Goal: Task Accomplishment & Management: Manage account settings

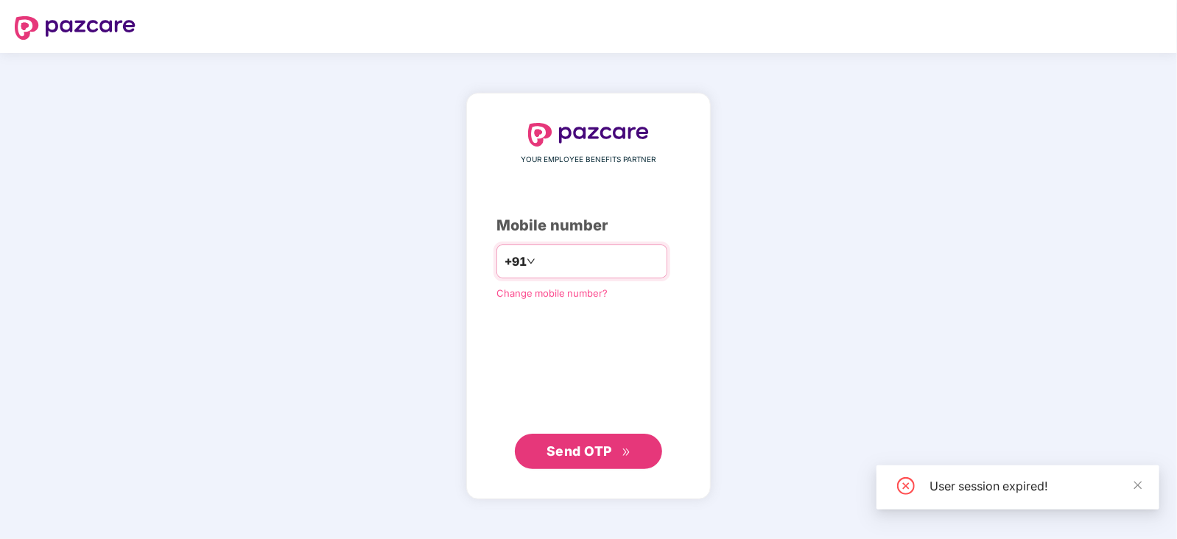
click at [590, 262] on input "number" at bounding box center [598, 262] width 121 height 24
type input "**********"
click at [598, 460] on button "Send OTP" at bounding box center [588, 450] width 147 height 35
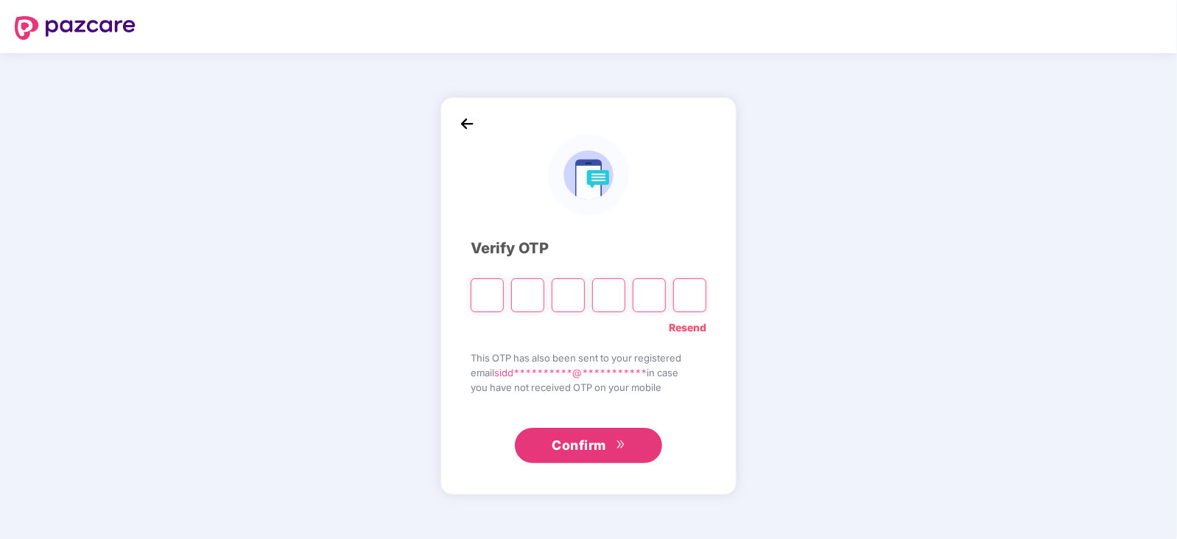
paste input "*"
type input "*"
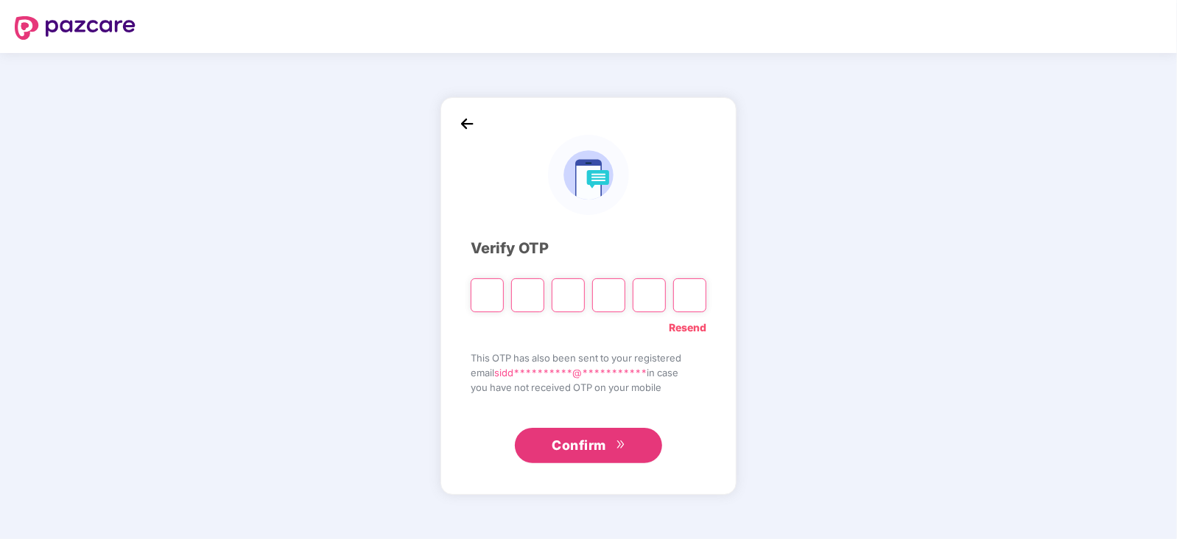
type input "*"
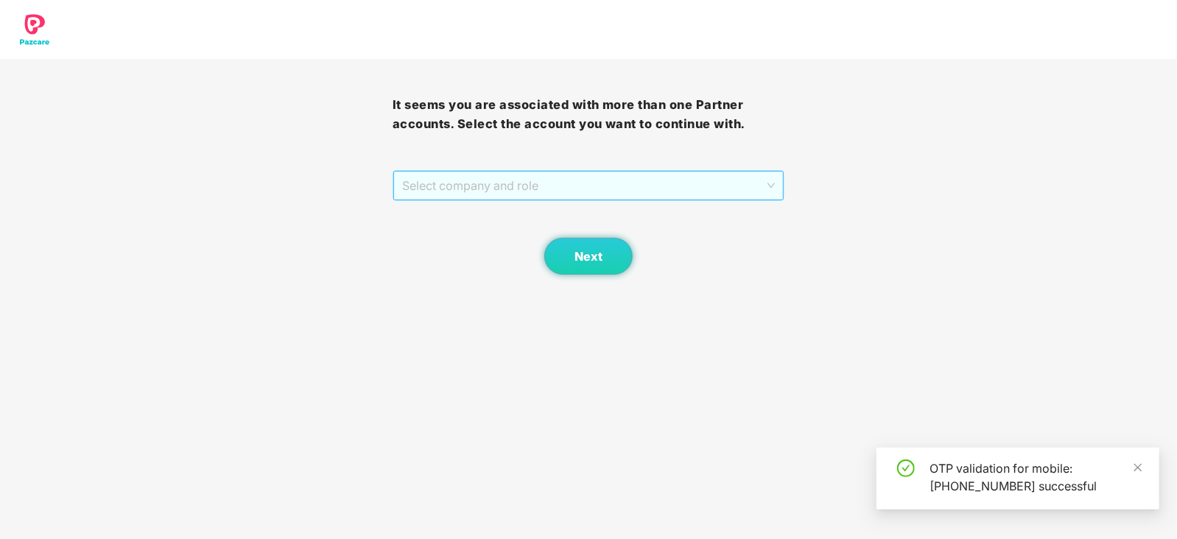
click at [495, 177] on span "Select company and role" at bounding box center [588, 186] width 373 height 28
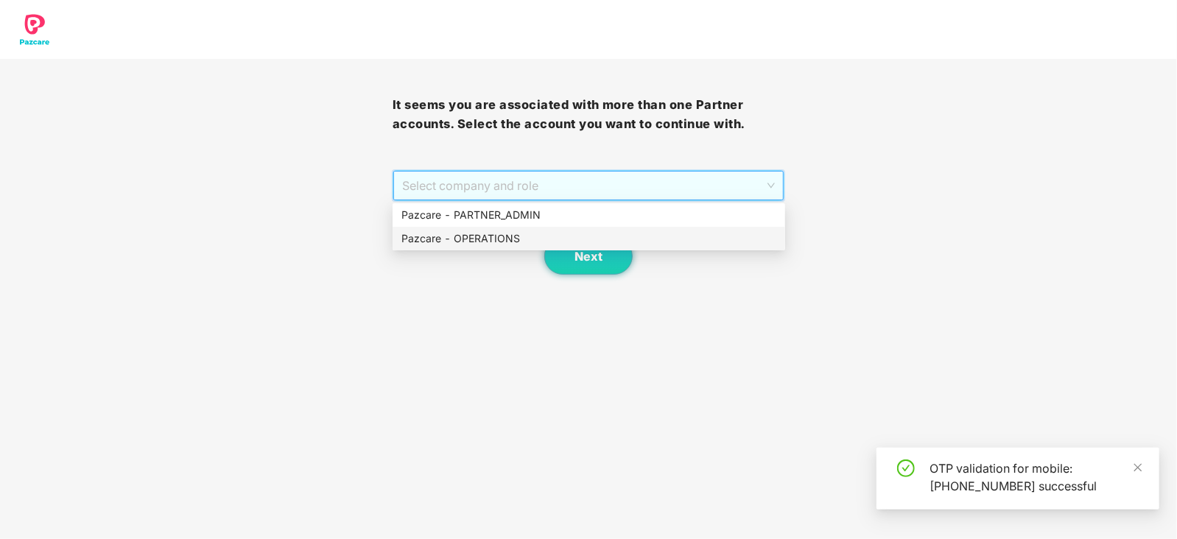
click at [475, 239] on div "Pazcare - OPERATIONS" at bounding box center [588, 238] width 375 height 16
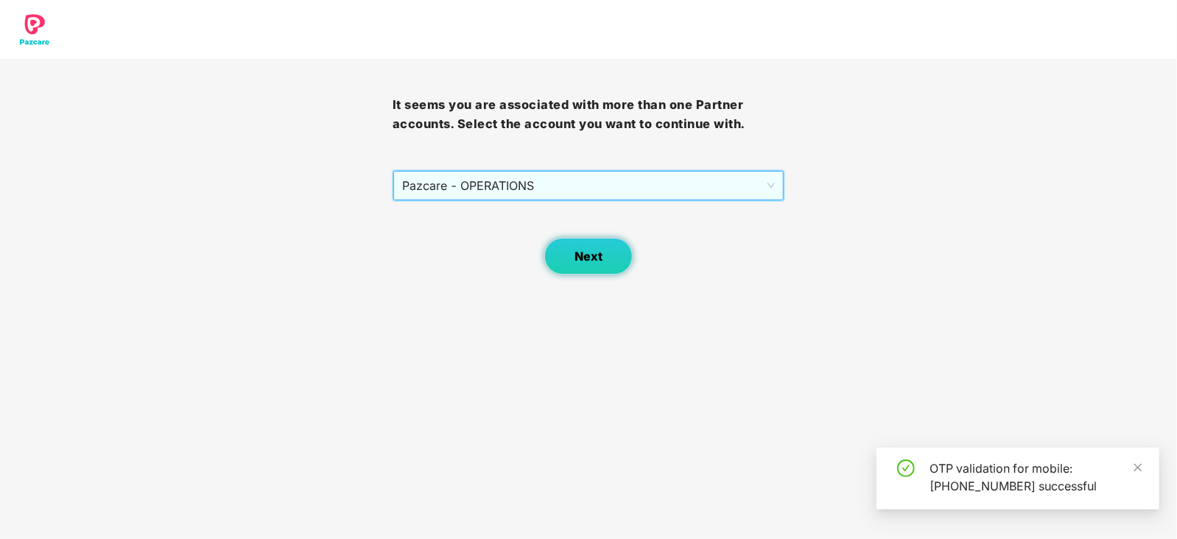
click at [593, 258] on span "Next" at bounding box center [588, 257] width 28 height 14
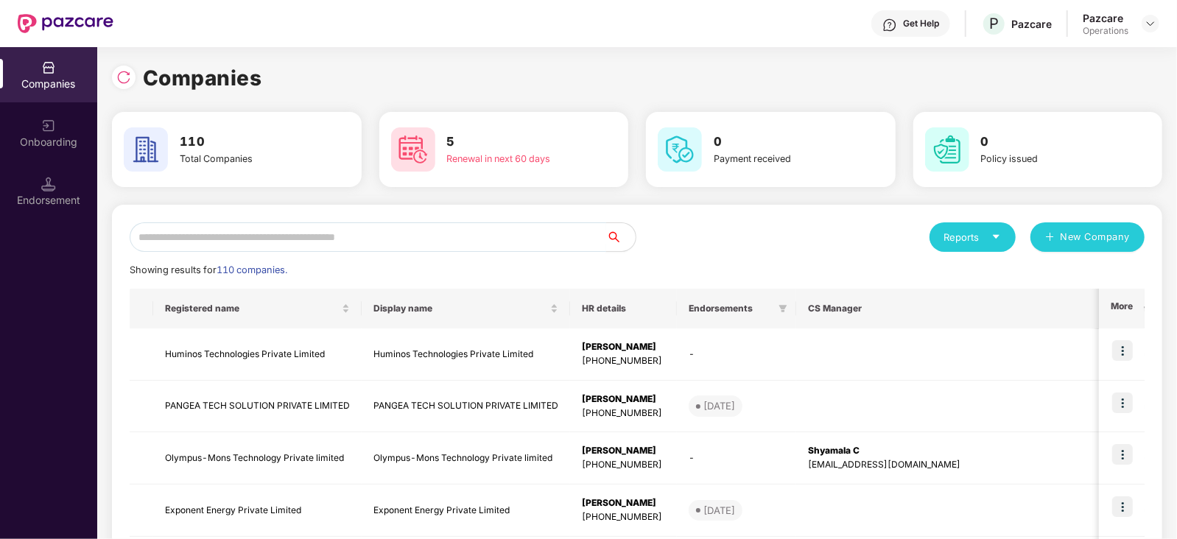
click at [281, 227] on input "text" at bounding box center [368, 236] width 476 height 29
paste input "**********"
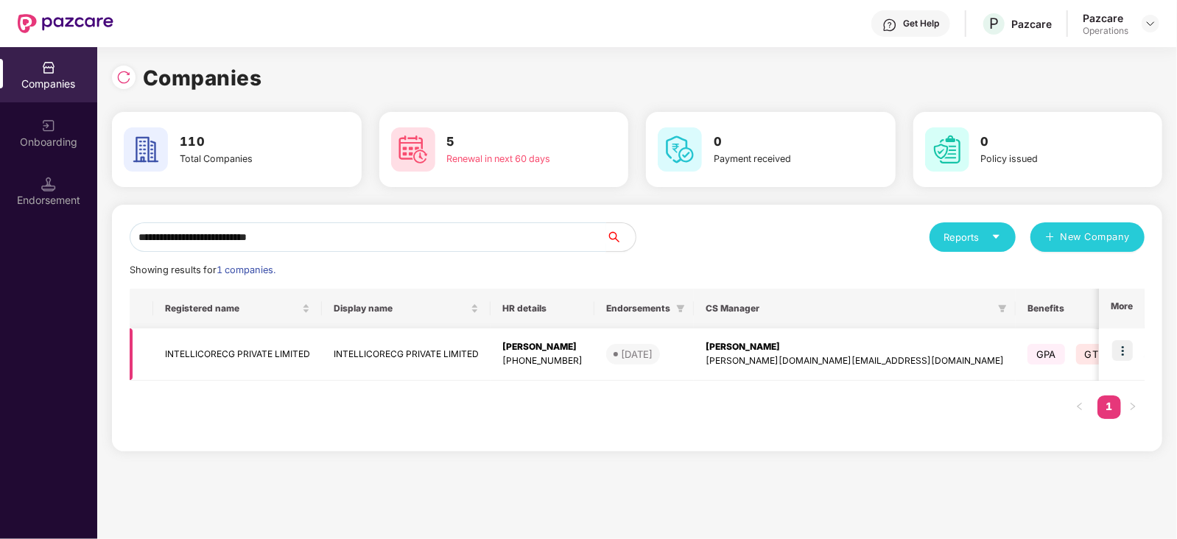
type input "**********"
click at [260, 354] on td "INTELLICORECG PRIVATE LIMITED" at bounding box center [237, 354] width 169 height 52
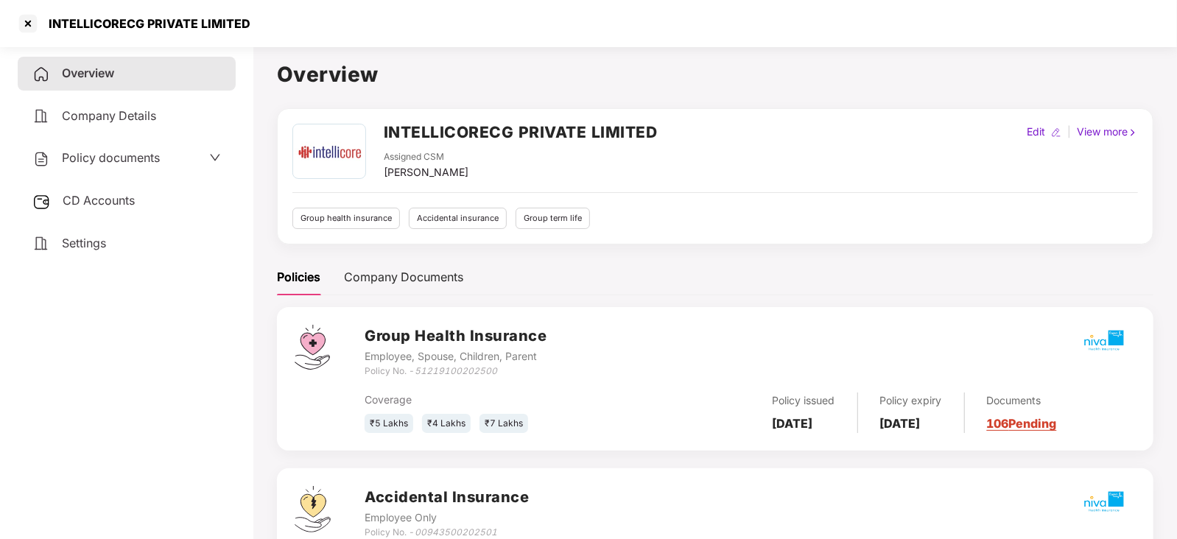
scroll to position [183, 0]
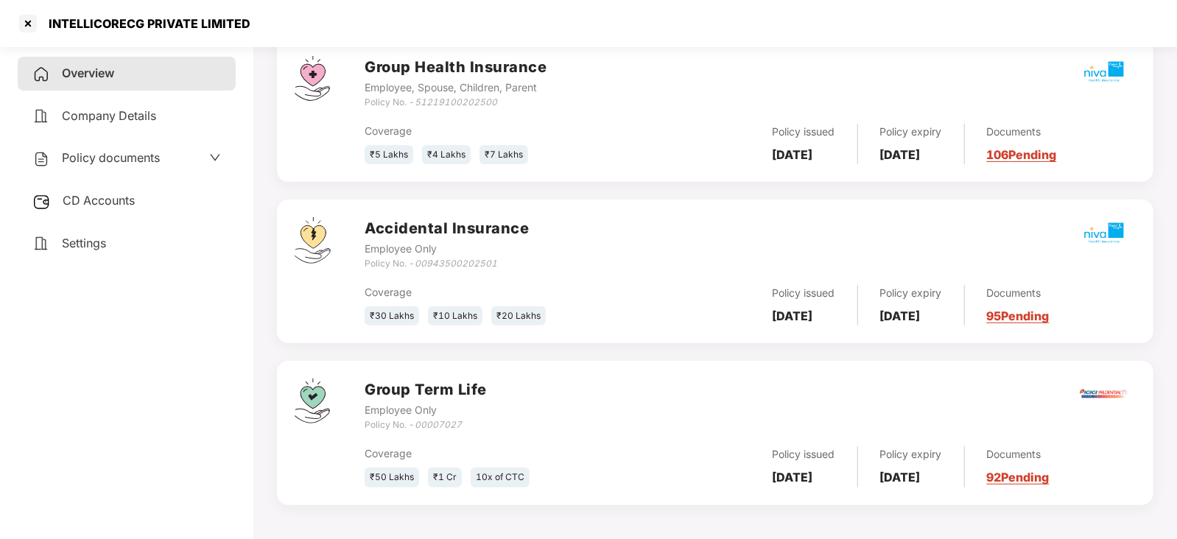
click at [126, 197] on span "CD Accounts" at bounding box center [99, 200] width 72 height 15
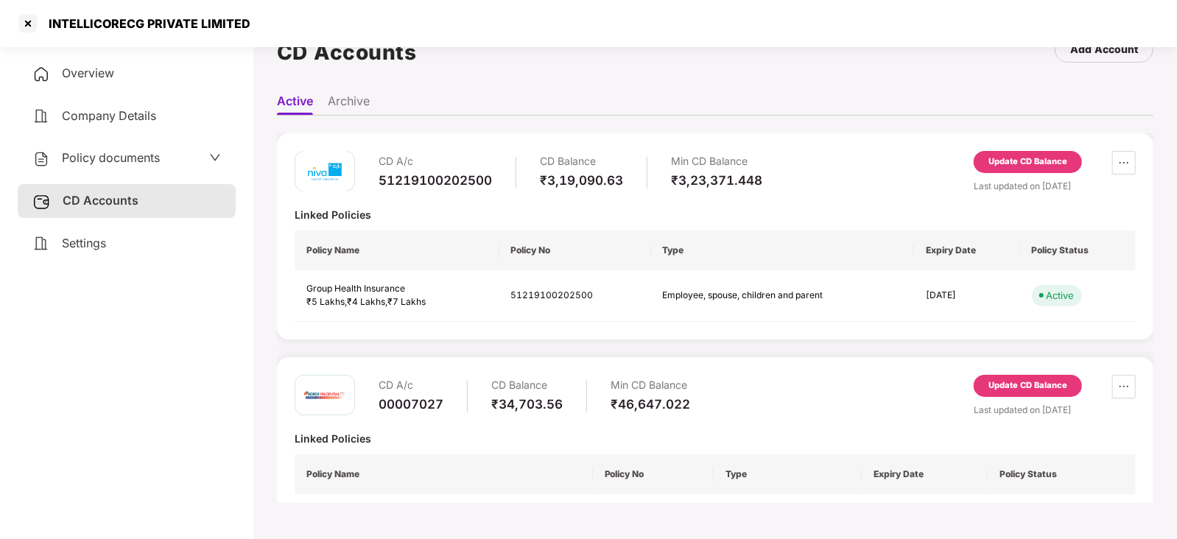
click at [1016, 397] on div "Update CD Balance" at bounding box center [1027, 389] width 108 height 28
click at [1015, 397] on div "Update CD Balance" at bounding box center [1027, 389] width 108 height 28
click at [1015, 389] on div "Update CD Balance" at bounding box center [1027, 385] width 79 height 13
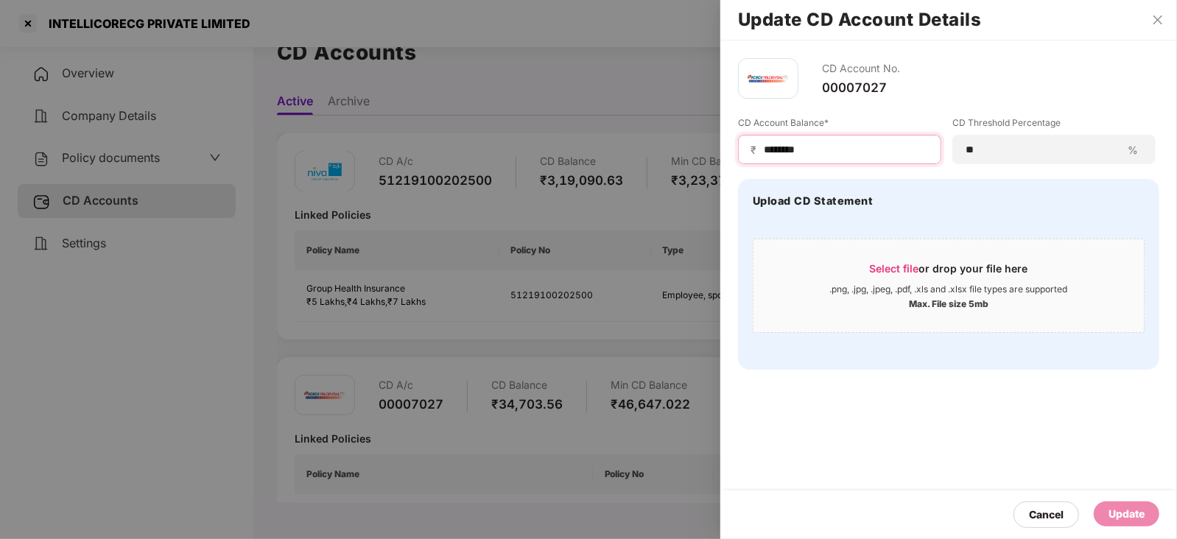
drag, startPoint x: 810, startPoint y: 149, endPoint x: 758, endPoint y: 148, distance: 51.5
click at [758, 148] on div "₹ ********" at bounding box center [839, 149] width 203 height 29
paste input
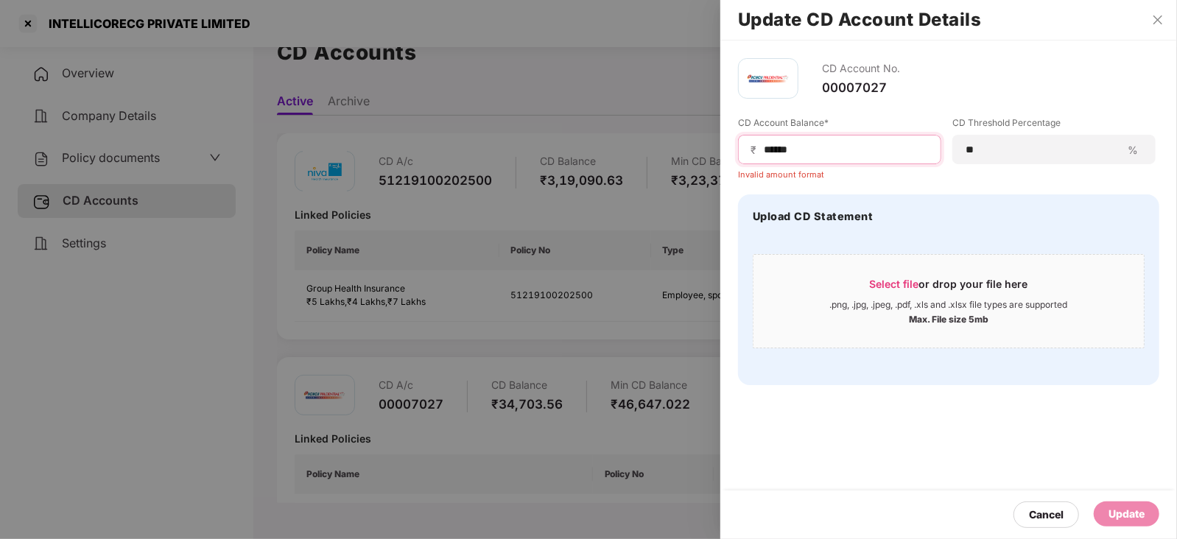
click at [762, 149] on input "*****" at bounding box center [845, 149] width 166 height 15
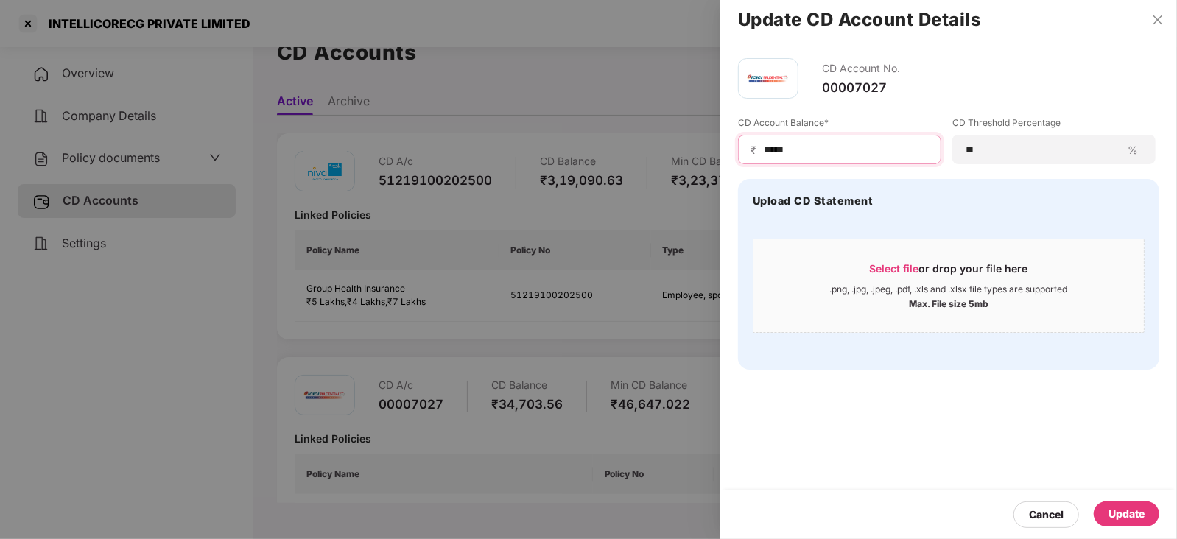
click at [821, 152] on input "*****" at bounding box center [845, 149] width 166 height 15
type input "*****"
click at [1138, 507] on div "Update" at bounding box center [1126, 514] width 36 height 16
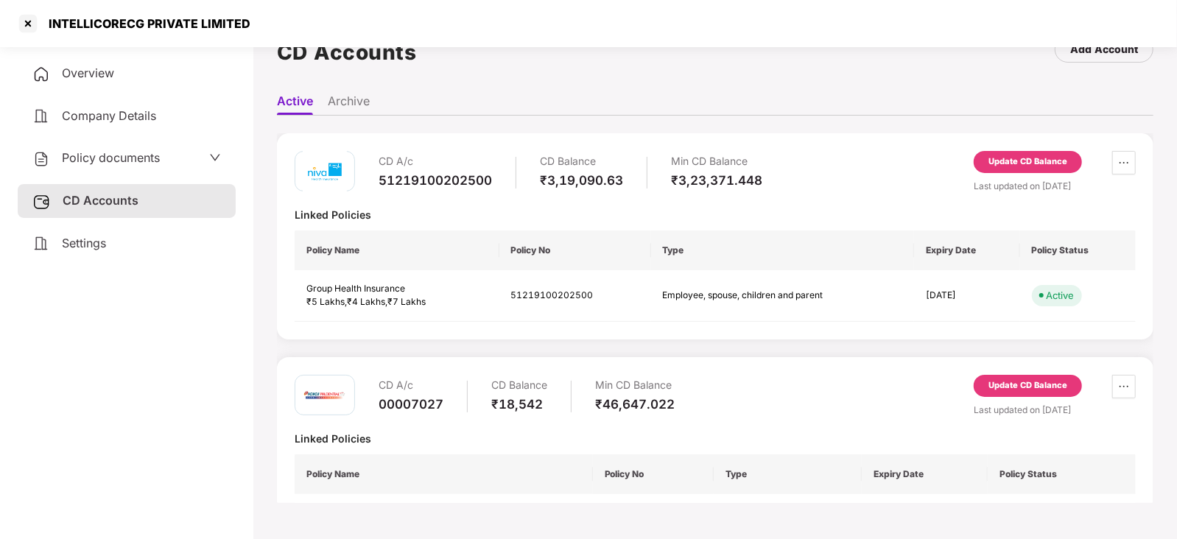
click at [110, 156] on span "Policy documents" at bounding box center [111, 157] width 98 height 15
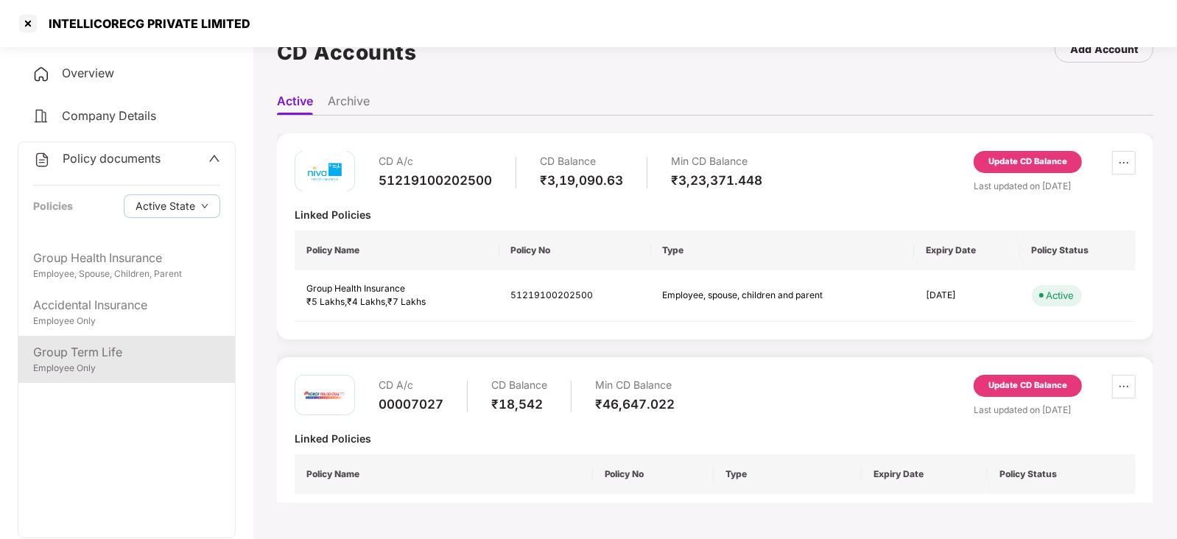
click at [107, 370] on div "Employee Only" at bounding box center [126, 369] width 187 height 14
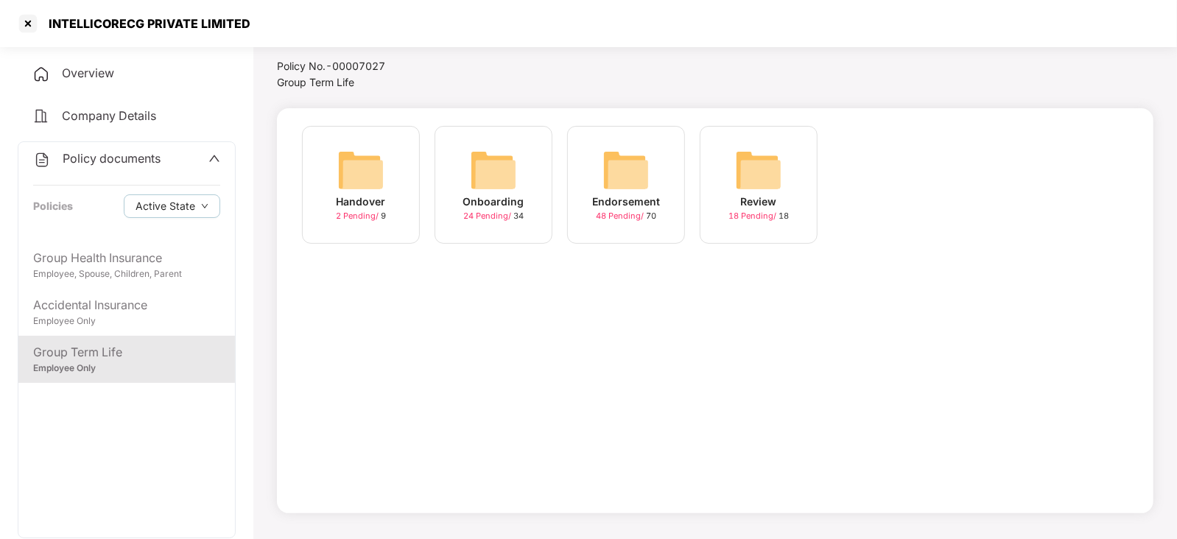
click at [611, 182] on img at bounding box center [625, 170] width 47 height 47
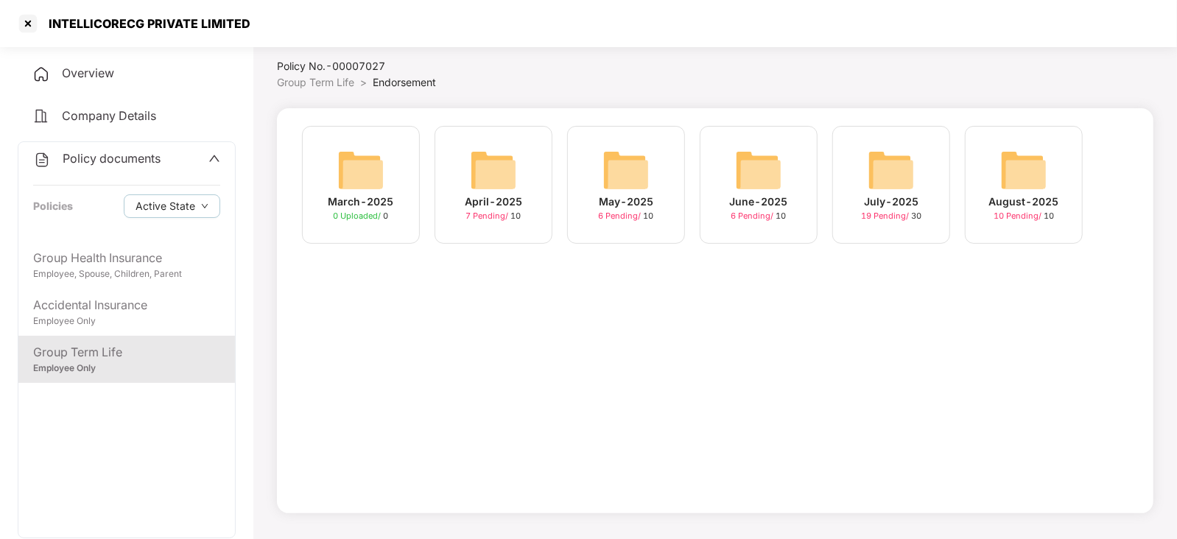
click at [1016, 180] on img at bounding box center [1023, 170] width 47 height 47
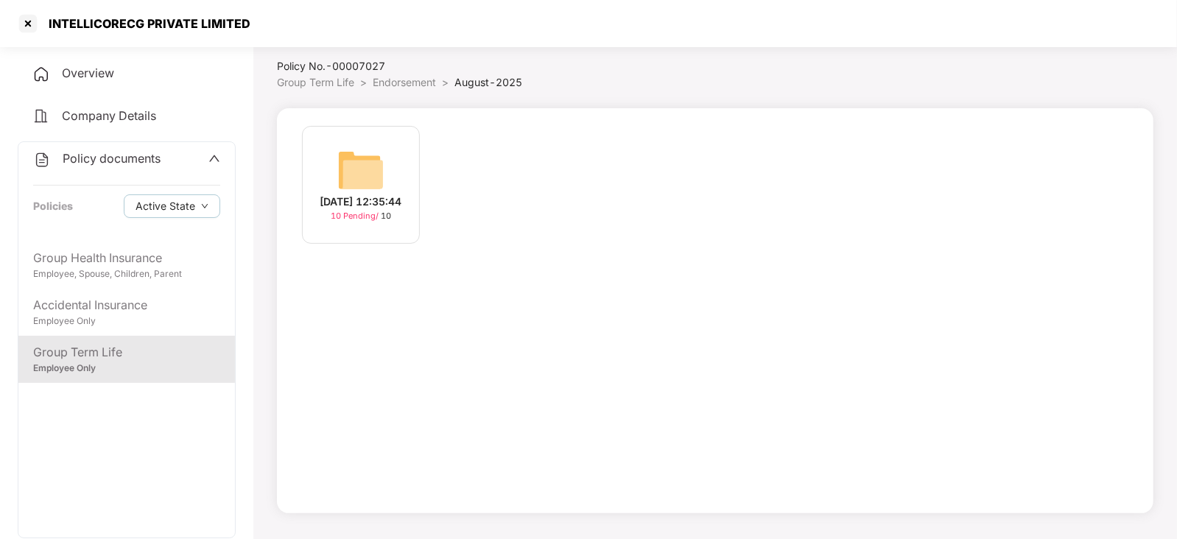
click at [351, 177] on img at bounding box center [360, 170] width 47 height 47
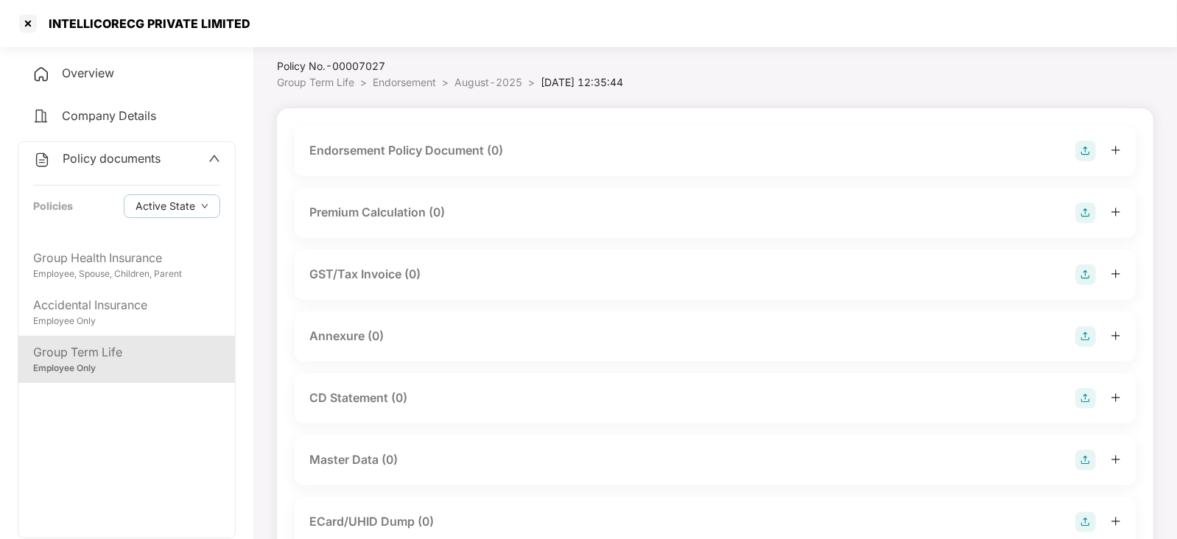
click at [1087, 155] on img at bounding box center [1085, 151] width 21 height 21
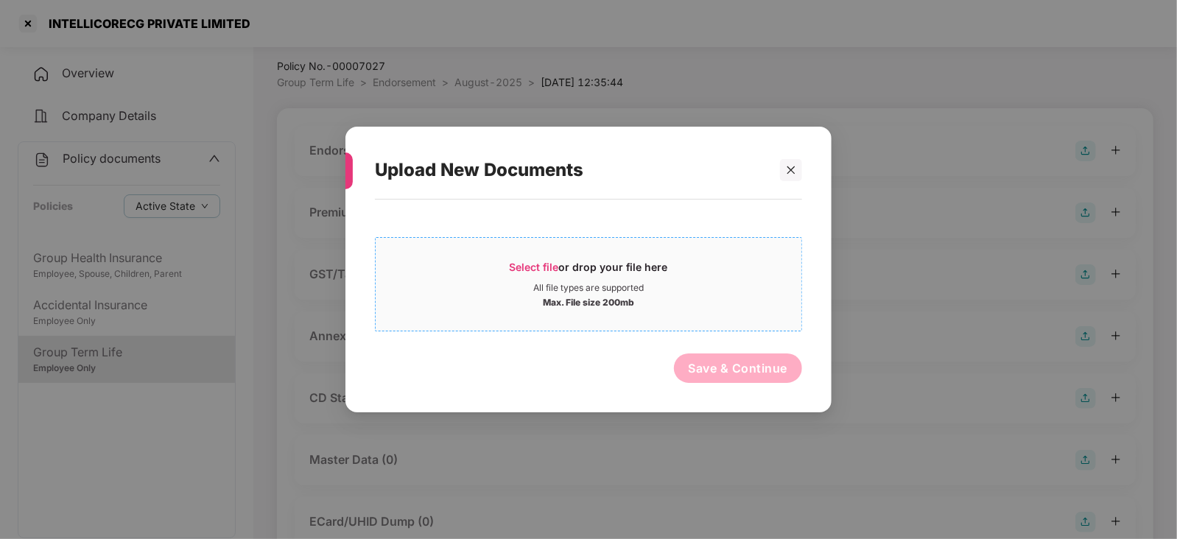
click at [536, 267] on span "Select file" at bounding box center [533, 267] width 49 height 13
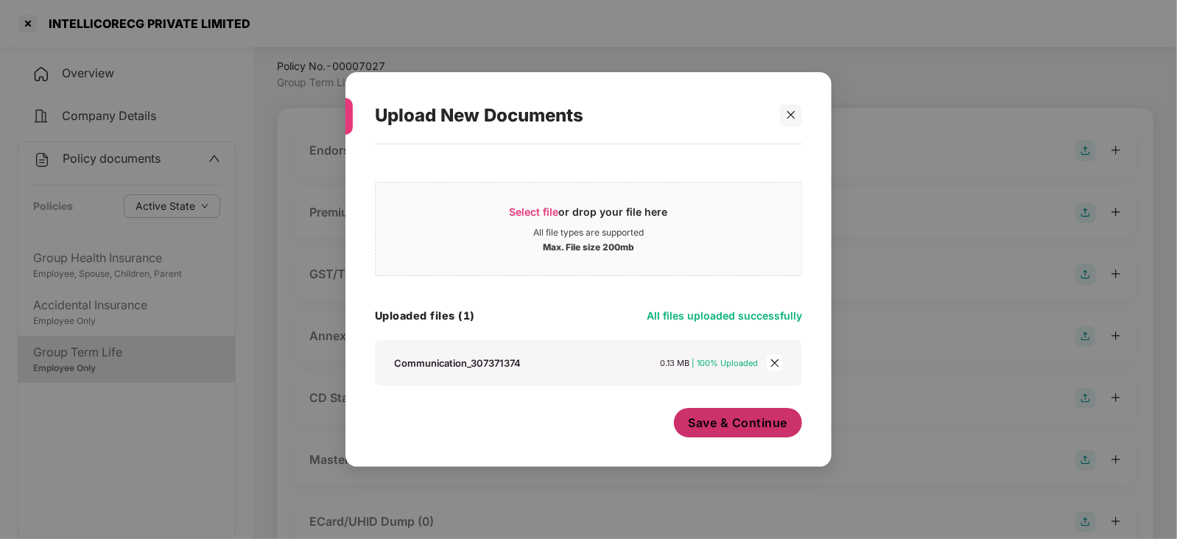
click at [733, 436] on button "Save & Continue" at bounding box center [738, 422] width 129 height 29
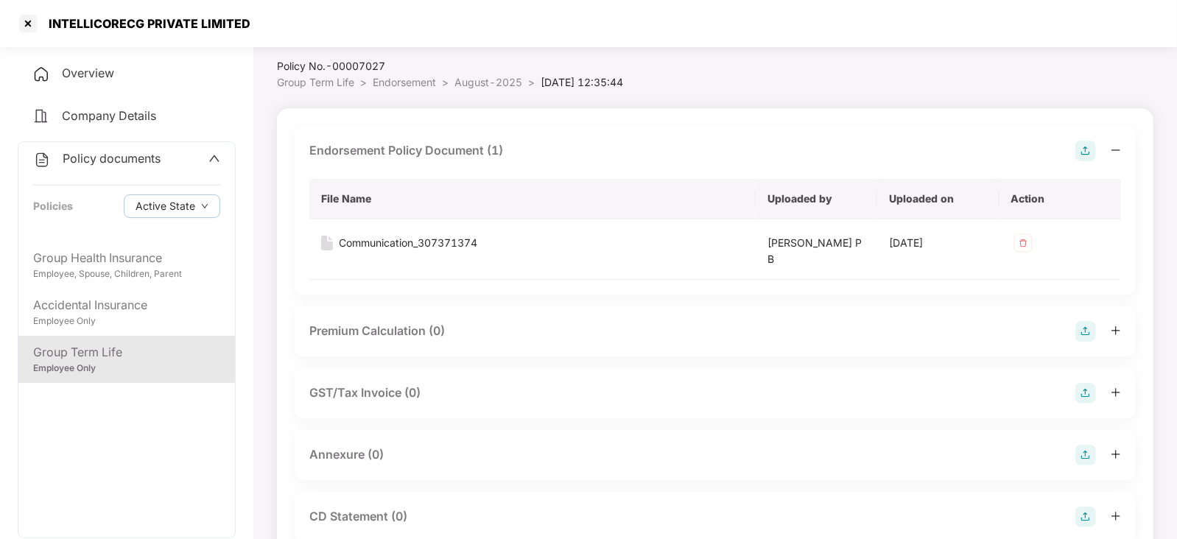
click at [1092, 326] on img at bounding box center [1085, 331] width 21 height 21
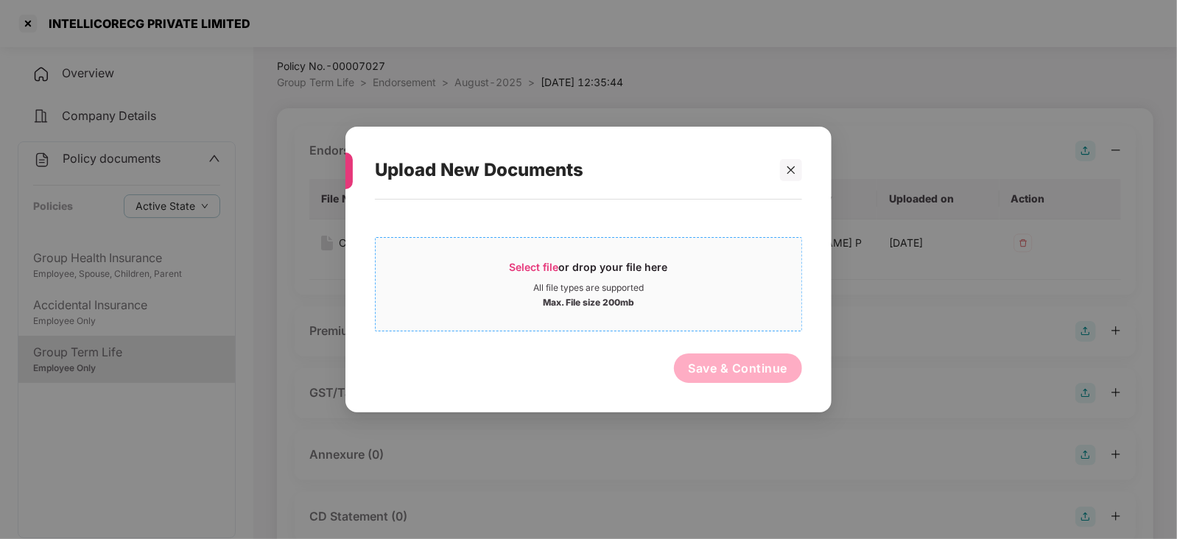
click at [521, 261] on span "Select file" at bounding box center [533, 267] width 49 height 13
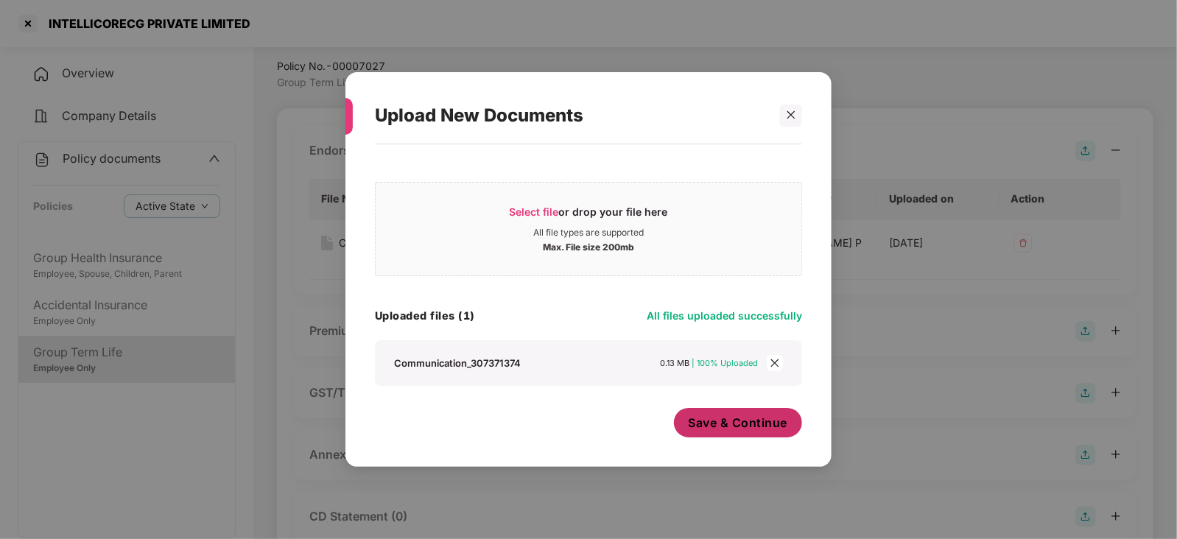
click at [707, 426] on span "Save & Continue" at bounding box center [737, 423] width 99 height 16
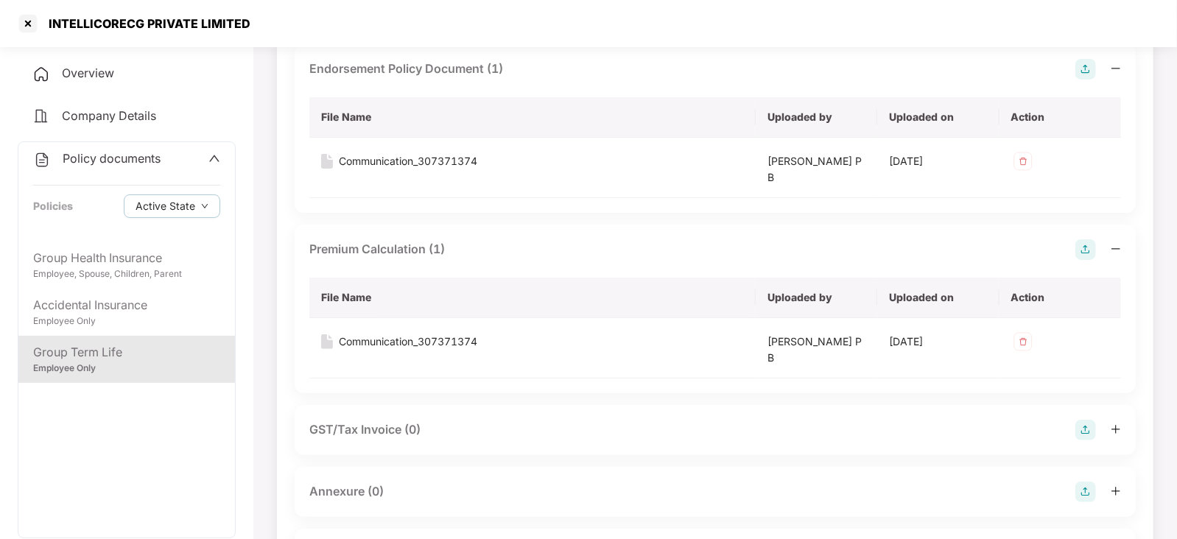
scroll to position [225, 0]
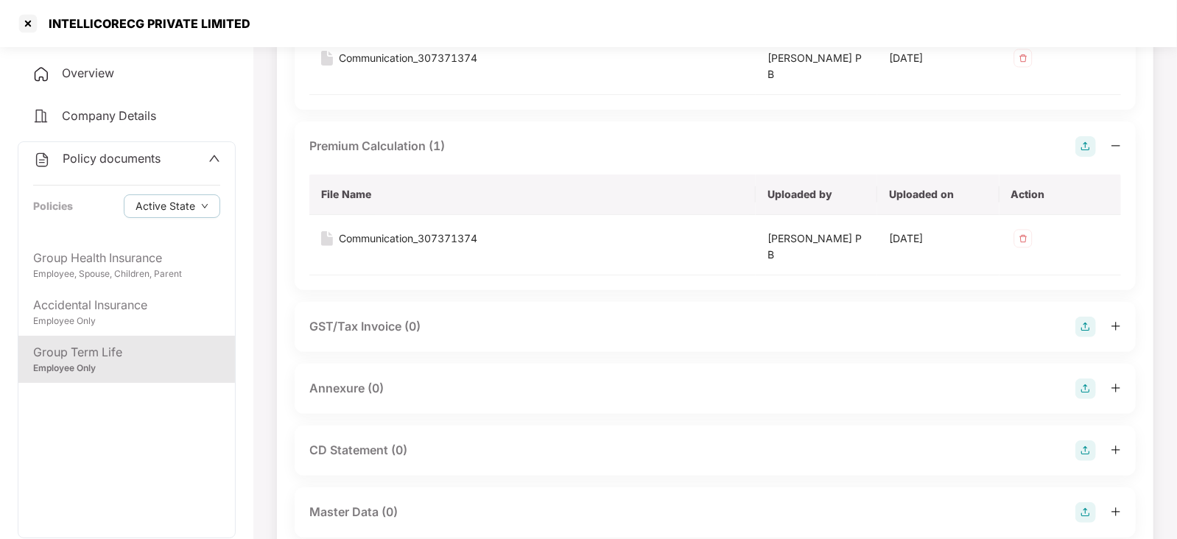
click at [1079, 379] on img at bounding box center [1085, 388] width 21 height 21
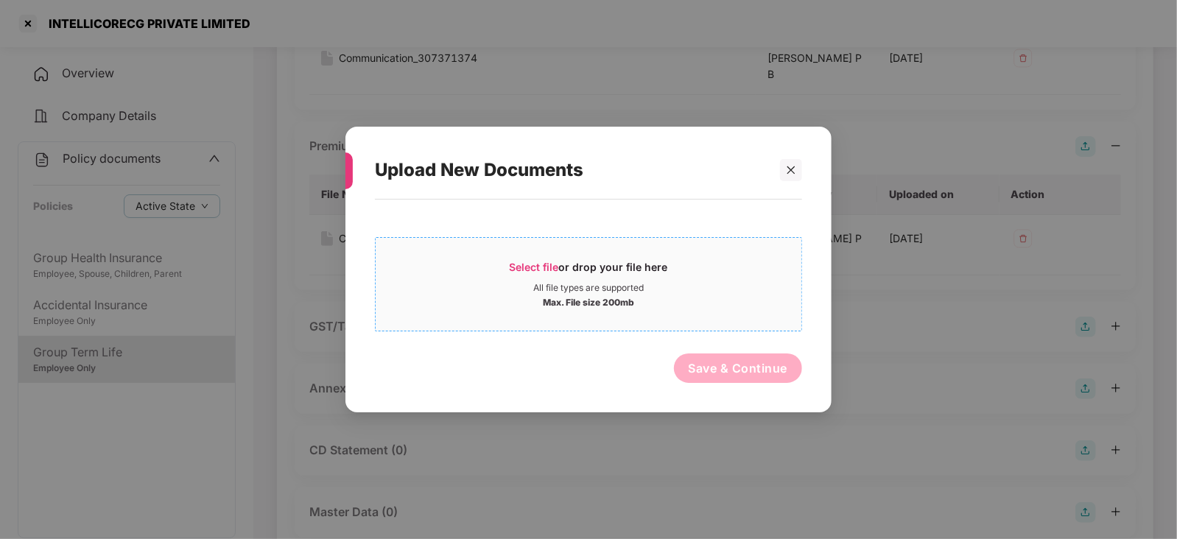
click at [513, 257] on span "Select file or drop your file here All file types are supported Max. File size …" at bounding box center [588, 284] width 426 height 71
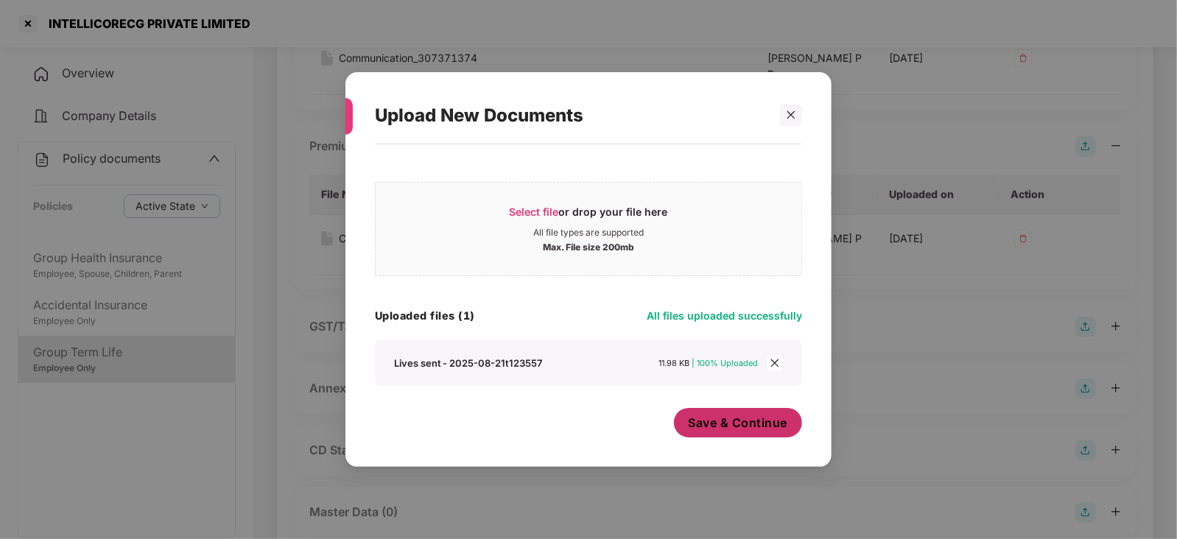
click at [745, 425] on span "Save & Continue" at bounding box center [737, 423] width 99 height 16
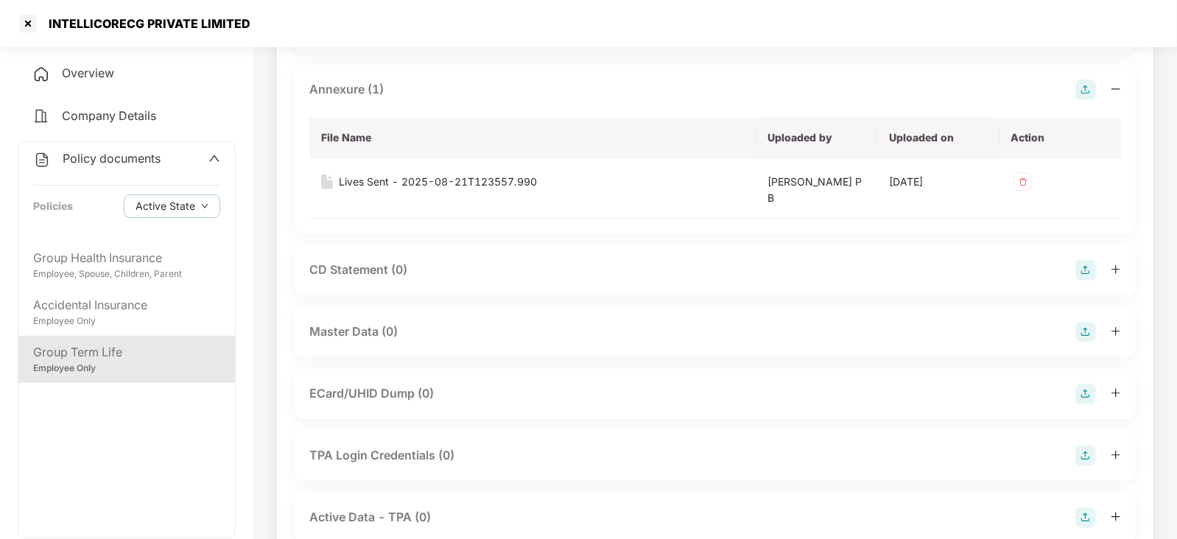
scroll to position [501, 0]
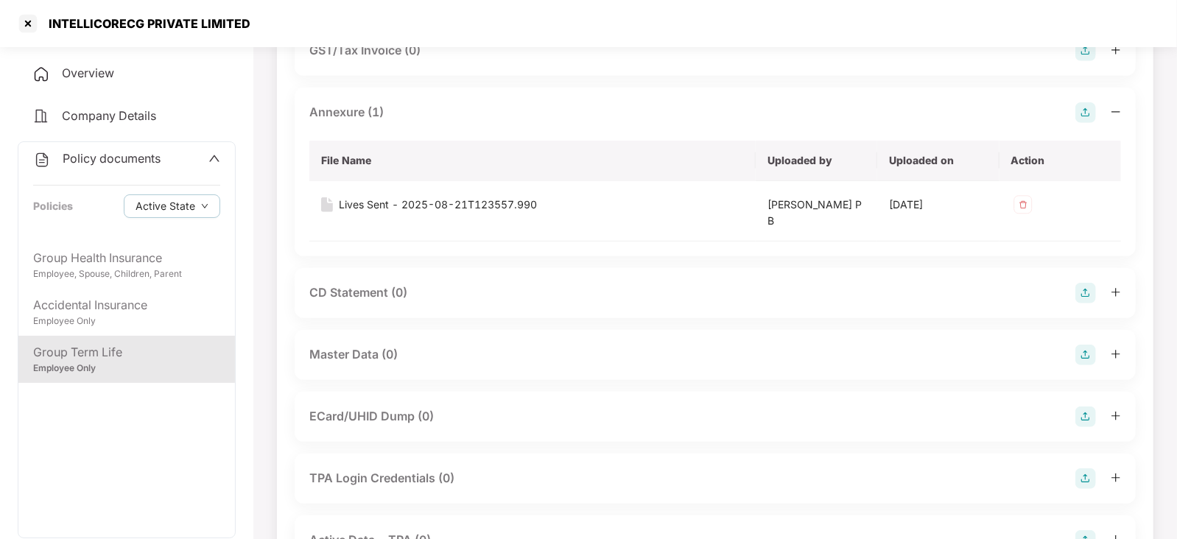
click at [1084, 357] on img at bounding box center [1085, 355] width 21 height 21
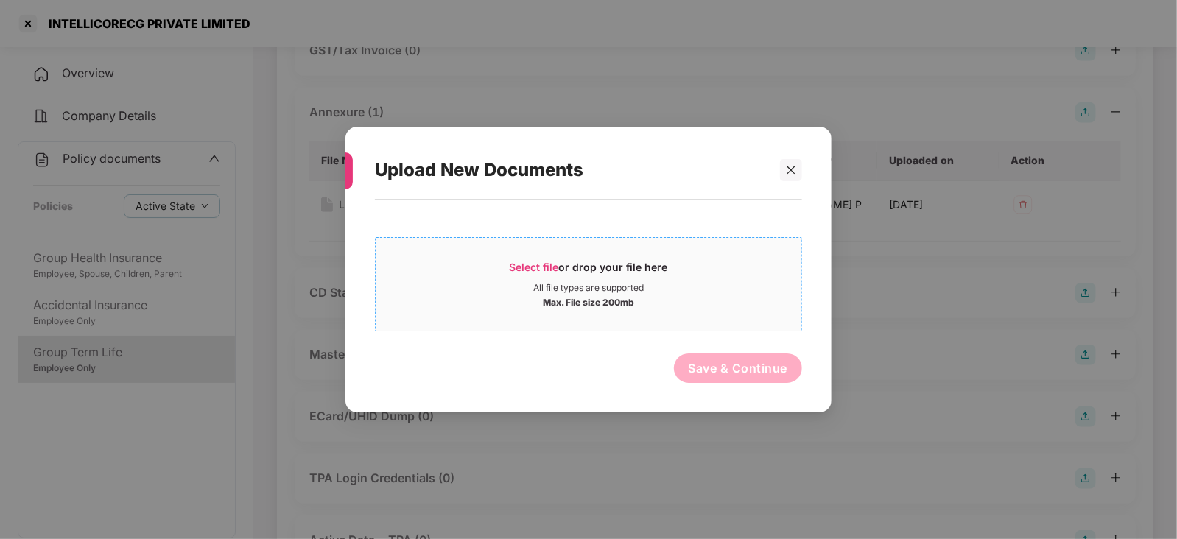
click at [531, 265] on span "Select file" at bounding box center [533, 267] width 49 height 13
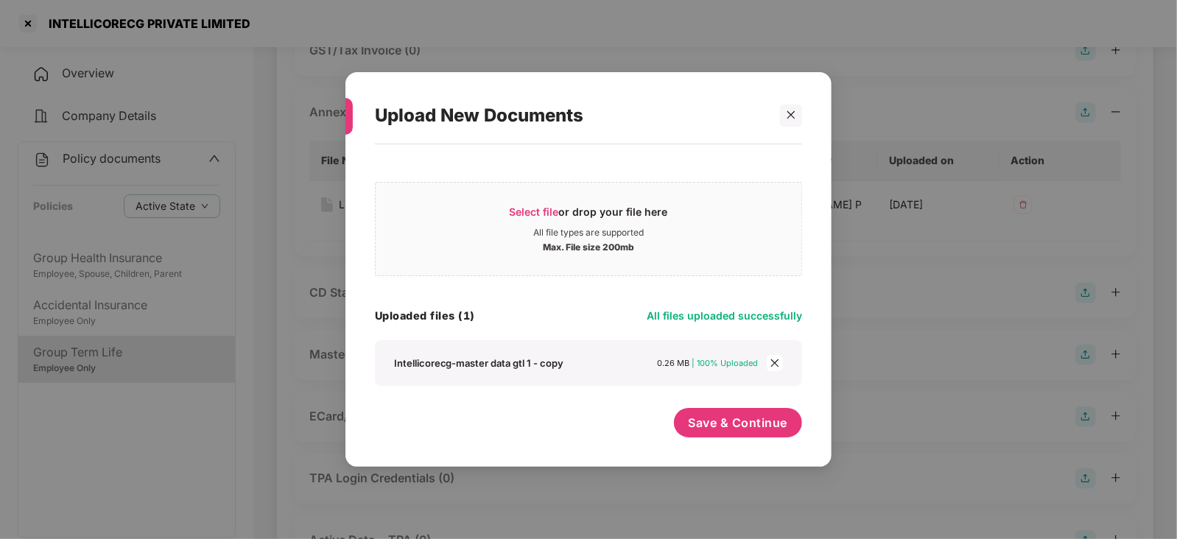
click at [728, 403] on div "Select file or drop your file here All file types are supported Max. File size …" at bounding box center [588, 298] width 427 height 293
click at [738, 417] on span "Save & Continue" at bounding box center [737, 423] width 99 height 16
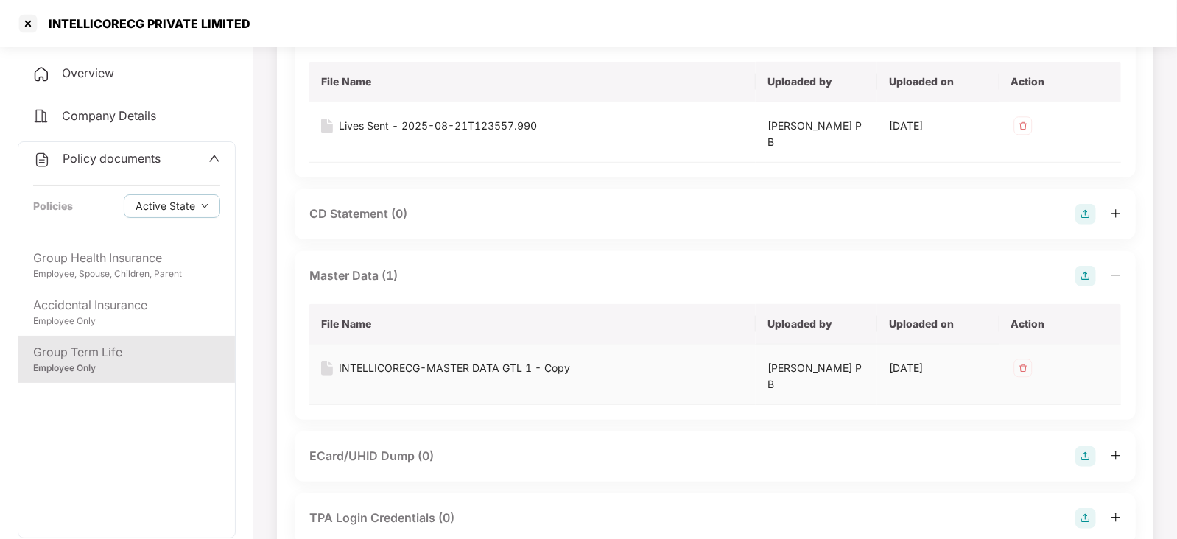
scroll to position [409, 0]
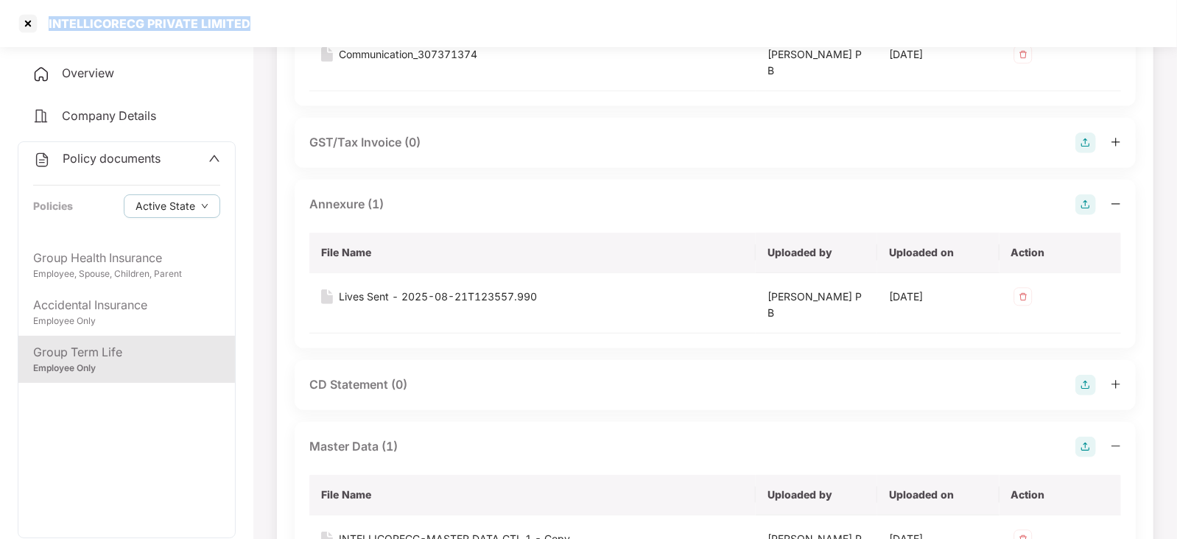
drag, startPoint x: 41, startPoint y: 17, endPoint x: 255, endPoint y: 21, distance: 213.5
click at [255, 21] on div "INTELLICORECG PRIVATE LIMITED" at bounding box center [588, 23] width 1177 height 47
copy div "INTELLICORECG PRIVATE LIMITED"
click at [25, 27] on div at bounding box center [28, 24] width 24 height 24
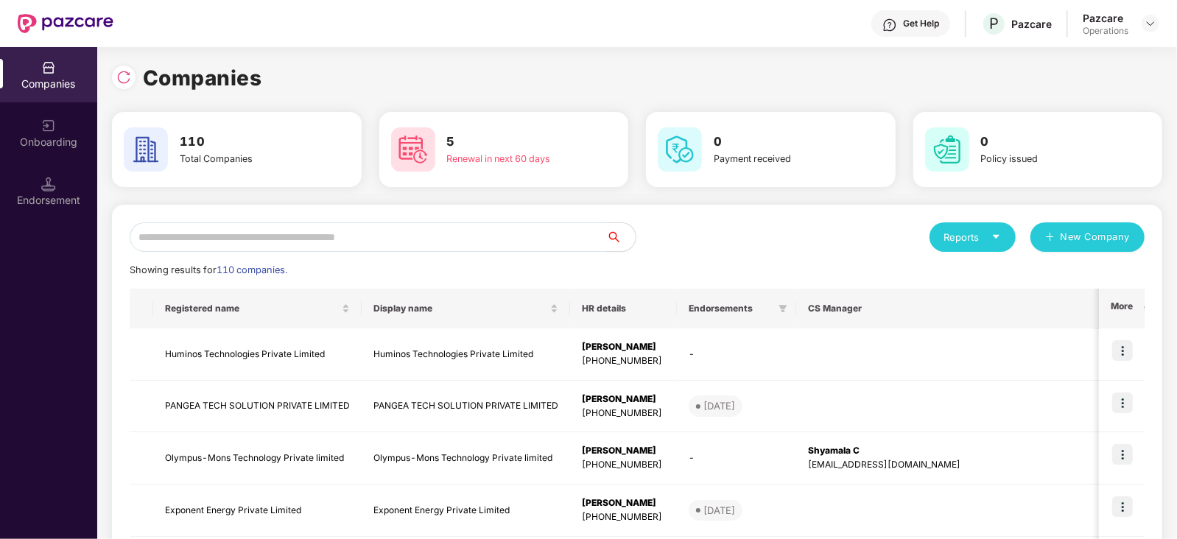
click at [334, 242] on input "text" at bounding box center [368, 236] width 476 height 29
paste input "**********"
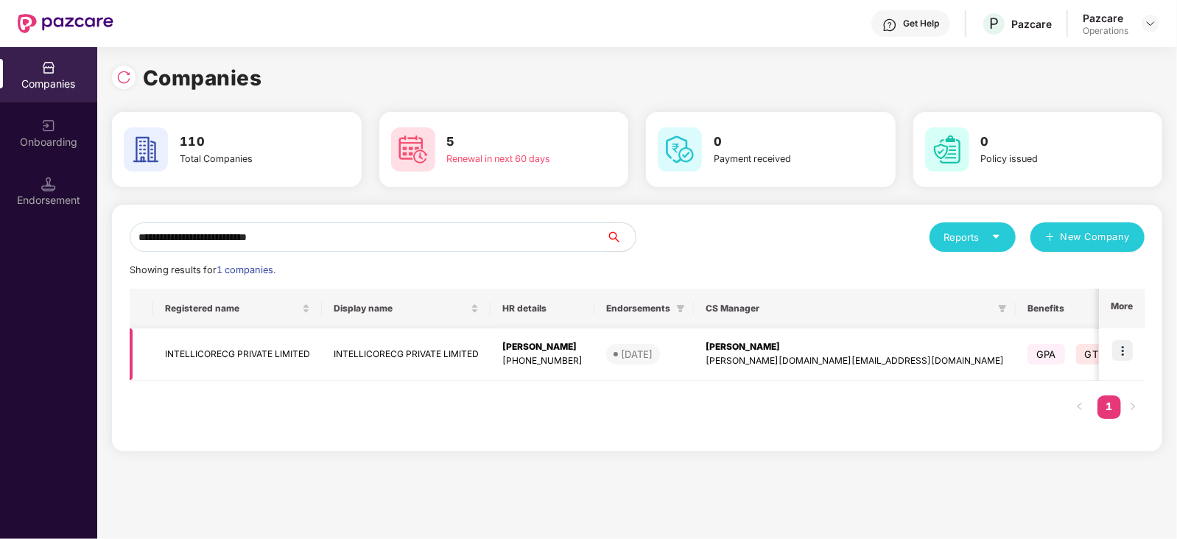
type input "**********"
click at [1123, 362] on td at bounding box center [1122, 354] width 46 height 52
click at [1126, 350] on img at bounding box center [1122, 350] width 21 height 21
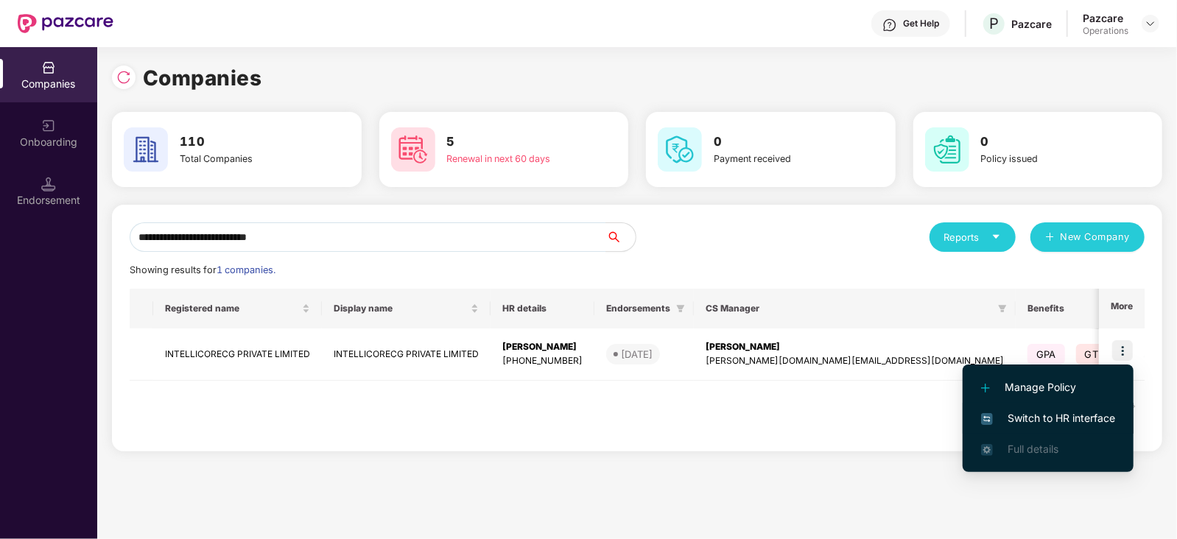
click at [1076, 418] on span "Switch to HR interface" at bounding box center [1048, 418] width 134 height 16
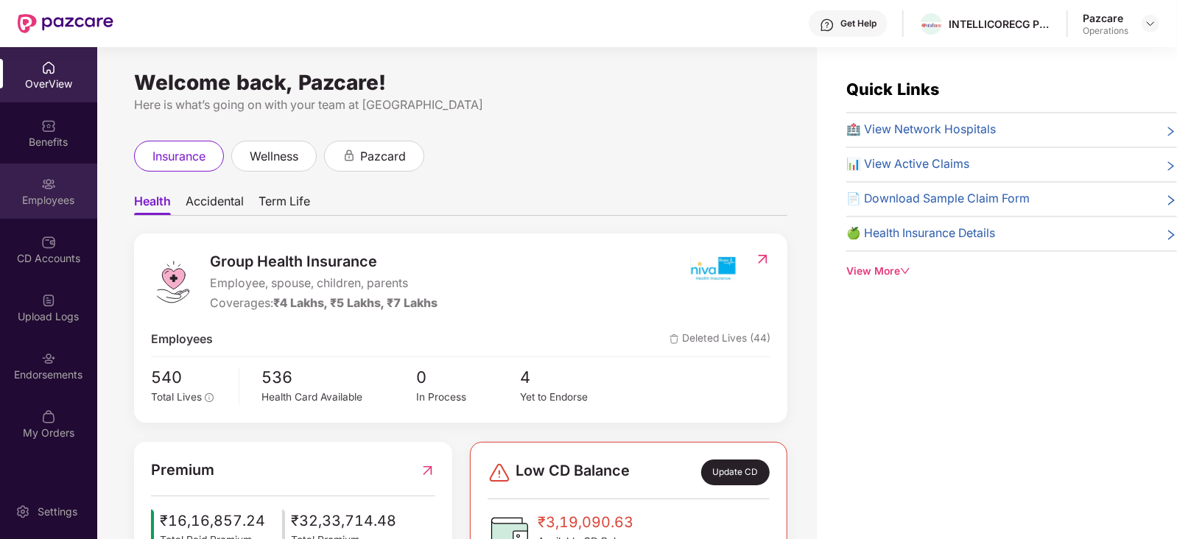
click at [43, 204] on div "Employees" at bounding box center [48, 200] width 97 height 15
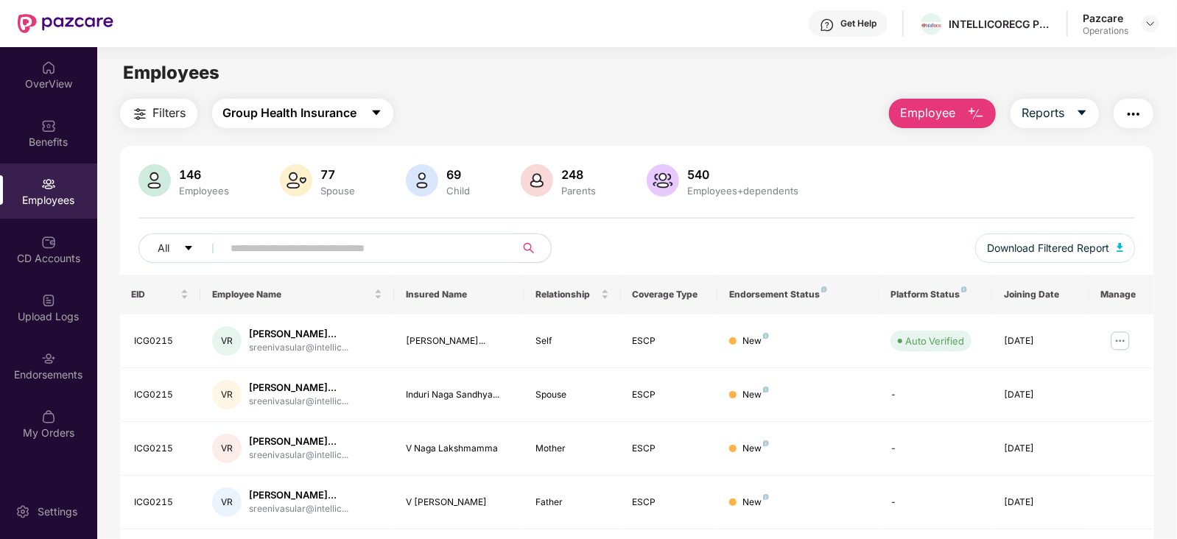
click at [285, 108] on span "Group Health Insurance" at bounding box center [290, 113] width 134 height 18
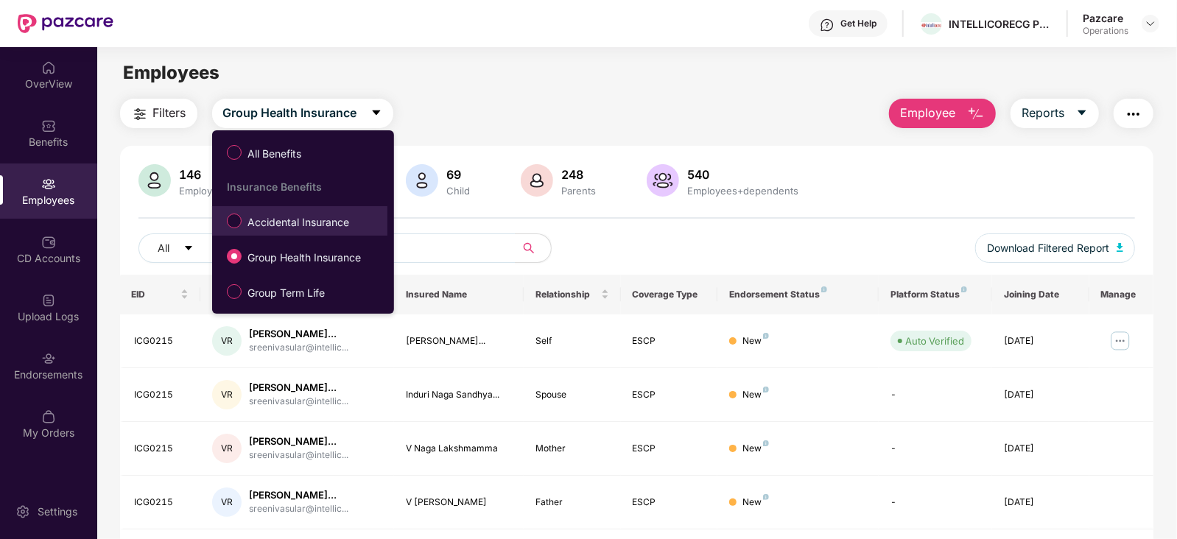
click at [281, 217] on span "Accidental Insurance" at bounding box center [297, 222] width 113 height 16
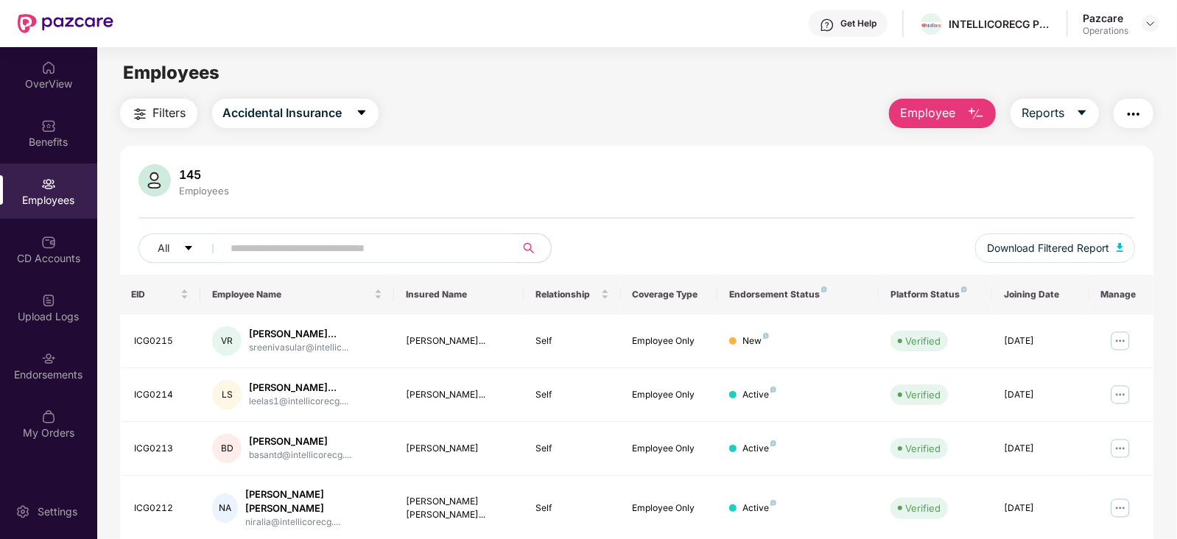
click at [150, 119] on button "Filters" at bounding box center [158, 113] width 77 height 29
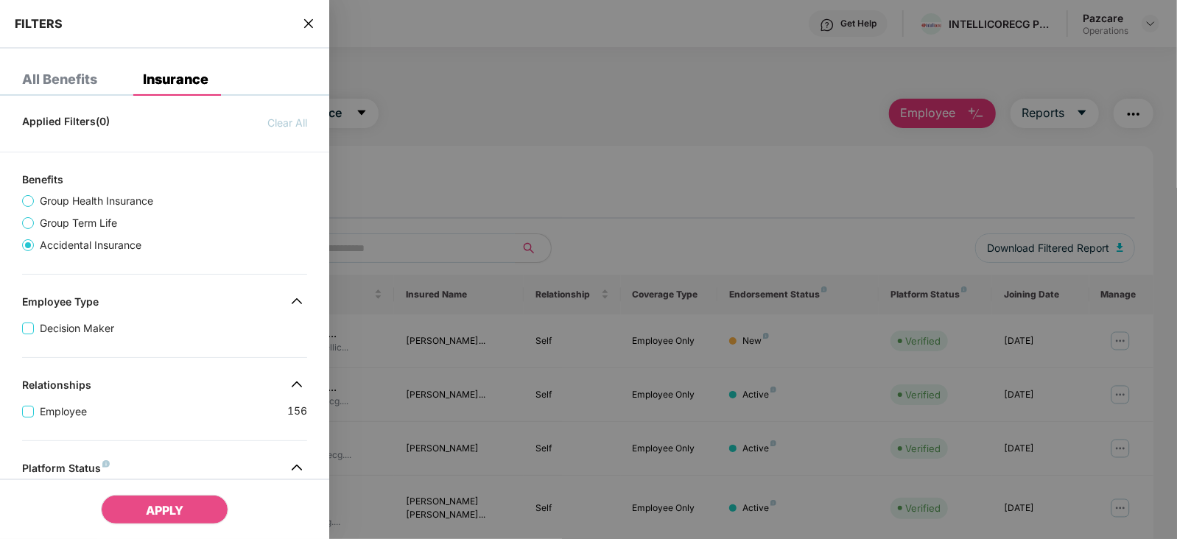
click at [426, 164] on div at bounding box center [588, 269] width 1177 height 539
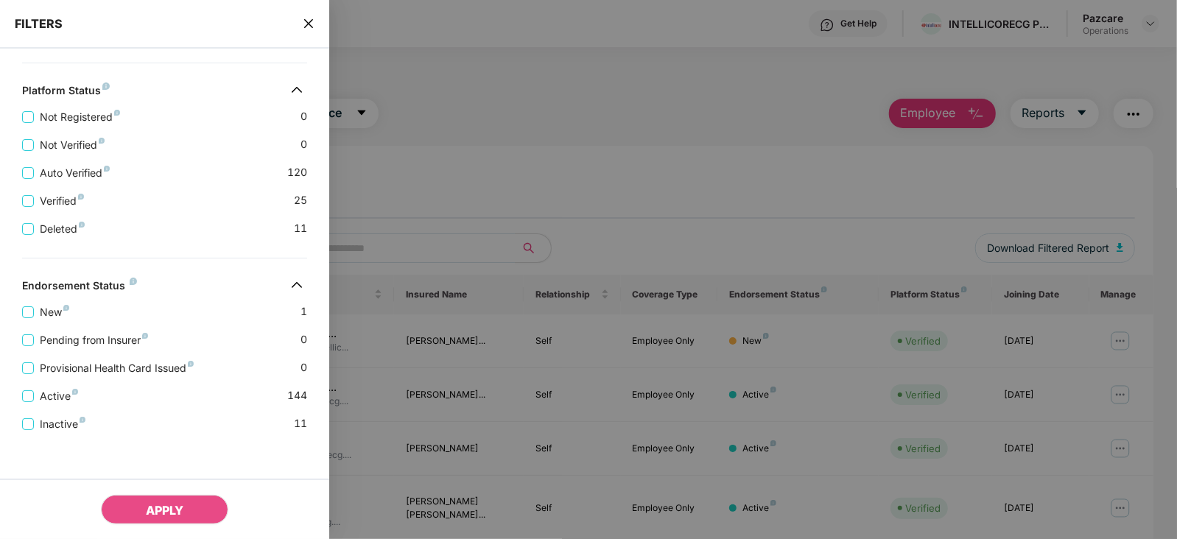
scroll to position [383, 0]
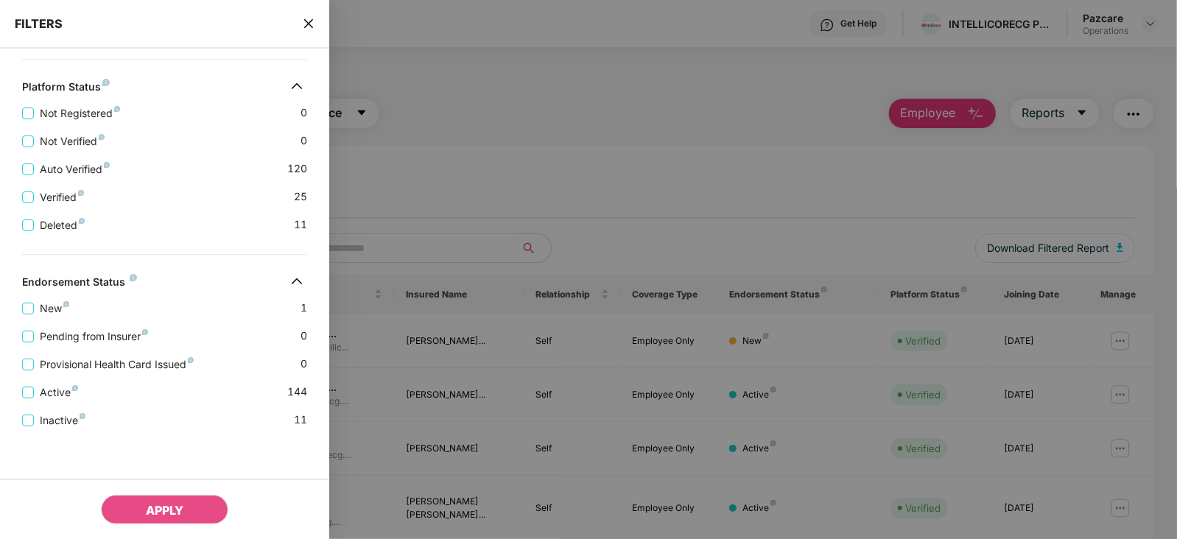
click at [314, 20] on icon "close" at bounding box center [309, 24] width 12 height 12
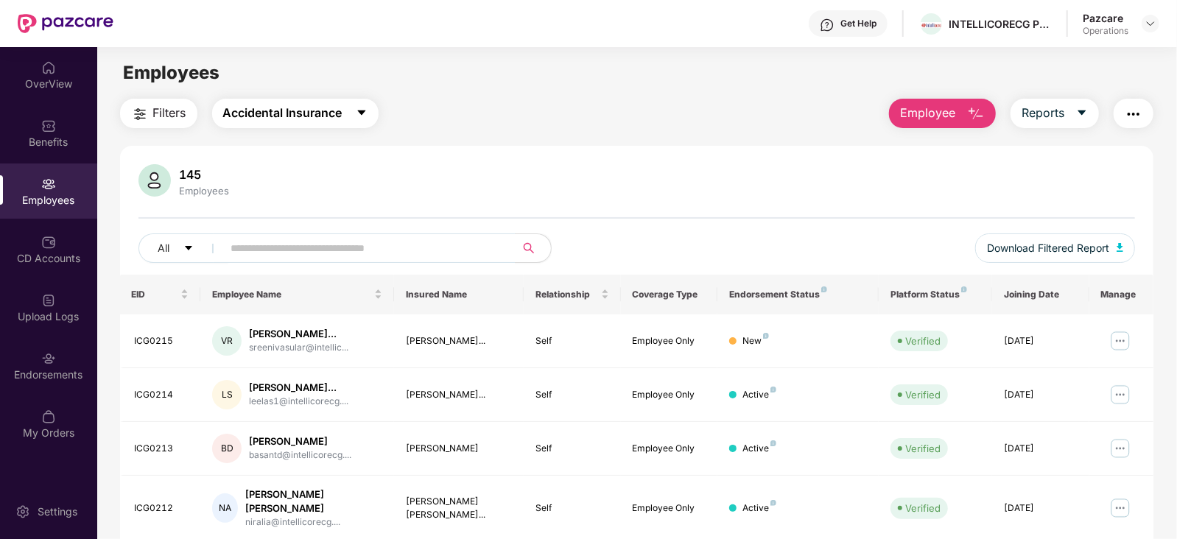
click at [340, 108] on span "Accidental Insurance" at bounding box center [282, 113] width 119 height 18
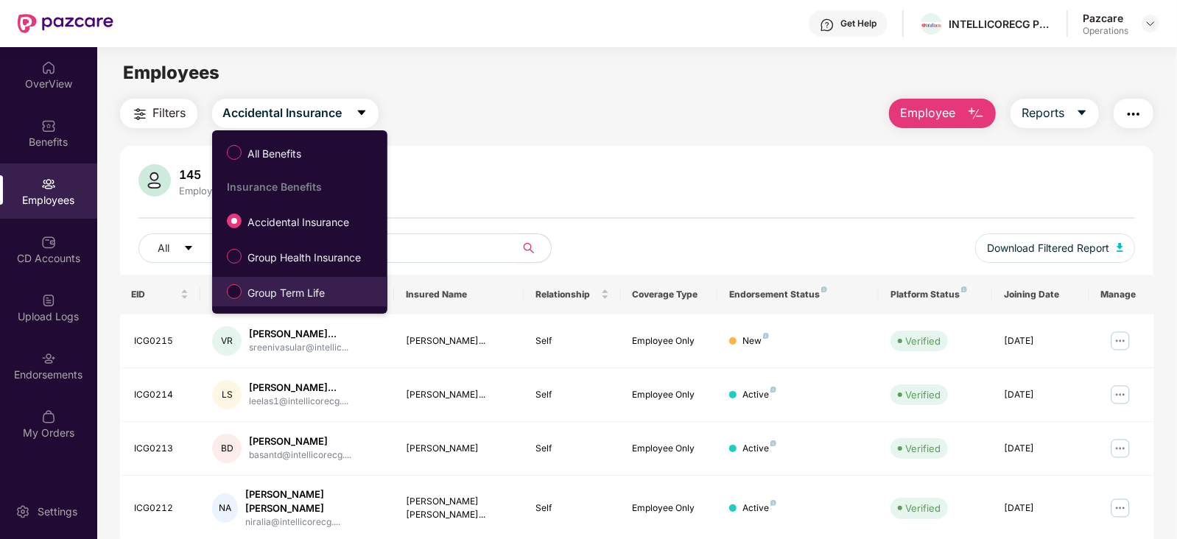
click at [271, 283] on label "Group Term Life" at bounding box center [278, 291] width 119 height 25
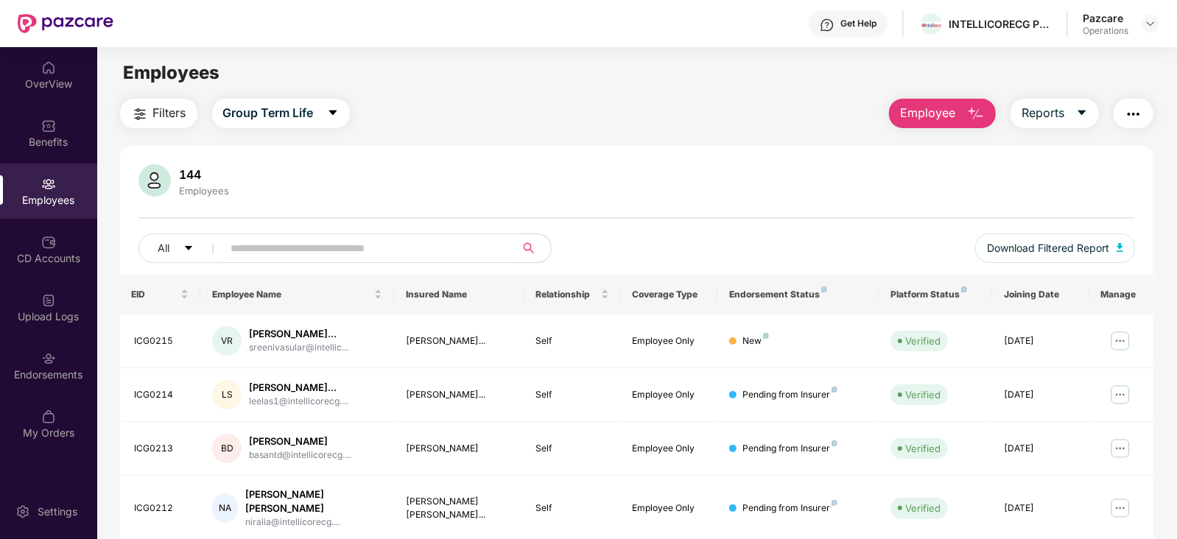
click at [164, 119] on span "Filters" at bounding box center [169, 113] width 33 height 18
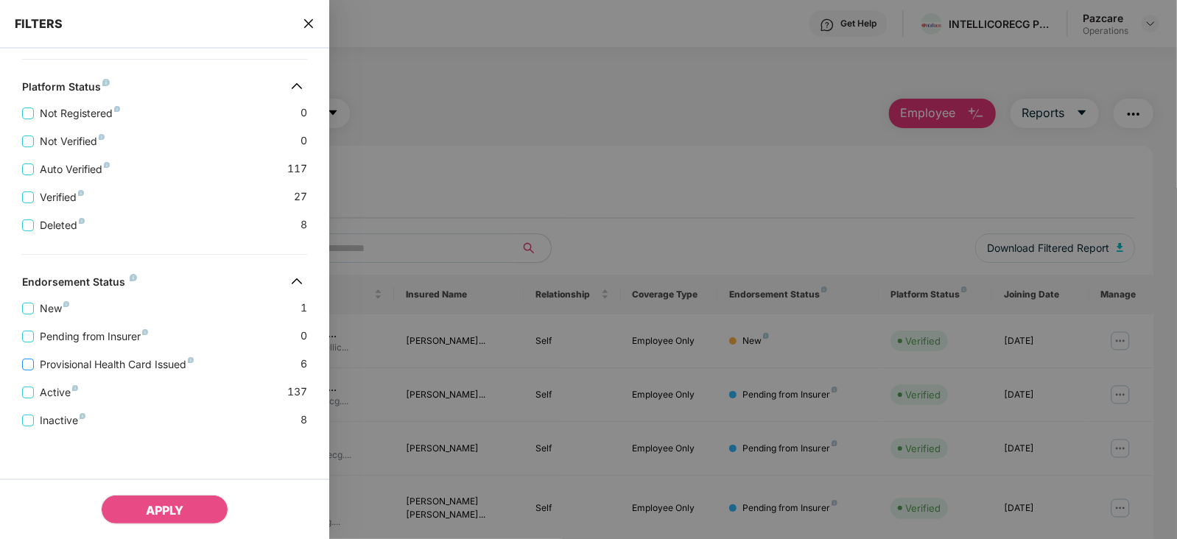
click at [94, 367] on span "Provisional Health Card Issued" at bounding box center [117, 364] width 166 height 16
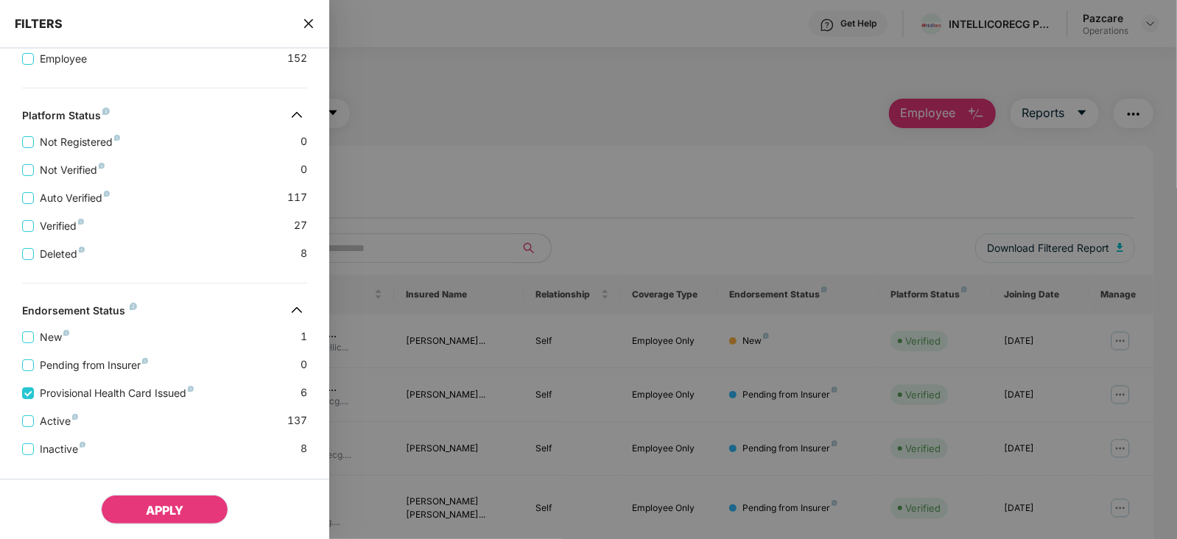
click at [169, 507] on span "APPLY" at bounding box center [165, 510] width 38 height 15
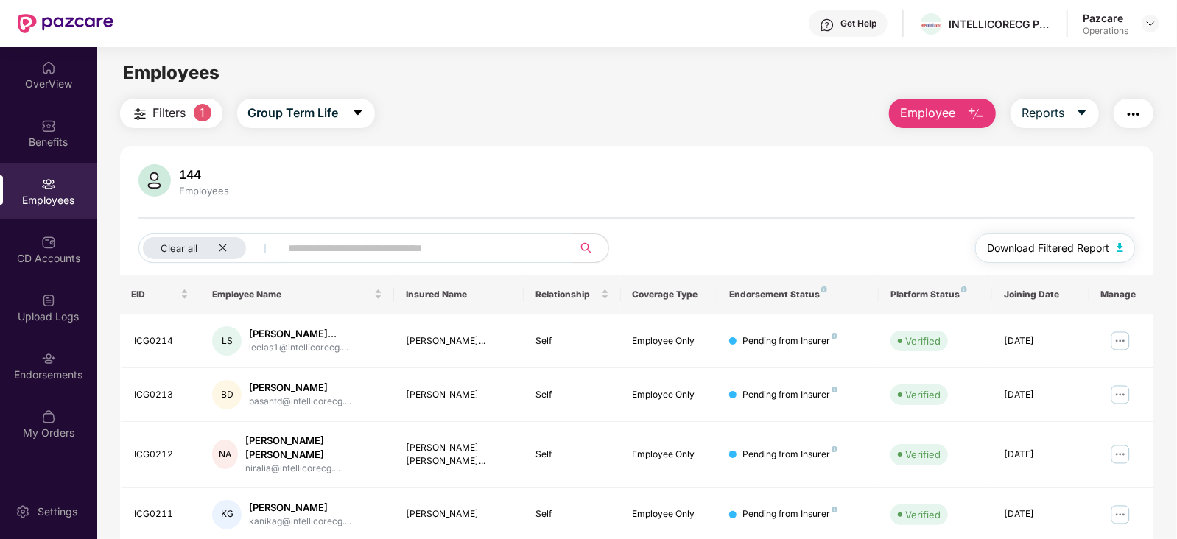
click at [1121, 253] on button "Download Filtered Report" at bounding box center [1055, 247] width 161 height 29
click at [1132, 121] on img "button" at bounding box center [1133, 114] width 18 height 18
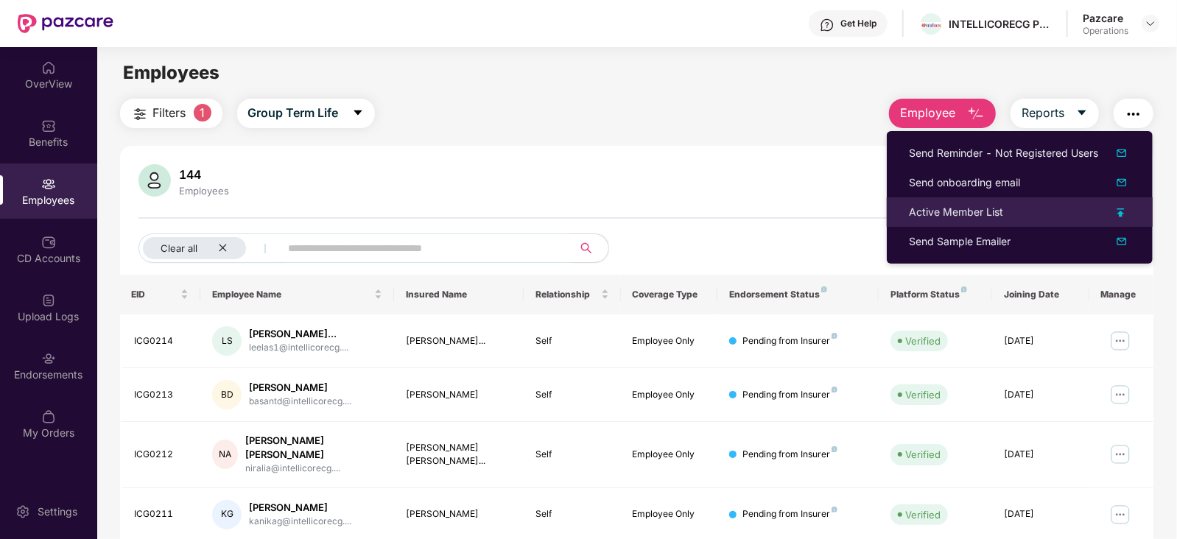
click at [970, 211] on div "Active Member List" at bounding box center [956, 212] width 94 height 16
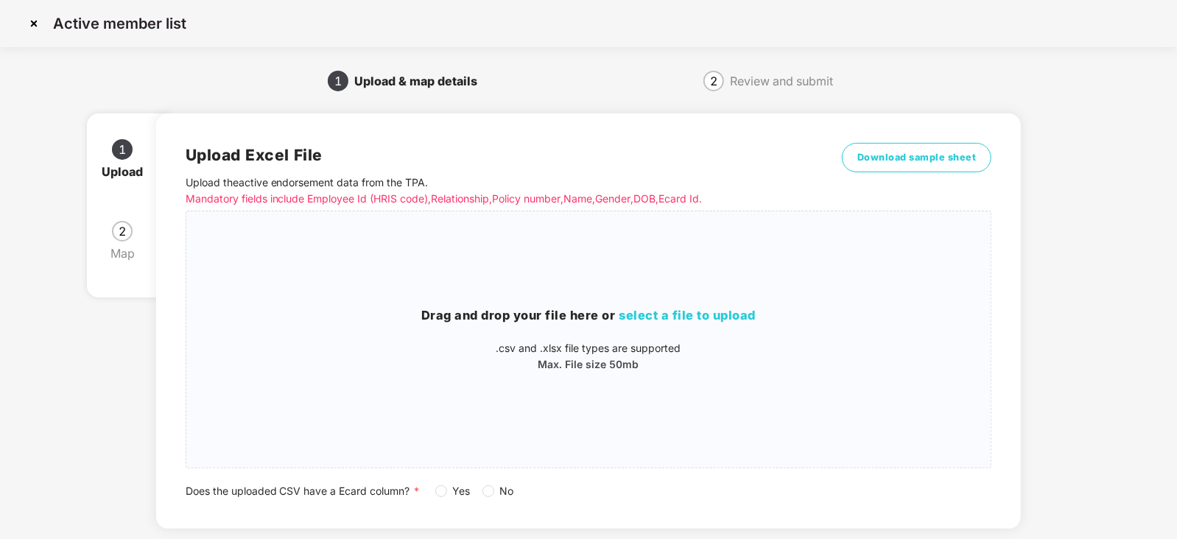
click at [498, 496] on span "No" at bounding box center [507, 491] width 26 height 16
click at [652, 299] on div "Drag and drop your file here or select a file to upload .csv and .xlsx file typ…" at bounding box center [588, 339] width 805 height 233
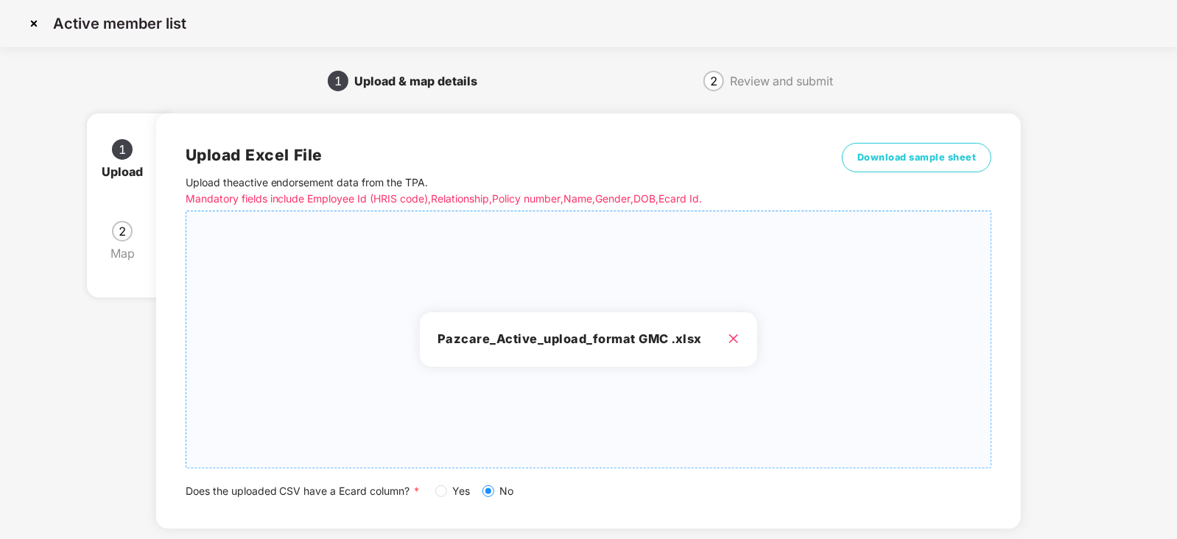
scroll to position [82, 0]
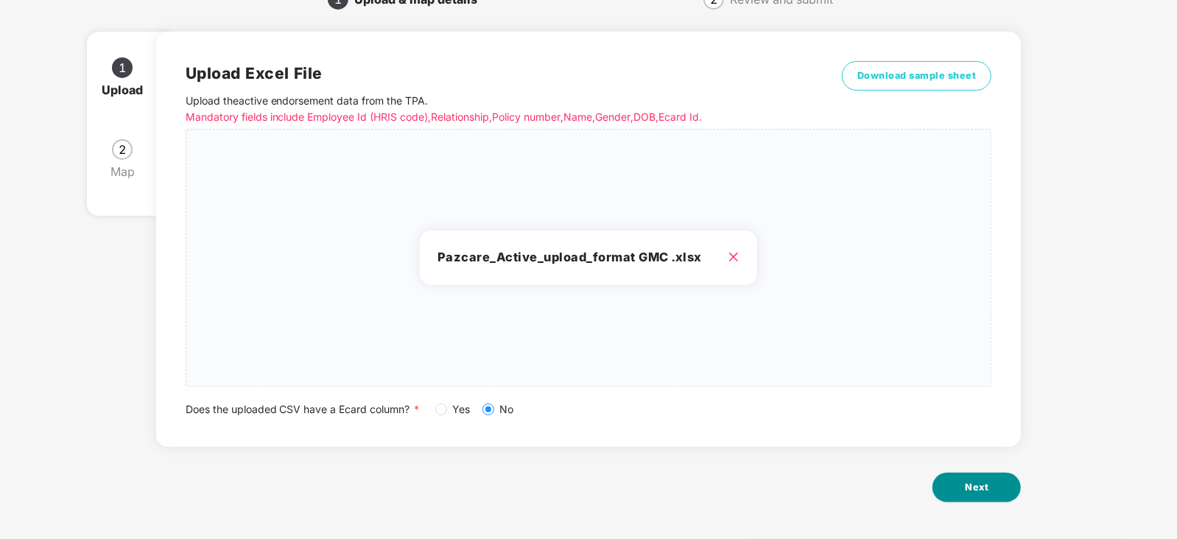
click at [968, 499] on button "Next" at bounding box center [976, 487] width 88 height 29
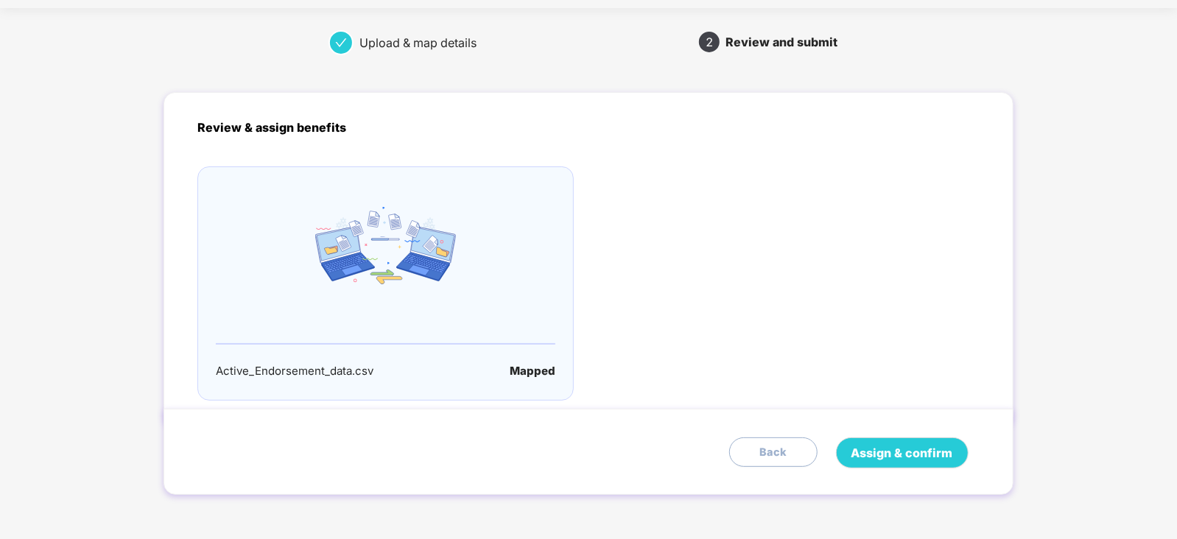
scroll to position [0, 0]
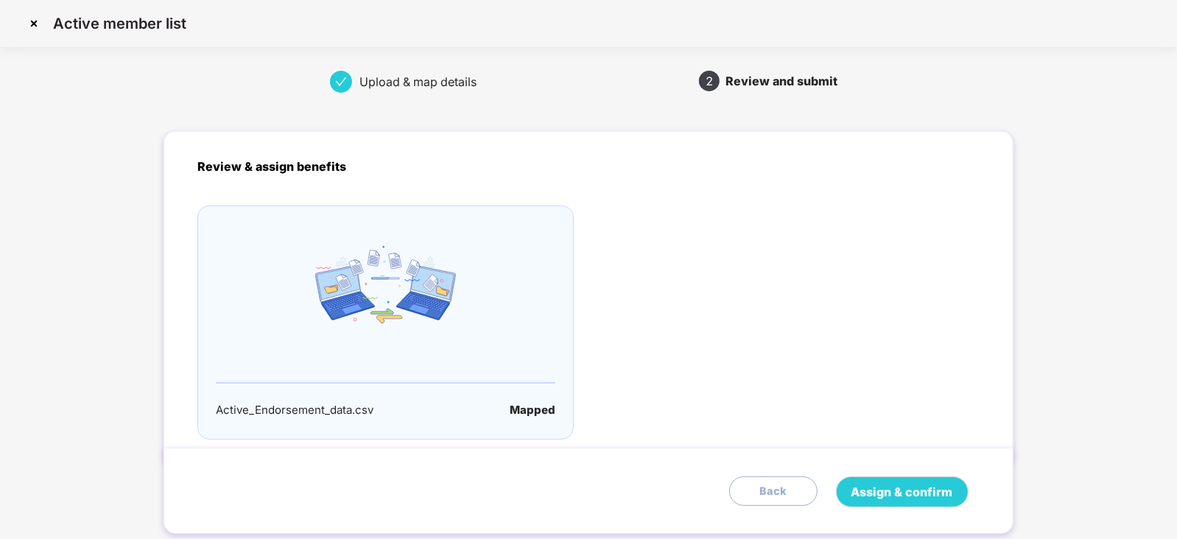
click at [971, 499] on div "Assign & confirm Back" at bounding box center [591, 491] width 789 height 31
click at [899, 496] on span "Assign & confirm" at bounding box center [902, 492] width 102 height 18
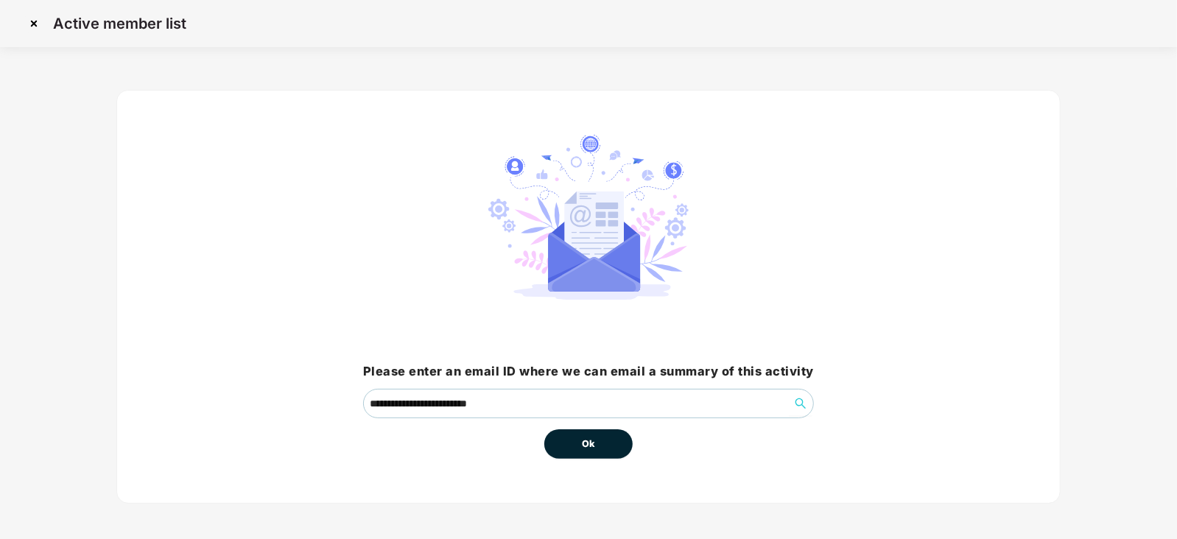
click at [603, 445] on button "Ok" at bounding box center [588, 443] width 88 height 29
click at [593, 445] on span "Ok" at bounding box center [588, 444] width 13 height 15
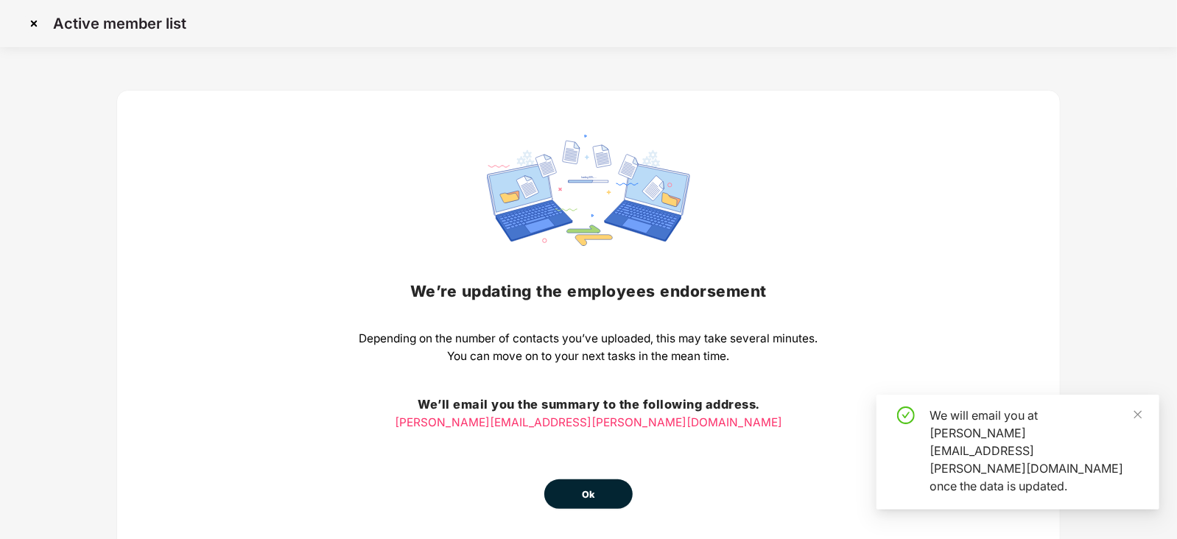
click at [593, 479] on div "We’re updating the employees endorsement Depending on the number of contacts yo…" at bounding box center [588, 322] width 459 height 374
click at [590, 490] on span "Ok" at bounding box center [588, 494] width 13 height 15
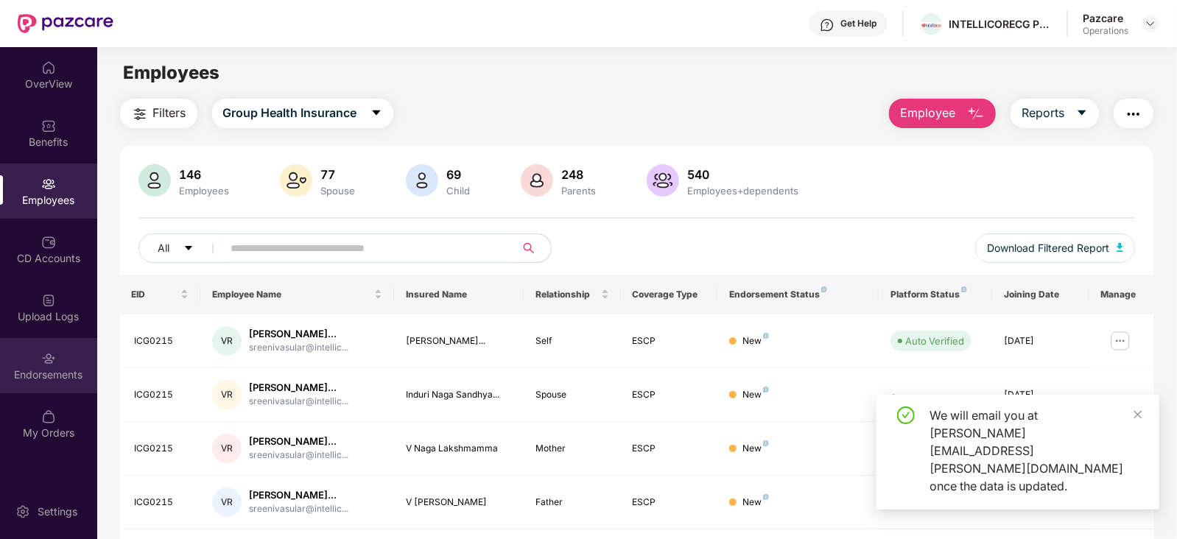
click at [70, 365] on div "Endorsements" at bounding box center [48, 365] width 97 height 55
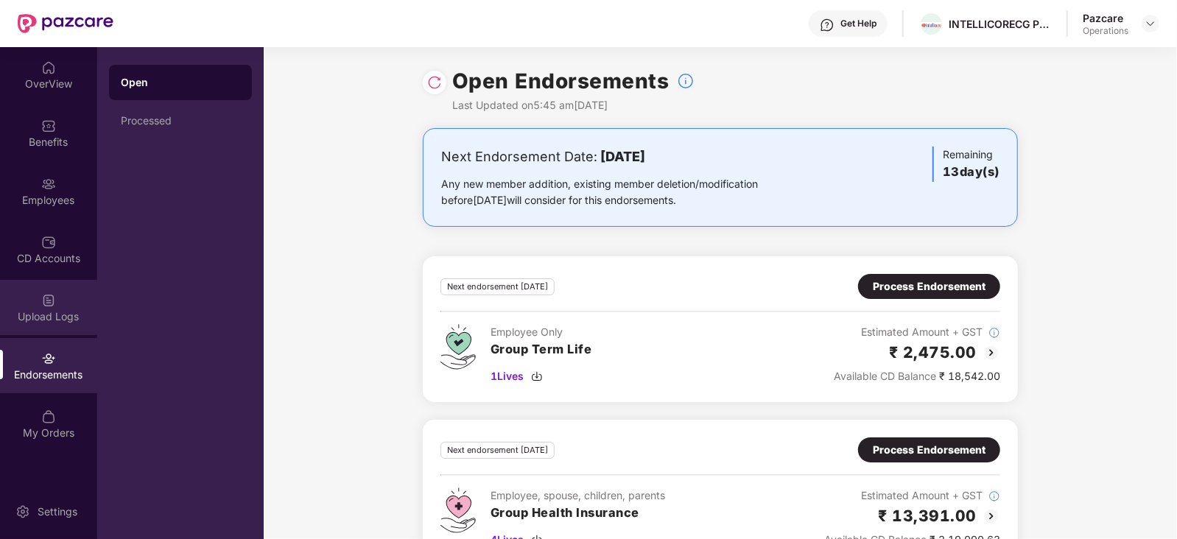
click at [63, 310] on div "Upload Logs" at bounding box center [48, 316] width 97 height 15
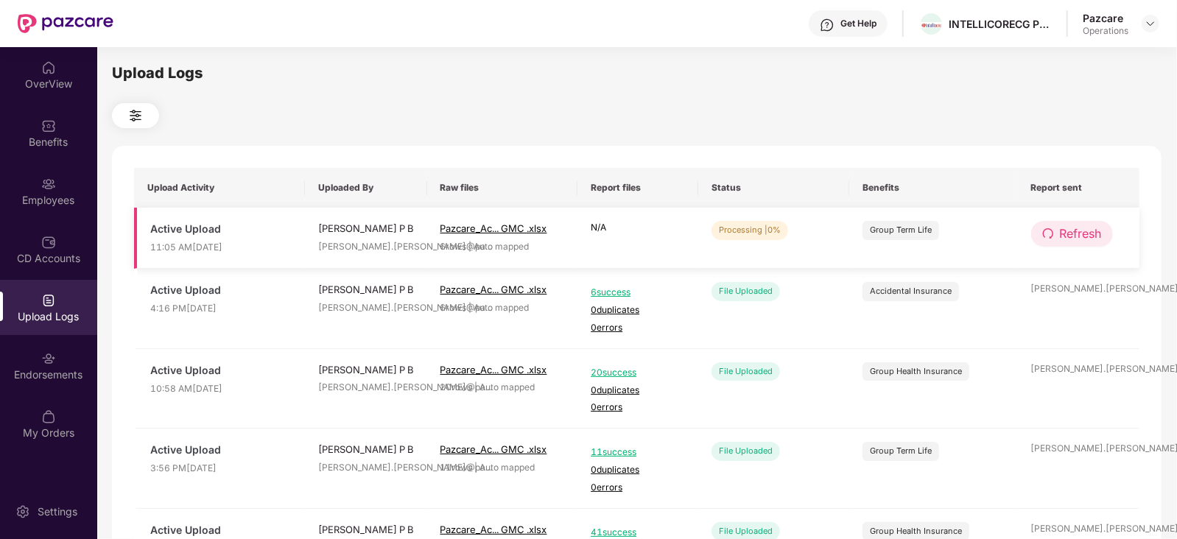
click at [1099, 227] on span "Refresh" at bounding box center [1080, 234] width 42 height 18
click at [1099, 227] on span "Refresh" at bounding box center [1081, 234] width 42 height 18
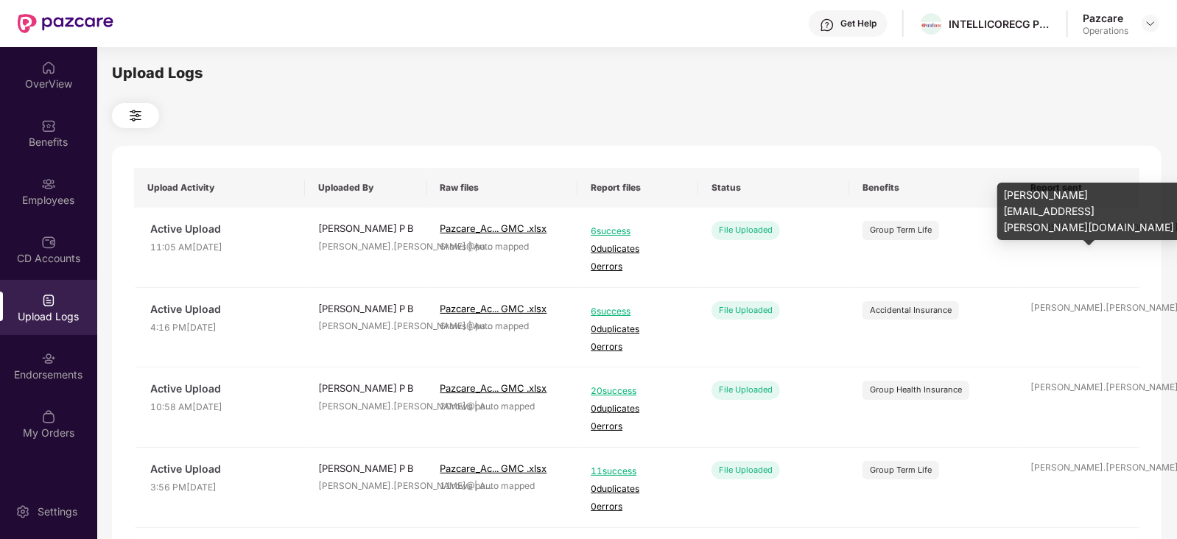
click at [1099, 227] on div "[PERSON_NAME].[PERSON_NAME]@pa ..." at bounding box center [1079, 228] width 96 height 14
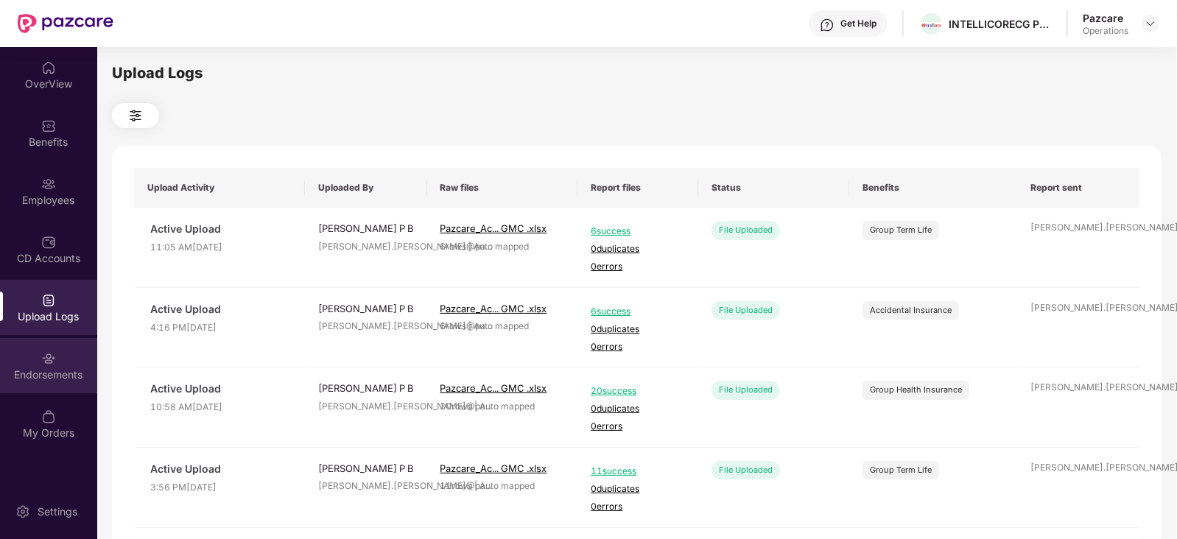
click at [34, 378] on div "Endorsements" at bounding box center [48, 374] width 97 height 15
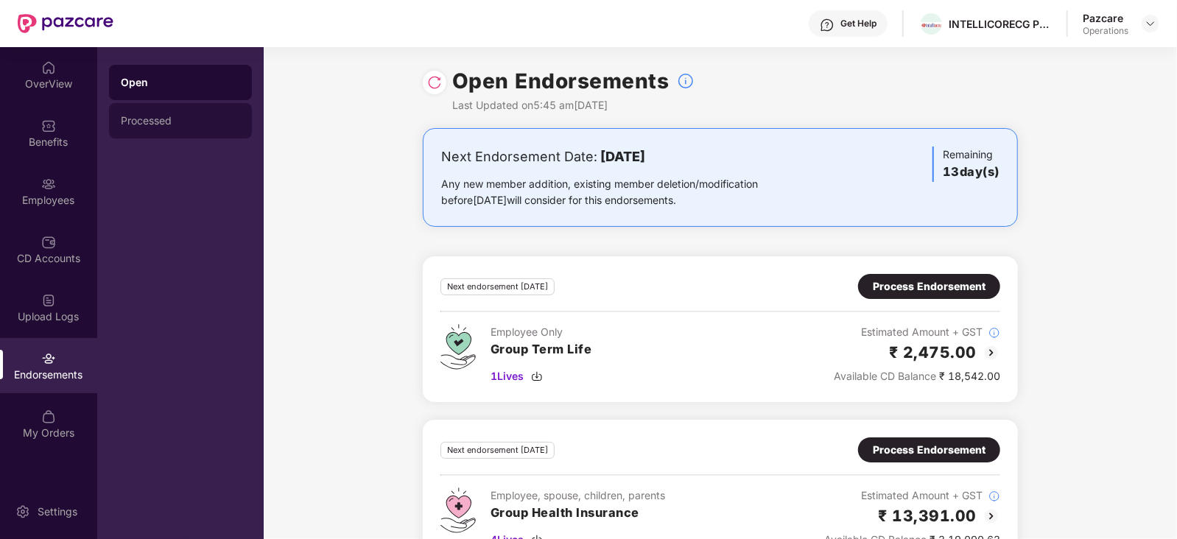
click at [147, 135] on div "Processed" at bounding box center [180, 120] width 143 height 35
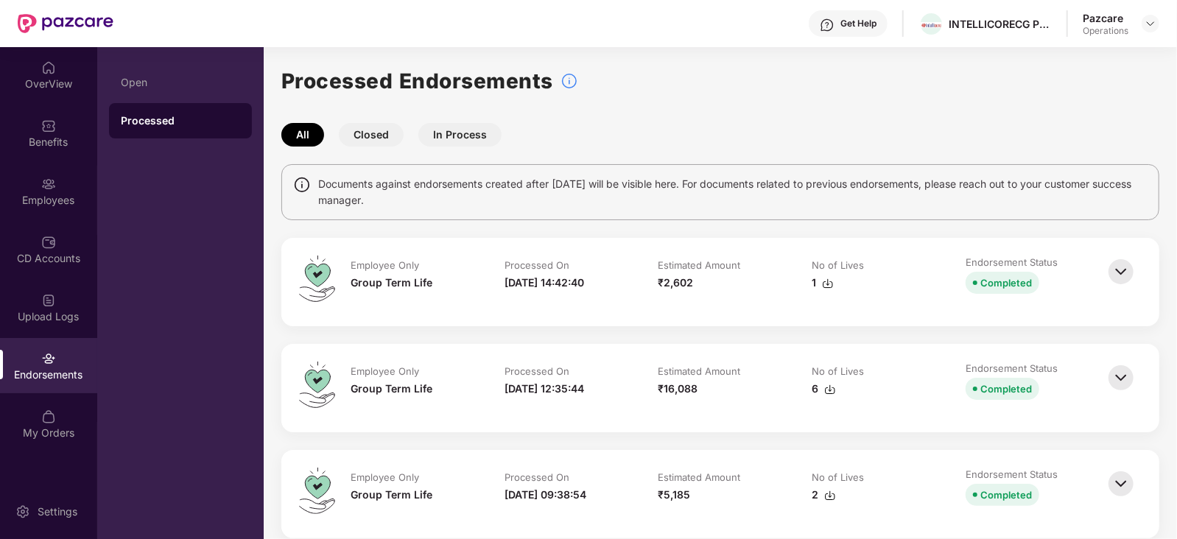
click at [1118, 275] on img at bounding box center [1120, 271] width 32 height 32
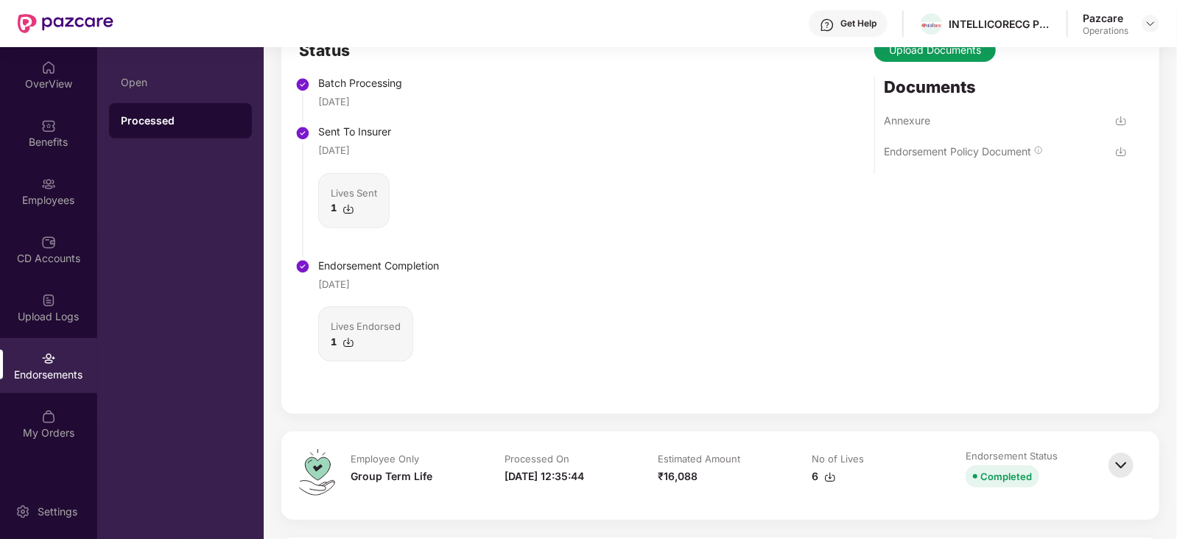
scroll to position [367, 0]
click at [1129, 470] on img at bounding box center [1120, 465] width 32 height 32
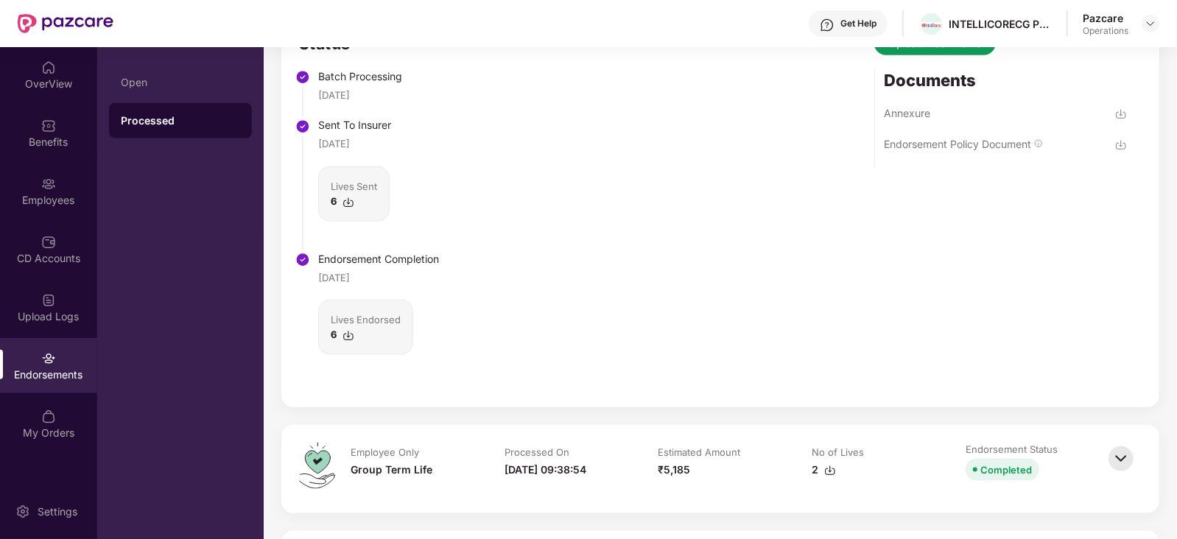
scroll to position [920, 0]
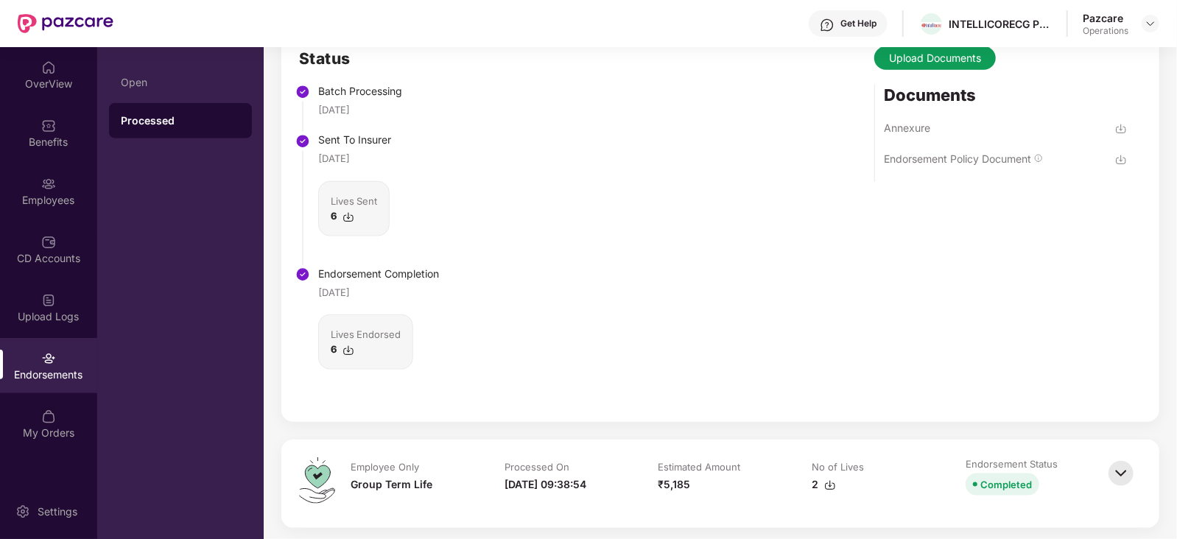
click at [1121, 476] on img at bounding box center [1120, 473] width 32 height 32
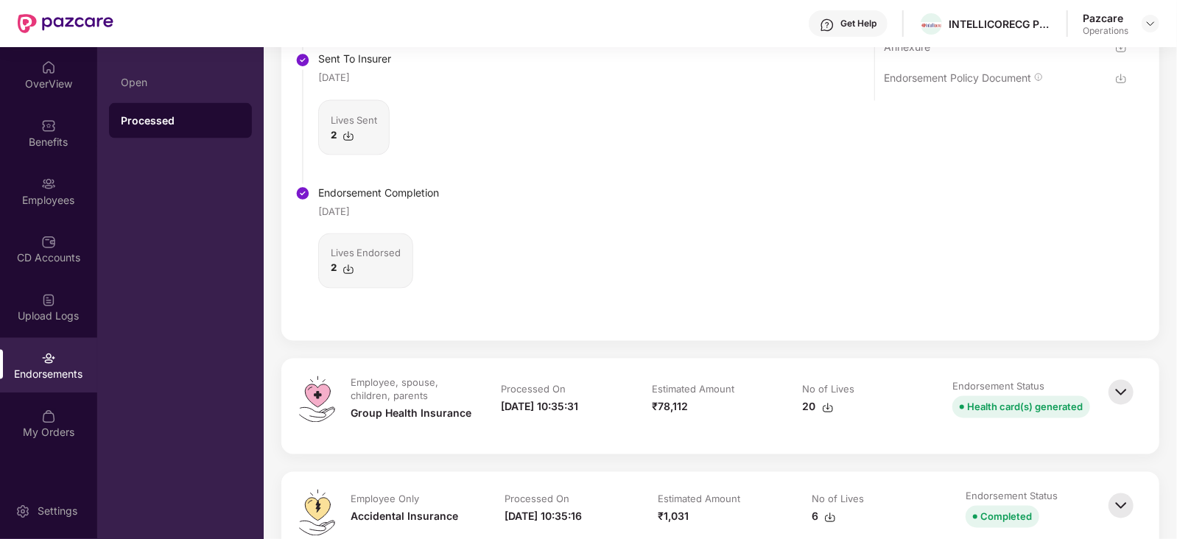
scroll to position [1565, 0]
click at [1121, 403] on img at bounding box center [1120, 390] width 32 height 32
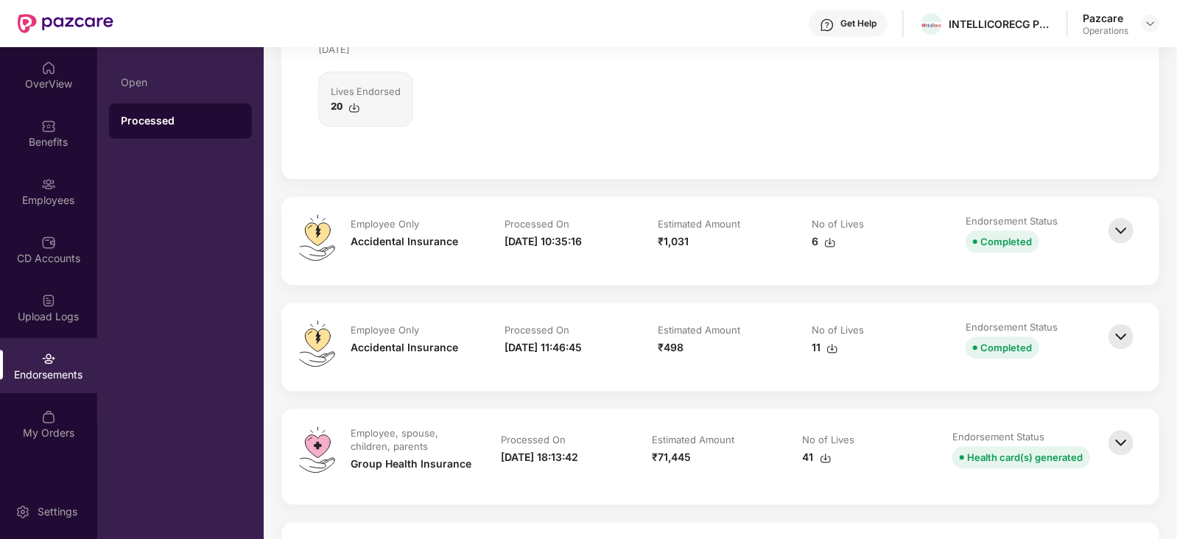
scroll to position [2392, 0]
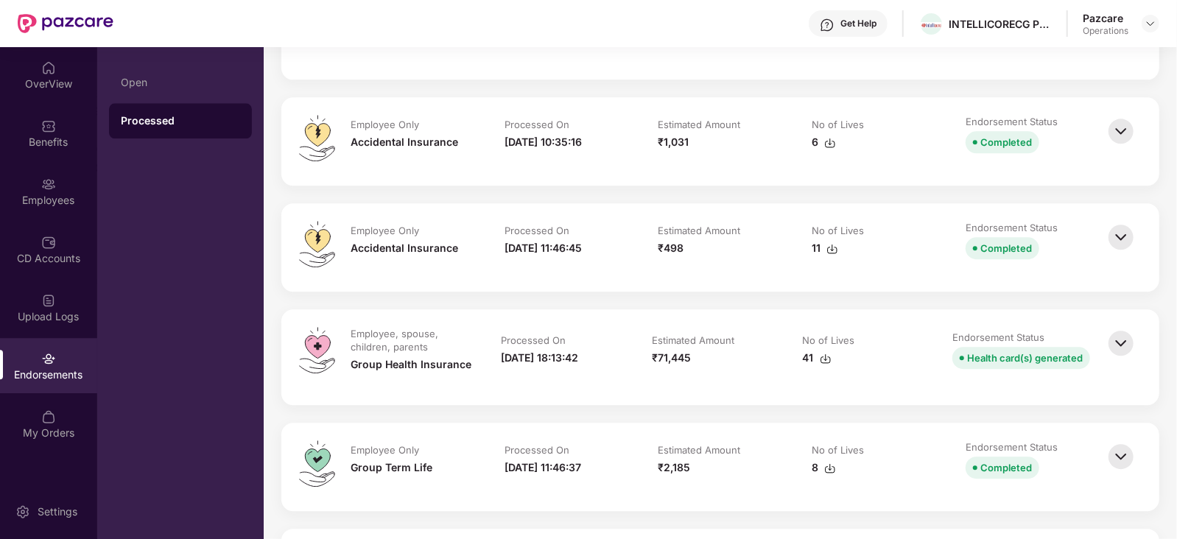
click at [1123, 121] on img at bounding box center [1120, 131] width 32 height 32
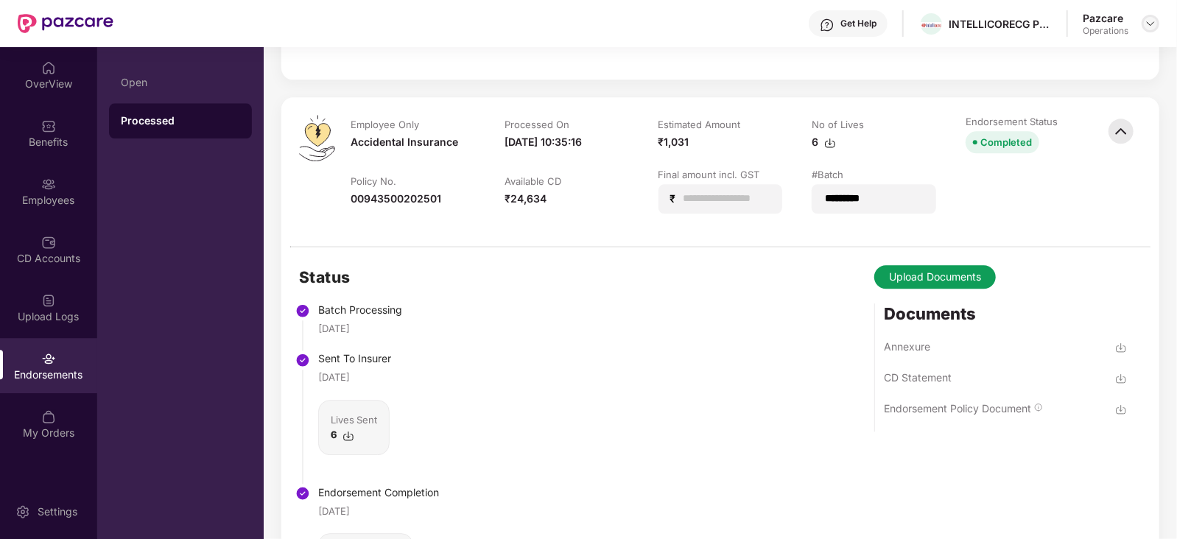
click at [1149, 24] on img at bounding box center [1150, 24] width 12 height 12
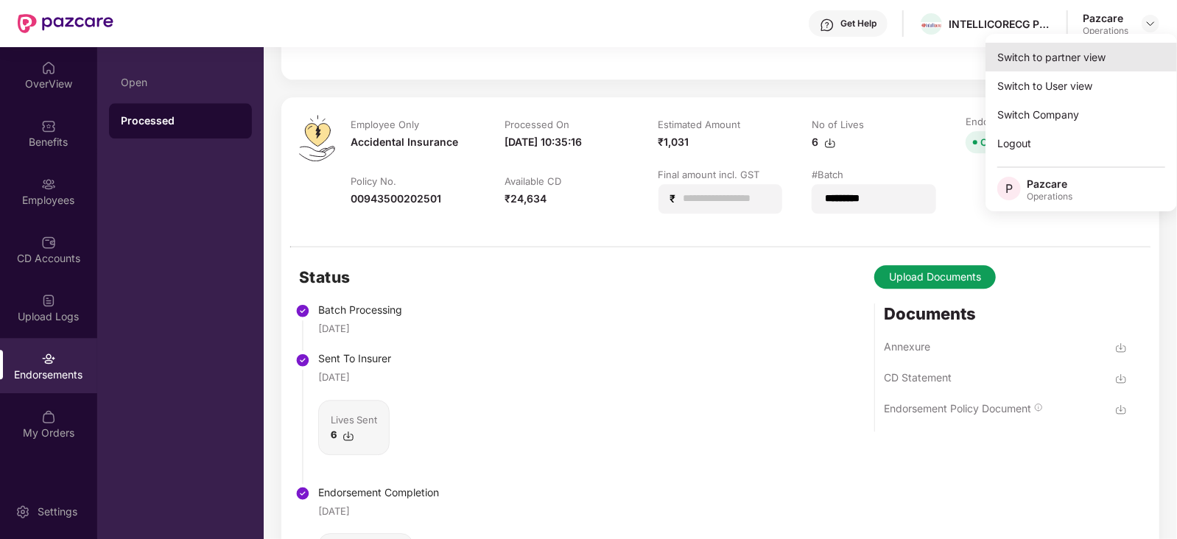
click at [1027, 57] on div "Switch to partner view" at bounding box center [1080, 57] width 191 height 29
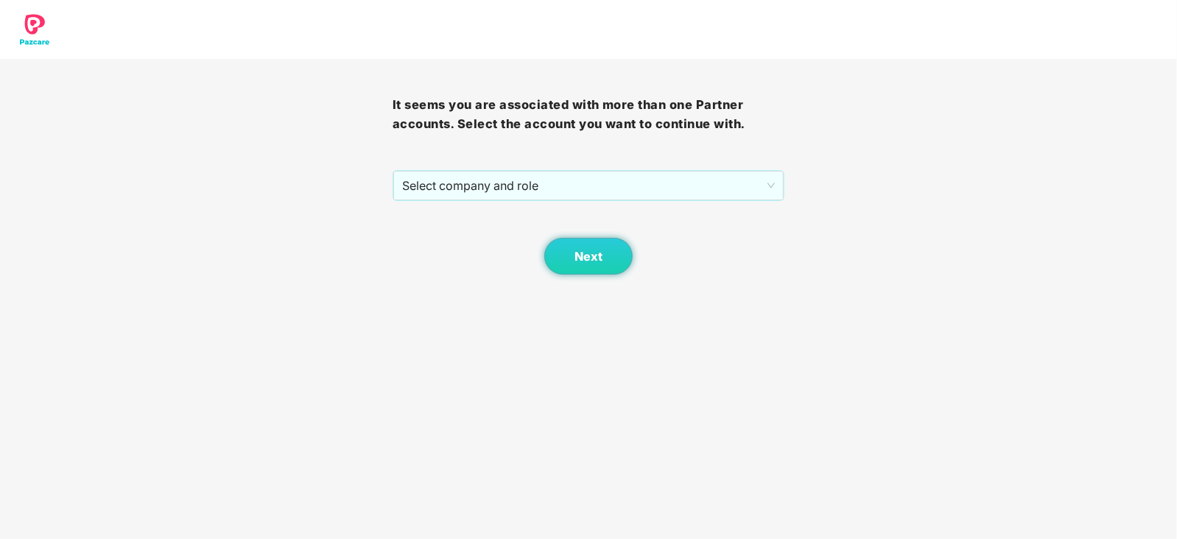
click at [489, 166] on div "It seems you are associated with more than one Partner accounts. Select the acc…" at bounding box center [588, 167] width 392 height 216
click at [470, 182] on span "Select company and role" at bounding box center [588, 186] width 373 height 28
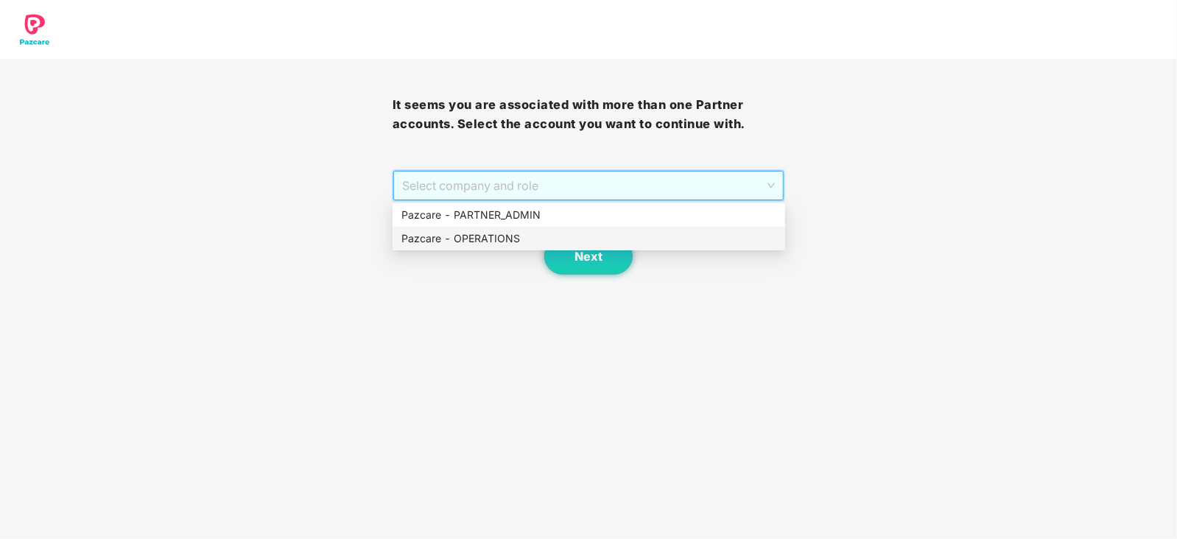
click at [472, 230] on div "Pazcare - OPERATIONS" at bounding box center [588, 238] width 375 height 16
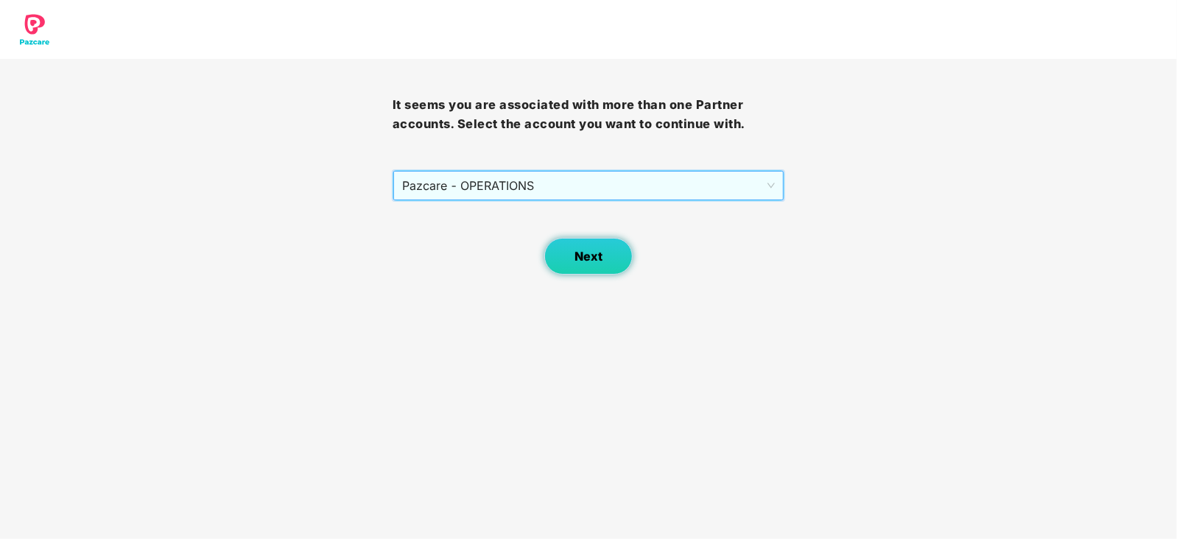
click at [545, 244] on div "Next" at bounding box center [588, 238] width 392 height 74
click at [557, 257] on button "Next" at bounding box center [588, 256] width 88 height 37
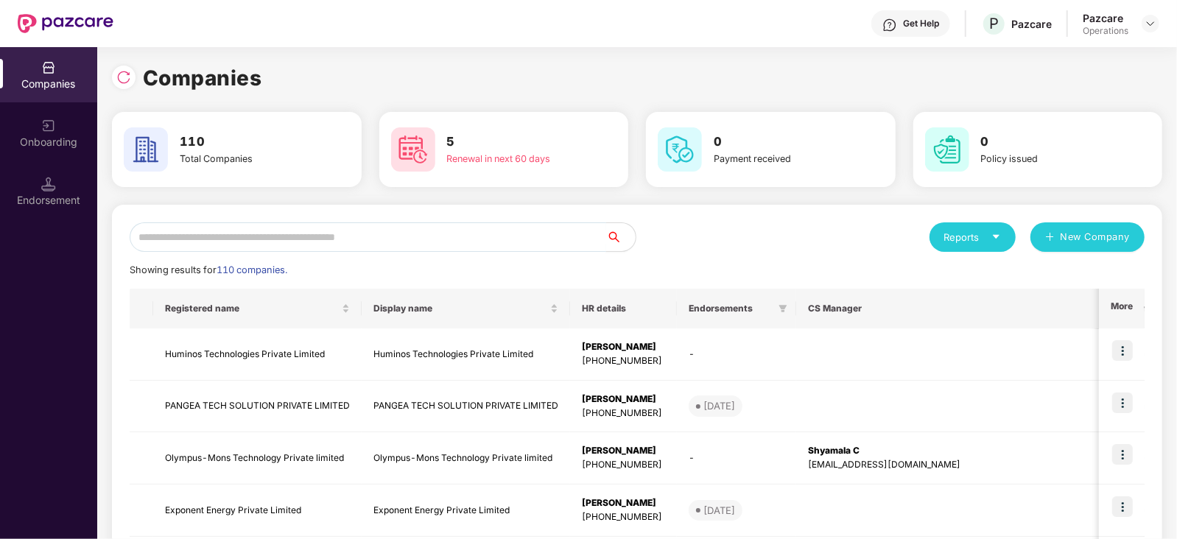
click at [342, 233] on input "text" at bounding box center [368, 236] width 476 height 29
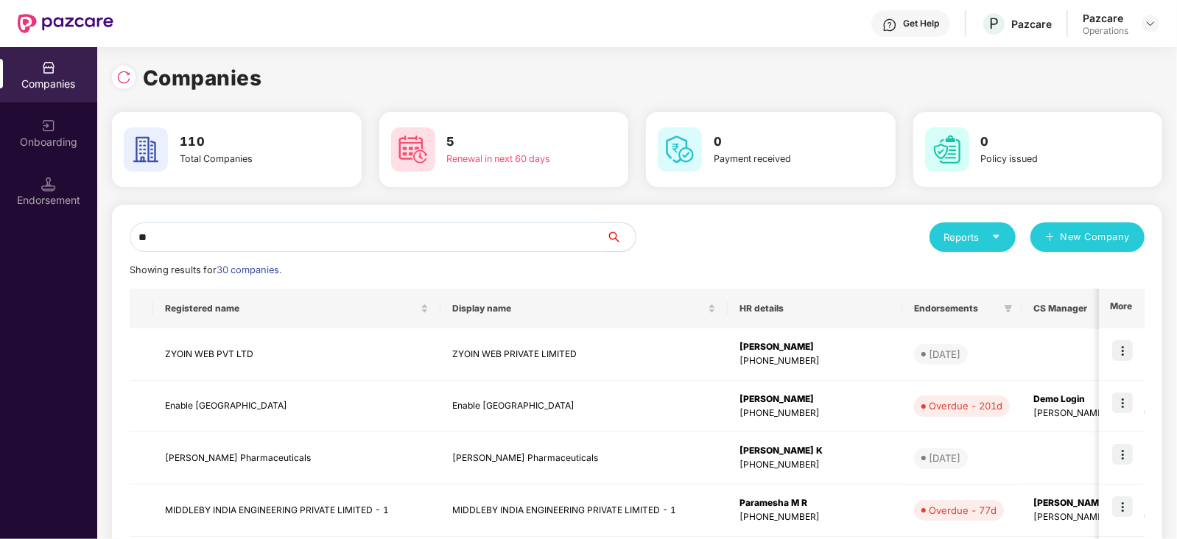
type input "*"
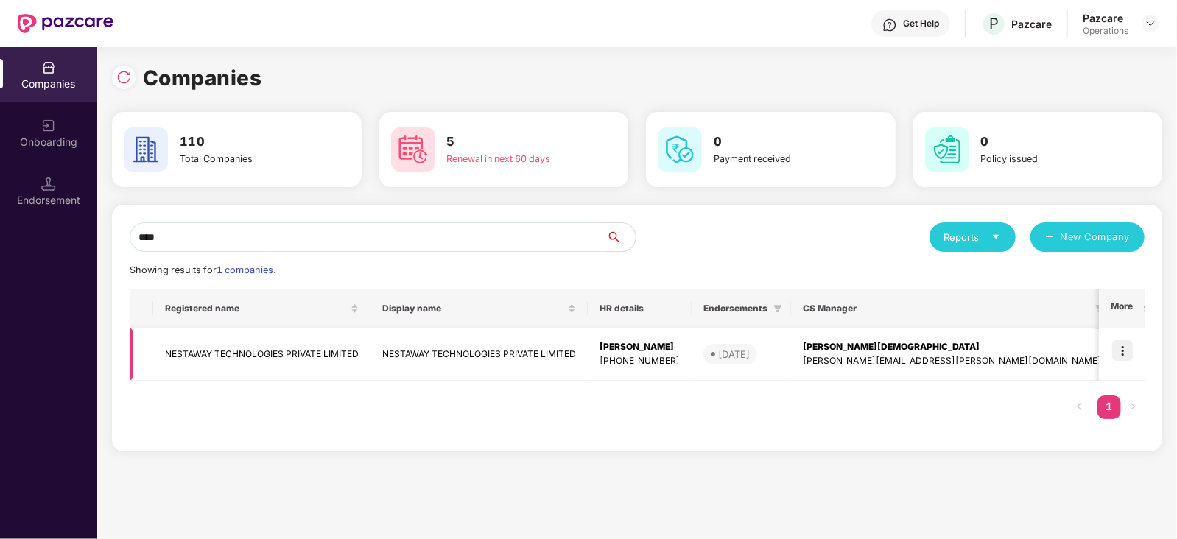
type input "****"
click at [347, 359] on td "NESTAWAY TECHNOLOGIES PRIVATE LIMITED" at bounding box center [261, 354] width 217 height 52
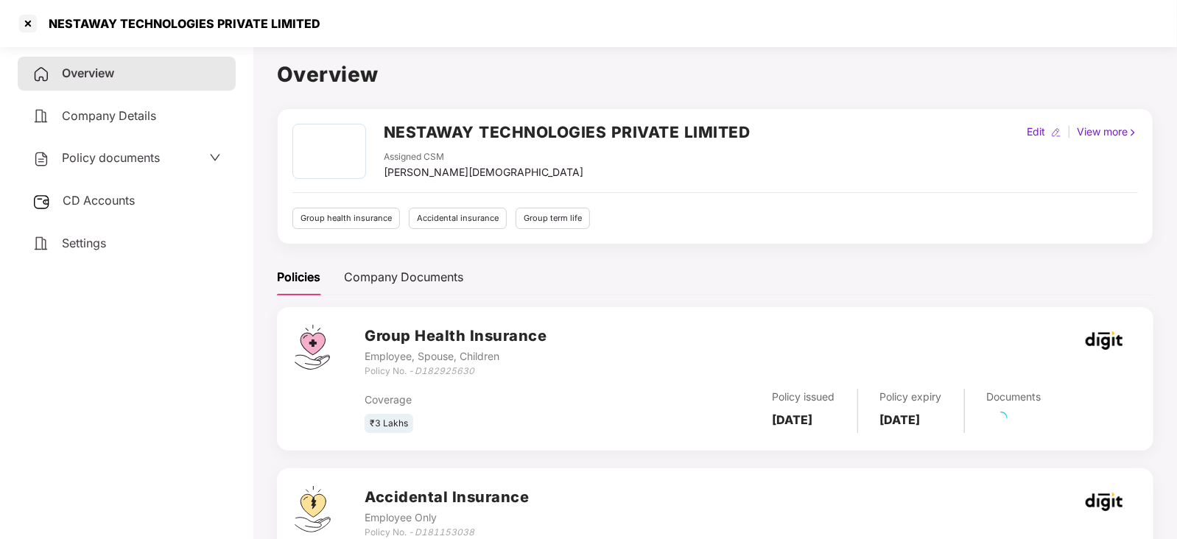
click at [133, 207] on span "CD Accounts" at bounding box center [99, 200] width 72 height 15
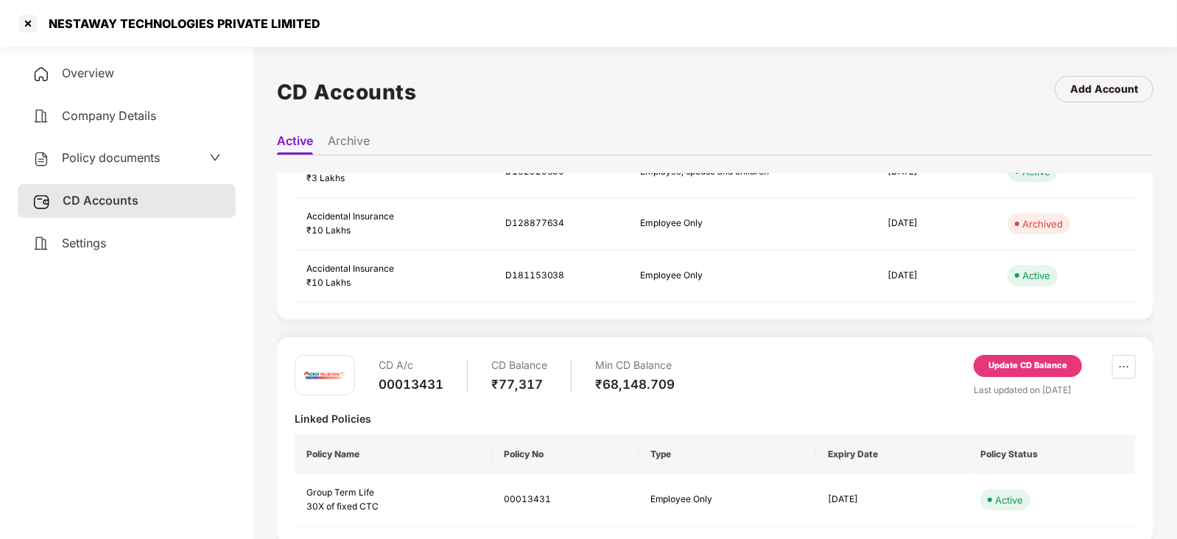
scroll to position [233, 0]
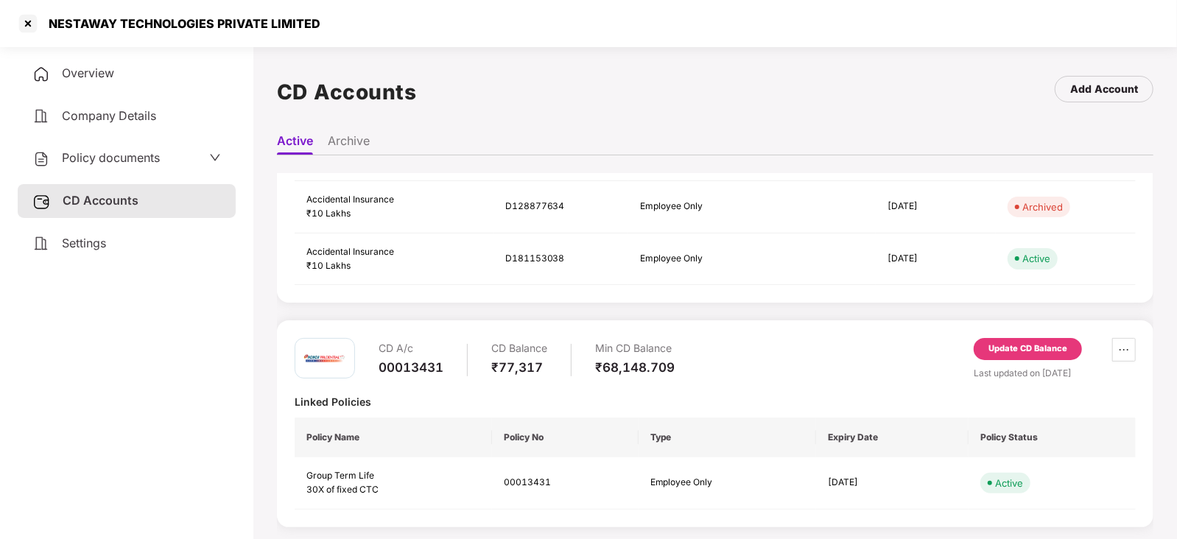
click at [1033, 350] on div "Update CD Balance" at bounding box center [1027, 348] width 79 height 13
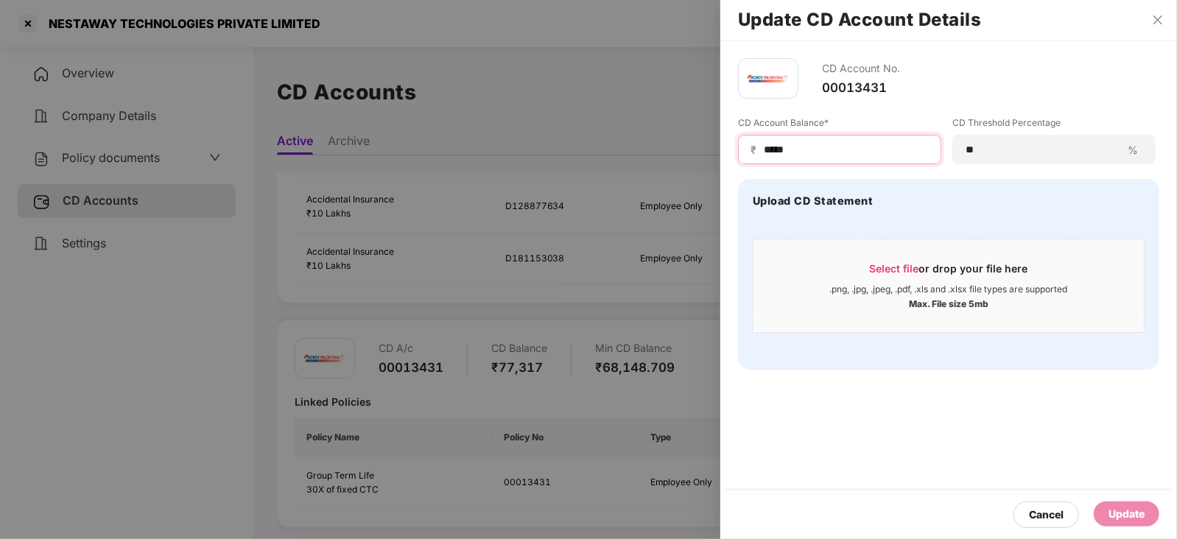
drag, startPoint x: 794, startPoint y: 147, endPoint x: 747, endPoint y: 147, distance: 47.1
click at [747, 147] on div "₹ *****" at bounding box center [839, 149] width 203 height 29
paste input "***"
type input "********"
drag, startPoint x: 758, startPoint y: 150, endPoint x: 776, endPoint y: 182, distance: 36.3
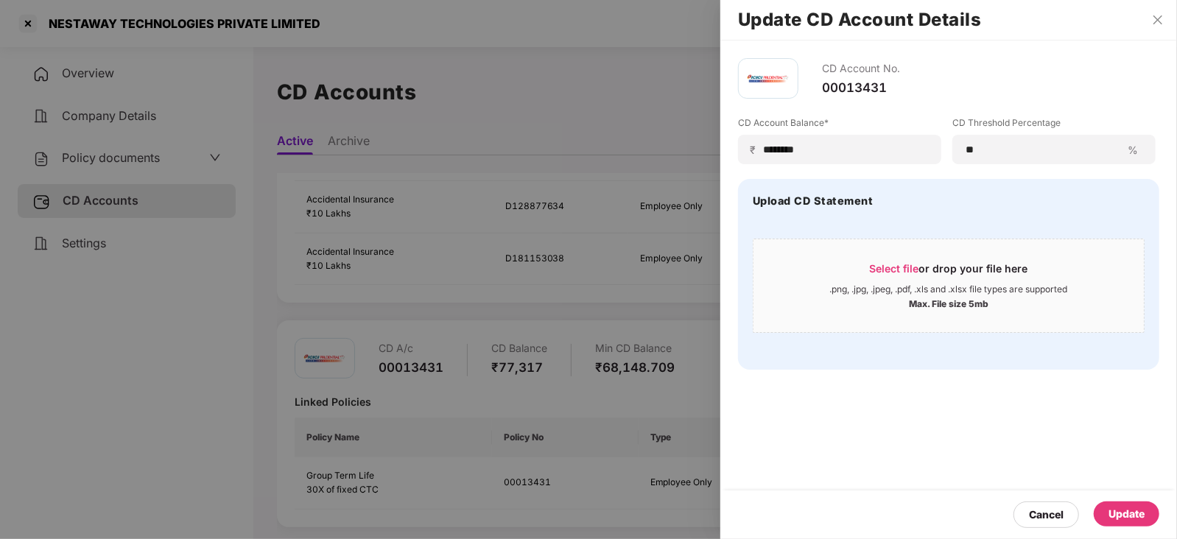
click at [760, 152] on span "₹" at bounding box center [756, 150] width 12 height 14
click at [766, 152] on input "********" at bounding box center [845, 149] width 166 height 15
click at [1123, 507] on div "Update" at bounding box center [1126, 514] width 36 height 16
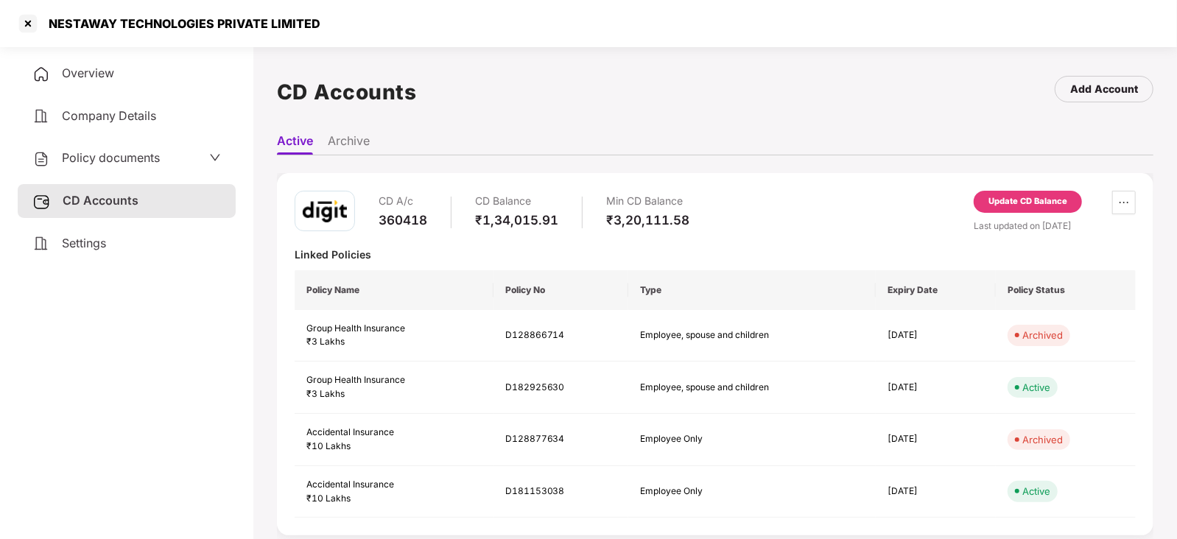
click at [145, 168] on div "Policy documents" at bounding box center [95, 158] width 127 height 19
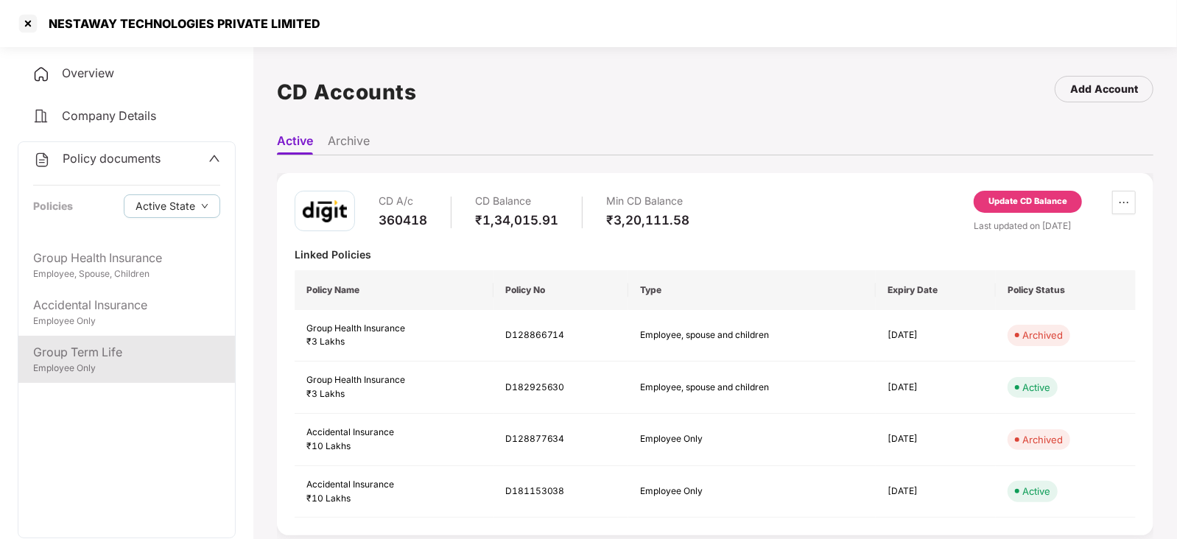
click at [111, 357] on div "Group Term Life" at bounding box center [126, 352] width 187 height 18
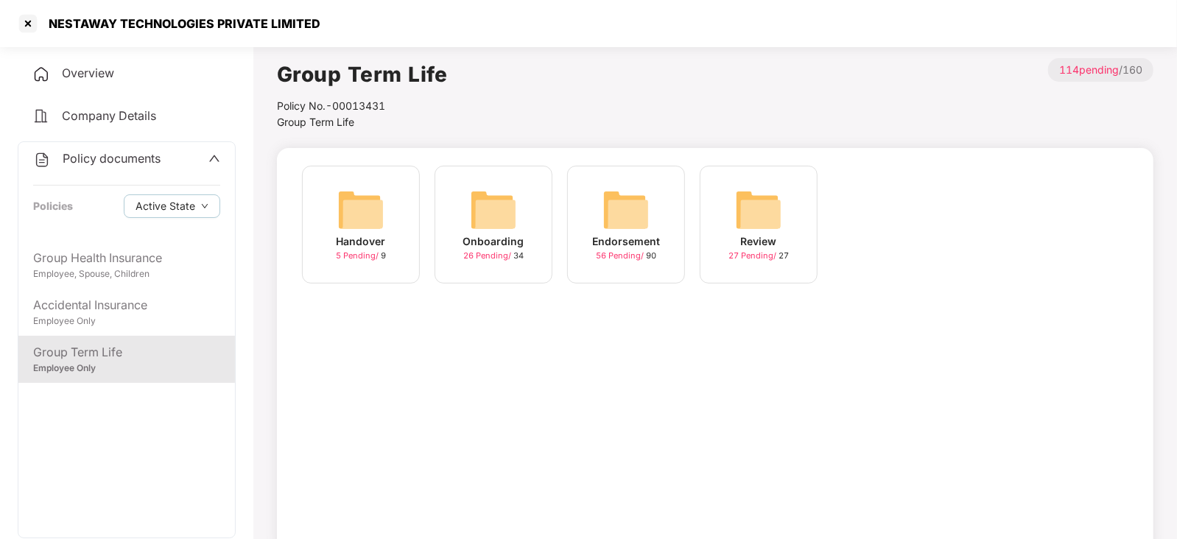
click at [644, 222] on img at bounding box center [625, 209] width 47 height 47
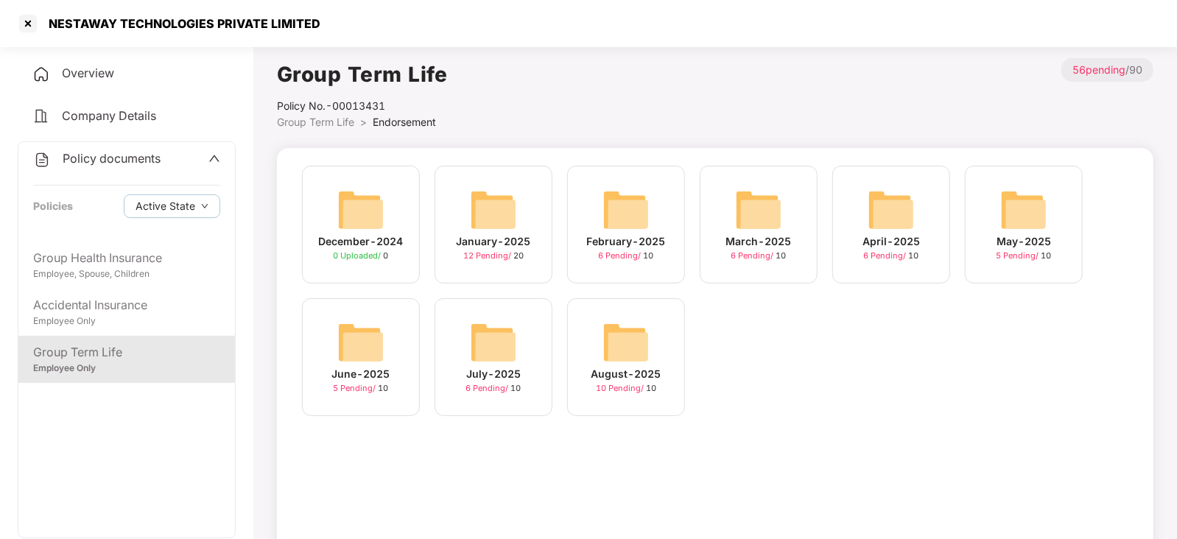
click at [643, 351] on img at bounding box center [625, 342] width 47 height 47
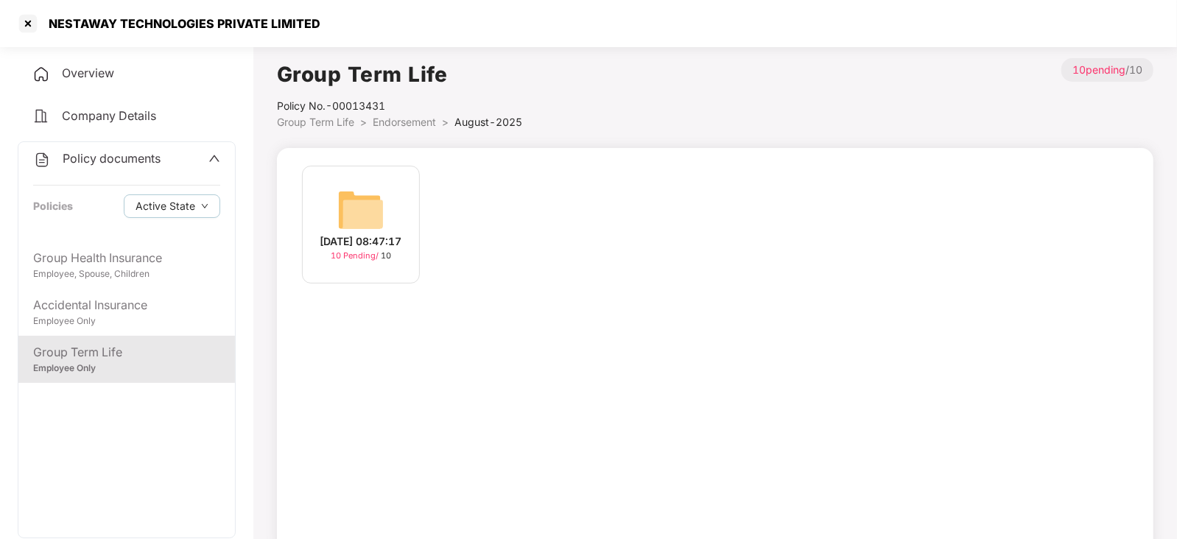
click at [364, 197] on img at bounding box center [360, 209] width 47 height 47
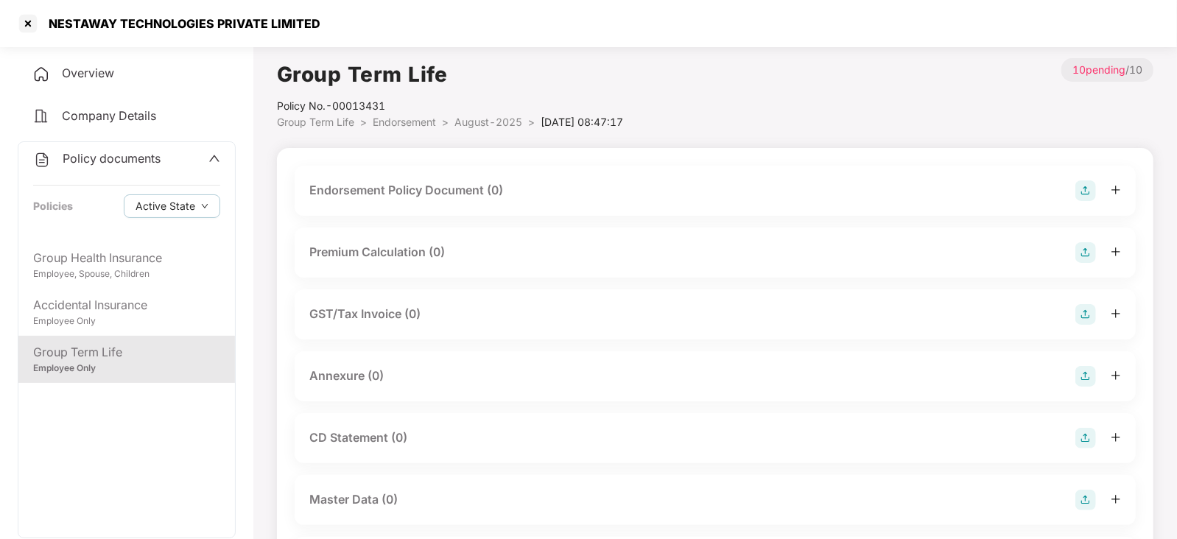
click at [1094, 183] on img at bounding box center [1085, 190] width 21 height 21
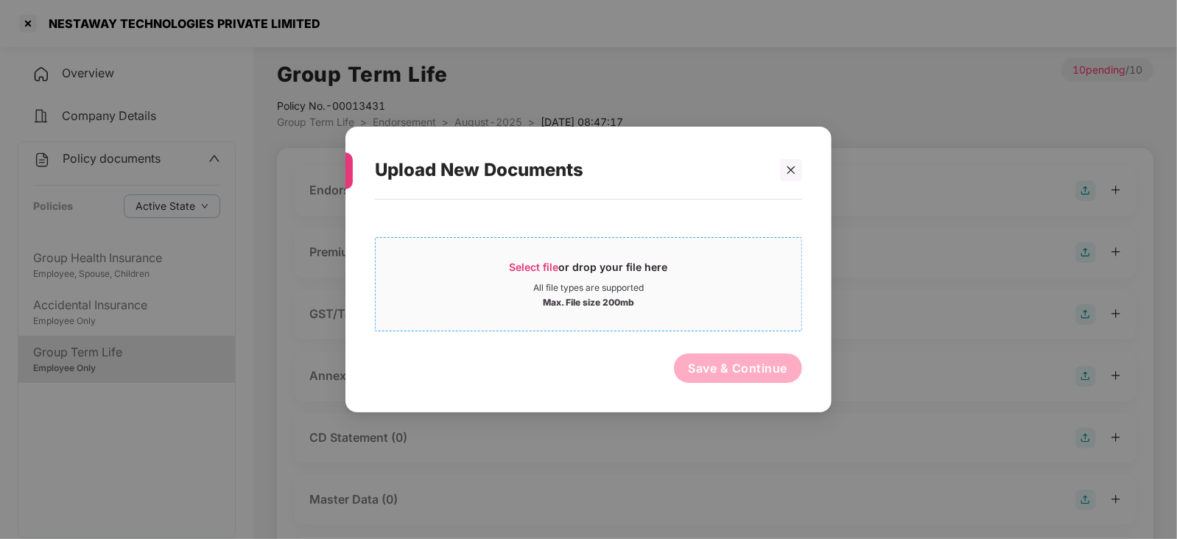
click at [545, 271] on span "Select file" at bounding box center [533, 267] width 49 height 13
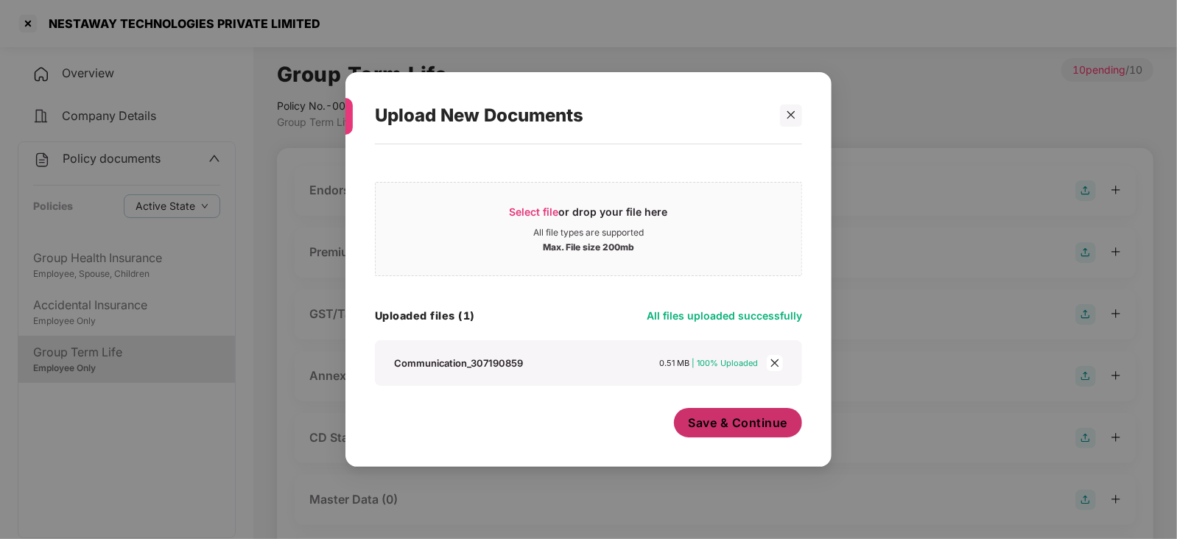
click at [738, 412] on button "Save & Continue" at bounding box center [738, 422] width 129 height 29
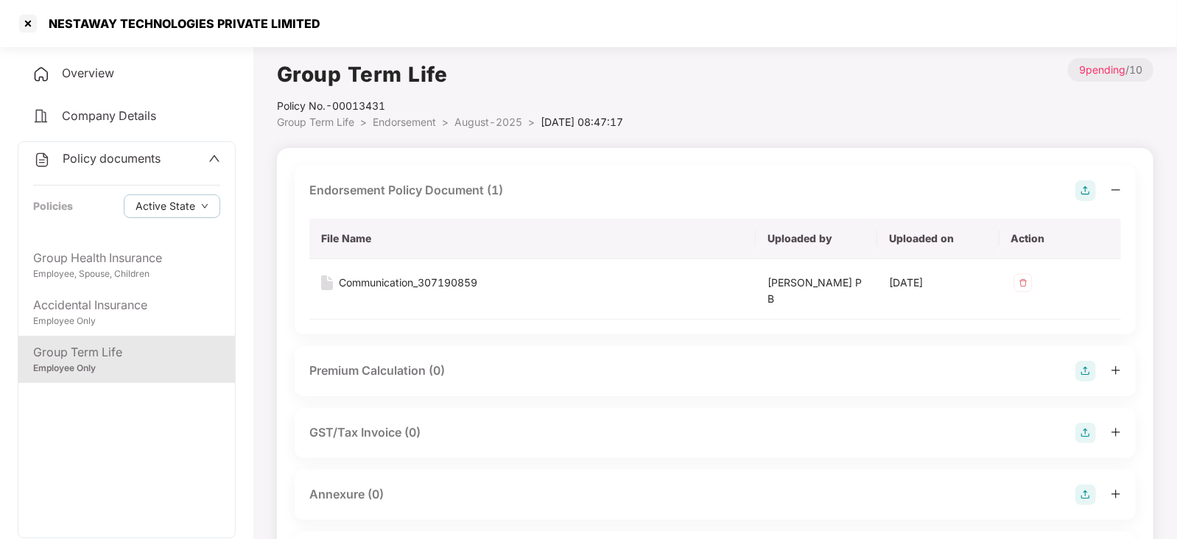
scroll to position [91, 0]
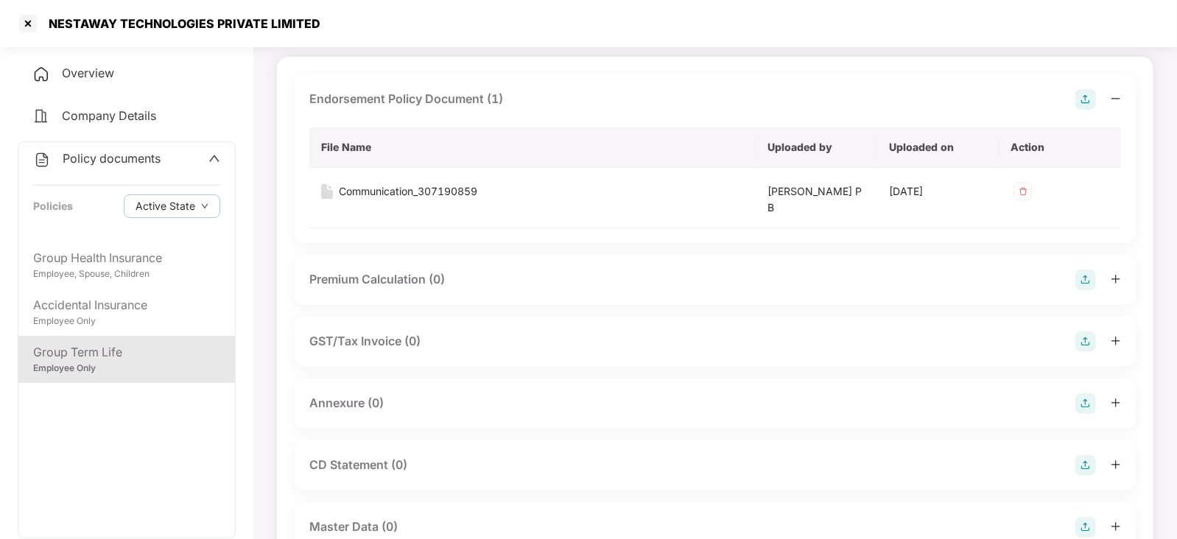
click at [1078, 274] on img at bounding box center [1085, 279] width 21 height 21
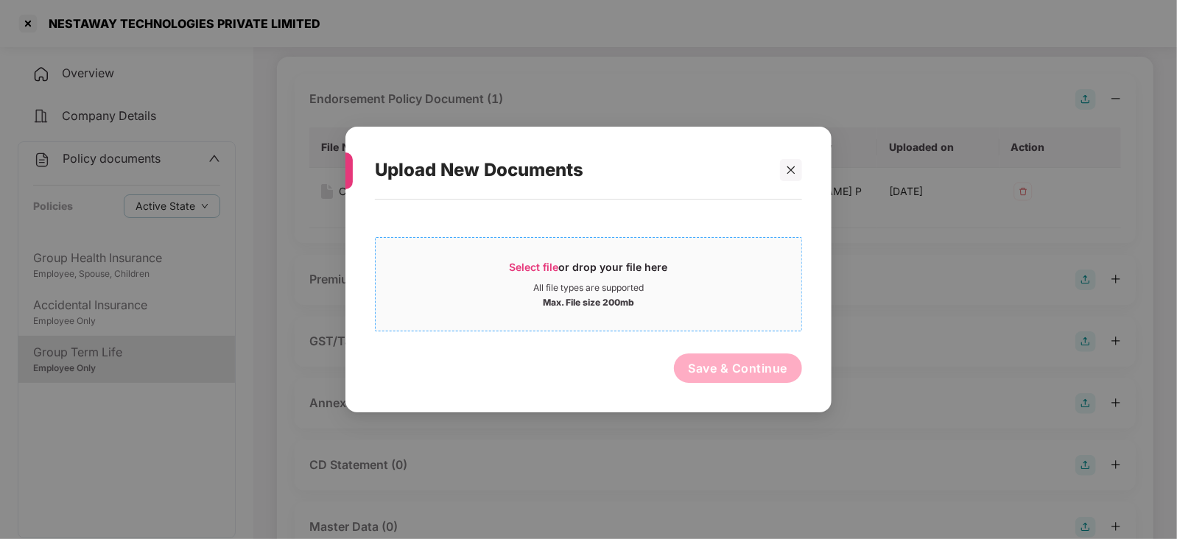
click at [523, 263] on span "Select file" at bounding box center [533, 267] width 49 height 13
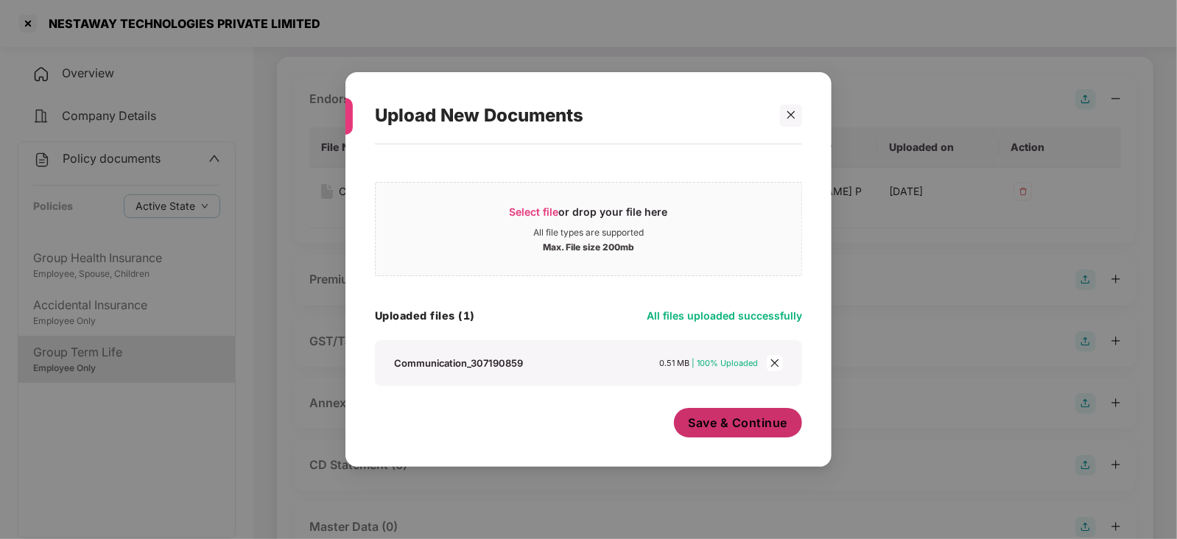
click at [741, 431] on span "Save & Continue" at bounding box center [737, 423] width 99 height 16
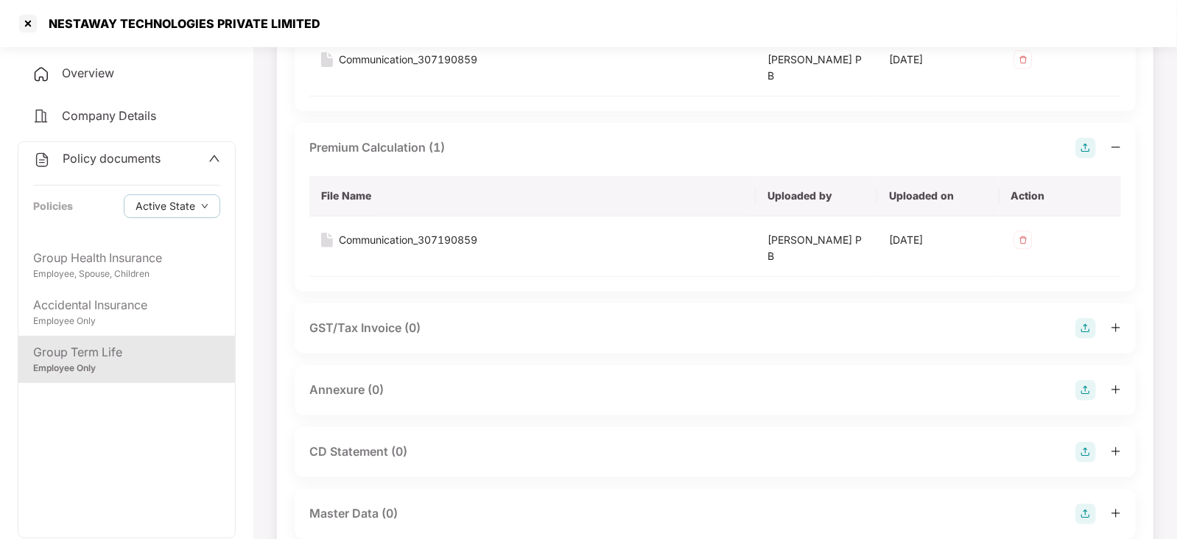
scroll to position [367, 0]
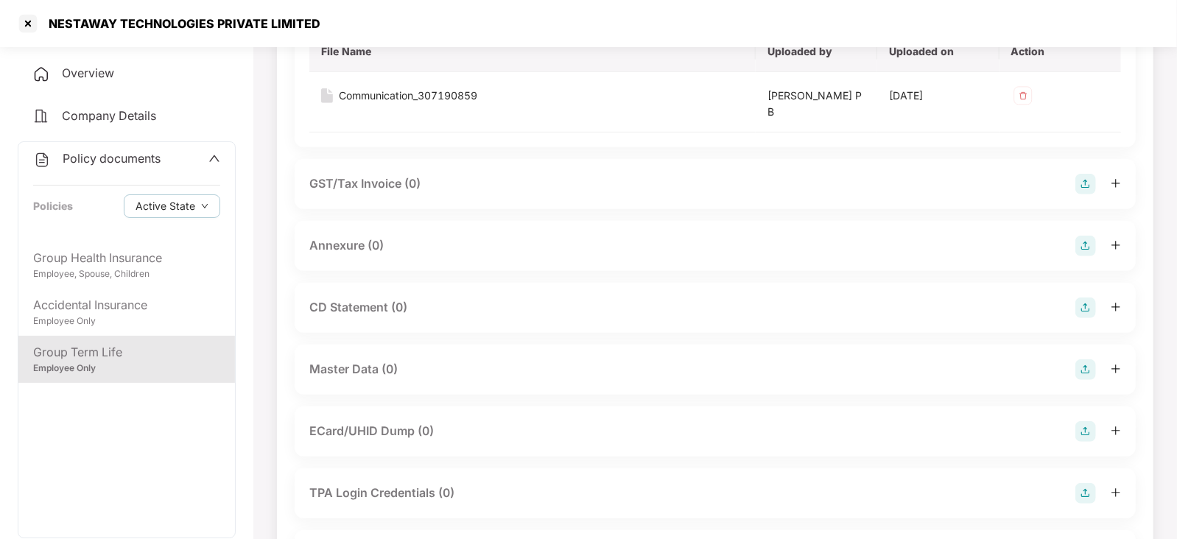
click at [1089, 242] on img at bounding box center [1085, 246] width 21 height 21
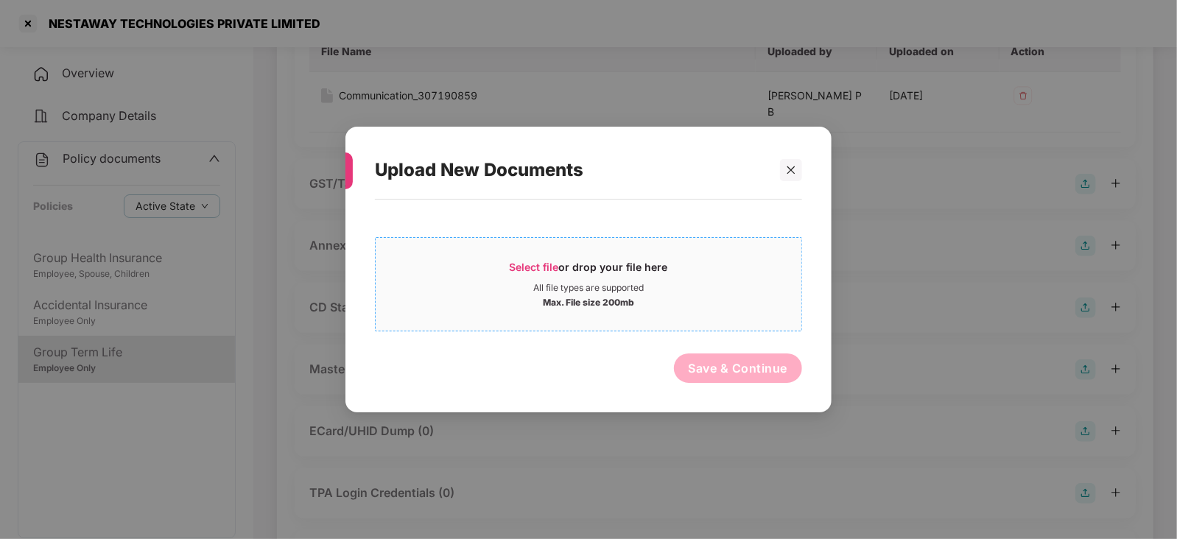
click at [515, 255] on span "Select file or drop your file here All file types are supported Max. File size …" at bounding box center [588, 284] width 426 height 71
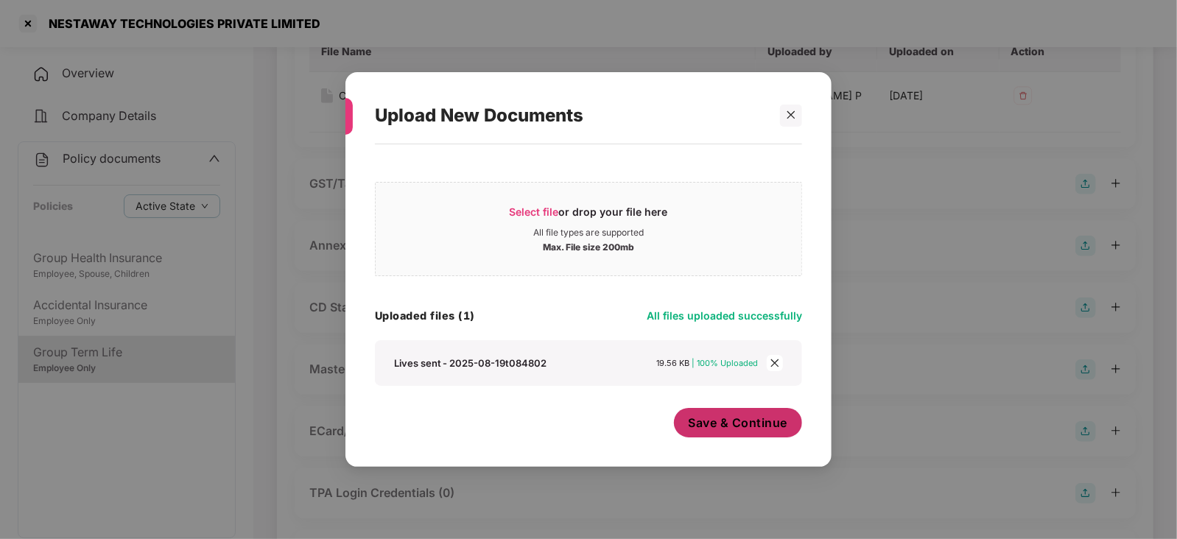
click at [744, 427] on span "Save & Continue" at bounding box center [737, 423] width 99 height 16
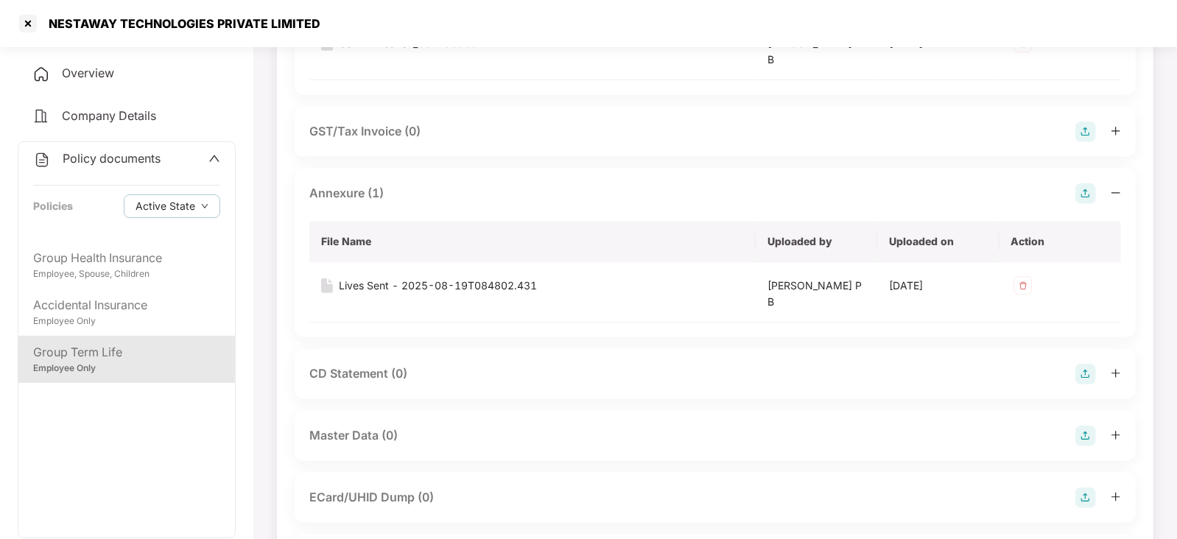
scroll to position [460, 0]
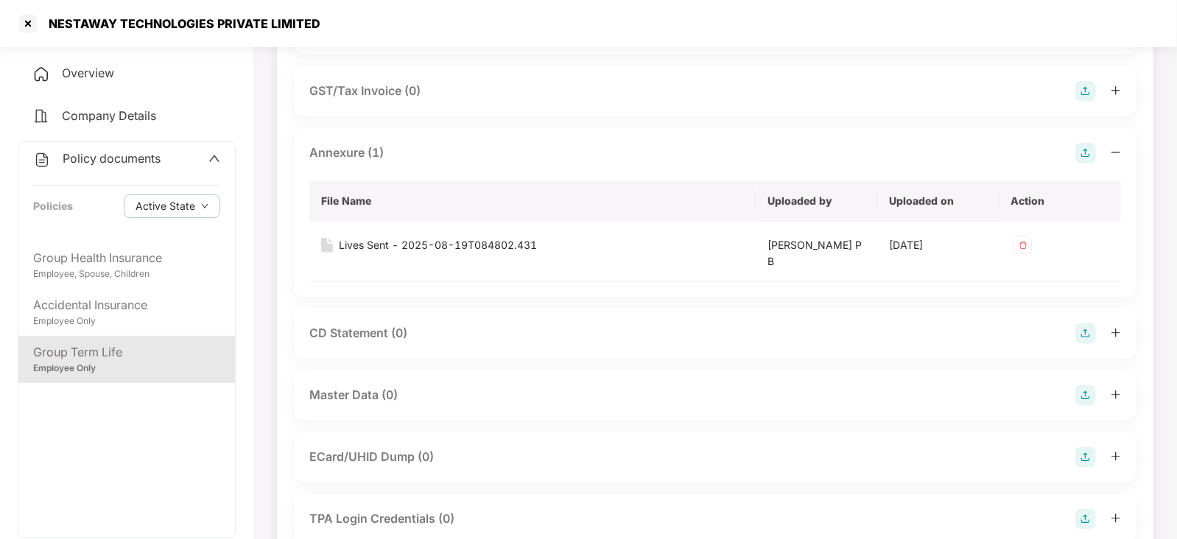
click at [1090, 395] on img at bounding box center [1085, 395] width 21 height 21
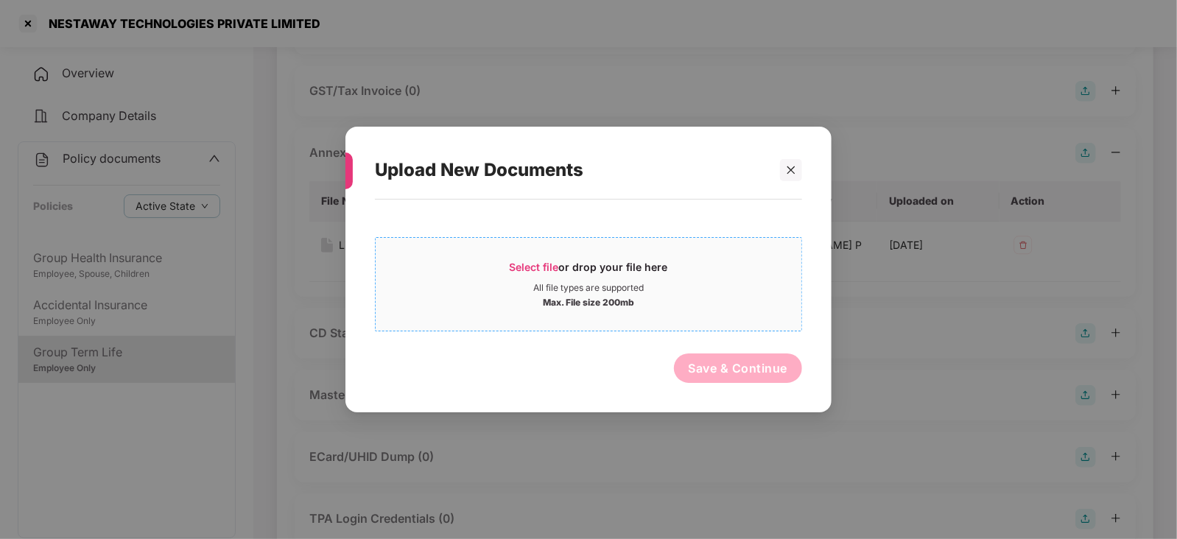
click at [534, 261] on span "Select file" at bounding box center [533, 267] width 49 height 13
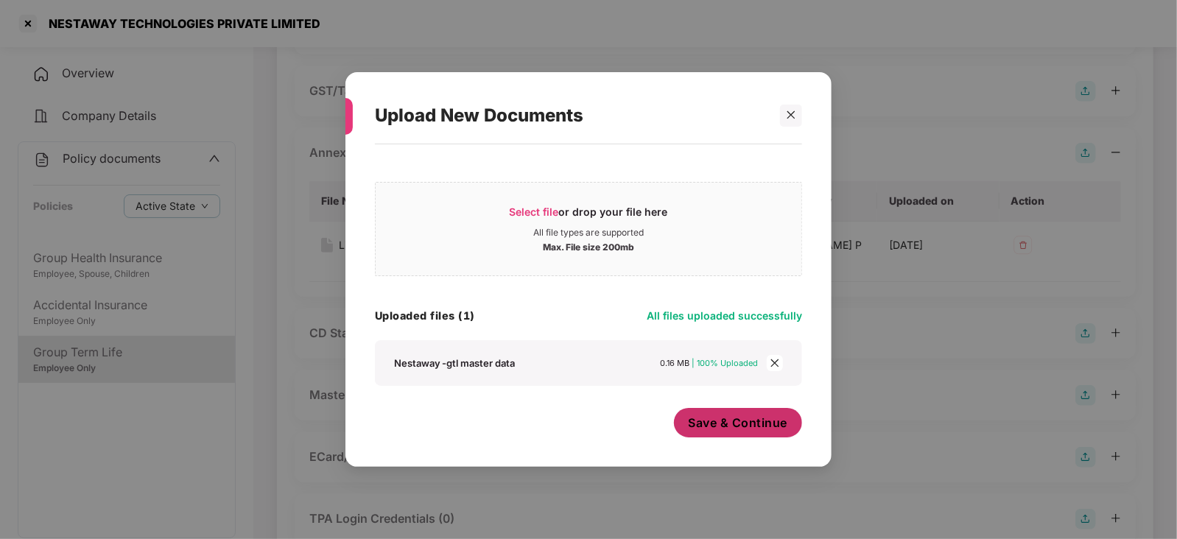
click at [768, 432] on button "Save & Continue" at bounding box center [738, 422] width 129 height 29
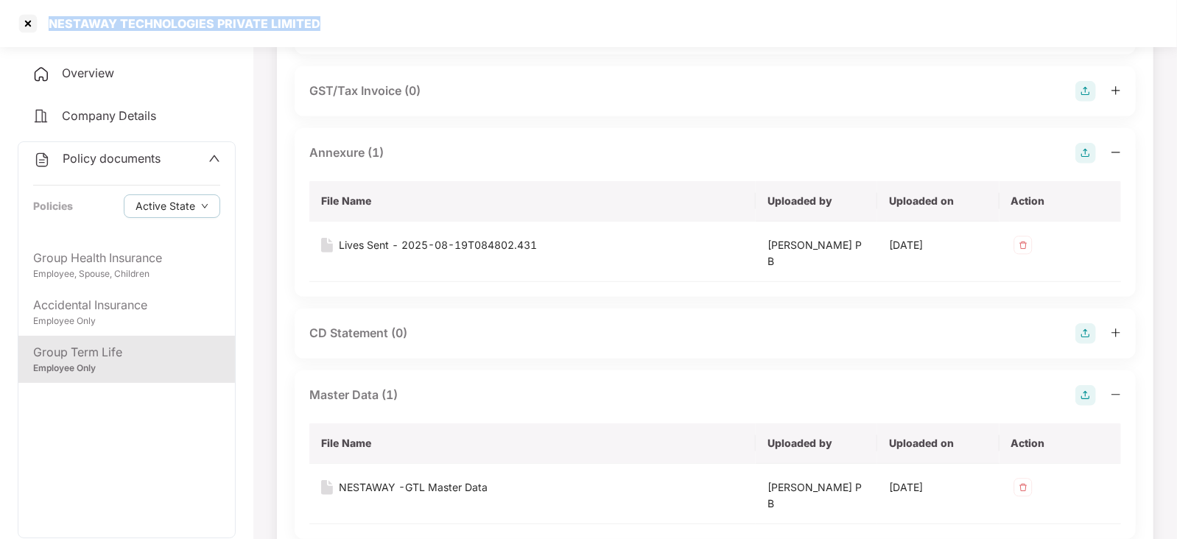
drag, startPoint x: 50, startPoint y: 18, endPoint x: 358, endPoint y: 35, distance: 308.2
click at [358, 35] on div "NESTAWAY TECHNOLOGIES PRIVATE LIMITED" at bounding box center [588, 23] width 1177 height 47
copy div "NESTAWAY TECHNOLOGIES PRIVATE LIMITED"
click at [23, 27] on div at bounding box center [28, 24] width 24 height 24
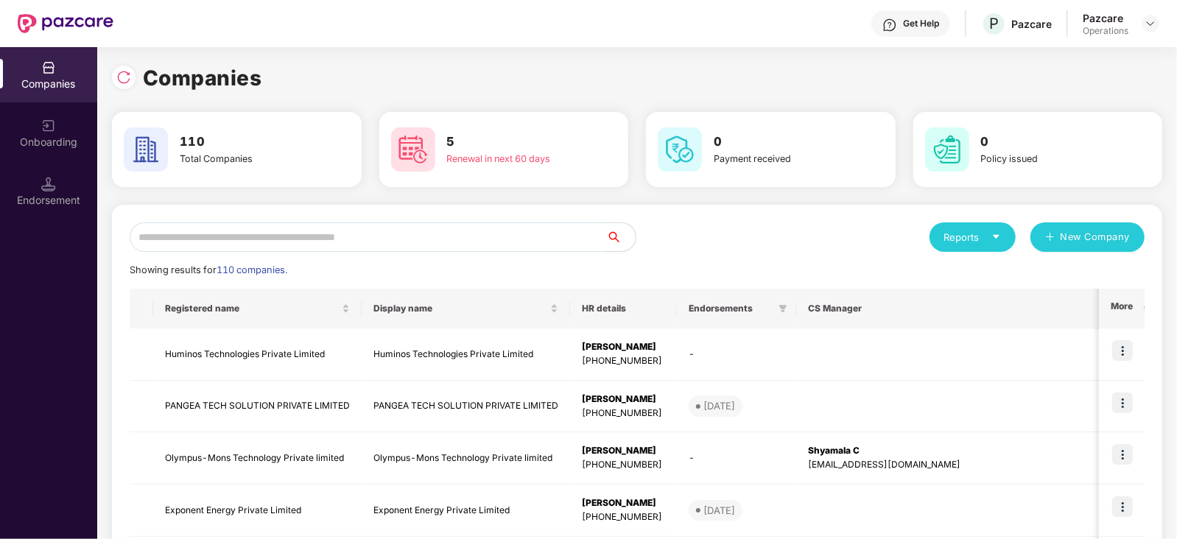
click at [344, 248] on input "text" at bounding box center [368, 236] width 476 height 29
paste input "**********"
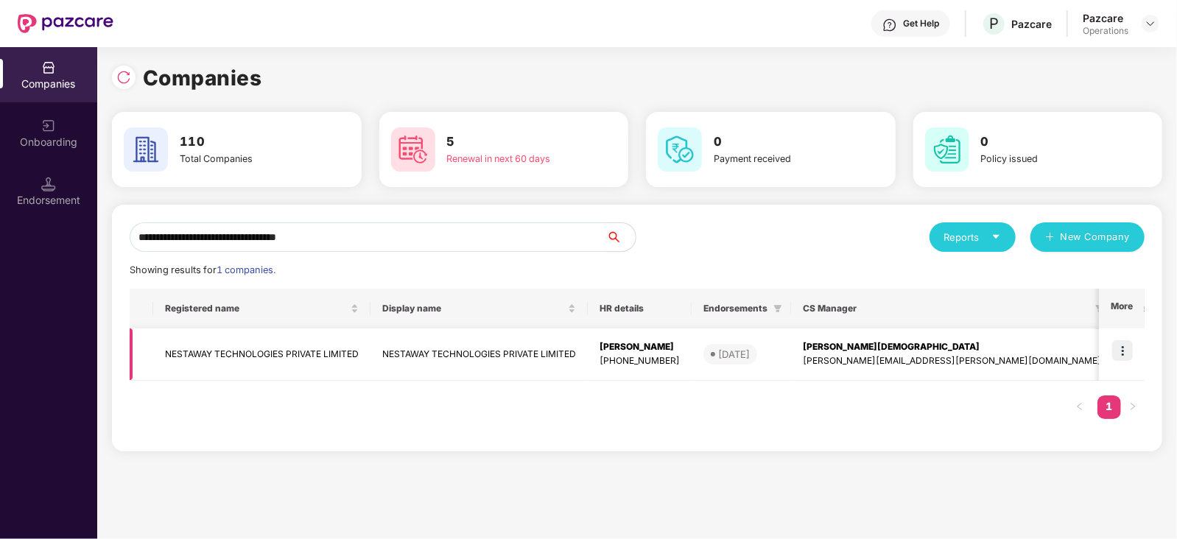
type input "**********"
click at [1122, 348] on img at bounding box center [1122, 350] width 21 height 21
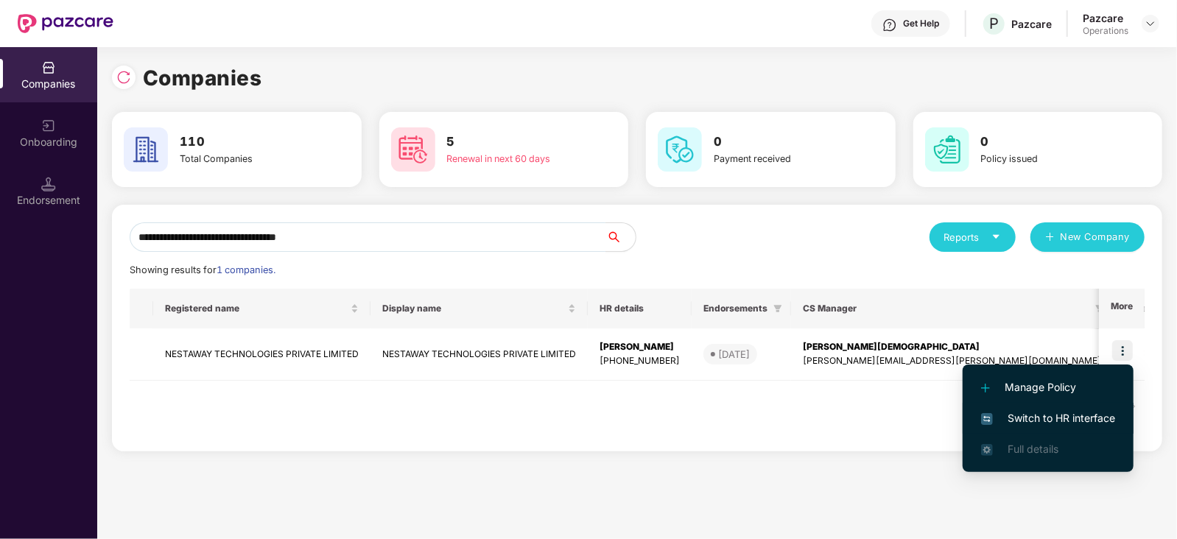
click at [1065, 419] on span "Switch to HR interface" at bounding box center [1048, 418] width 134 height 16
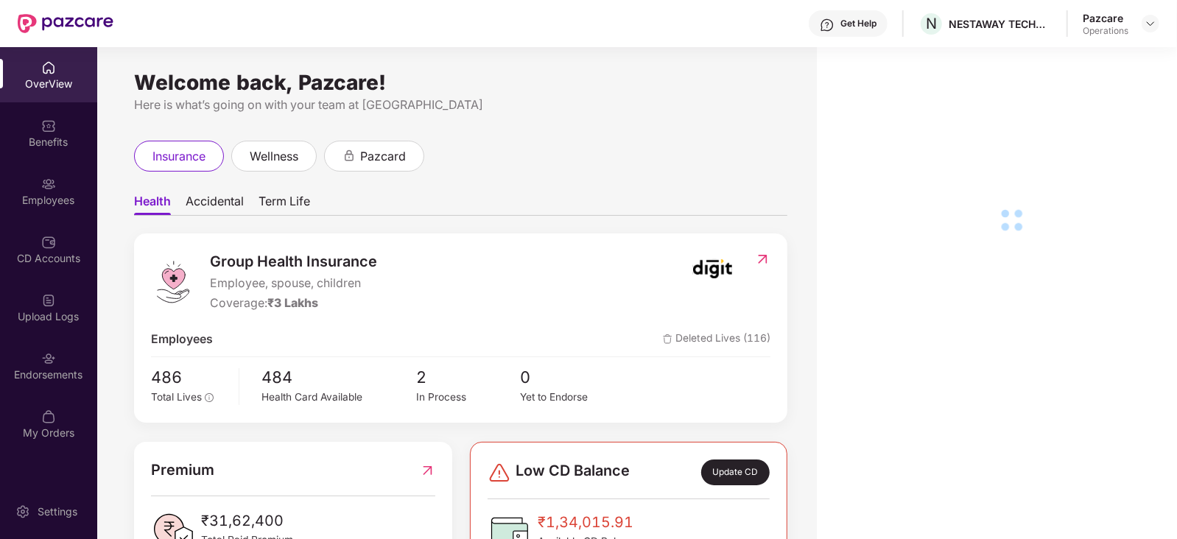
click at [40, 200] on div "Employees" at bounding box center [48, 200] width 97 height 15
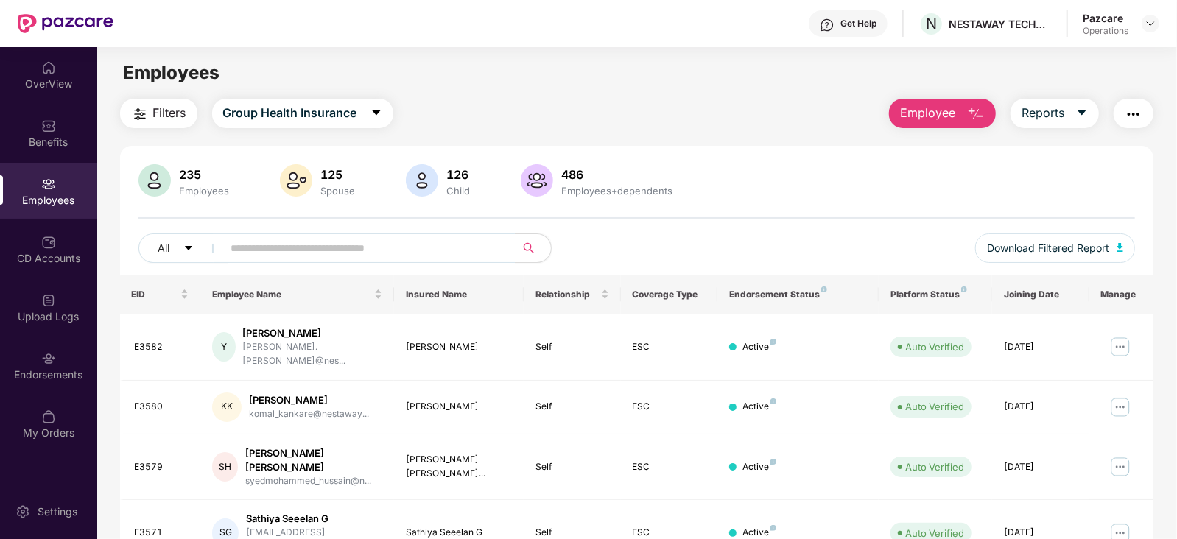
click at [166, 106] on span "Filters" at bounding box center [169, 113] width 33 height 18
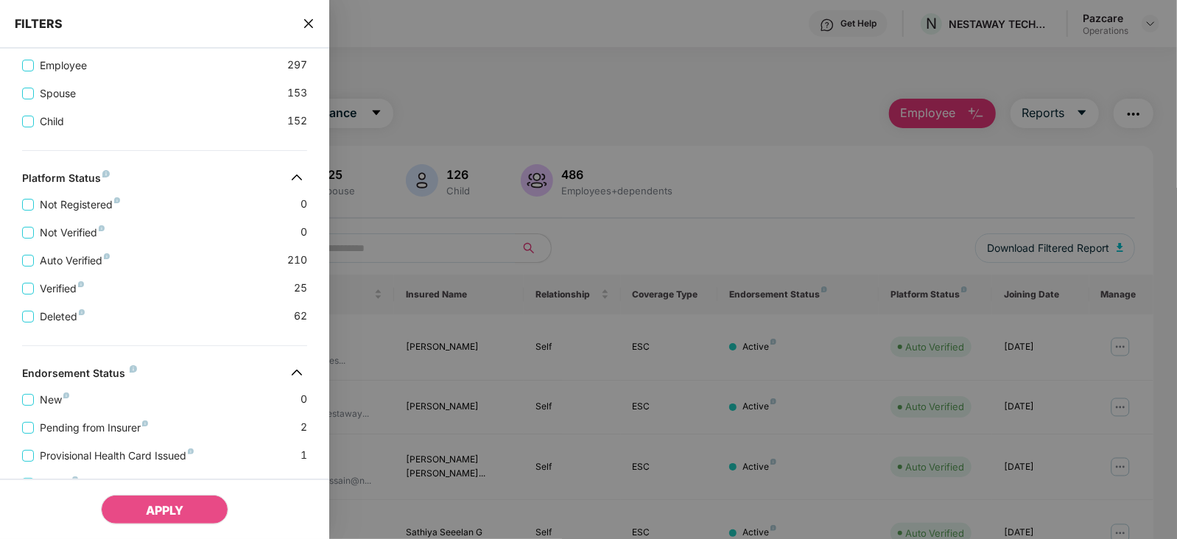
scroll to position [438, 0]
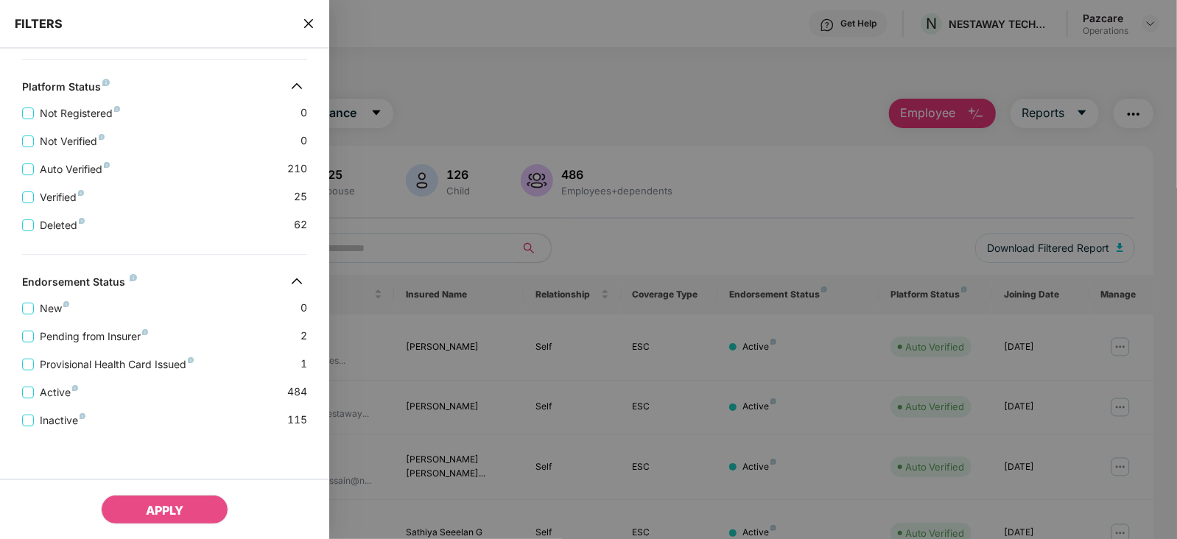
click at [306, 33] on div "FILTERS" at bounding box center [164, 24] width 329 height 49
click at [306, 30] on span "close" at bounding box center [309, 23] width 12 height 15
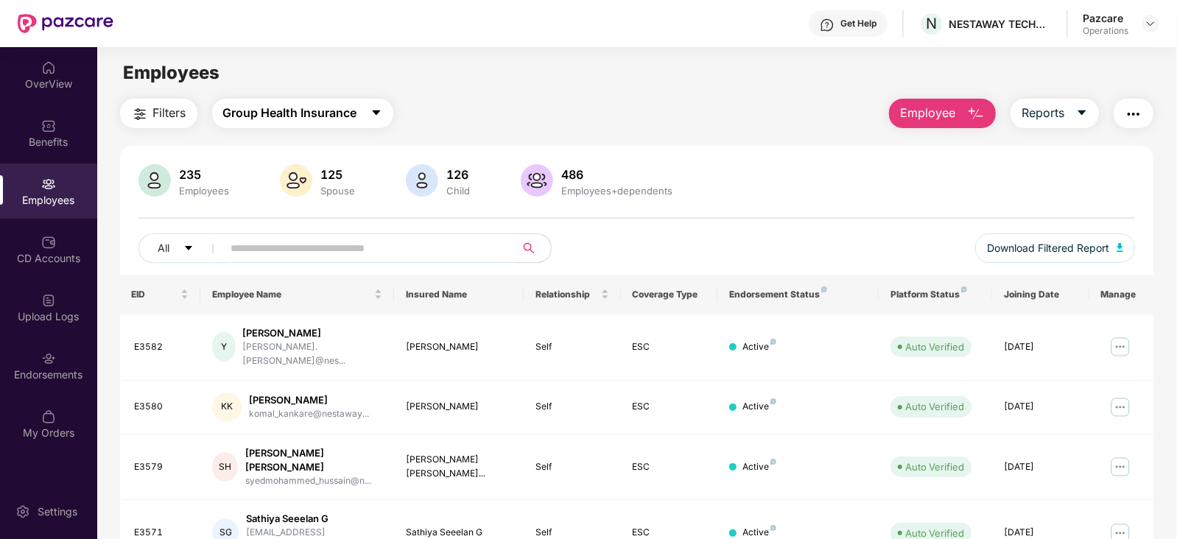
click at [315, 113] on span "Group Health Insurance" at bounding box center [290, 113] width 134 height 18
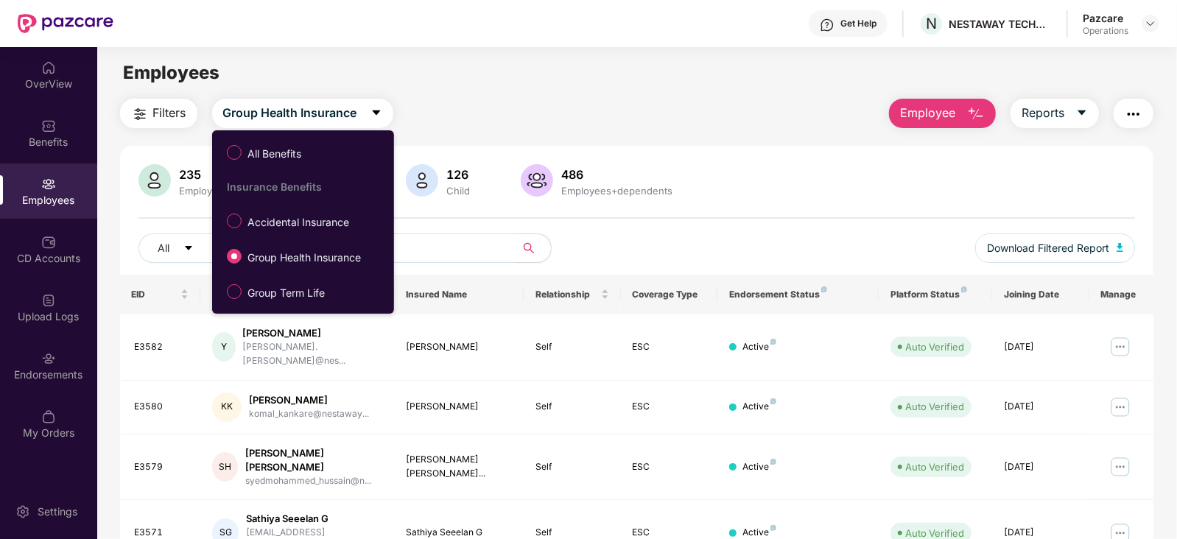
click at [295, 228] on span "Accidental Insurance" at bounding box center [297, 222] width 113 height 16
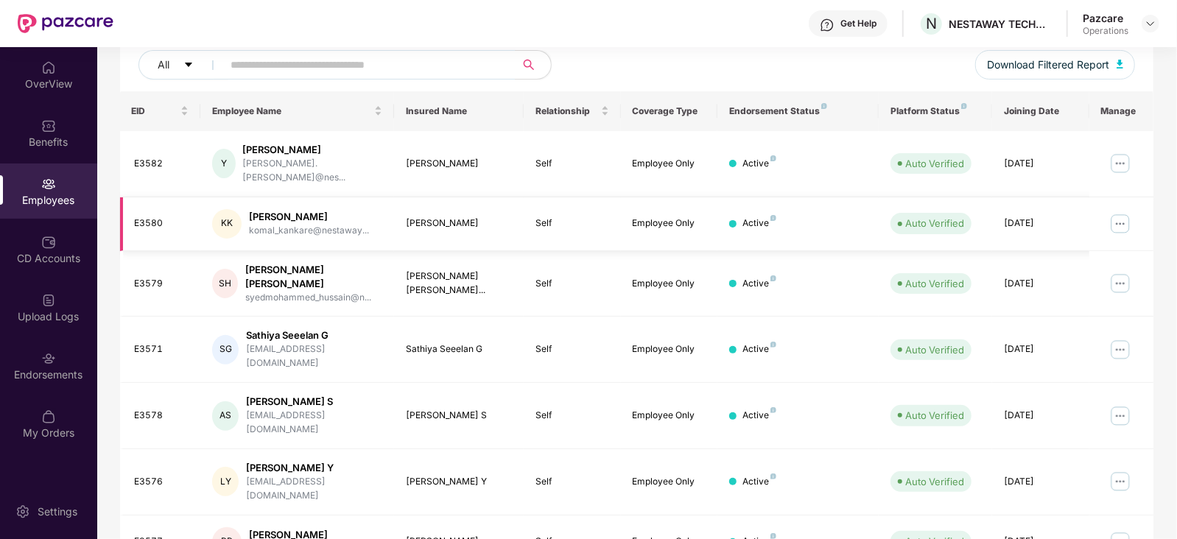
scroll to position [0, 0]
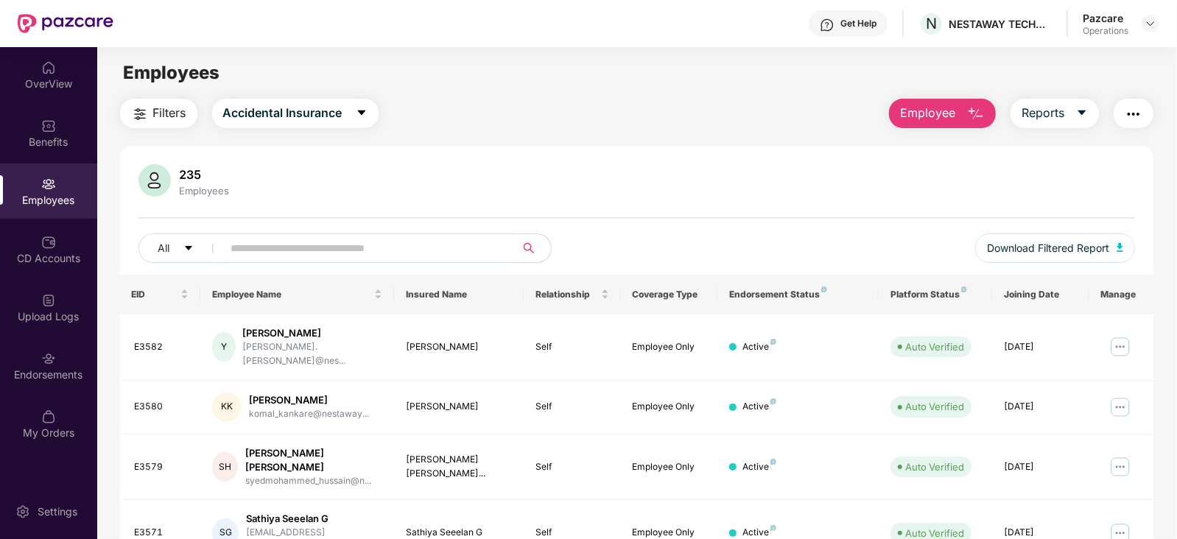
click at [173, 111] on span "Filters" at bounding box center [169, 113] width 33 height 18
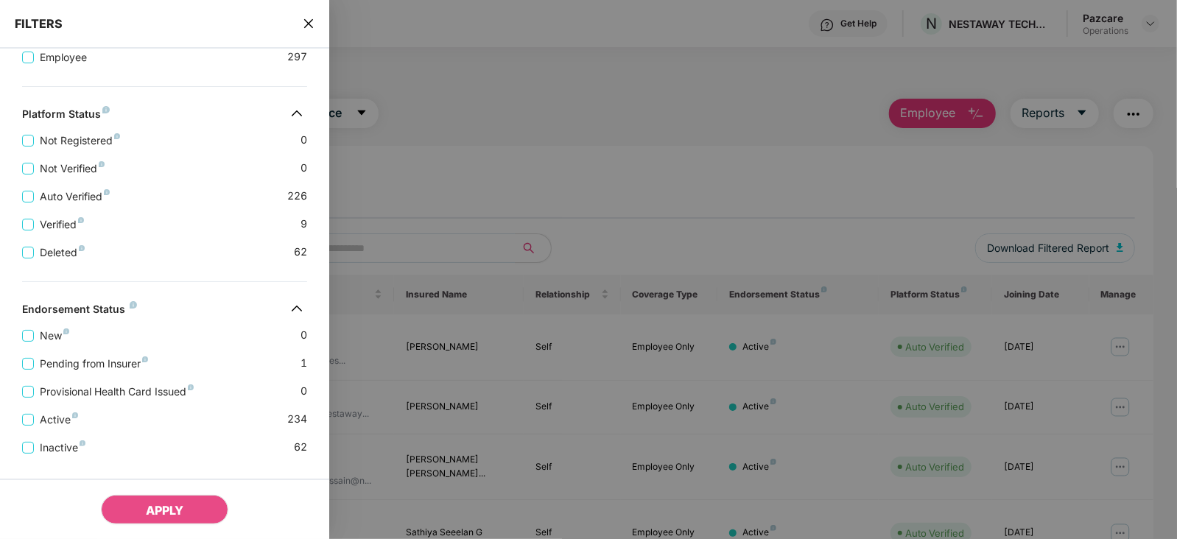
scroll to position [383, 0]
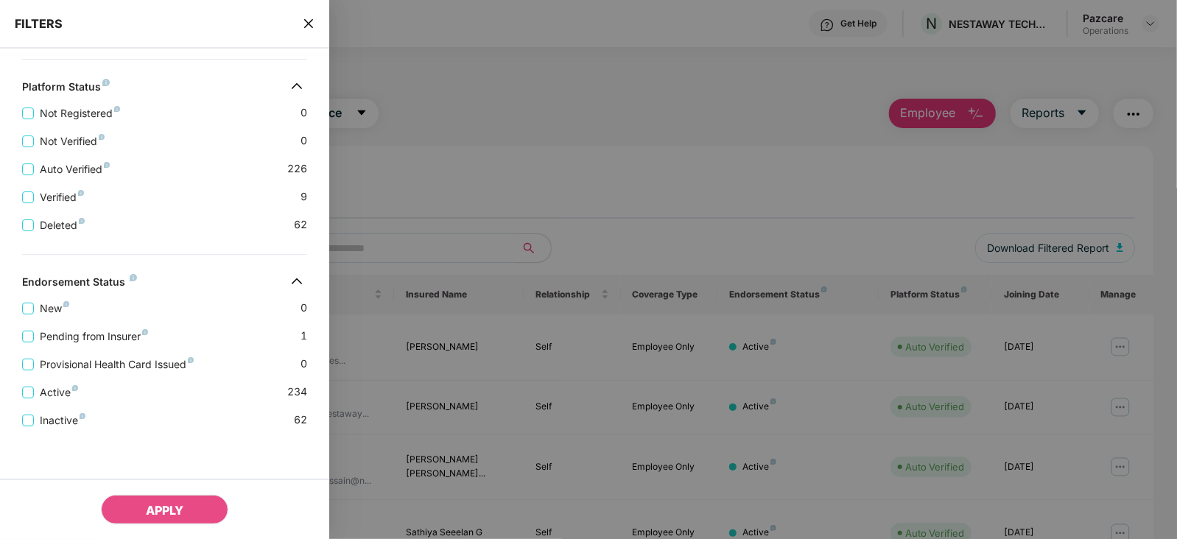
click at [308, 19] on icon "close" at bounding box center [309, 24] width 12 height 12
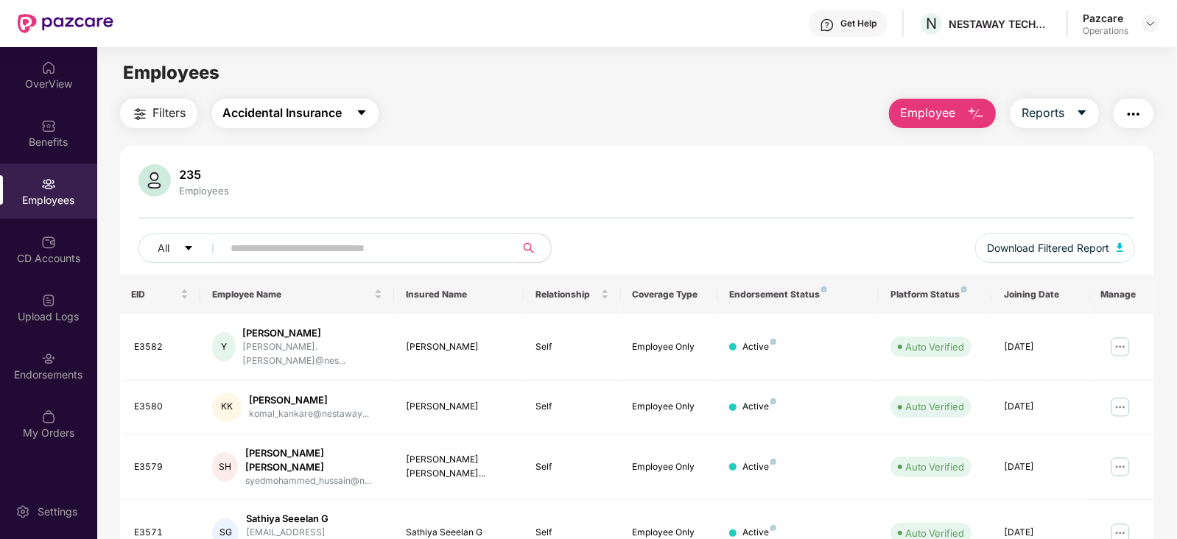
click at [296, 109] on span "Accidental Insurance" at bounding box center [282, 113] width 119 height 18
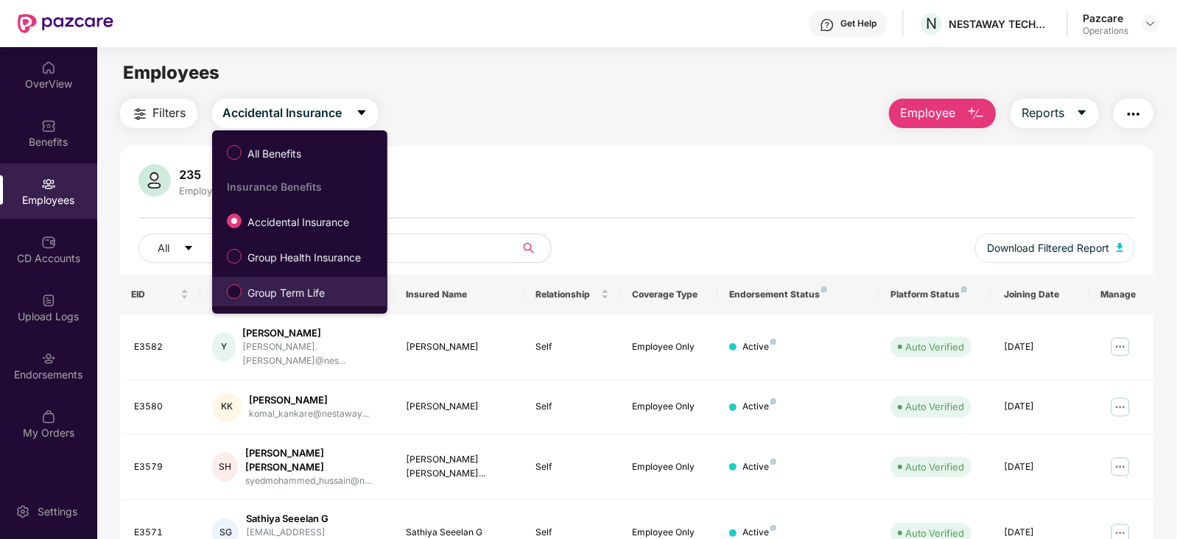
click at [293, 299] on span "Group Term Life" at bounding box center [285, 293] width 89 height 16
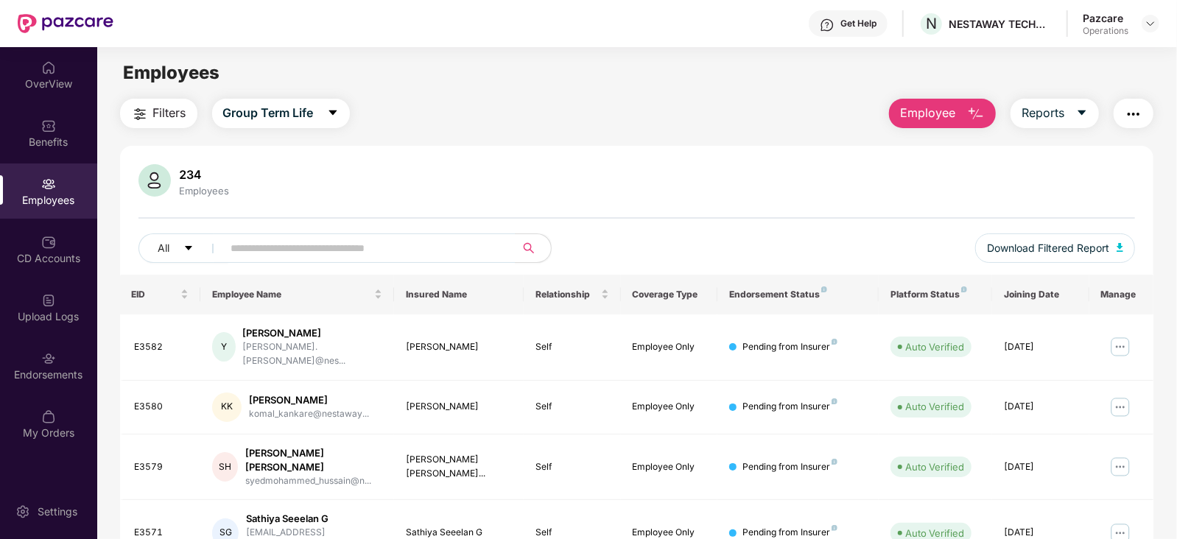
click at [135, 102] on button "Filters" at bounding box center [158, 113] width 77 height 29
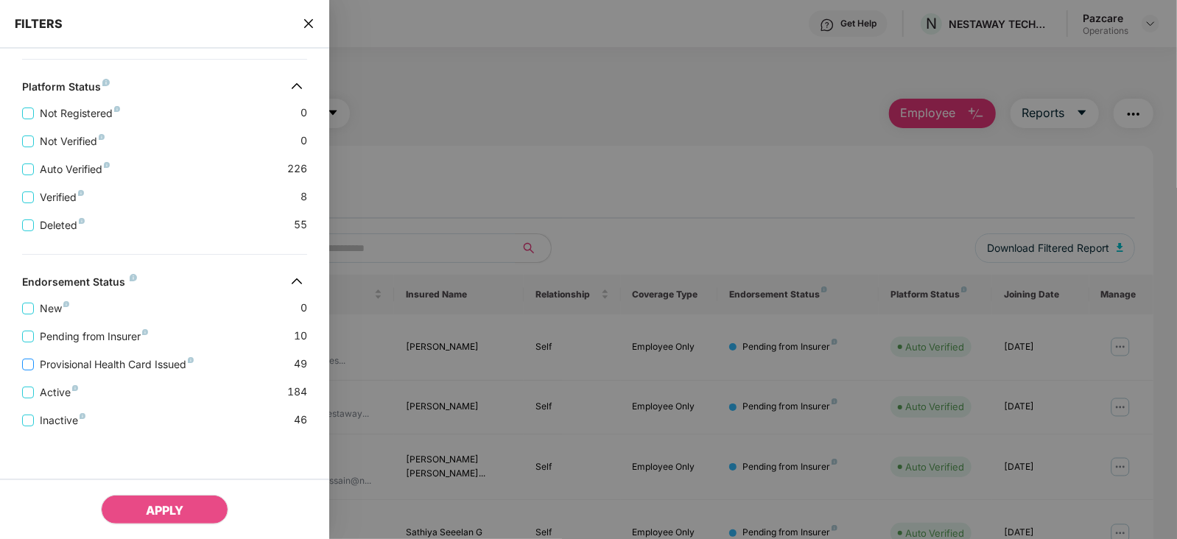
click at [110, 368] on span "Provisional Health Card Issued" at bounding box center [117, 364] width 166 height 16
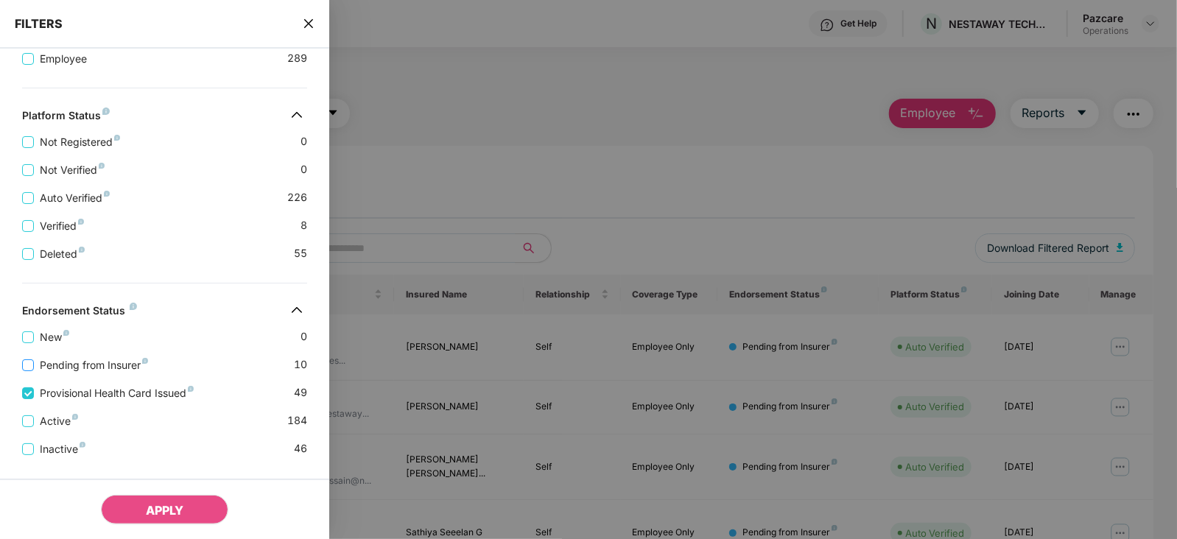
click at [107, 367] on span "Pending from Insurer" at bounding box center [94, 365] width 120 height 16
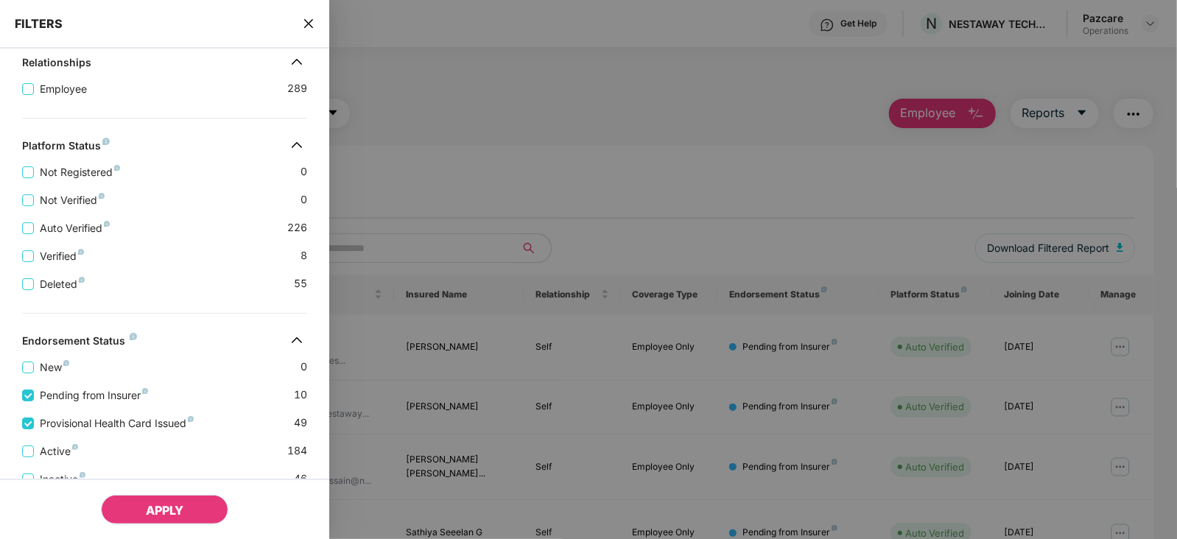
click at [162, 498] on button "APPLY" at bounding box center [164, 509] width 127 height 29
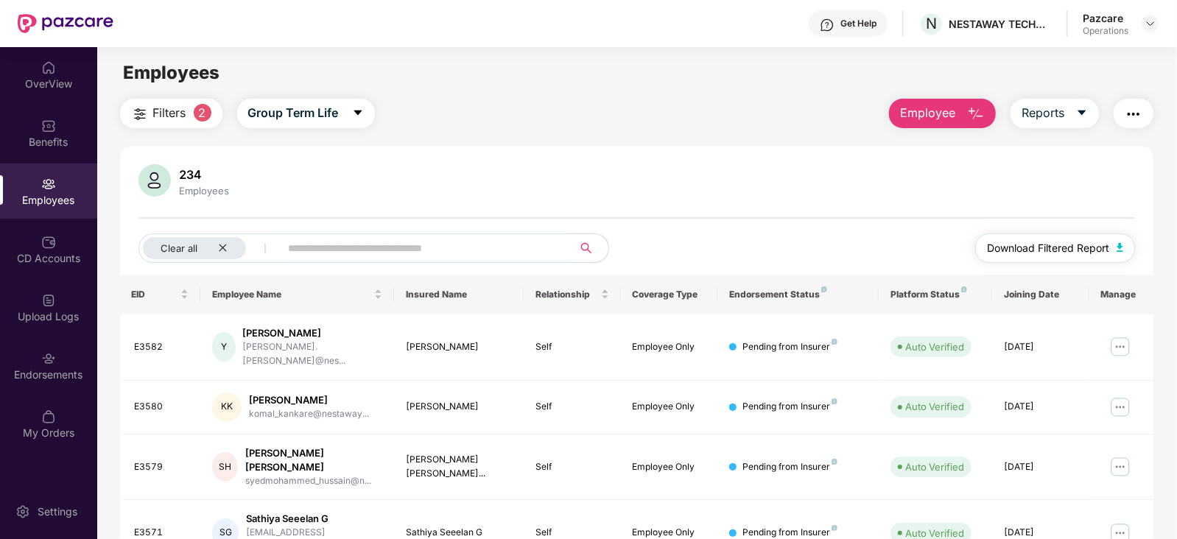
click at [1112, 248] on button "Download Filtered Report" at bounding box center [1055, 247] width 161 height 29
click at [1135, 119] on img "button" at bounding box center [1133, 114] width 18 height 18
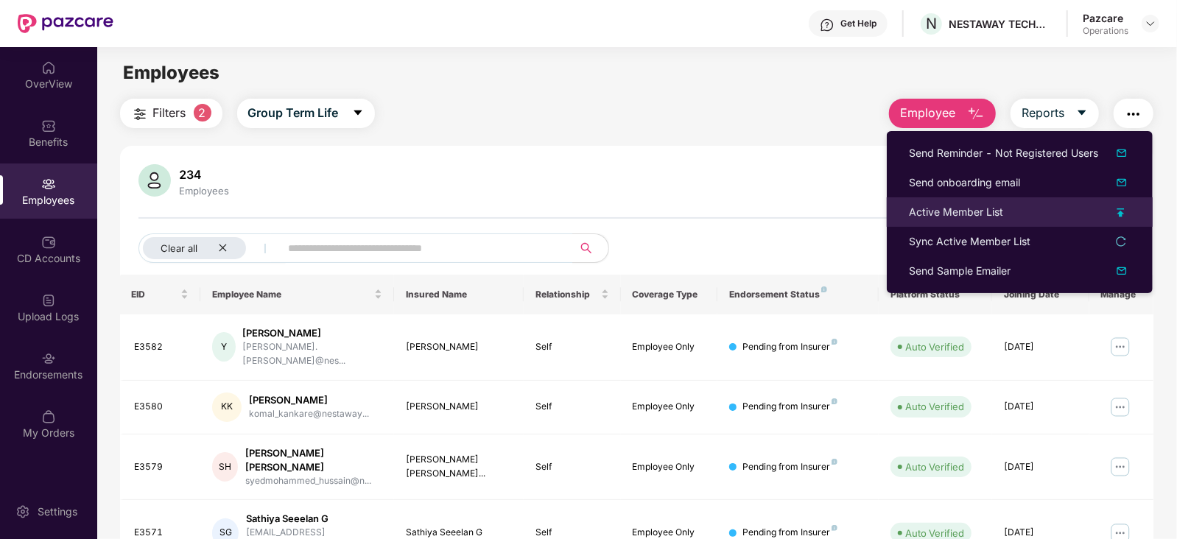
click at [972, 206] on div "Active Member List" at bounding box center [956, 212] width 94 height 16
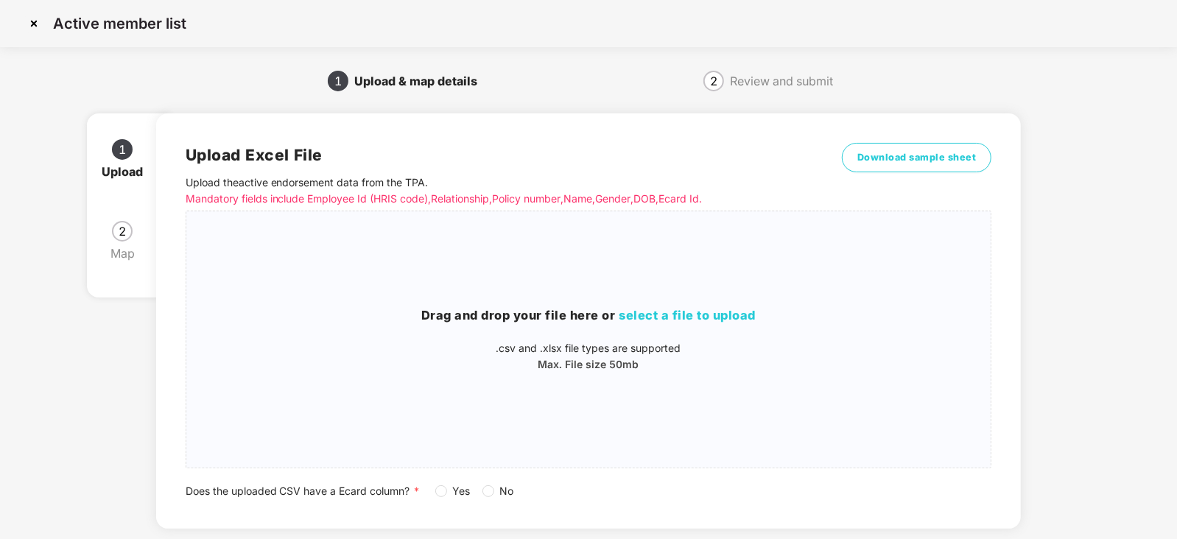
click at [486, 501] on div "Upload Excel File Upload the active endorsement data from the TPA . Mandatory f…" at bounding box center [588, 320] width 865 height 415
click at [486, 498] on label "No" at bounding box center [501, 491] width 38 height 16
click at [680, 305] on div "Drag and drop your file here or select a file to upload .csv and .xlsx file typ…" at bounding box center [588, 339] width 805 height 233
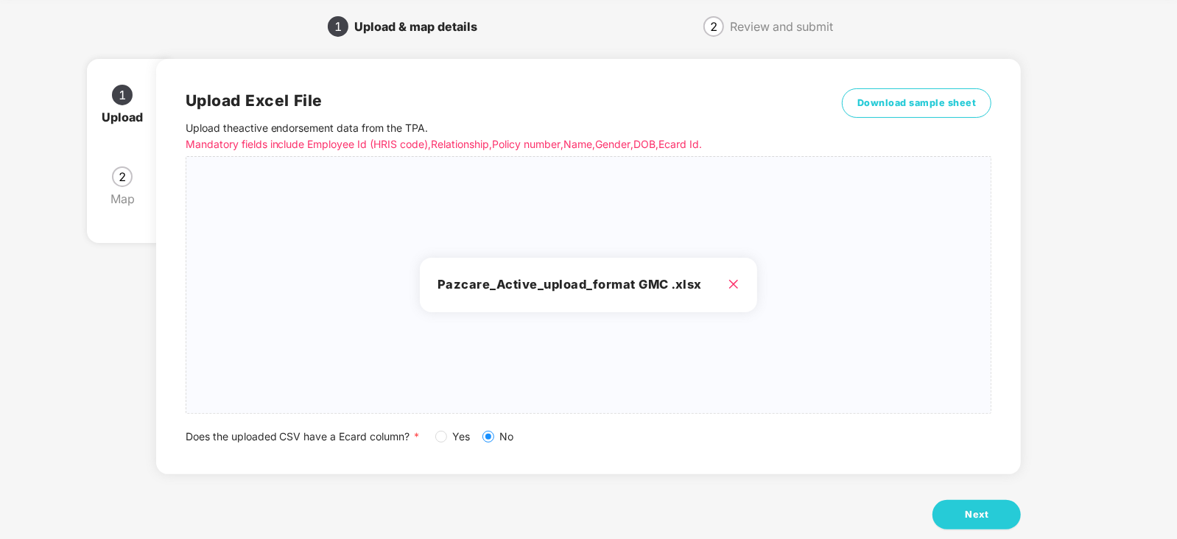
scroll to position [82, 0]
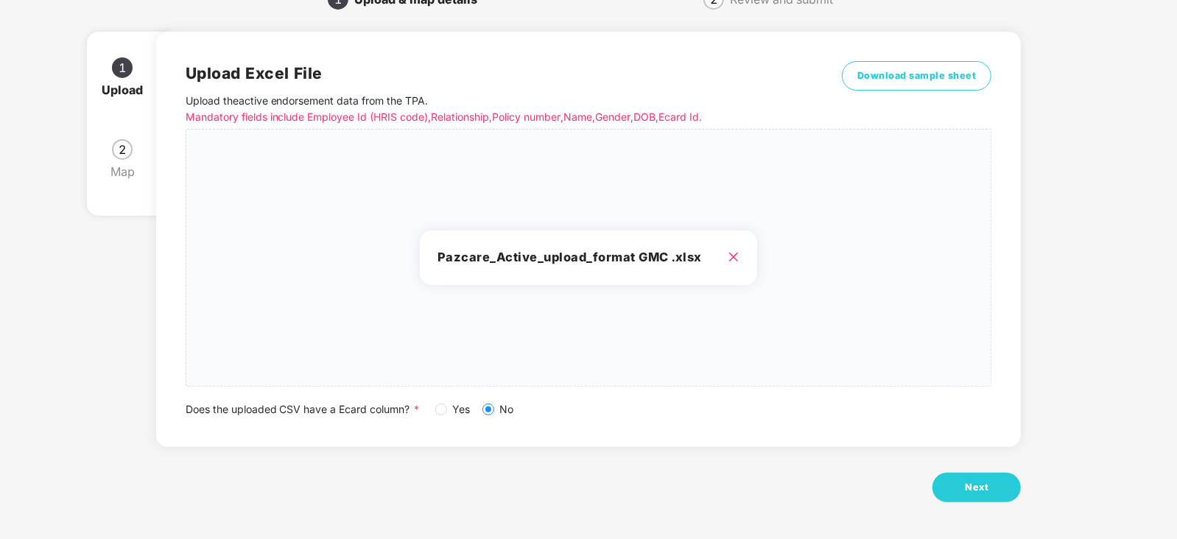
click at [962, 504] on div "Upload Excel File Upload the active endorsement data from the TPA . Mandatory f…" at bounding box center [588, 275] width 865 height 528
click at [963, 495] on button "Next" at bounding box center [976, 487] width 88 height 29
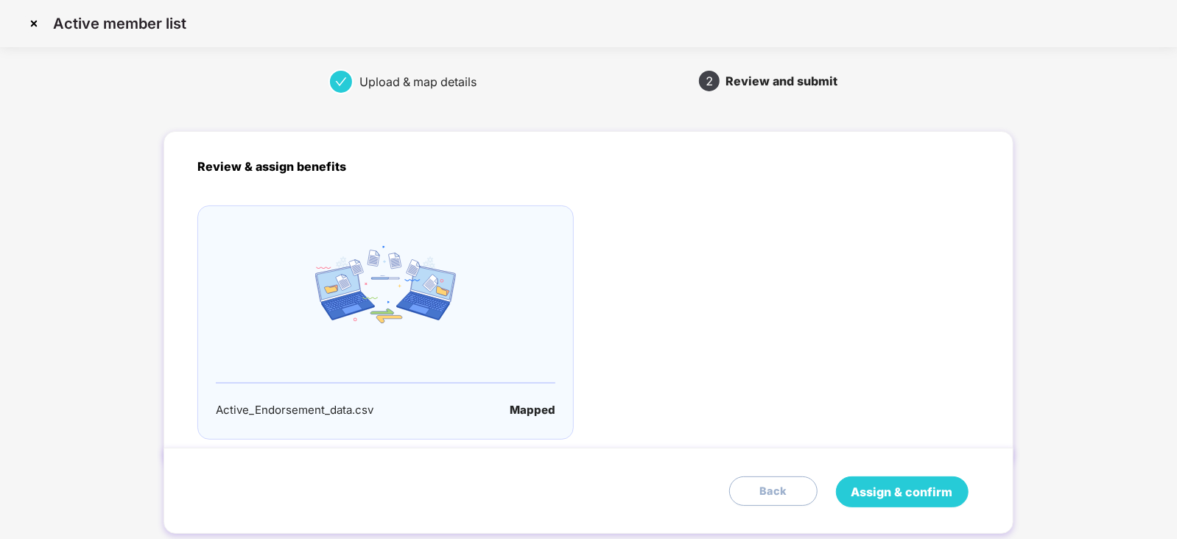
click at [850, 490] on button "Assign & confirm" at bounding box center [902, 491] width 133 height 31
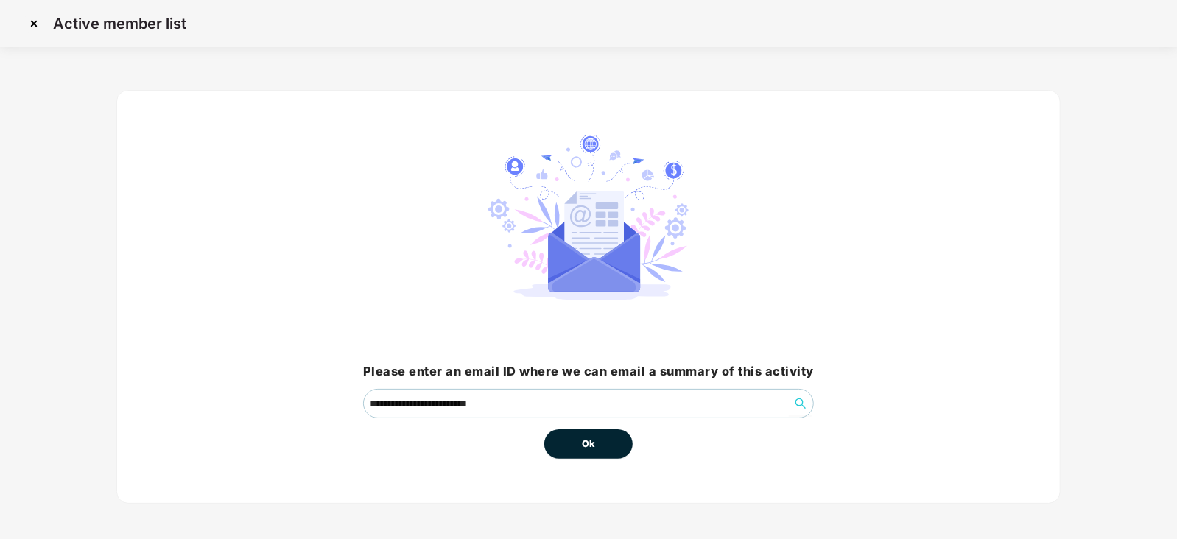
click at [588, 442] on span "Ok" at bounding box center [588, 444] width 13 height 15
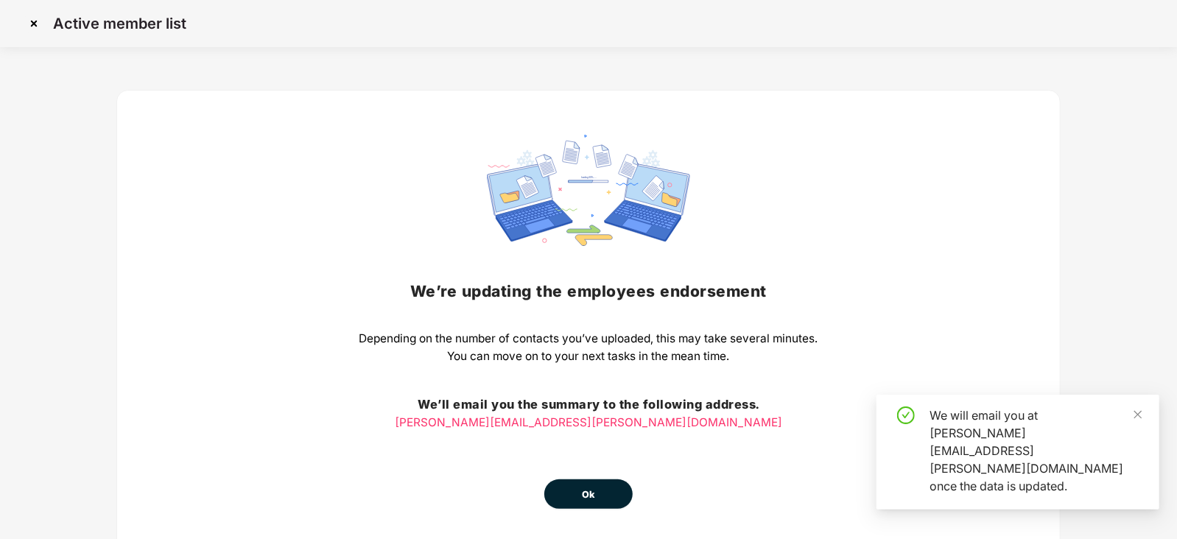
click at [585, 484] on button "Ok" at bounding box center [588, 493] width 88 height 29
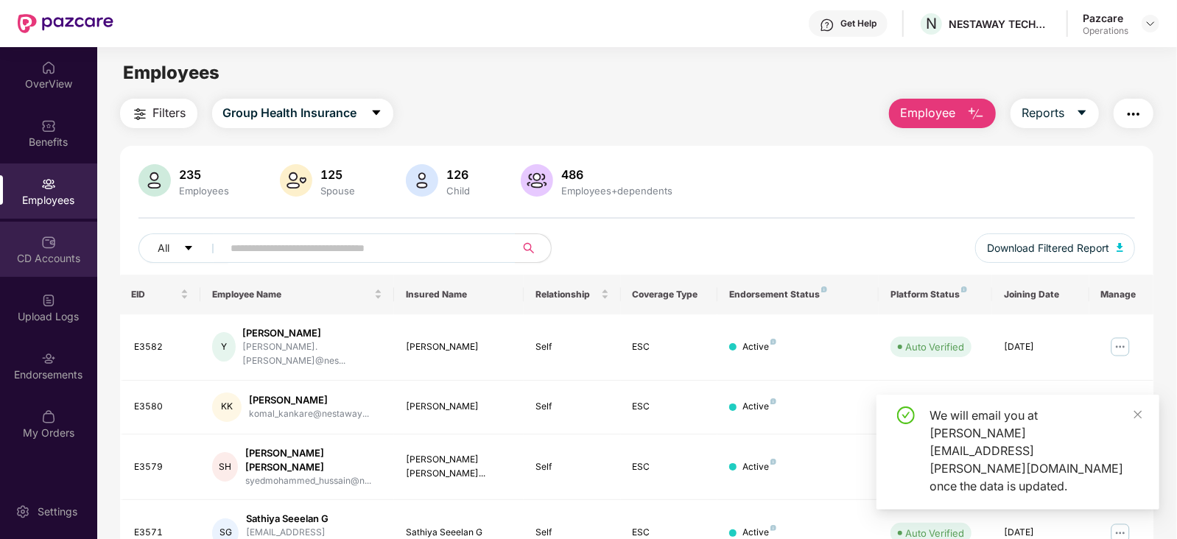
click at [58, 242] on div "CD Accounts" at bounding box center [48, 249] width 97 height 55
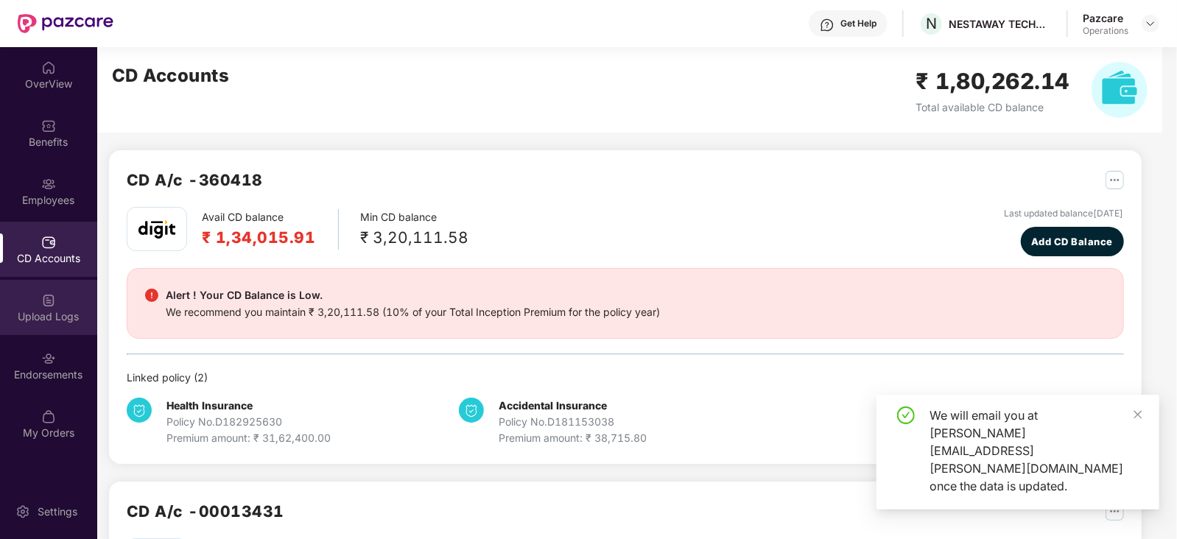
click at [72, 328] on div "Upload Logs" at bounding box center [48, 307] width 97 height 55
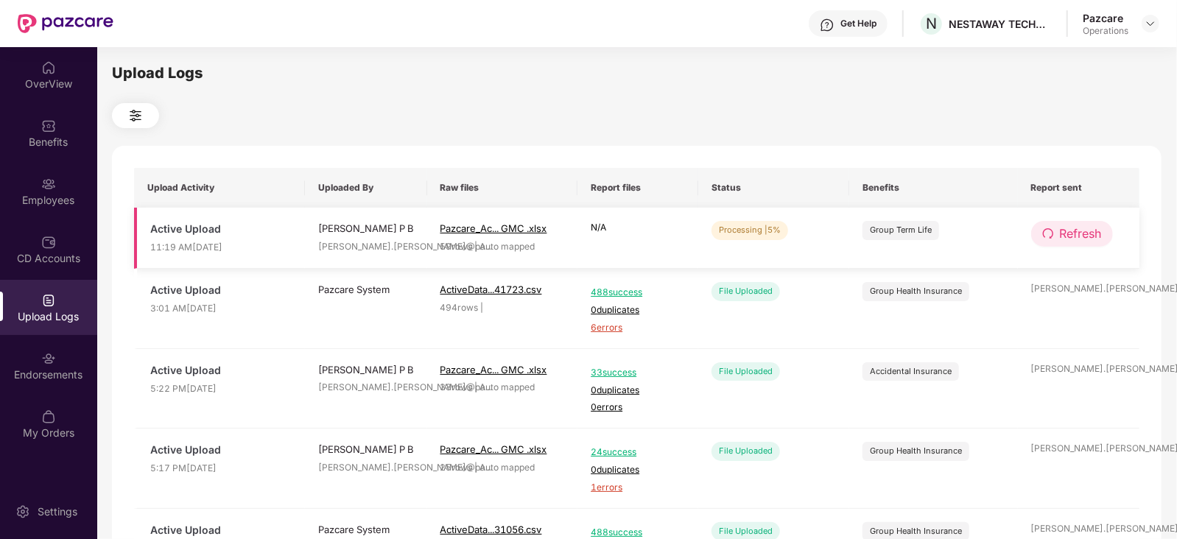
click at [1059, 233] on span "Refresh" at bounding box center [1080, 234] width 42 height 18
click at [1060, 233] on span "Refresh" at bounding box center [1081, 234] width 42 height 18
click at [1057, 232] on button "Refresh" at bounding box center [1072, 234] width 83 height 26
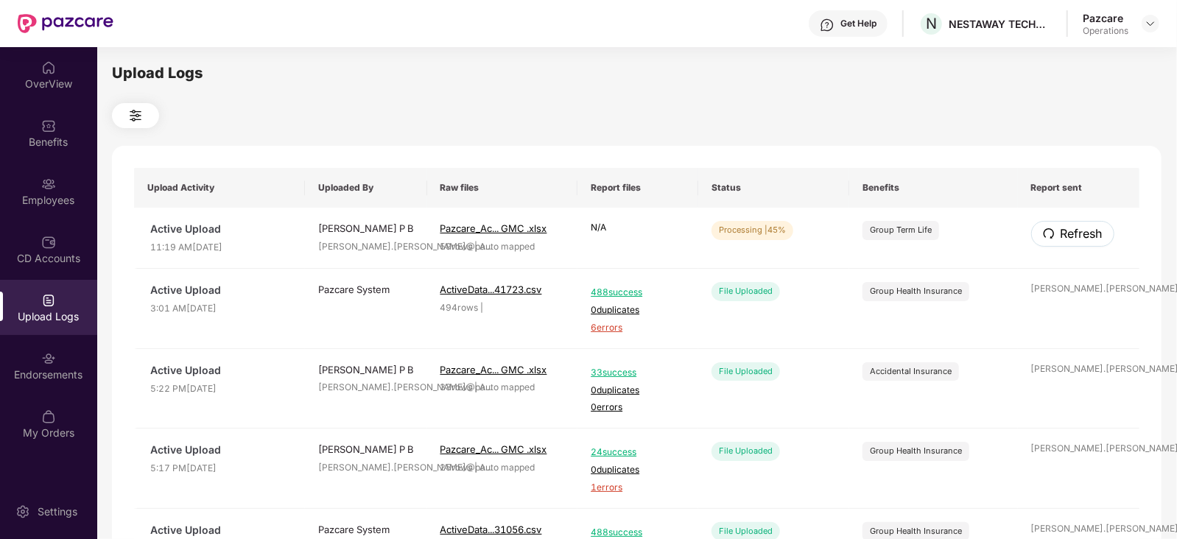
click at [1057, 232] on button "Refresh" at bounding box center [1072, 234] width 83 height 26
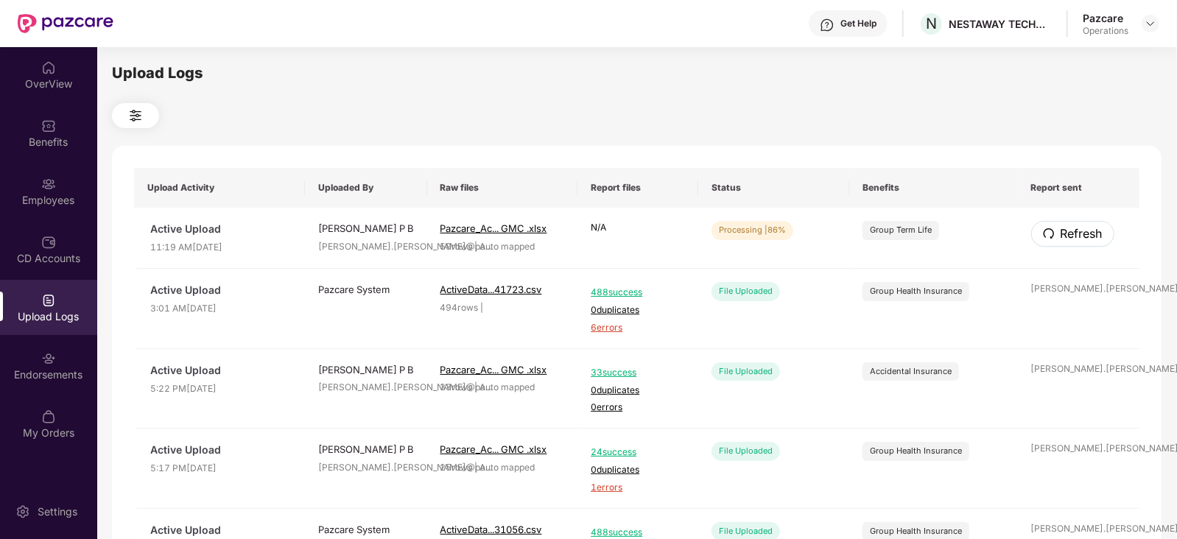
click at [1057, 232] on button "Refresh" at bounding box center [1072, 234] width 83 height 26
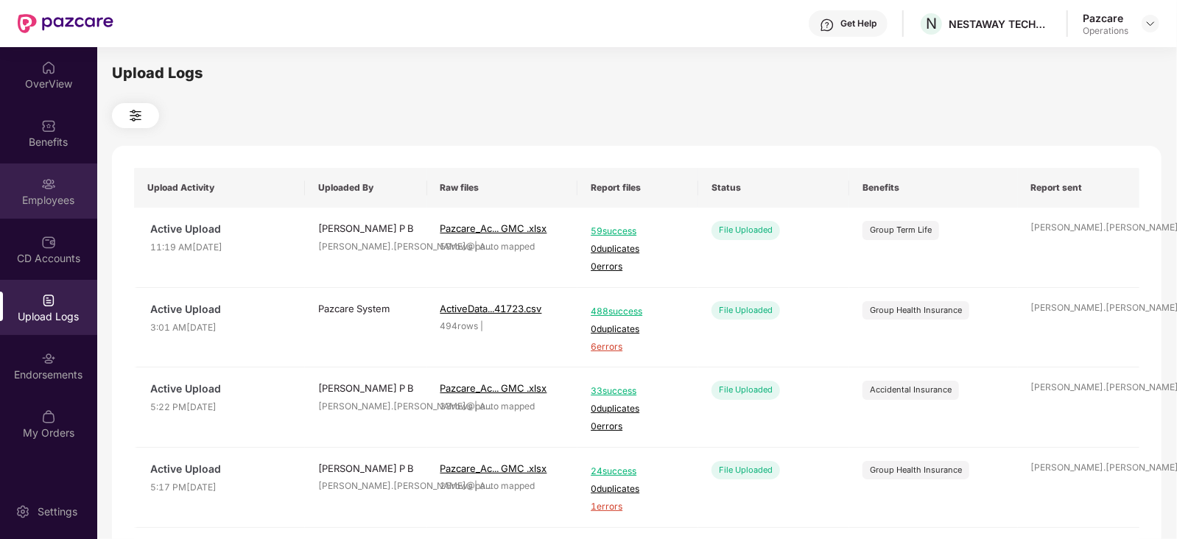
click at [54, 200] on div "Employees" at bounding box center [48, 200] width 97 height 15
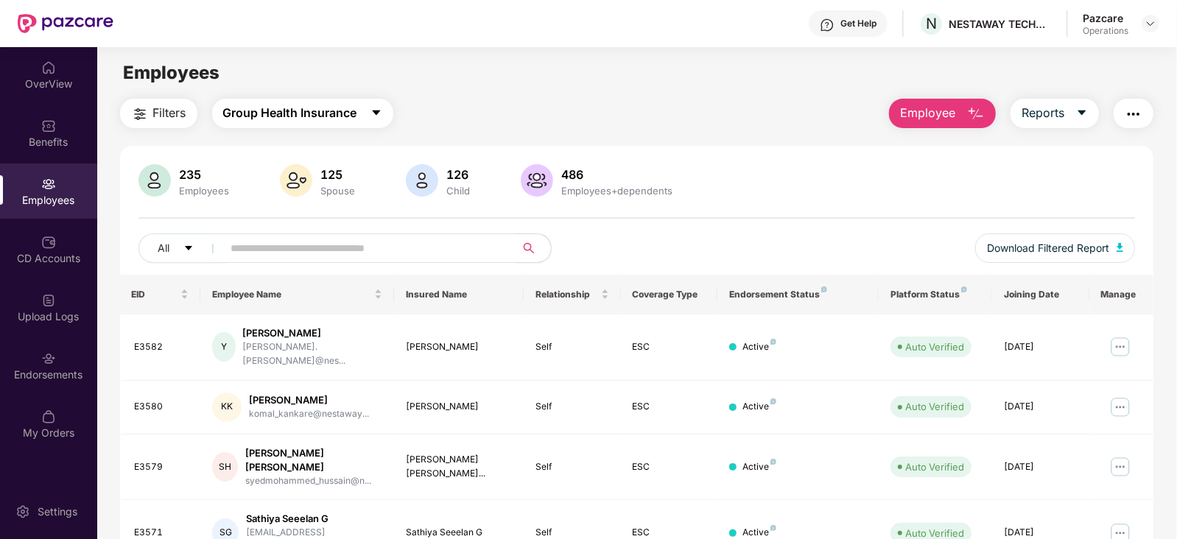
click at [328, 113] on span "Group Health Insurance" at bounding box center [290, 113] width 134 height 18
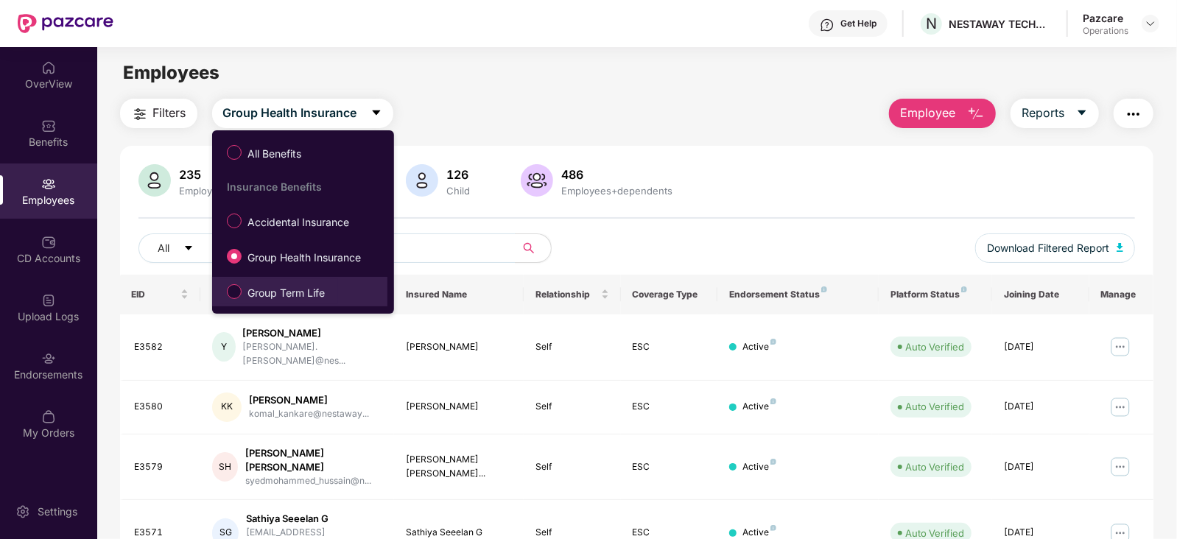
click at [286, 293] on span "Group Term Life" at bounding box center [285, 293] width 89 height 16
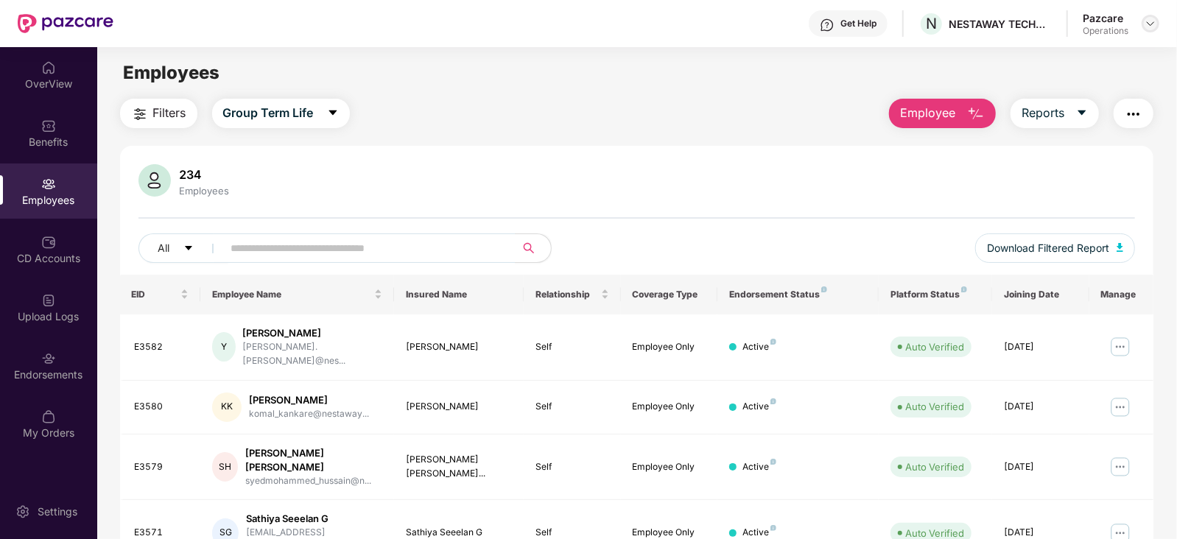
click at [1156, 21] on img at bounding box center [1150, 24] width 12 height 12
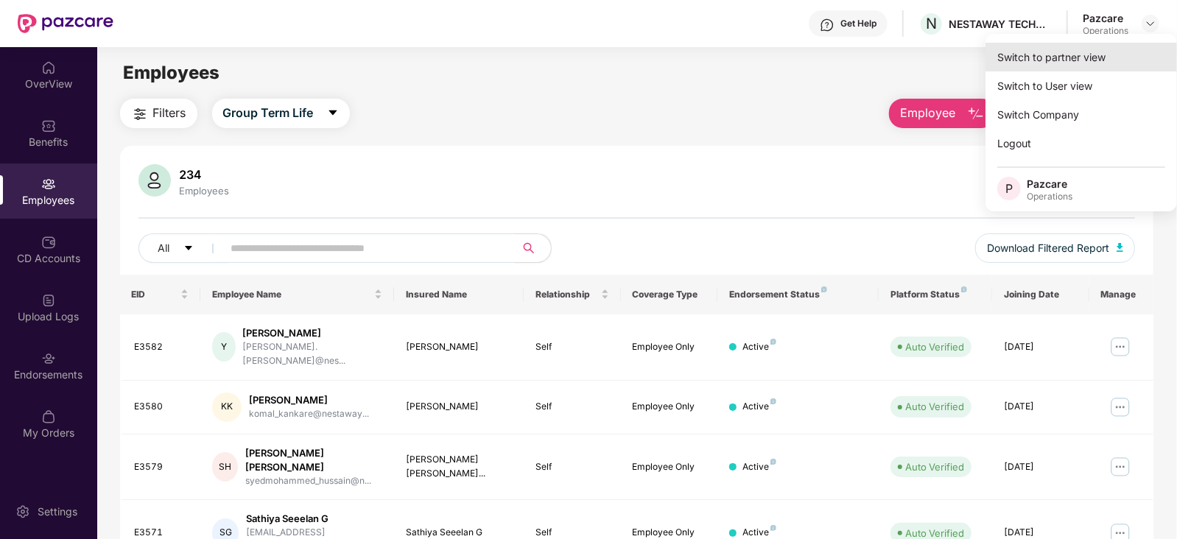
click at [1101, 57] on div "Switch to partner view" at bounding box center [1080, 57] width 191 height 29
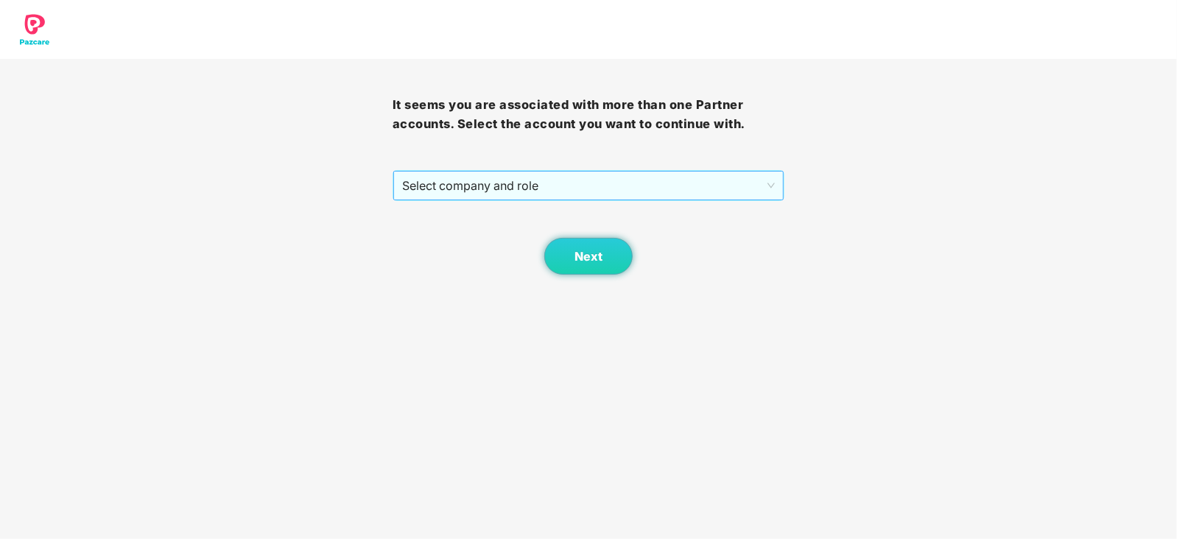
click at [445, 188] on span "Select company and role" at bounding box center [588, 186] width 373 height 28
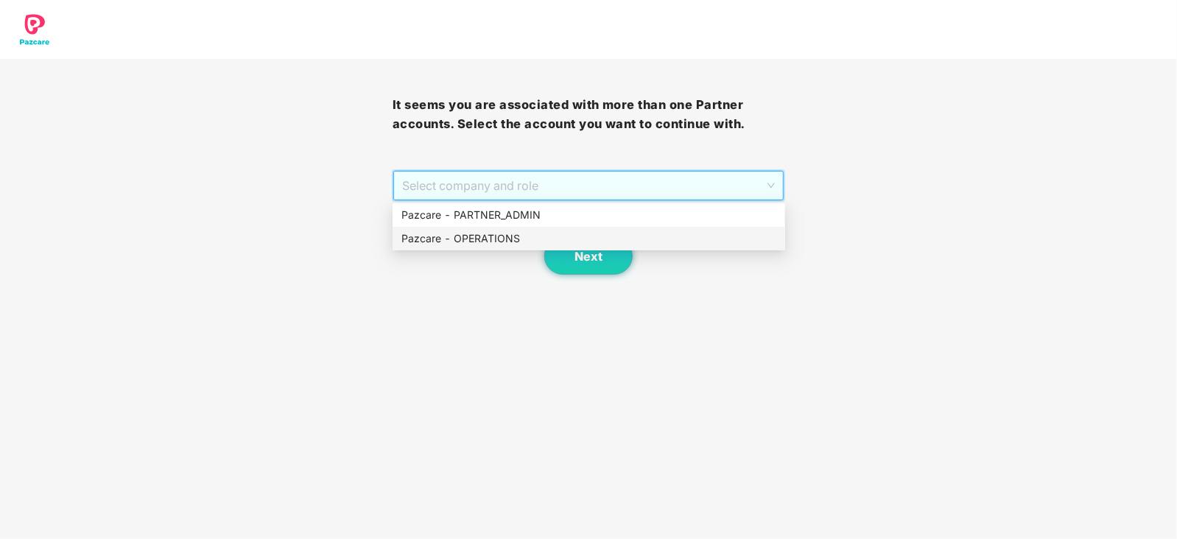
click at [440, 242] on div "Pazcare - OPERATIONS" at bounding box center [588, 238] width 375 height 16
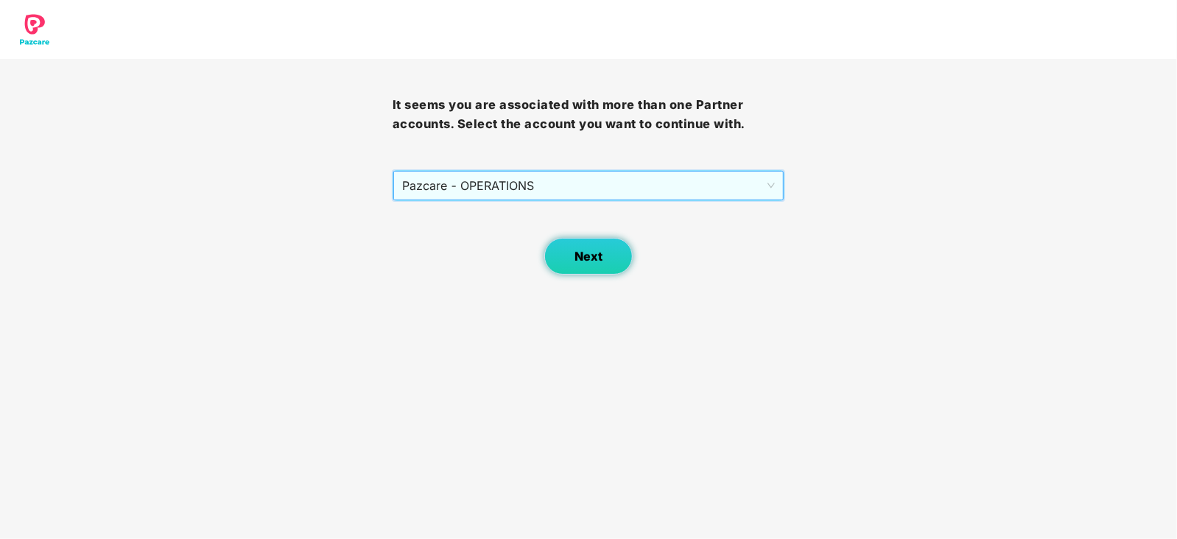
click at [590, 257] on span "Next" at bounding box center [588, 257] width 28 height 14
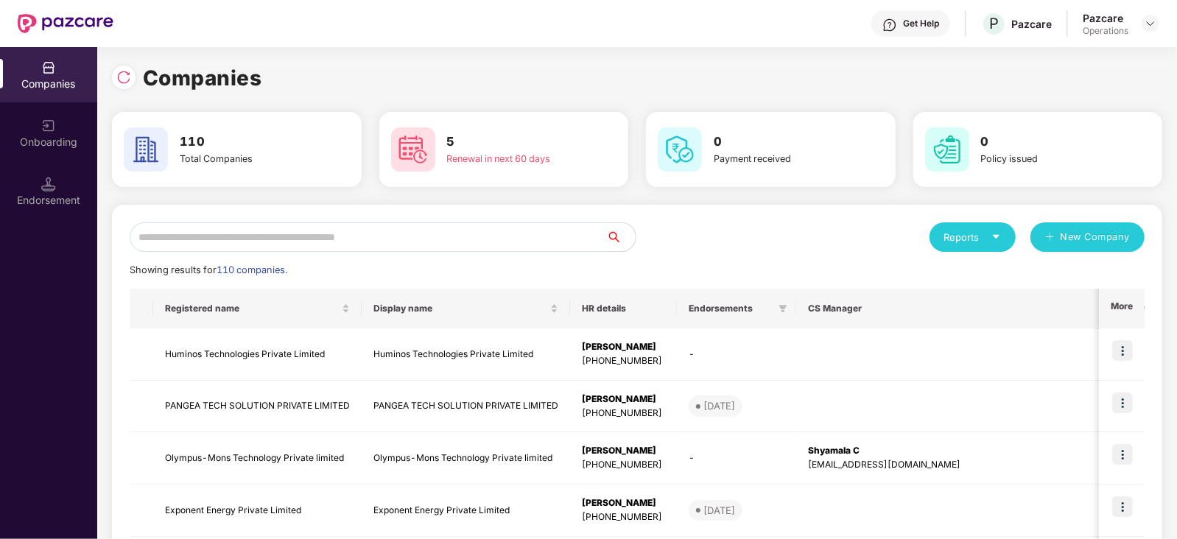
click at [395, 233] on input "text" at bounding box center [368, 236] width 476 height 29
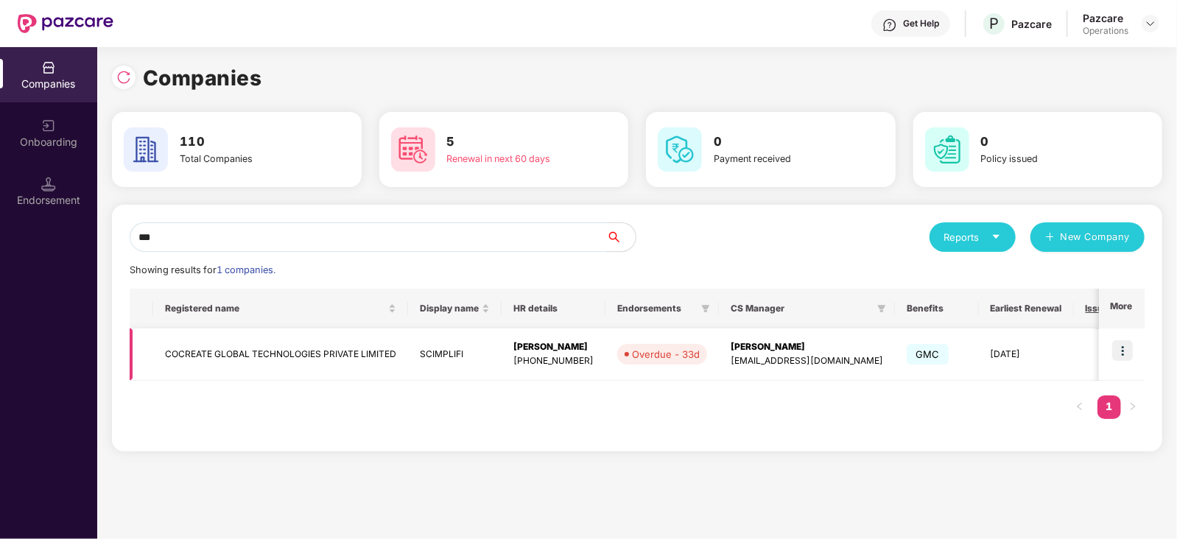
type input "***"
click at [258, 356] on td "COCREATE GLOBAL TECHNOLOGIES PRIVATE LIMITED" at bounding box center [280, 354] width 255 height 52
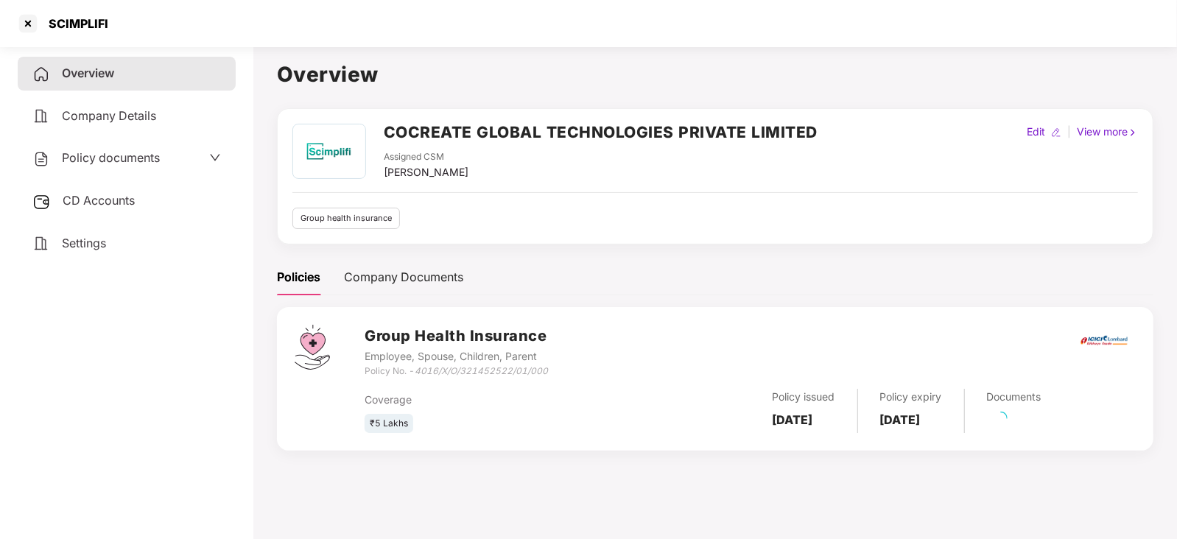
click at [96, 207] on span "CD Accounts" at bounding box center [99, 200] width 72 height 15
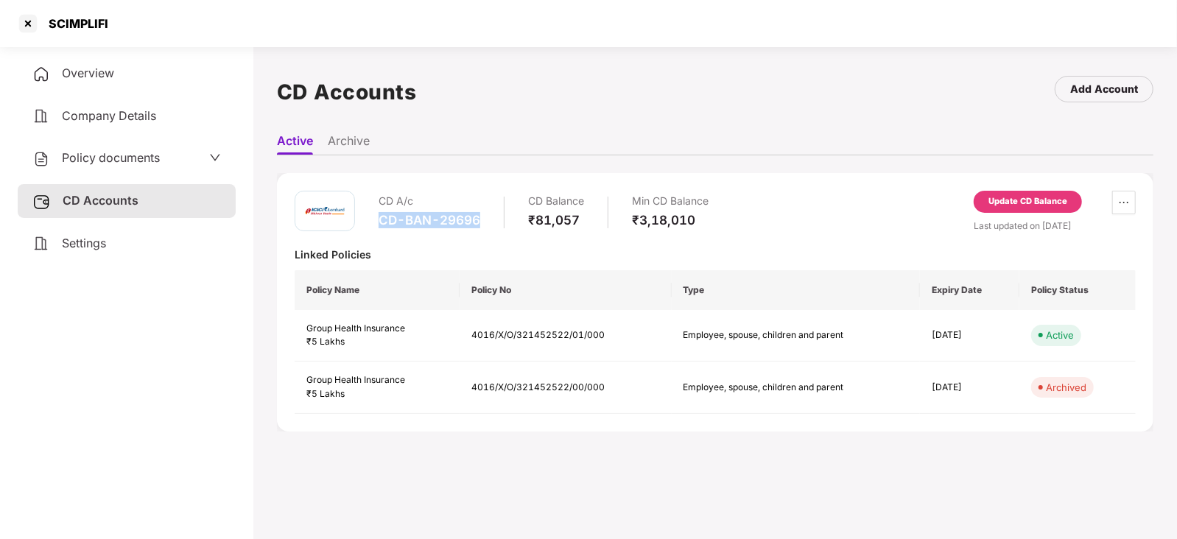
drag, startPoint x: 376, startPoint y: 221, endPoint x: 484, endPoint y: 222, distance: 108.2
click at [484, 222] on div "CD A/c CD-BAN-29696 CD Balance ₹81,057 Min CD Balance ₹3,18,010" at bounding box center [502, 212] width 414 height 42
copy div "CD-BAN-29696"
click at [995, 205] on div "Update CD Balance" at bounding box center [1027, 201] width 79 height 13
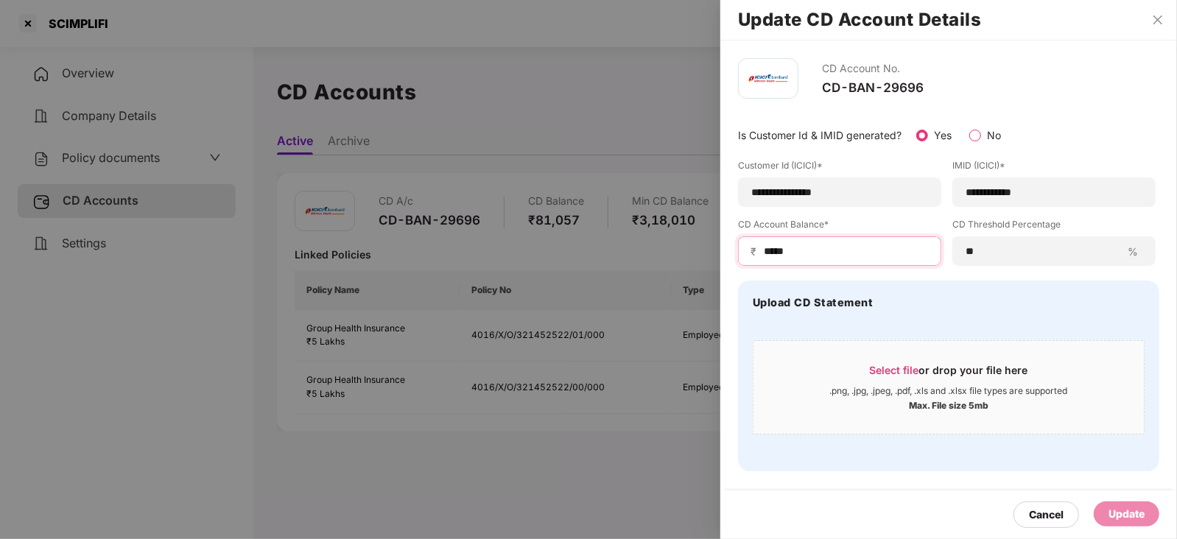
drag, startPoint x: 793, startPoint y: 244, endPoint x: 719, endPoint y: 244, distance: 73.6
click at [719, 244] on div "**********" at bounding box center [588, 269] width 1177 height 539
paste input
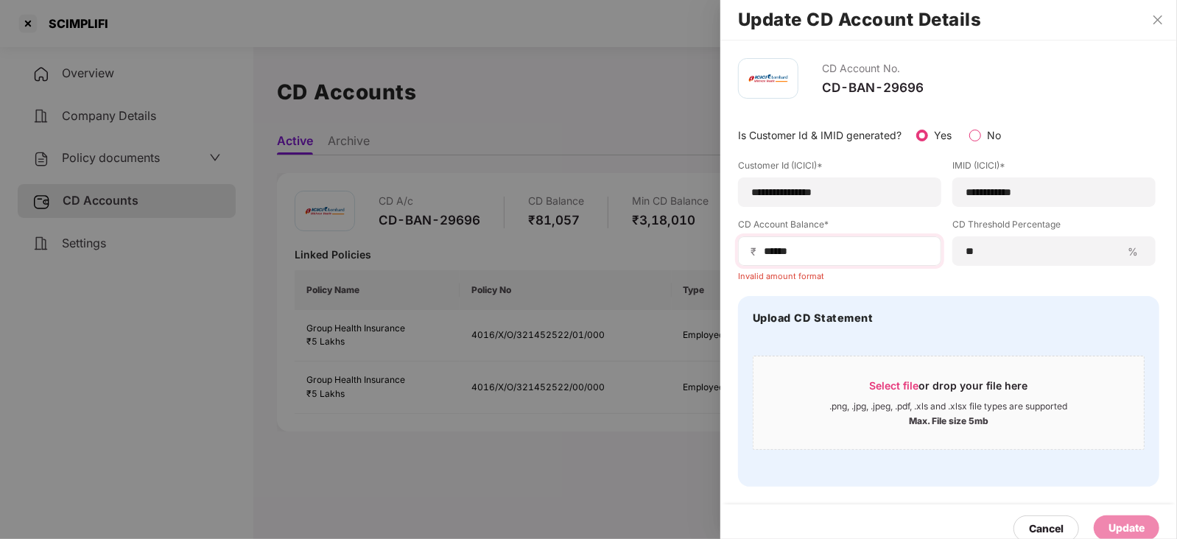
click at [758, 256] on span "₹" at bounding box center [756, 251] width 12 height 14
click at [764, 255] on input "*****" at bounding box center [845, 251] width 166 height 15
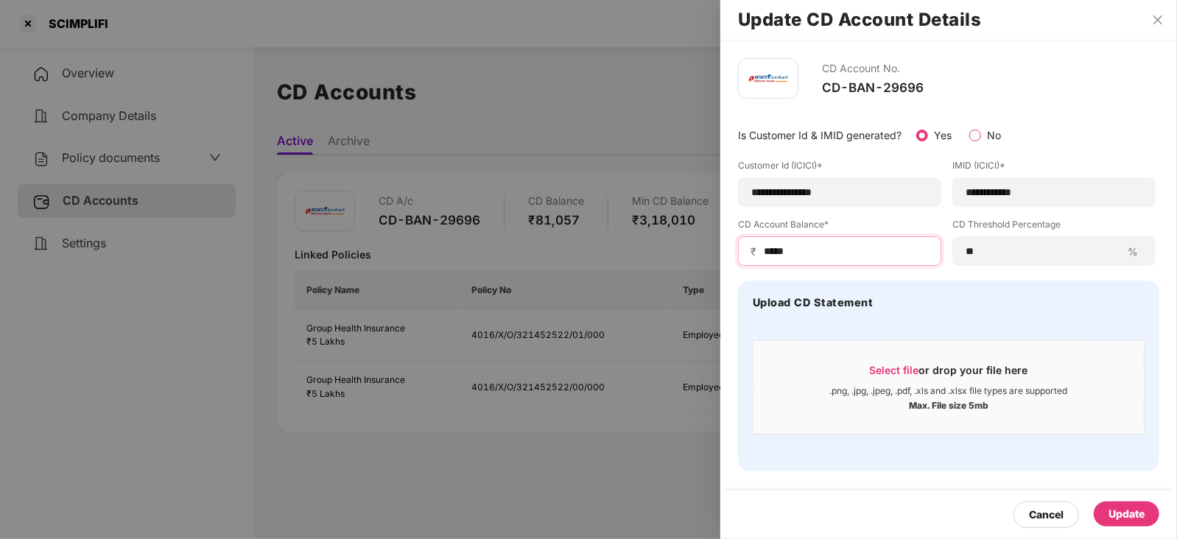
type input "*****"
click at [1145, 507] on div "Update" at bounding box center [1126, 513] width 66 height 25
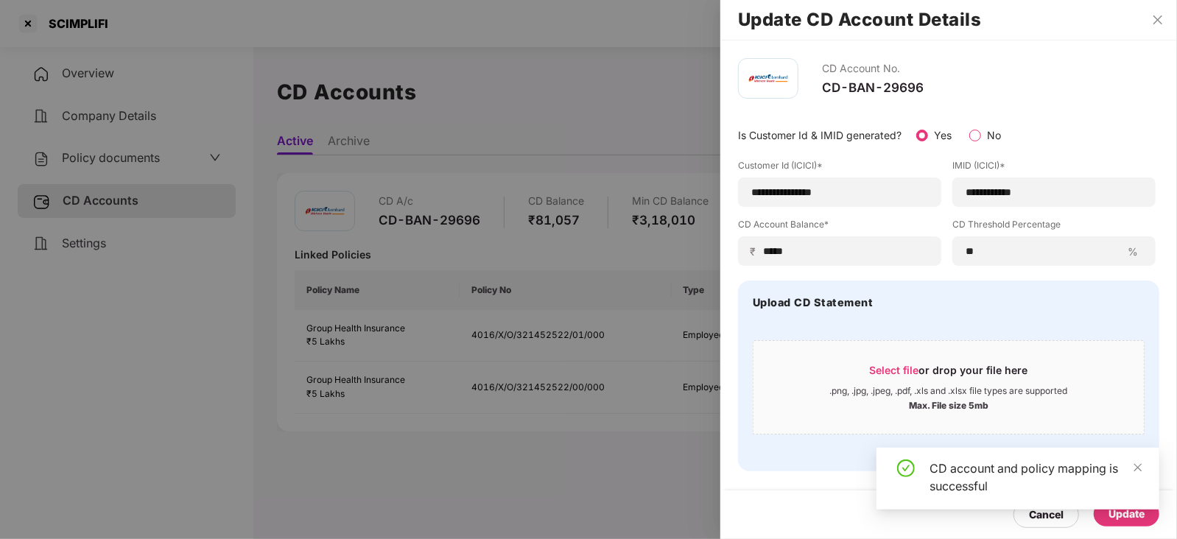
click at [415, 372] on div at bounding box center [588, 269] width 1177 height 539
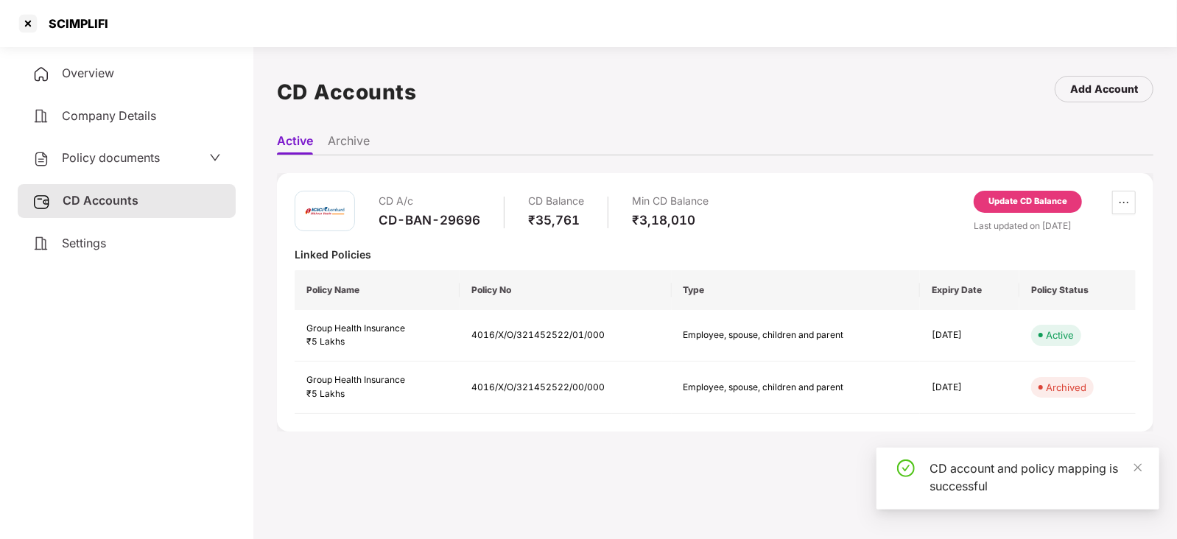
click at [152, 152] on span "Policy documents" at bounding box center [111, 157] width 98 height 15
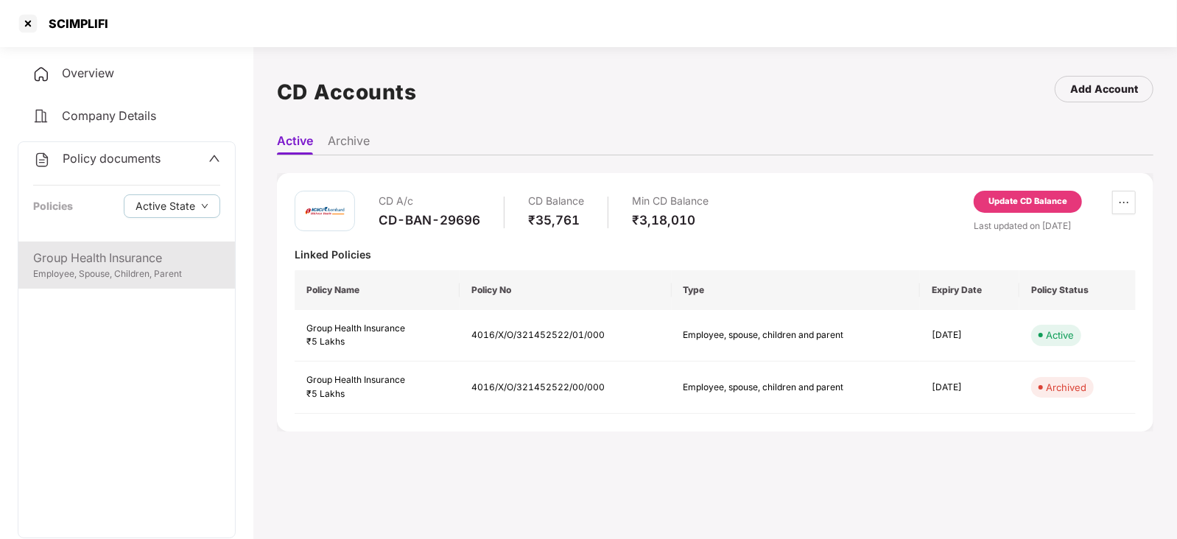
click at [163, 258] on div "Group Health Insurance" at bounding box center [126, 258] width 187 height 18
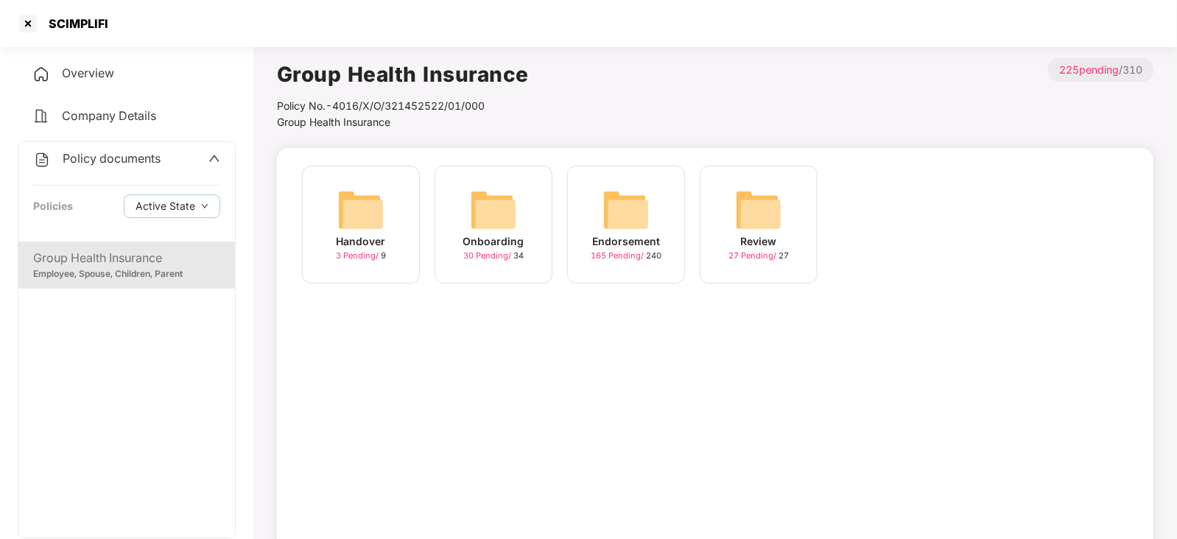
click at [637, 226] on img at bounding box center [625, 209] width 47 height 47
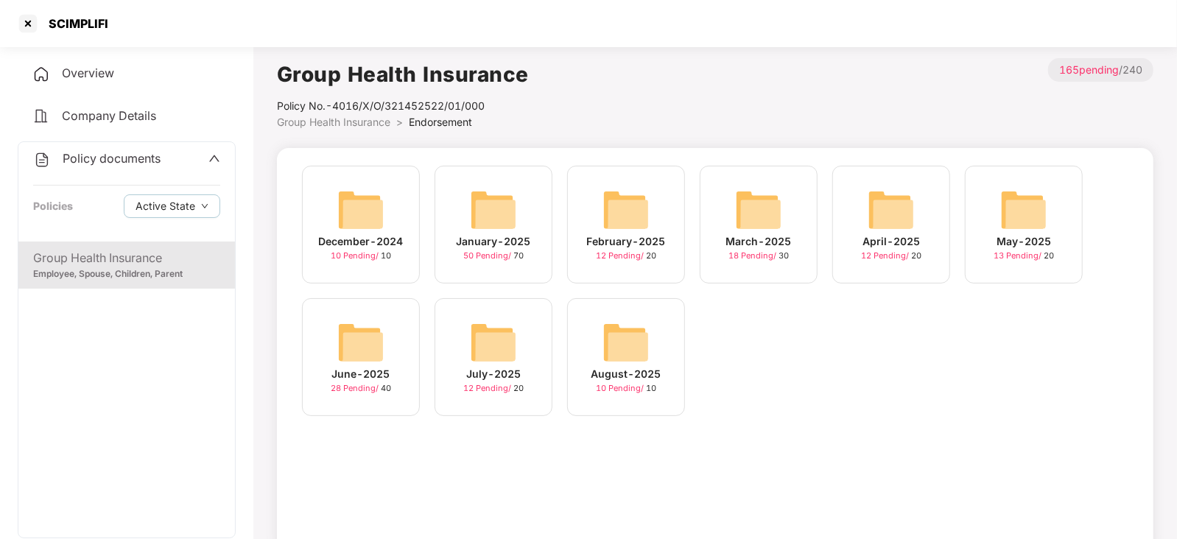
click at [611, 358] on img at bounding box center [625, 342] width 47 height 47
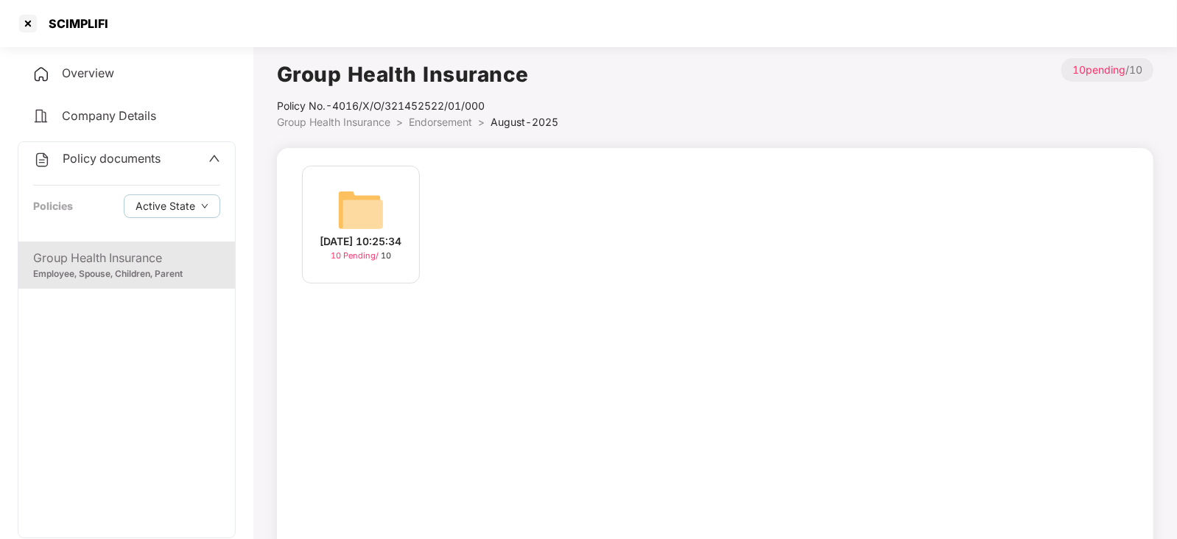
click at [361, 224] on img at bounding box center [360, 209] width 47 height 47
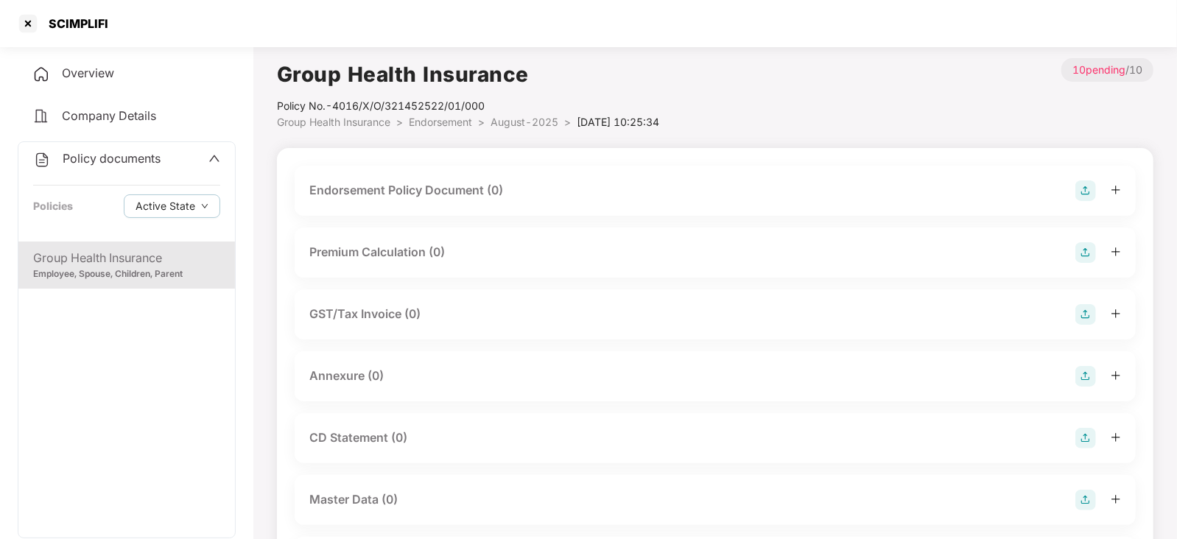
click at [1081, 199] on img at bounding box center [1085, 190] width 21 height 21
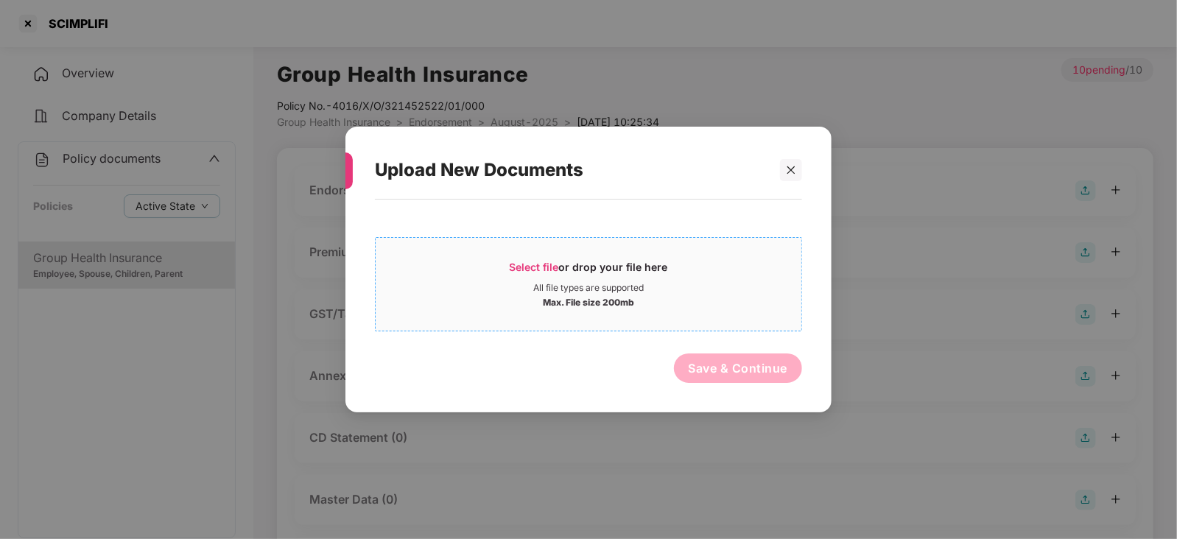
click at [515, 274] on div "Select file or drop your file here" at bounding box center [588, 271] width 158 height 22
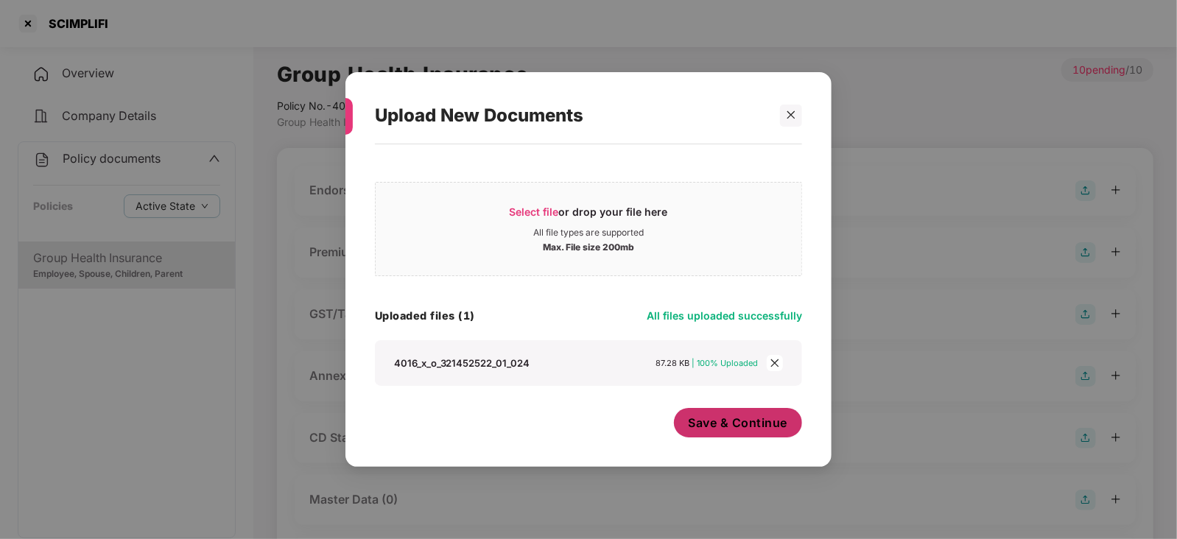
click at [738, 434] on button "Save & Continue" at bounding box center [738, 422] width 129 height 29
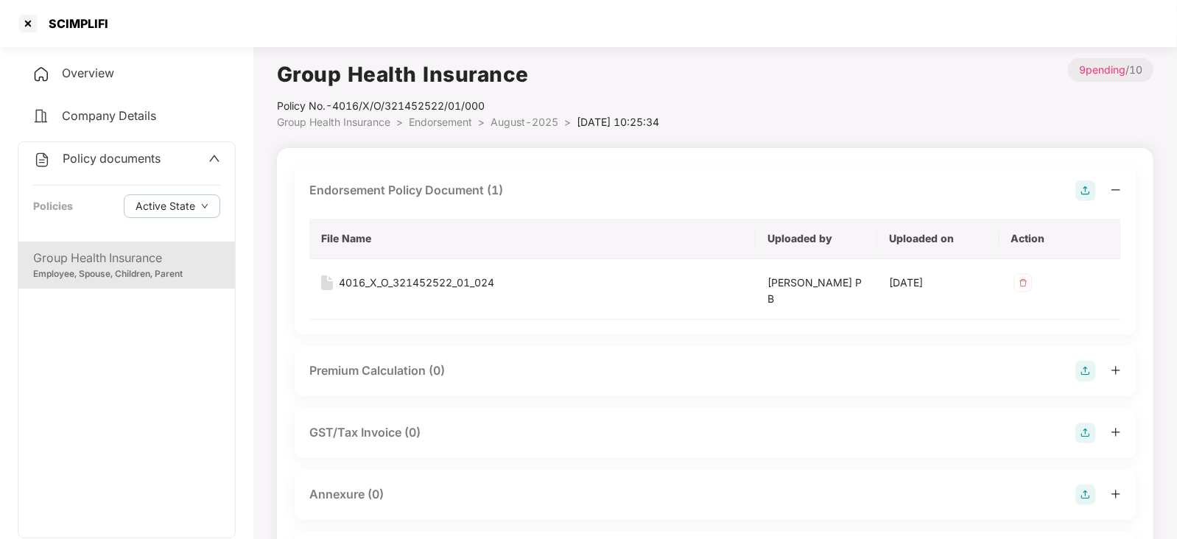
click at [1082, 373] on img at bounding box center [1085, 371] width 21 height 21
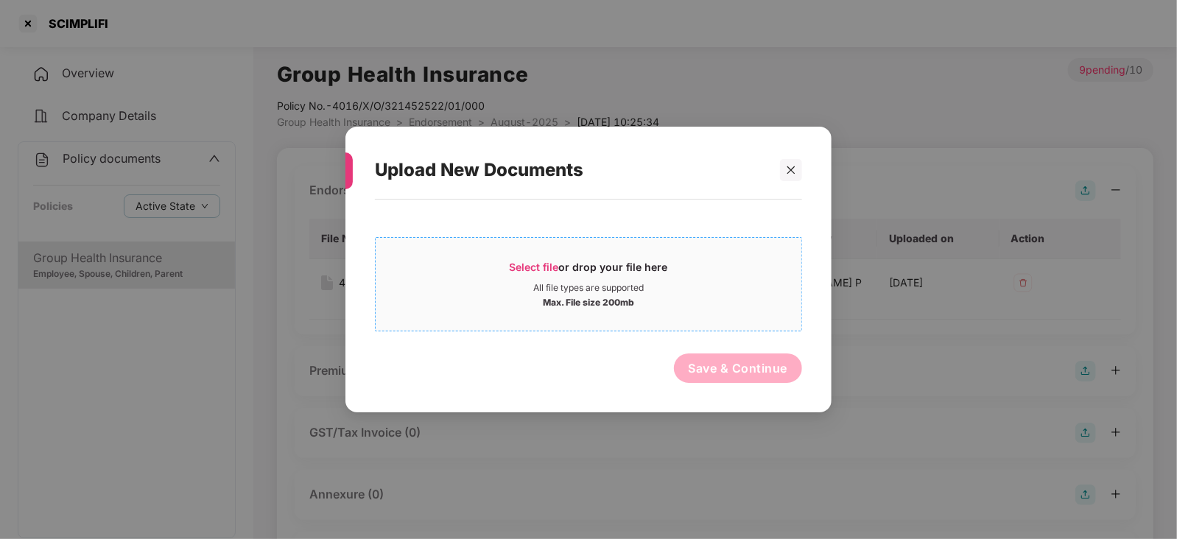
click at [521, 261] on span "Select file" at bounding box center [533, 267] width 49 height 13
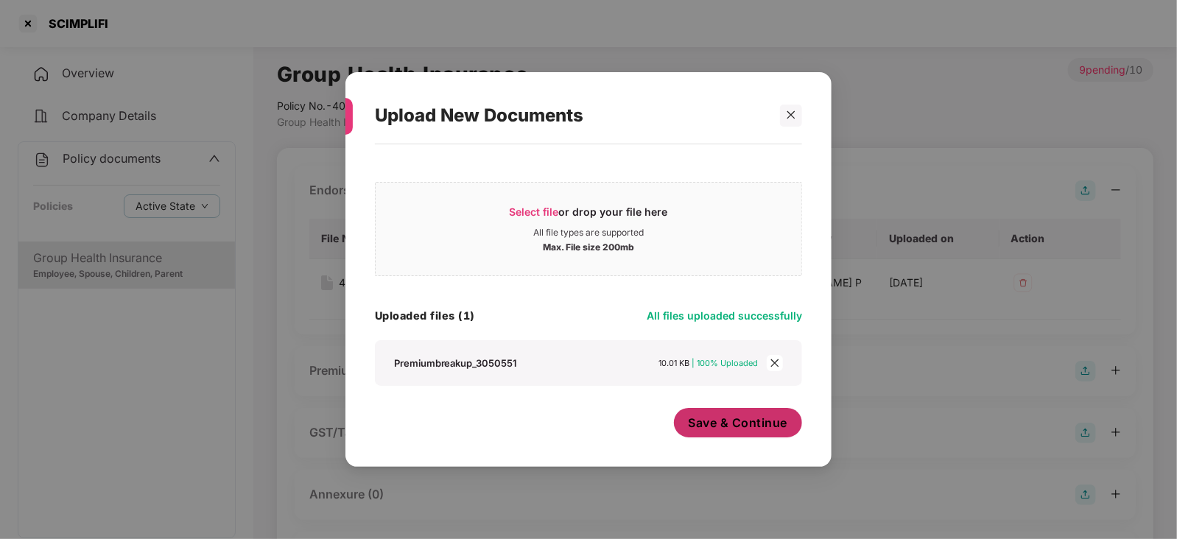
click at [751, 439] on div "Save & Continue" at bounding box center [738, 426] width 129 height 37
click at [751, 437] on div "Save & Continue" at bounding box center [738, 426] width 129 height 37
click at [751, 436] on button "Save & Continue" at bounding box center [738, 422] width 129 height 29
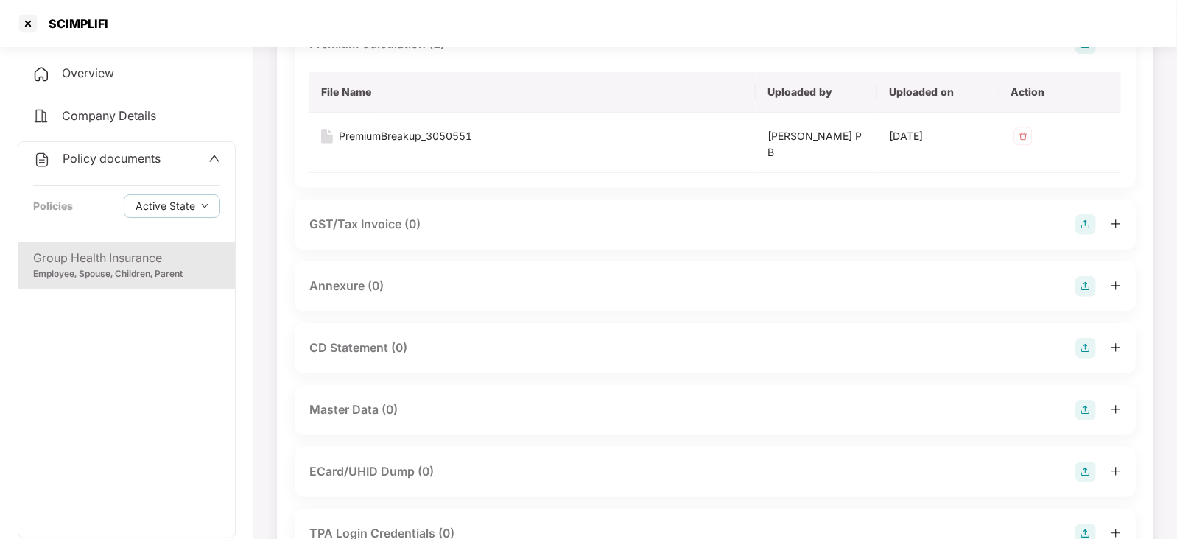
scroll to position [367, 0]
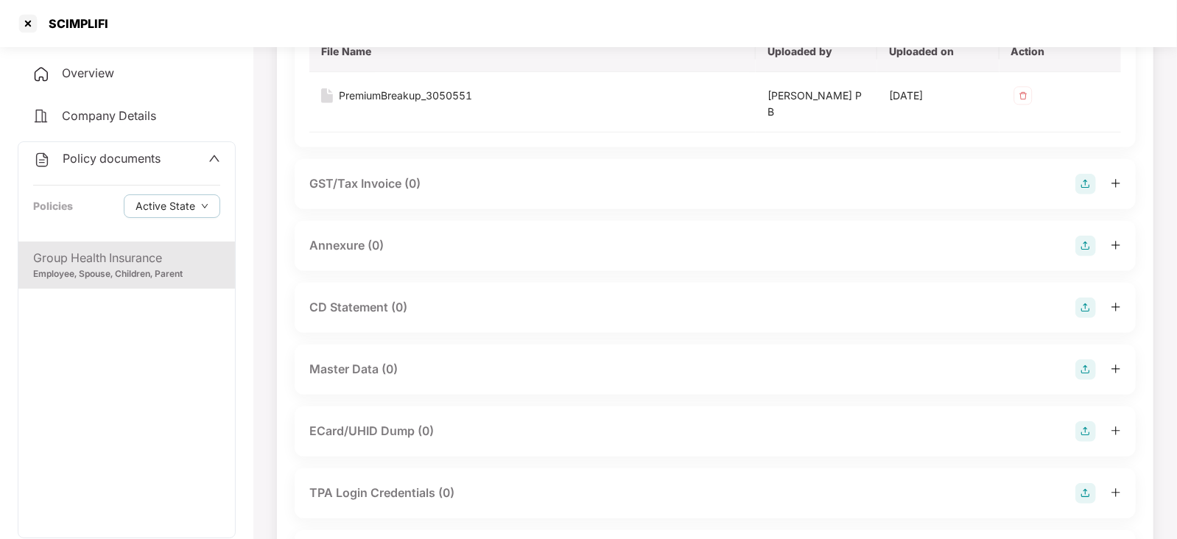
click at [1089, 248] on img at bounding box center [1085, 246] width 21 height 21
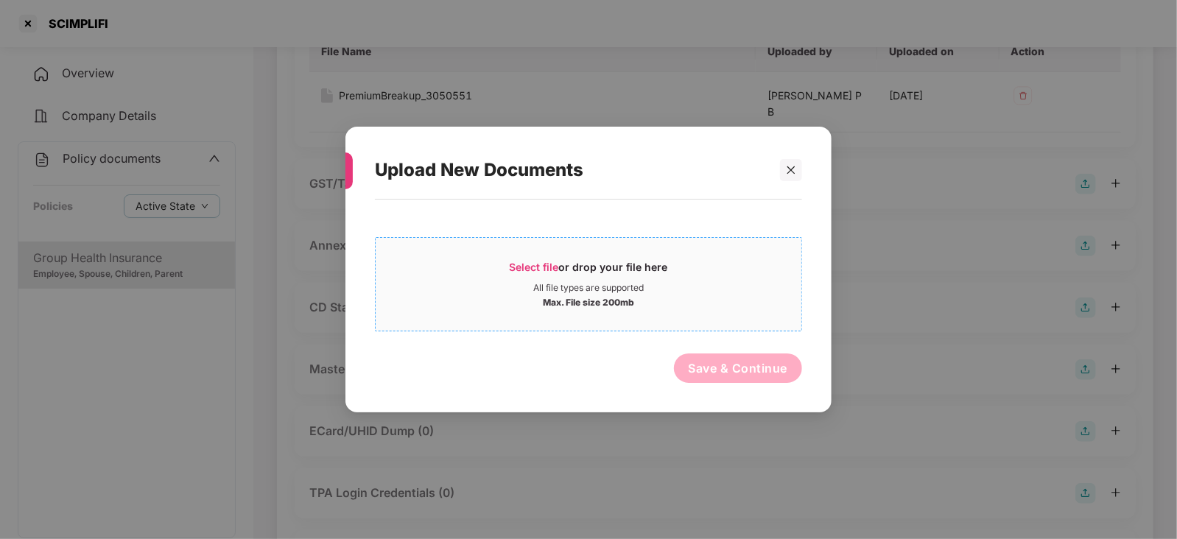
click at [534, 264] on span "Select file" at bounding box center [533, 267] width 49 height 13
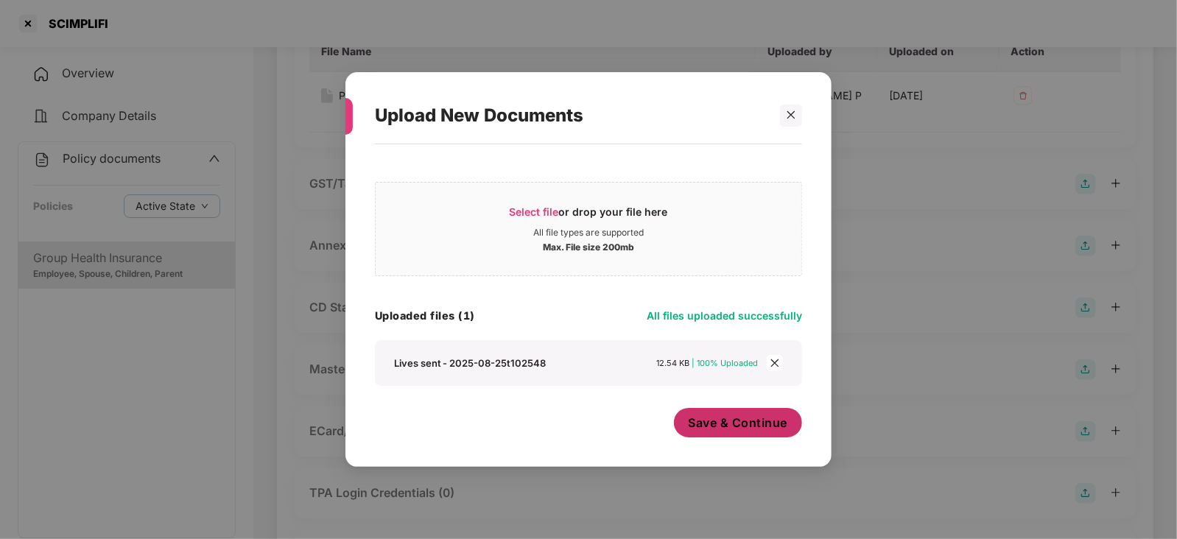
click at [733, 426] on span "Save & Continue" at bounding box center [737, 423] width 99 height 16
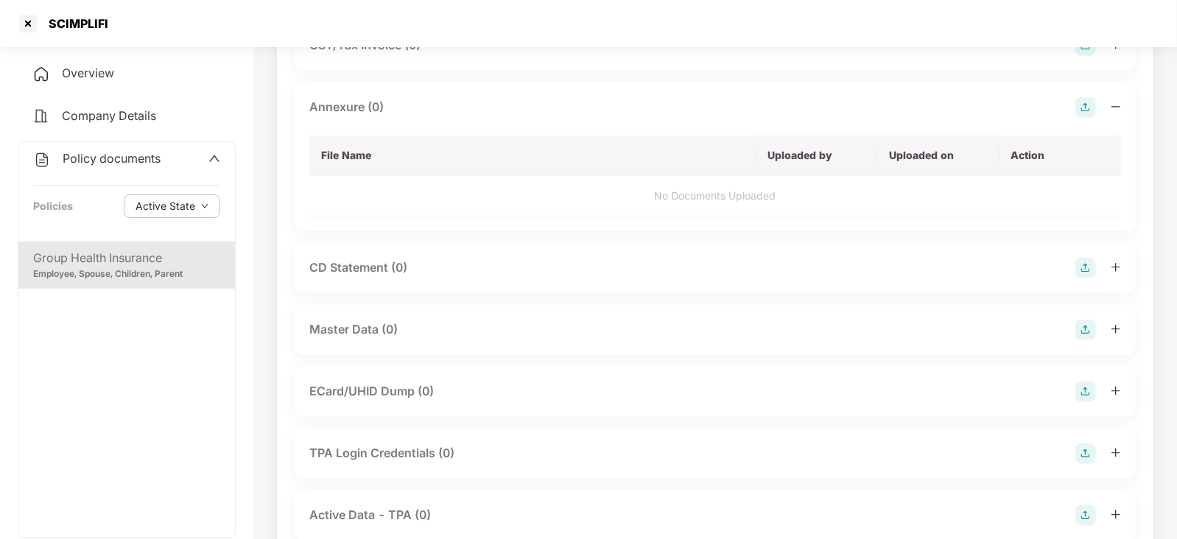
scroll to position [523, 0]
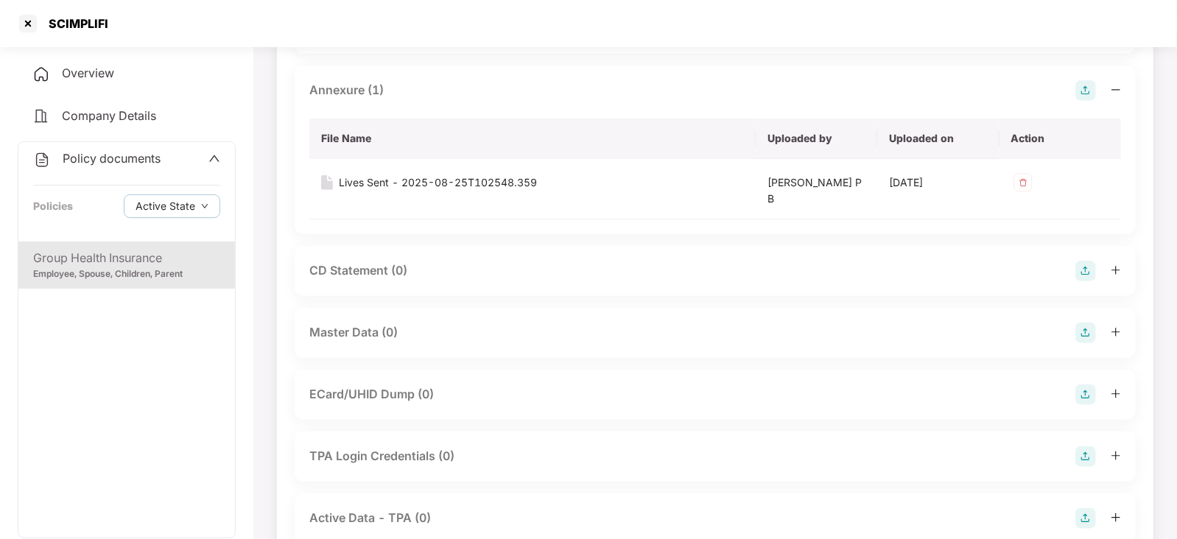
click at [1080, 333] on img at bounding box center [1085, 332] width 21 height 21
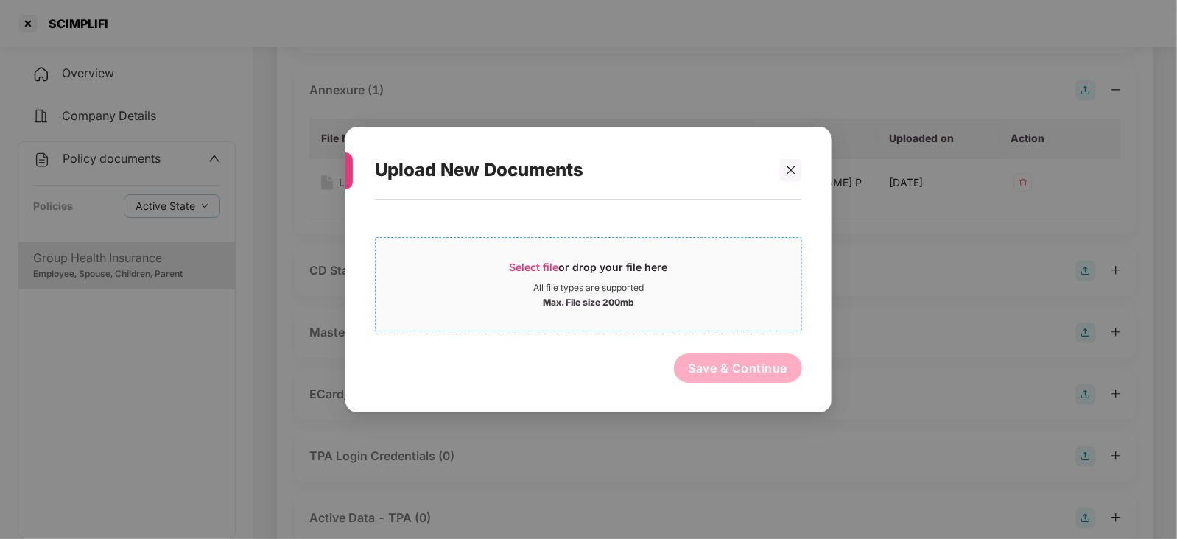
click at [550, 265] on span "Select file" at bounding box center [533, 267] width 49 height 13
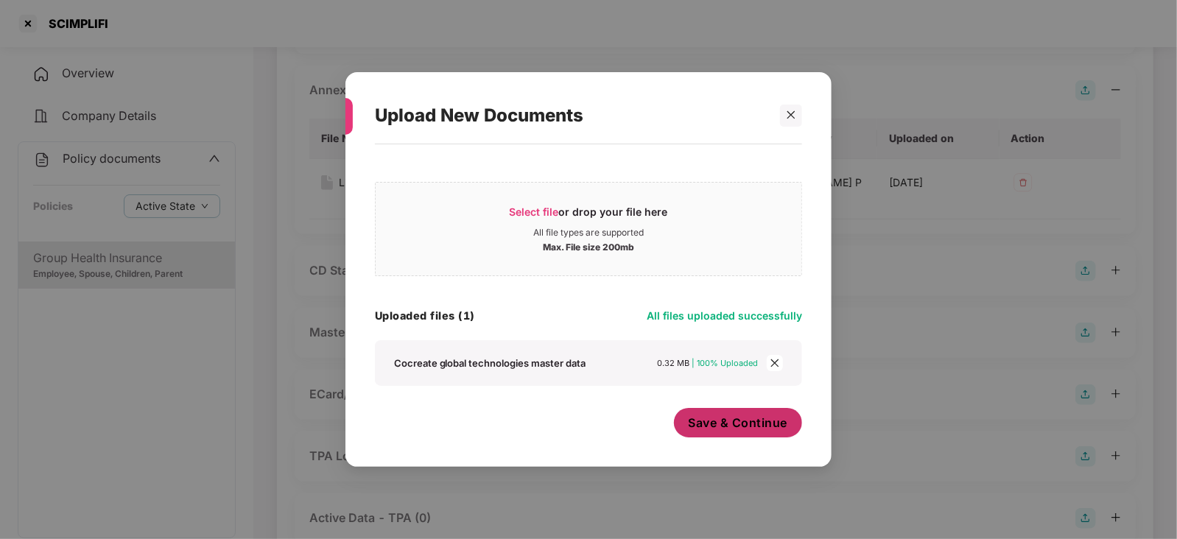
click at [724, 415] on button "Save & Continue" at bounding box center [738, 422] width 129 height 29
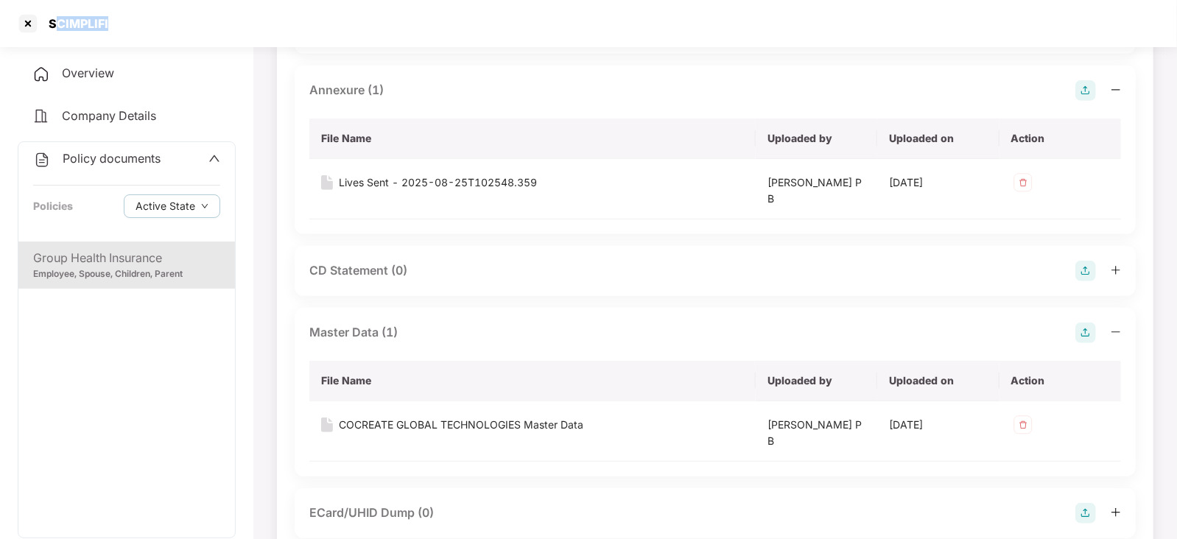
drag, startPoint x: 54, startPoint y: 29, endPoint x: 123, endPoint y: 30, distance: 69.2
click at [115, 28] on div "SCIMPLIFI" at bounding box center [588, 23] width 1177 height 47
click at [205, 34] on div "SCIMPLIFI" at bounding box center [588, 23] width 1177 height 47
drag, startPoint x: 46, startPoint y: 23, endPoint x: 113, endPoint y: 29, distance: 67.3
click at [113, 29] on div "SCIMPLIFI" at bounding box center [588, 23] width 1177 height 47
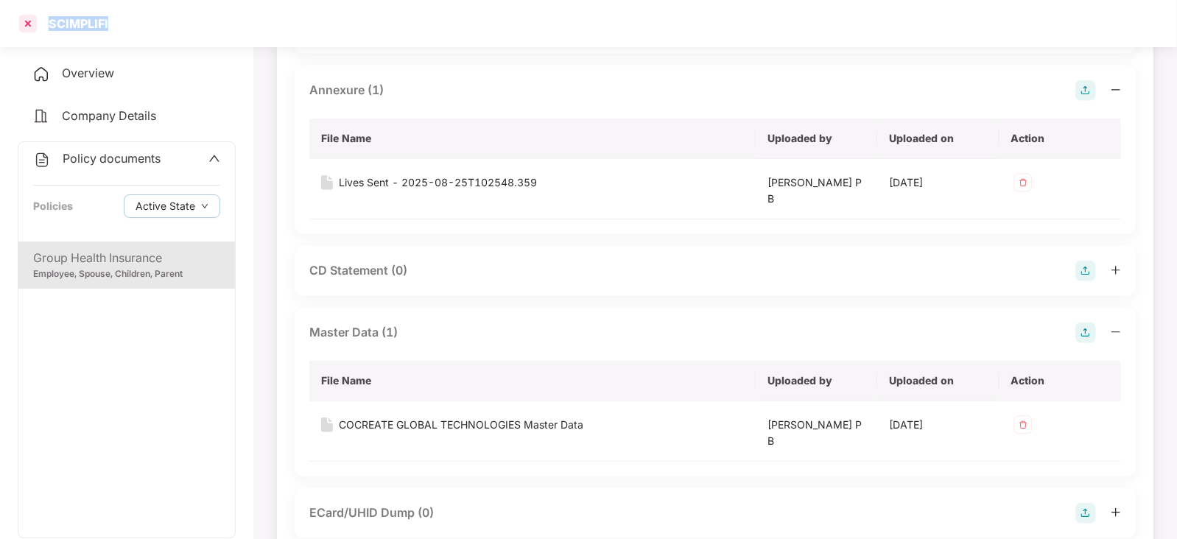
copy div "SCIMPLIFI"
click at [23, 27] on div at bounding box center [28, 24] width 24 height 24
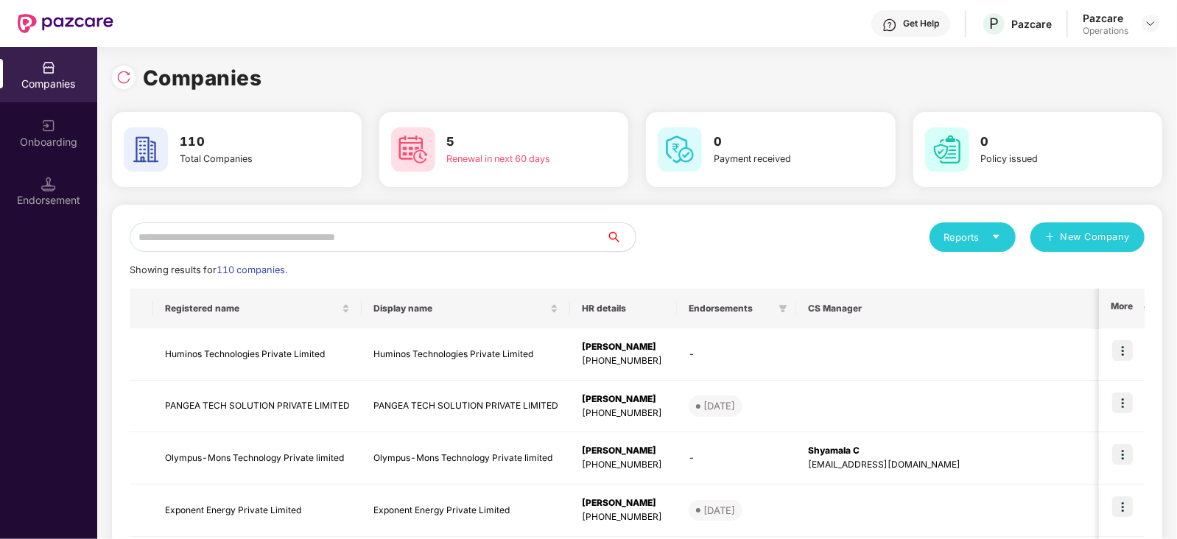
click at [399, 248] on input "text" at bounding box center [368, 236] width 476 height 29
paste input "*********"
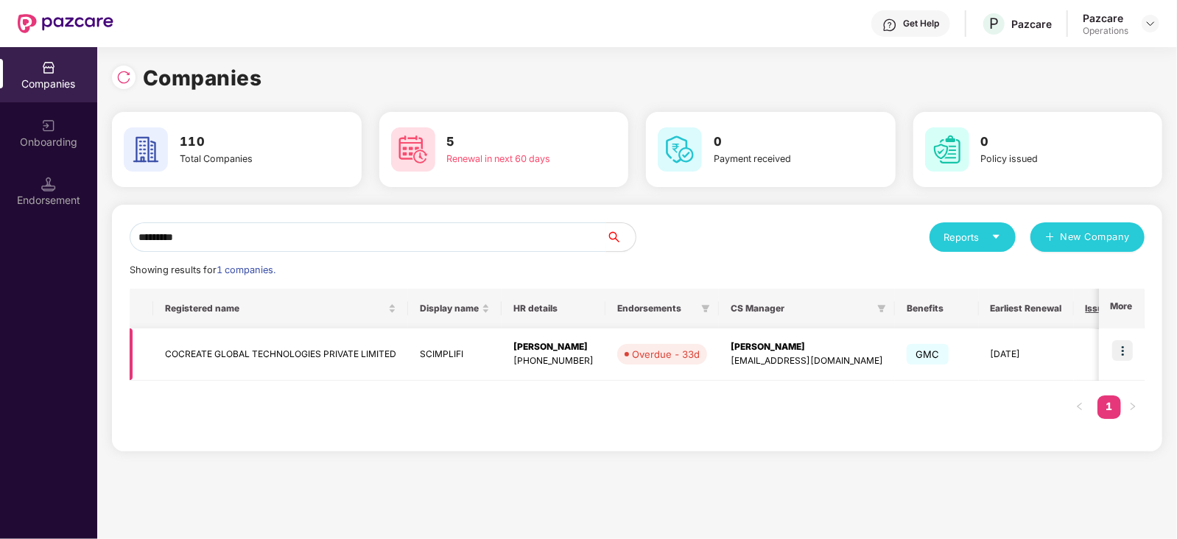
type input "*********"
click at [1118, 349] on img at bounding box center [1122, 350] width 21 height 21
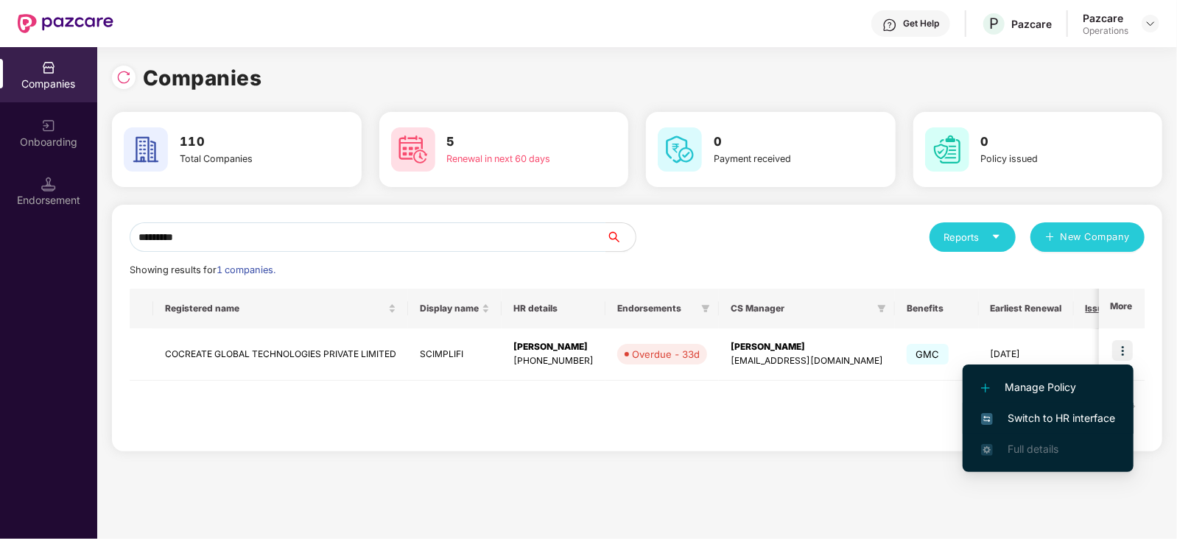
click at [1093, 417] on span "Switch to HR interface" at bounding box center [1048, 418] width 134 height 16
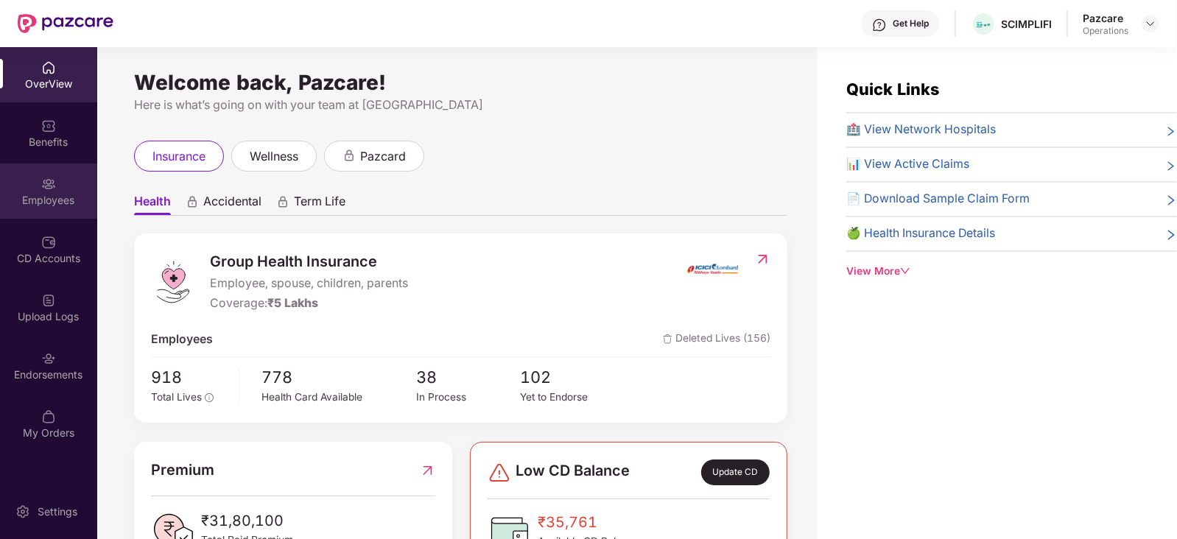
click at [35, 197] on div "Employees" at bounding box center [48, 200] width 97 height 15
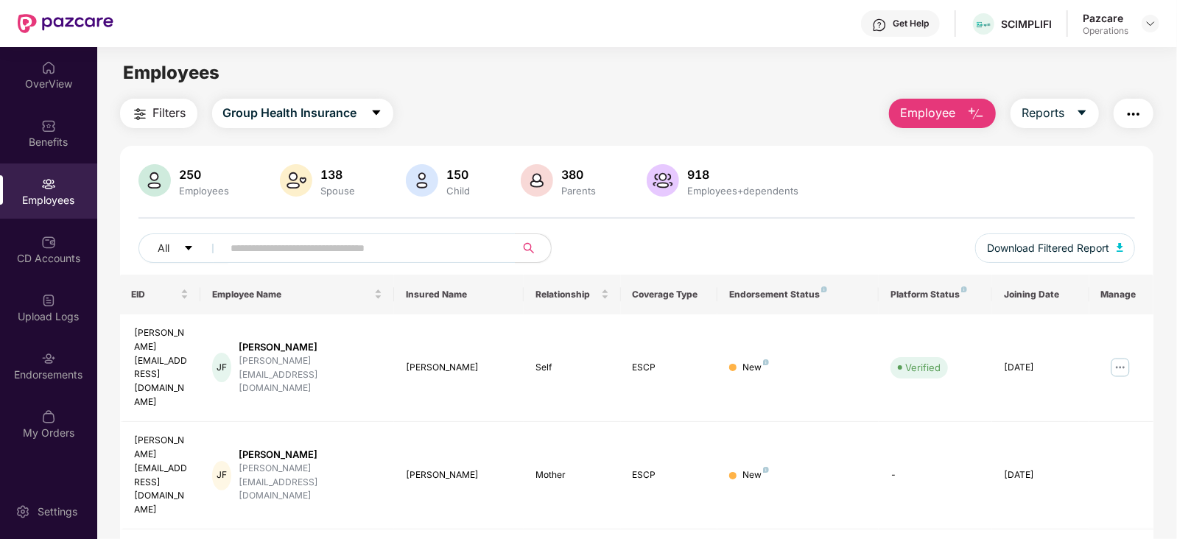
click at [1126, 116] on img "button" at bounding box center [1133, 114] width 18 height 18
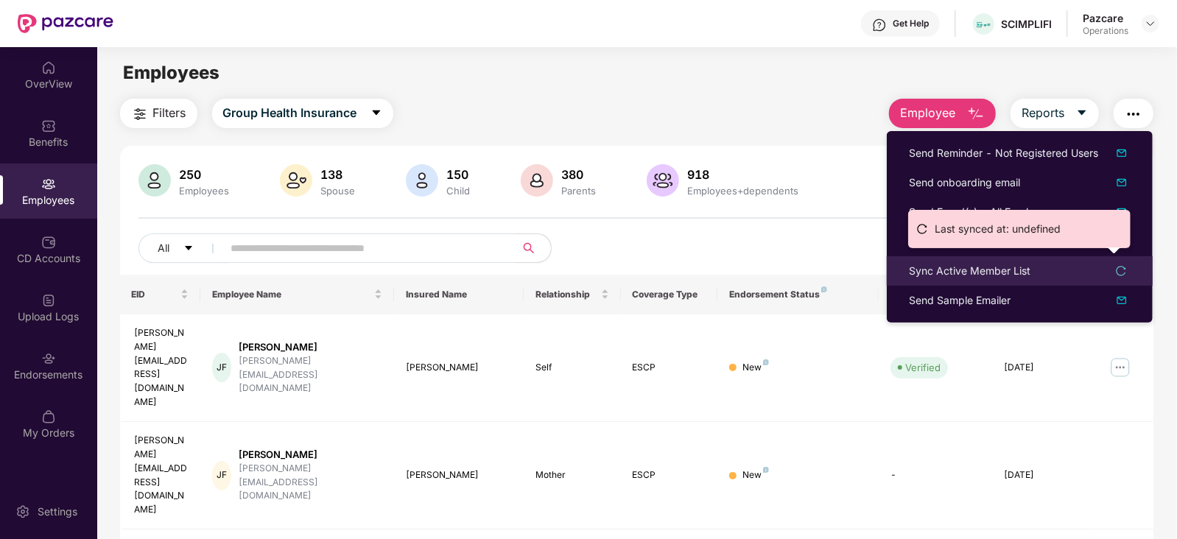
click at [976, 267] on div "Sync Active Member List" at bounding box center [969, 271] width 121 height 16
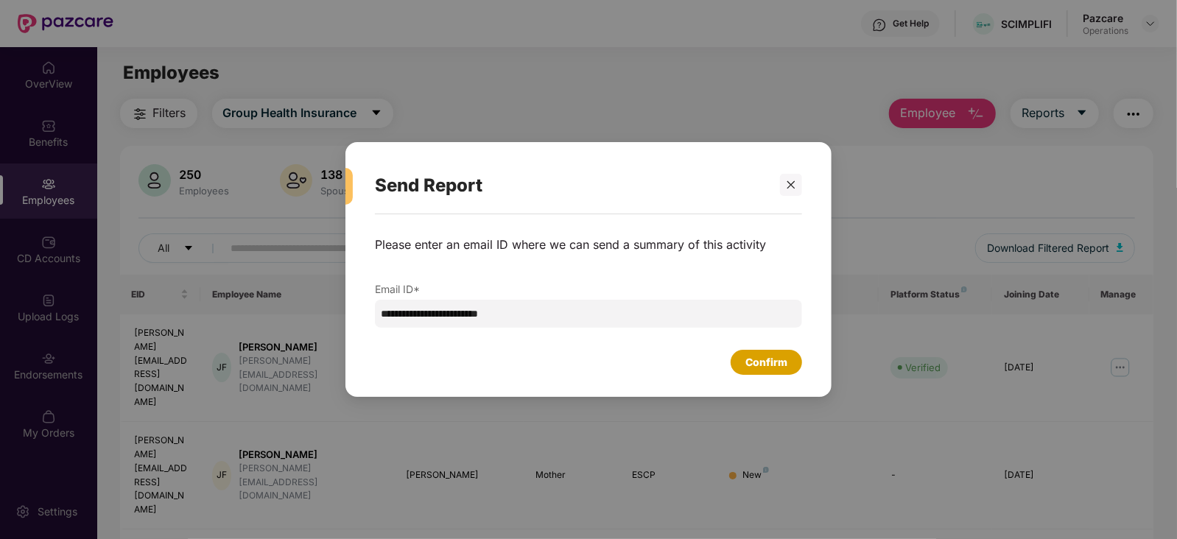
click at [770, 373] on div "Confirm" at bounding box center [765, 362] width 71 height 25
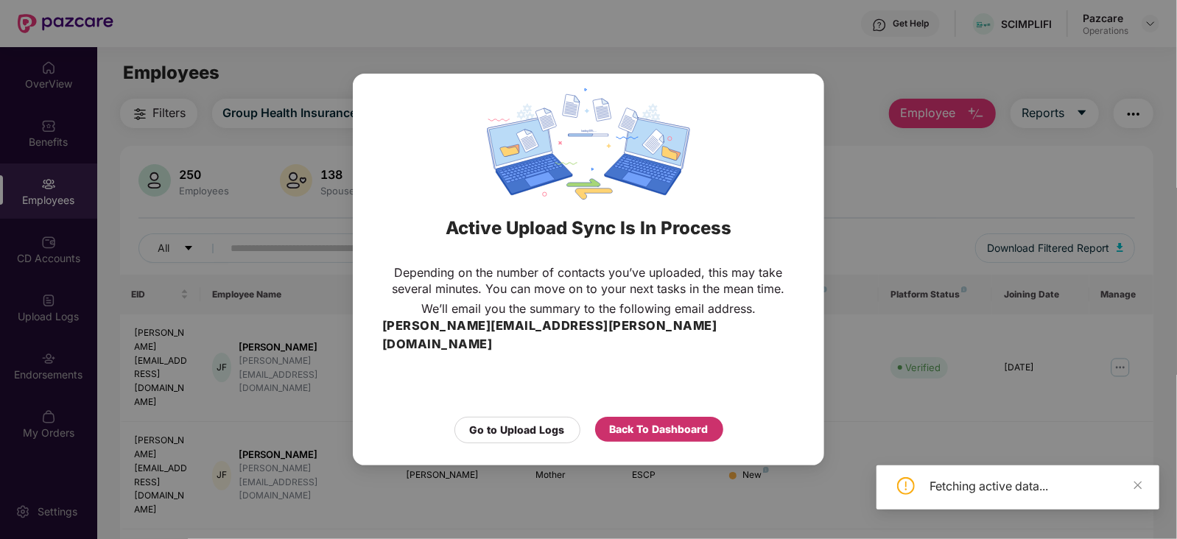
click at [688, 421] on div "Back To Dashboard" at bounding box center [659, 429] width 99 height 16
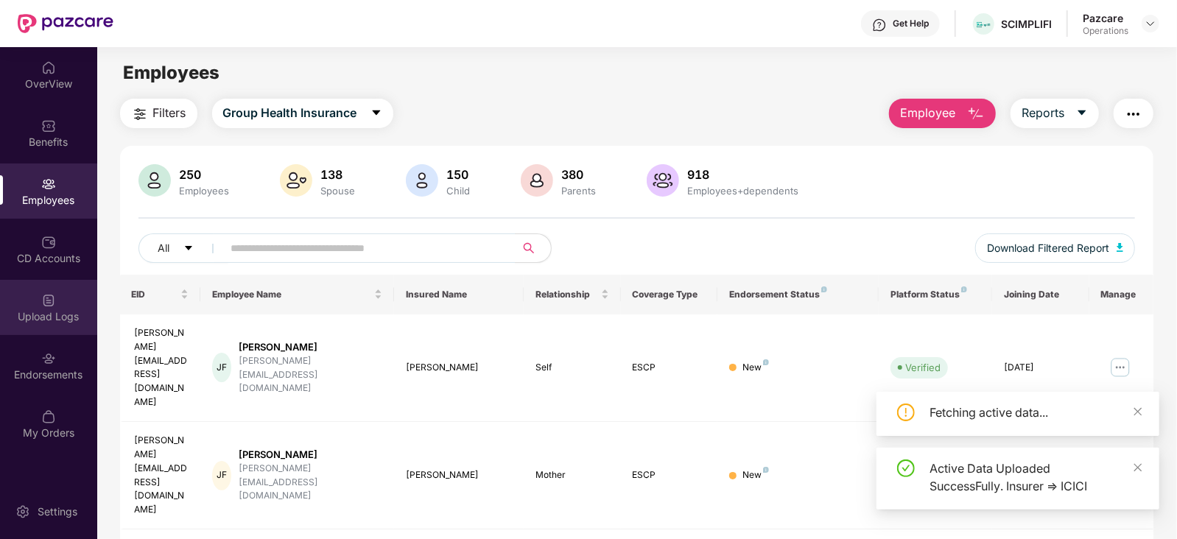
click at [74, 309] on div "Upload Logs" at bounding box center [48, 316] width 97 height 15
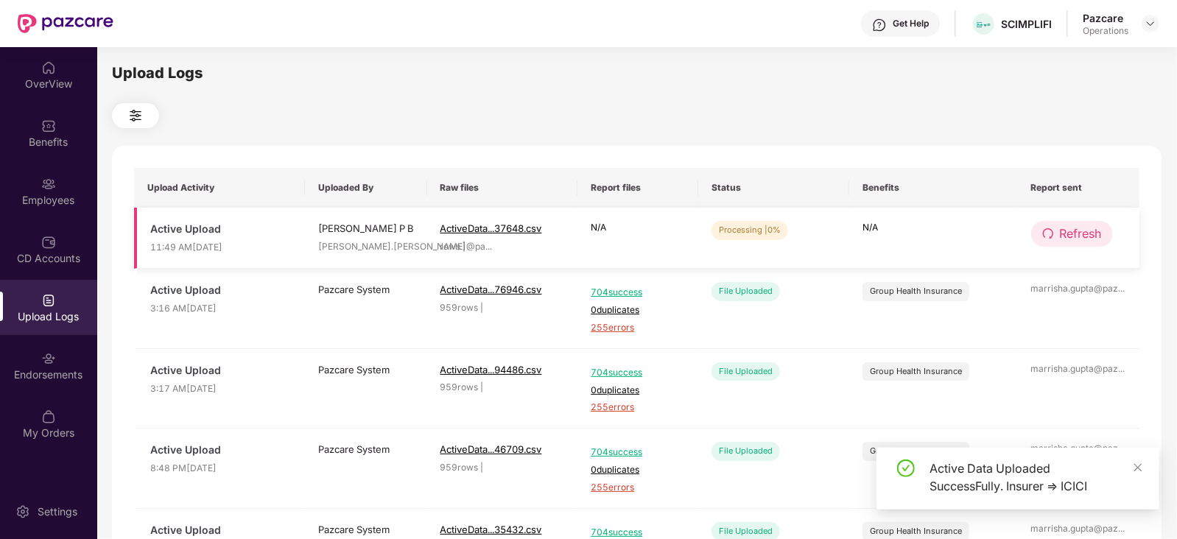
click at [1059, 239] on span "Refresh" at bounding box center [1080, 234] width 42 height 18
click at [1060, 239] on span "Refresh" at bounding box center [1081, 234] width 42 height 18
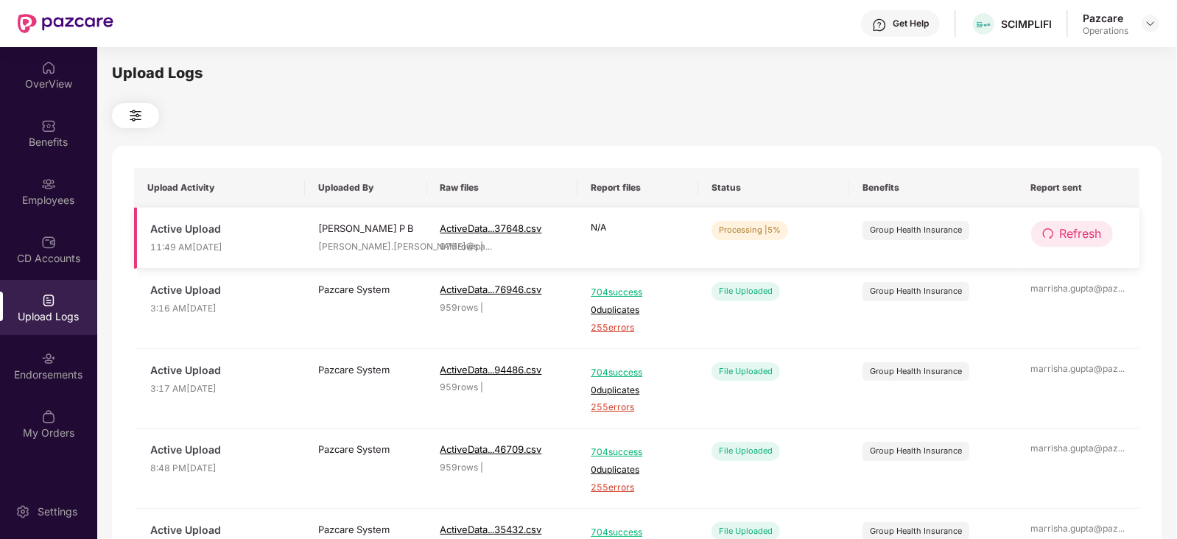
click at [1085, 234] on span "Refresh" at bounding box center [1080, 234] width 42 height 18
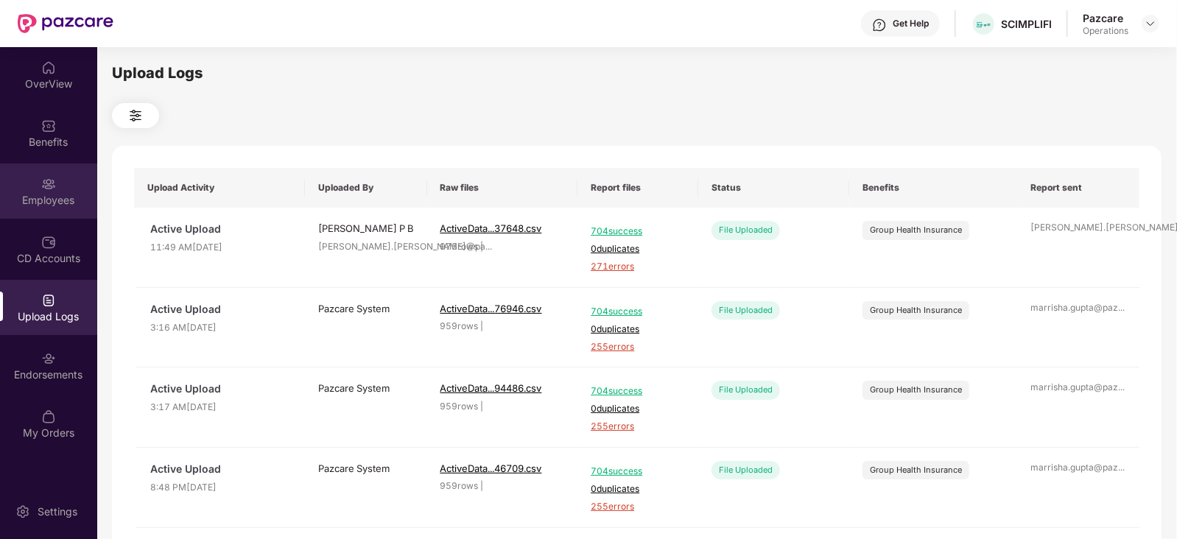
click at [49, 177] on img at bounding box center [48, 184] width 15 height 15
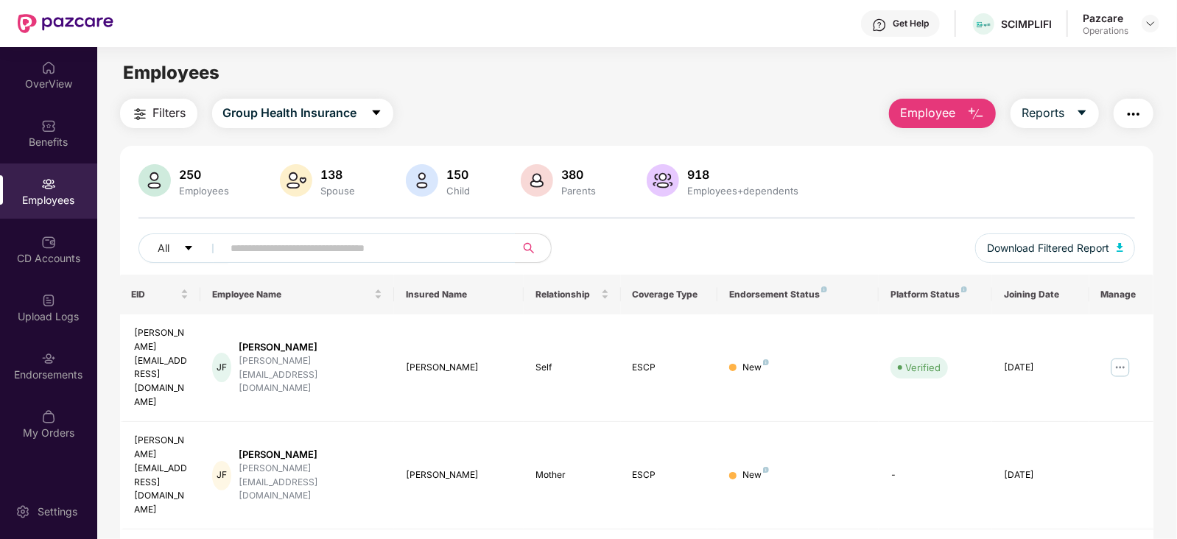
click at [1126, 114] on img "button" at bounding box center [1133, 114] width 18 height 18
drag, startPoint x: 1163, startPoint y: 18, endPoint x: 1156, endPoint y: 21, distance: 8.2
click at [1163, 18] on header "Get Help SCIMPLIFI Pazcare Operations" at bounding box center [588, 23] width 1177 height 47
click at [1146, 21] on img at bounding box center [1150, 24] width 12 height 12
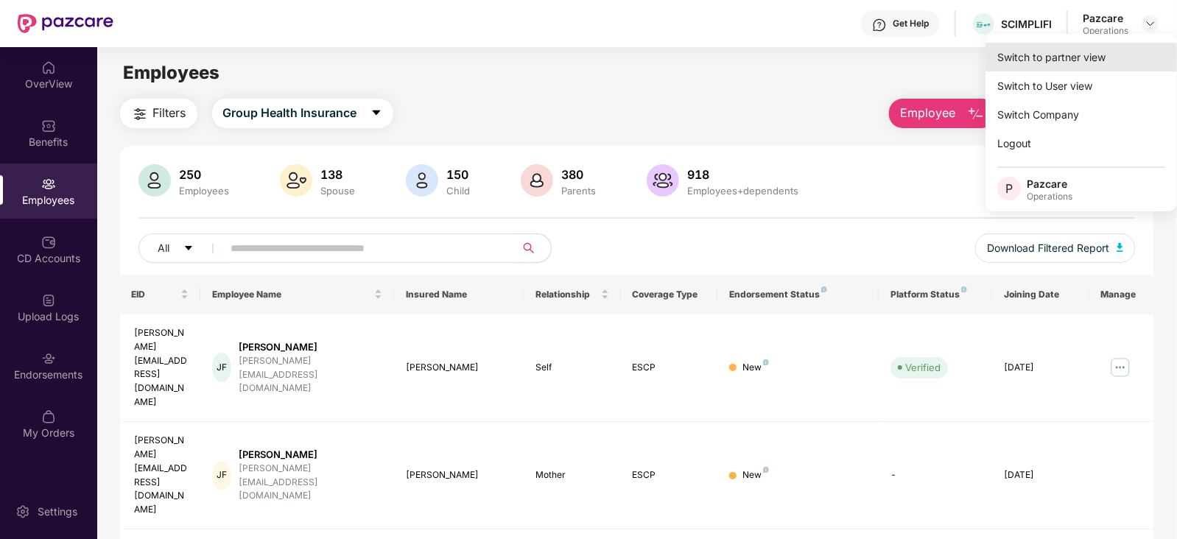
click at [1065, 52] on div "Switch to partner view" at bounding box center [1080, 57] width 191 height 29
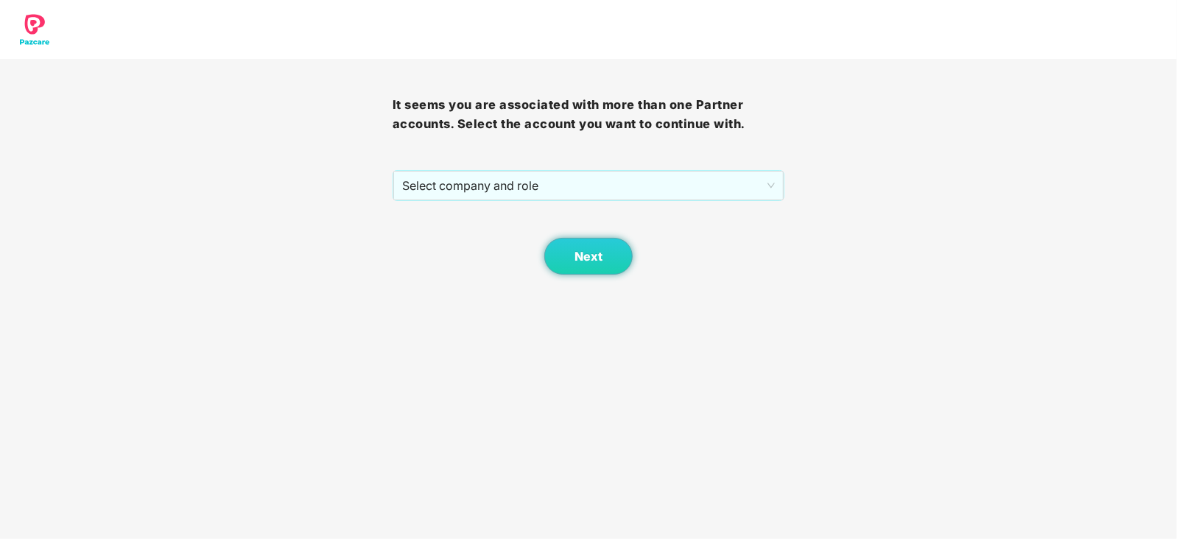
click at [494, 167] on div "It seems you are associated with more than one Partner accounts. Select the acc…" at bounding box center [588, 167] width 392 height 216
click at [488, 183] on span "Select company and role" at bounding box center [588, 186] width 373 height 28
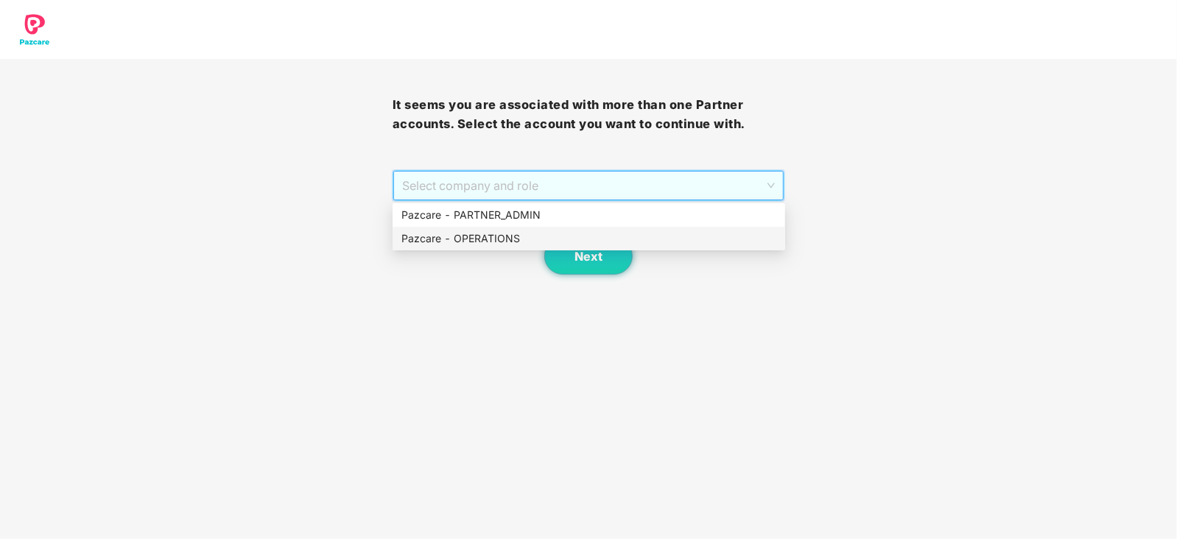
click at [476, 228] on div "Pazcare - OPERATIONS" at bounding box center [588, 239] width 392 height 24
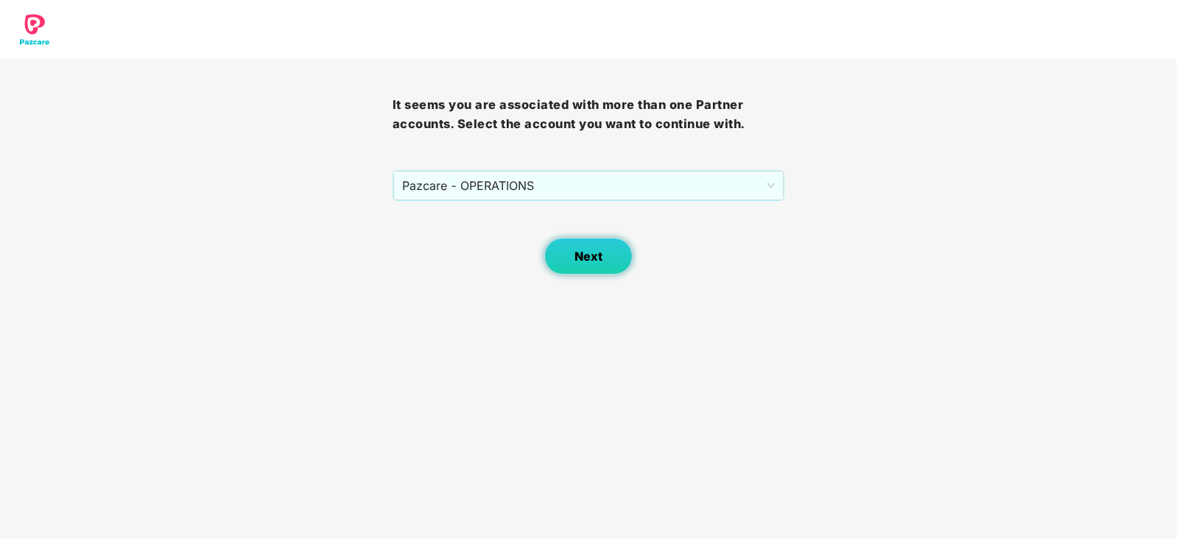
click at [565, 253] on button "Next" at bounding box center [588, 256] width 88 height 37
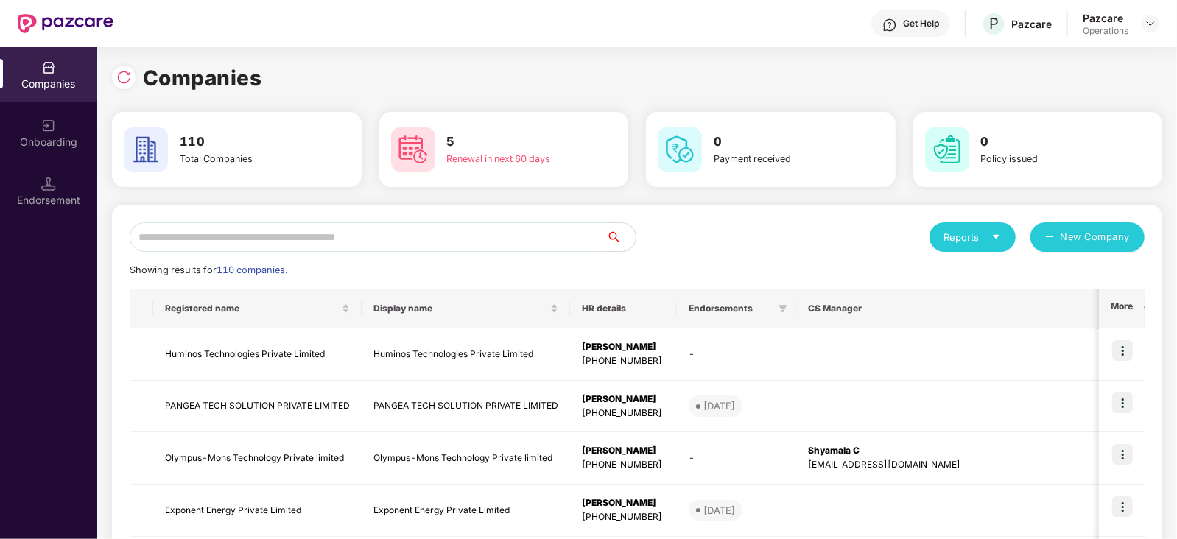
click at [217, 239] on input "text" at bounding box center [368, 236] width 476 height 29
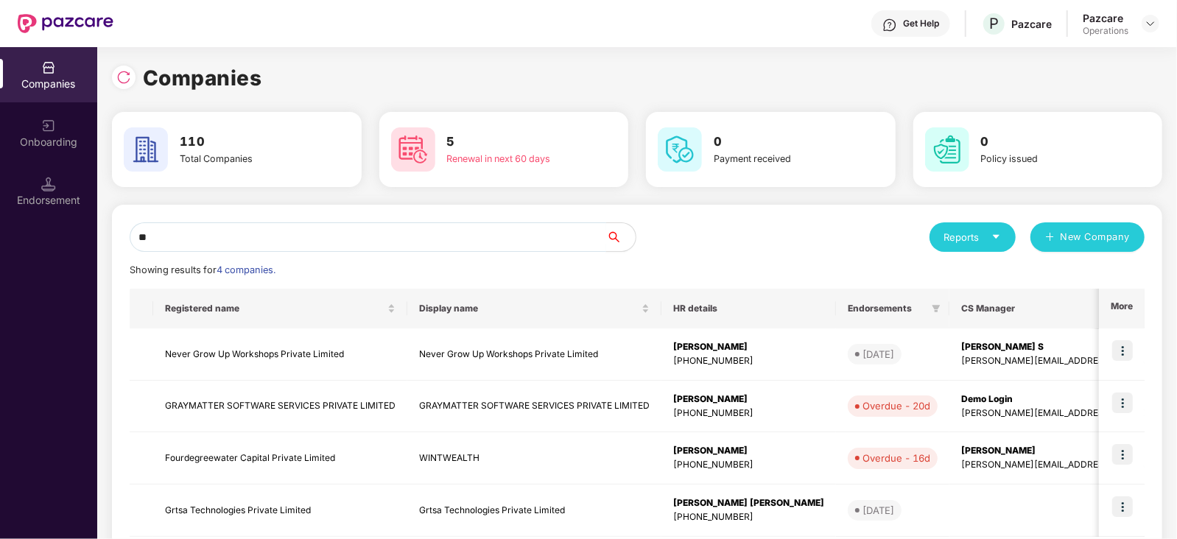
type input "*"
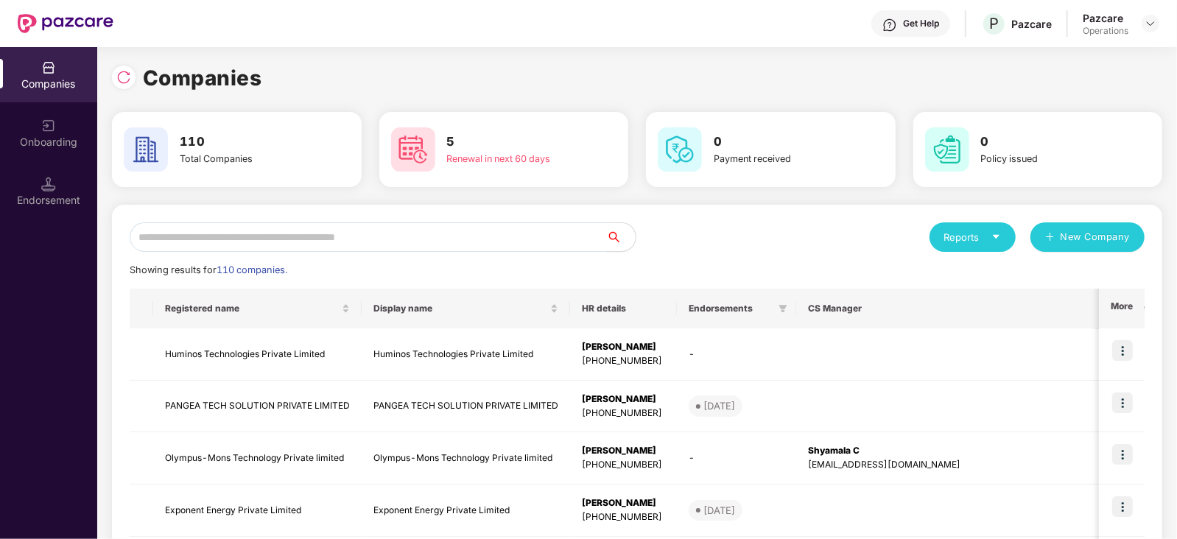
click at [239, 234] on input "text" at bounding box center [368, 236] width 476 height 29
click at [283, 239] on input "text" at bounding box center [368, 236] width 476 height 29
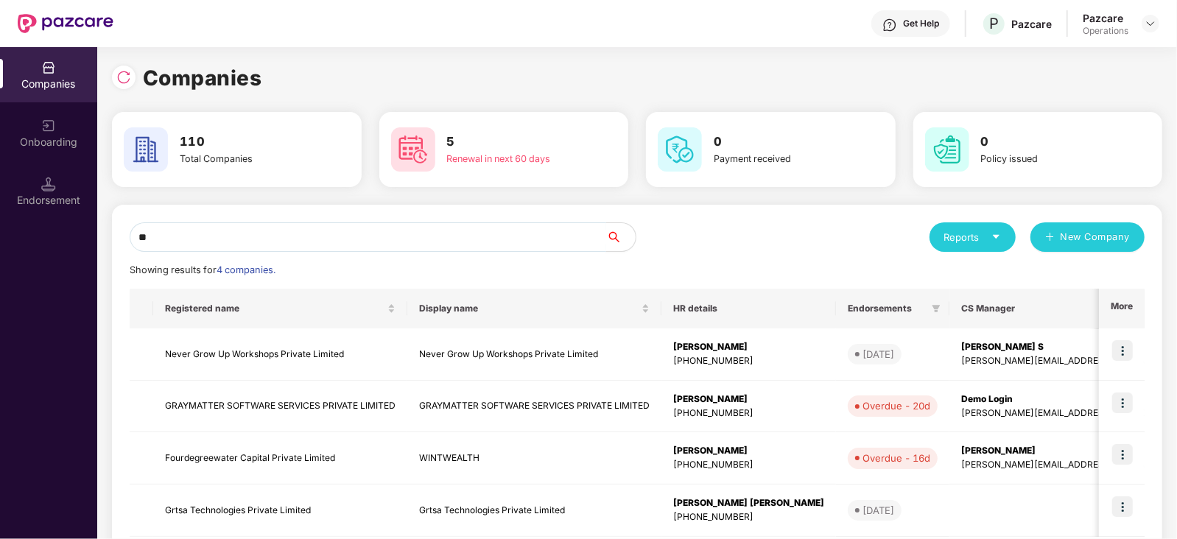
drag, startPoint x: 180, startPoint y: 237, endPoint x: 4, endPoint y: 241, distance: 175.3
click at [3, 241] on div "Companies Onboarding Endorsement Companies 110 Total Companies 5 Renewal in nex…" at bounding box center [588, 293] width 1177 height 492
paste input "**********"
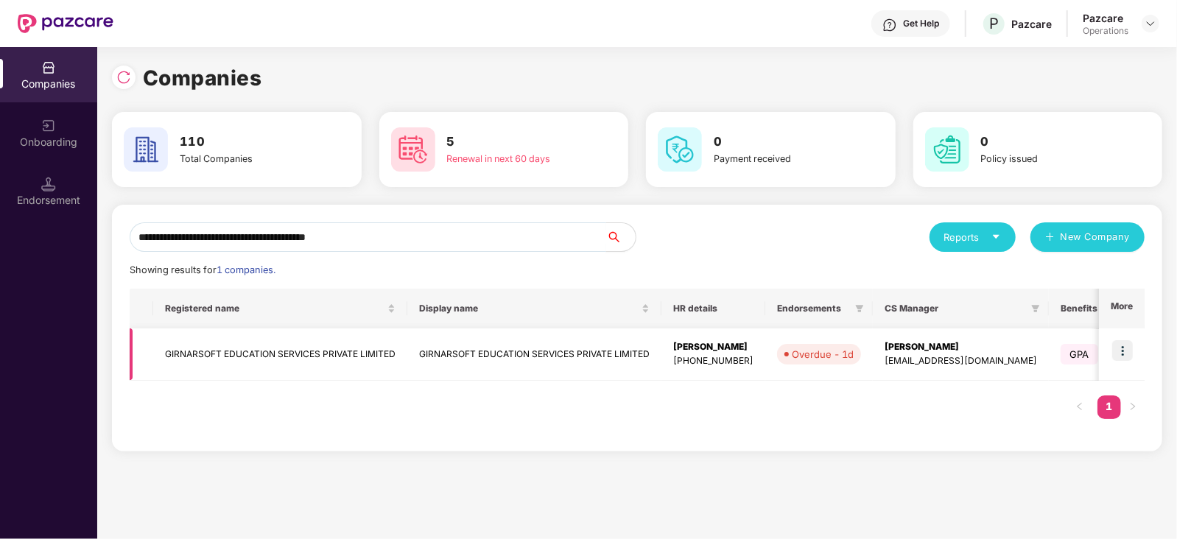
type input "**********"
click at [229, 362] on td "GIRNARSOFT EDUCATION SERVICES PRIVATE LIMITED" at bounding box center [280, 354] width 254 height 52
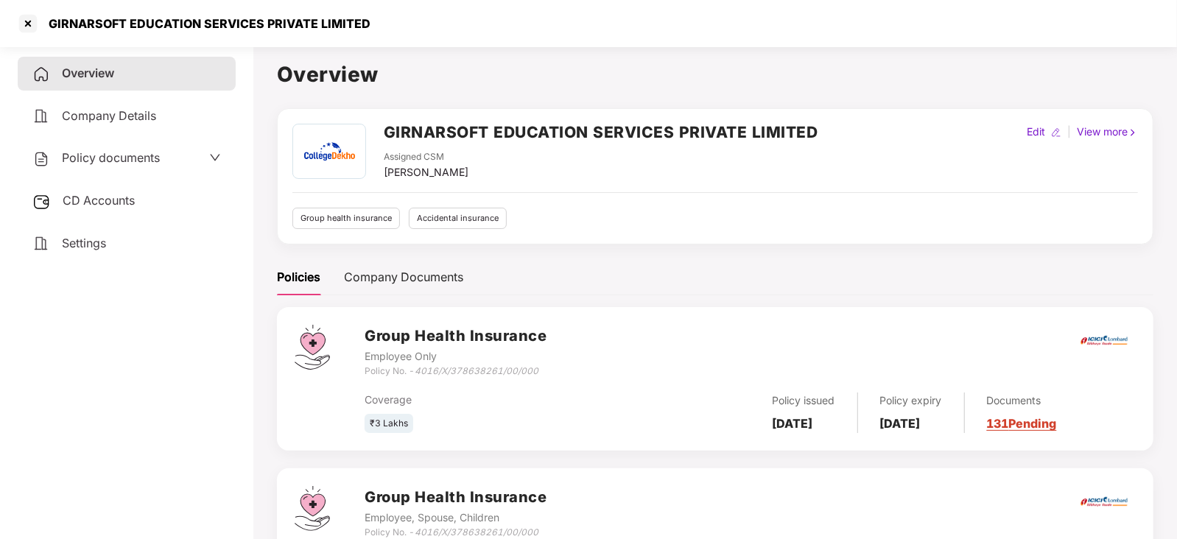
click at [142, 208] on div "CD Accounts" at bounding box center [127, 201] width 218 height 34
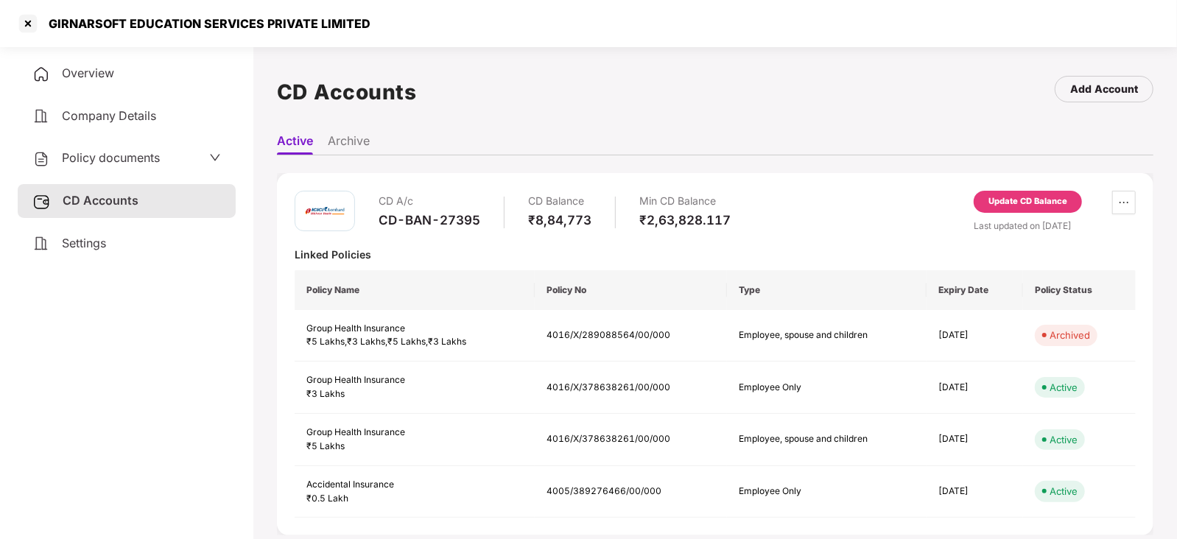
click at [980, 202] on div "Update CD Balance" at bounding box center [1027, 202] width 108 height 22
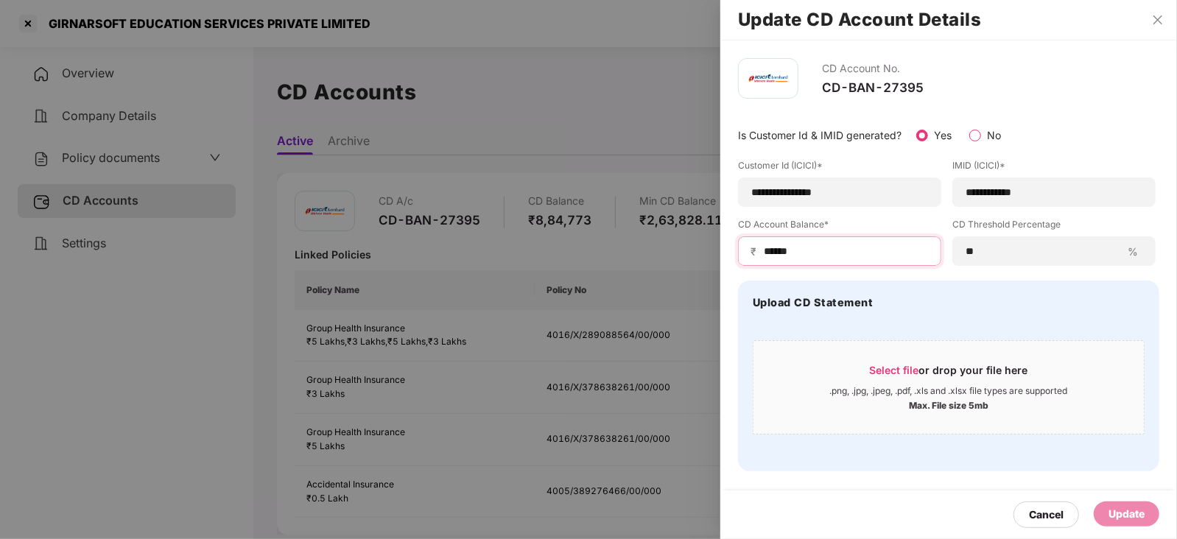
drag, startPoint x: 805, startPoint y: 252, endPoint x: 734, endPoint y: 253, distance: 70.7
click at [734, 253] on div "**********" at bounding box center [948, 264] width 456 height 448
paste input
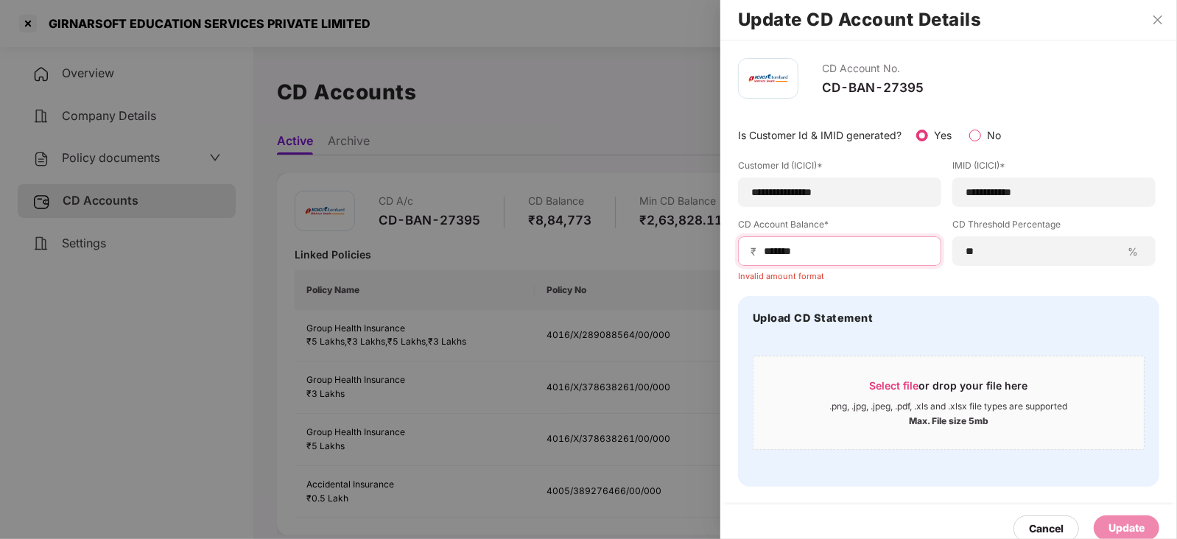
click at [762, 248] on input "******" at bounding box center [845, 251] width 166 height 15
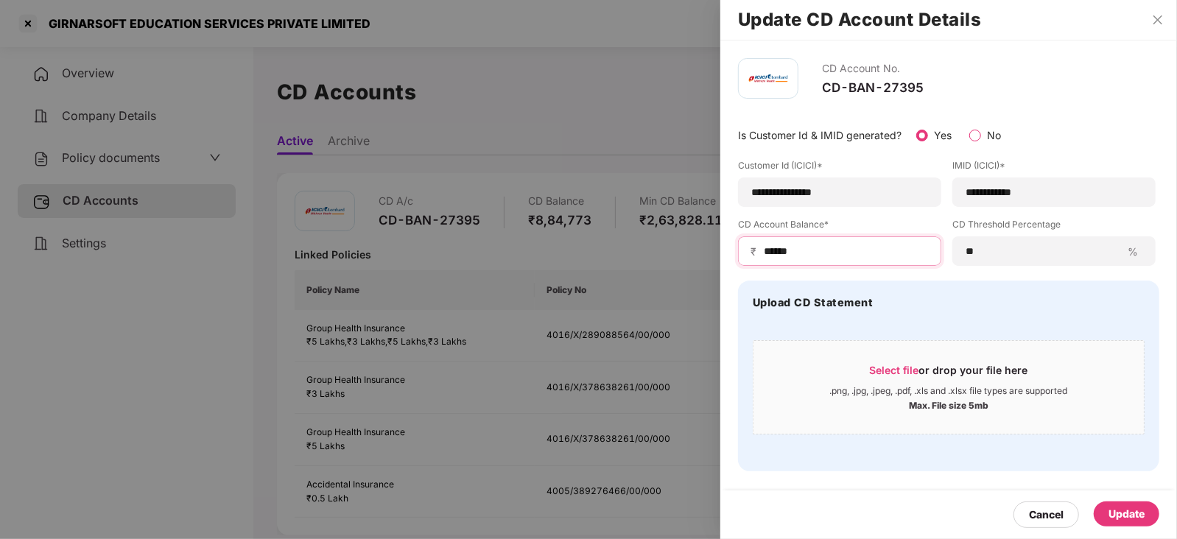
type input "******"
click at [1113, 507] on div "Update" at bounding box center [1126, 514] width 36 height 16
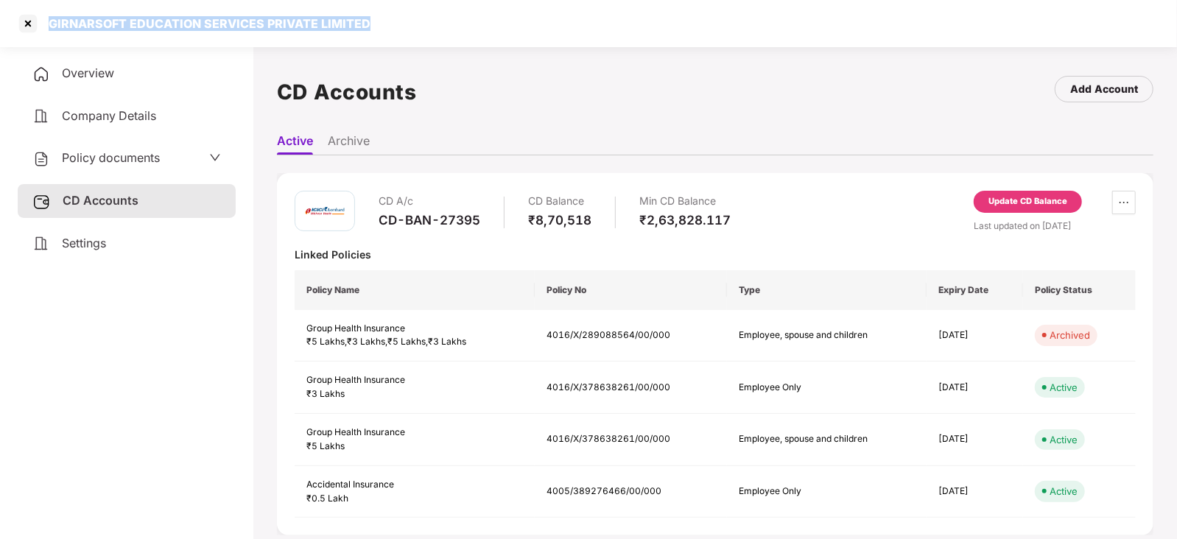
drag, startPoint x: 50, startPoint y: 20, endPoint x: 454, endPoint y: 20, distance: 404.2
click at [460, 19] on div "GIRNARSOFT EDUCATION SERVICES PRIVATE LIMITED" at bounding box center [588, 23] width 1177 height 47
copy div "GIRNARSOFT EDUCATION SERVICES PRIVATE LIMITED"
click at [21, 29] on div at bounding box center [28, 24] width 24 height 24
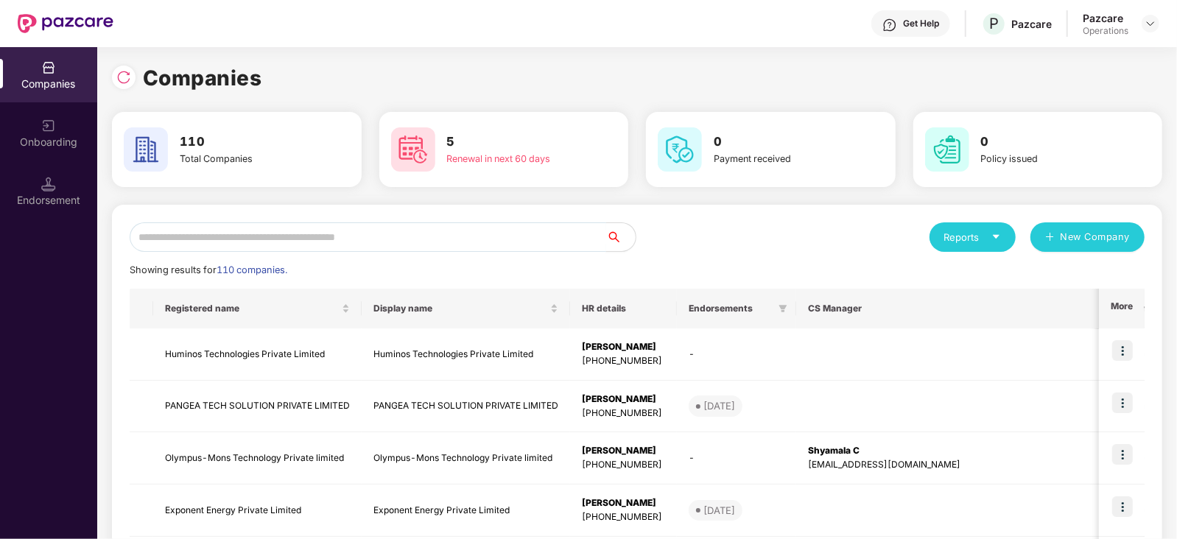
click at [337, 237] on input "text" at bounding box center [368, 236] width 476 height 29
paste input "**********"
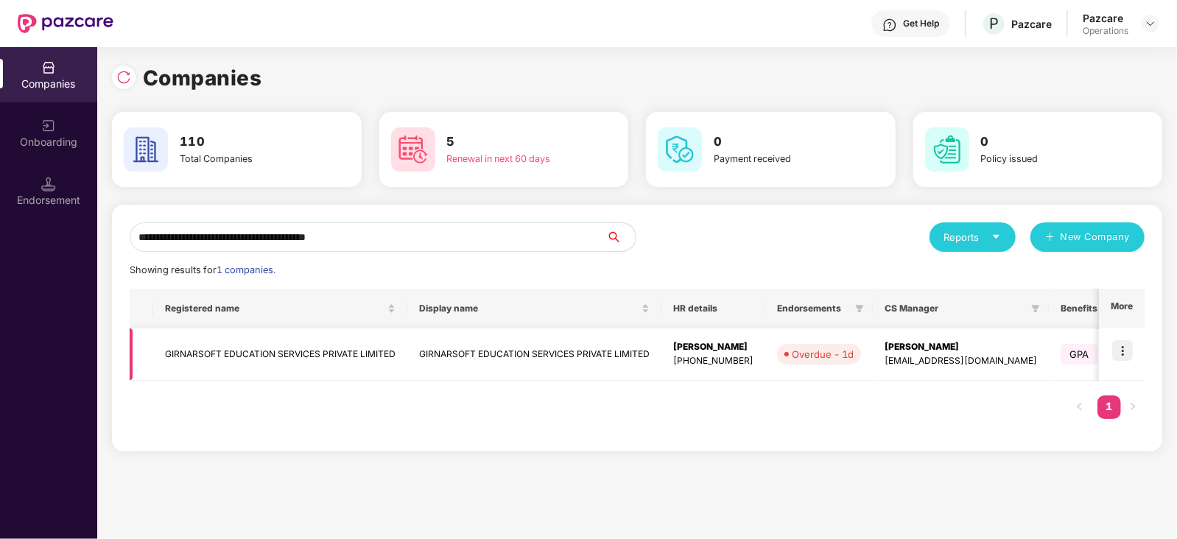
type input "**********"
click at [1127, 349] on img at bounding box center [1122, 350] width 21 height 21
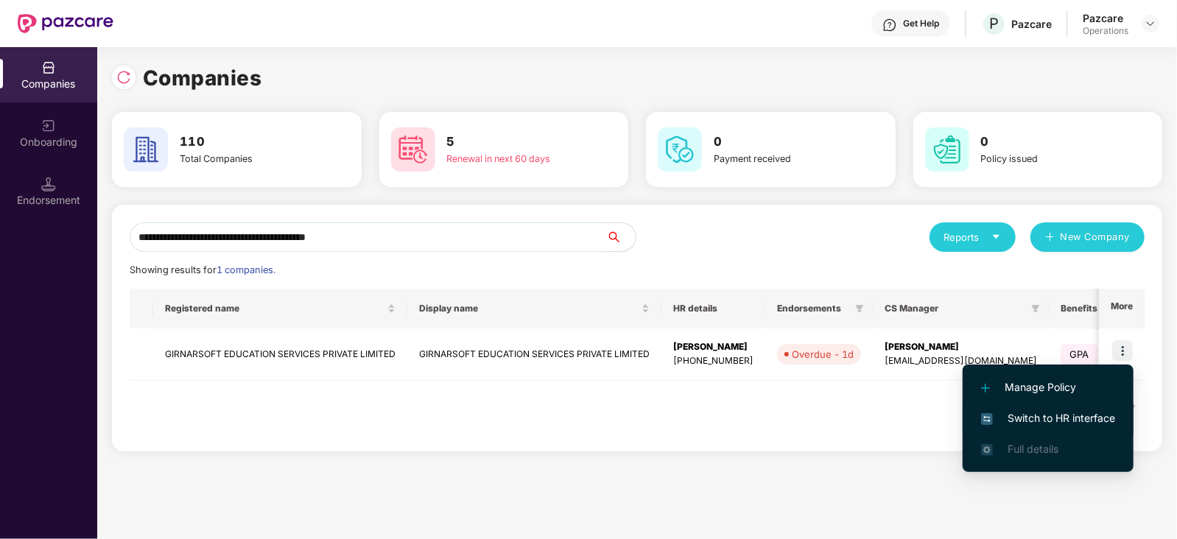
click at [1092, 424] on span "Switch to HR interface" at bounding box center [1048, 418] width 134 height 16
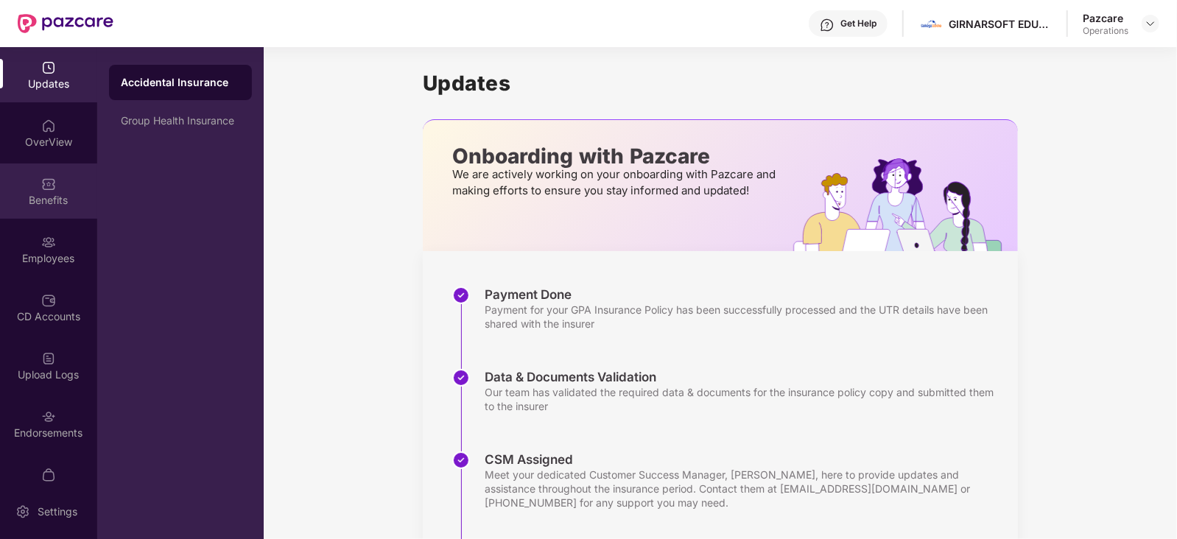
click at [34, 199] on div "Benefits" at bounding box center [48, 200] width 97 height 15
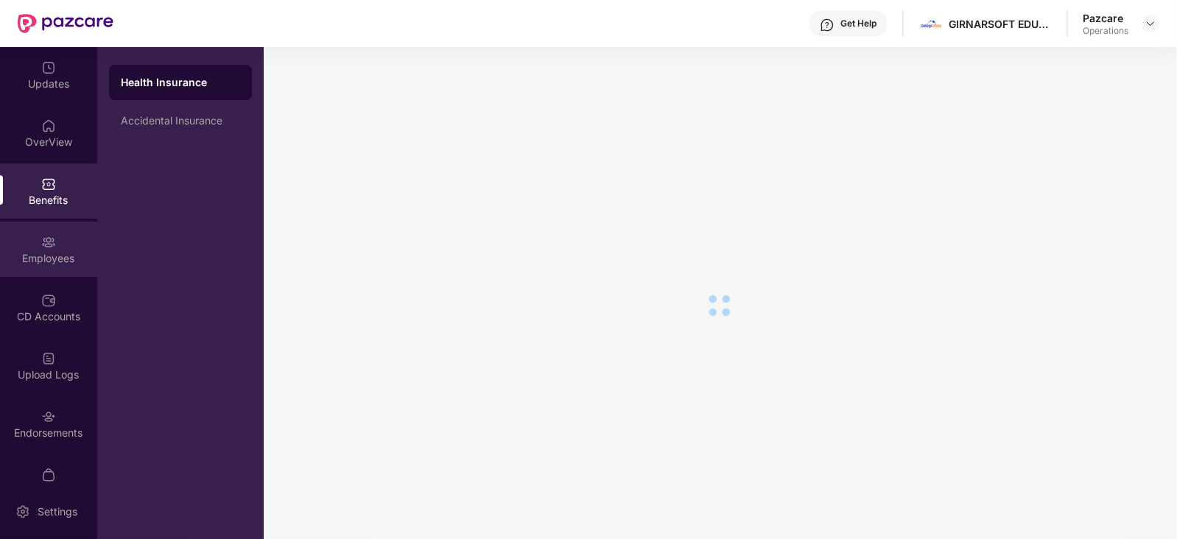
click at [33, 263] on div "Employees" at bounding box center [48, 258] width 97 height 15
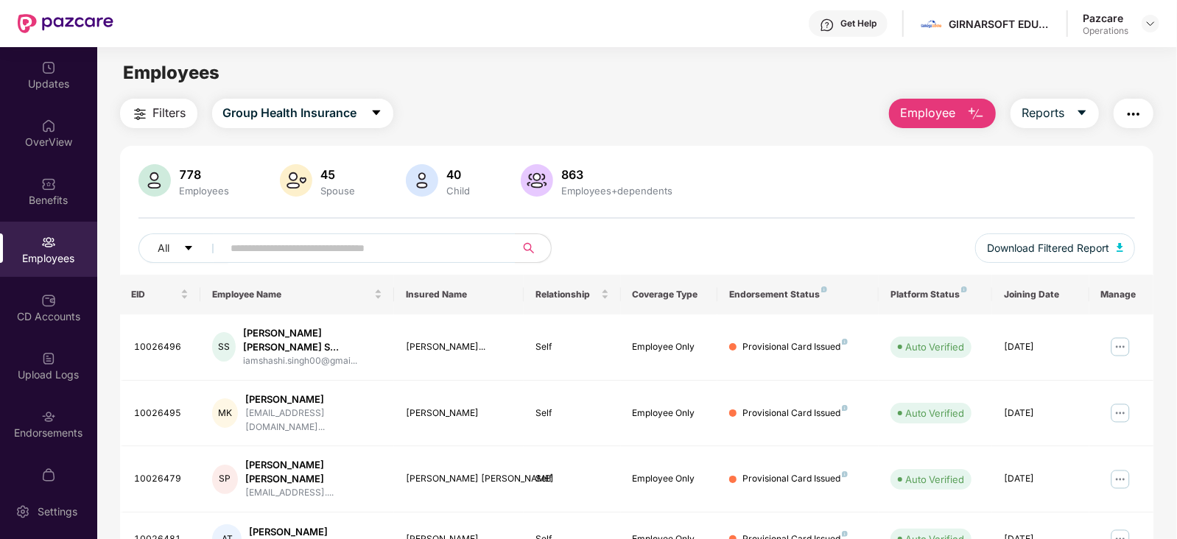
click at [1124, 114] on img "button" at bounding box center [1133, 114] width 18 height 18
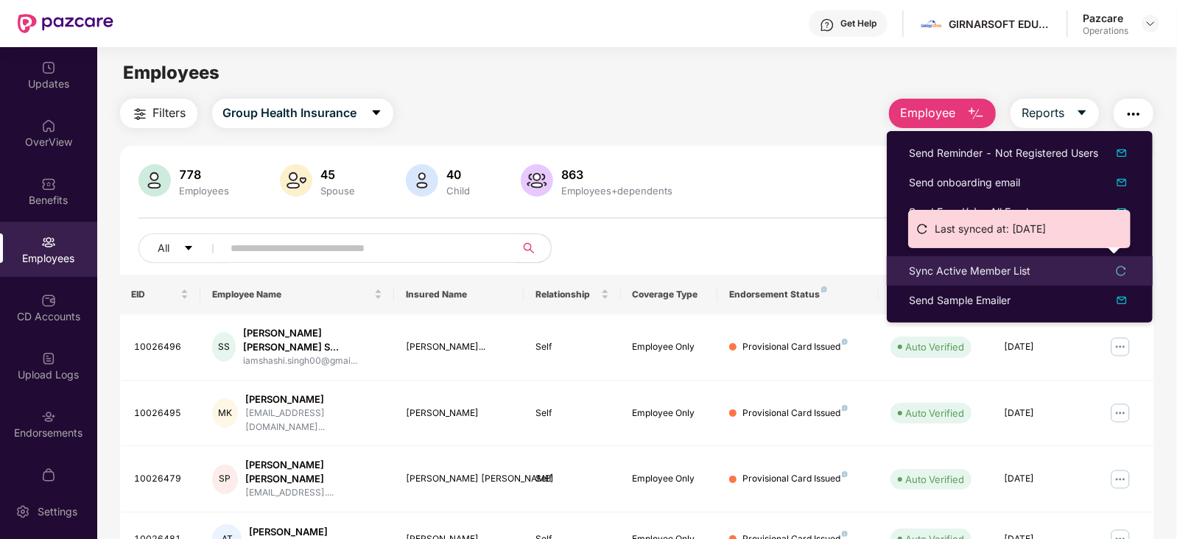
click at [976, 267] on div "Sync Active Member List" at bounding box center [969, 271] width 121 height 16
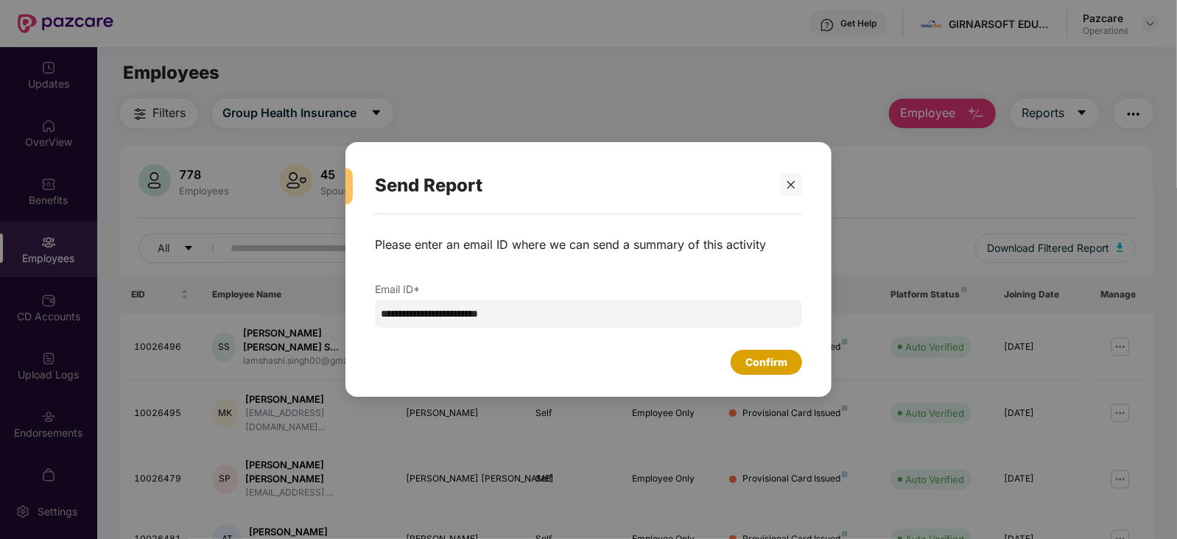
click at [767, 364] on div "Confirm" at bounding box center [766, 362] width 42 height 16
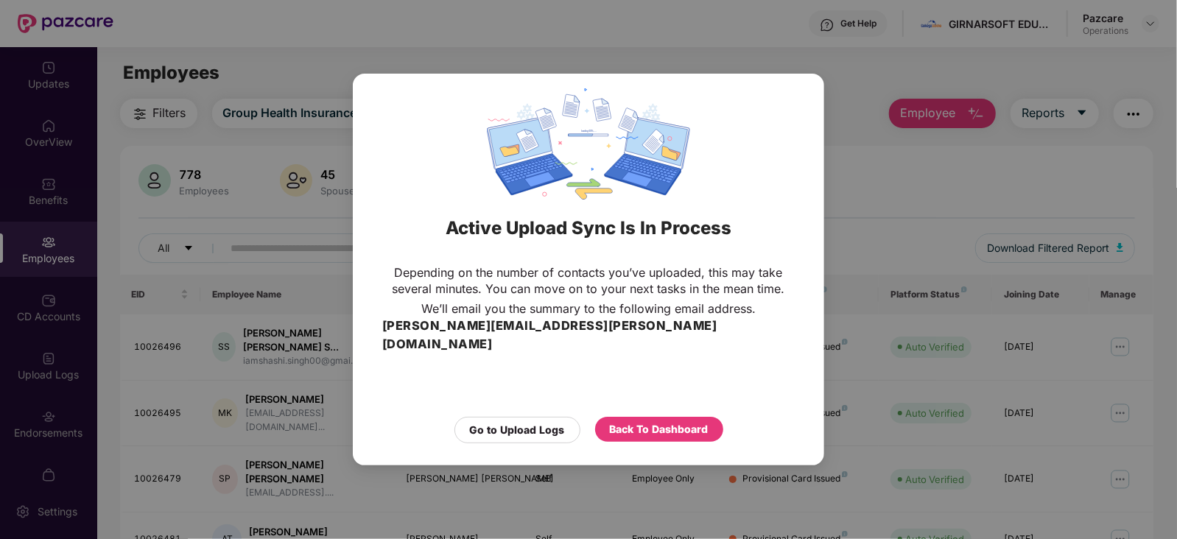
click at [685, 409] on div "Go to Upload Logs Back To Dashboard" at bounding box center [588, 426] width 412 height 34
click at [685, 421] on div "Back To Dashboard" at bounding box center [659, 429] width 99 height 16
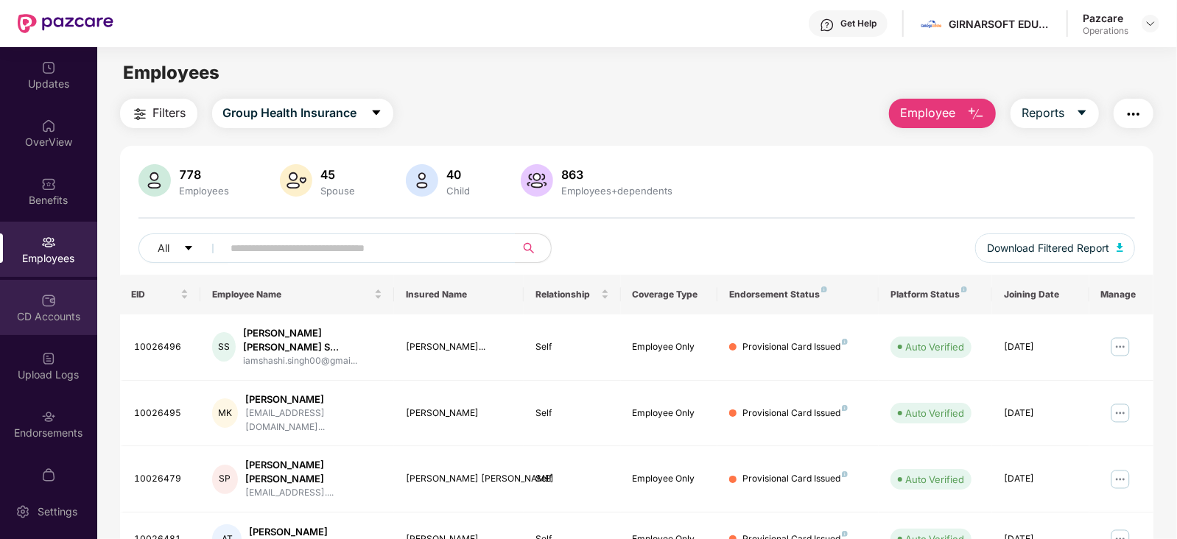
click at [52, 327] on div "CD Accounts" at bounding box center [48, 307] width 97 height 55
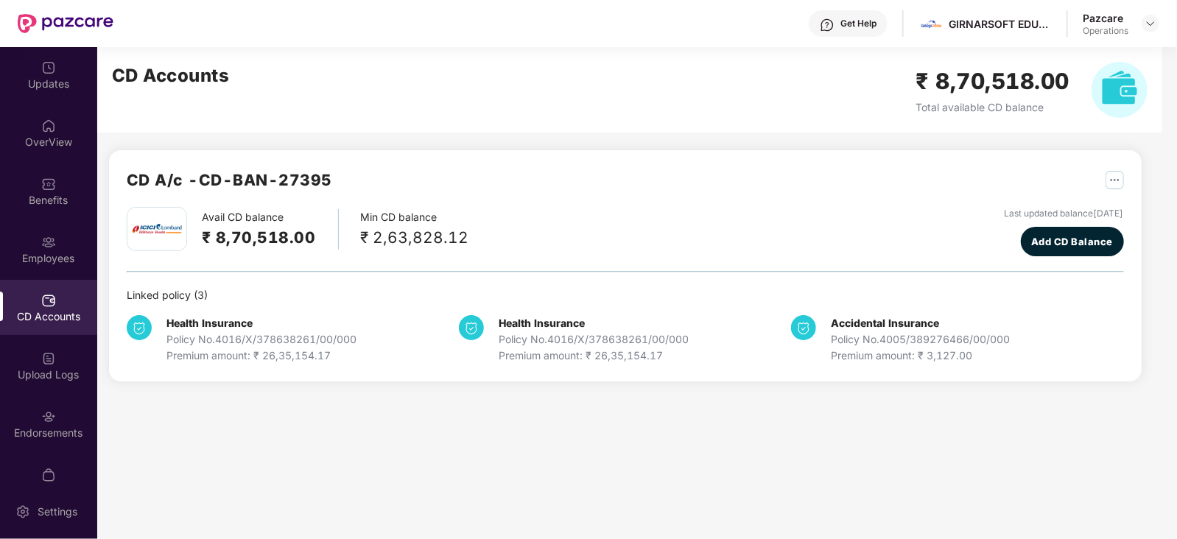
click at [54, 364] on div "Upload Logs" at bounding box center [48, 365] width 97 height 55
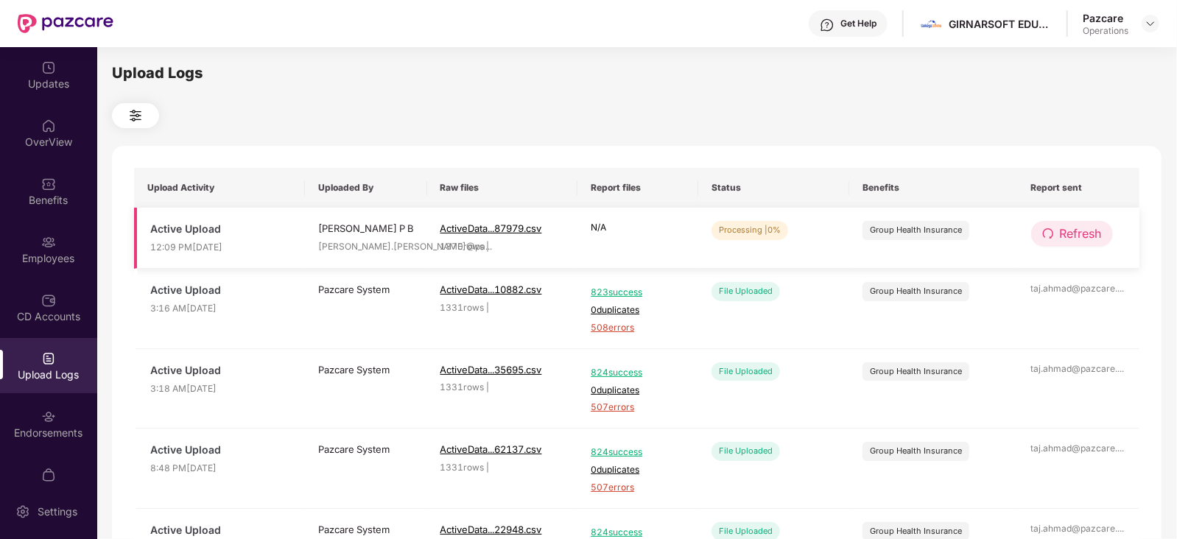
click at [1105, 230] on button "Refresh" at bounding box center [1072, 234] width 82 height 26
click at [1105, 230] on button "Refresh" at bounding box center [1072, 234] width 83 height 26
click at [1095, 230] on span "Refresh" at bounding box center [1081, 234] width 42 height 18
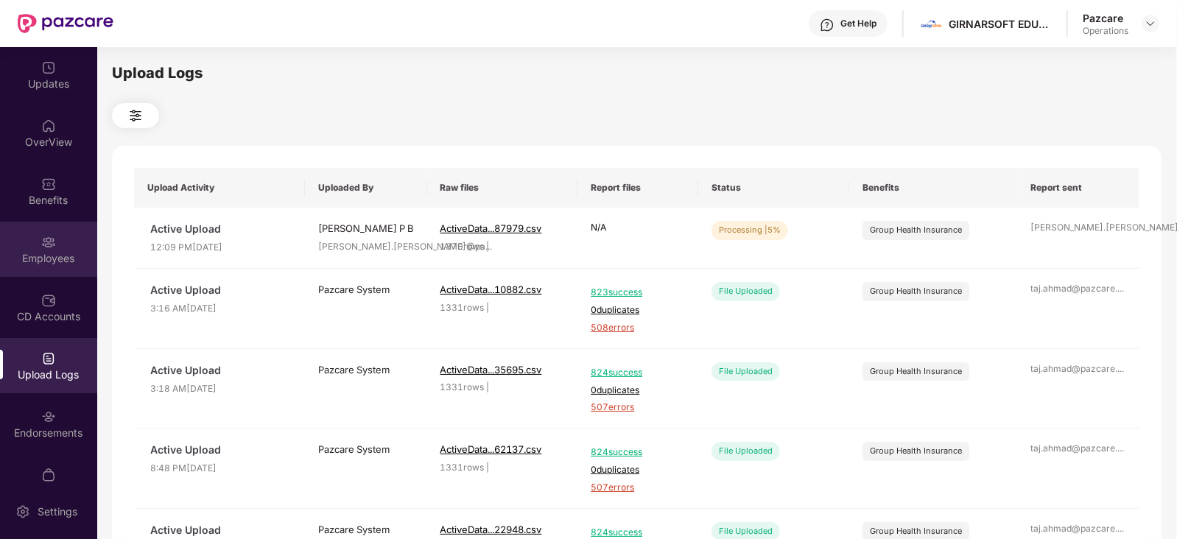
click at [53, 239] on img at bounding box center [48, 242] width 15 height 15
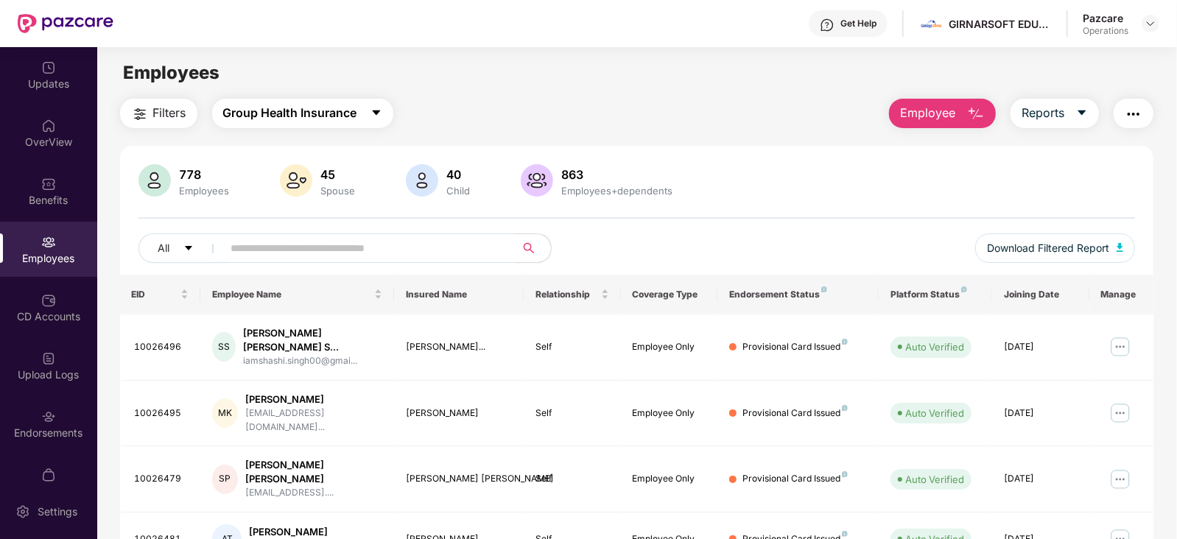
click at [342, 114] on span "Group Health Insurance" at bounding box center [290, 113] width 134 height 18
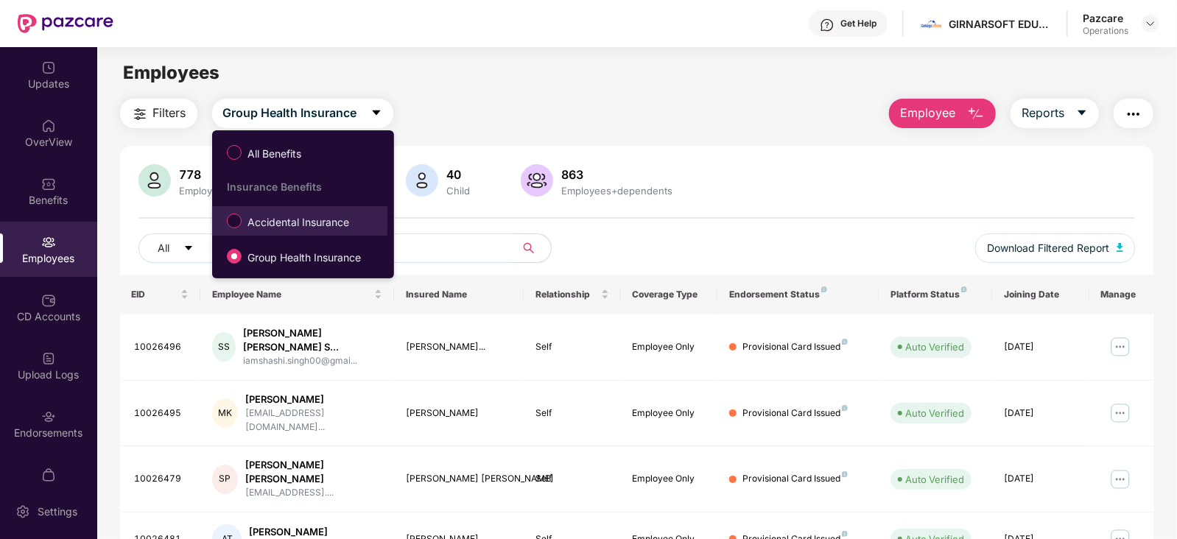
click at [287, 224] on span "Accidental Insurance" at bounding box center [297, 222] width 113 height 16
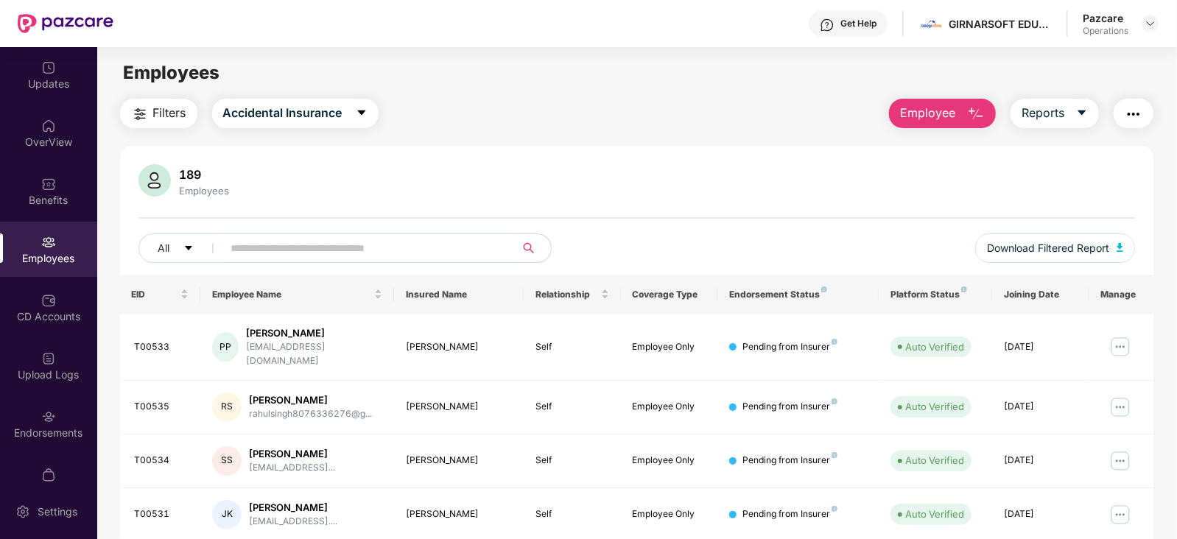
click at [155, 119] on span "Filters" at bounding box center [169, 113] width 33 height 18
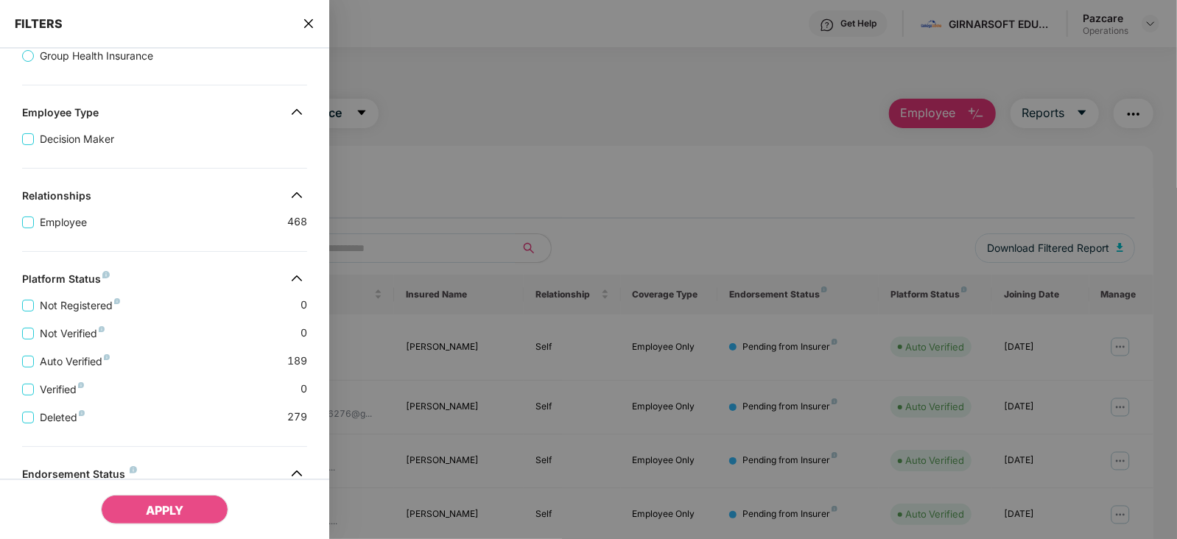
scroll to position [276, 0]
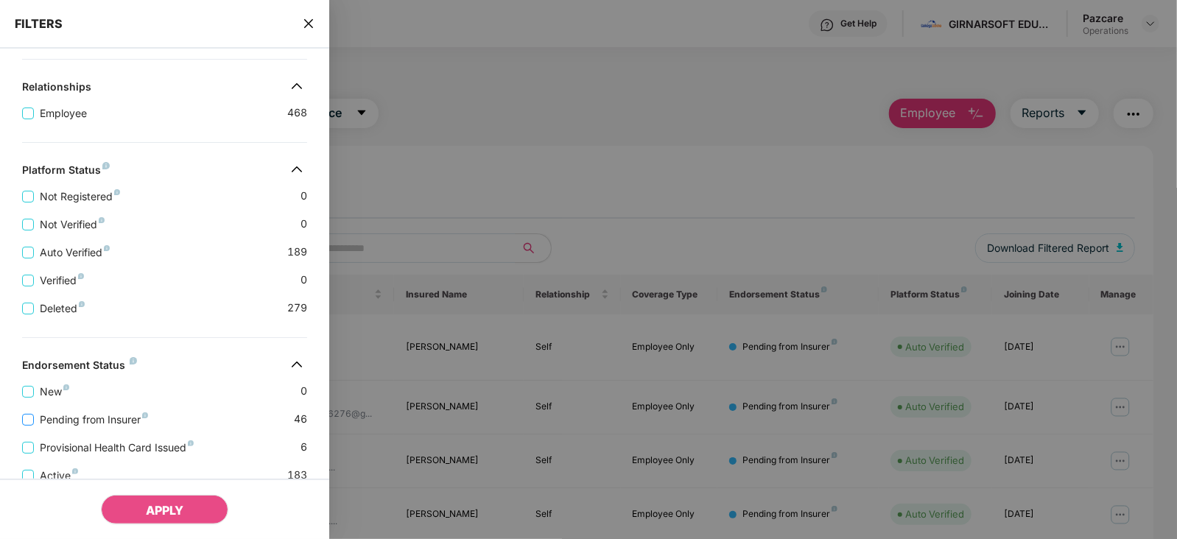
click at [127, 417] on span "Pending from Insurer" at bounding box center [94, 420] width 120 height 16
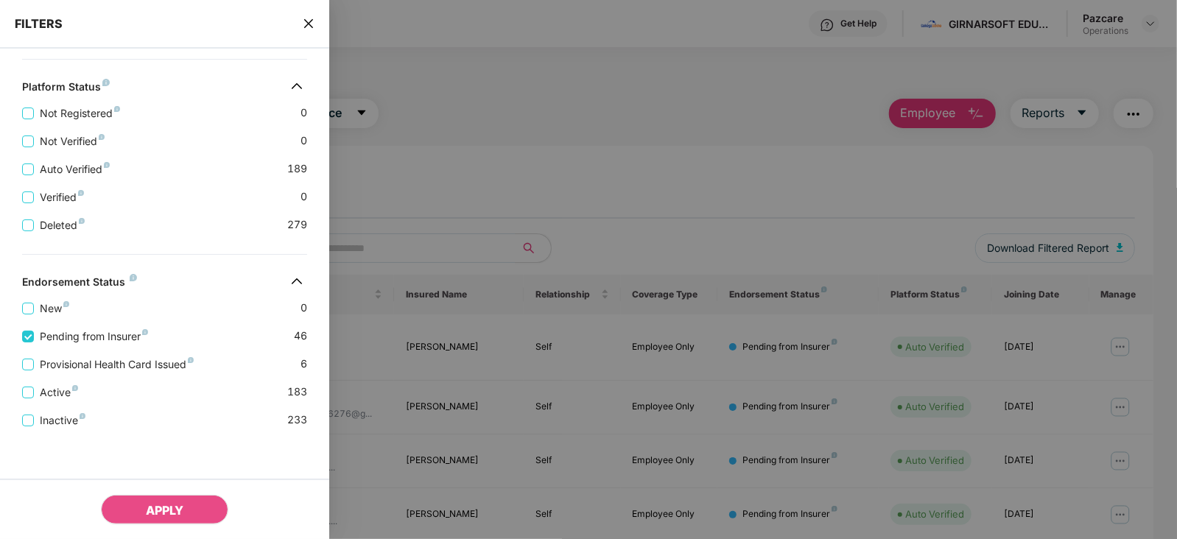
scroll to position [390, 0]
click at [124, 360] on span "Provisional Health Card Issued" at bounding box center [117, 364] width 166 height 16
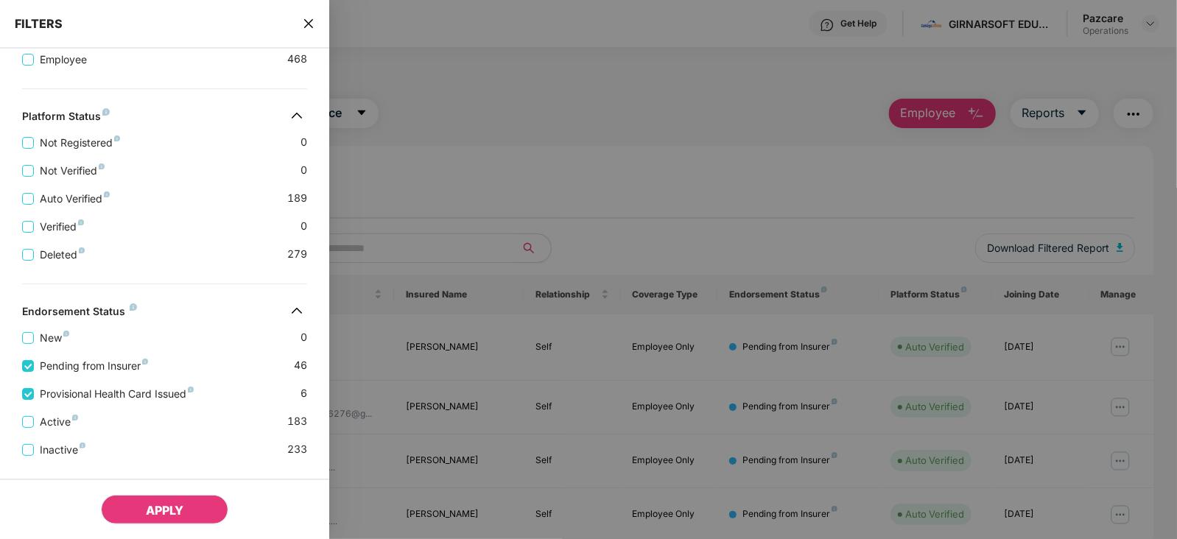
click at [181, 497] on button "APPLY" at bounding box center [164, 509] width 127 height 29
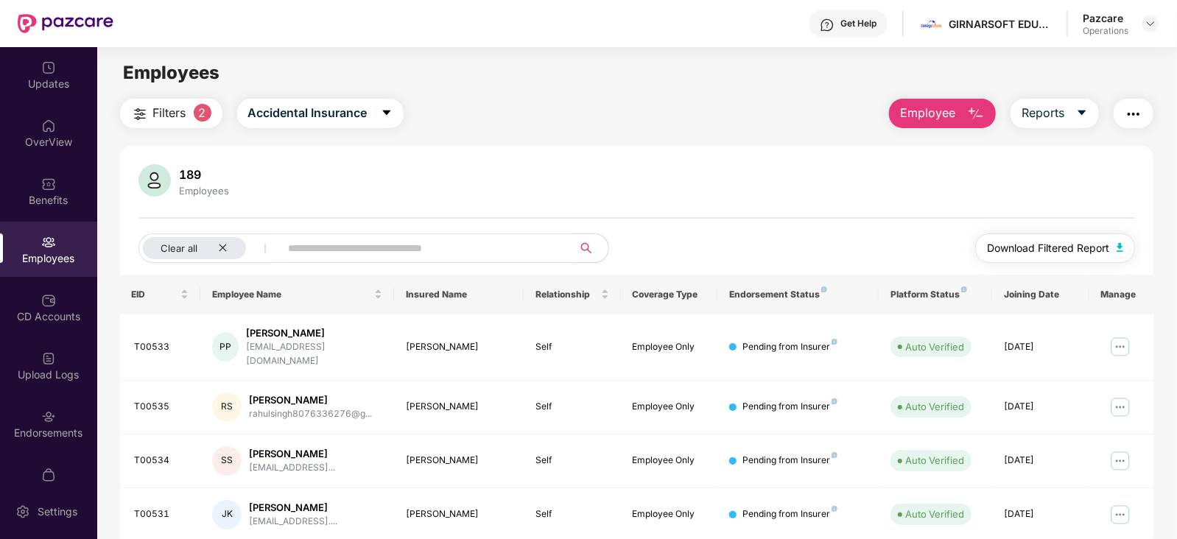
click at [1090, 244] on span "Download Filtered Report" at bounding box center [1048, 248] width 122 height 16
click at [58, 373] on div "Upload Logs" at bounding box center [48, 374] width 97 height 15
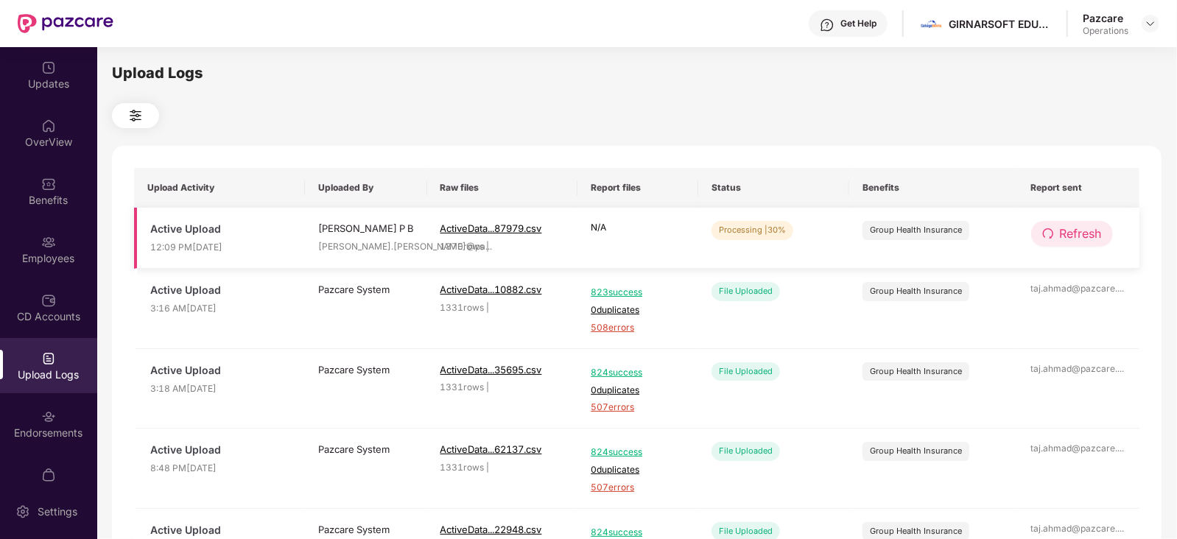
click at [1068, 237] on span "Refresh" at bounding box center [1080, 234] width 42 height 18
click at [1068, 237] on span "Refresh" at bounding box center [1081, 234] width 42 height 18
click at [1068, 232] on span "Refresh" at bounding box center [1080, 234] width 42 height 18
click at [1068, 232] on span "Refresh" at bounding box center [1081, 234] width 42 height 18
click at [1086, 233] on span "Refresh" at bounding box center [1081, 234] width 42 height 18
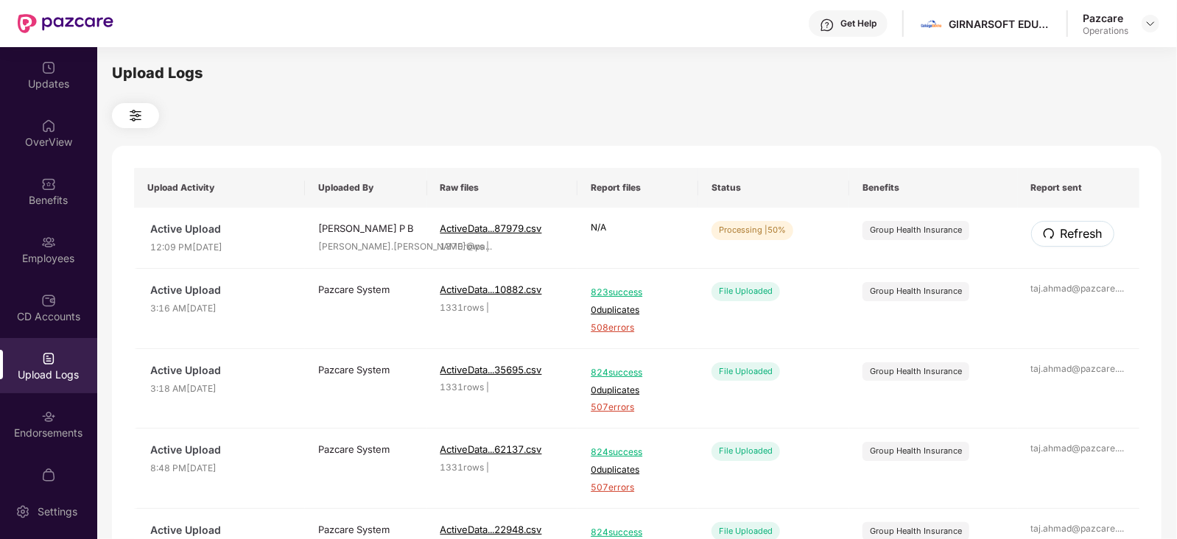
click at [1086, 233] on span "Refresh" at bounding box center [1081, 234] width 42 height 18
click at [1082, 233] on span "Refresh" at bounding box center [1080, 234] width 42 height 18
click at [1082, 233] on span "Refresh" at bounding box center [1081, 234] width 42 height 18
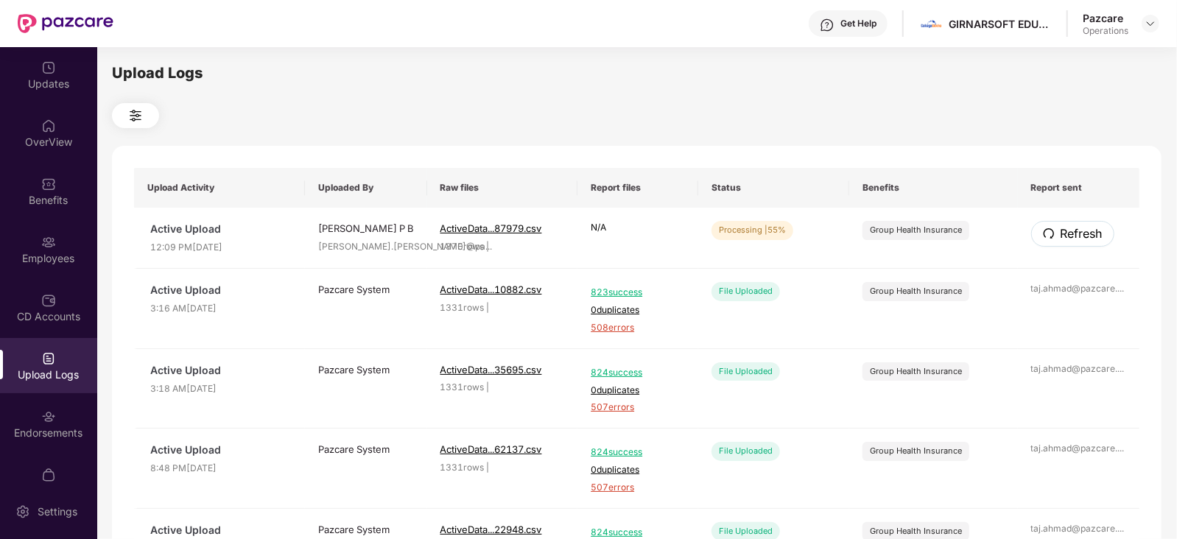
click at [1082, 233] on span "Refresh" at bounding box center [1081, 234] width 42 height 18
click at [1079, 241] on span "Refresh" at bounding box center [1080, 234] width 42 height 18
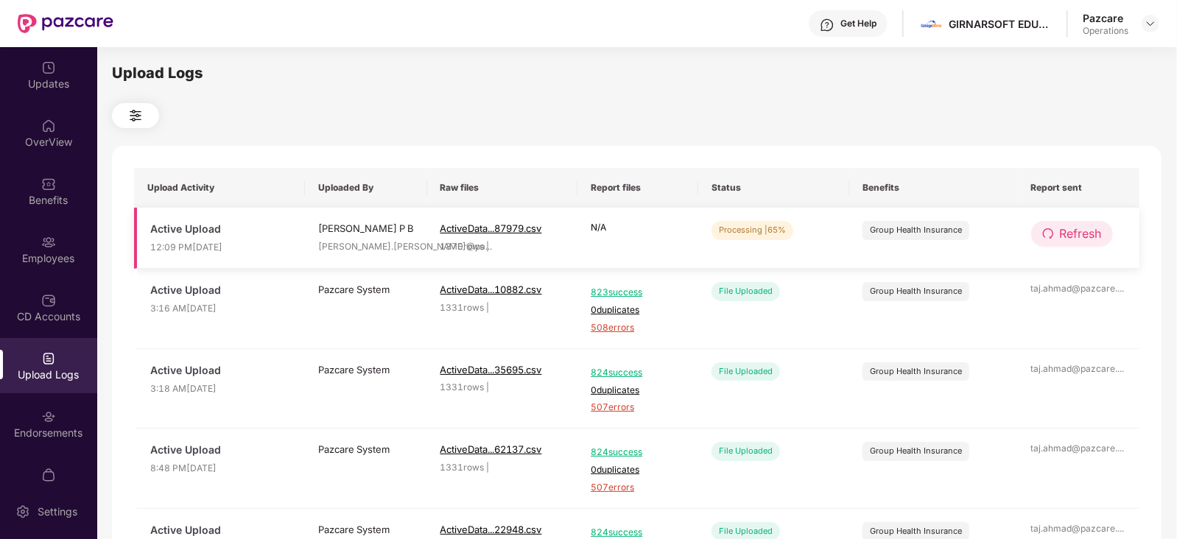
drag, startPoint x: 1083, startPoint y: 218, endPoint x: 1080, endPoint y: 227, distance: 9.3
click at [1080, 227] on span "Refresh" at bounding box center [1080, 234] width 42 height 18
click at [1080, 227] on span "Refresh" at bounding box center [1081, 234] width 42 height 18
click at [1103, 241] on button "Refresh" at bounding box center [1072, 234] width 83 height 26
click at [1082, 231] on span "Refresh" at bounding box center [1080, 234] width 42 height 18
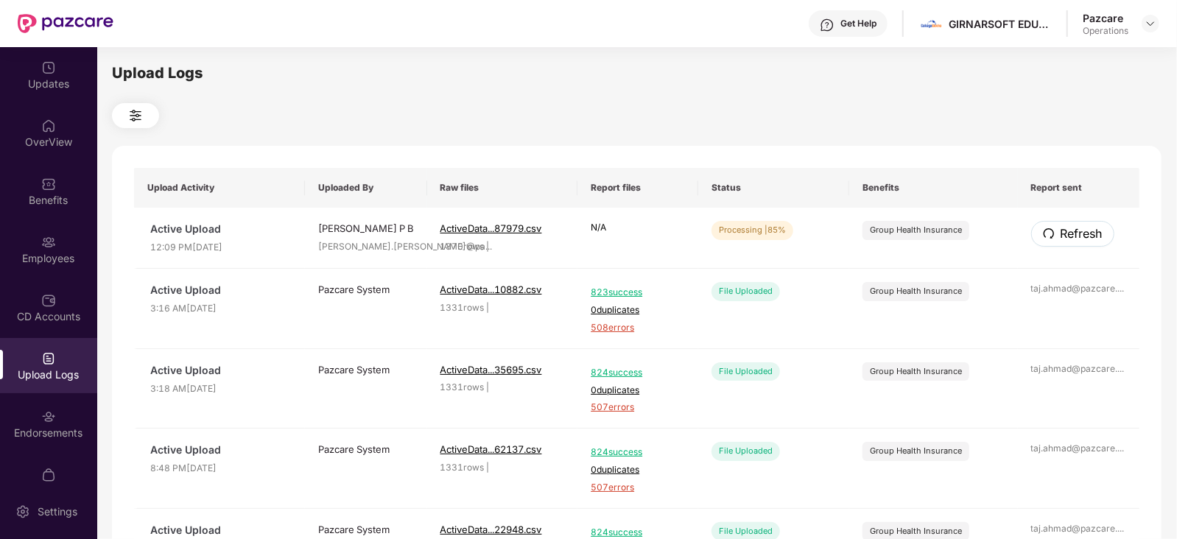
click at [1072, 245] on button "Refresh" at bounding box center [1072, 234] width 83 height 26
click at [1071, 244] on button "Refresh" at bounding box center [1072, 234] width 83 height 26
click at [1072, 241] on span "Refresh" at bounding box center [1080, 234] width 42 height 18
click at [1072, 241] on span "Refresh" at bounding box center [1081, 234] width 42 height 18
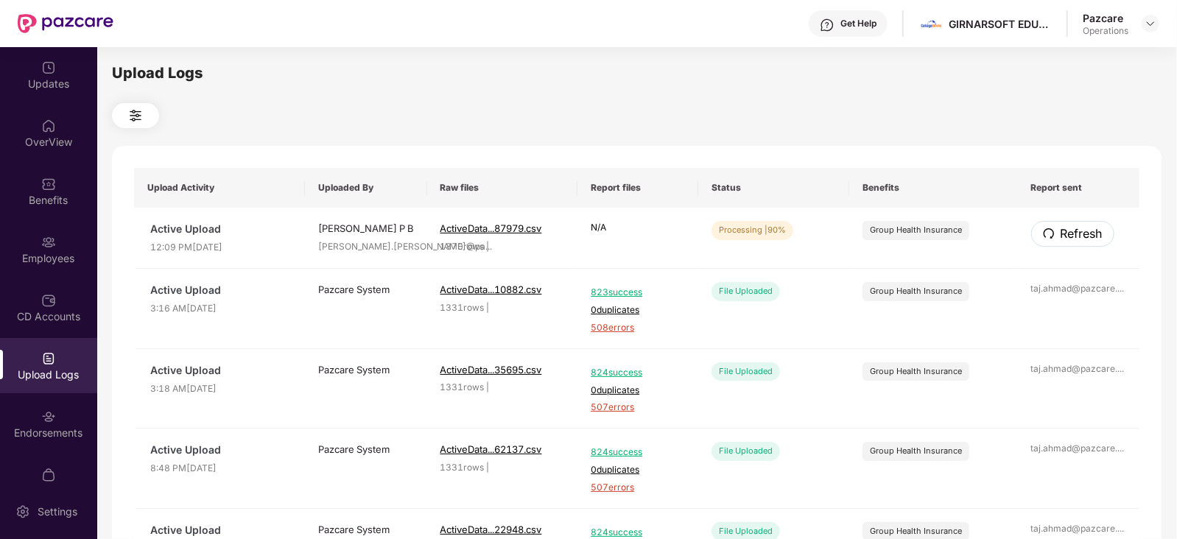
click at [1072, 241] on span "Refresh" at bounding box center [1081, 234] width 42 height 18
drag, startPoint x: 1072, startPoint y: 237, endPoint x: 1082, endPoint y: 236, distance: 9.6
click at [1082, 236] on span "Refresh" at bounding box center [1081, 234] width 42 height 18
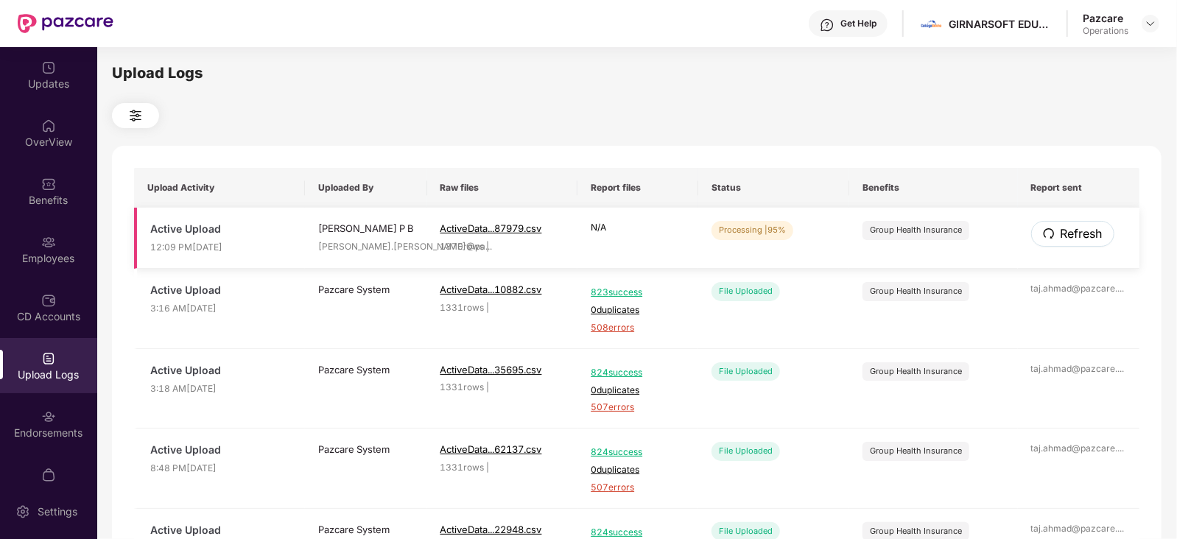
click at [1086, 241] on span "Refresh" at bounding box center [1081, 234] width 42 height 18
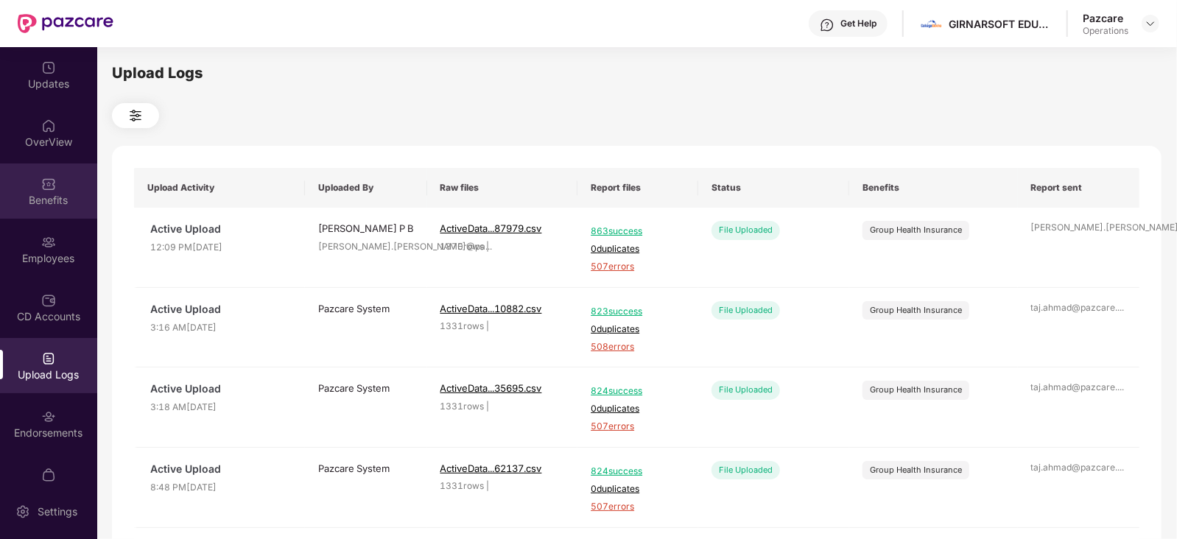
click at [46, 193] on div "Benefits" at bounding box center [48, 200] width 97 height 15
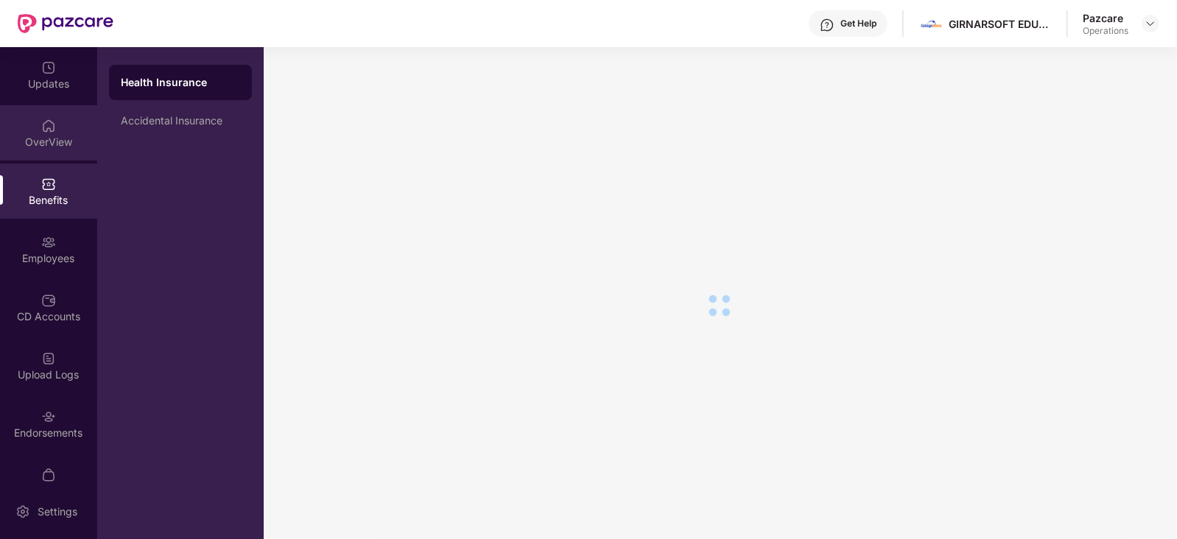
click at [40, 146] on div "OverView" at bounding box center [48, 142] width 97 height 15
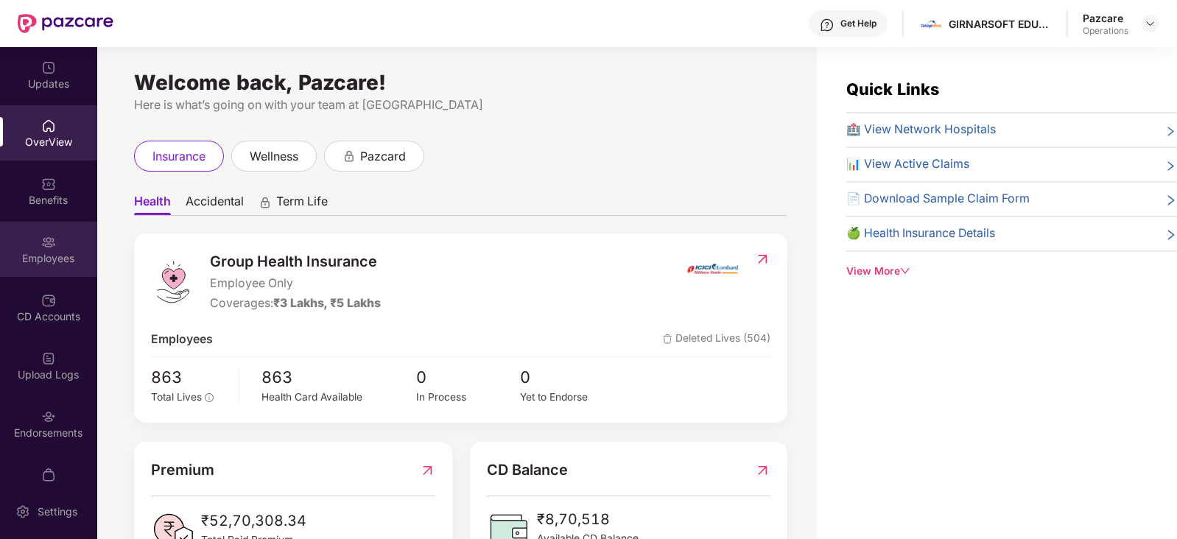
click at [28, 251] on div "Employees" at bounding box center [48, 258] width 97 height 15
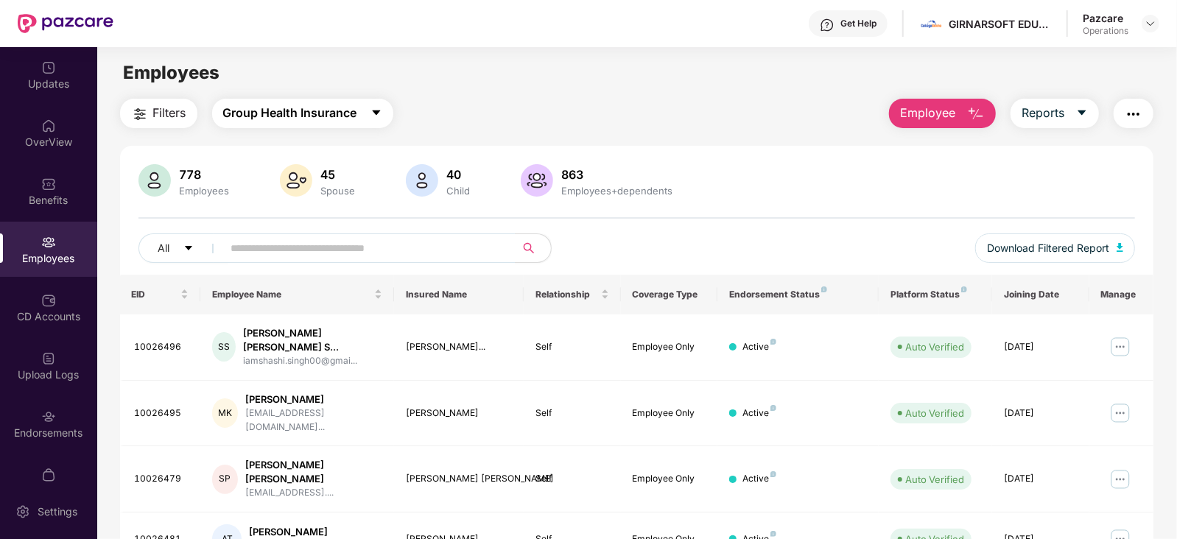
click at [250, 102] on button "Group Health Insurance" at bounding box center [302, 113] width 181 height 29
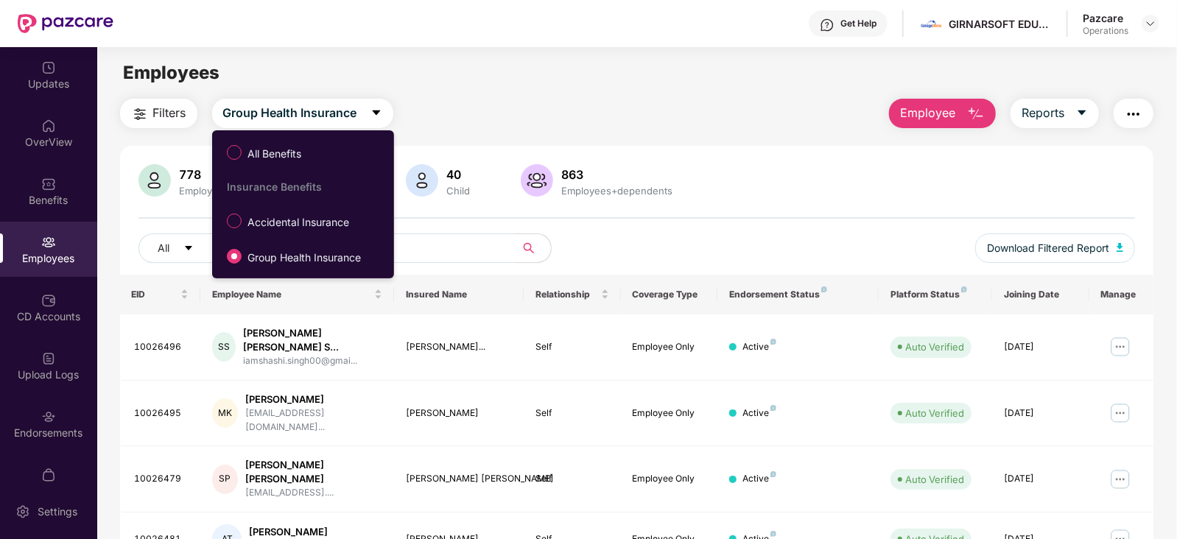
click at [289, 217] on span "Accidental Insurance" at bounding box center [297, 222] width 113 height 16
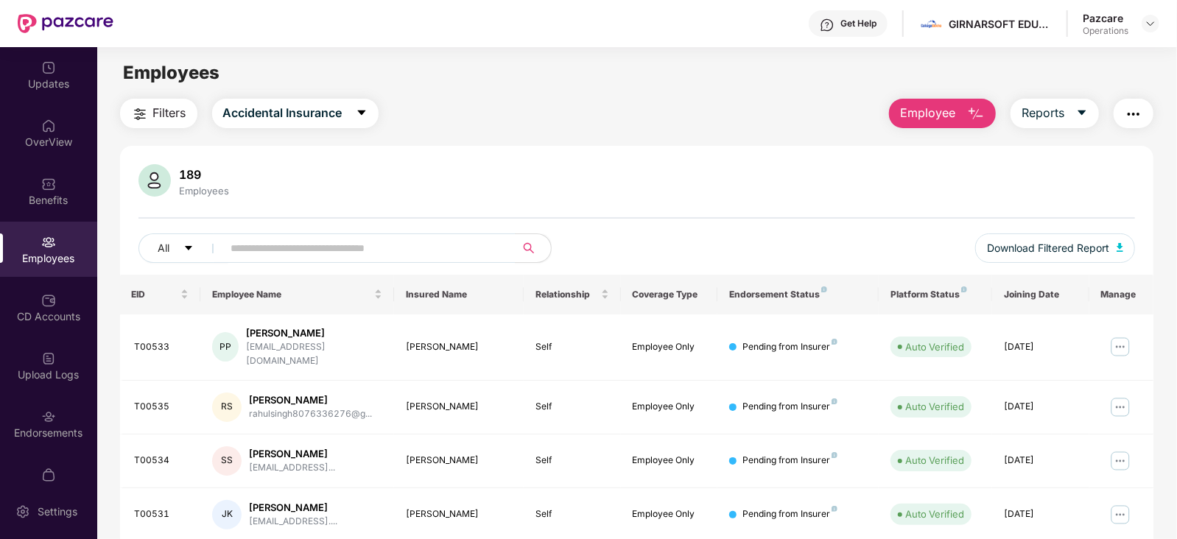
click at [1121, 119] on button "button" at bounding box center [1133, 113] width 40 height 29
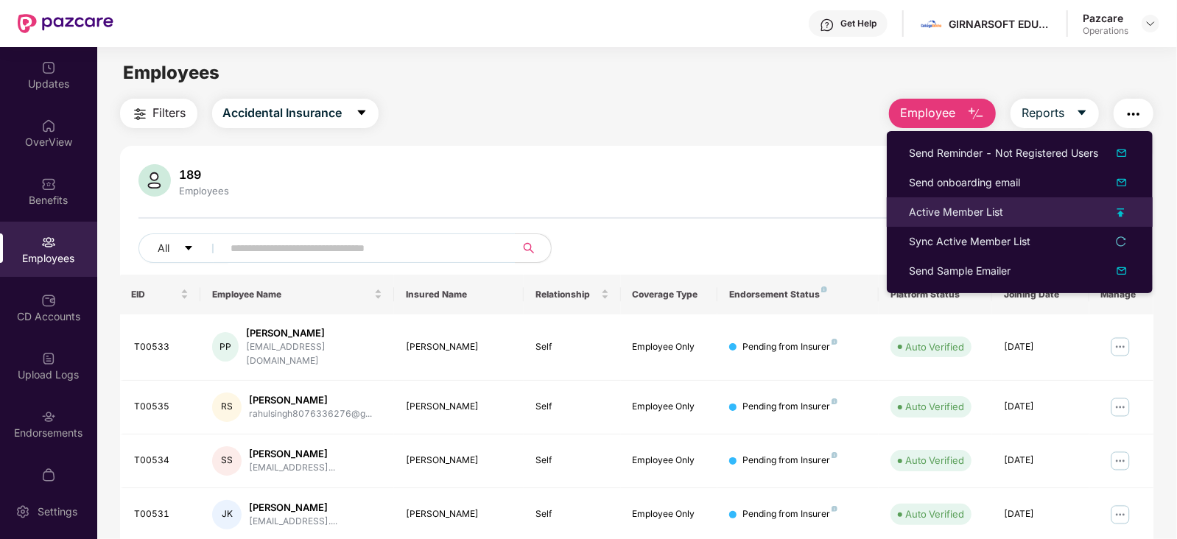
click at [965, 211] on div "Active Member List" at bounding box center [956, 212] width 94 height 16
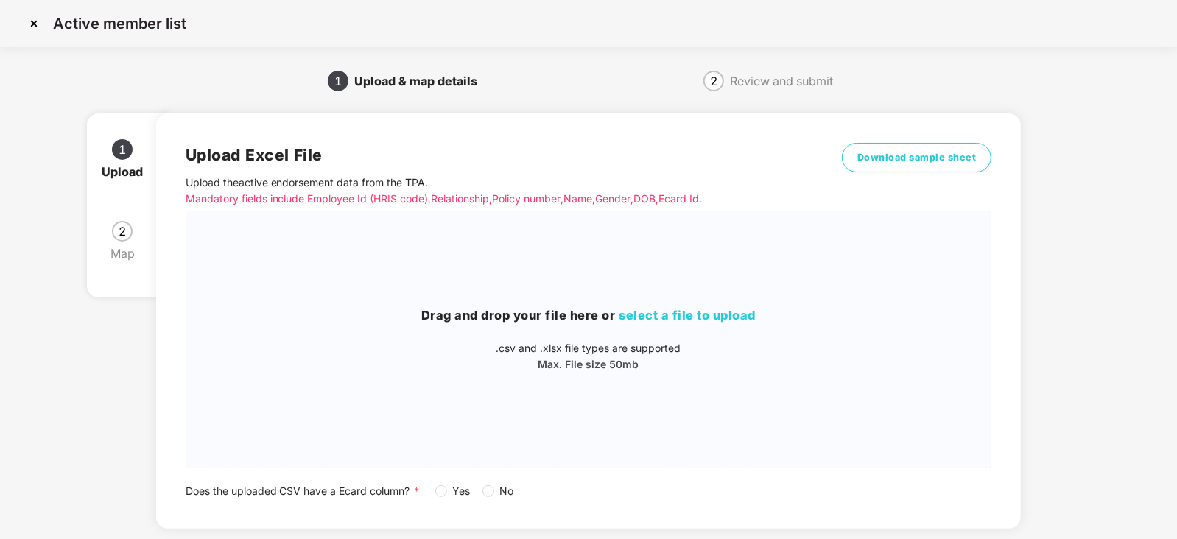
click at [497, 496] on span "No" at bounding box center [507, 491] width 26 height 16
click at [638, 313] on span "select a file to upload" at bounding box center [687, 315] width 137 height 15
click at [614, 318] on h3 "Drag and drop your file here or select a file to upload" at bounding box center [588, 315] width 805 height 19
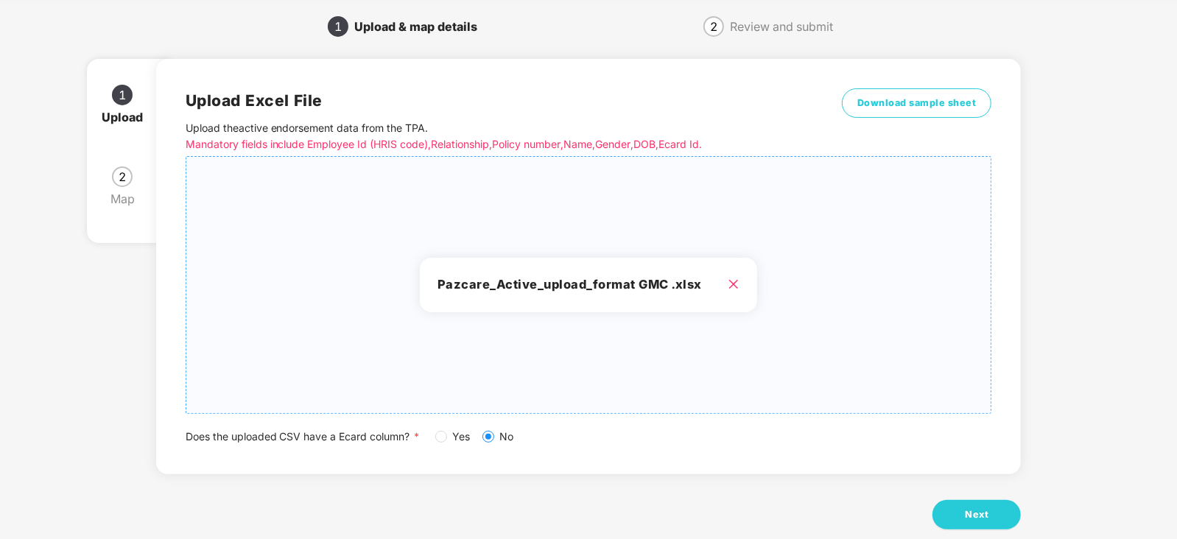
scroll to position [82, 0]
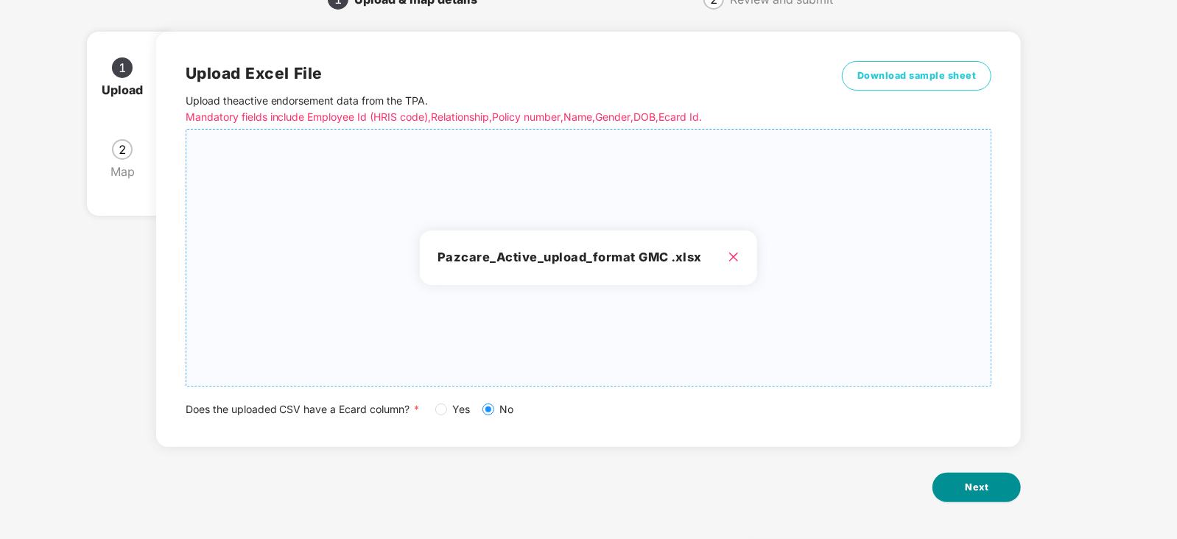
click at [971, 485] on span "Next" at bounding box center [977, 487] width 24 height 15
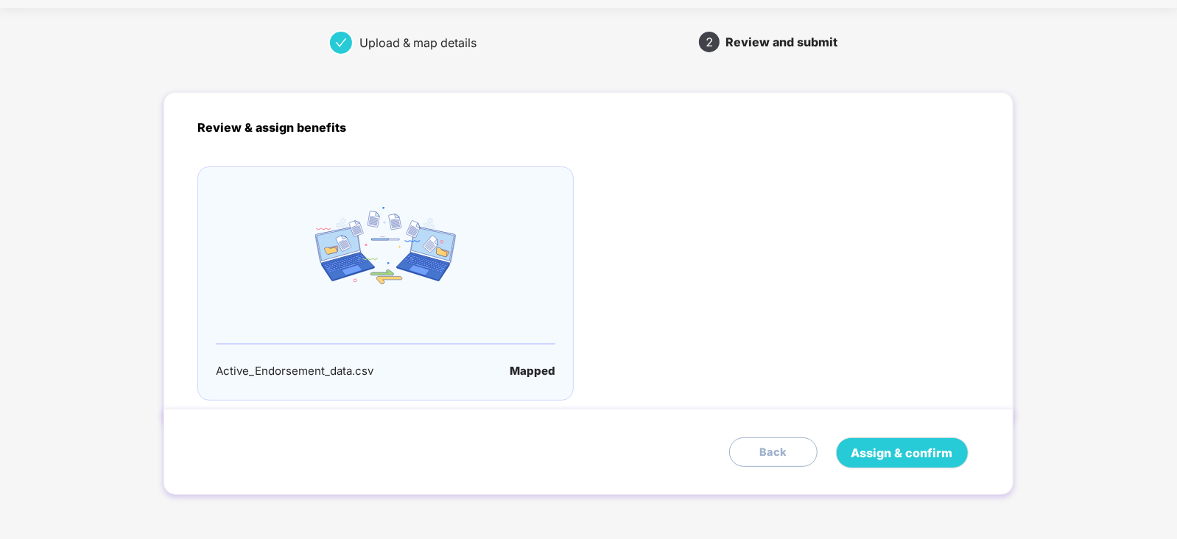
scroll to position [0, 0]
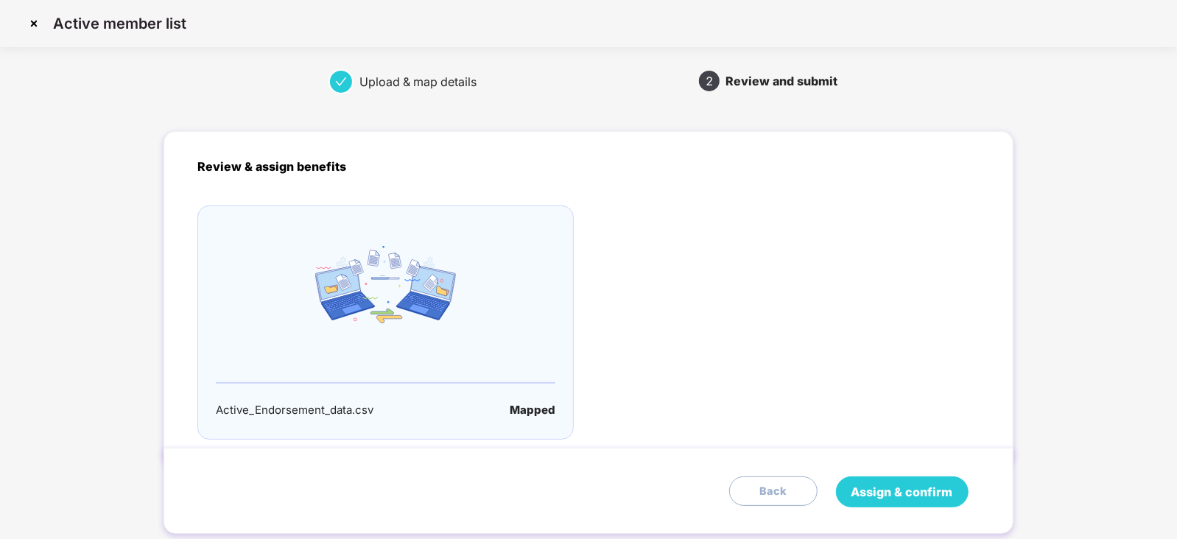
click at [918, 476] on button "Assign & confirm" at bounding box center [902, 491] width 133 height 31
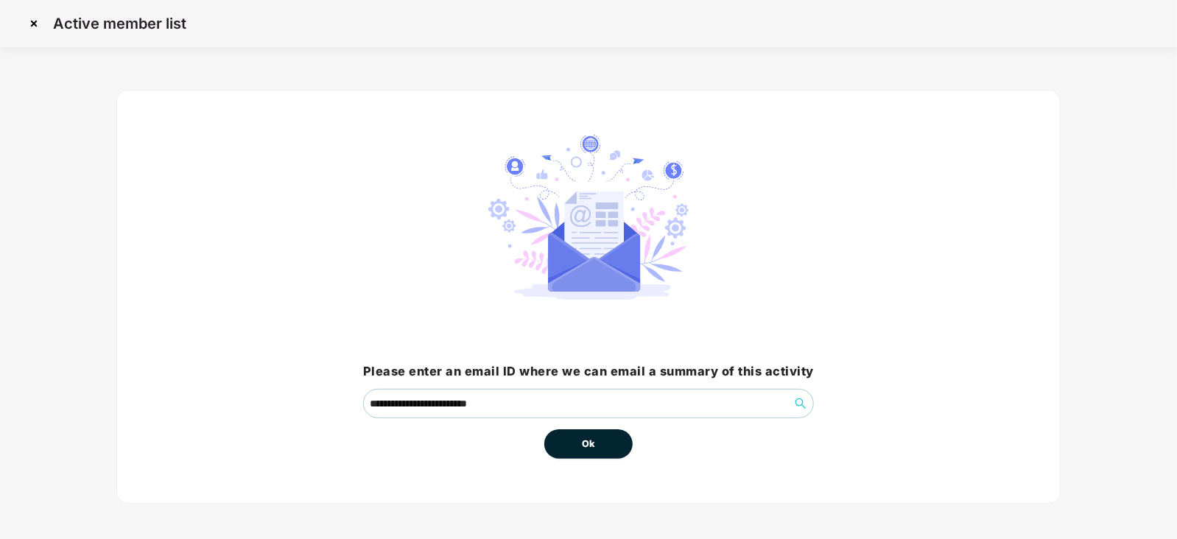
click at [604, 441] on button "Ok" at bounding box center [588, 443] width 88 height 29
click at [588, 442] on span "Ok" at bounding box center [588, 444] width 13 height 15
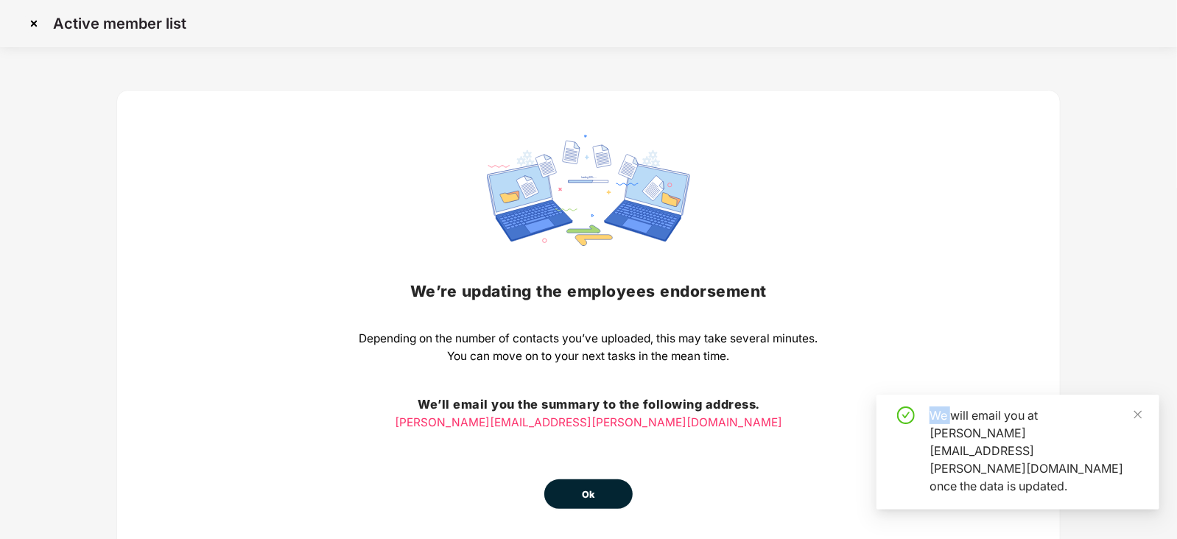
click at [588, 442] on div "We’re updating the employees endorsement Depending on the number of contacts yo…" at bounding box center [588, 322] width 459 height 374
click at [588, 480] on button "Ok" at bounding box center [588, 493] width 88 height 29
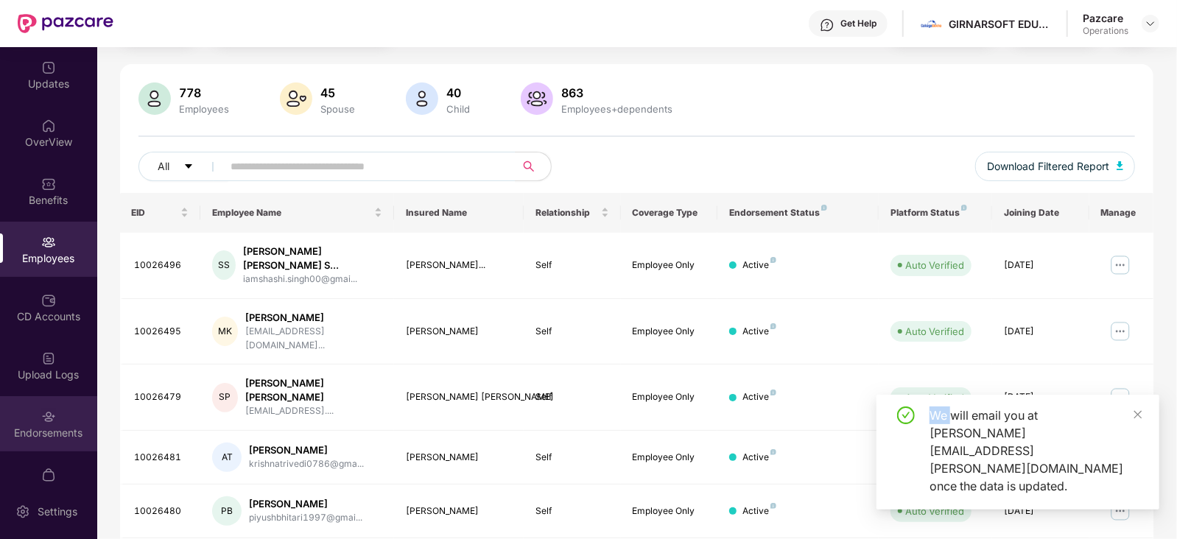
scroll to position [91, 0]
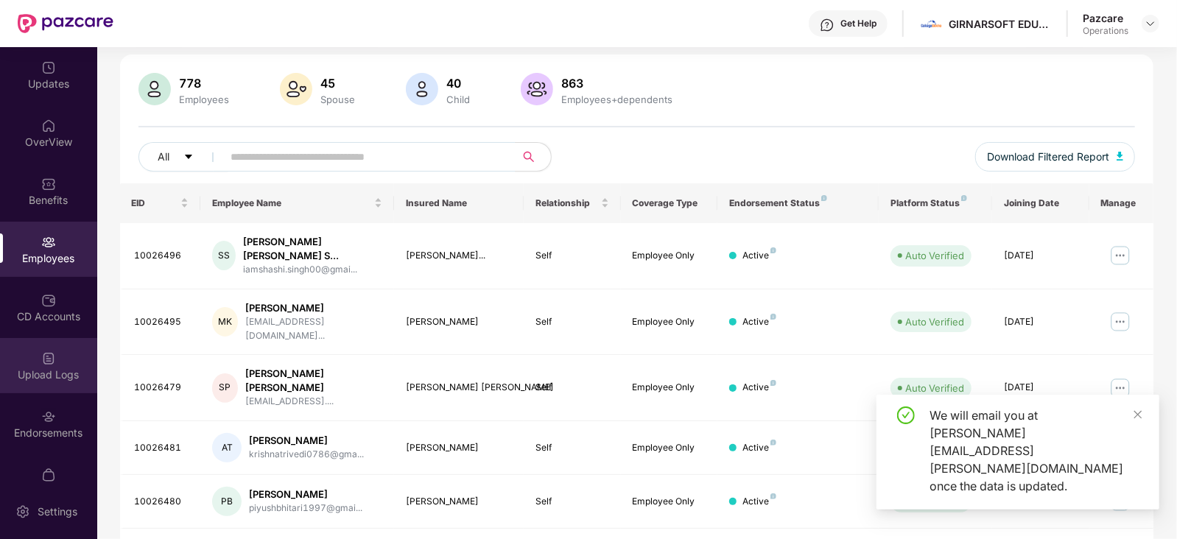
click at [32, 372] on div "Upload Logs" at bounding box center [48, 374] width 97 height 15
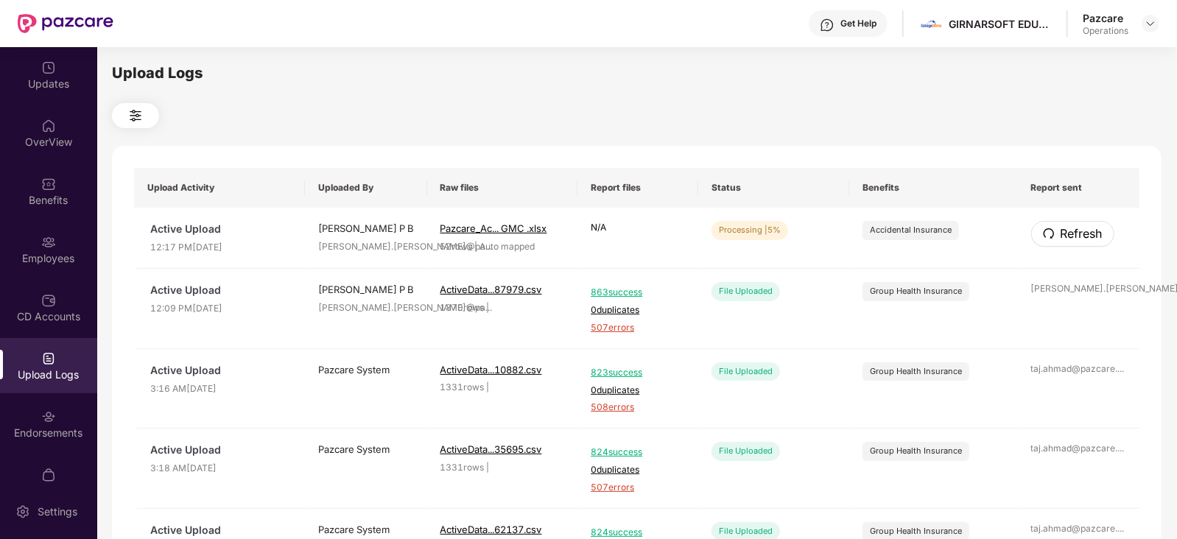
click at [1076, 239] on span "Refresh" at bounding box center [1081, 234] width 42 height 18
click at [1066, 238] on span "Refresh" at bounding box center [1081, 234] width 42 height 18
click at [1147, 21] on img at bounding box center [1150, 24] width 12 height 12
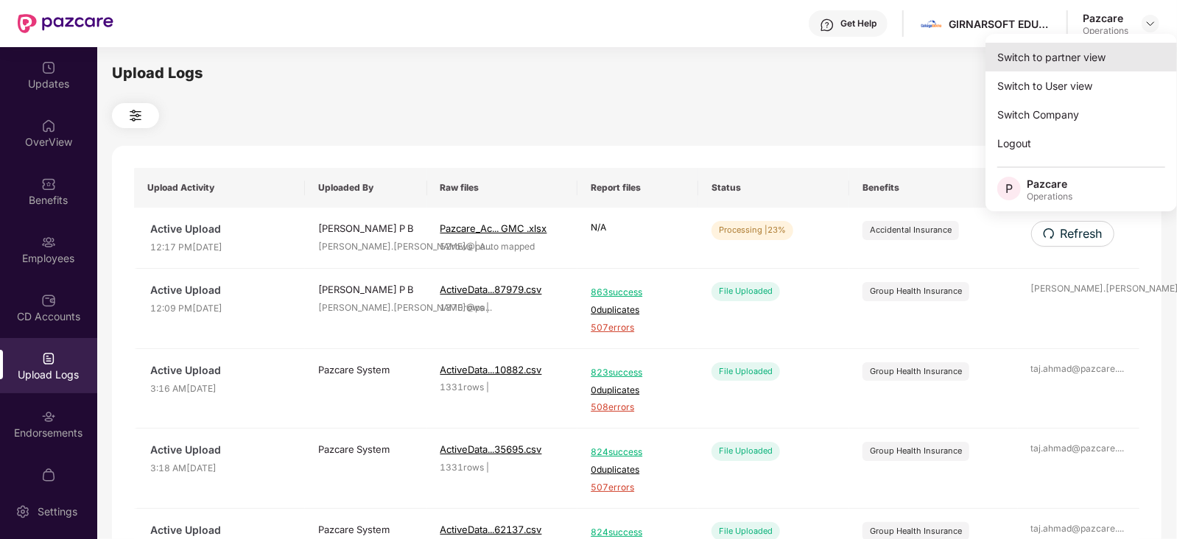
click at [1041, 60] on div "Switch to partner view" at bounding box center [1080, 57] width 191 height 29
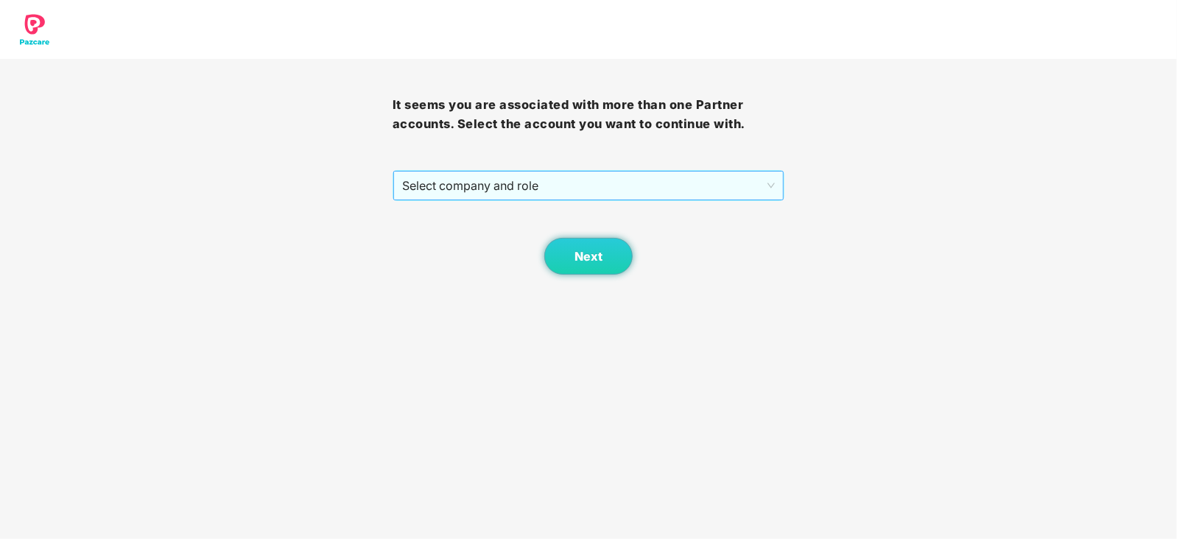
click at [442, 197] on span "Select company and role" at bounding box center [588, 186] width 373 height 28
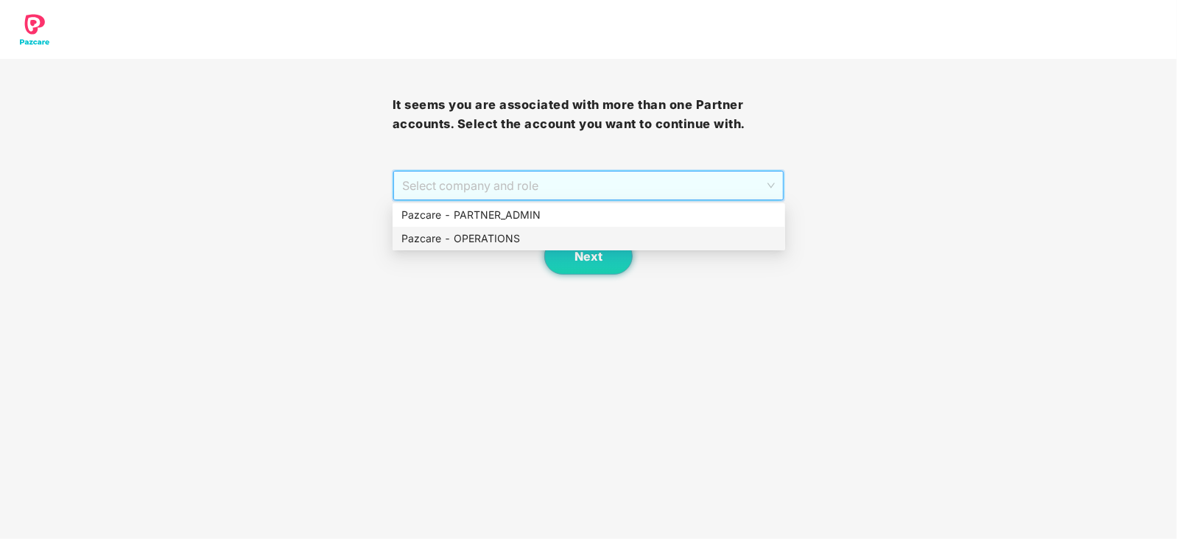
click at [441, 230] on div "Pazcare - OPERATIONS" at bounding box center [588, 239] width 392 height 24
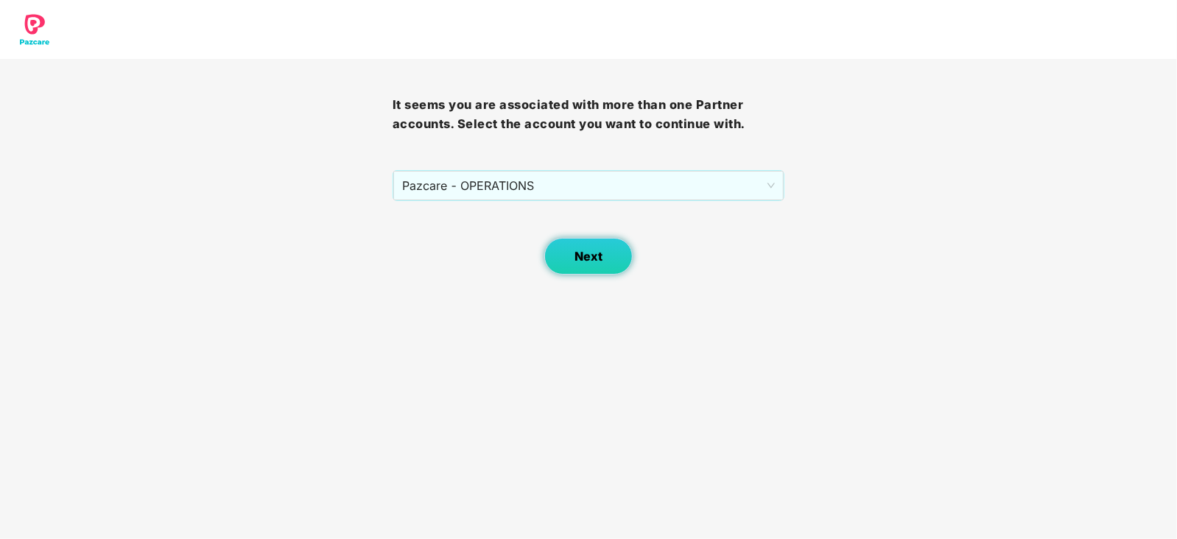
click at [585, 253] on span "Next" at bounding box center [588, 257] width 28 height 14
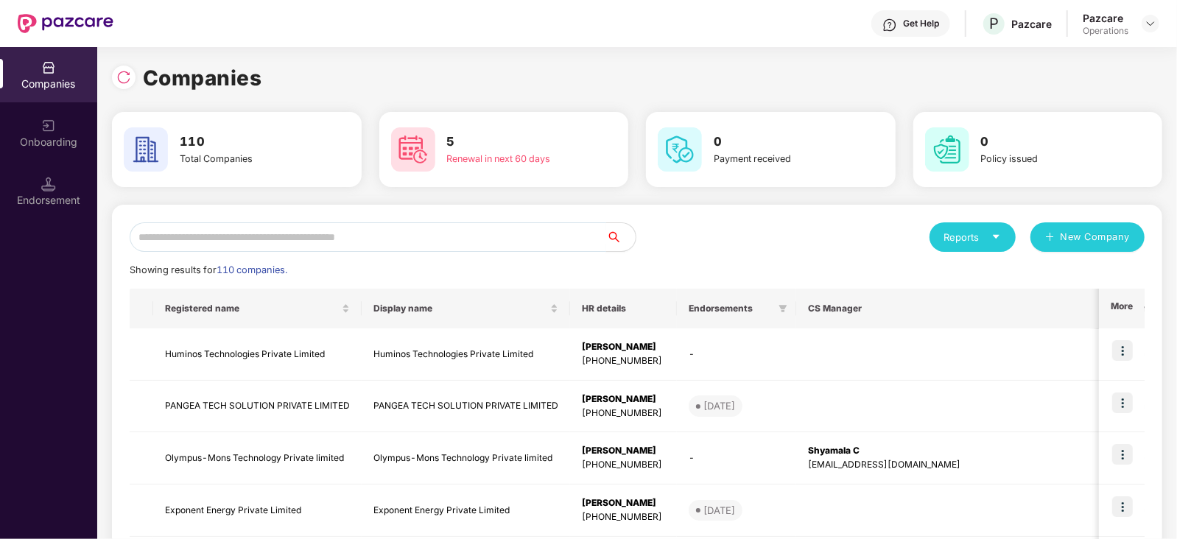
click at [288, 233] on input "text" at bounding box center [368, 236] width 476 height 29
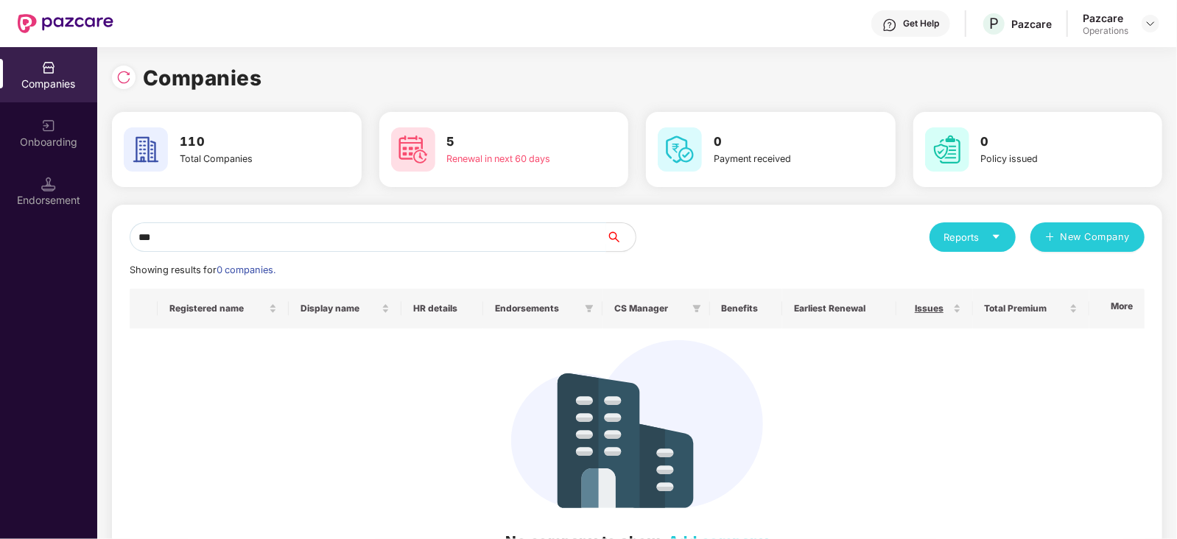
drag, startPoint x: 152, startPoint y: 241, endPoint x: 110, endPoint y: 239, distance: 42.0
click at [110, 239] on div "Companies 110 Total Companies 5 Renewal in next 60 days 0 Payment received 0 Po…" at bounding box center [636, 293] width 1079 height 492
paste input "*******"
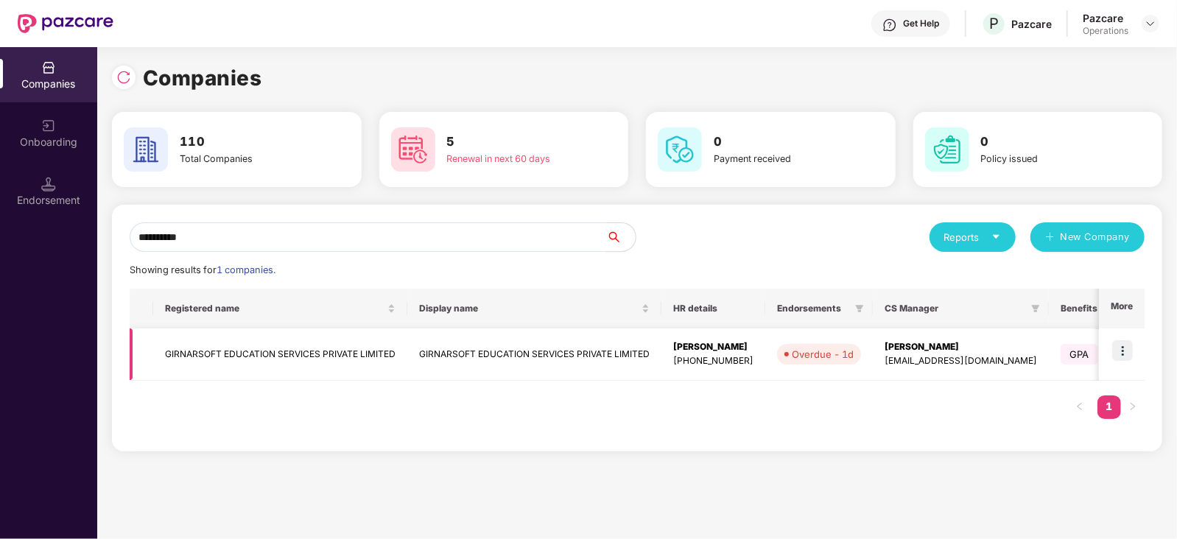
type input "**********"
click at [214, 362] on td "GIRNARSOFT EDUCATION SERVICES PRIVATE LIMITED" at bounding box center [280, 354] width 254 height 52
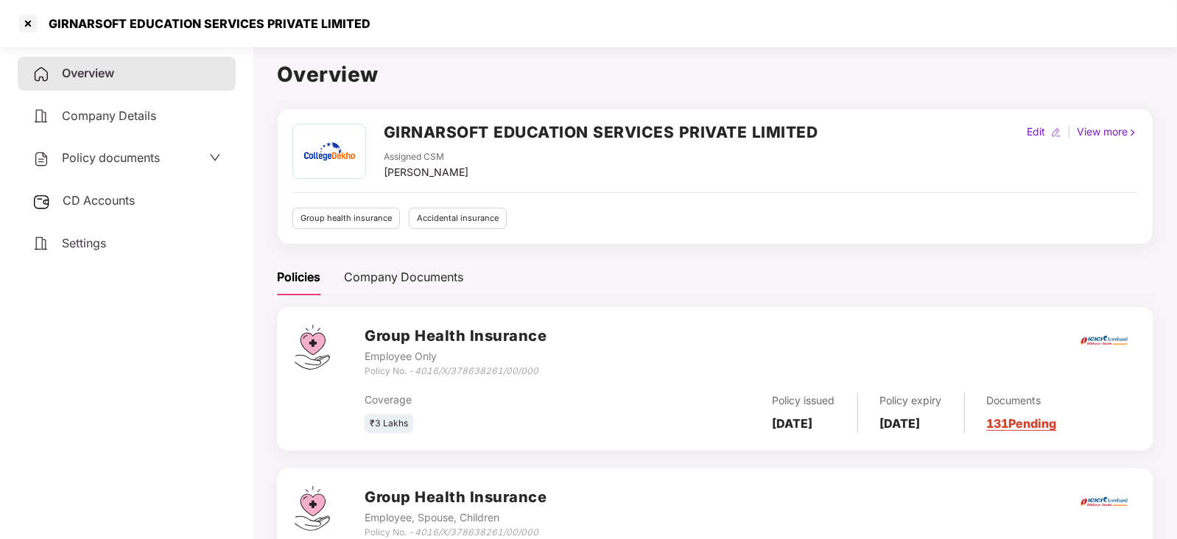
click at [118, 197] on span "CD Accounts" at bounding box center [99, 200] width 72 height 15
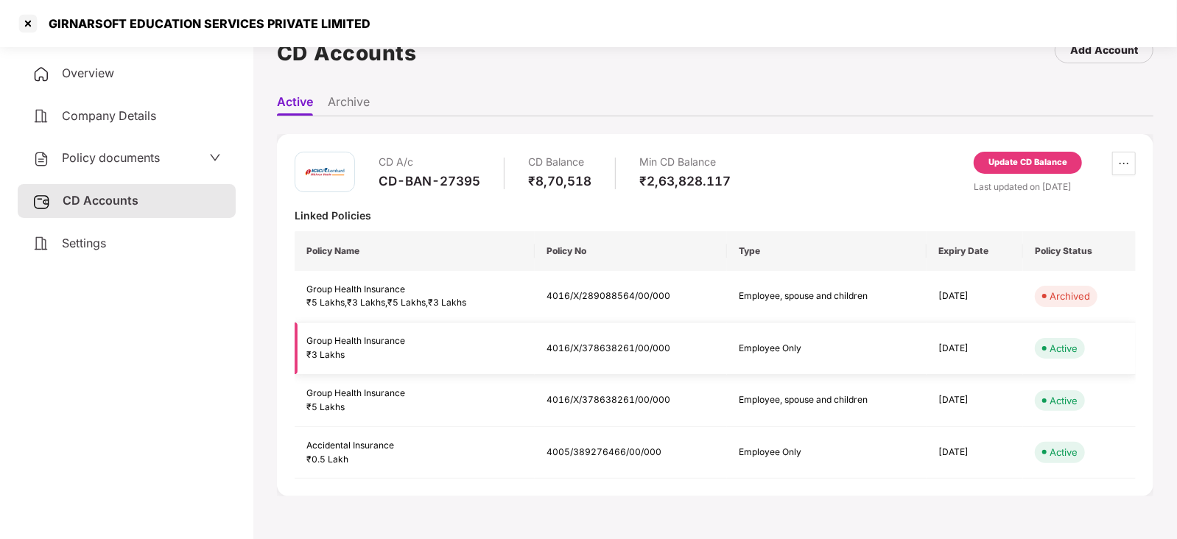
scroll to position [40, 0]
click at [125, 161] on span "Policy documents" at bounding box center [111, 157] width 98 height 15
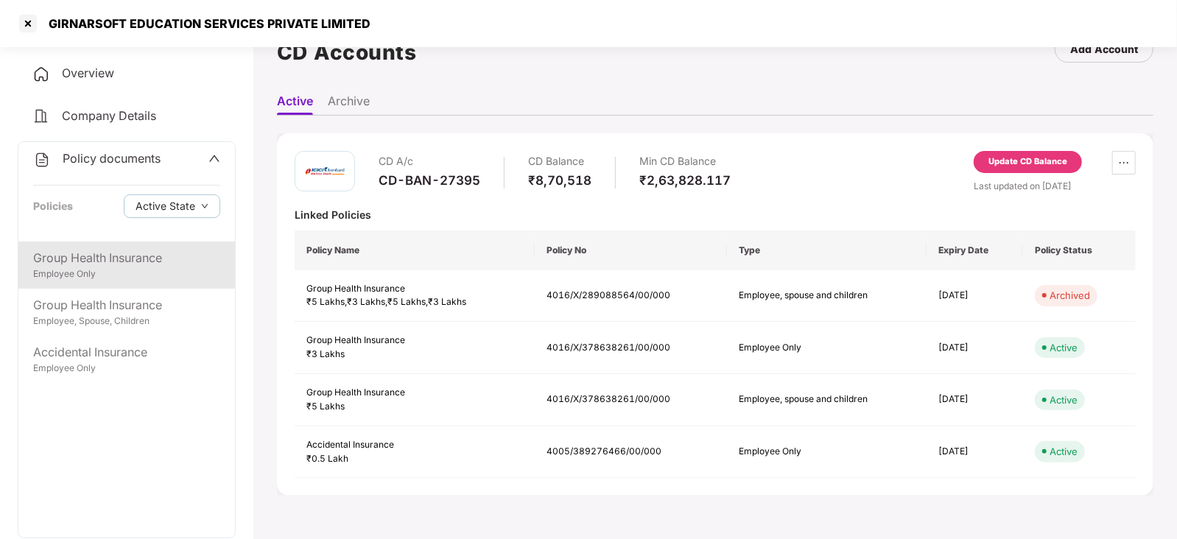
click at [138, 263] on div "Group Health Insurance" at bounding box center [126, 258] width 187 height 18
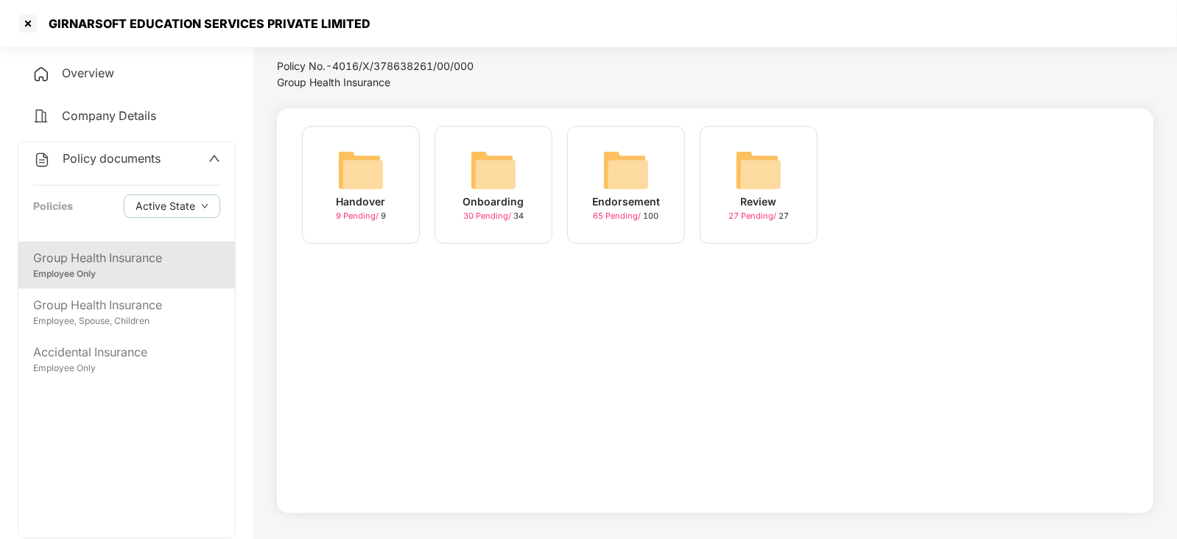
click at [639, 167] on img at bounding box center [625, 170] width 47 height 47
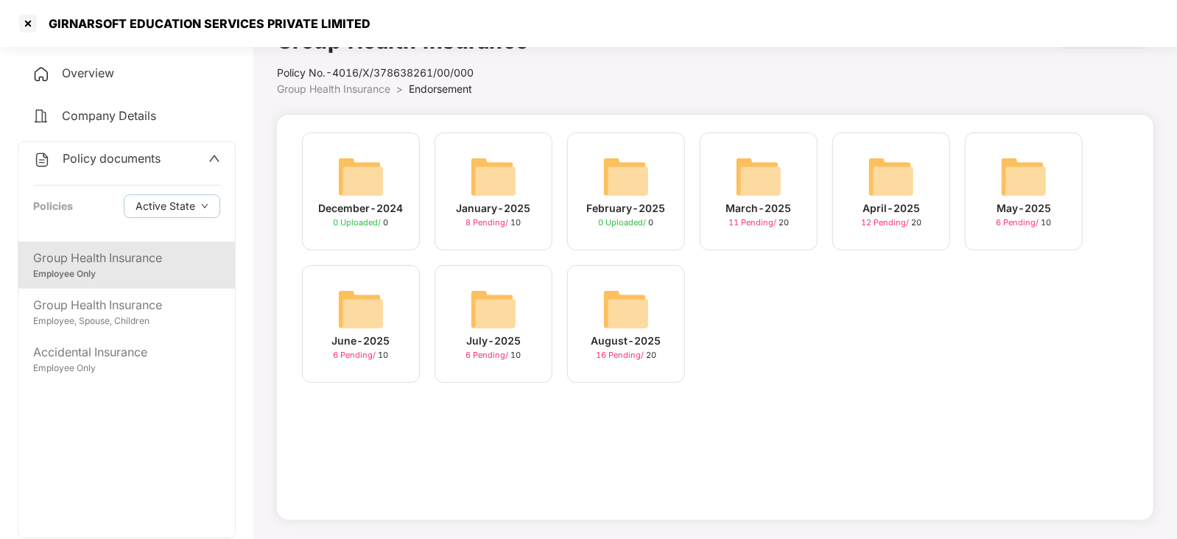
scroll to position [40, 0]
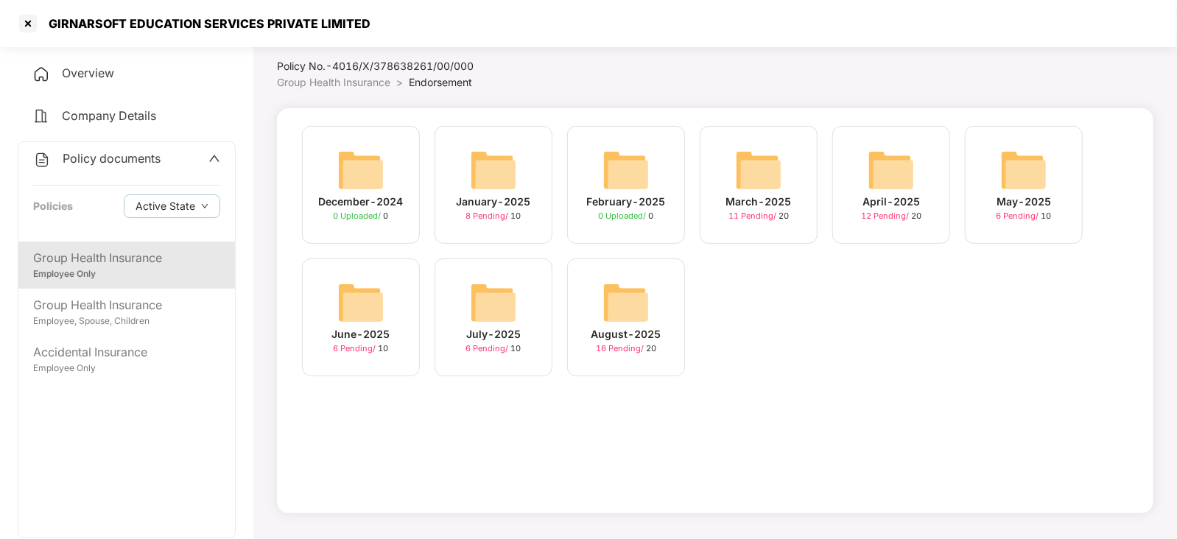
click at [627, 318] on img at bounding box center [625, 302] width 47 height 47
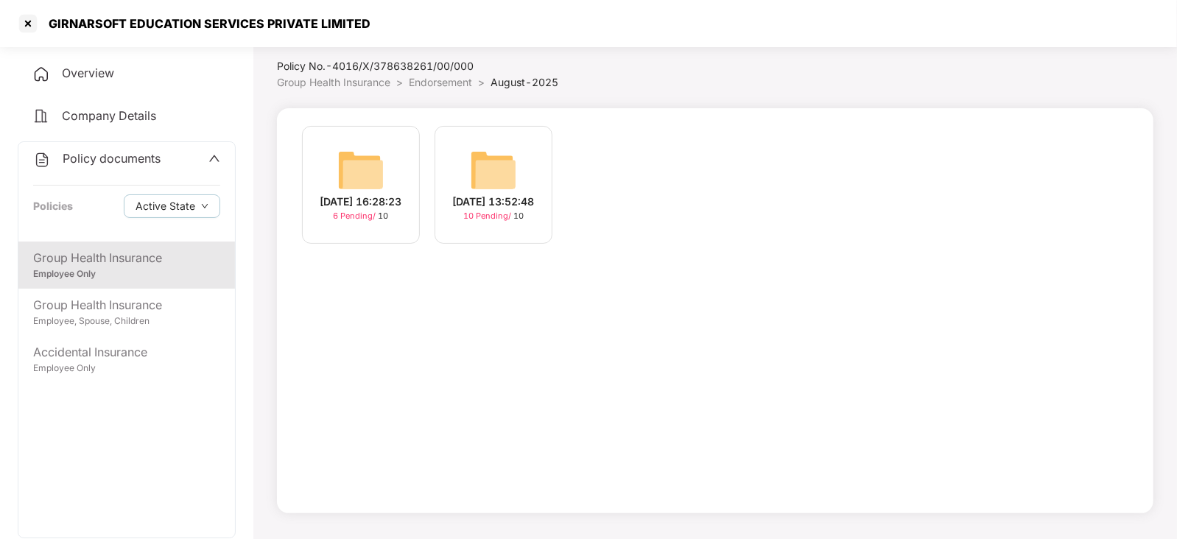
click at [479, 180] on img at bounding box center [493, 170] width 47 height 47
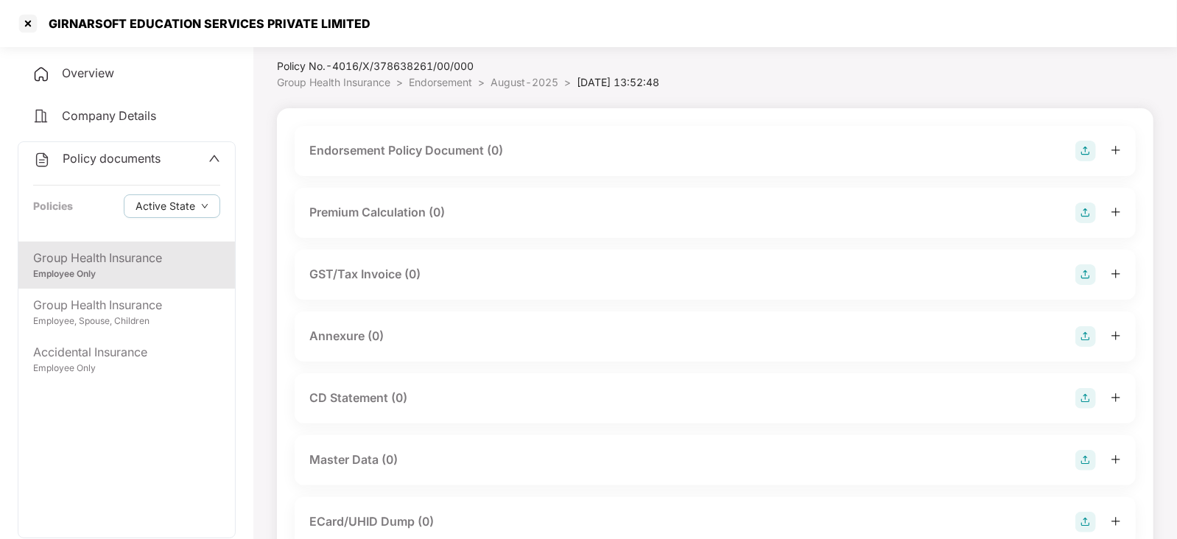
click at [1070, 153] on div "Endorsement Policy Document (0)" at bounding box center [714, 151] width 811 height 21
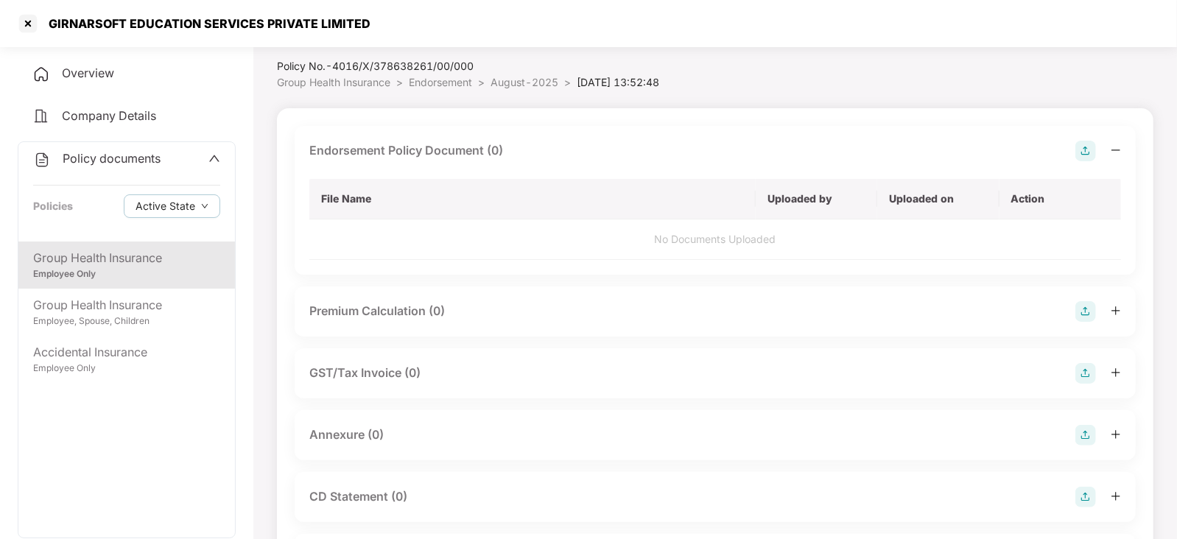
click at [1084, 148] on img at bounding box center [1085, 151] width 21 height 21
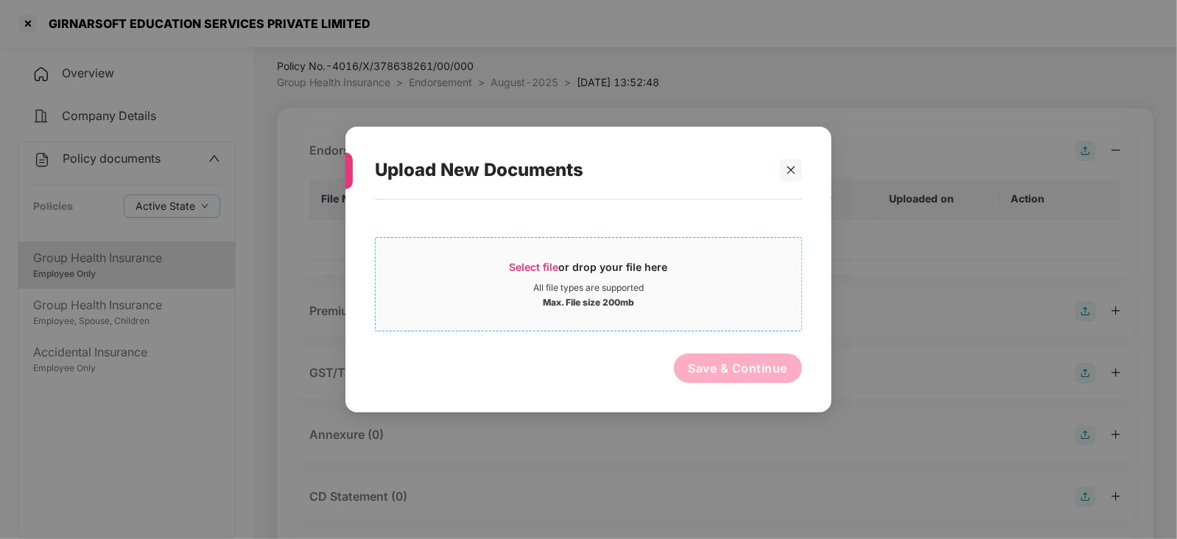
click at [542, 272] on div "Select file or drop your file here" at bounding box center [588, 271] width 158 height 22
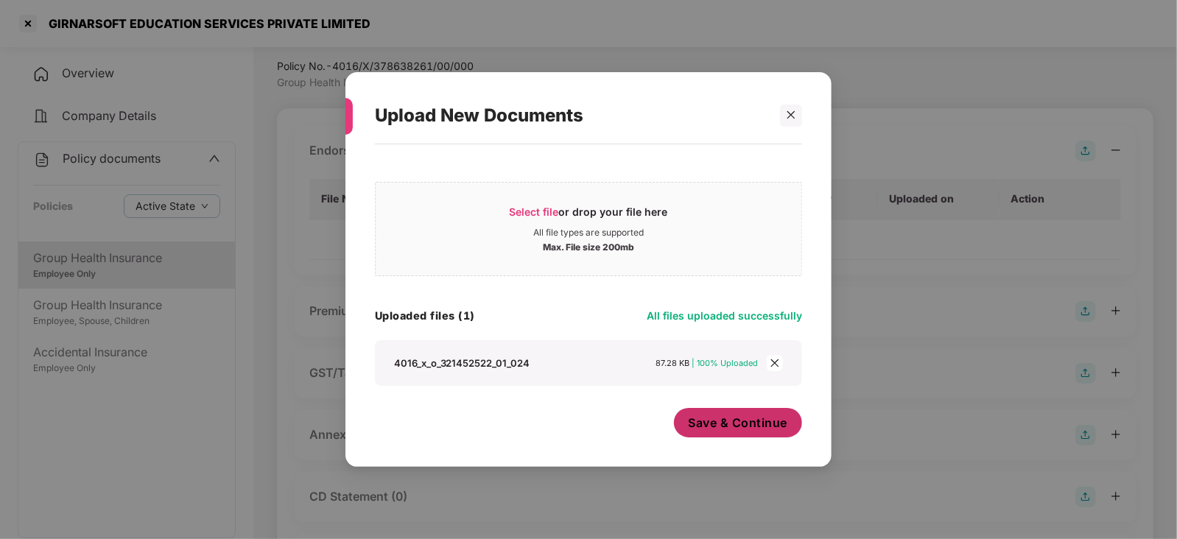
click at [729, 430] on span "Save & Continue" at bounding box center [737, 423] width 99 height 16
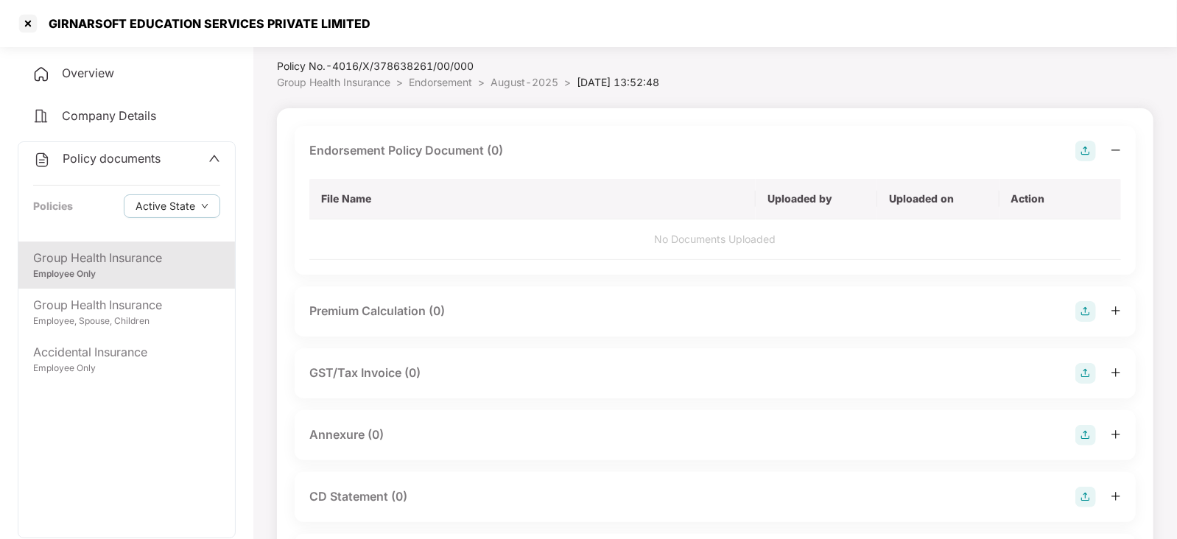
scroll to position [225, 0]
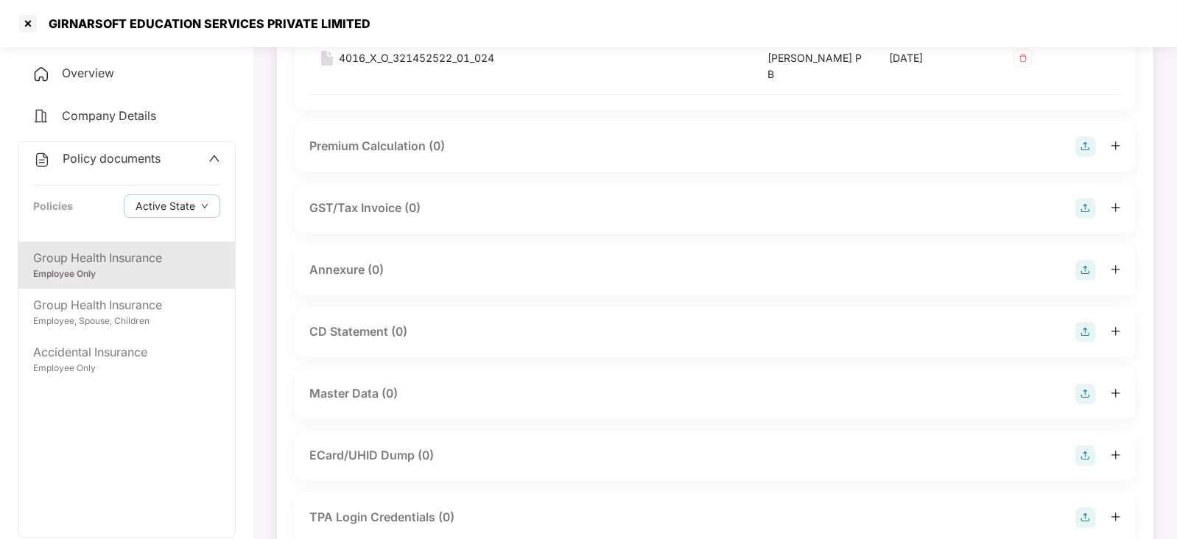
click at [1085, 146] on img at bounding box center [1085, 146] width 21 height 21
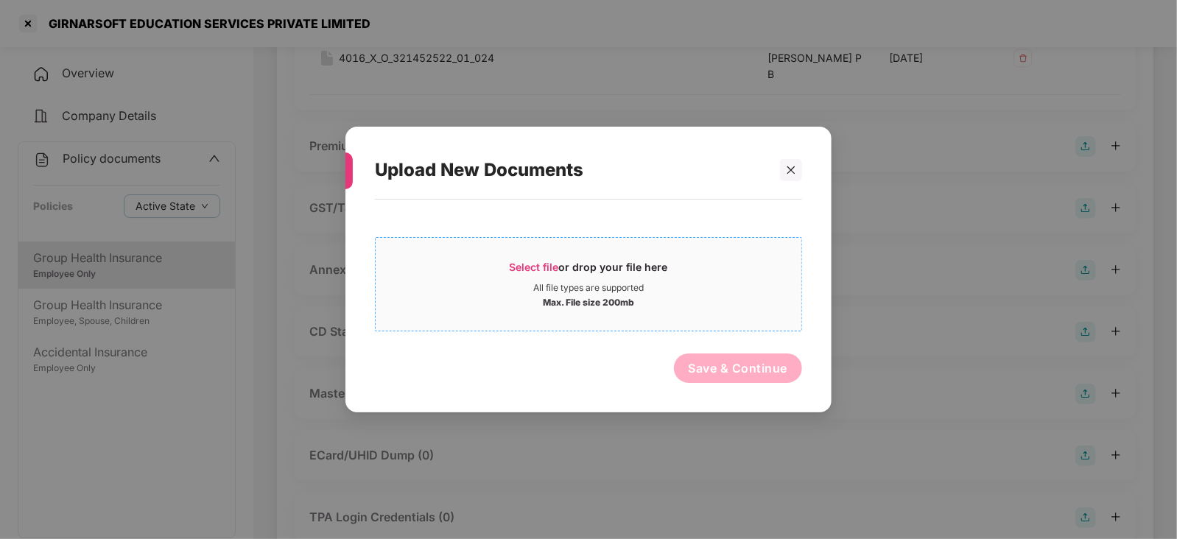
click at [535, 265] on span "Select file" at bounding box center [533, 267] width 49 height 13
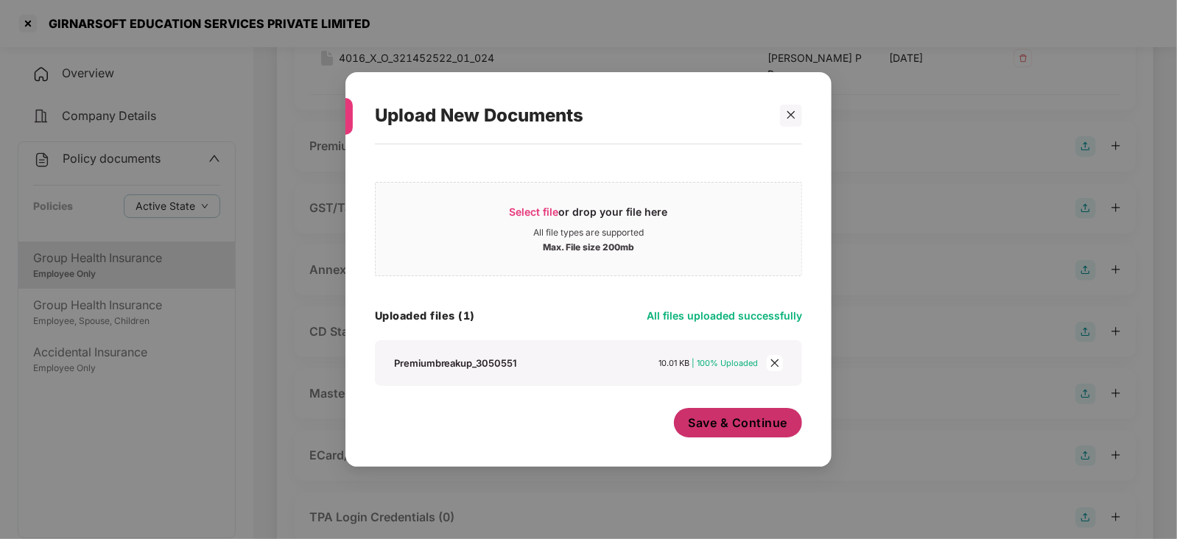
click at [716, 434] on button "Save & Continue" at bounding box center [738, 422] width 129 height 29
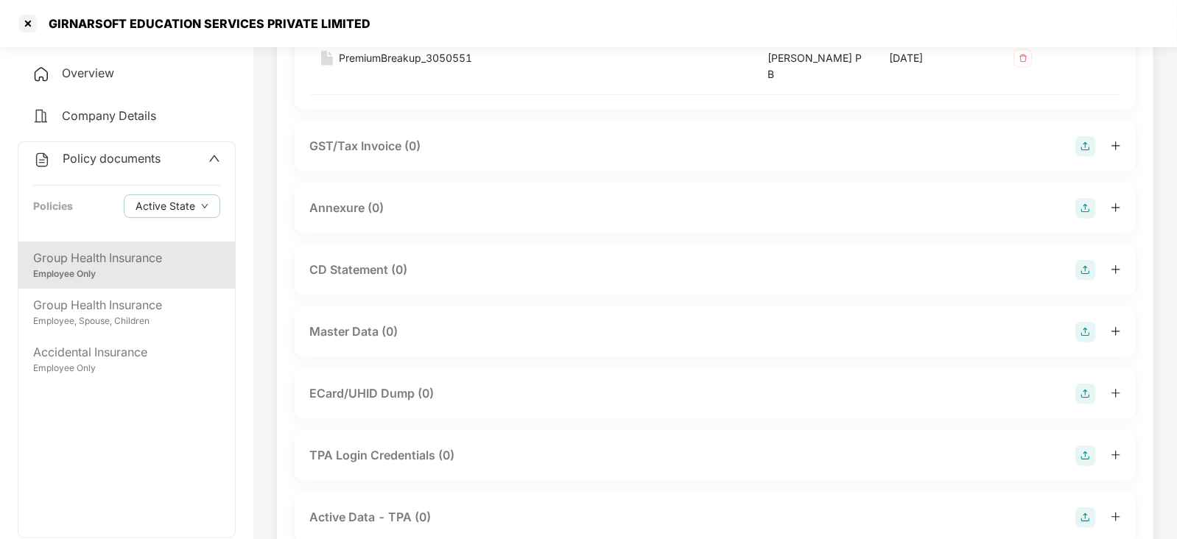
scroll to position [409, 0]
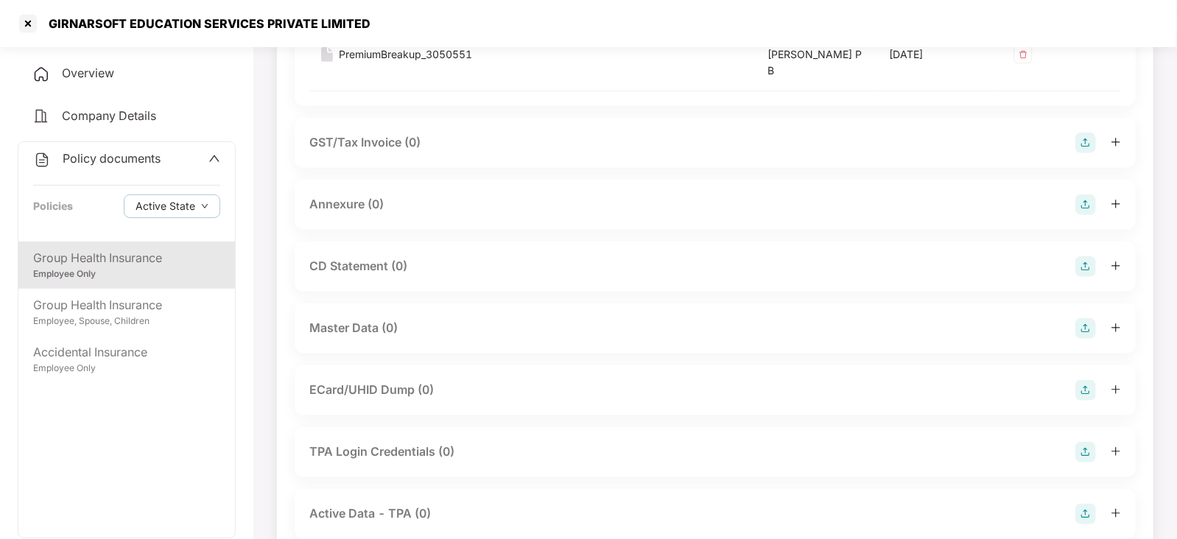
click at [1090, 202] on img at bounding box center [1085, 204] width 21 height 21
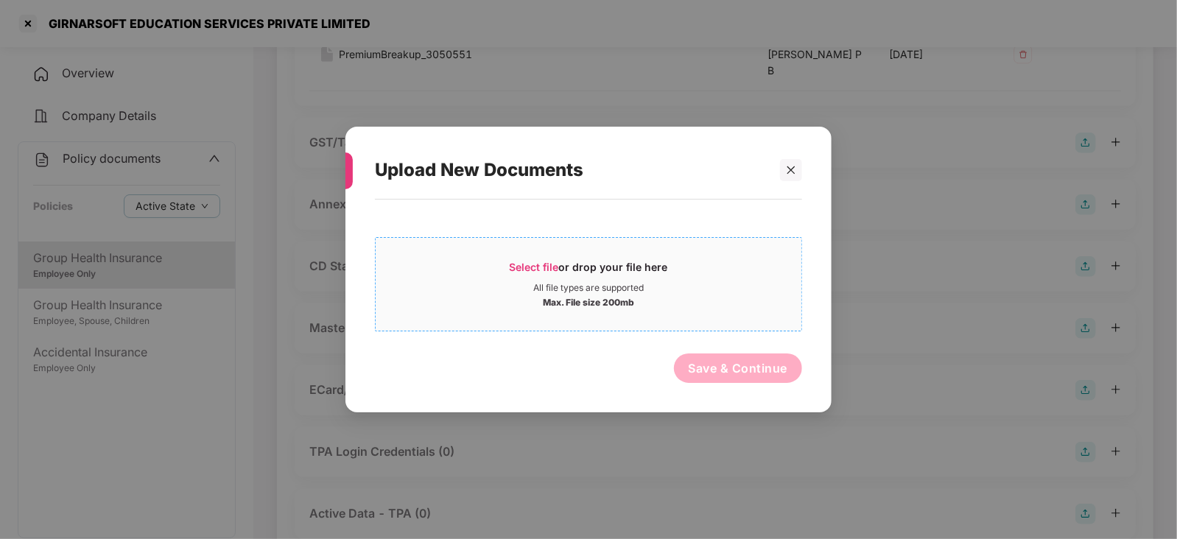
click at [537, 258] on span "Select file or drop your file here All file types are supported Max. File size …" at bounding box center [588, 284] width 426 height 71
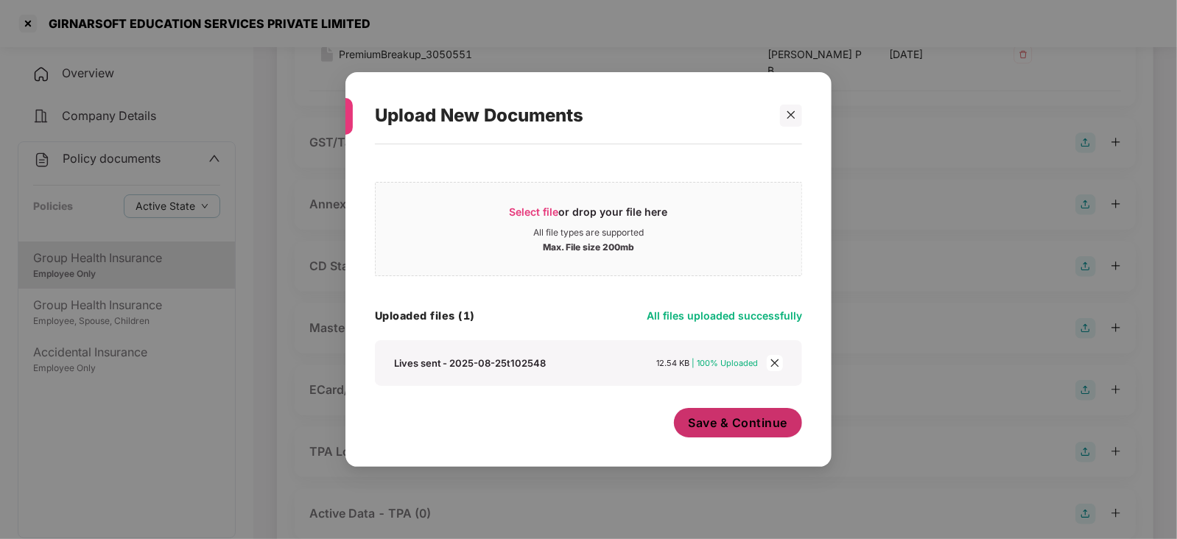
click at [726, 431] on span "Save & Continue" at bounding box center [737, 423] width 99 height 16
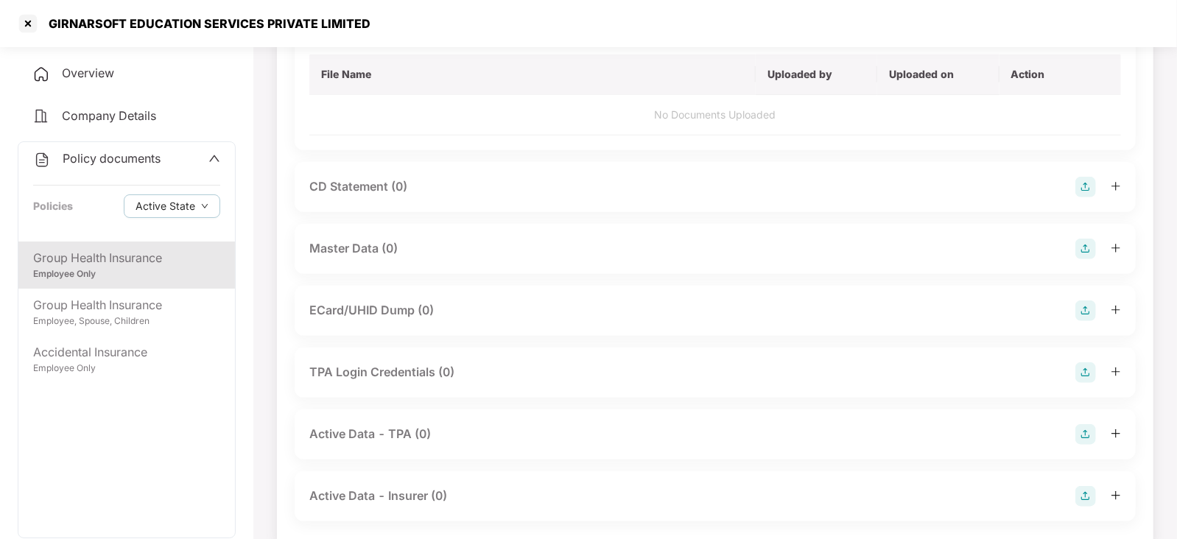
scroll to position [592, 0]
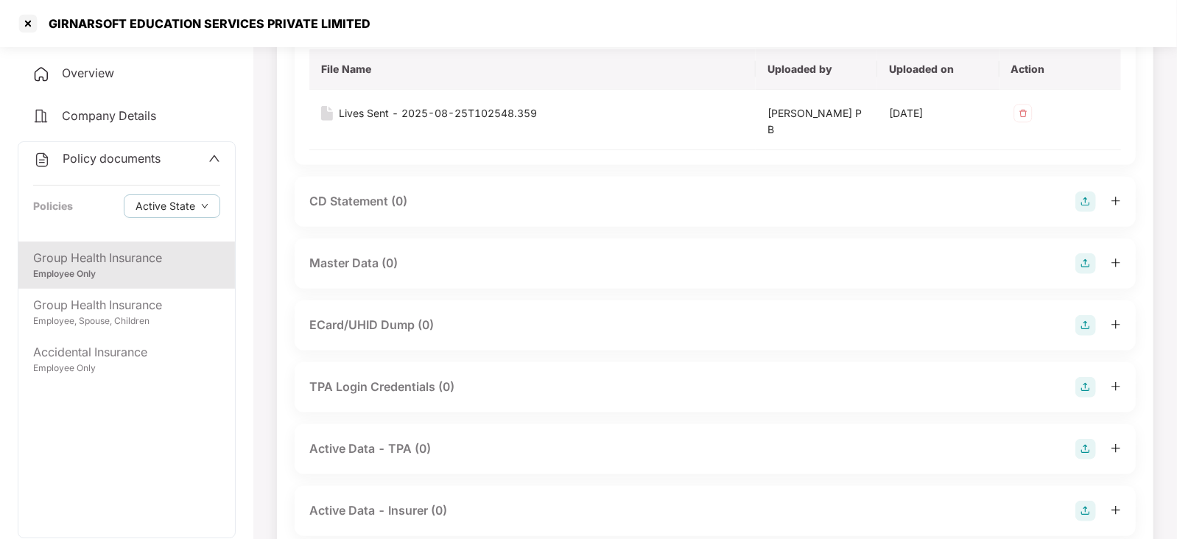
click at [1086, 267] on img at bounding box center [1085, 263] width 21 height 21
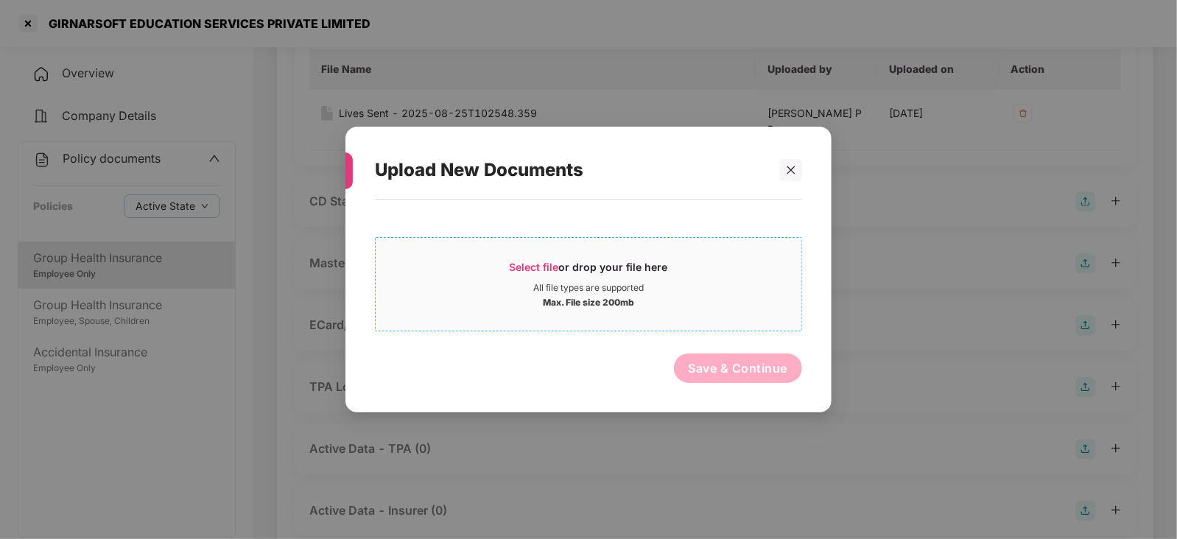
click at [543, 257] on span "Select file or drop your file here All file types are supported Max. File size …" at bounding box center [588, 284] width 426 height 71
click at [791, 163] on div at bounding box center [791, 170] width 22 height 22
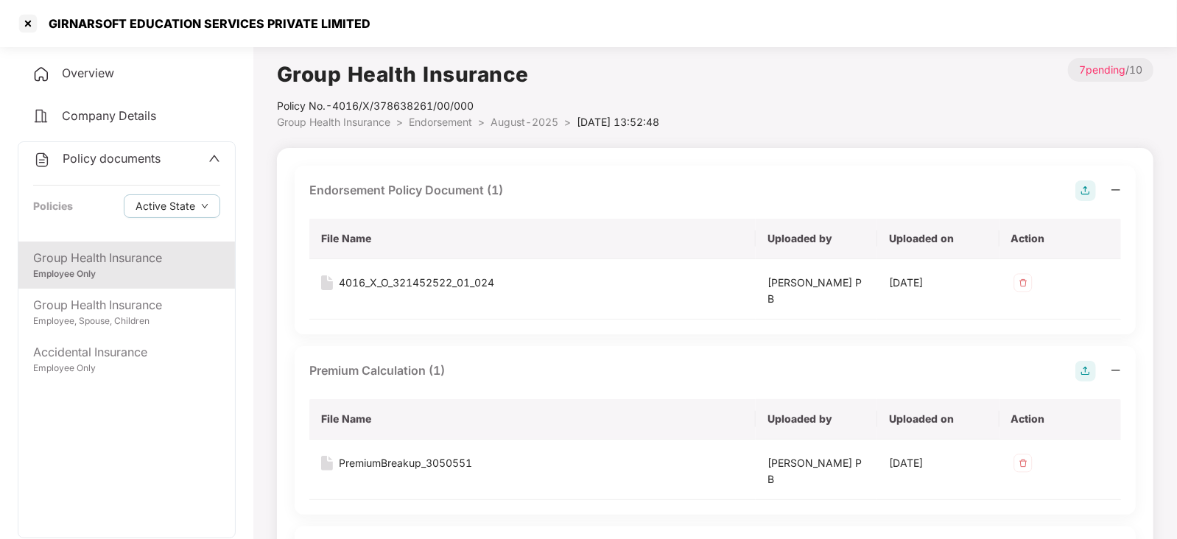
scroll to position [0, 0]
click at [1020, 283] on img at bounding box center [1023, 283] width 24 height 24
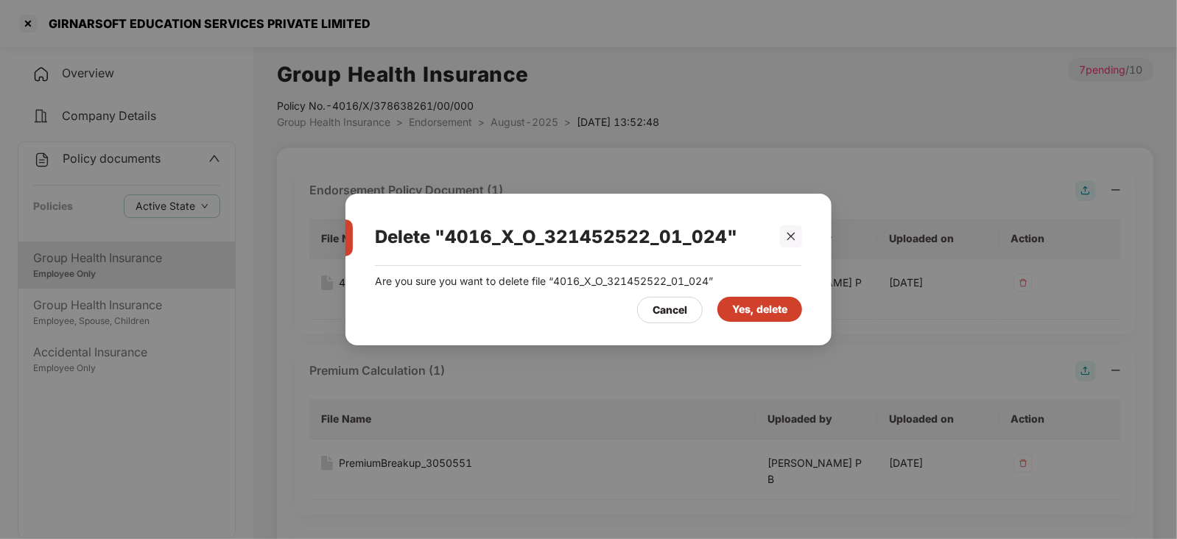
click at [748, 317] on div "Yes, delete" at bounding box center [759, 309] width 55 height 16
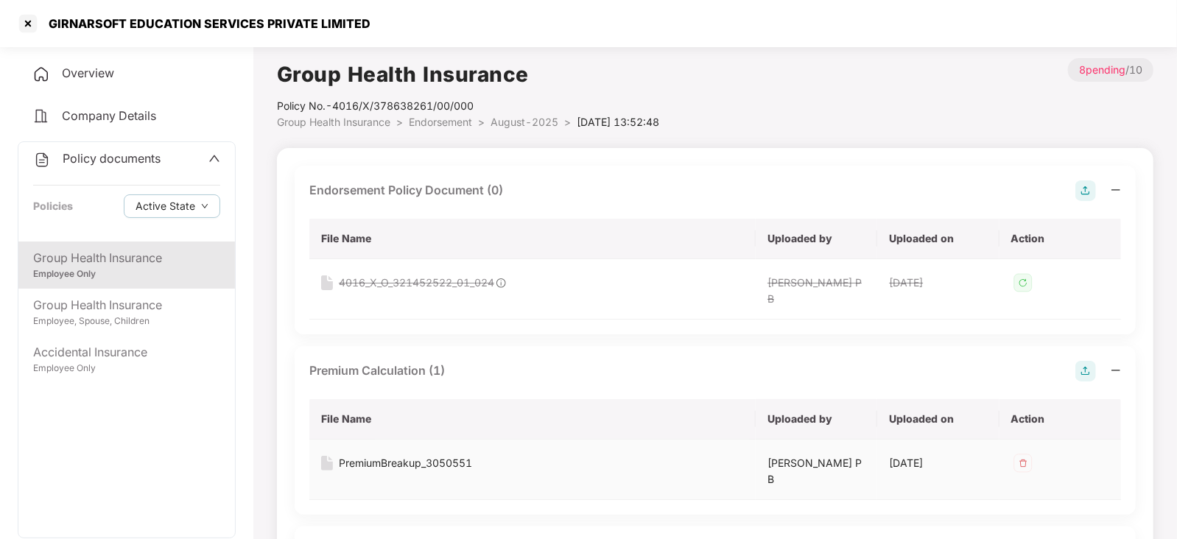
click at [1029, 464] on img at bounding box center [1023, 463] width 24 height 24
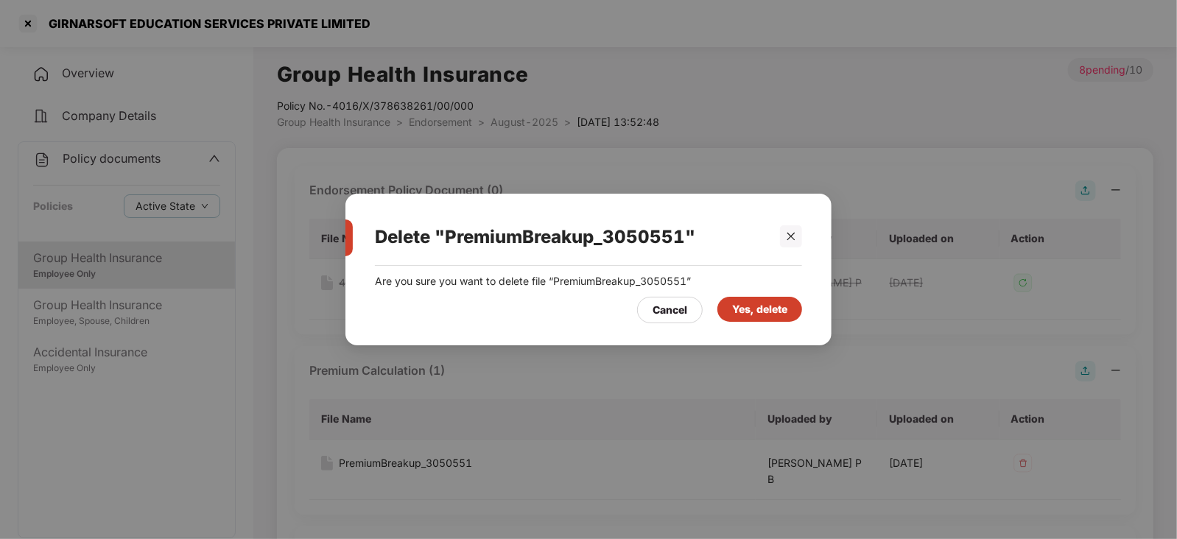
click at [769, 324] on div "Are you sure you want to delete file “PremiumBreakup_3050551” Cancel Yes, delete" at bounding box center [588, 298] width 486 height 65
click at [764, 313] on div "Yes, delete" at bounding box center [759, 309] width 55 height 16
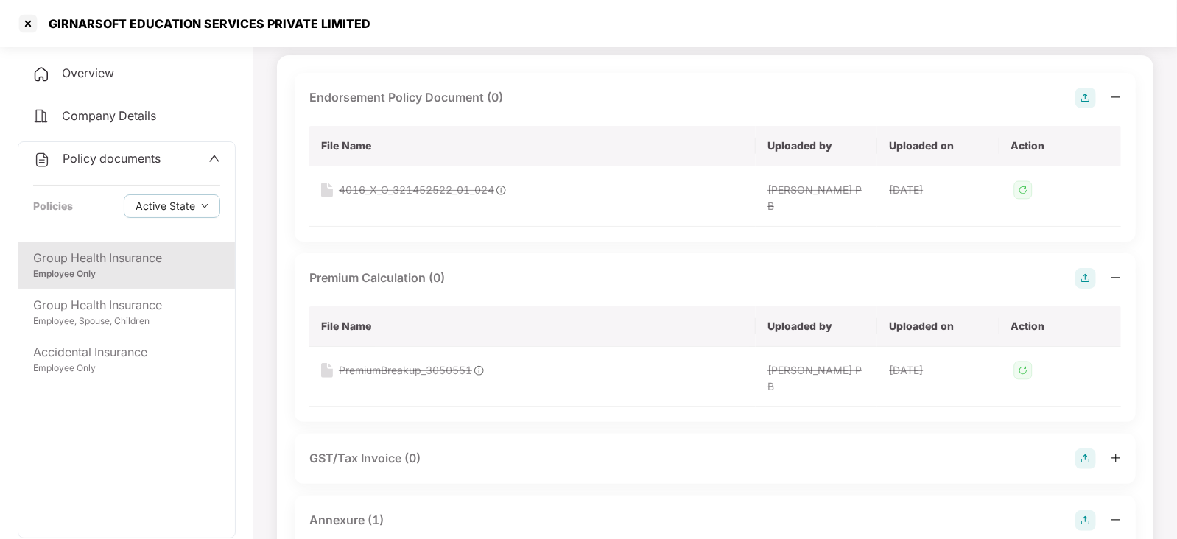
scroll to position [276, 0]
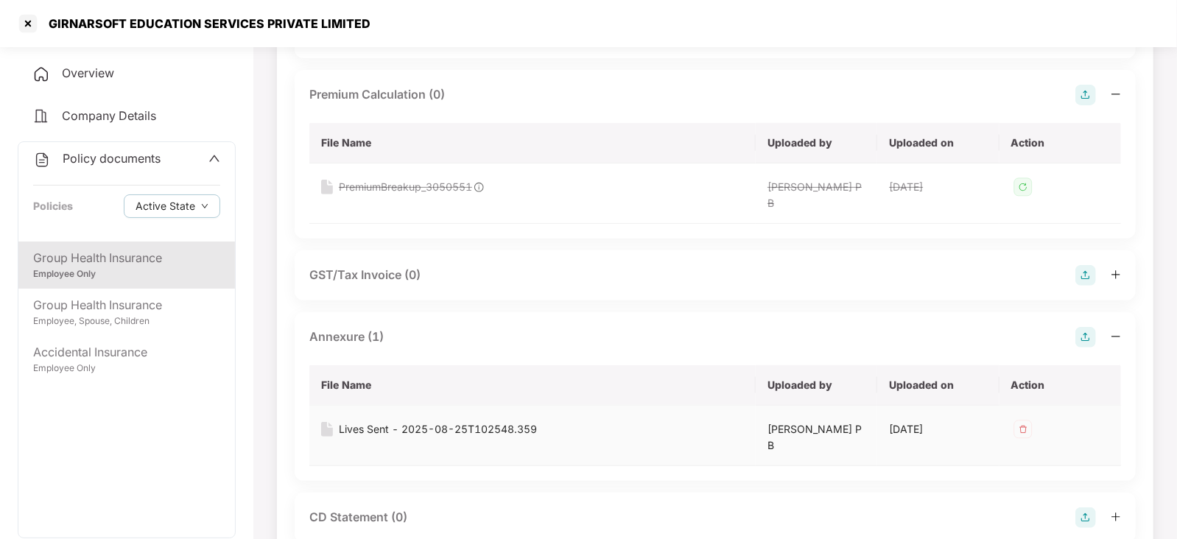
click at [1018, 429] on img at bounding box center [1023, 429] width 24 height 24
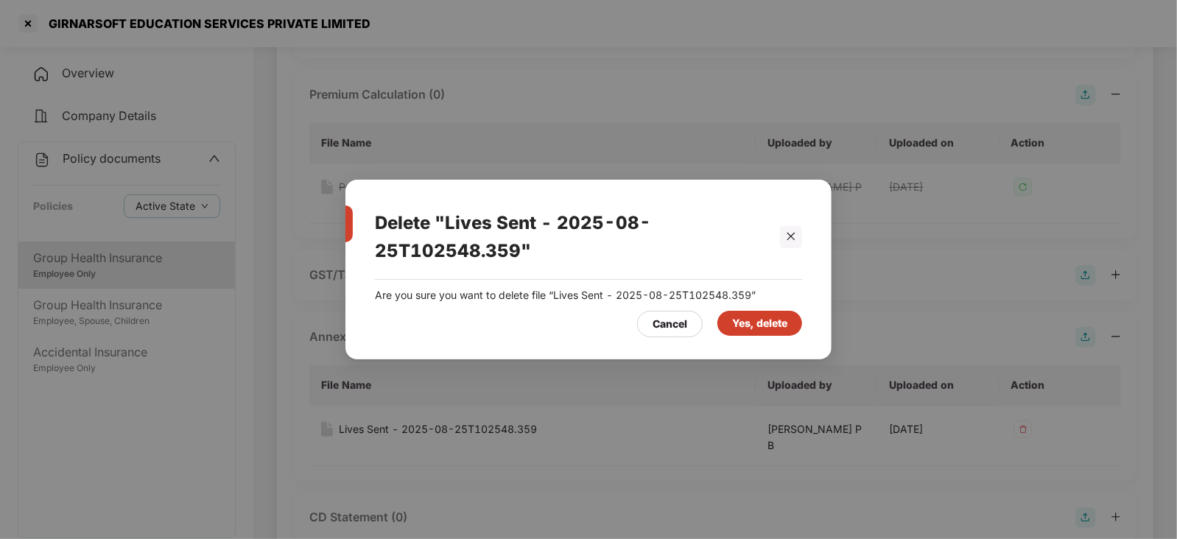
click at [766, 315] on div "Yes, delete" at bounding box center [759, 323] width 55 height 16
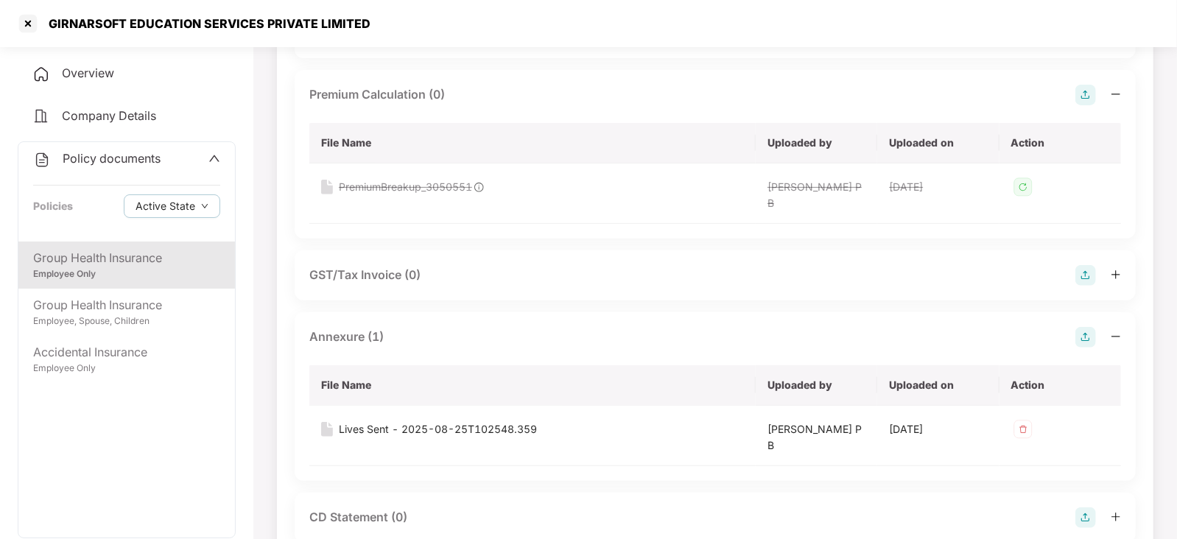
scroll to position [0, 0]
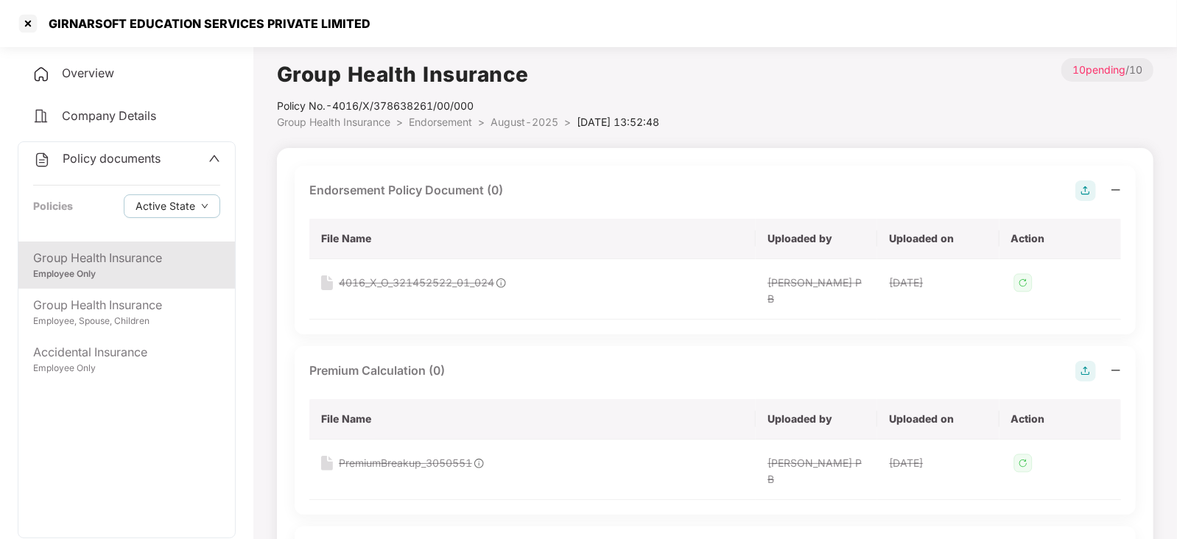
click at [1097, 195] on div at bounding box center [1098, 190] width 46 height 21
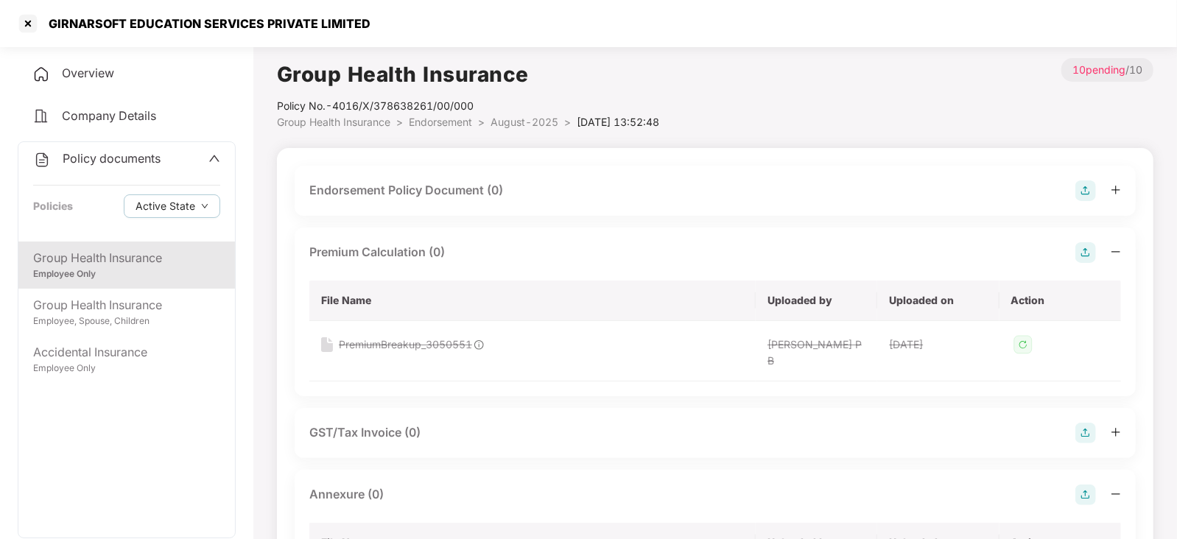
click at [1076, 196] on img at bounding box center [1085, 190] width 21 height 21
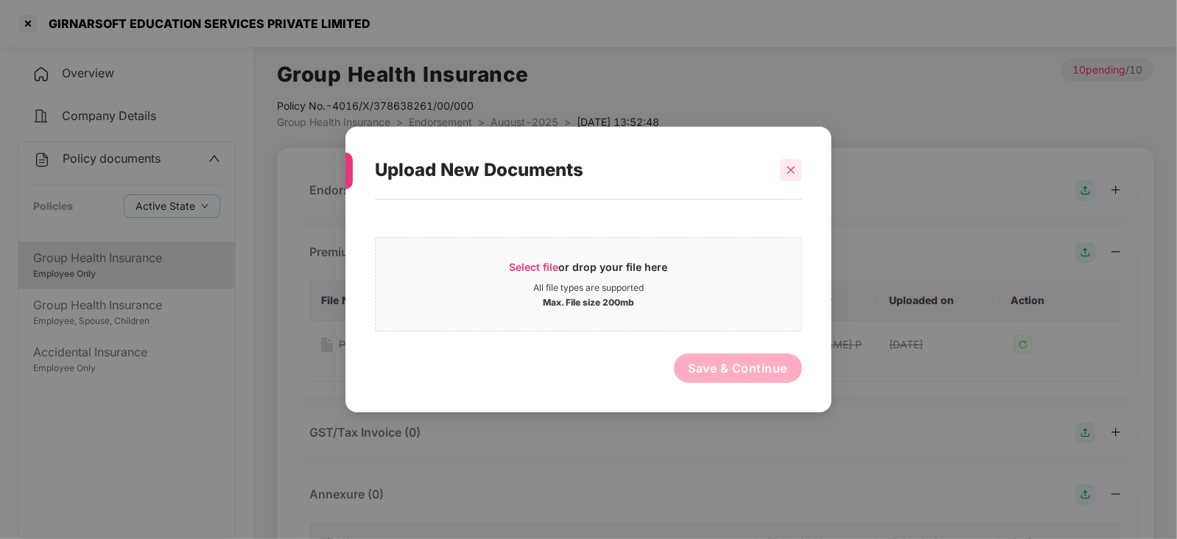
click at [798, 174] on div at bounding box center [791, 170] width 22 height 22
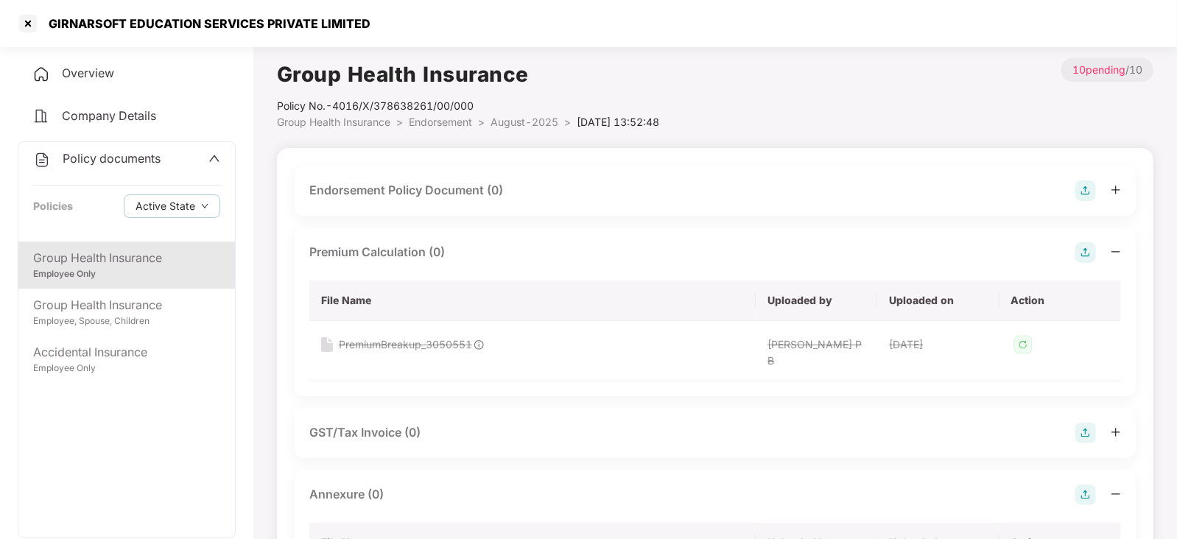
click at [1062, 186] on div "Endorsement Policy Document (0)" at bounding box center [714, 190] width 811 height 21
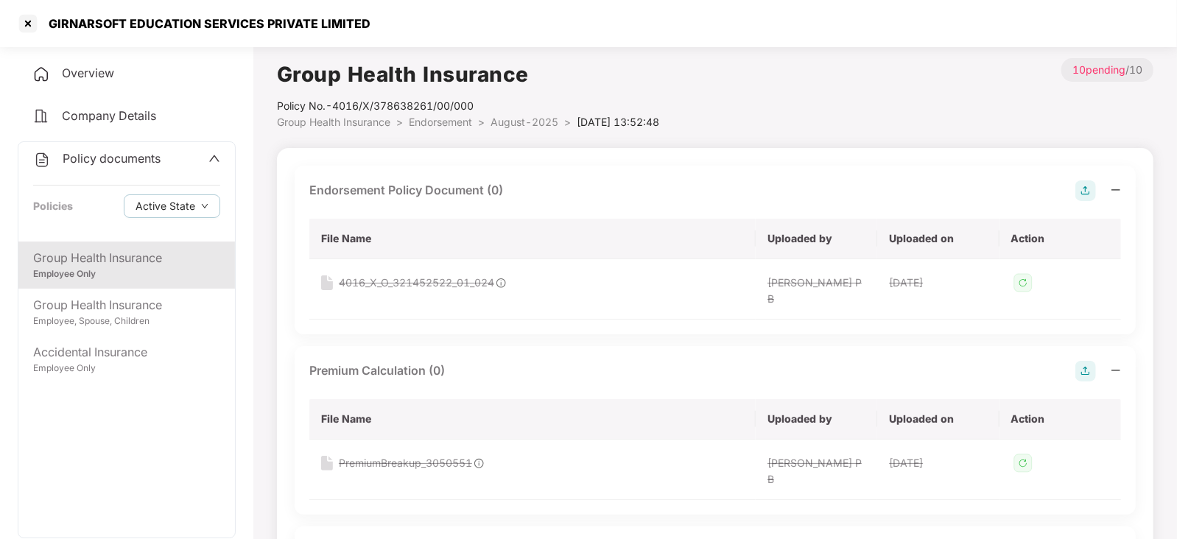
click at [1075, 194] on img at bounding box center [1085, 190] width 21 height 21
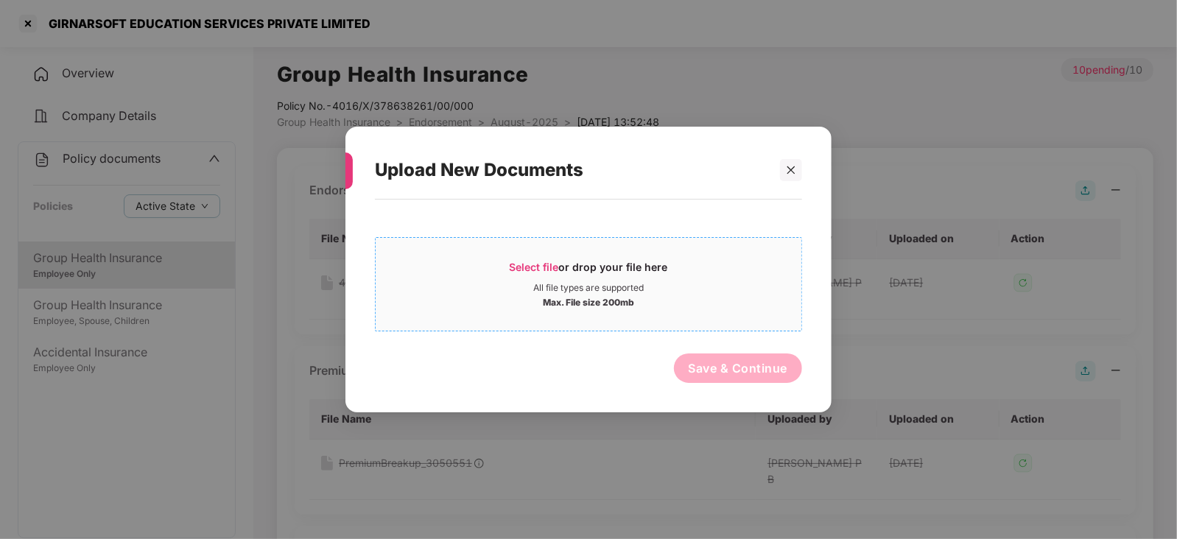
click at [549, 263] on span "Select file" at bounding box center [533, 267] width 49 height 13
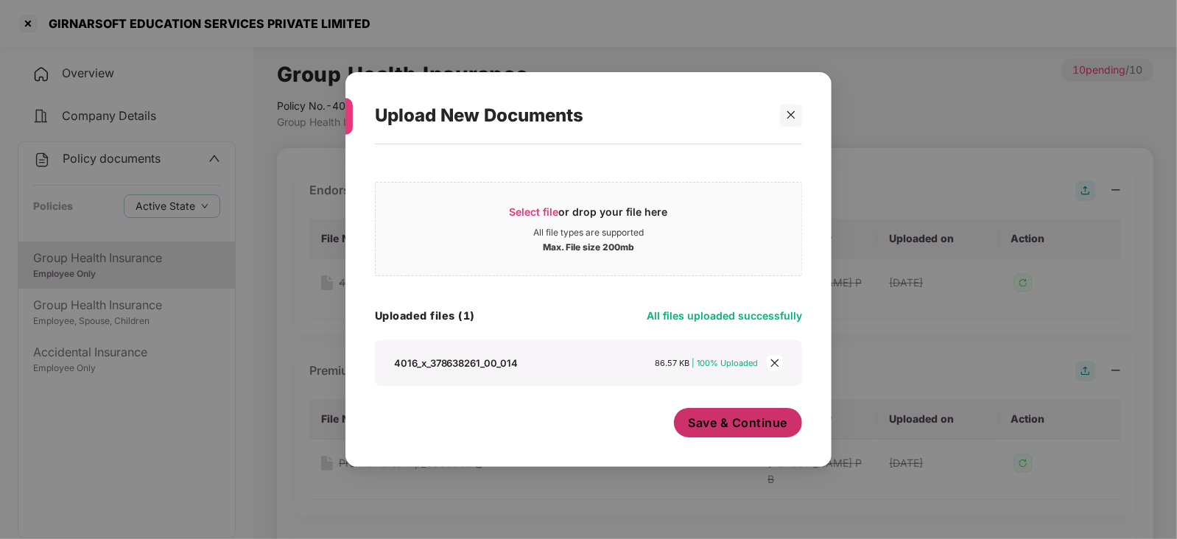
click at [725, 423] on span "Save & Continue" at bounding box center [737, 423] width 99 height 16
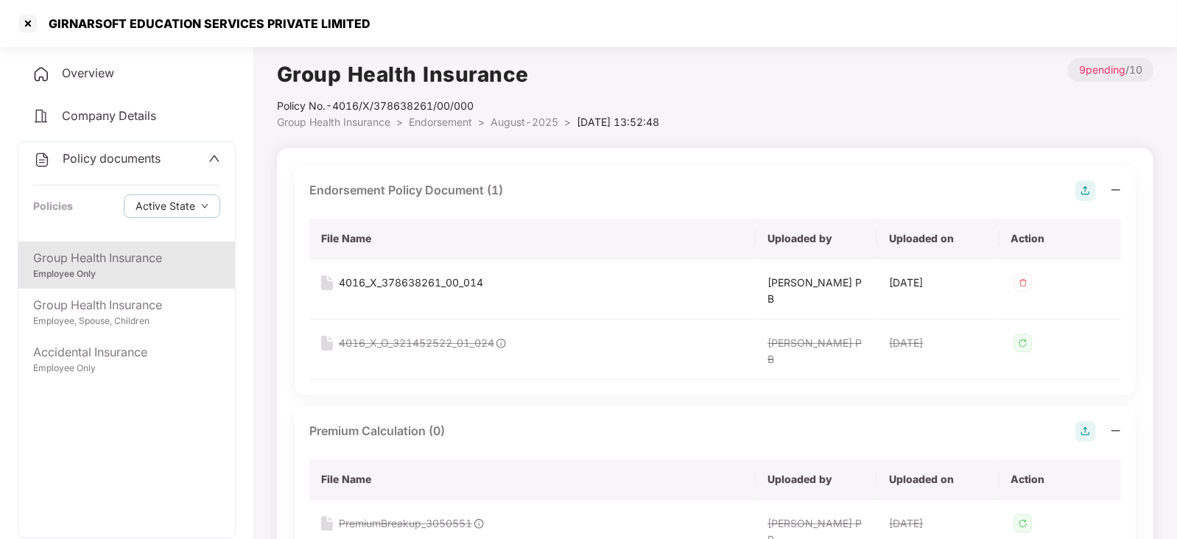
scroll to position [91, 0]
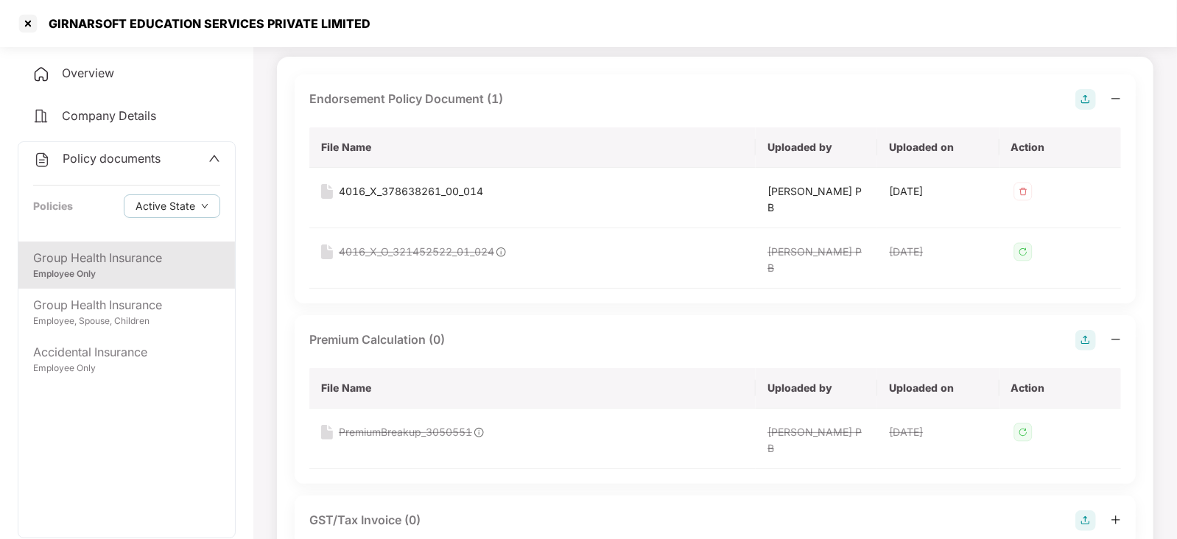
click at [1083, 322] on div "Premium Calculation (0) File Name Uploaded by Uploaded on Action PremiumBreakup…" at bounding box center [715, 399] width 841 height 169
click at [1083, 326] on div "Premium Calculation (0) File Name Uploaded by Uploaded on Action PremiumBreakup…" at bounding box center [715, 399] width 841 height 169
click at [1082, 335] on img at bounding box center [1085, 340] width 21 height 21
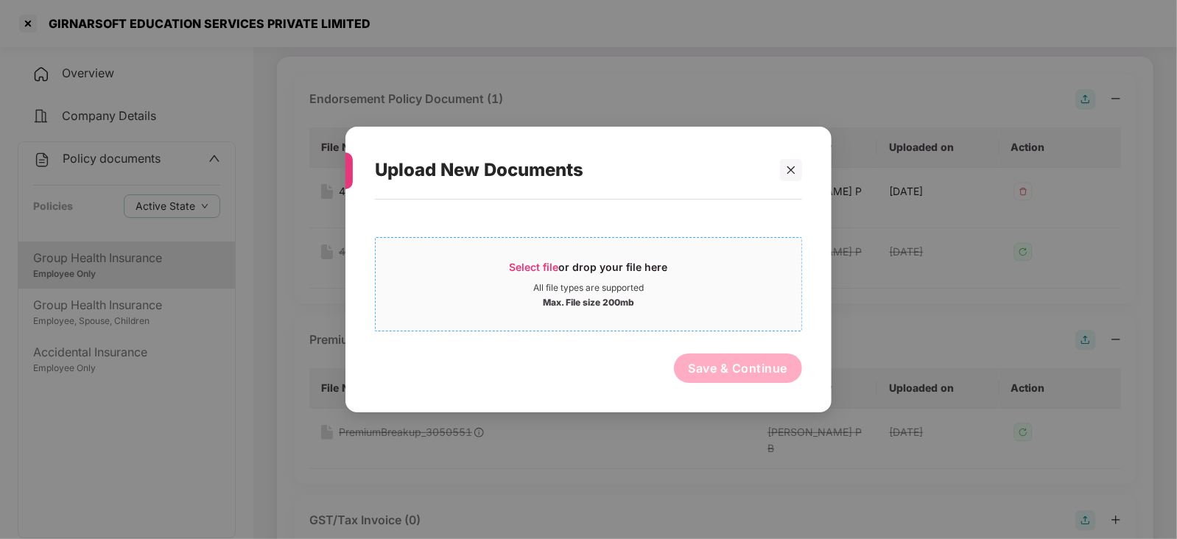
click at [515, 262] on span "Select file" at bounding box center [533, 267] width 49 height 13
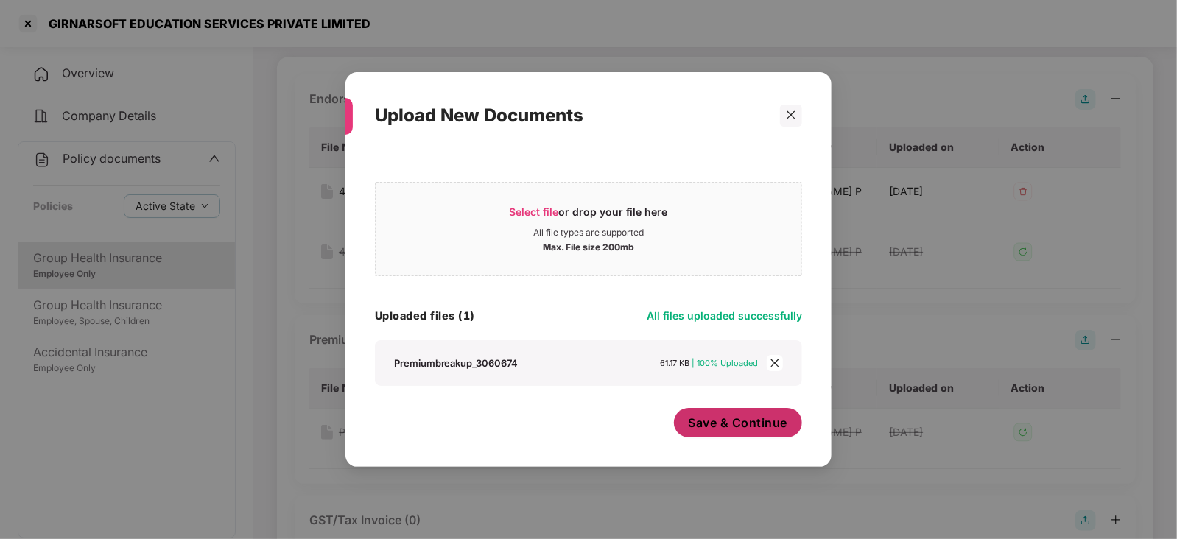
click at [744, 421] on span "Save & Continue" at bounding box center [737, 423] width 99 height 16
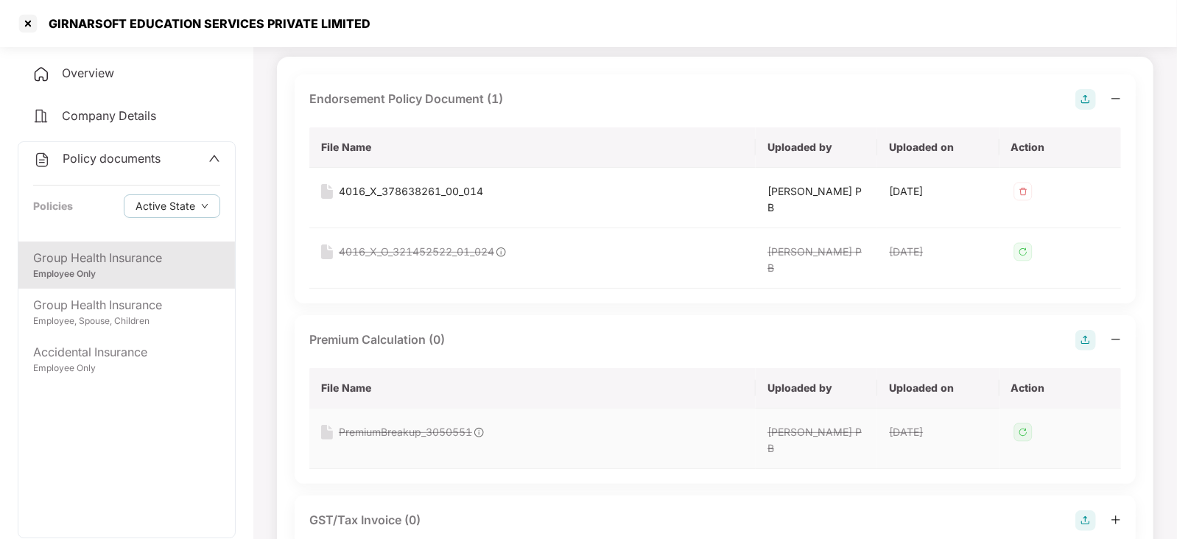
scroll to position [460, 0]
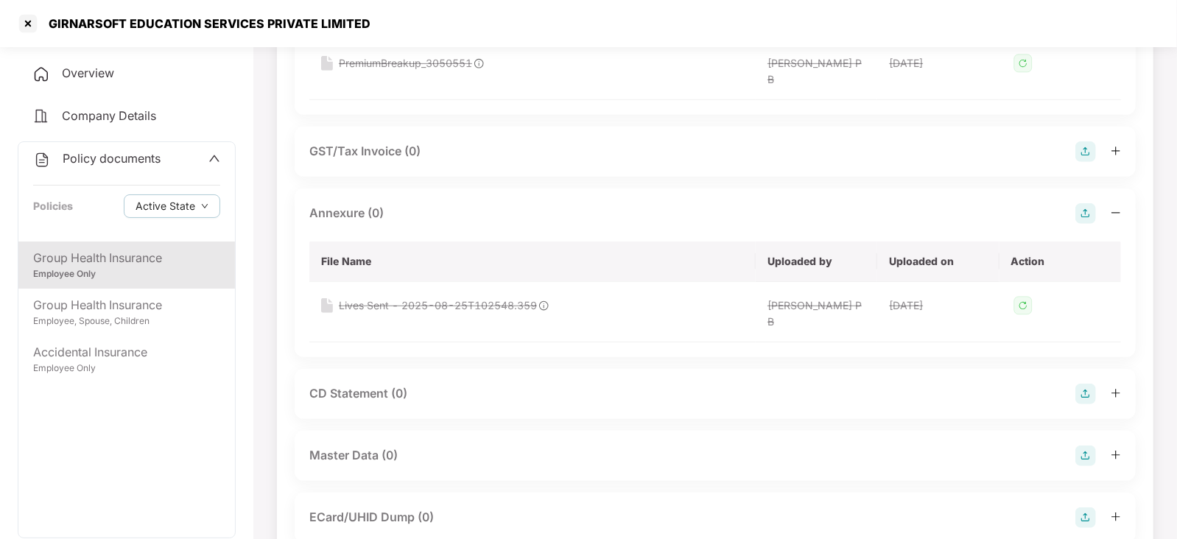
click at [1088, 211] on img at bounding box center [1085, 213] width 21 height 21
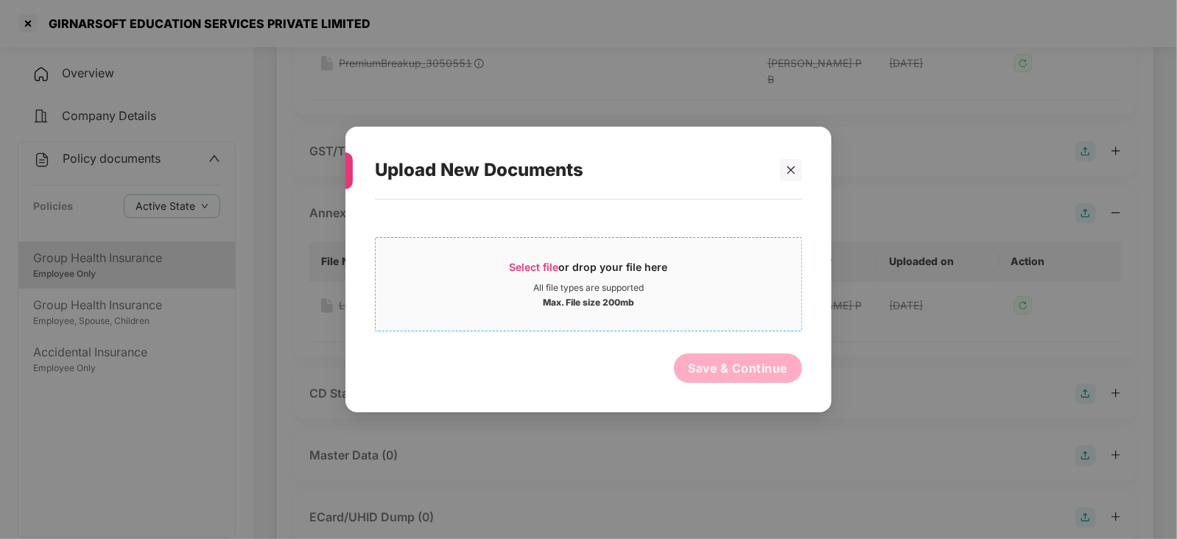
click at [547, 266] on span "Select file" at bounding box center [533, 267] width 49 height 13
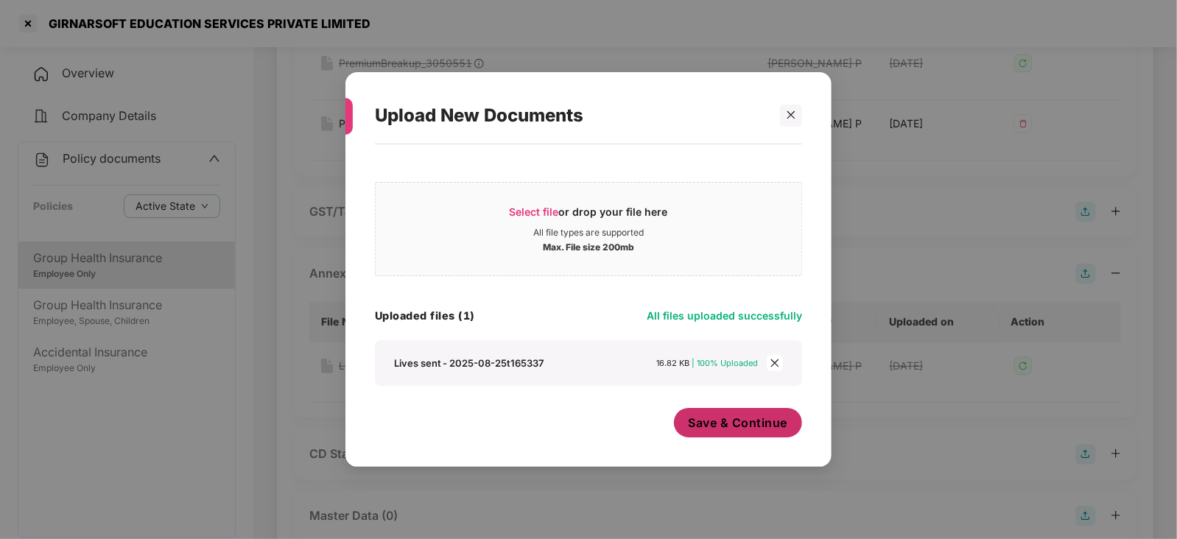
click at [750, 433] on button "Save & Continue" at bounding box center [738, 422] width 129 height 29
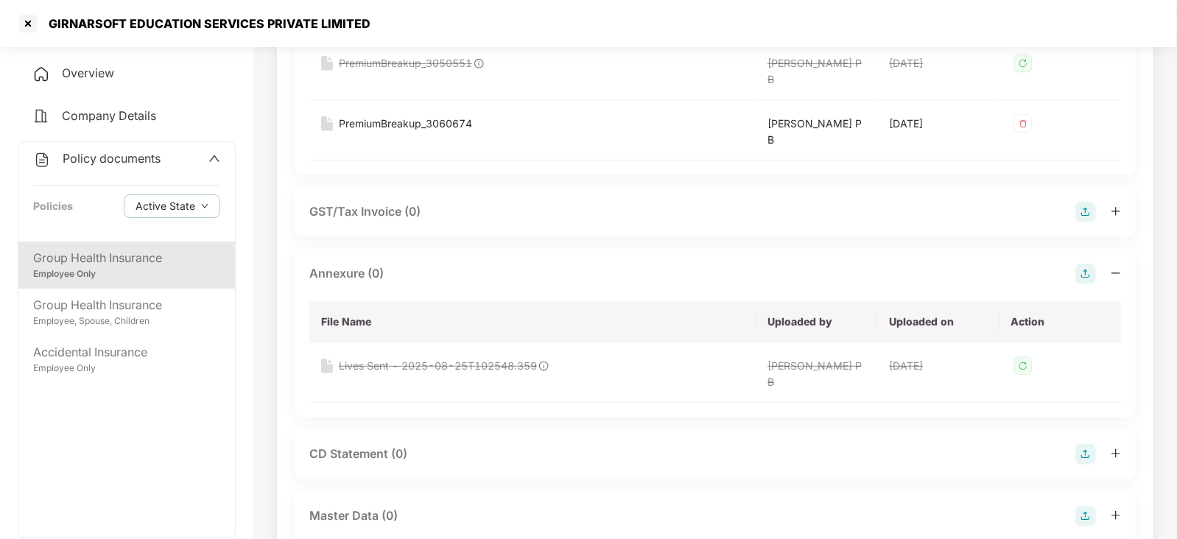
scroll to position [552, 0]
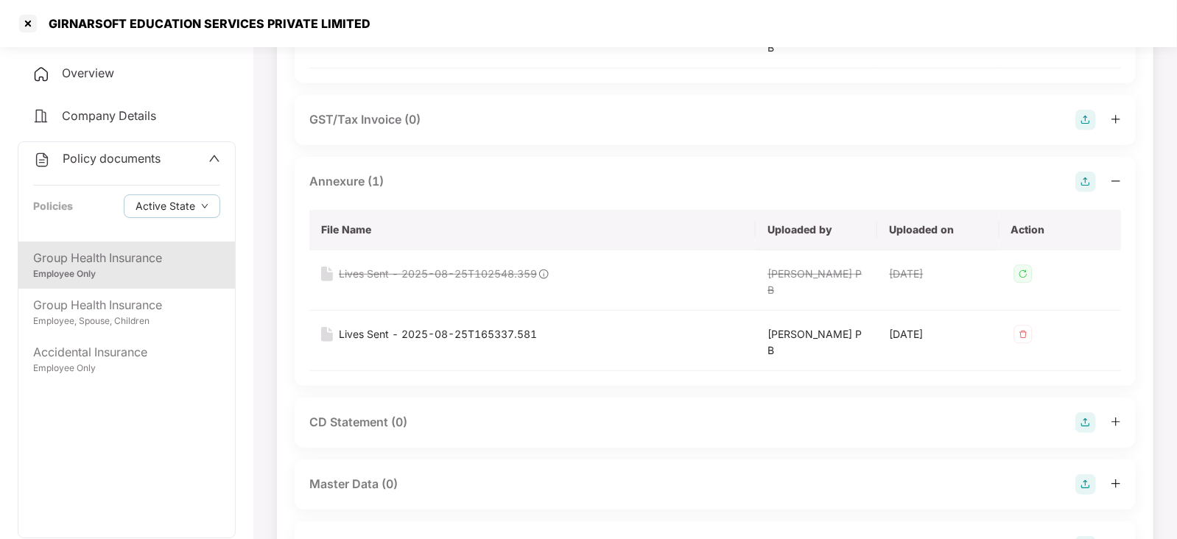
drag, startPoint x: 1071, startPoint y: 474, endPoint x: 1087, endPoint y: 476, distance: 16.3
click at [1072, 474] on div "Master Data (0)" at bounding box center [714, 484] width 811 height 21
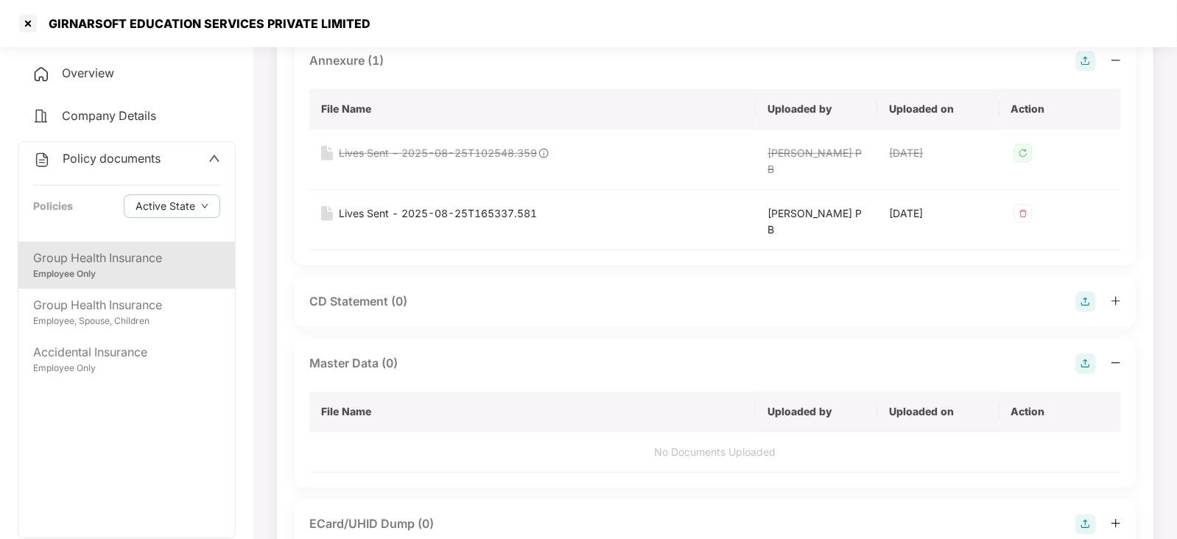
scroll to position [828, 0]
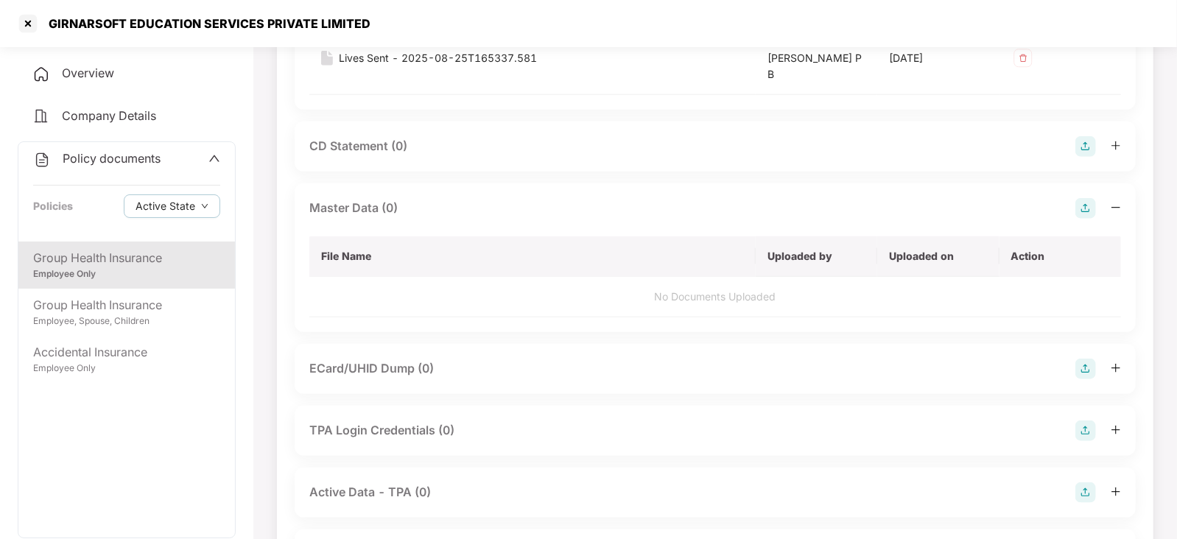
click at [1079, 208] on img at bounding box center [1085, 208] width 21 height 21
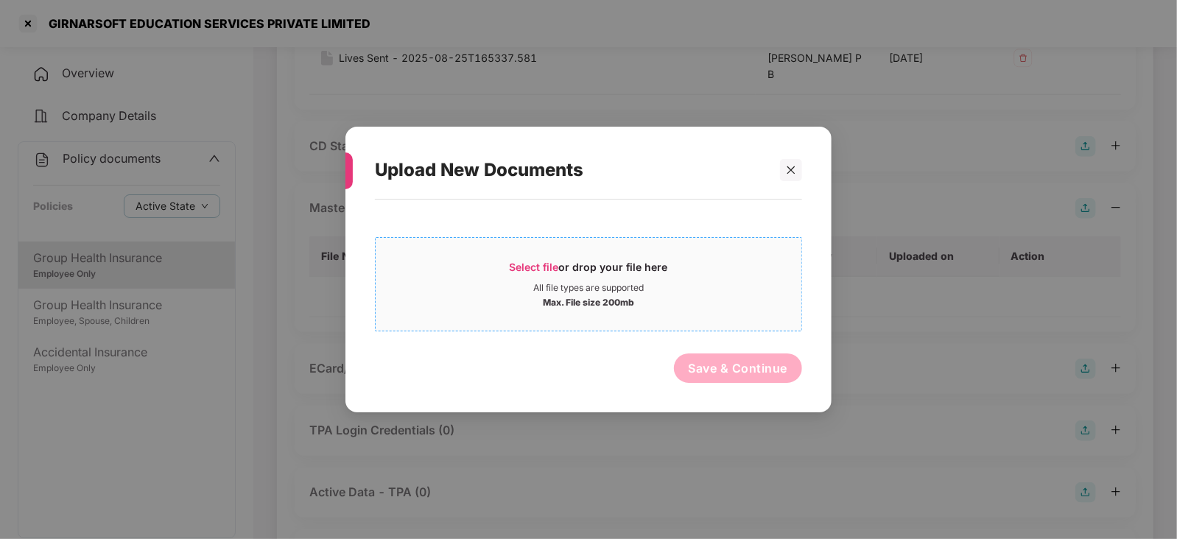
click at [529, 264] on span "Select file" at bounding box center [533, 267] width 49 height 13
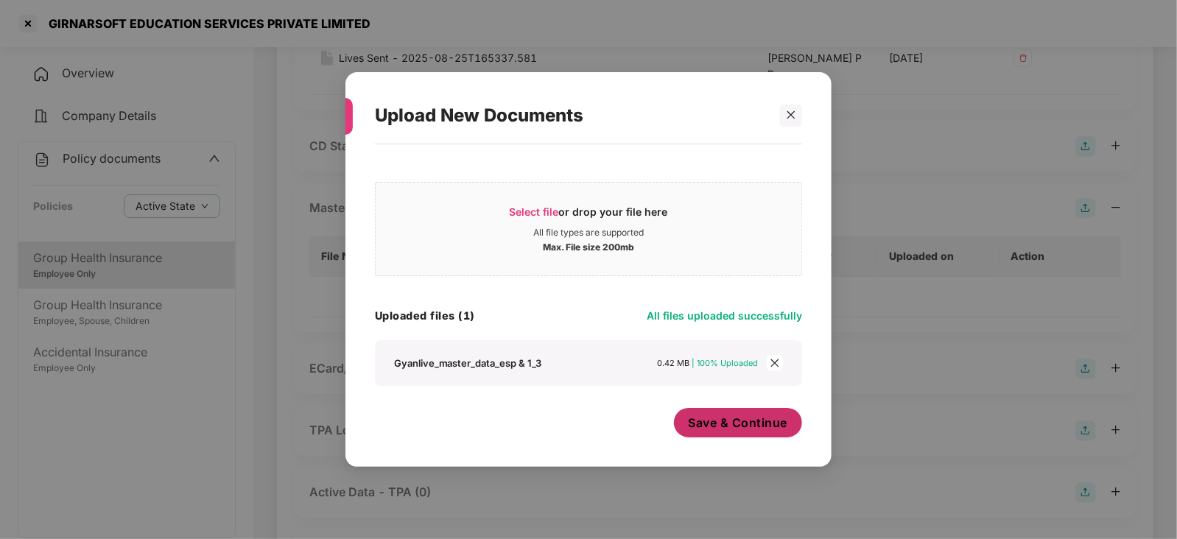
click at [723, 439] on div "Save & Continue" at bounding box center [738, 426] width 129 height 37
click at [721, 434] on button "Save & Continue" at bounding box center [738, 422] width 129 height 29
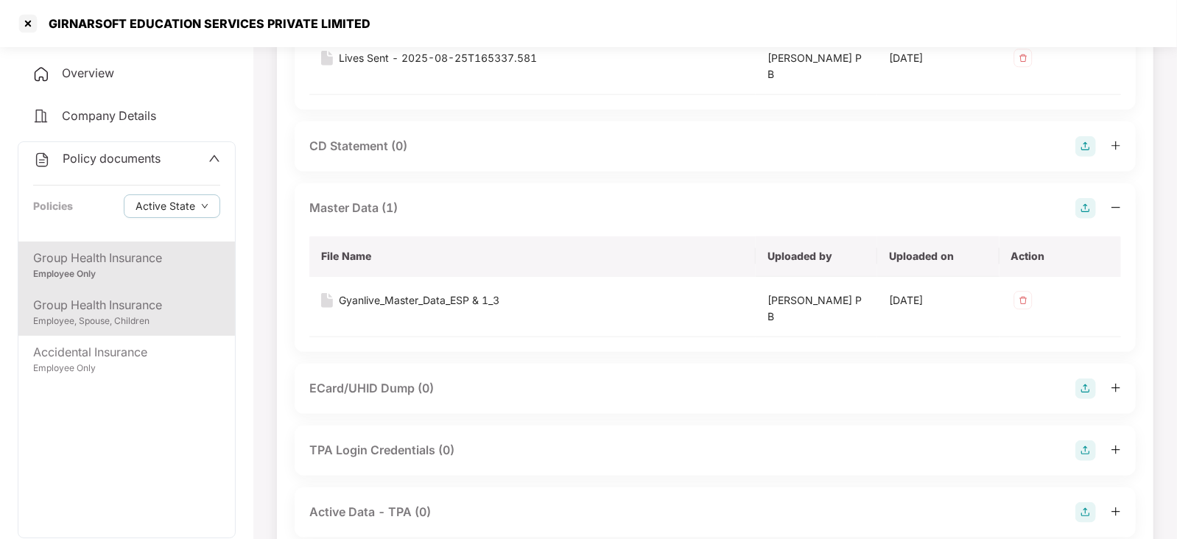
click at [130, 328] on div "Employee, Spouse, Children" at bounding box center [126, 321] width 187 height 14
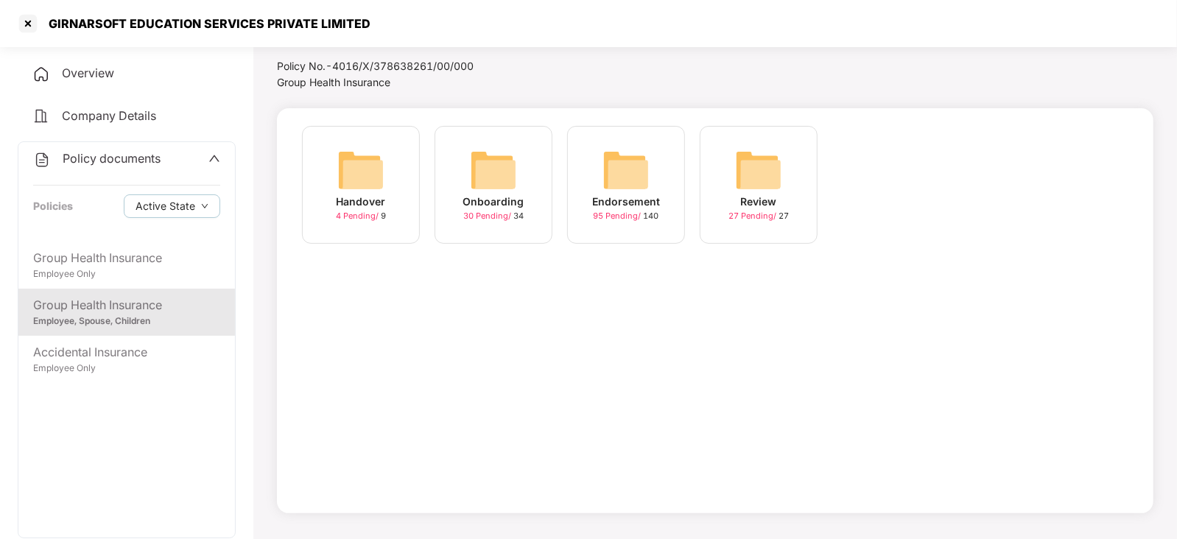
click at [648, 154] on img at bounding box center [625, 170] width 47 height 47
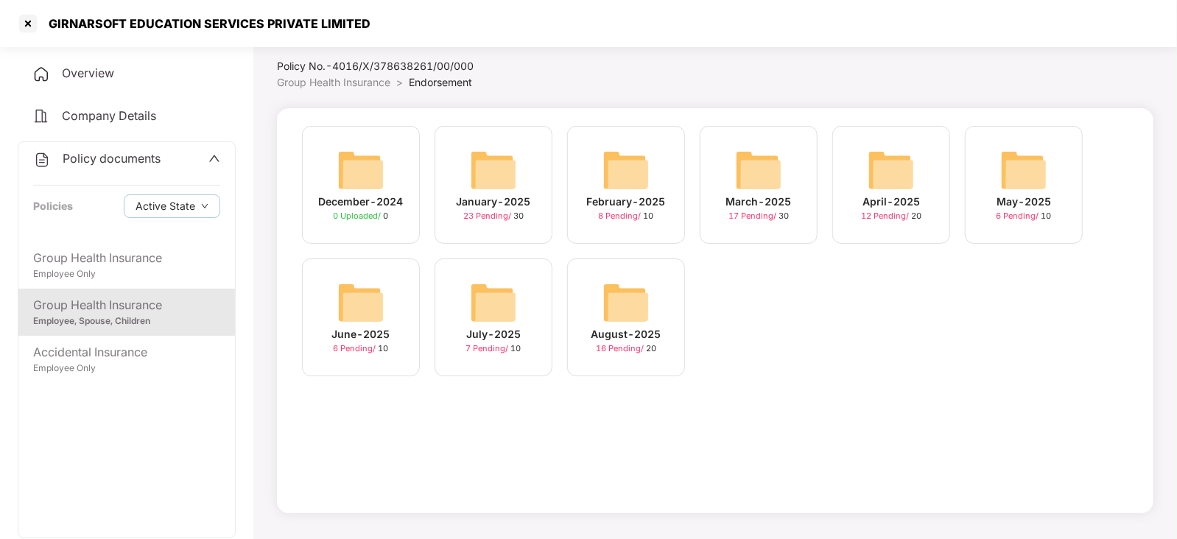
click at [655, 294] on div "August-2025 16 Pending / 20" at bounding box center [626, 317] width 118 height 118
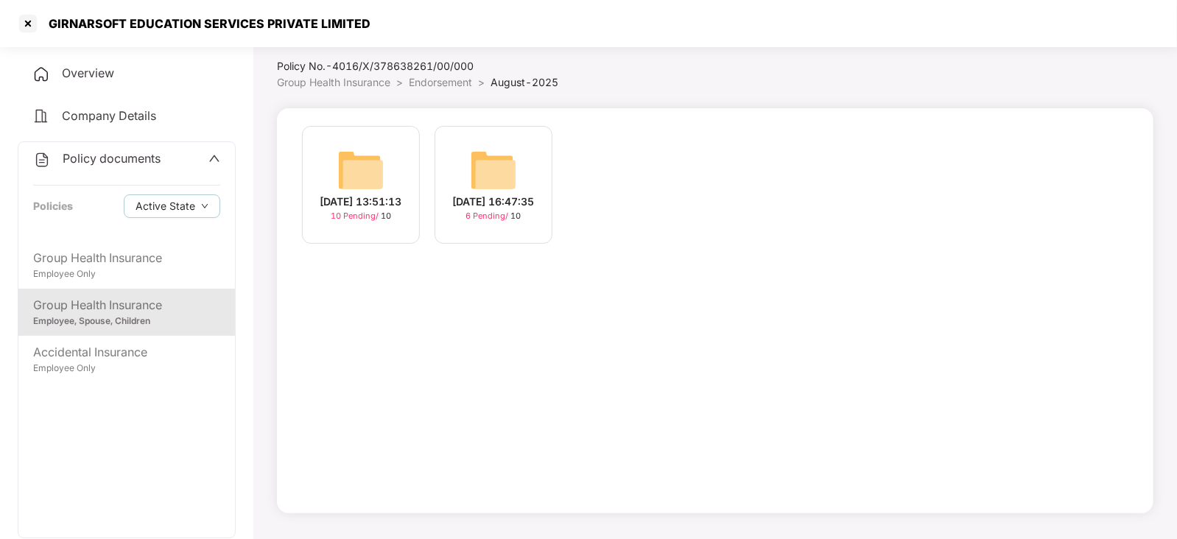
click at [379, 177] on img at bounding box center [360, 170] width 47 height 47
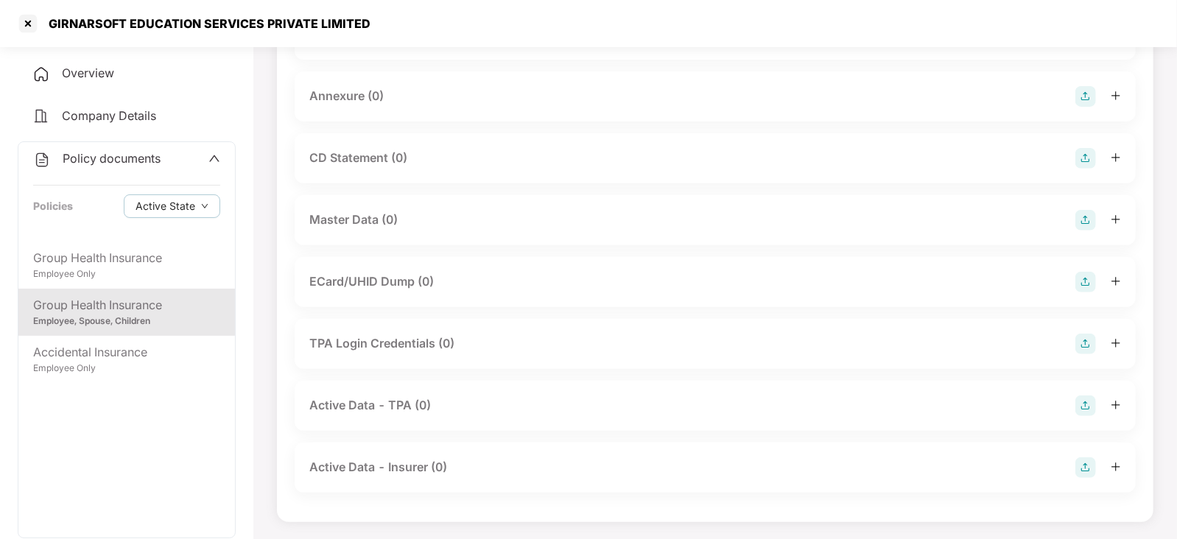
click at [1087, 219] on img at bounding box center [1085, 220] width 21 height 21
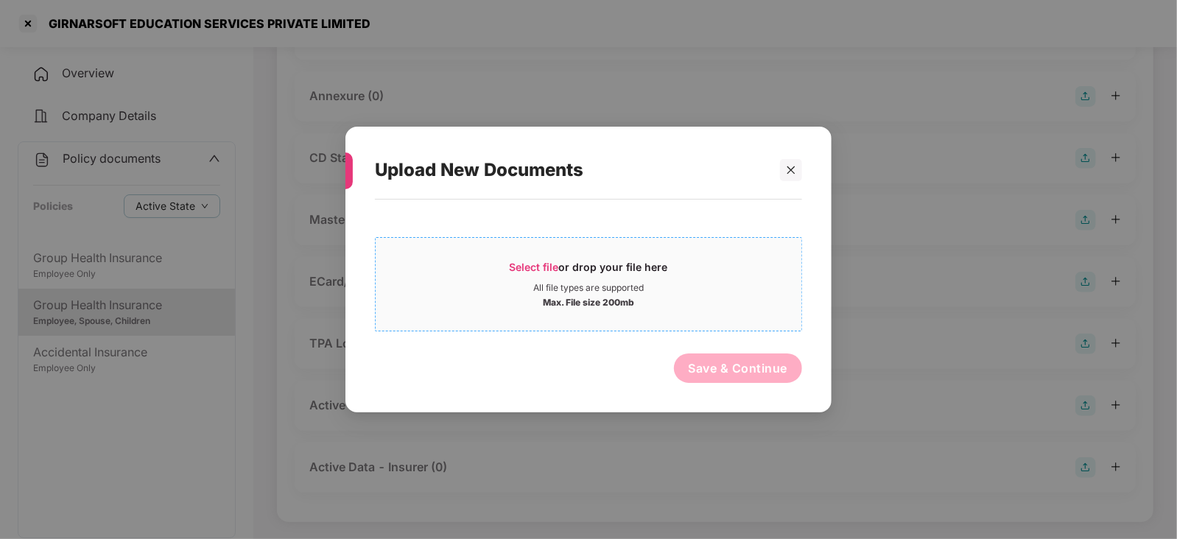
click at [535, 255] on span "Select file or drop your file here All file types are supported Max. File size …" at bounding box center [588, 284] width 426 height 71
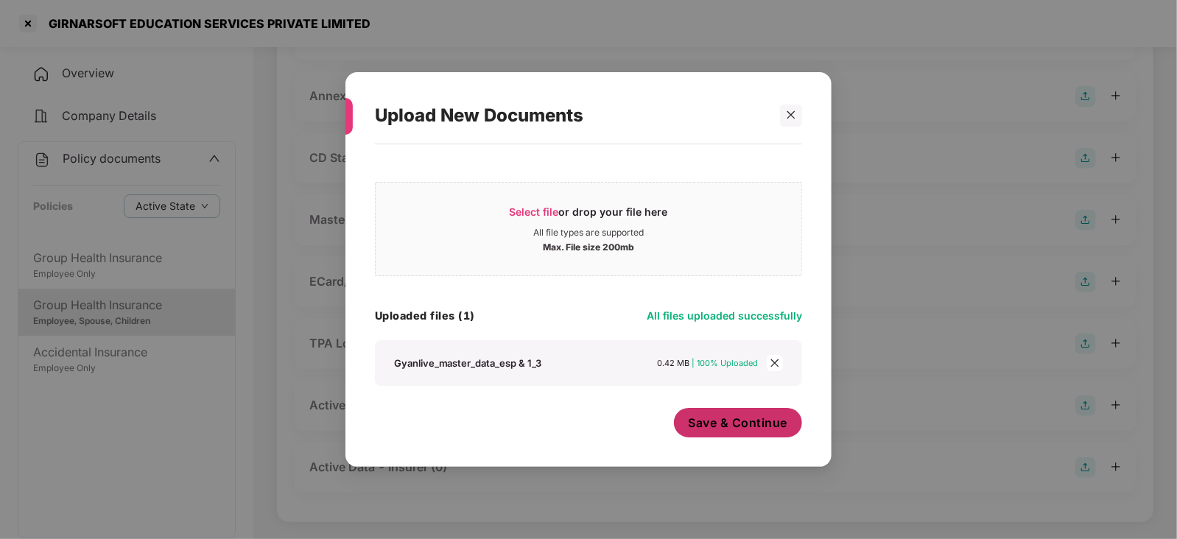
click at [744, 436] on button "Save & Continue" at bounding box center [738, 422] width 129 height 29
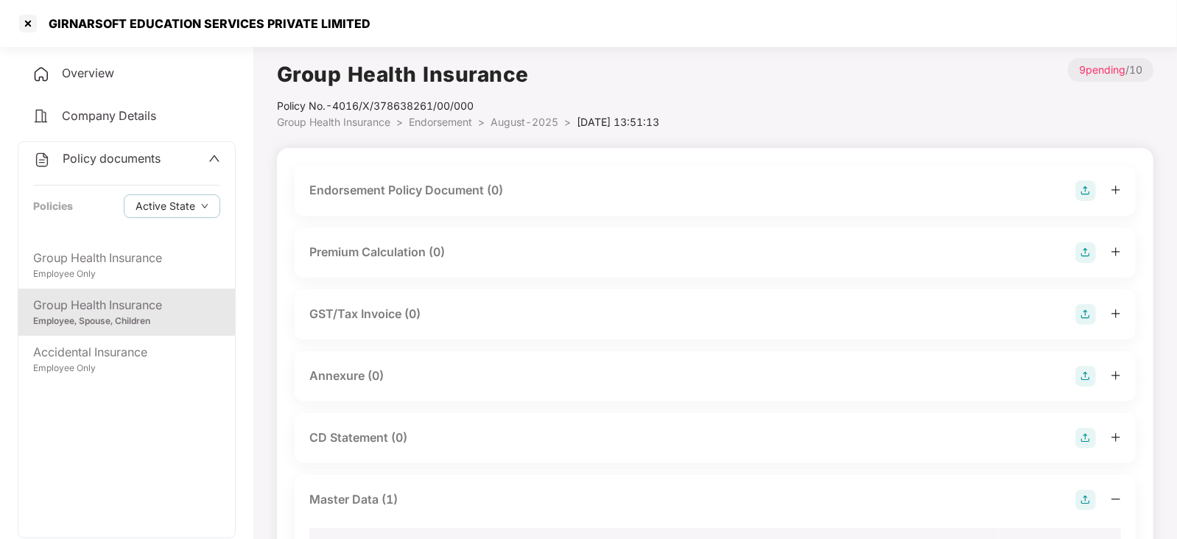
scroll to position [0, 0]
click at [1092, 187] on img at bounding box center [1085, 190] width 21 height 21
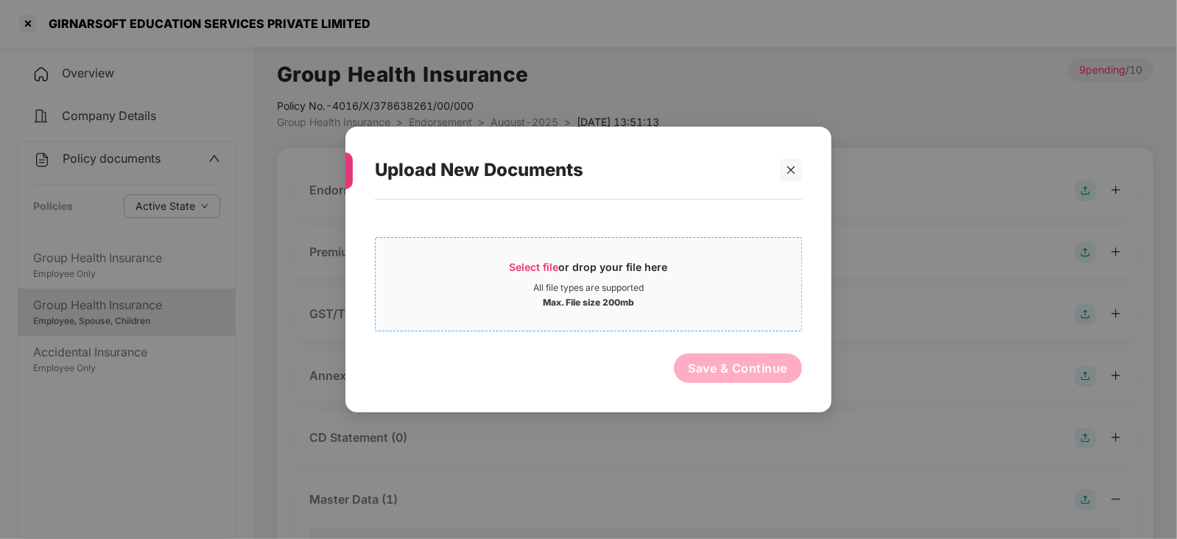
click at [537, 267] on span "Select file" at bounding box center [533, 267] width 49 height 13
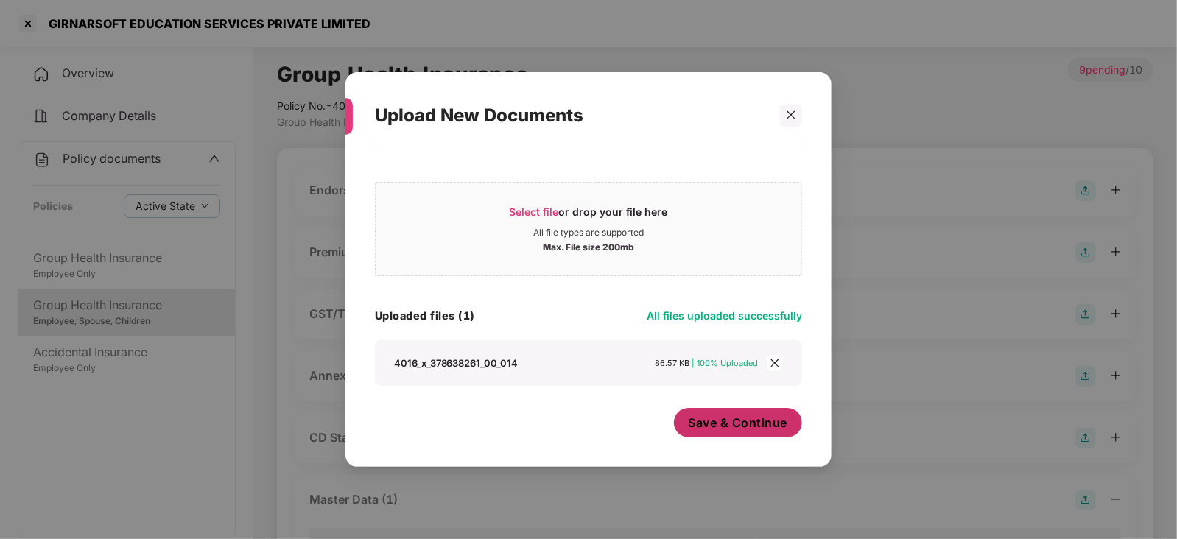
click at [726, 421] on span "Save & Continue" at bounding box center [737, 423] width 99 height 16
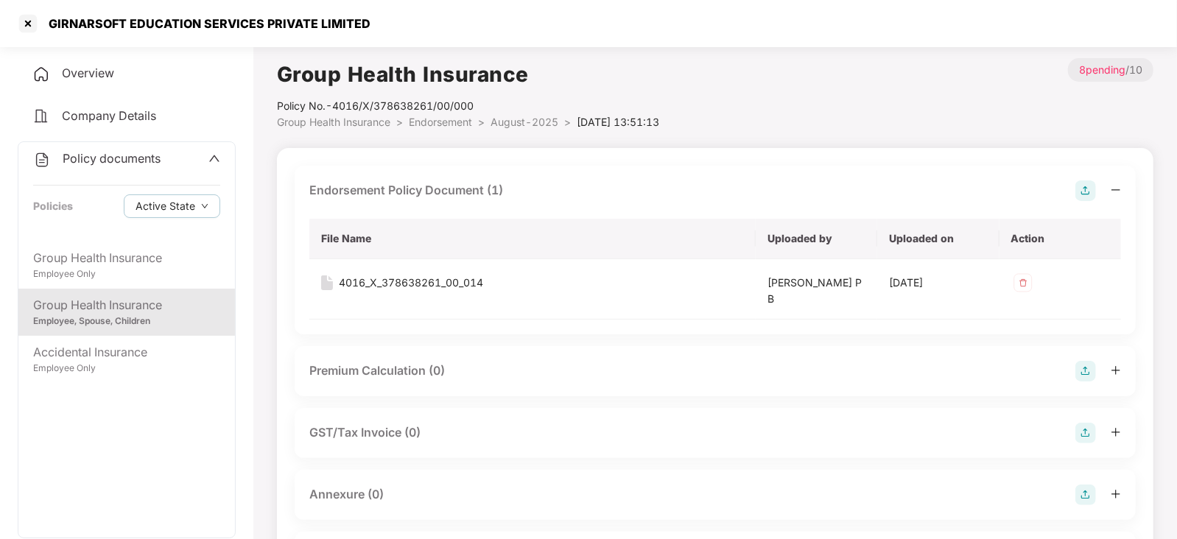
click at [1092, 376] on img at bounding box center [1085, 371] width 21 height 21
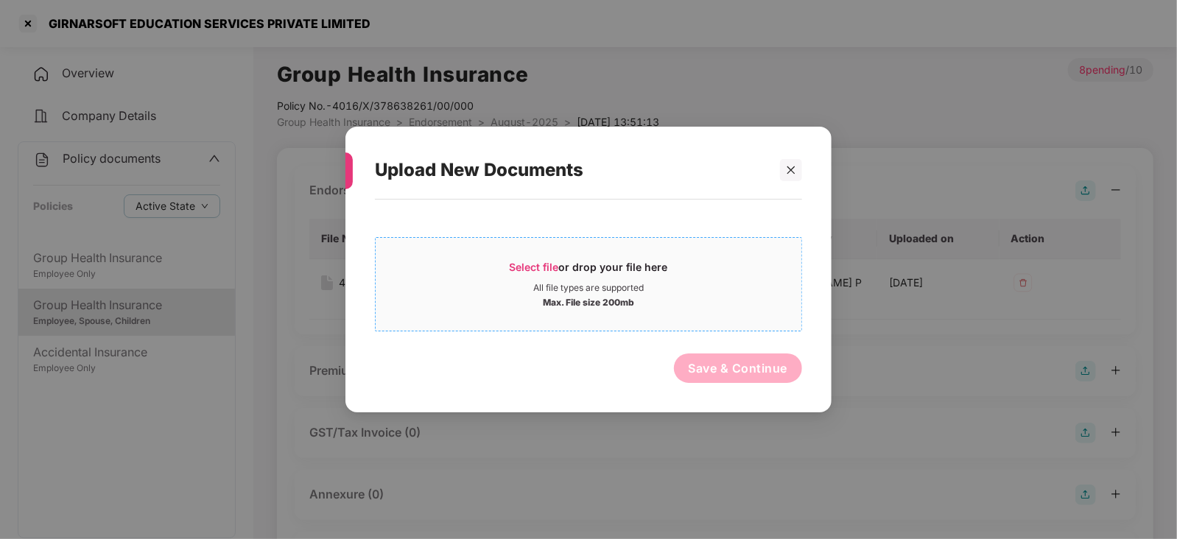
click at [527, 256] on span "Select file or drop your file here All file types are supported Max. File size …" at bounding box center [588, 284] width 426 height 71
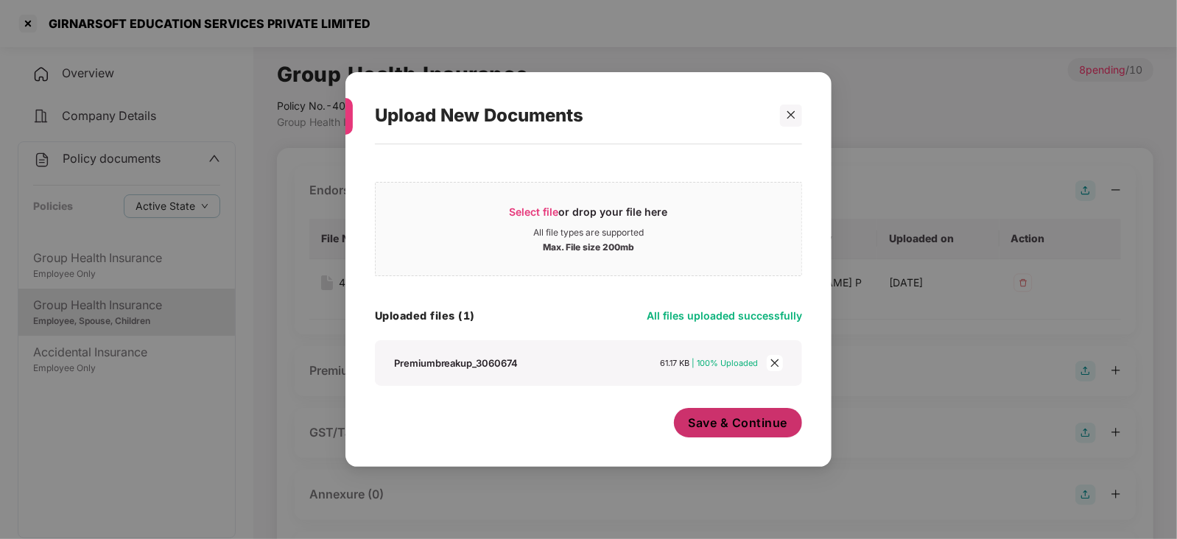
click at [736, 423] on span "Save & Continue" at bounding box center [737, 423] width 99 height 16
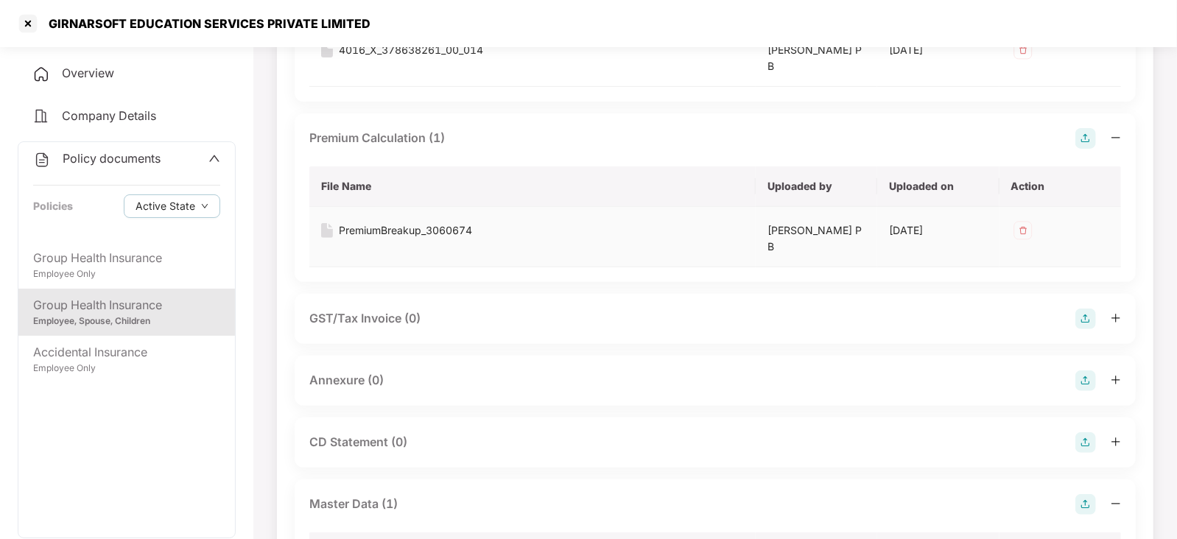
scroll to position [367, 0]
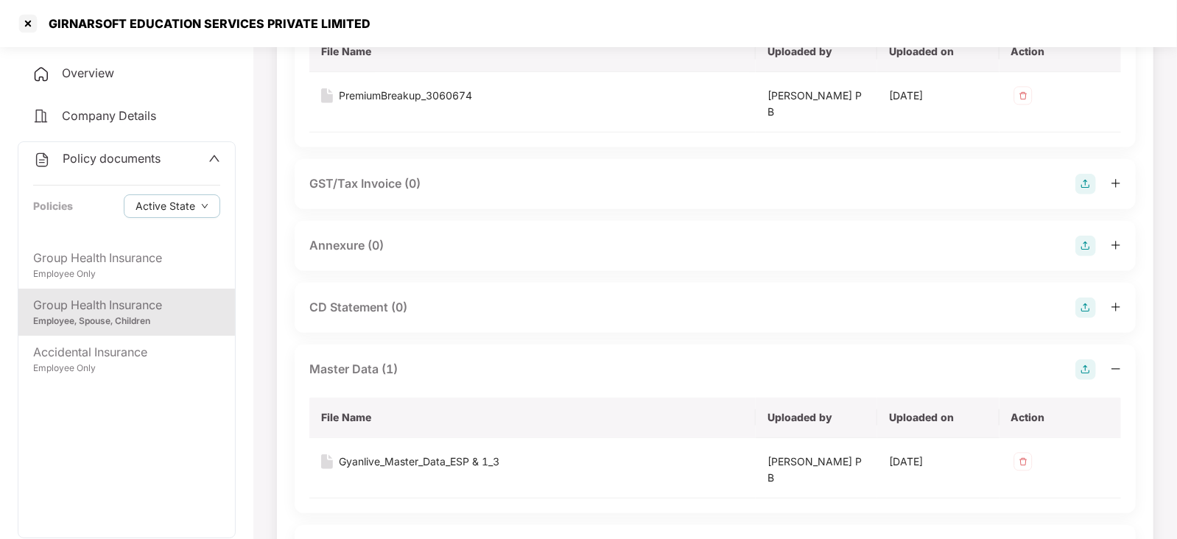
drag, startPoint x: 1082, startPoint y: 223, endPoint x: 1097, endPoint y: 240, distance: 22.9
click at [1089, 233] on div "Annexure (0)" at bounding box center [715, 246] width 841 height 50
click at [1092, 246] on img at bounding box center [1085, 246] width 21 height 21
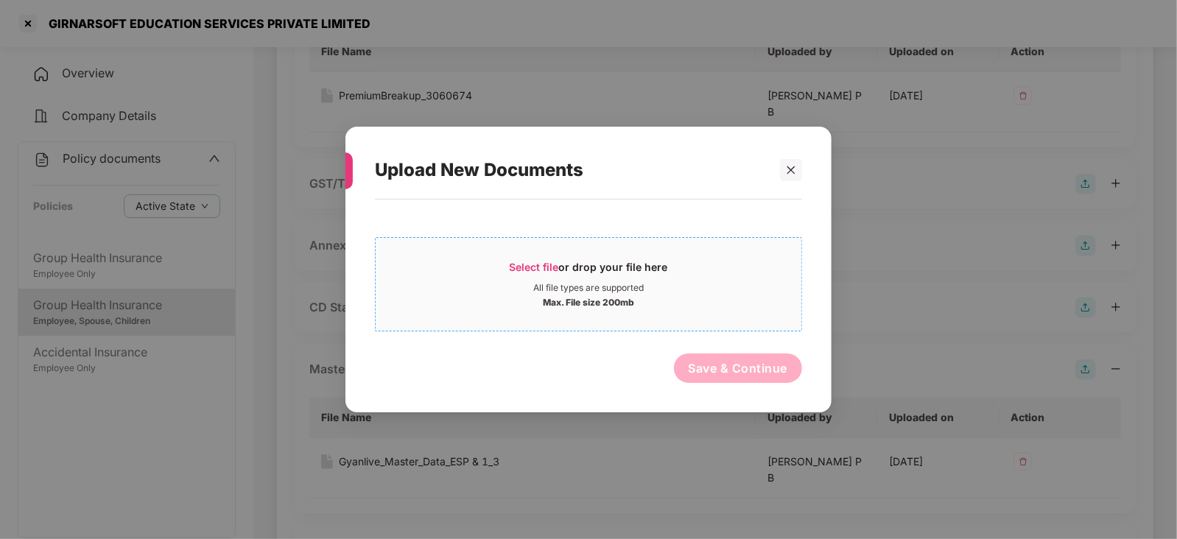
click at [531, 272] on span "Select file" at bounding box center [533, 267] width 49 height 13
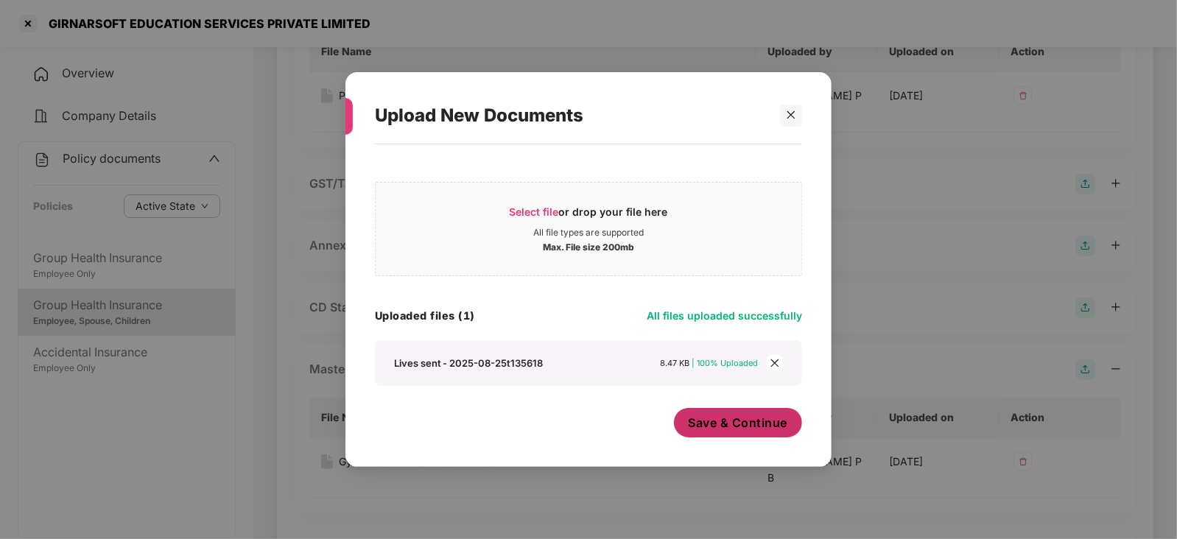
click at [749, 432] on button "Save & Continue" at bounding box center [738, 422] width 129 height 29
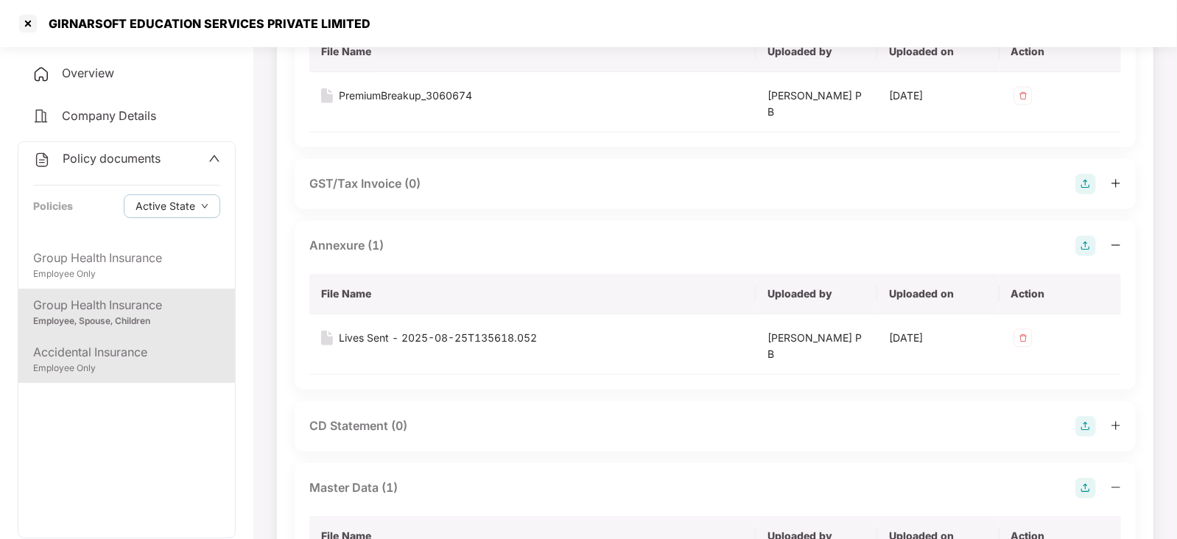
click at [105, 359] on div "Accidental Insurance" at bounding box center [126, 352] width 187 height 18
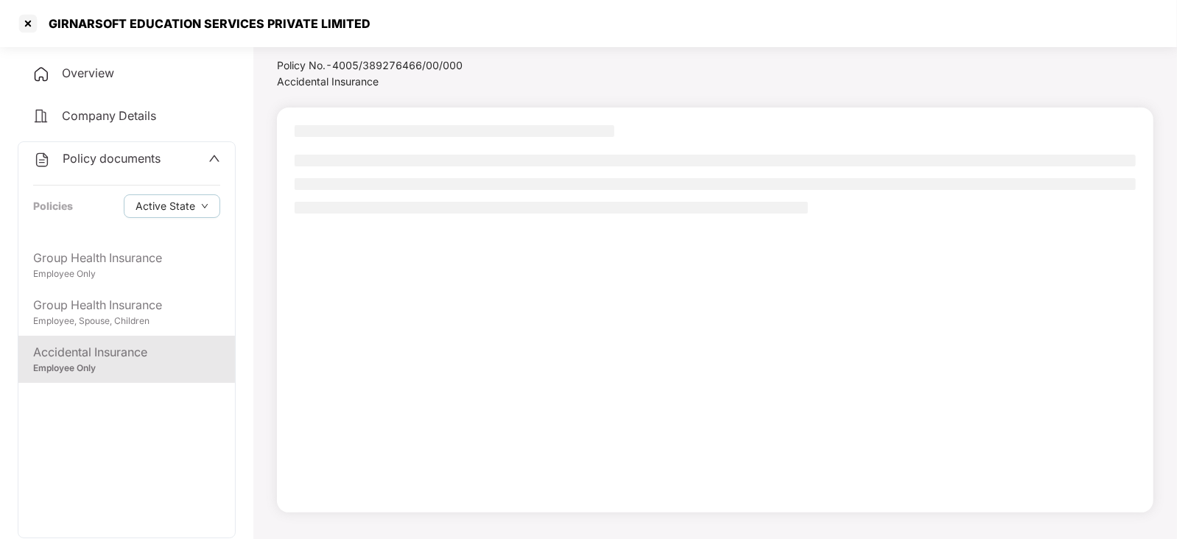
scroll to position [40, 0]
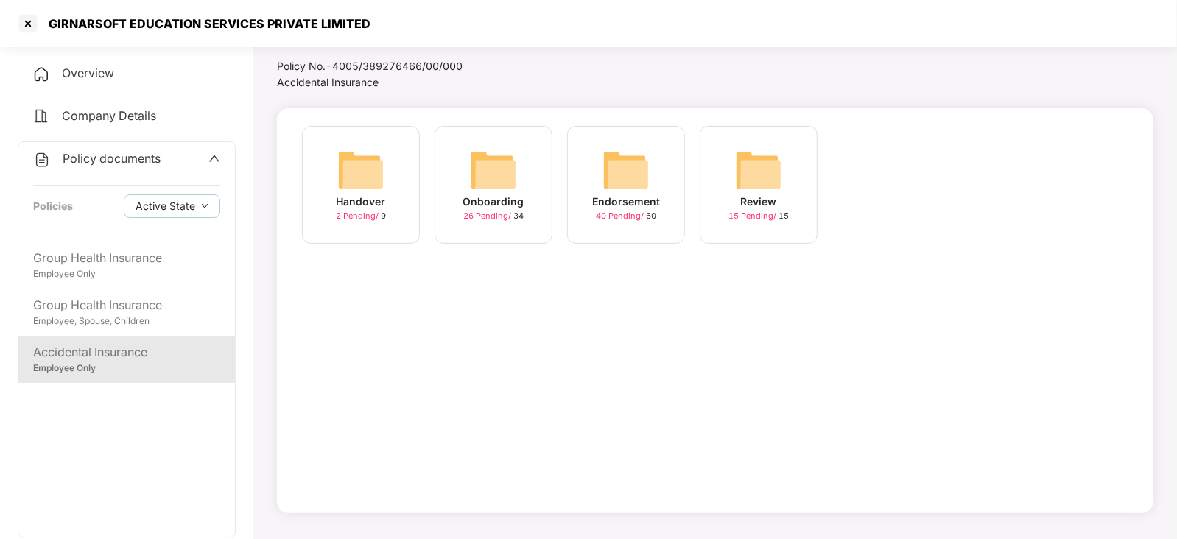
click at [637, 164] on img at bounding box center [625, 170] width 47 height 47
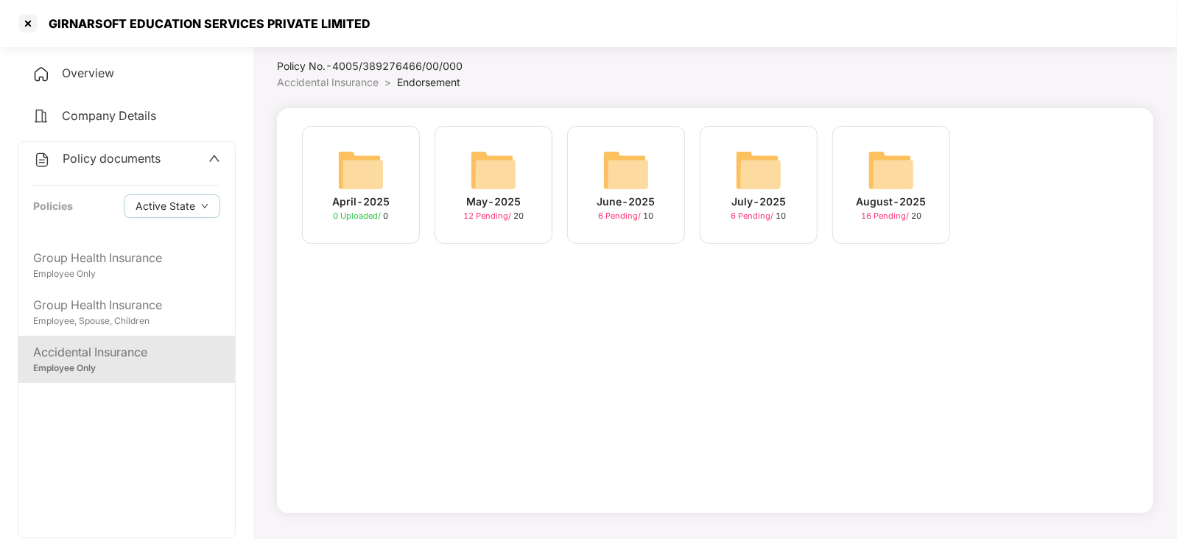
click at [875, 172] on img at bounding box center [890, 170] width 47 height 47
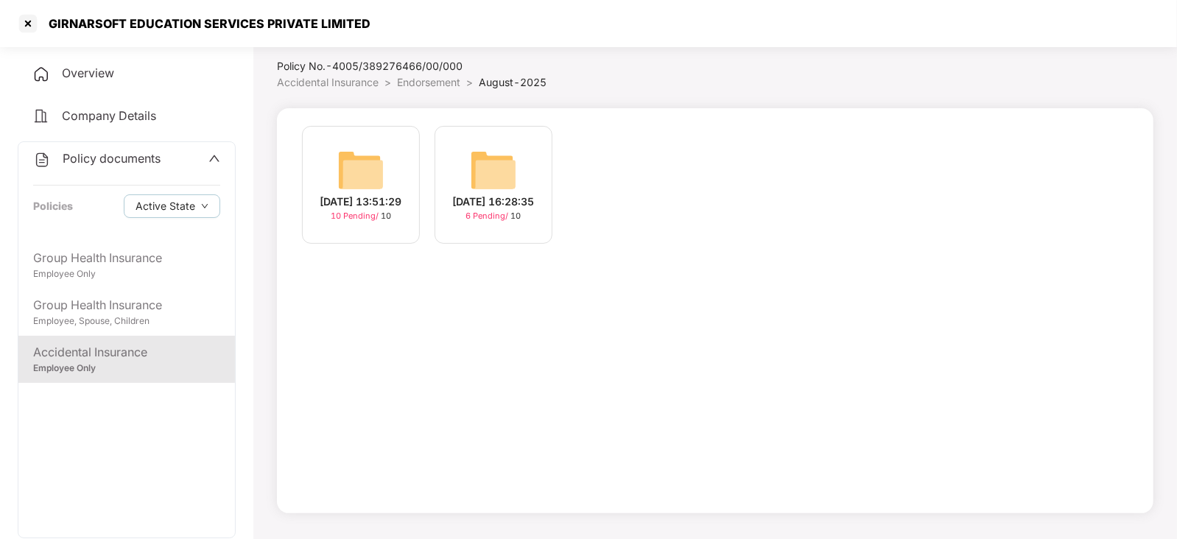
click at [335, 172] on div "25-Aug-2025 13:51:29 10 Pending / 10" at bounding box center [361, 185] width 118 height 118
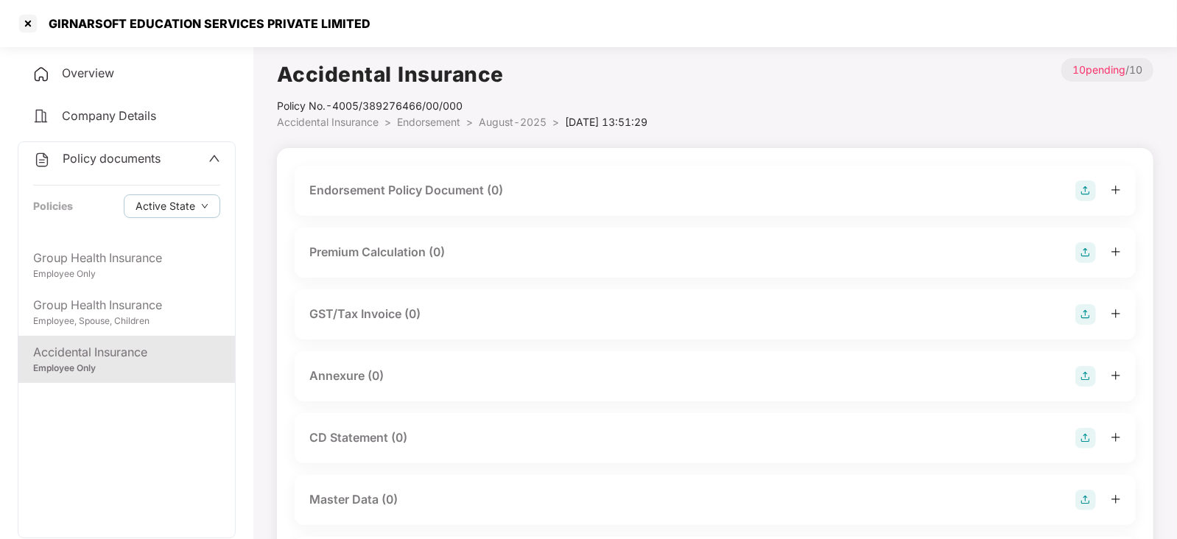
click at [1083, 197] on img at bounding box center [1085, 190] width 21 height 21
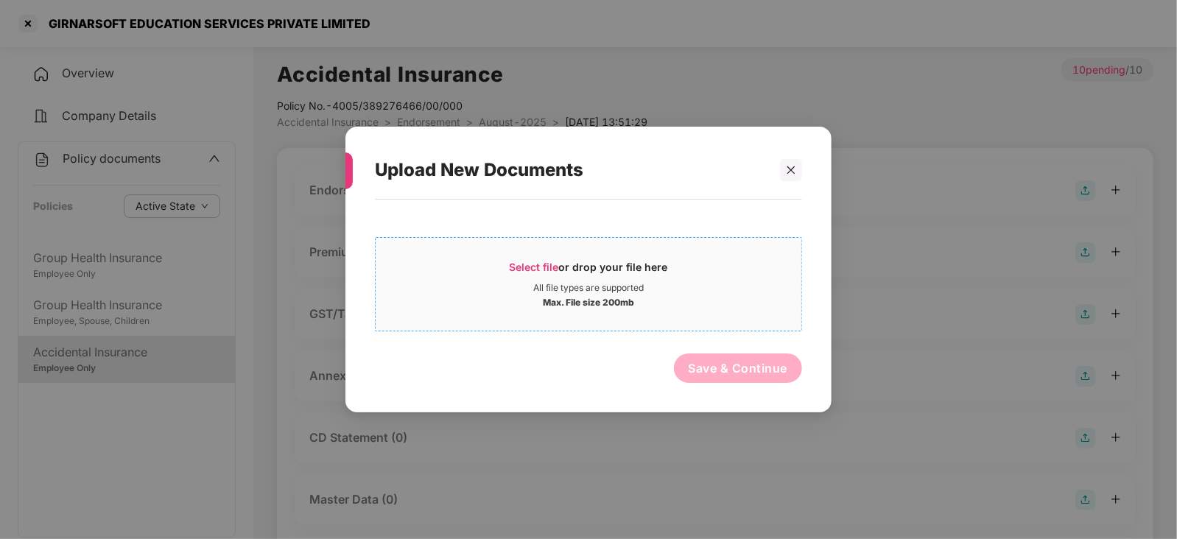
click at [547, 265] on span "Select file" at bounding box center [533, 267] width 49 height 13
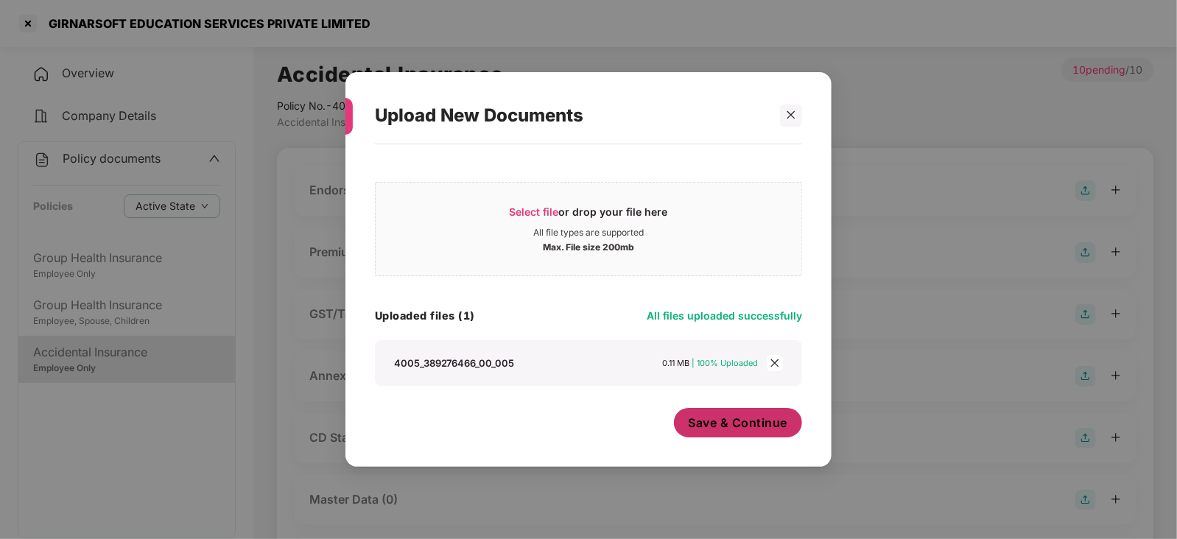
click at [750, 425] on span "Save & Continue" at bounding box center [737, 423] width 99 height 16
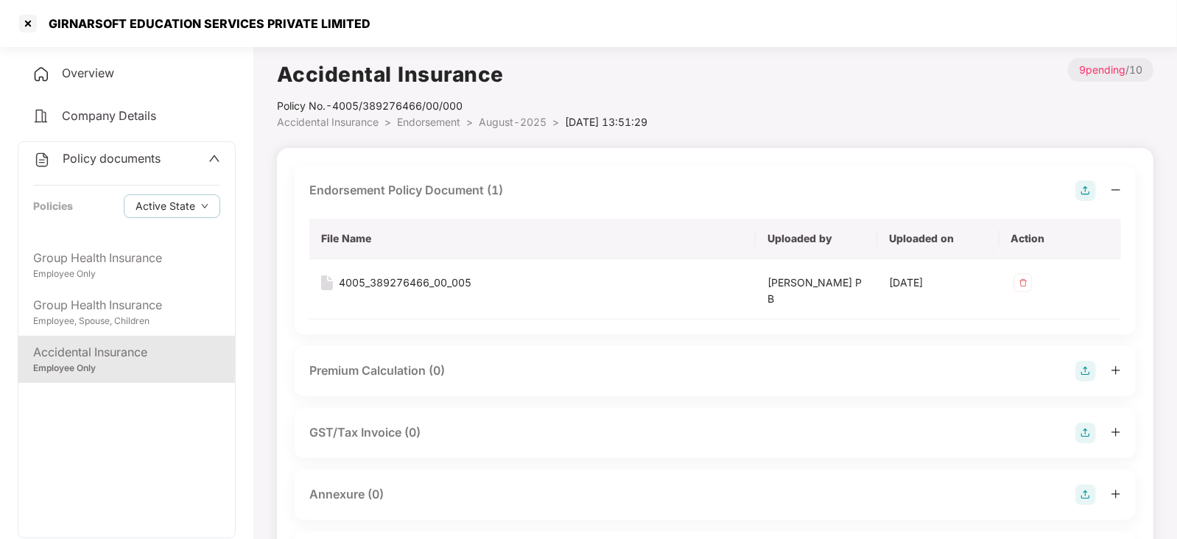
click at [1096, 373] on img at bounding box center [1085, 371] width 21 height 21
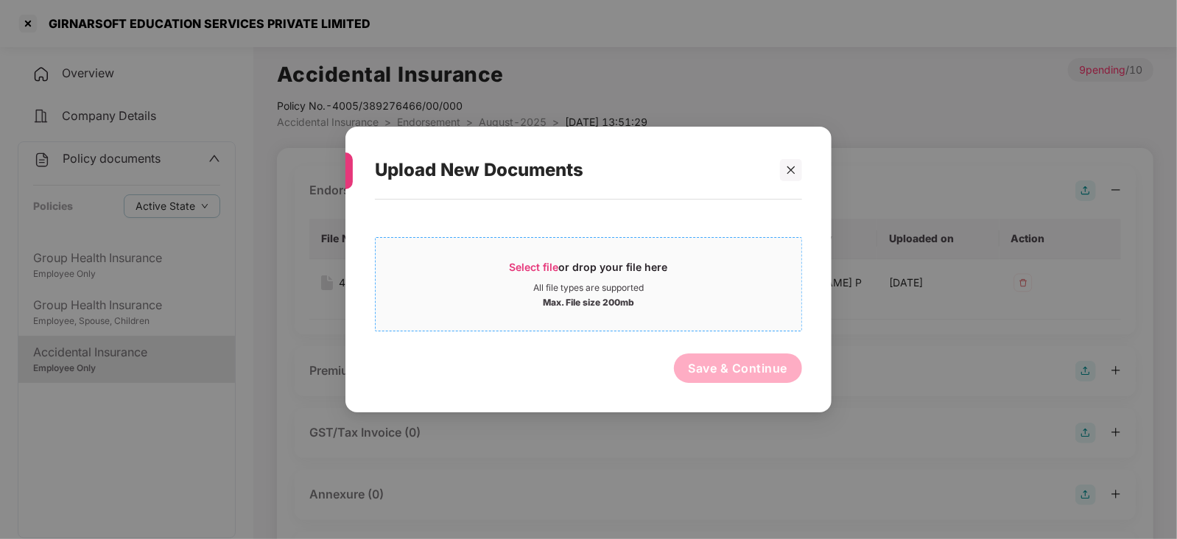
click at [534, 269] on span "Select file" at bounding box center [533, 267] width 49 height 13
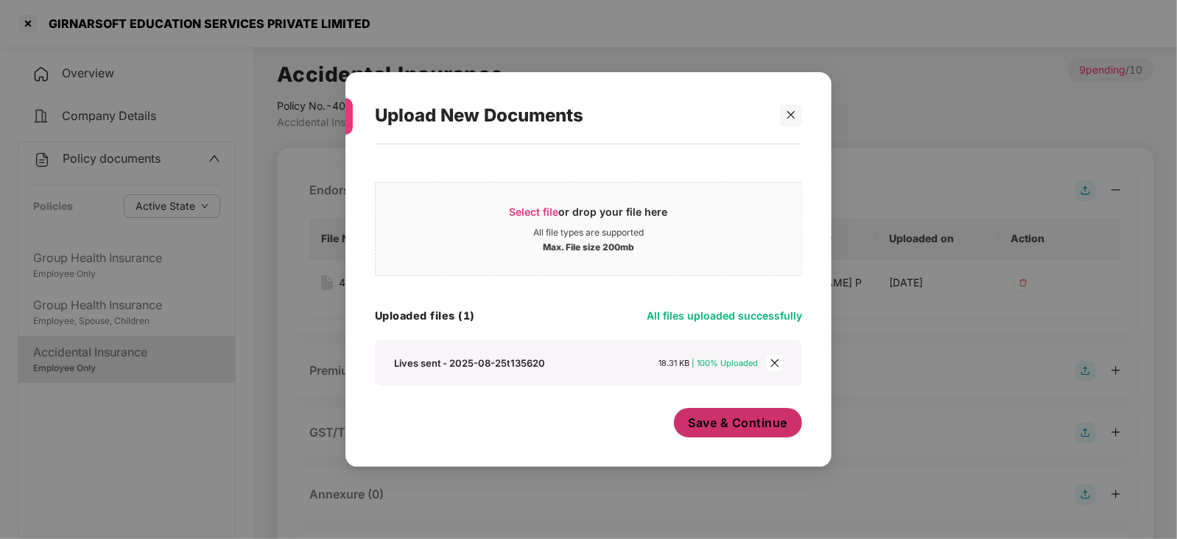
click at [729, 431] on button "Save & Continue" at bounding box center [738, 422] width 129 height 29
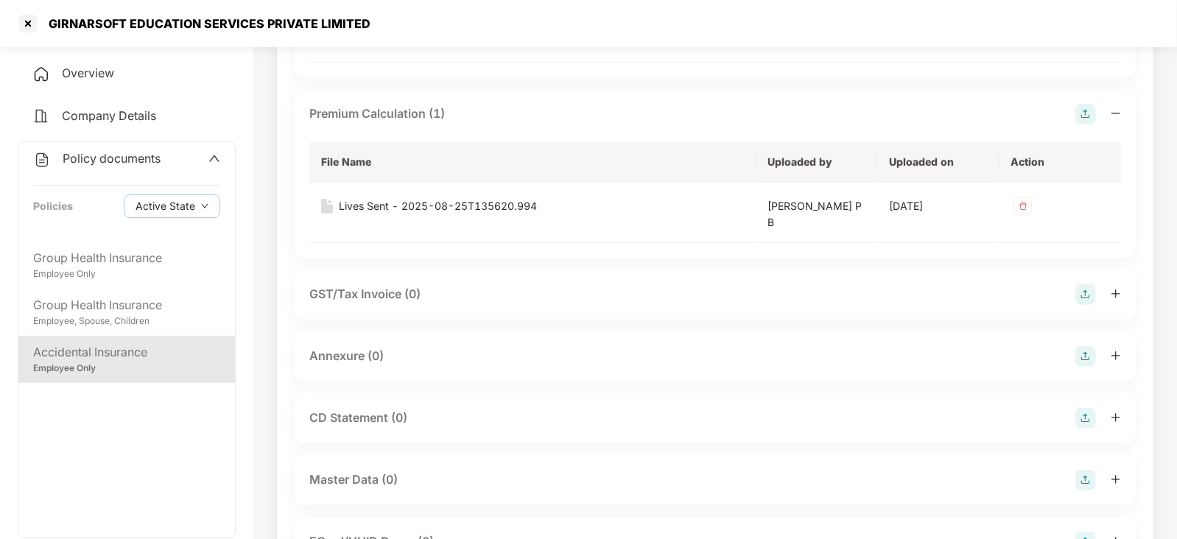
scroll to position [276, 0]
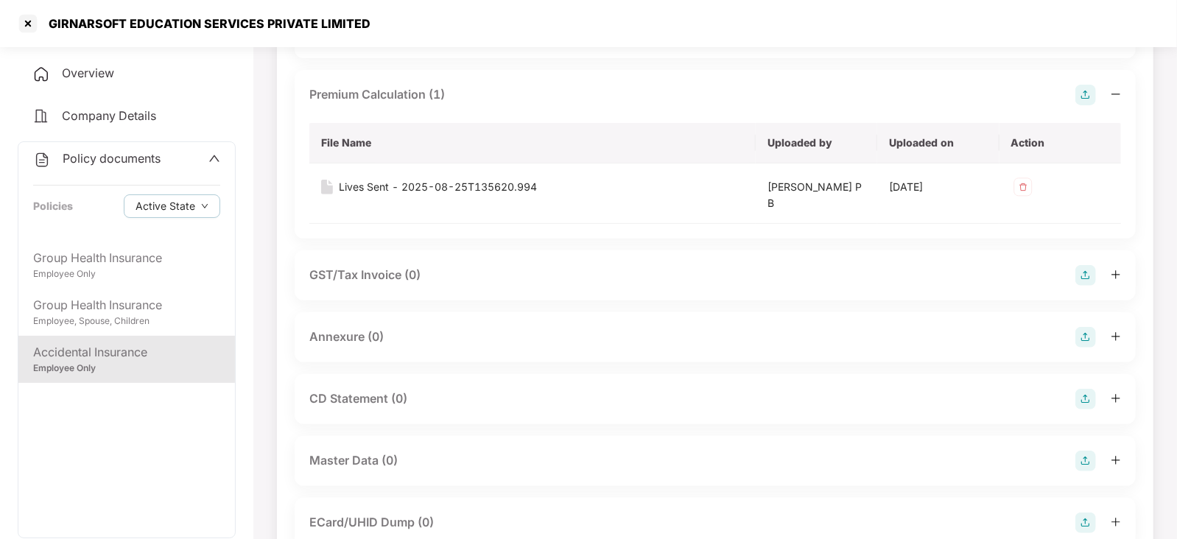
click at [1075, 334] on img at bounding box center [1085, 337] width 21 height 21
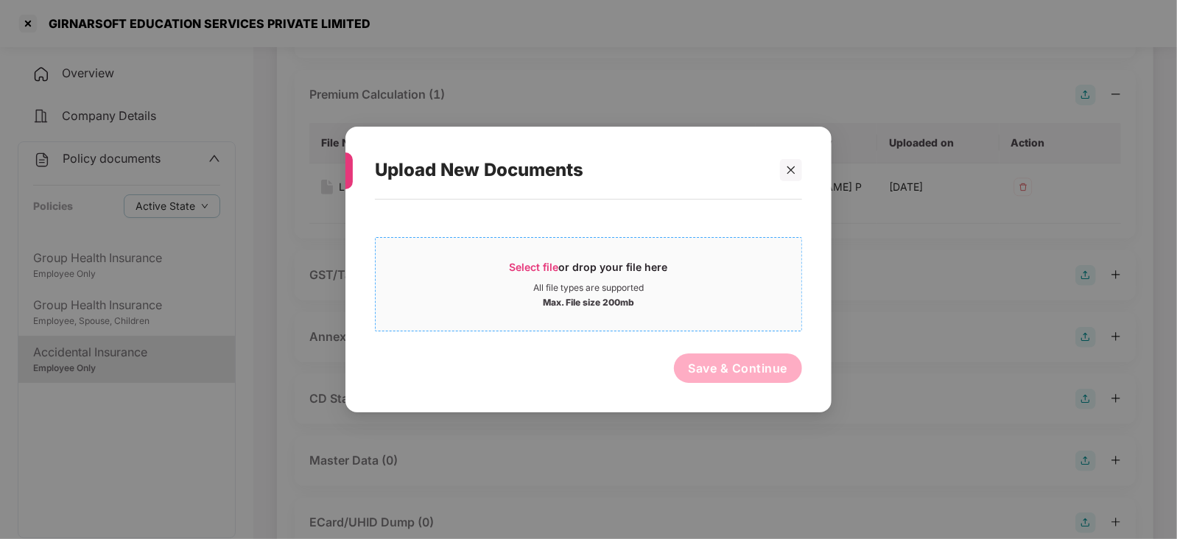
click at [519, 272] on span "Select file" at bounding box center [533, 267] width 49 height 13
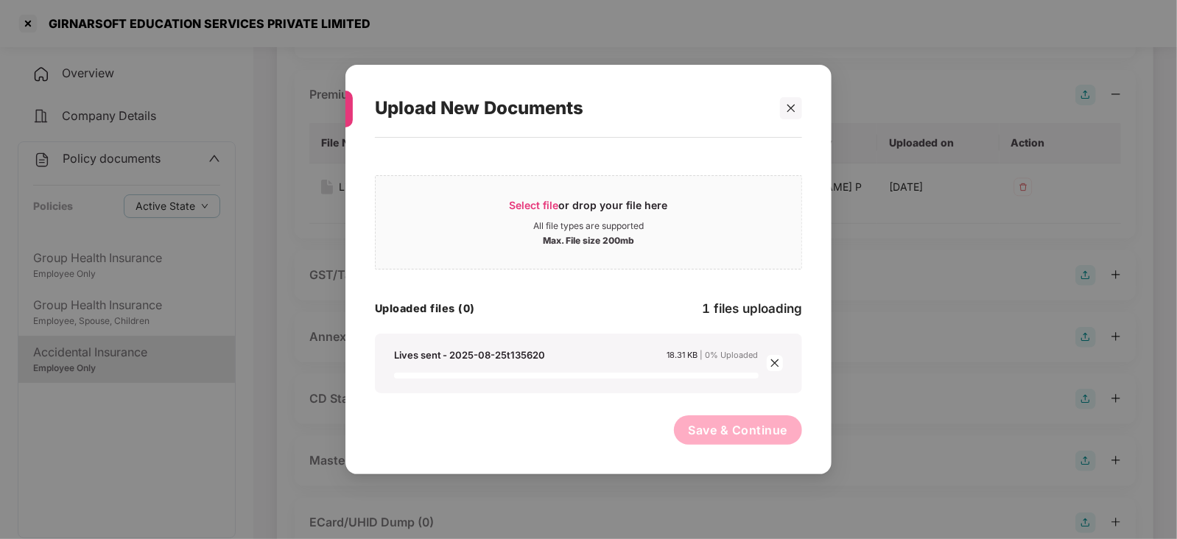
drag, startPoint x: 699, startPoint y: 371, endPoint x: 705, endPoint y: 381, distance: 11.9
click at [700, 372] on div "Lives sent - 2025-08-25t135620 18.31 KB | 0% Uploaded" at bounding box center [576, 363] width 364 height 30
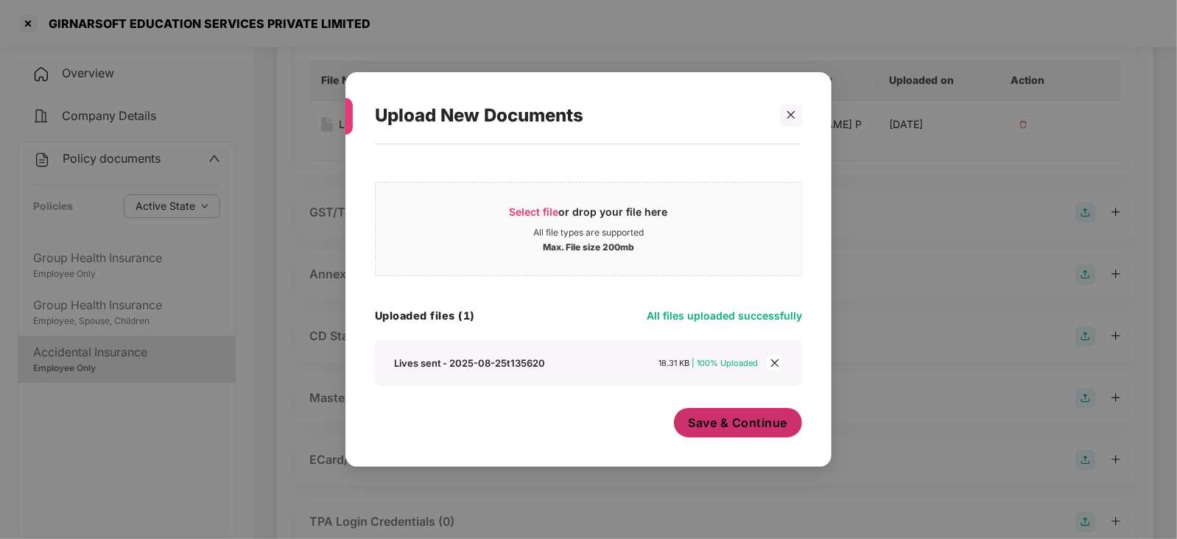
scroll to position [460, 0]
click at [699, 415] on span "Save & Continue" at bounding box center [737, 423] width 99 height 16
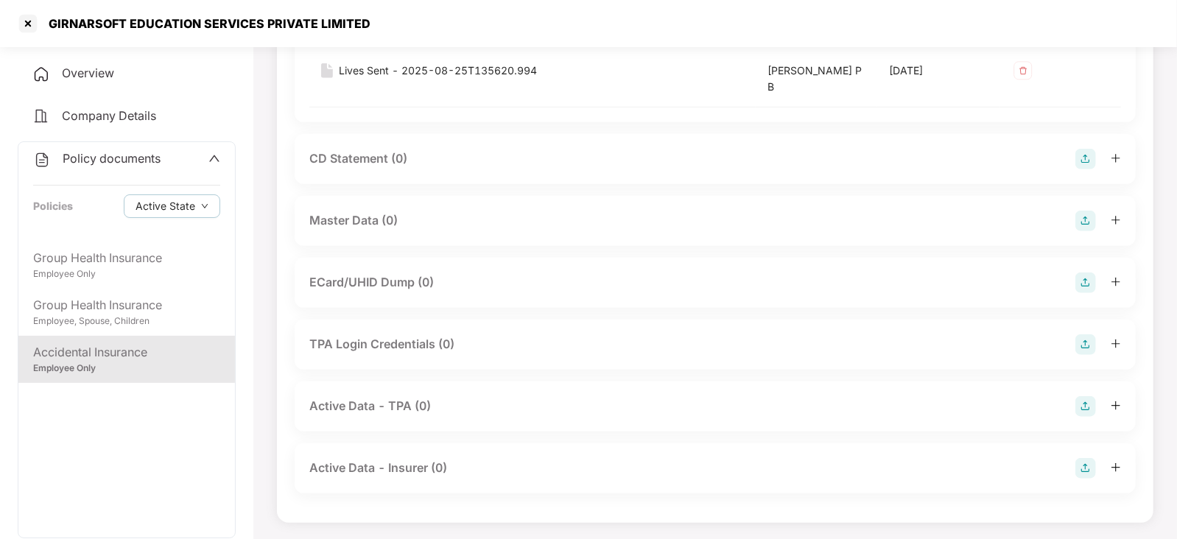
scroll to position [635, 0]
click at [1090, 210] on img at bounding box center [1085, 220] width 21 height 21
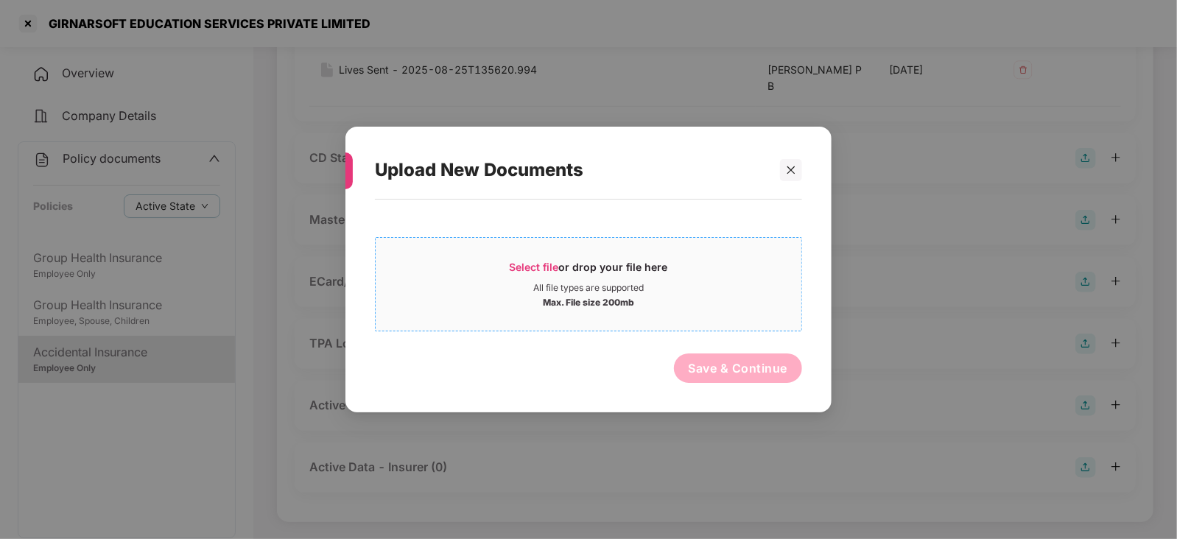
click at [512, 278] on div "Select file or drop your file here" at bounding box center [588, 271] width 158 height 22
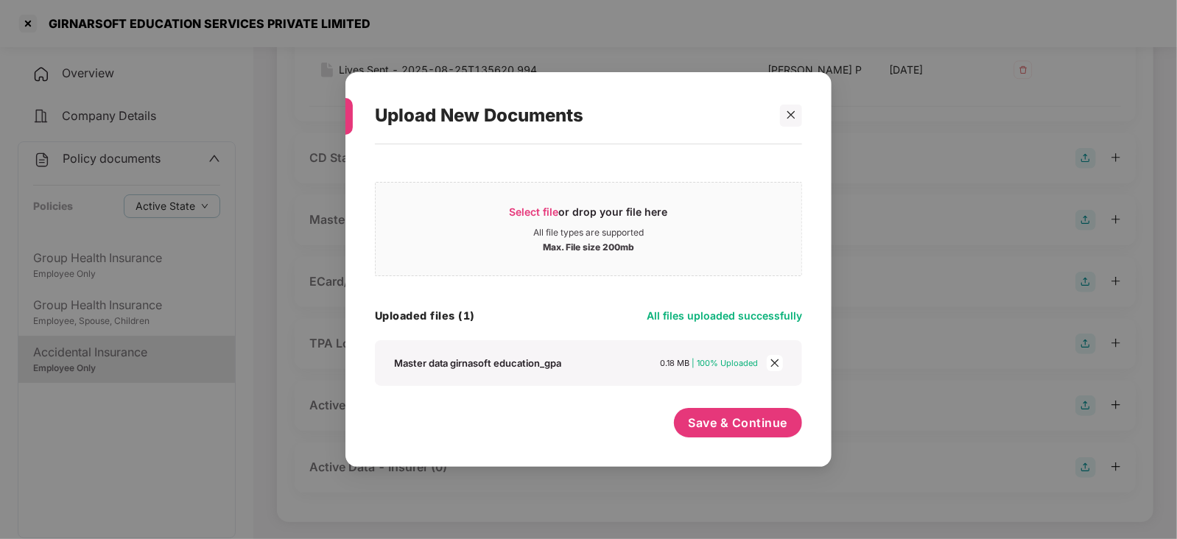
click at [752, 440] on div "Save & Continue" at bounding box center [738, 426] width 129 height 37
click at [752, 426] on span "Save & Continue" at bounding box center [737, 423] width 99 height 16
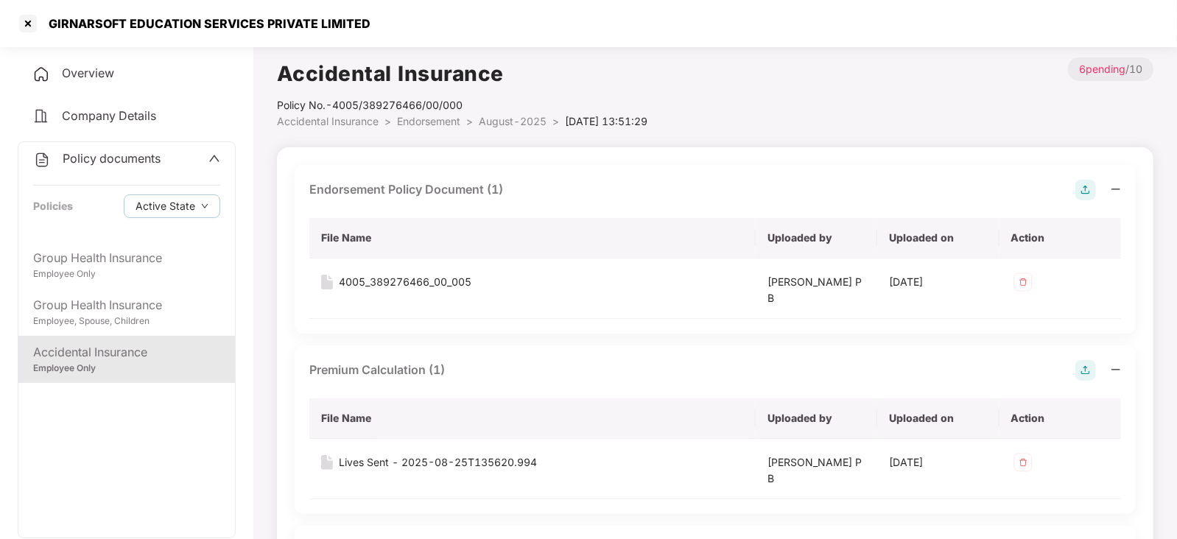
scroll to position [0, 0]
click at [18, 24] on div at bounding box center [28, 24] width 24 height 24
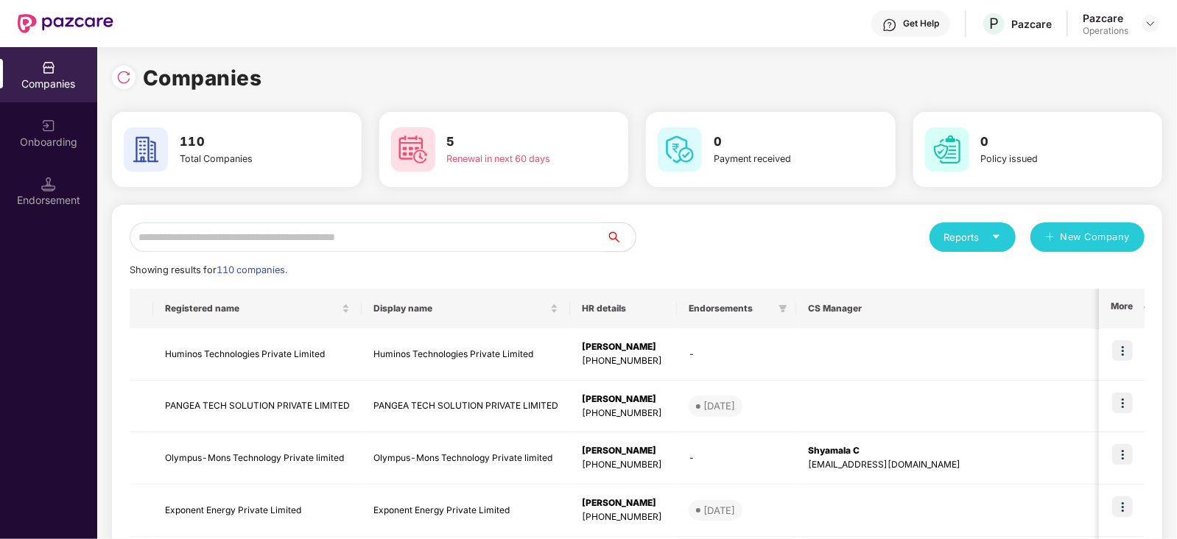
click at [341, 237] on input "text" at bounding box center [368, 236] width 476 height 29
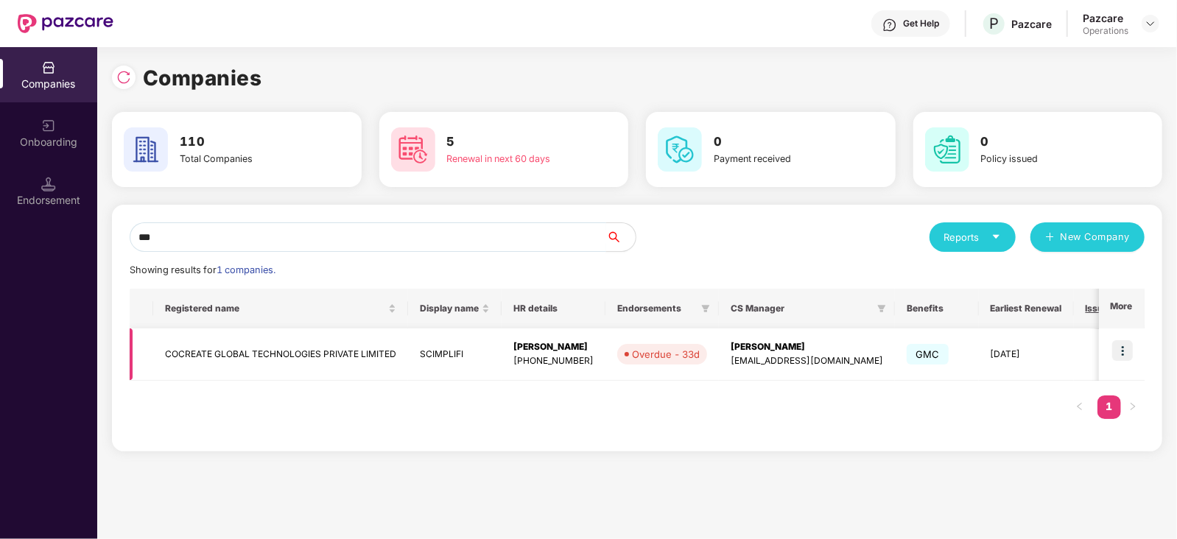
type input "***"
click at [1123, 357] on img at bounding box center [1122, 350] width 21 height 21
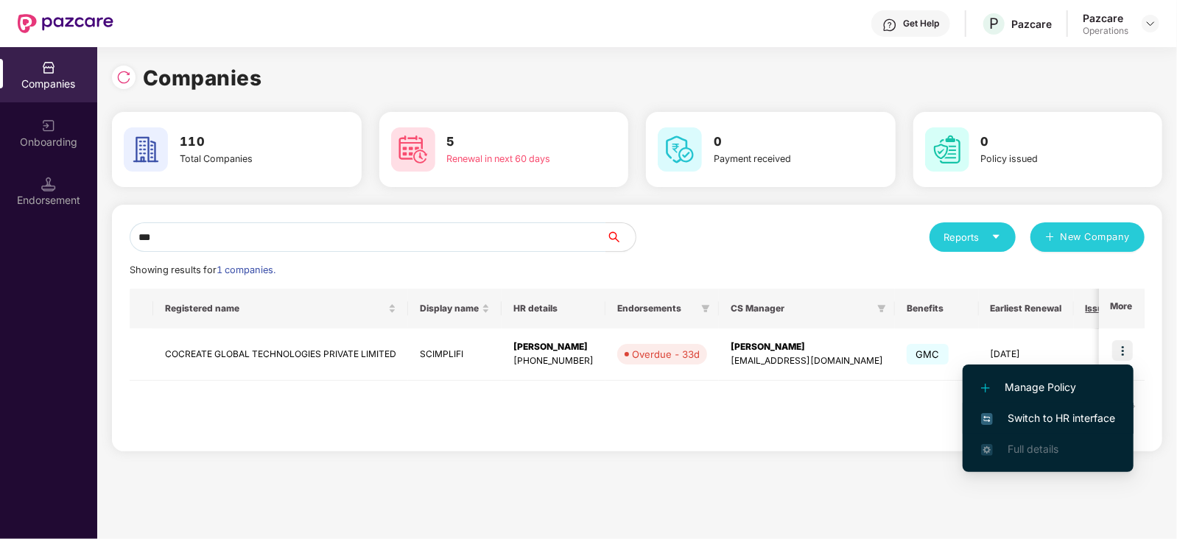
click at [1043, 426] on li "Switch to HR interface" at bounding box center [1047, 418] width 171 height 31
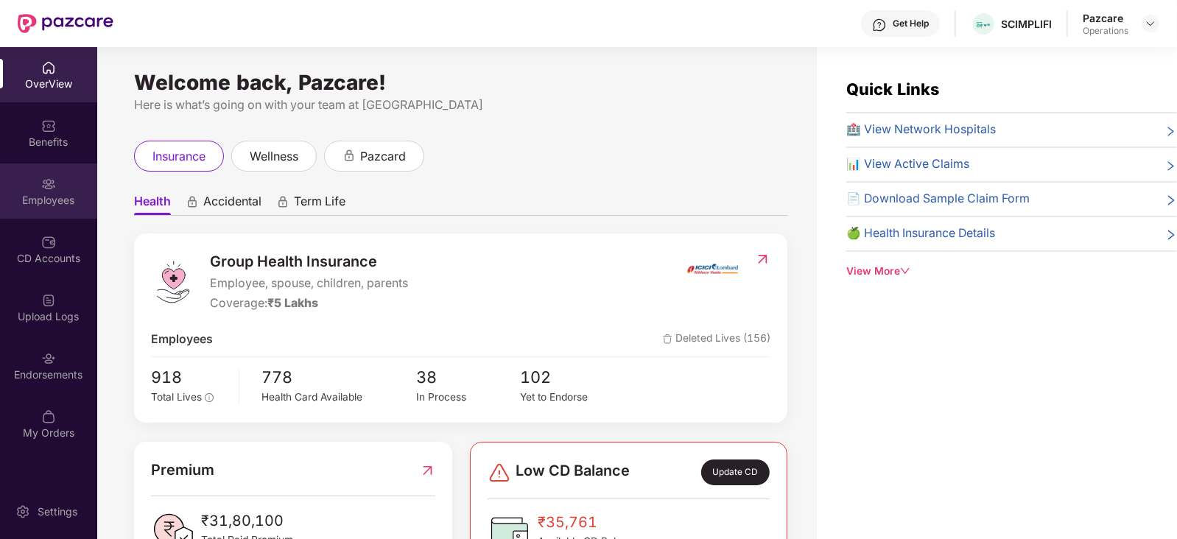
click at [42, 204] on div "Employees" at bounding box center [48, 200] width 97 height 15
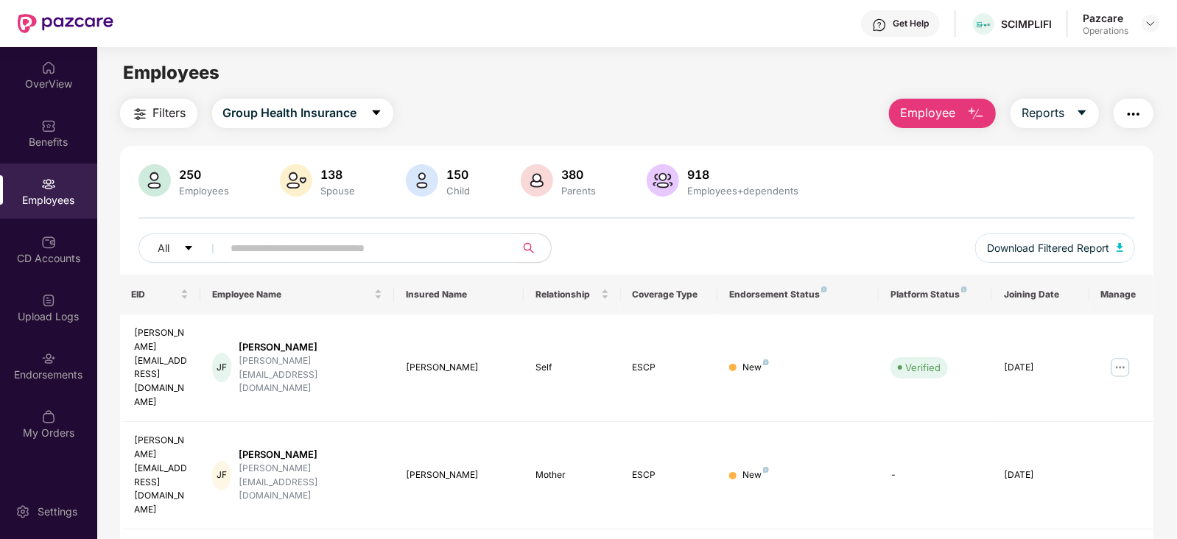
click at [295, 247] on input "text" at bounding box center [363, 248] width 264 height 22
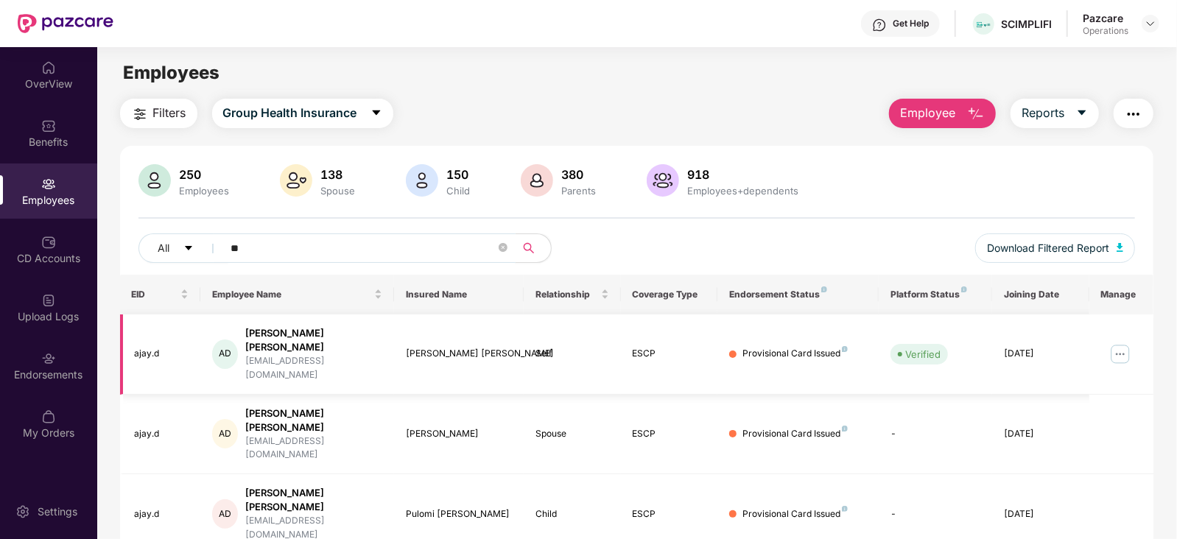
type input "**"
drag, startPoint x: 129, startPoint y: 343, endPoint x: 272, endPoint y: 169, distance: 225.5
click at [162, 345] on td "ajay.d" at bounding box center [160, 354] width 81 height 80
copy div "ajay.d"
click at [1160, 22] on header "Get Help SCIMPLIFI Pazcare Operations" at bounding box center [588, 23] width 1177 height 47
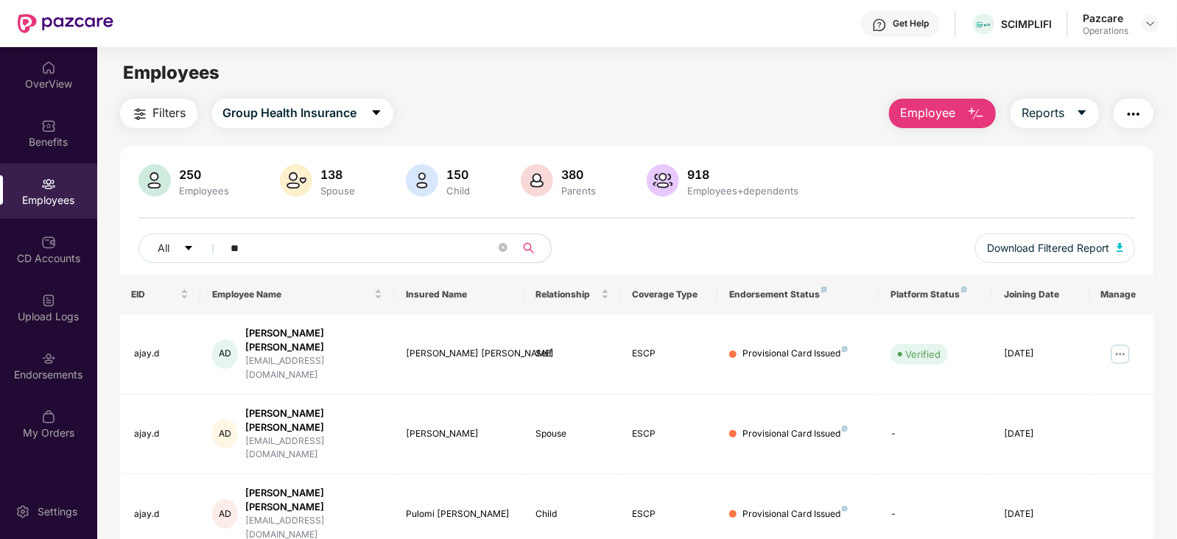
click at [847, 248] on div "All ** Download Filtered Report" at bounding box center [636, 253] width 997 height 41
click at [1153, 21] on img at bounding box center [1150, 24] width 12 height 12
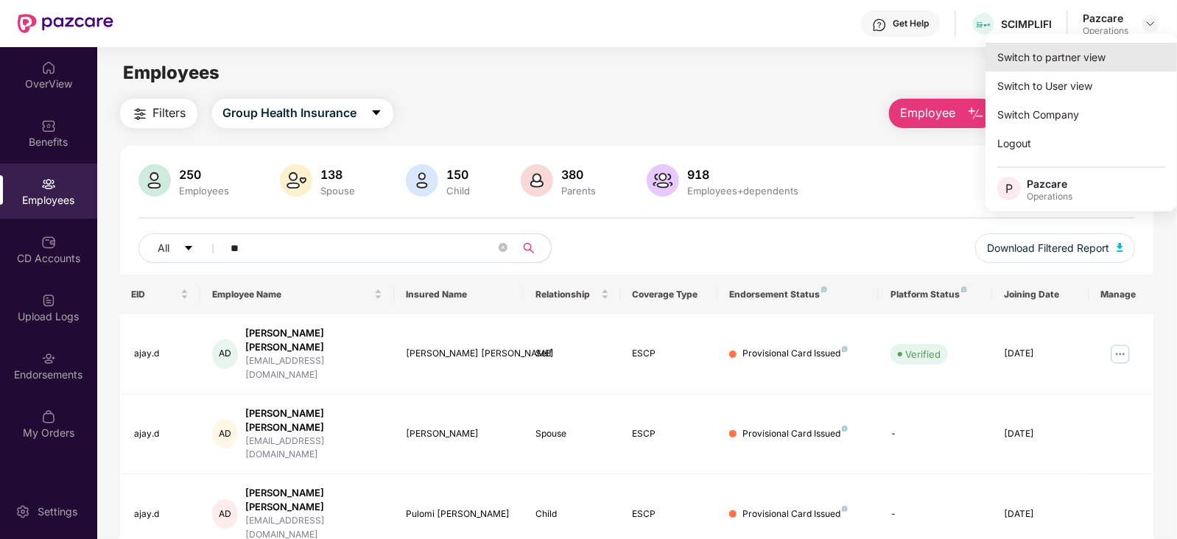
click at [1105, 58] on div "Switch to partner view" at bounding box center [1080, 57] width 191 height 29
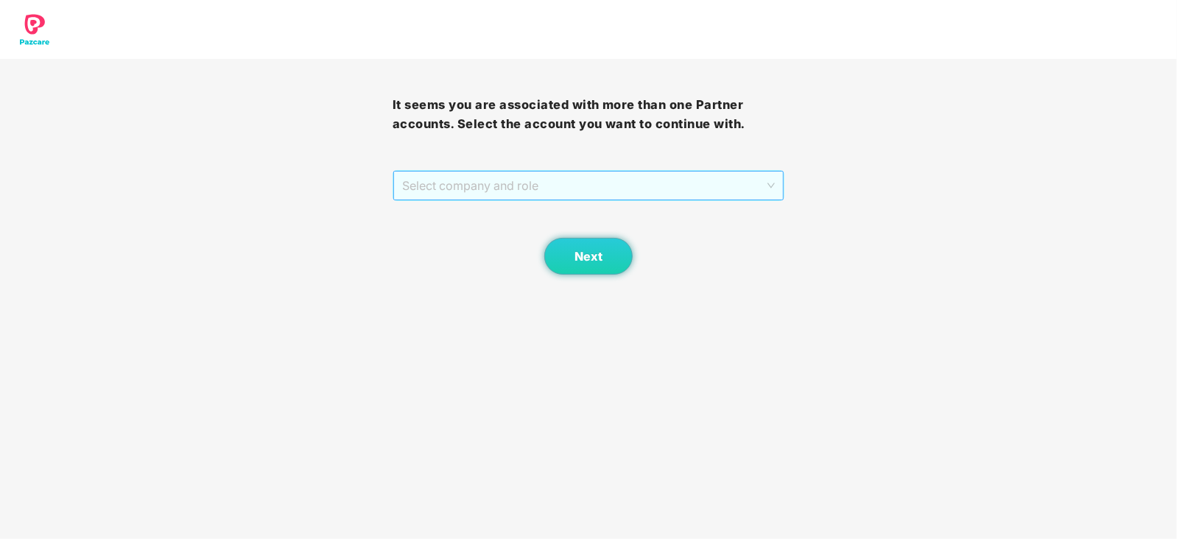
click at [568, 178] on span "Select company and role" at bounding box center [588, 186] width 373 height 28
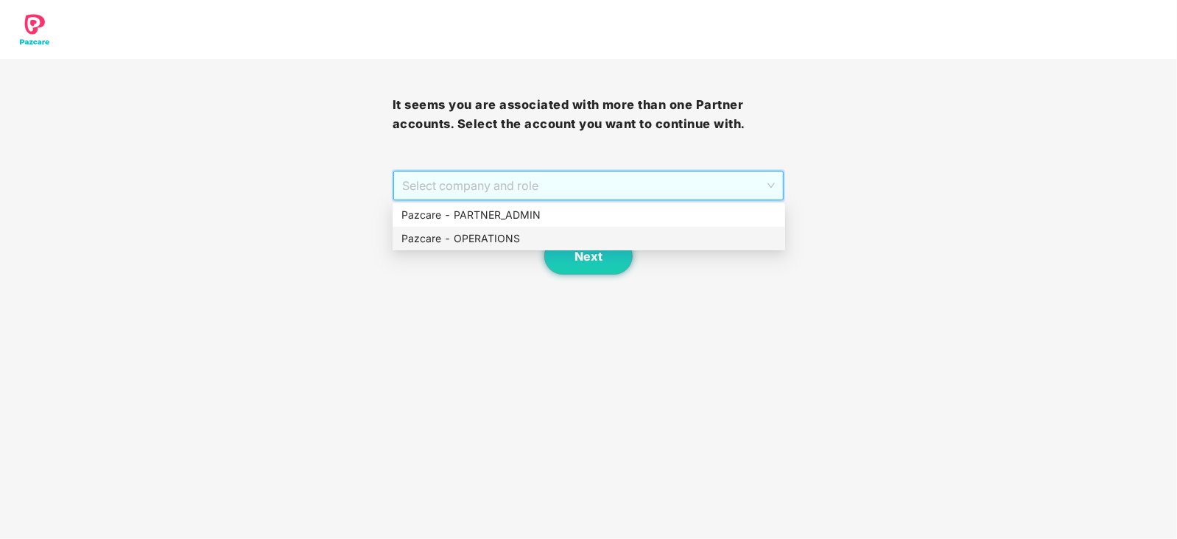
click at [477, 242] on div "Pazcare - OPERATIONS" at bounding box center [588, 238] width 375 height 16
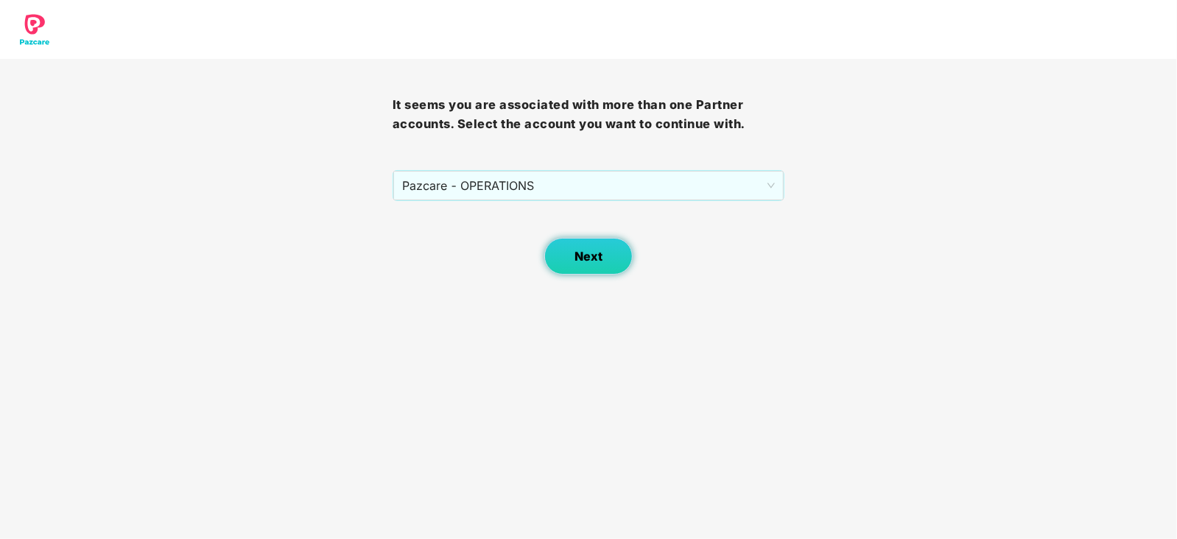
click at [560, 254] on button "Next" at bounding box center [588, 256] width 88 height 37
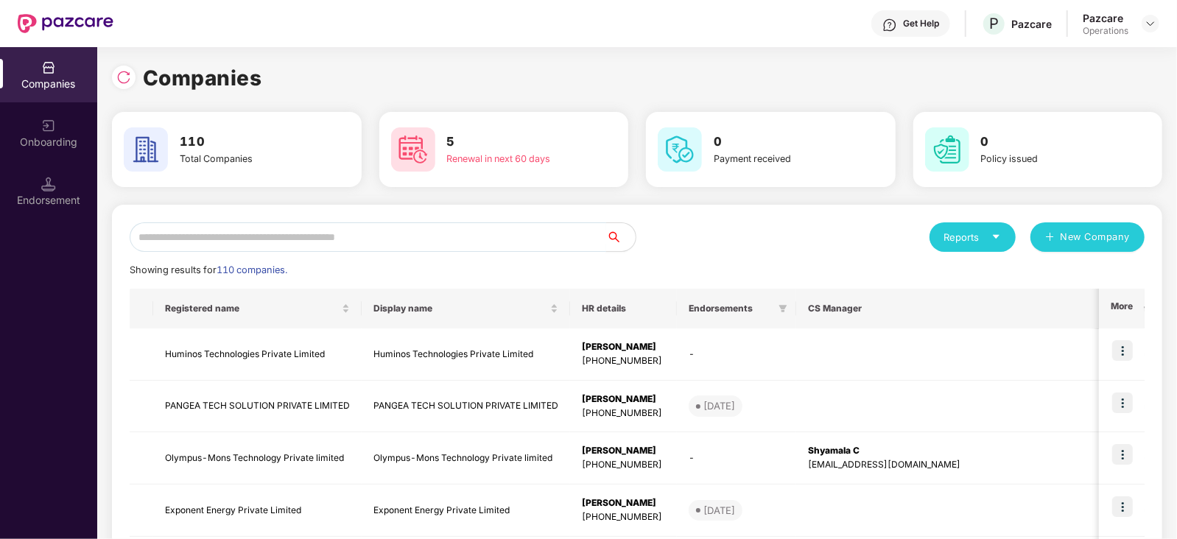
click at [337, 239] on input "text" at bounding box center [368, 236] width 476 height 29
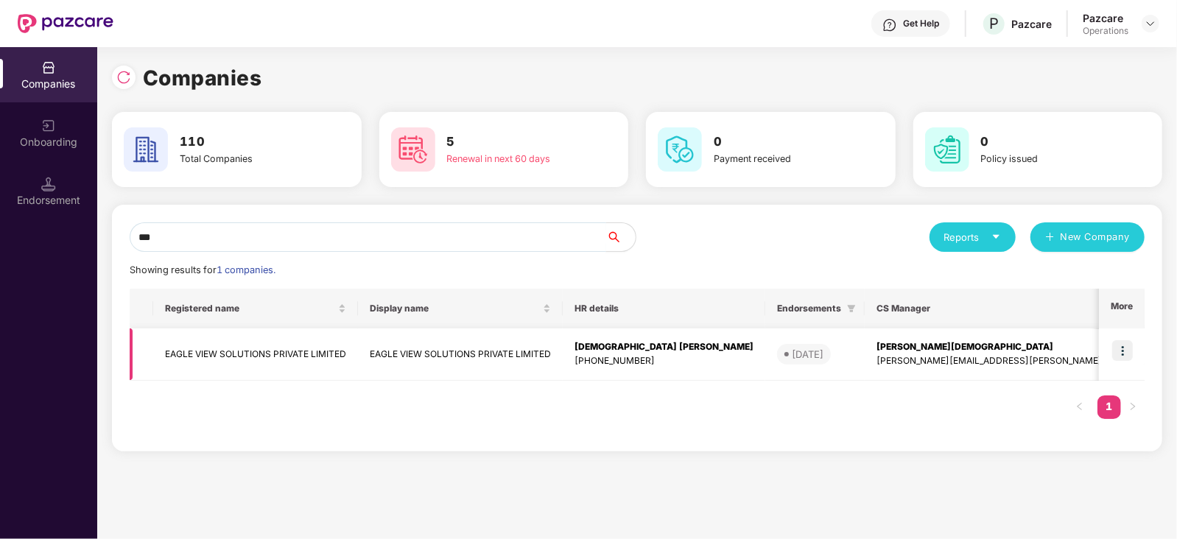
type input "***"
click at [272, 363] on td "EAGLE VIEW SOLUTIONS PRIVATE LIMITED" at bounding box center [255, 354] width 205 height 52
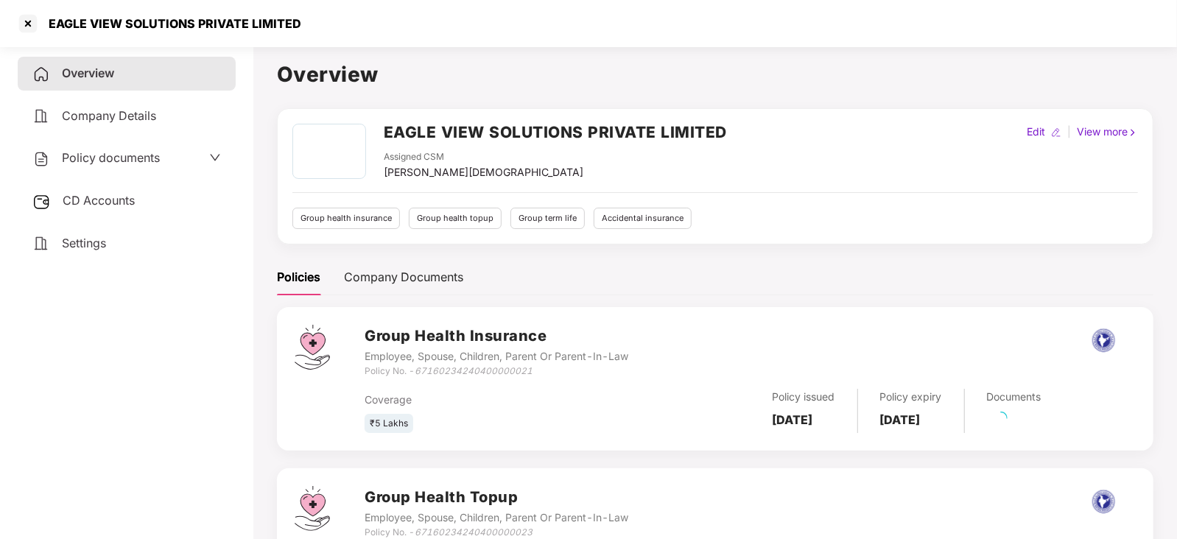
click at [97, 211] on div "CD Accounts" at bounding box center [127, 201] width 218 height 34
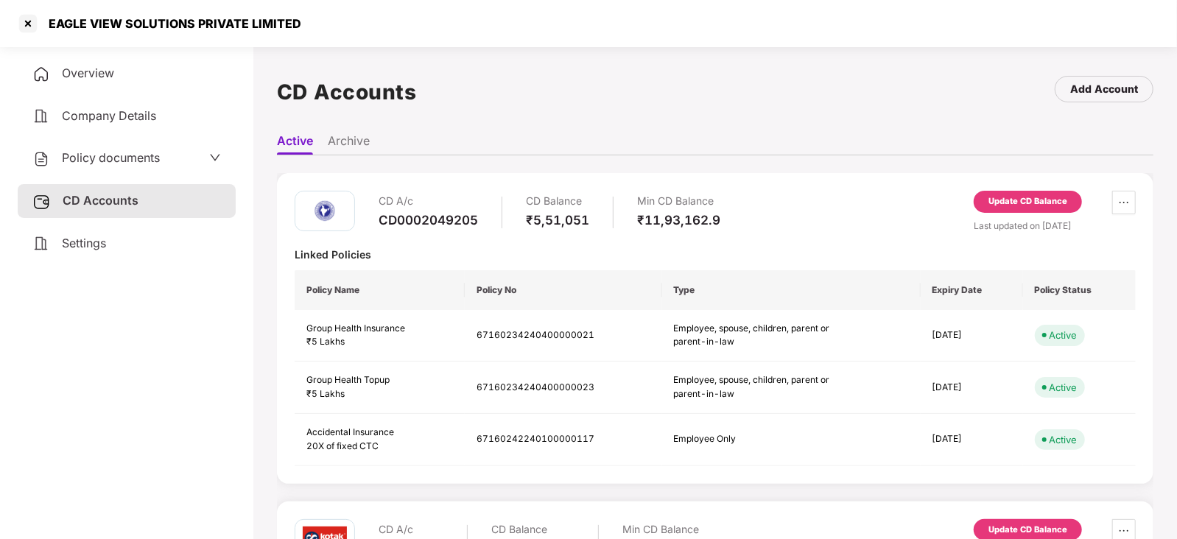
click at [1047, 193] on div "Update CD Balance" at bounding box center [1027, 202] width 108 height 22
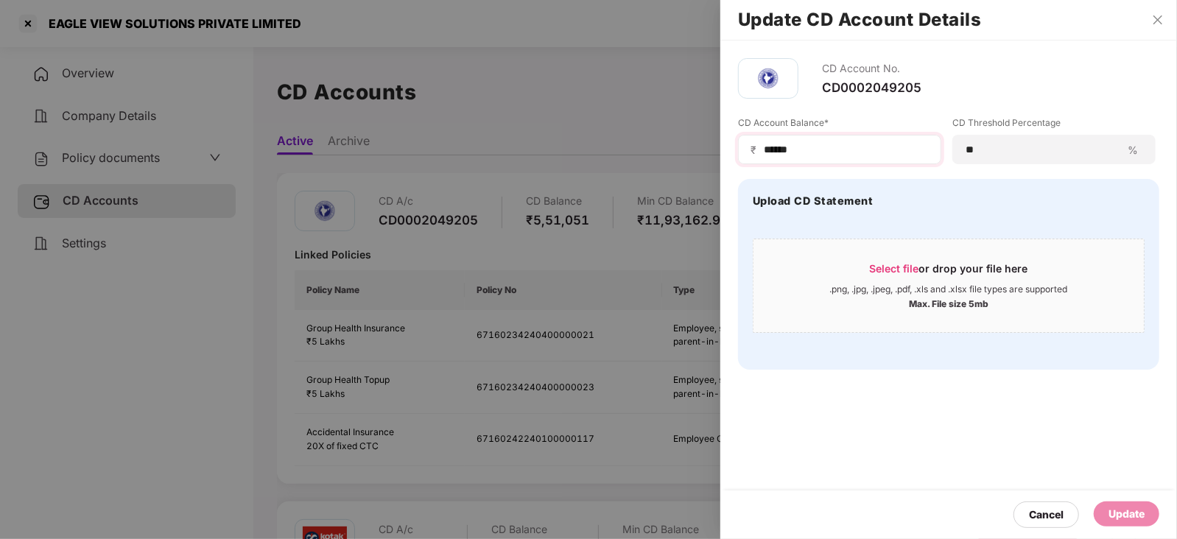
drag, startPoint x: 825, startPoint y: 138, endPoint x: 801, endPoint y: 153, distance: 28.2
click at [800, 147] on div "₹ ******" at bounding box center [839, 149] width 203 height 29
drag, startPoint x: 806, startPoint y: 154, endPoint x: 747, endPoint y: 153, distance: 58.9
click at [747, 153] on div "₹ ******" at bounding box center [839, 149] width 203 height 29
paste input
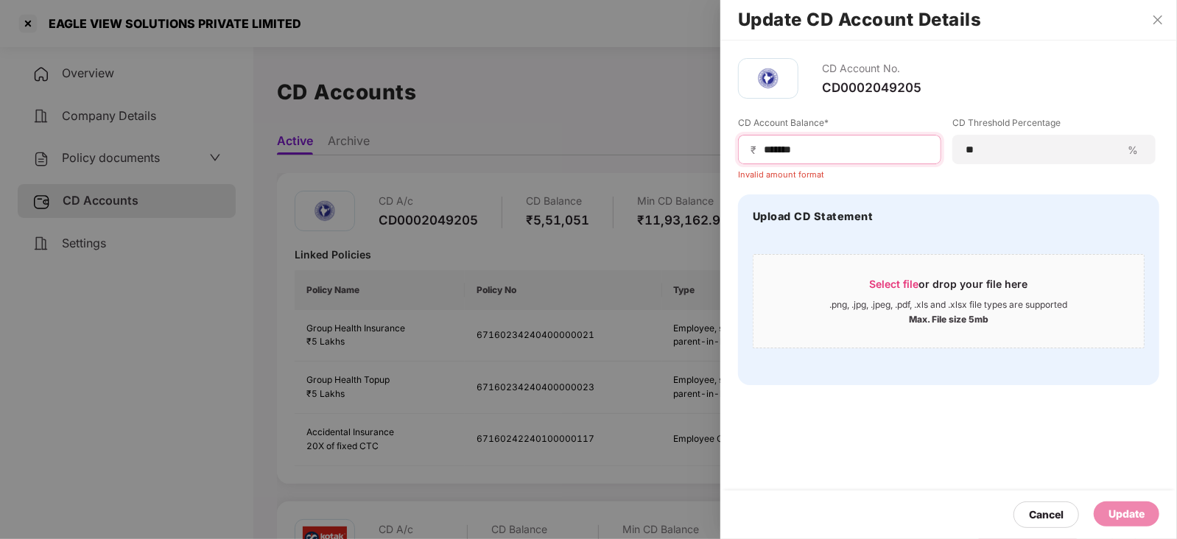
click at [764, 152] on input "******" at bounding box center [845, 149] width 166 height 15
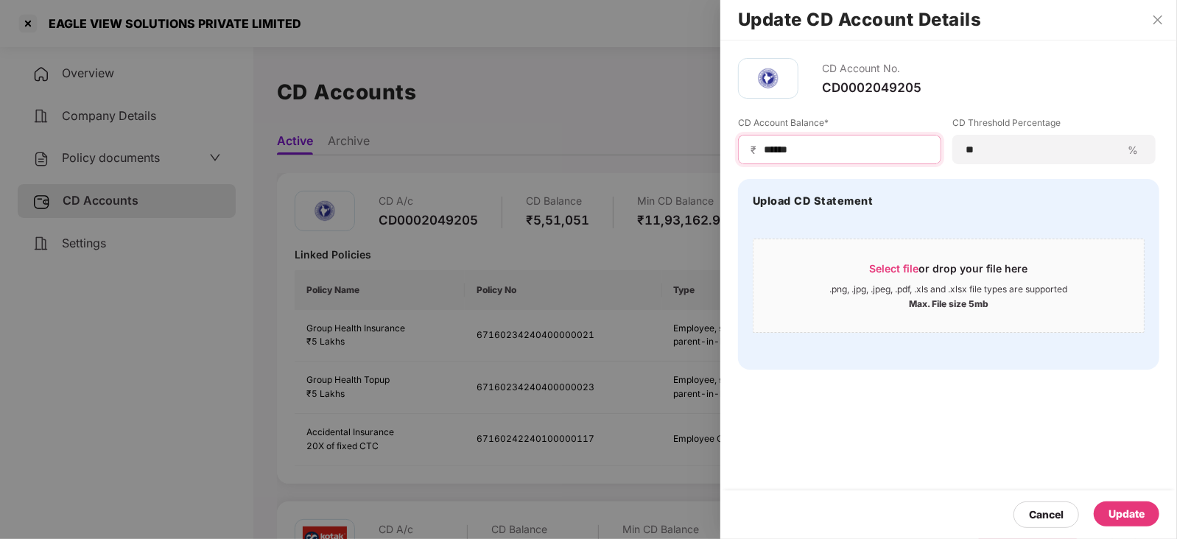
type input "******"
click at [1115, 507] on div "Update" at bounding box center [1126, 514] width 36 height 16
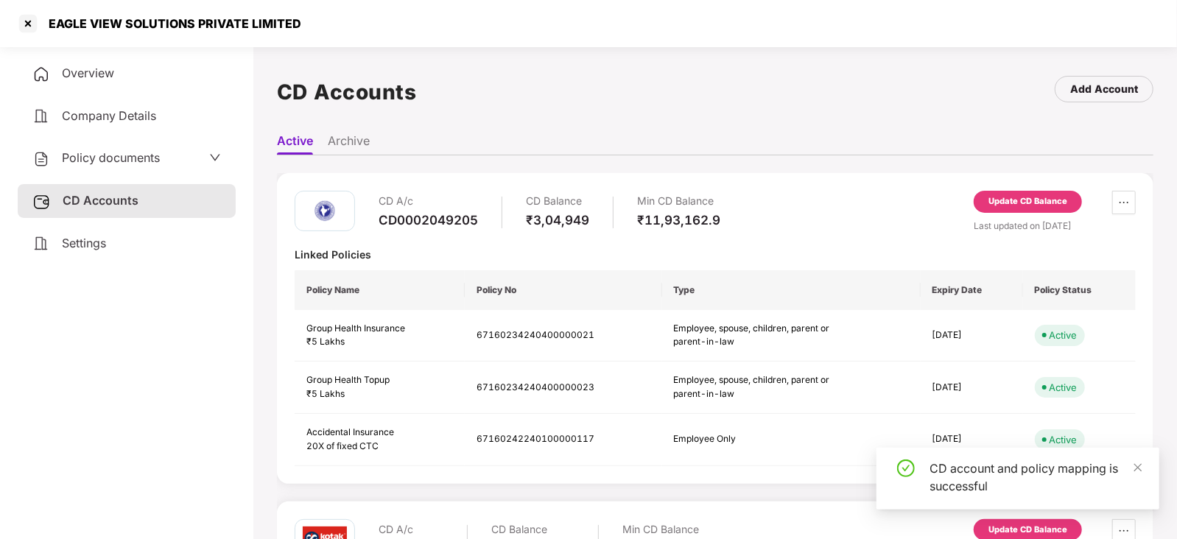
click at [113, 157] on span "Policy documents" at bounding box center [111, 157] width 98 height 15
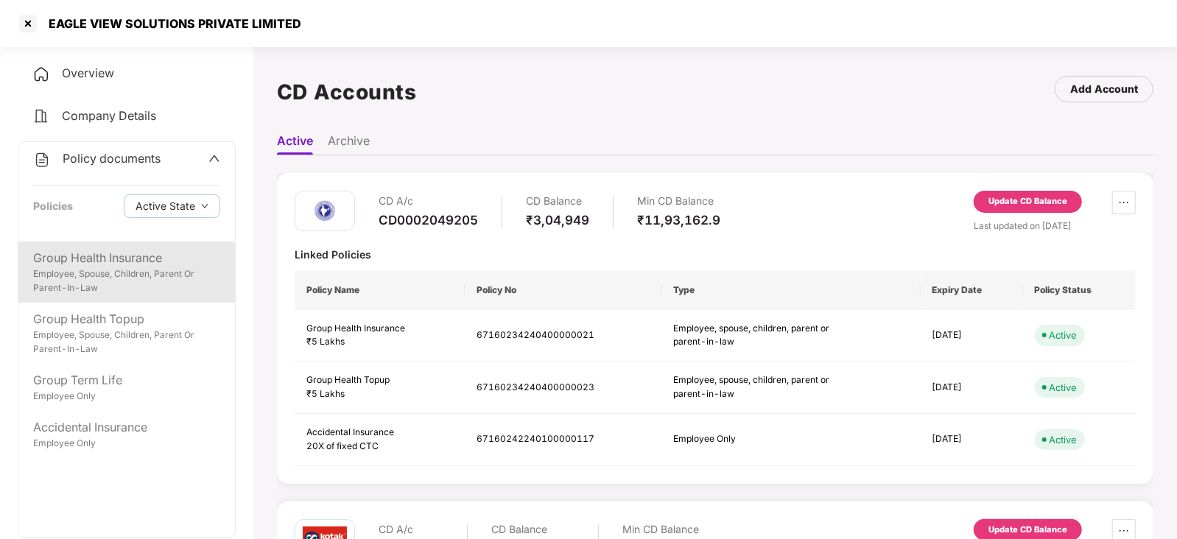
click at [135, 279] on div "Employee, Spouse, Children, Parent Or Parent-In-Law" at bounding box center [126, 281] width 187 height 28
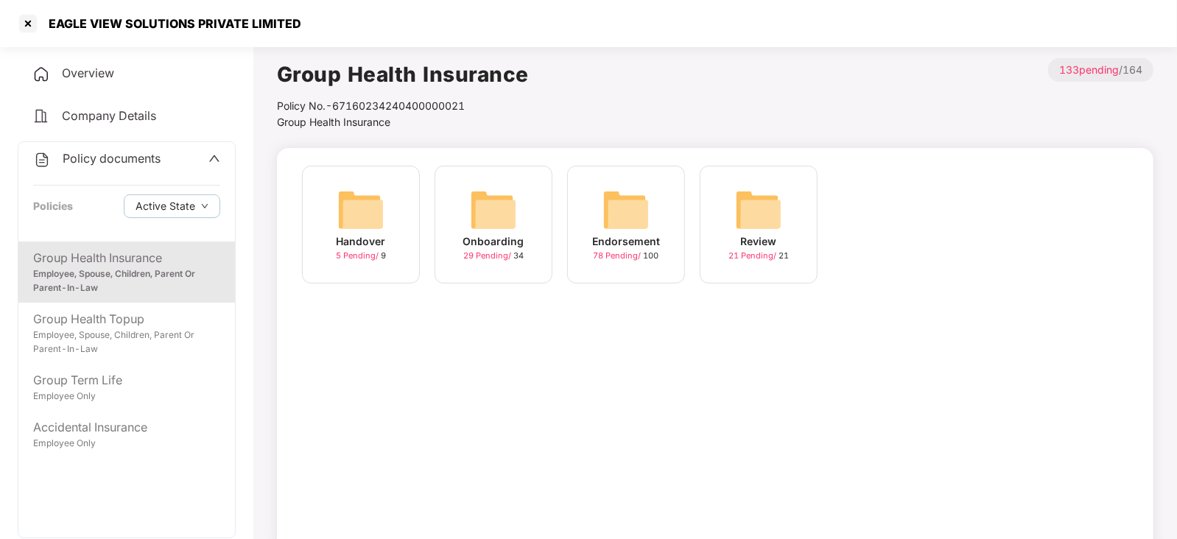
click at [624, 197] on img at bounding box center [625, 209] width 47 height 47
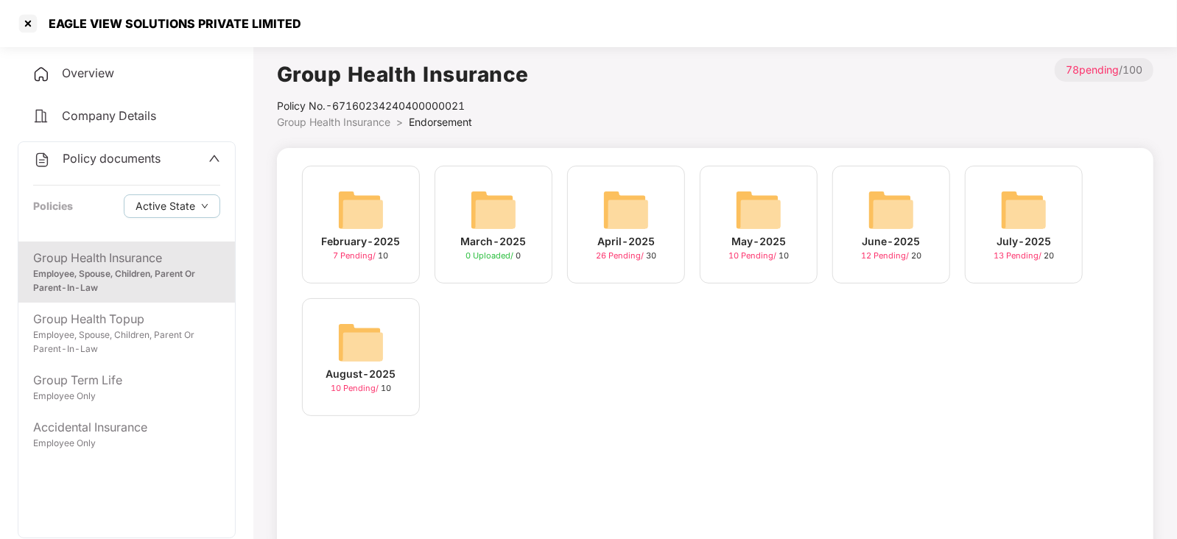
click at [364, 333] on img at bounding box center [360, 342] width 47 height 47
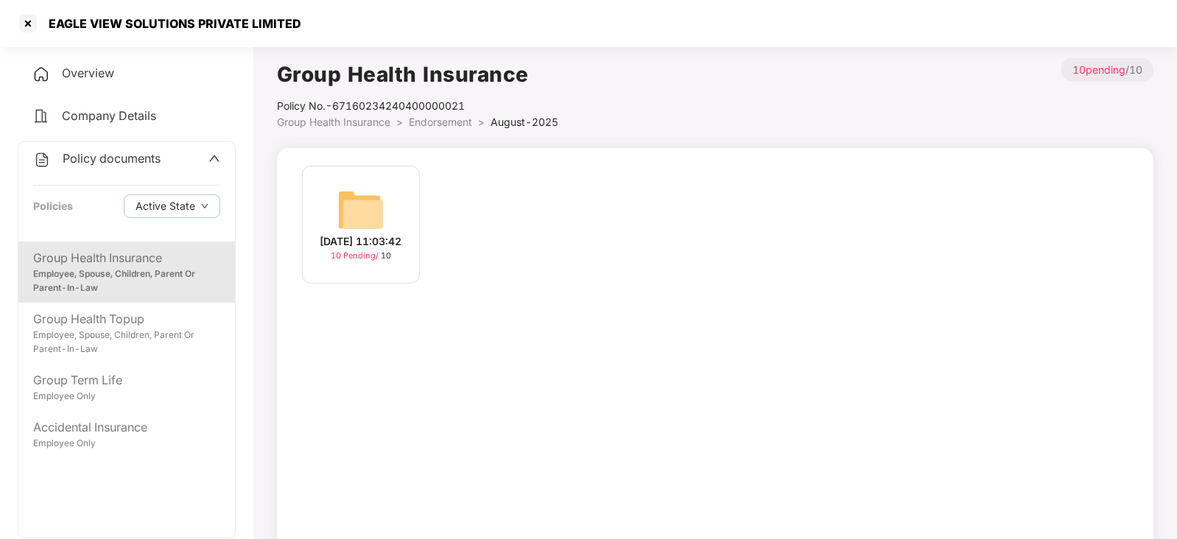
click at [374, 194] on img at bounding box center [360, 209] width 47 height 47
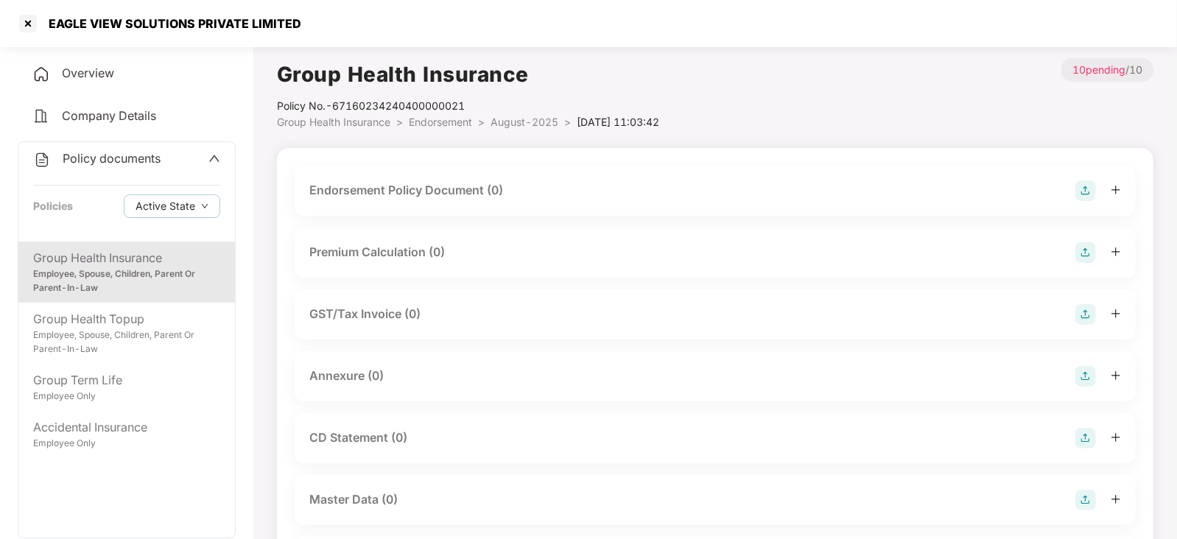
click at [1086, 189] on img at bounding box center [1085, 190] width 21 height 21
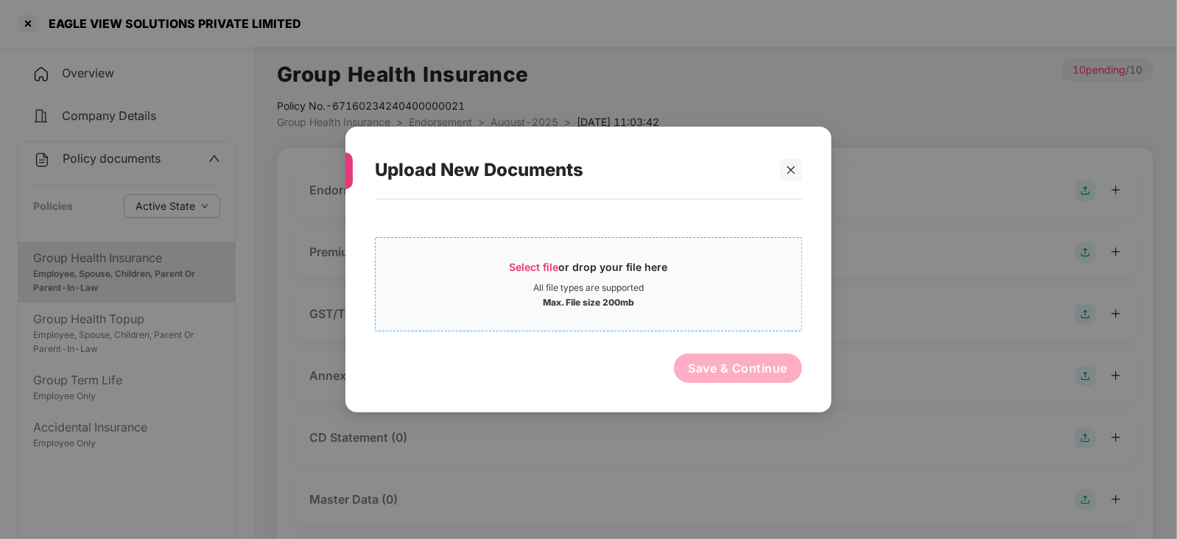
click at [531, 270] on span "Select file" at bounding box center [533, 267] width 49 height 13
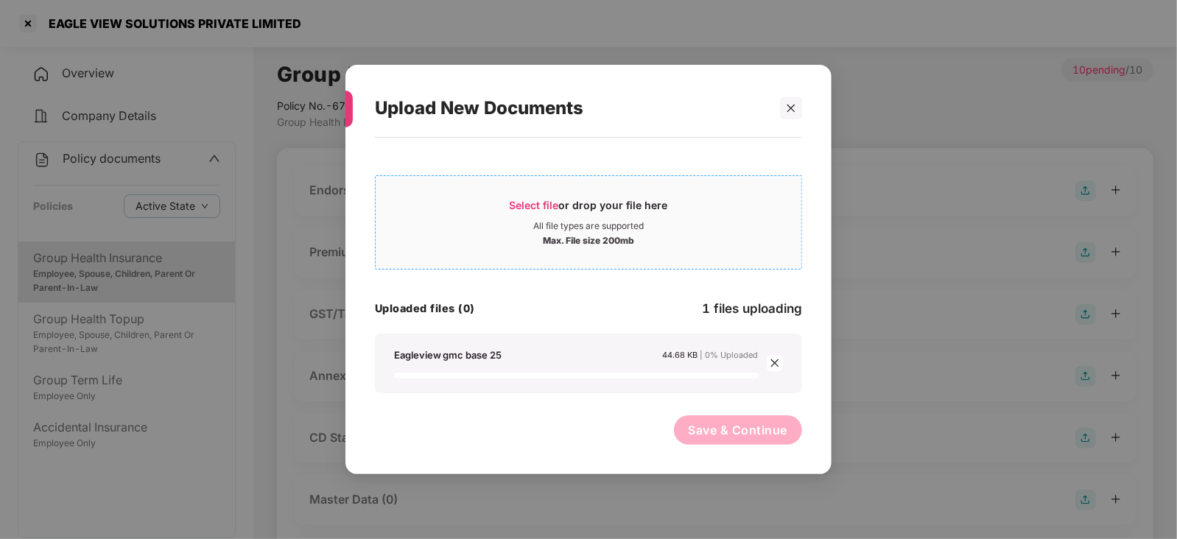
click at [534, 199] on span "Select file" at bounding box center [533, 205] width 49 height 13
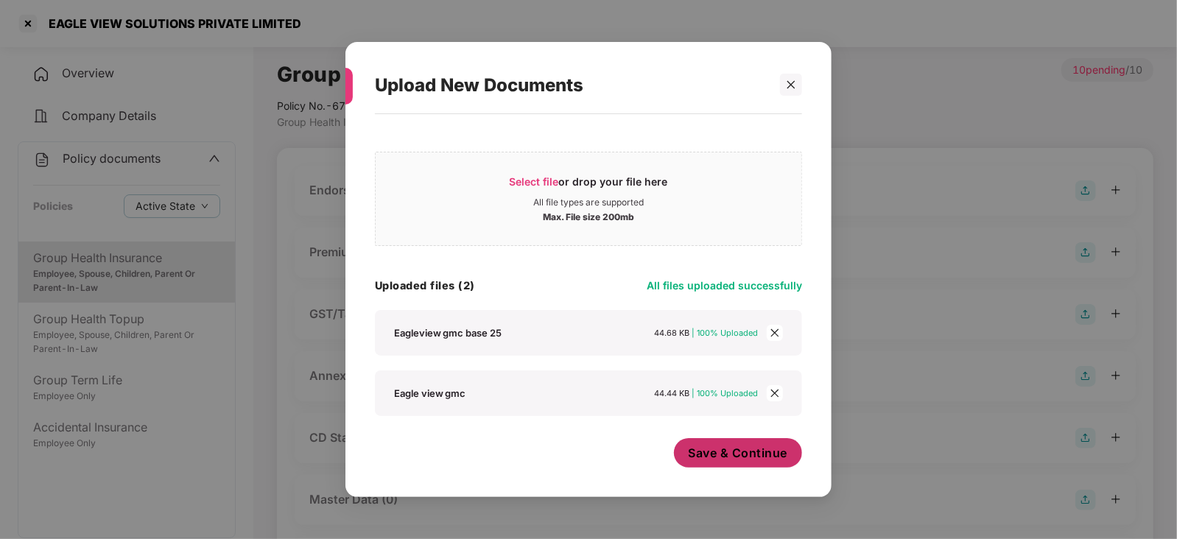
click at [766, 450] on span "Save & Continue" at bounding box center [737, 453] width 99 height 16
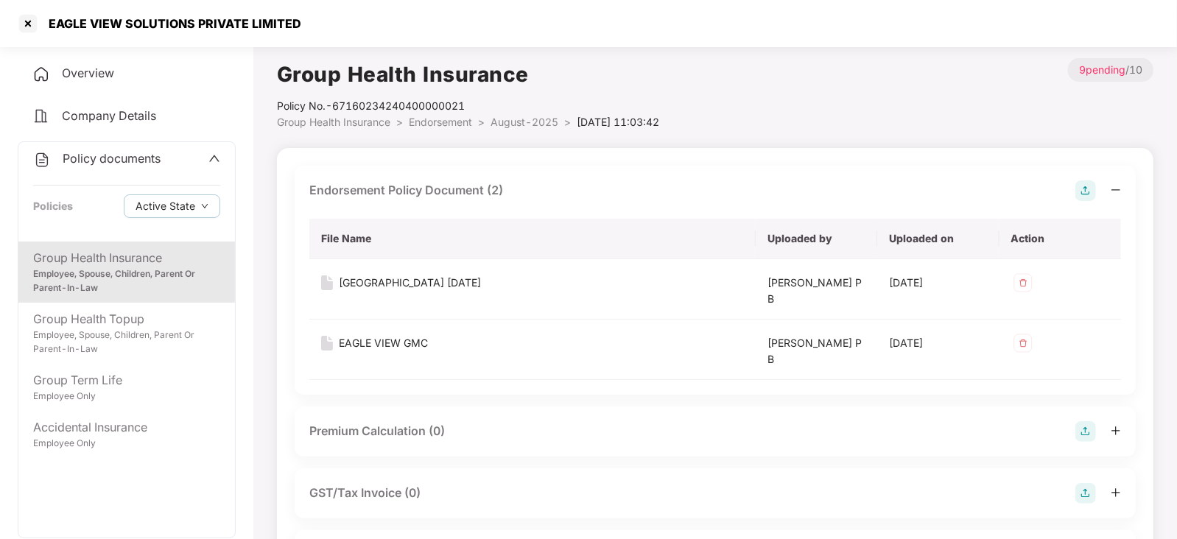
scroll to position [91, 0]
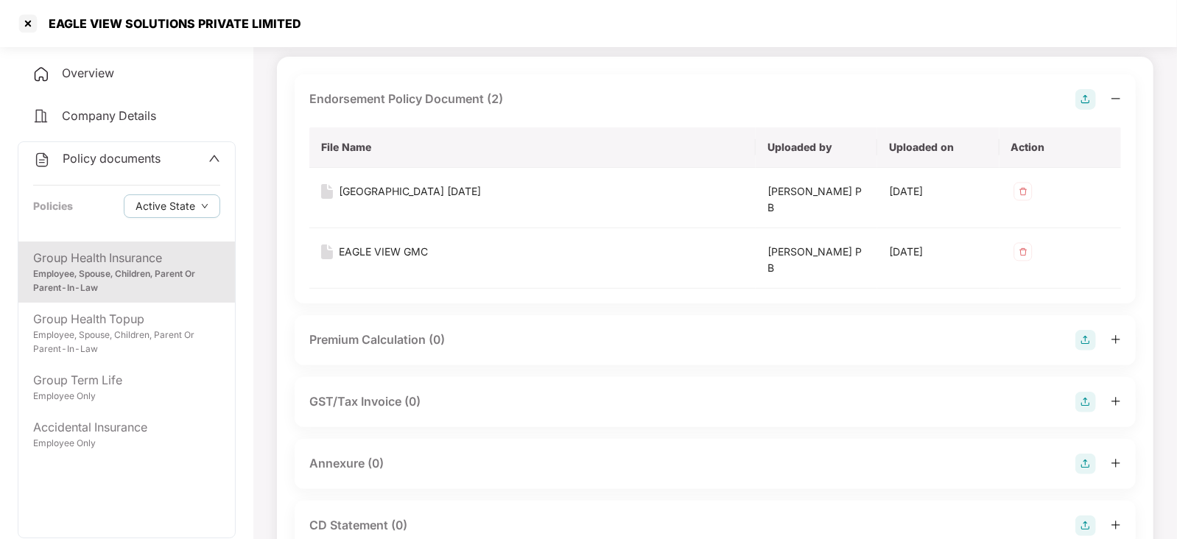
click at [1091, 338] on img at bounding box center [1085, 340] width 21 height 21
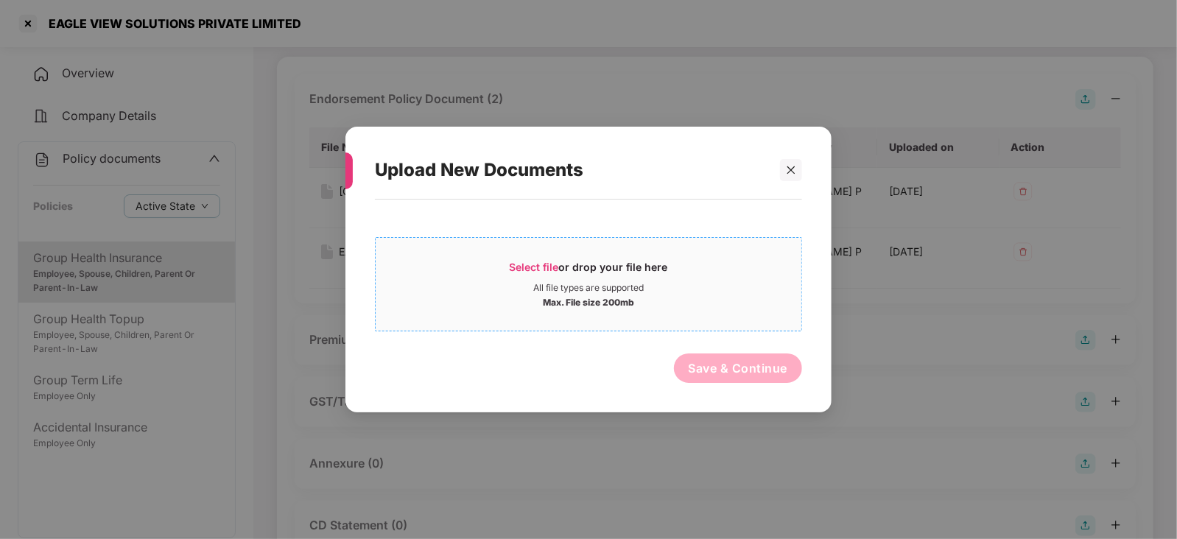
click at [549, 267] on span "Select file" at bounding box center [533, 267] width 49 height 13
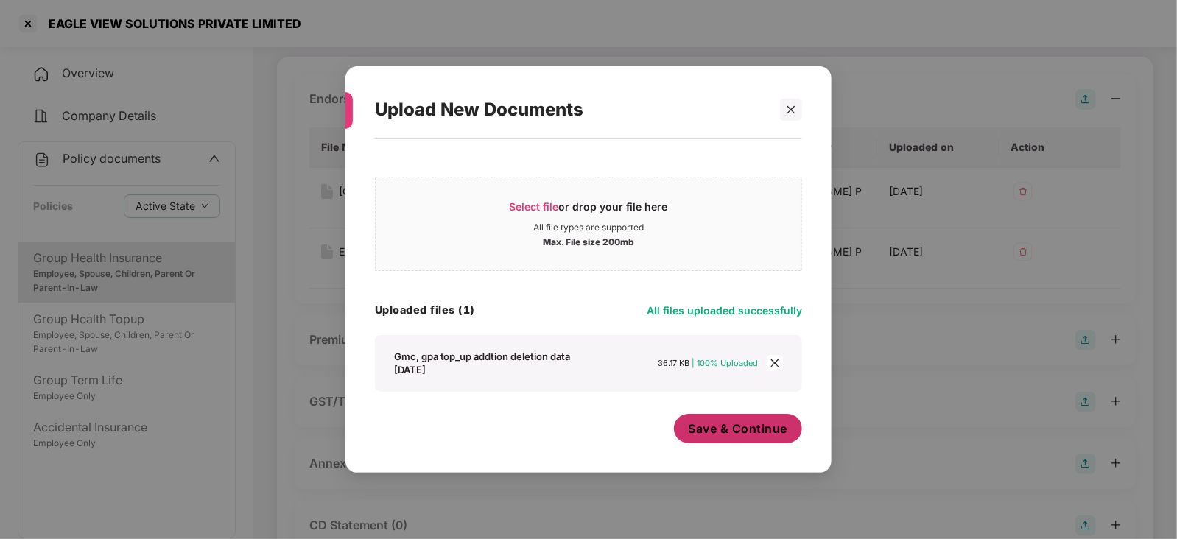
click at [729, 432] on span "Save & Continue" at bounding box center [737, 428] width 99 height 16
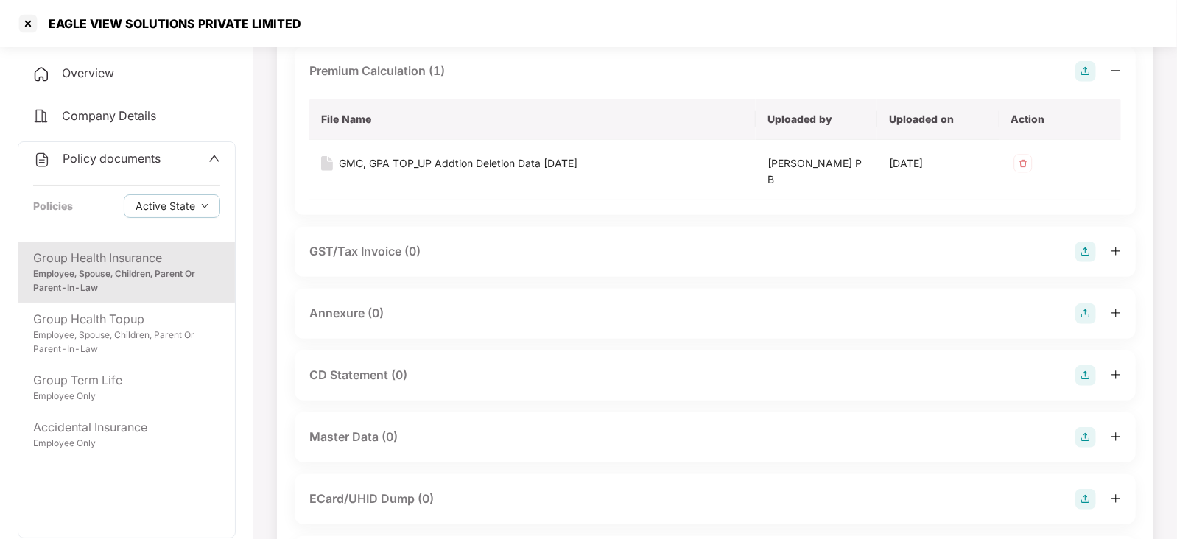
scroll to position [460, 0]
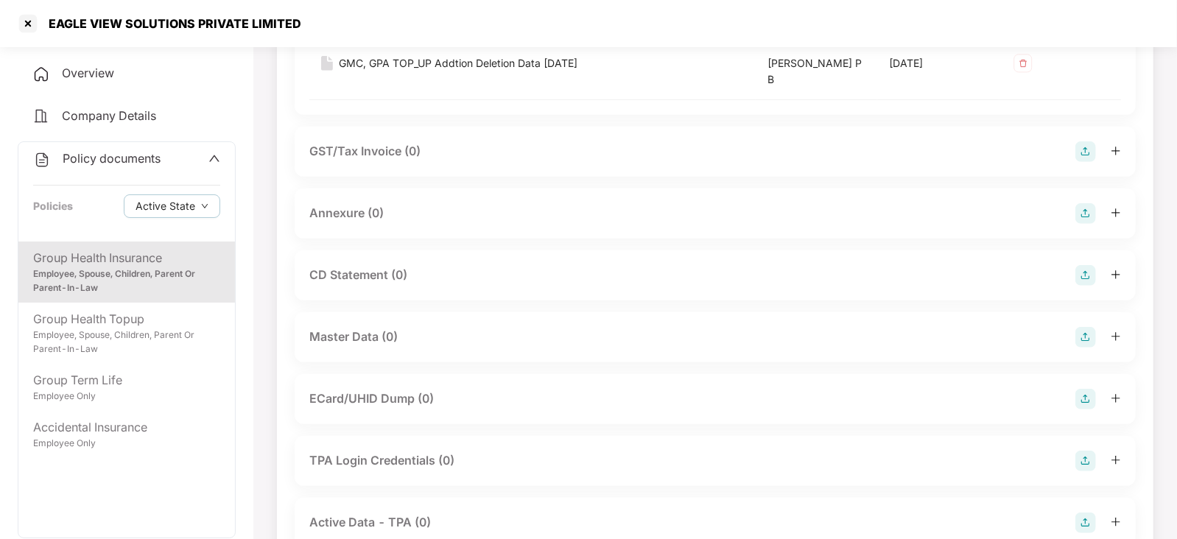
click at [1085, 215] on img at bounding box center [1085, 213] width 21 height 21
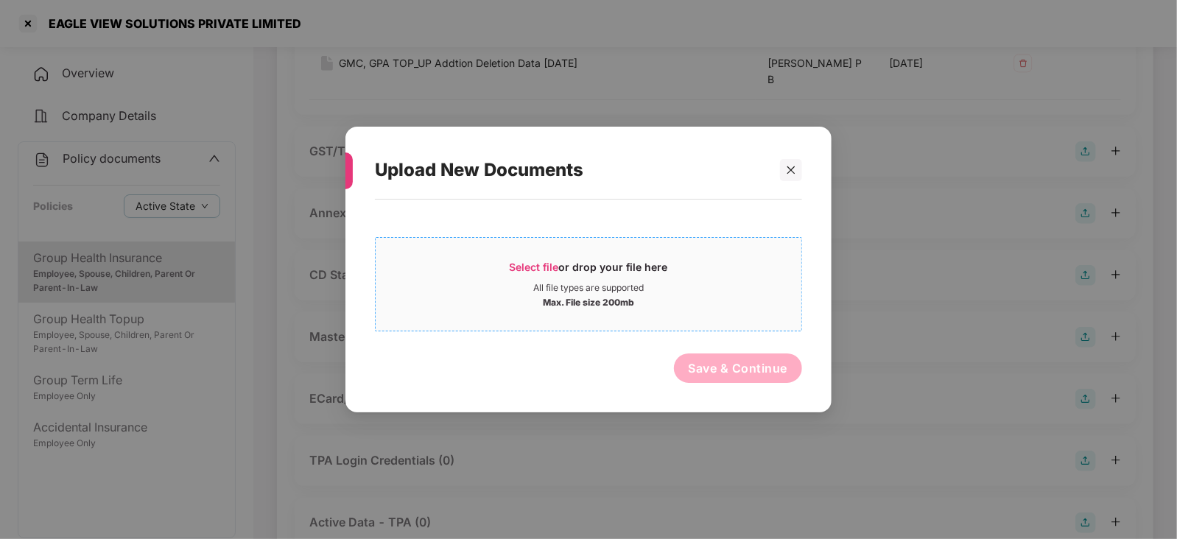
click at [516, 261] on span "Select file" at bounding box center [533, 267] width 49 height 13
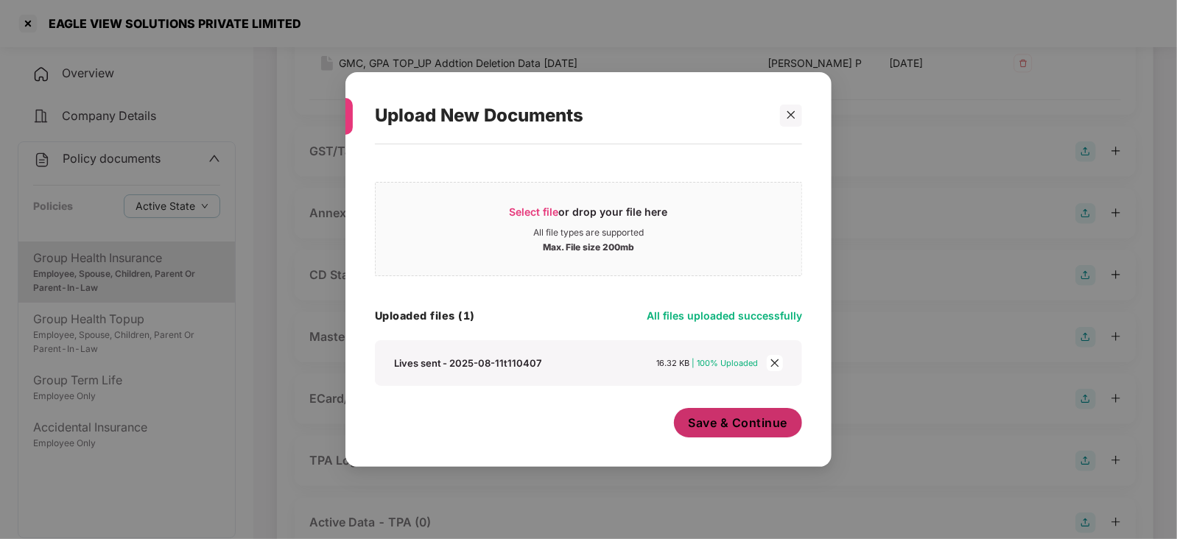
click at [719, 435] on button "Save & Continue" at bounding box center [738, 422] width 129 height 29
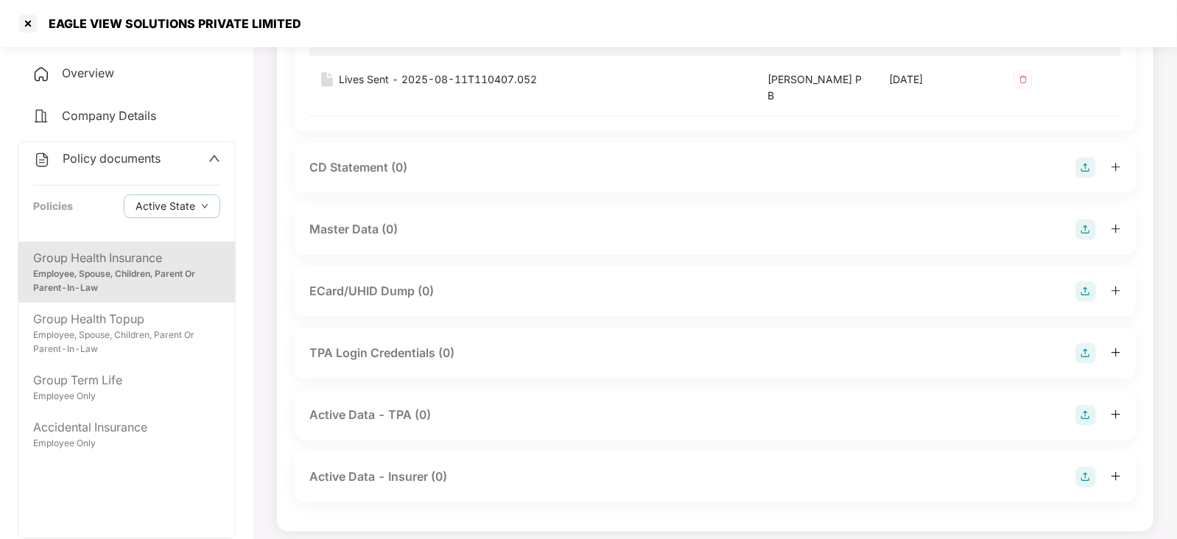
scroll to position [695, 0]
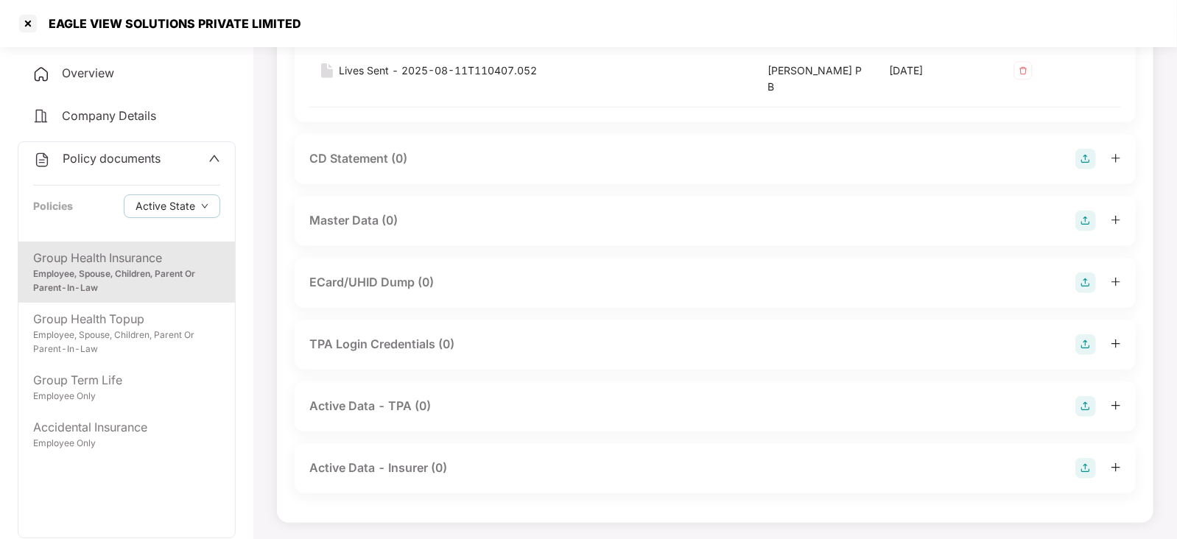
click at [1082, 216] on img at bounding box center [1085, 221] width 21 height 21
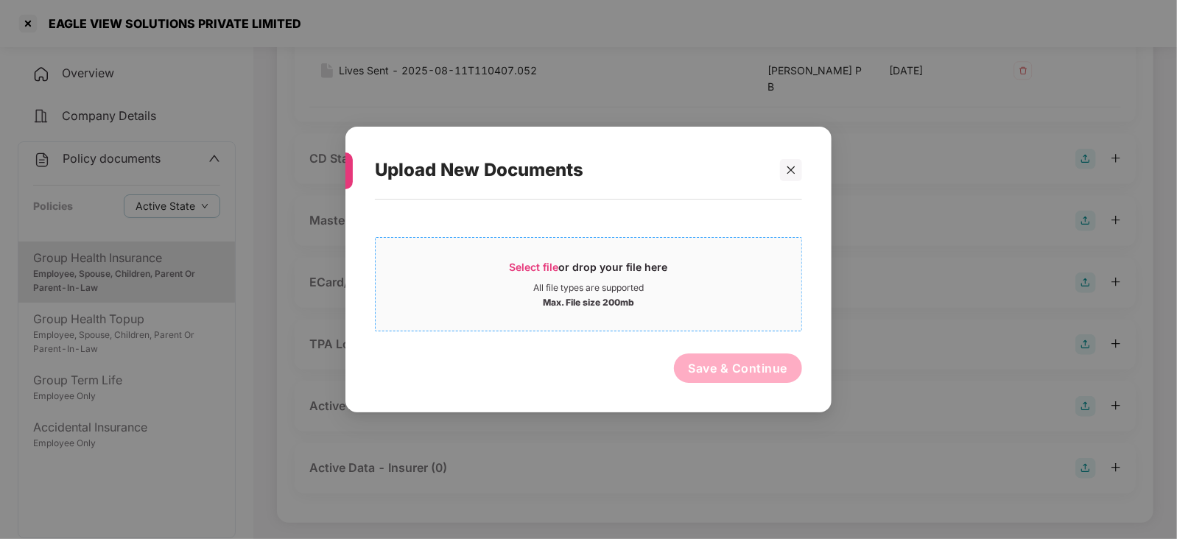
click at [529, 261] on span "Select file" at bounding box center [533, 267] width 49 height 13
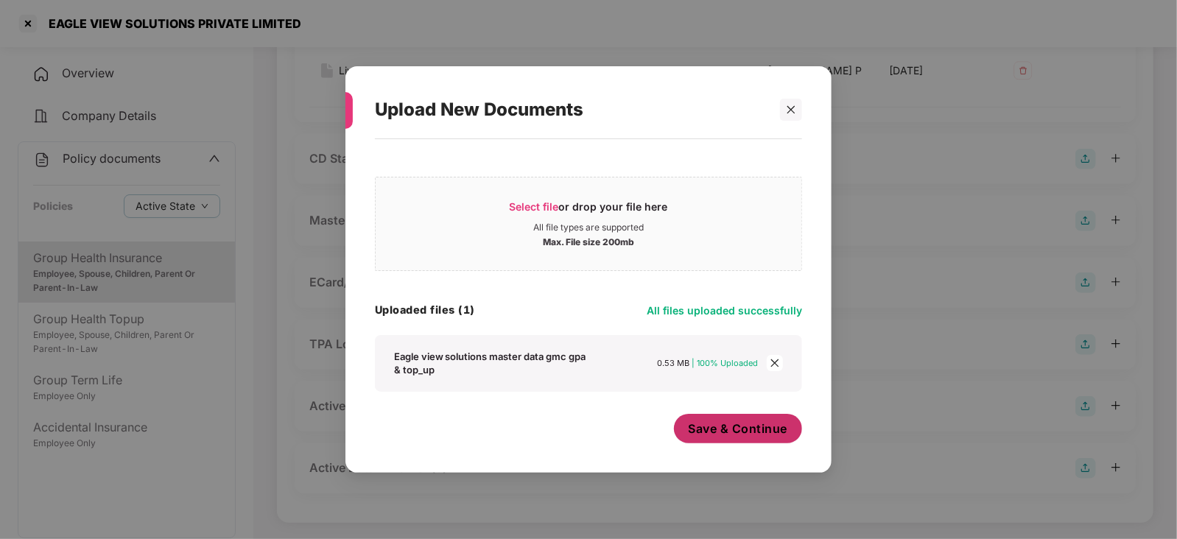
click at [737, 439] on button "Save & Continue" at bounding box center [738, 428] width 129 height 29
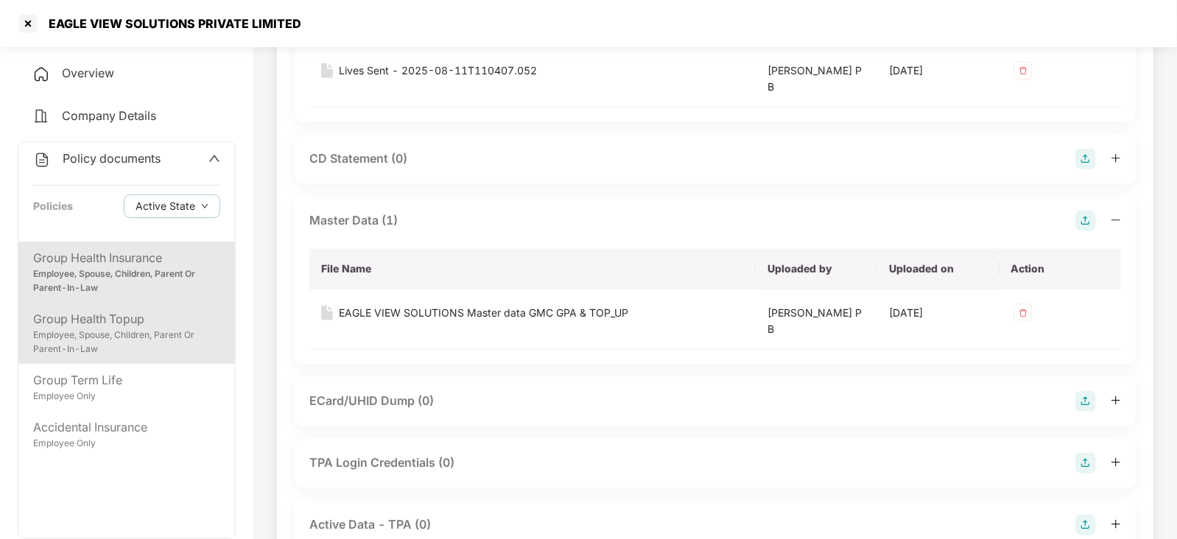
click at [164, 325] on div "Group Health Topup" at bounding box center [126, 319] width 187 height 18
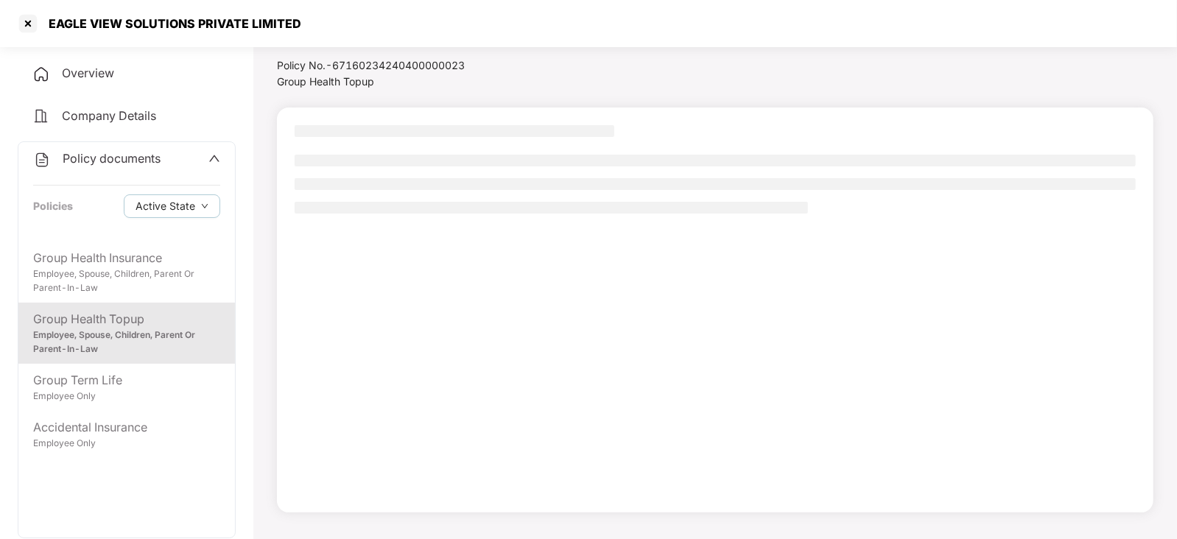
scroll to position [40, 0]
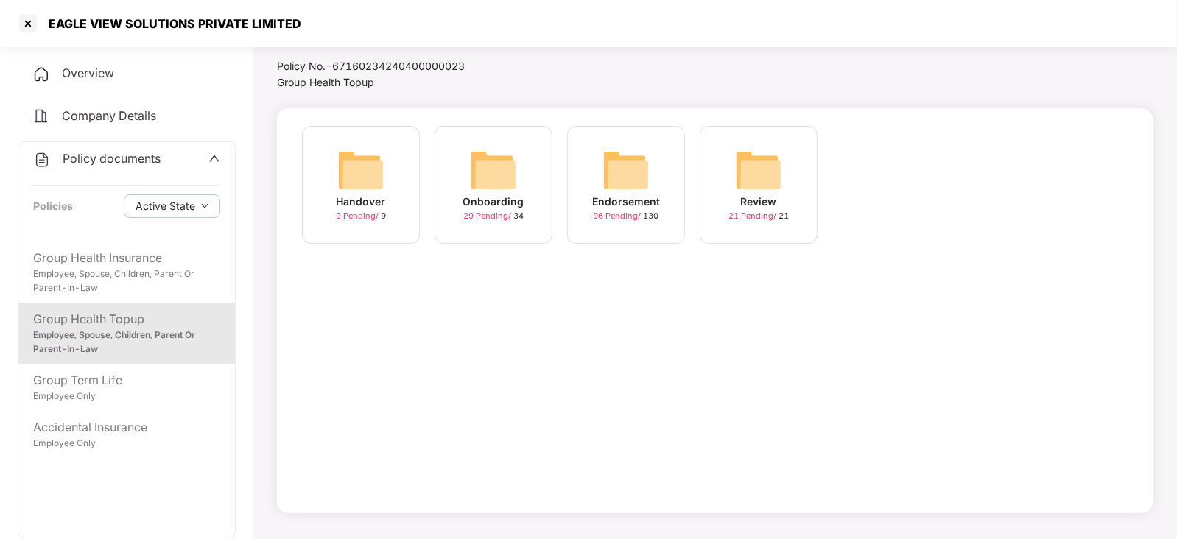
click at [624, 183] on img at bounding box center [625, 170] width 47 height 47
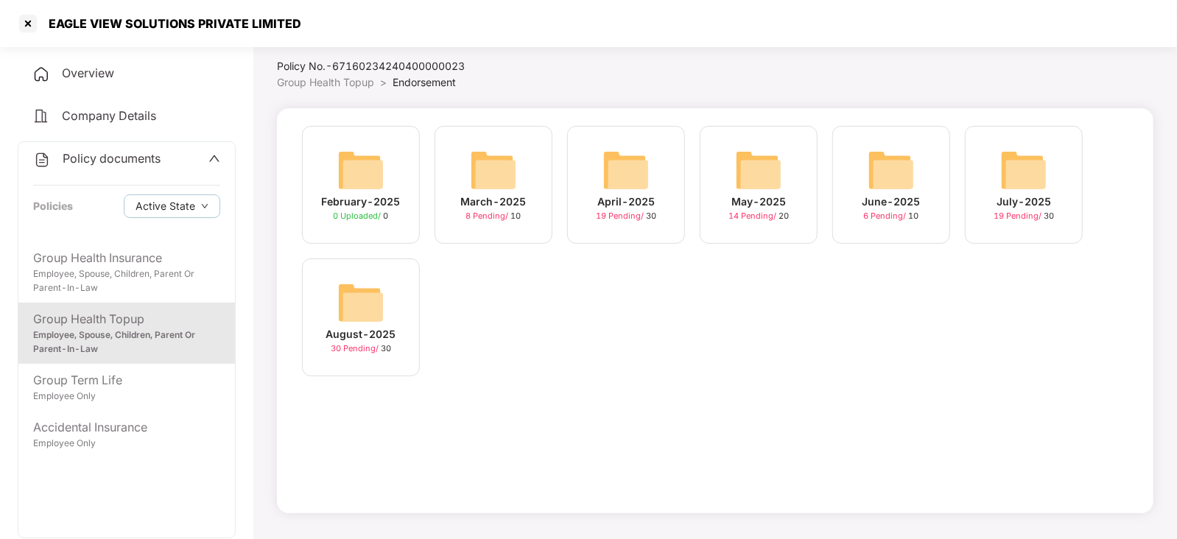
click at [367, 311] on img at bounding box center [360, 302] width 47 height 47
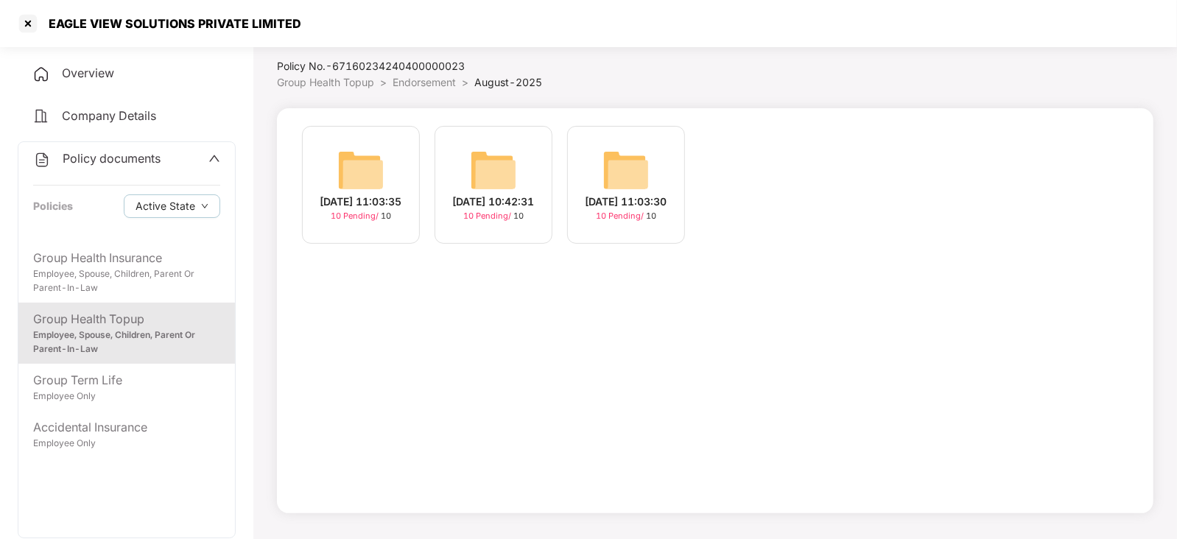
click at [618, 163] on img at bounding box center [625, 170] width 47 height 47
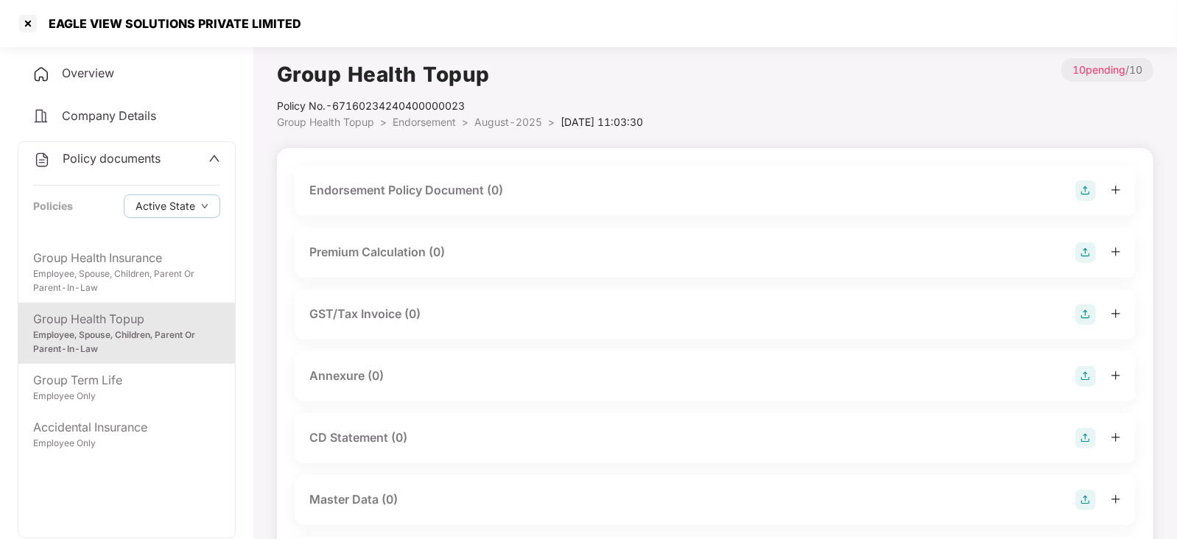
click at [1076, 190] on img at bounding box center [1085, 190] width 21 height 21
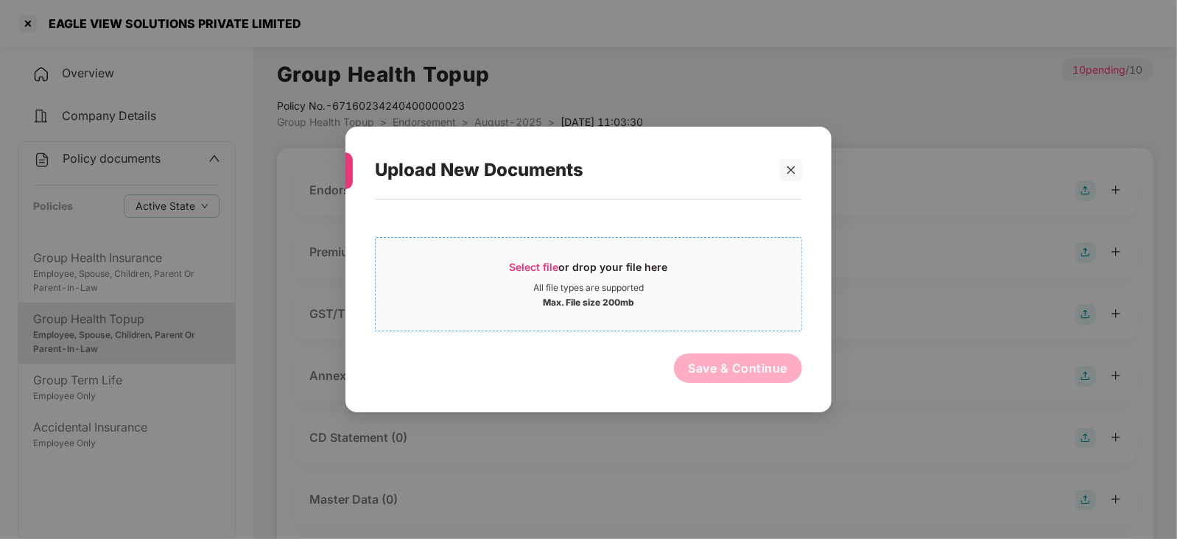
click at [551, 266] on span "Select file" at bounding box center [533, 267] width 49 height 13
drag, startPoint x: 799, startPoint y: 173, endPoint x: 797, endPoint y: 188, distance: 14.8
click at [799, 173] on div at bounding box center [791, 170] width 22 height 22
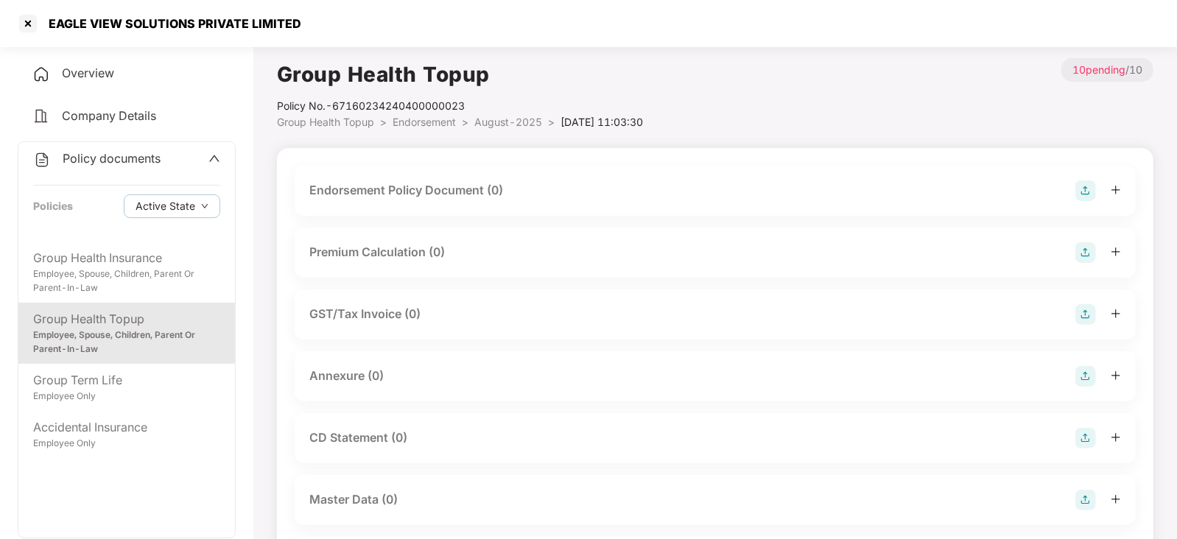
scroll to position [183, 0]
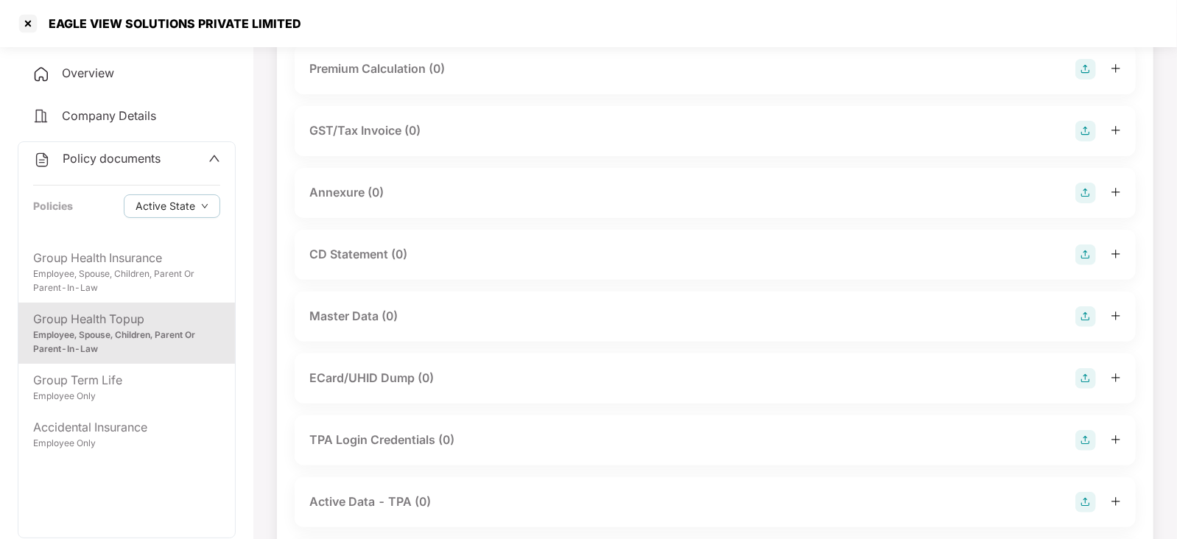
click at [1081, 318] on img at bounding box center [1085, 316] width 21 height 21
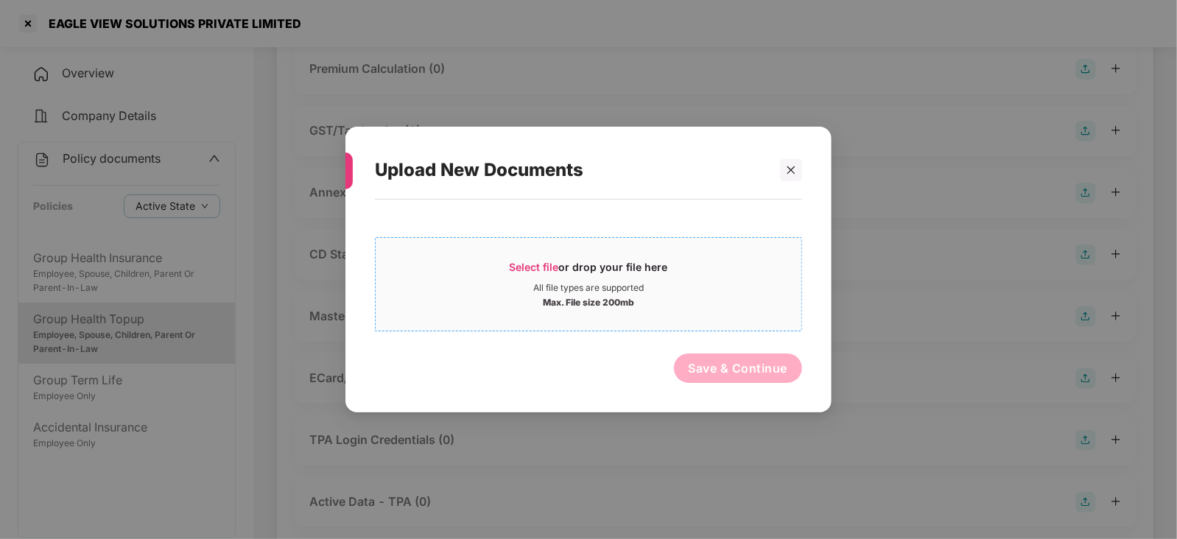
click at [526, 264] on span "Select file" at bounding box center [533, 267] width 49 height 13
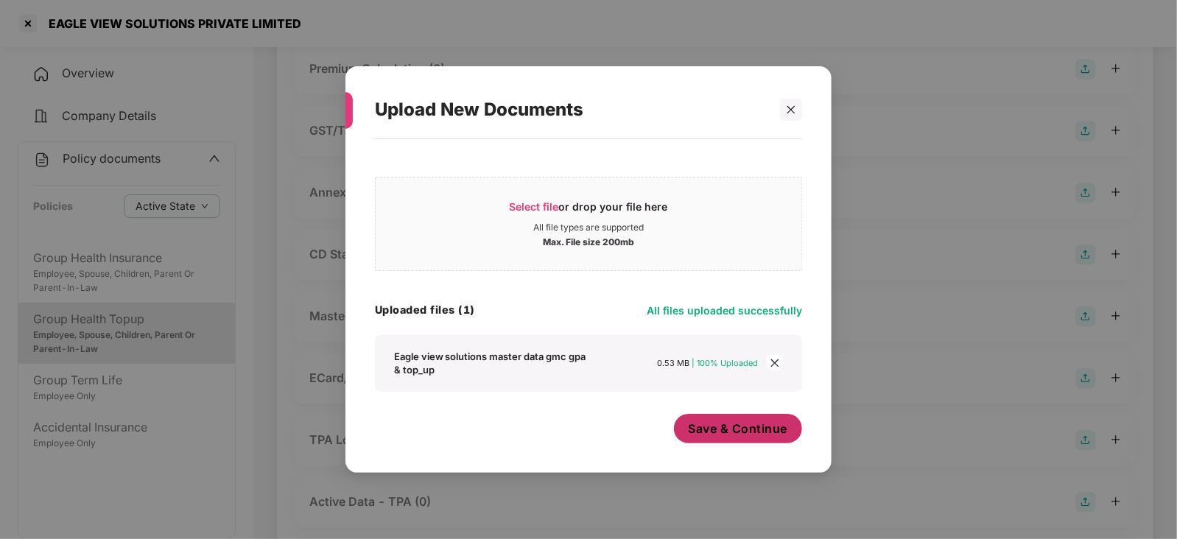
click at [729, 448] on div "Save & Continue" at bounding box center [738, 432] width 129 height 37
click at [725, 436] on button "Save & Continue" at bounding box center [738, 428] width 129 height 29
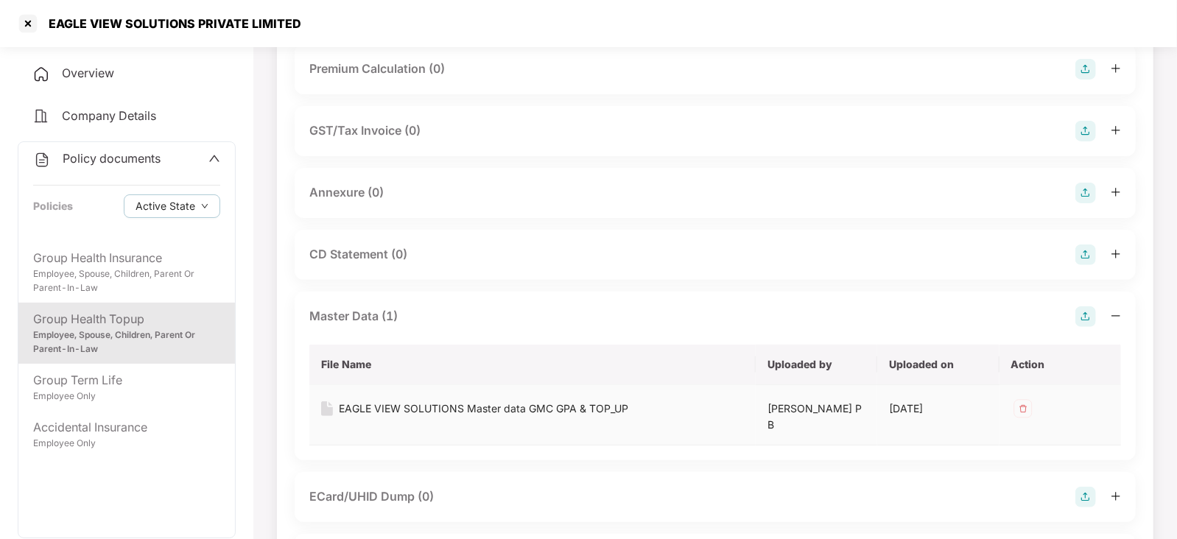
scroll to position [0, 0]
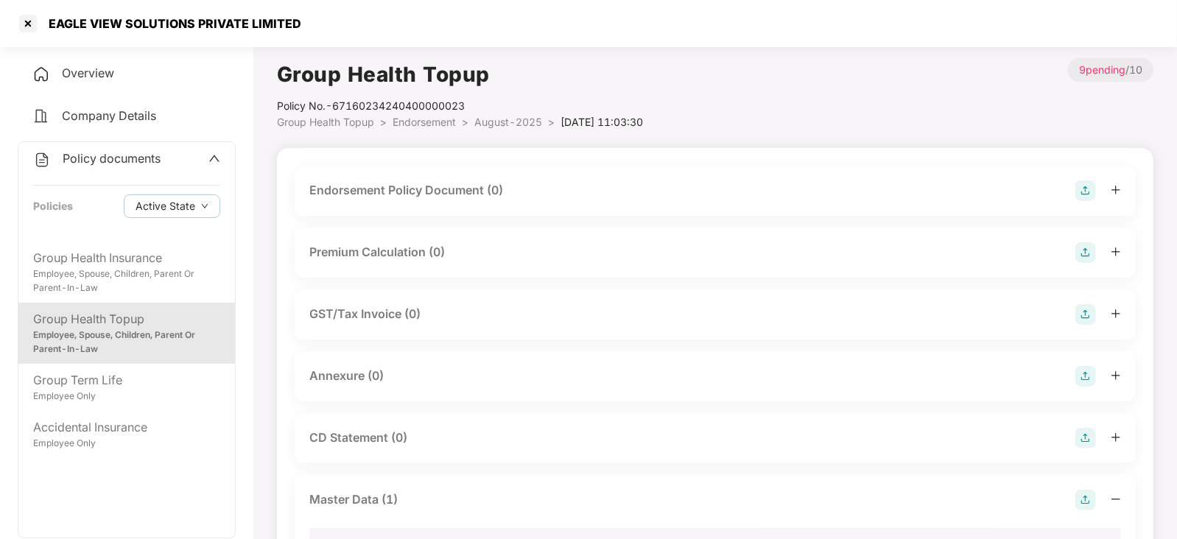
click at [1086, 199] on img at bounding box center [1085, 190] width 21 height 21
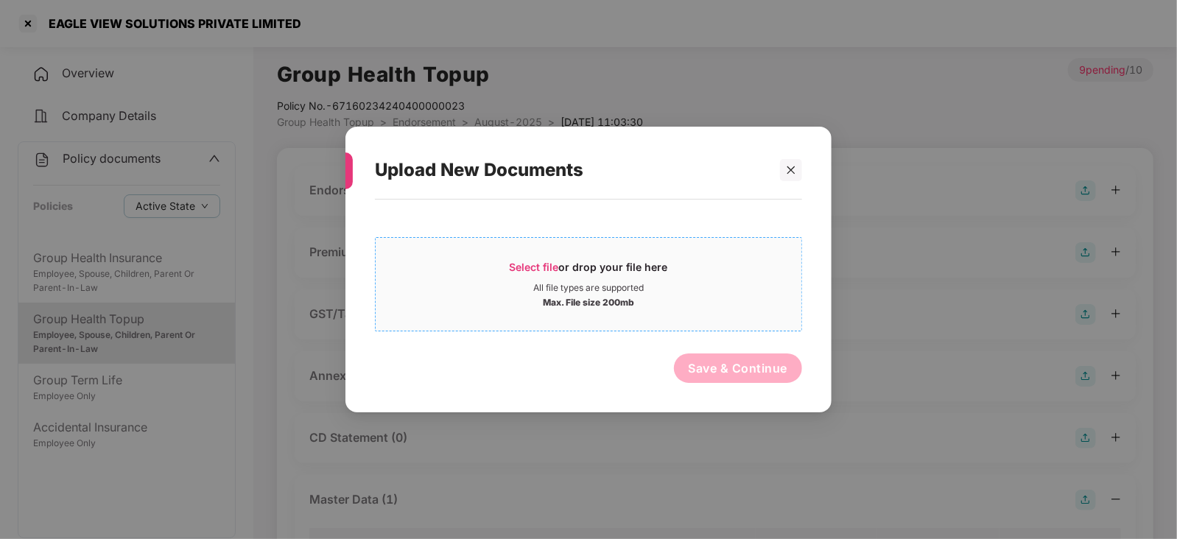
click at [545, 260] on div "Select file or drop your file here" at bounding box center [588, 271] width 158 height 22
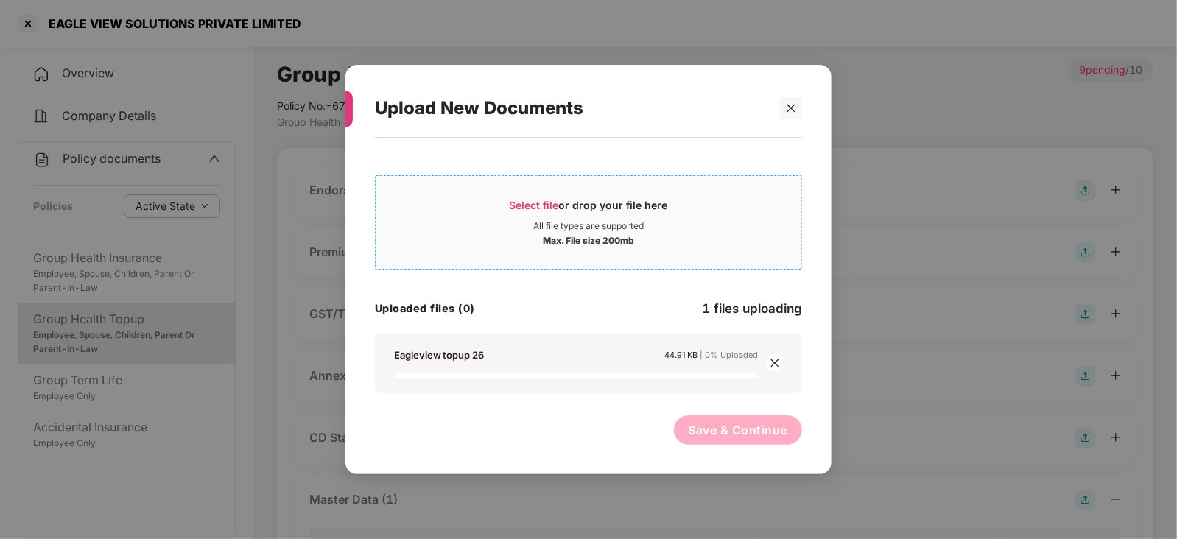
click at [542, 207] on span "Select file" at bounding box center [533, 205] width 49 height 13
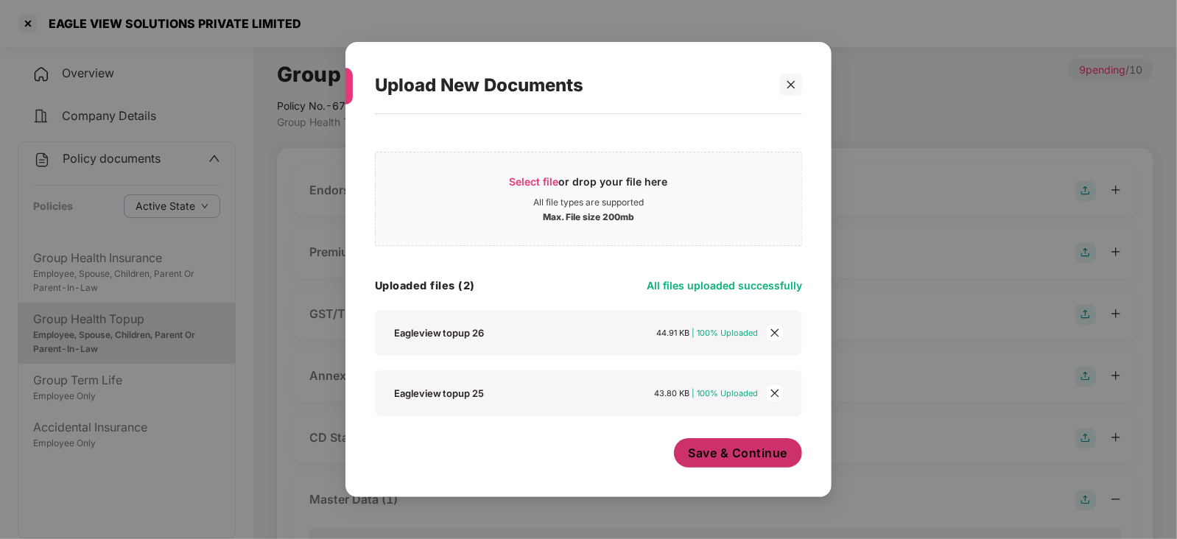
click at [736, 465] on button "Save & Continue" at bounding box center [738, 452] width 129 height 29
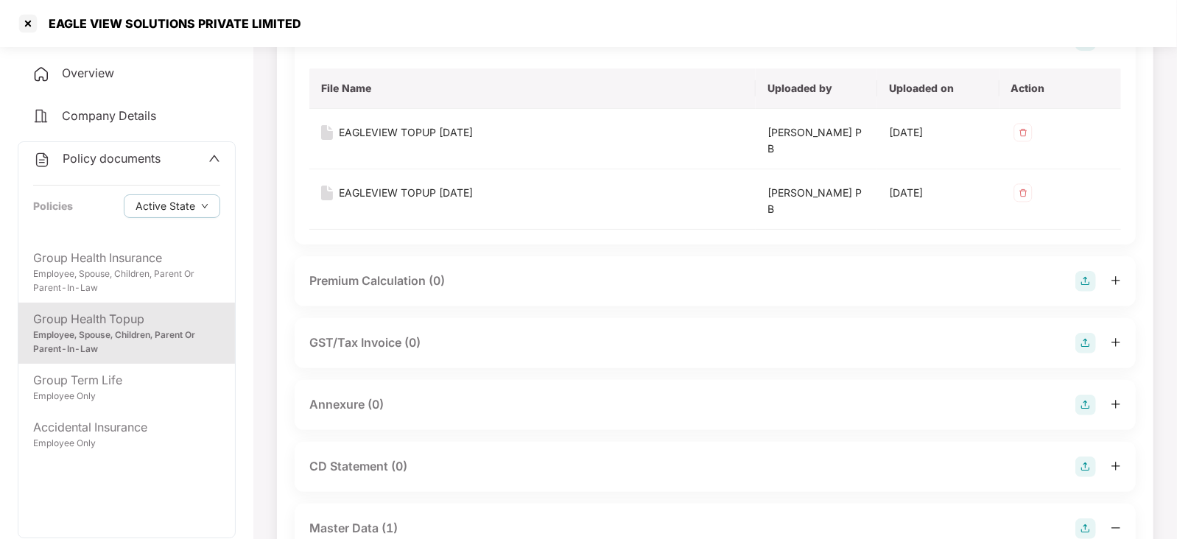
scroll to position [276, 0]
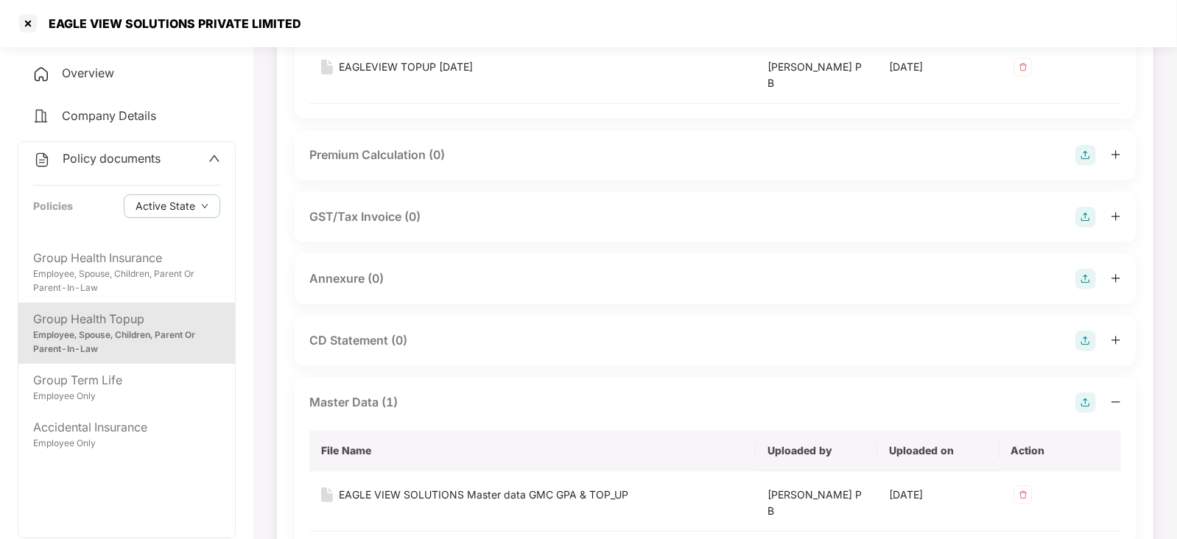
click at [1086, 278] on img at bounding box center [1085, 279] width 21 height 21
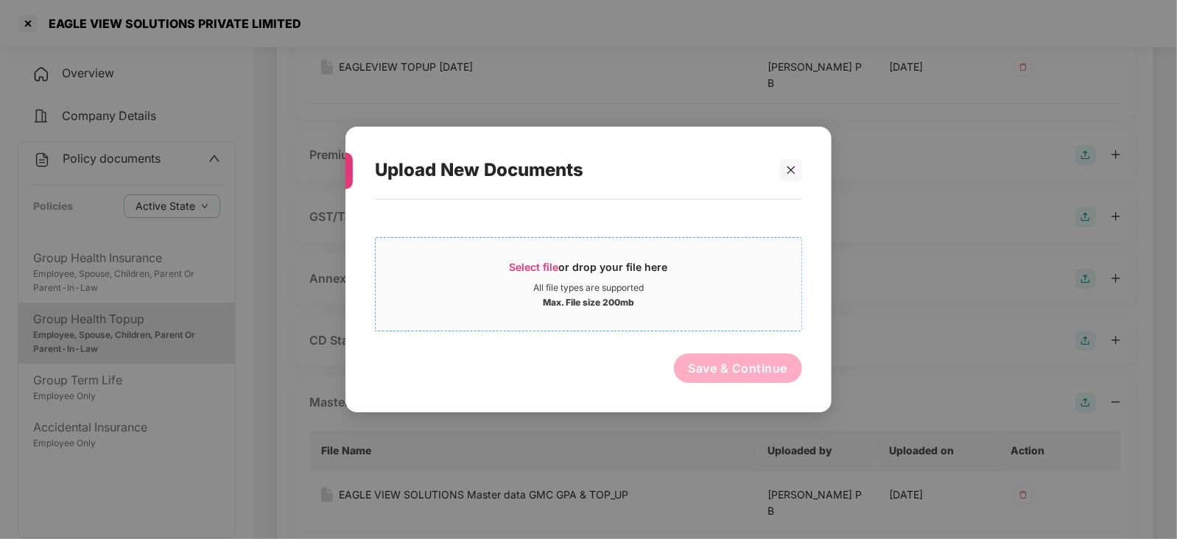
click at [527, 266] on span "Select file" at bounding box center [533, 267] width 49 height 13
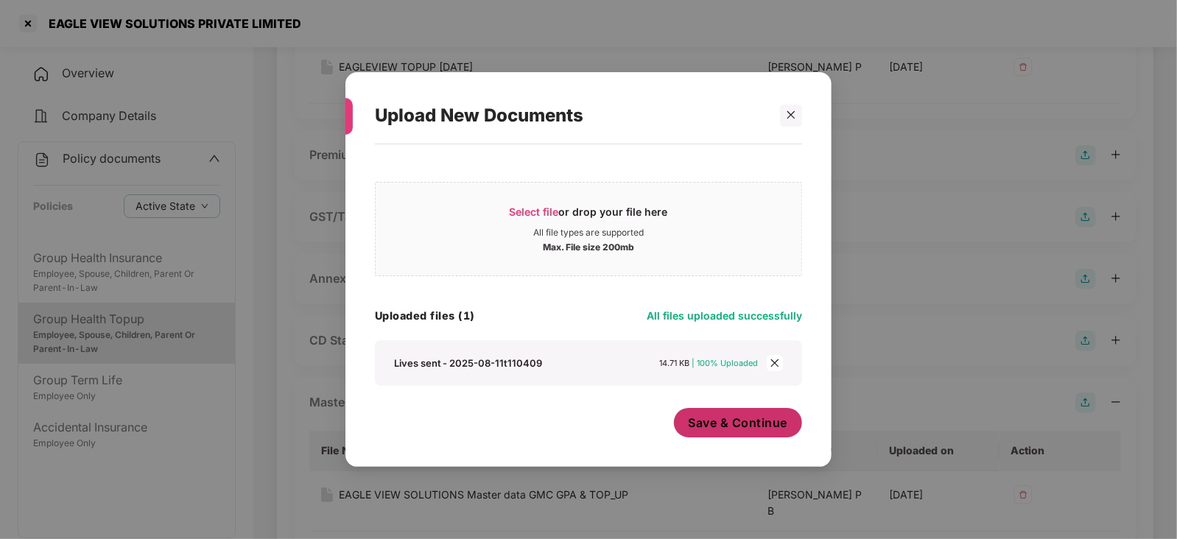
click at [711, 437] on button "Save & Continue" at bounding box center [738, 422] width 129 height 29
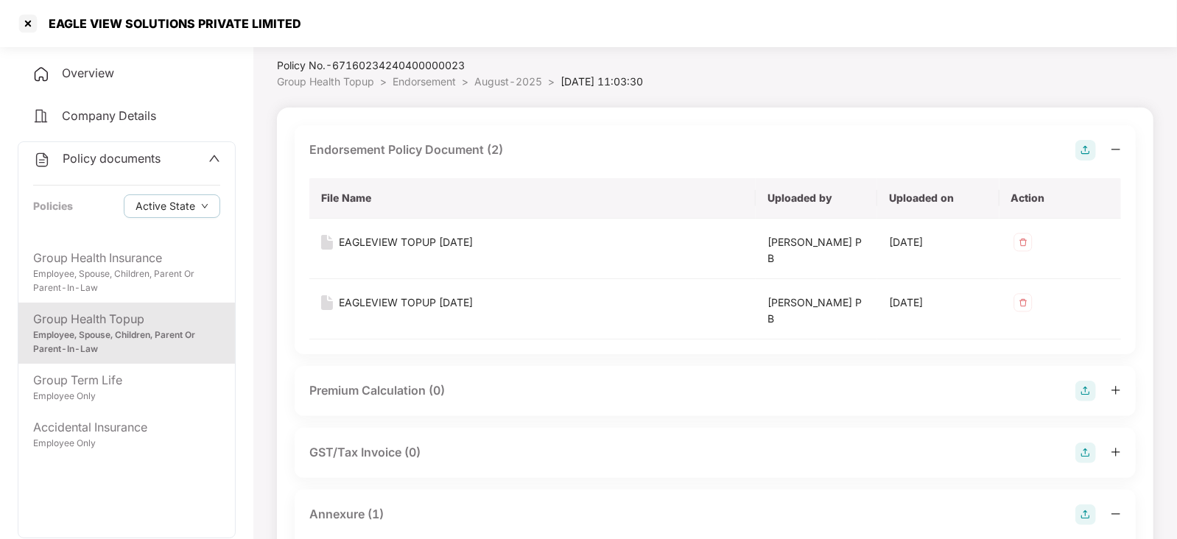
scroll to position [0, 0]
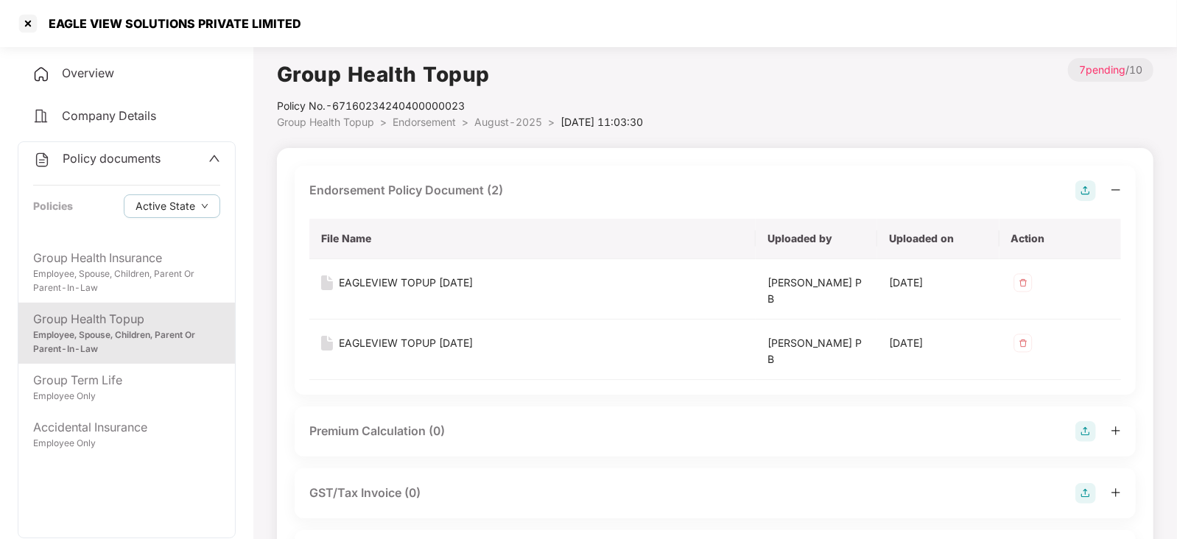
click at [1079, 421] on img at bounding box center [1085, 431] width 21 height 21
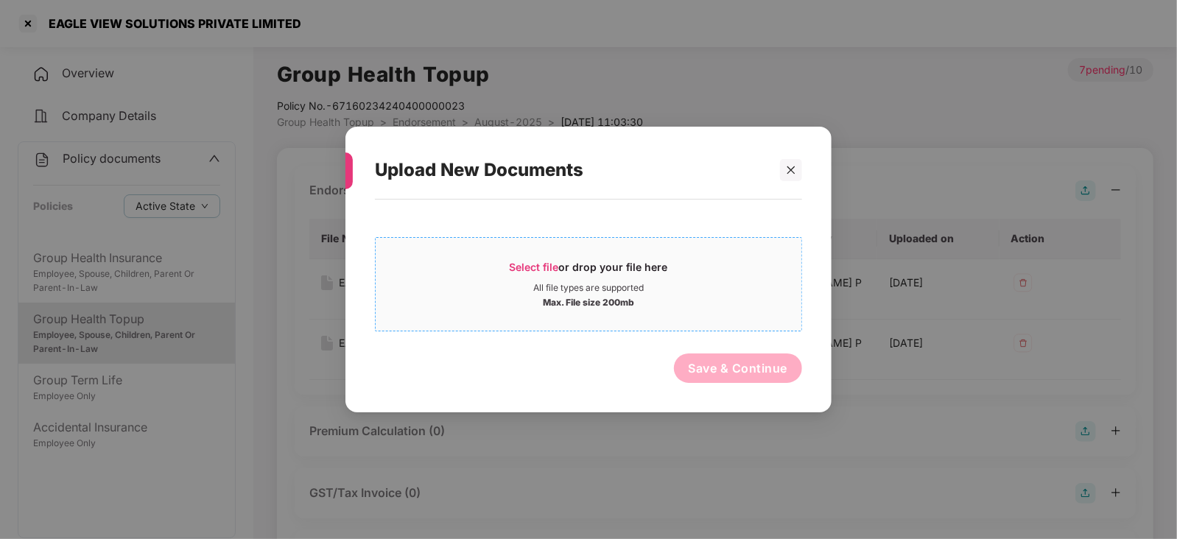
click at [541, 267] on span "Select file" at bounding box center [533, 267] width 49 height 13
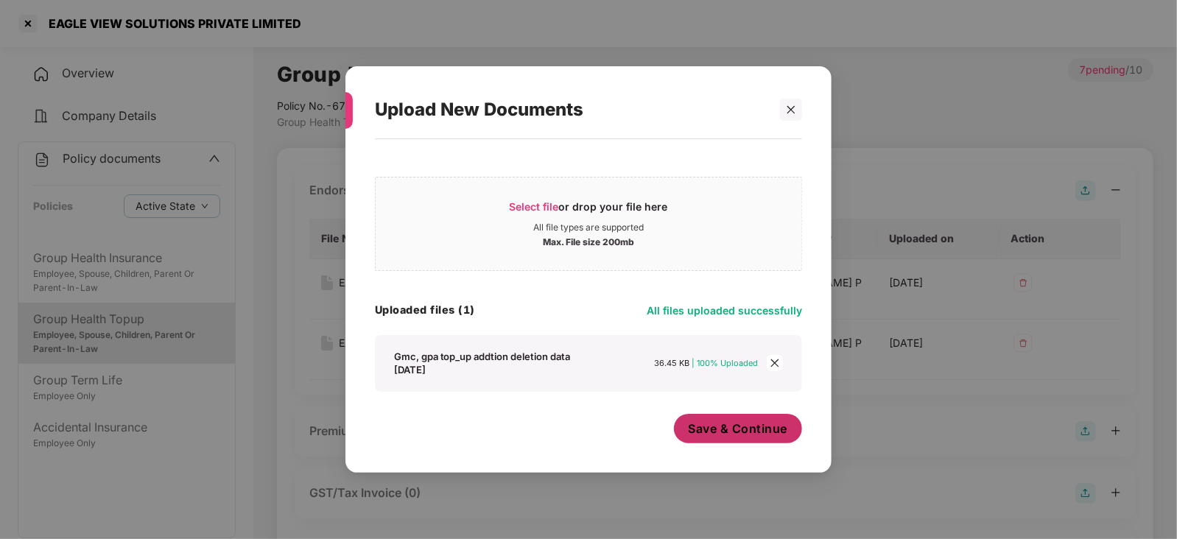
click at [740, 441] on button "Save & Continue" at bounding box center [738, 428] width 129 height 29
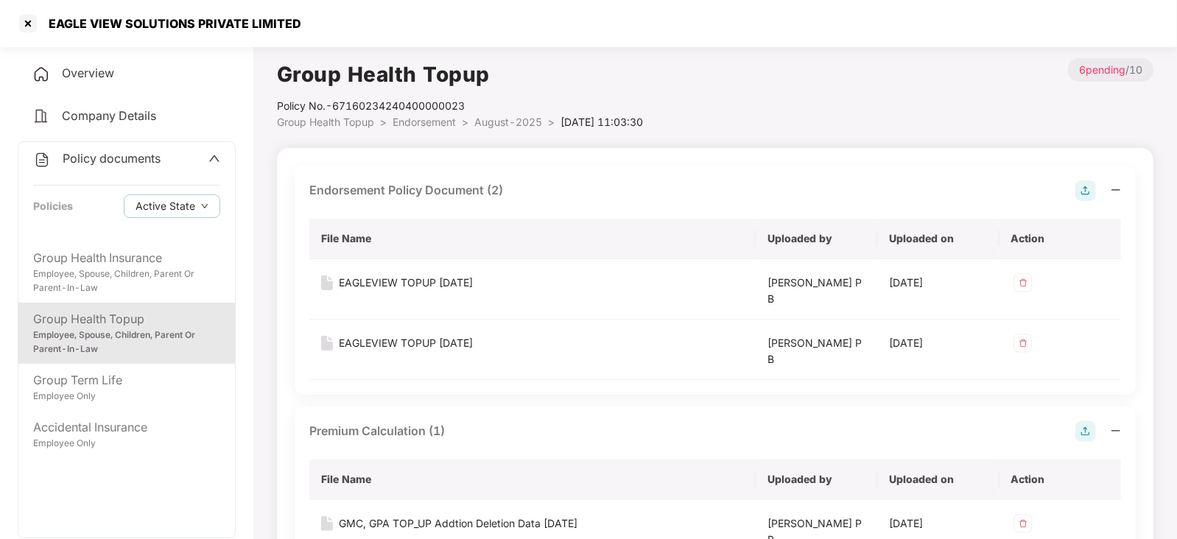
scroll to position [183, 0]
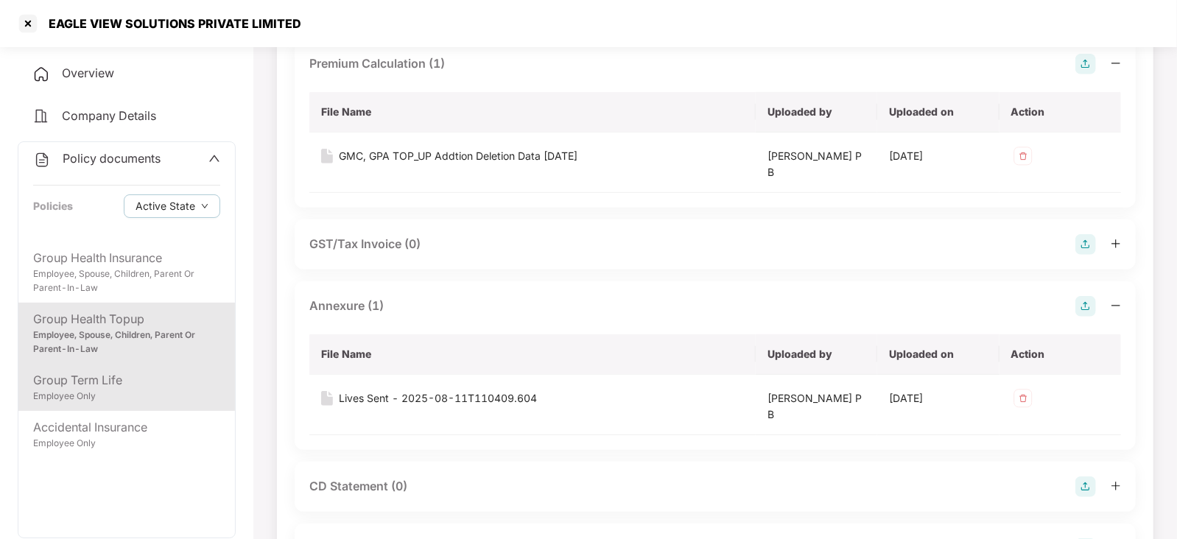
click at [146, 401] on div "Employee Only" at bounding box center [126, 396] width 187 height 14
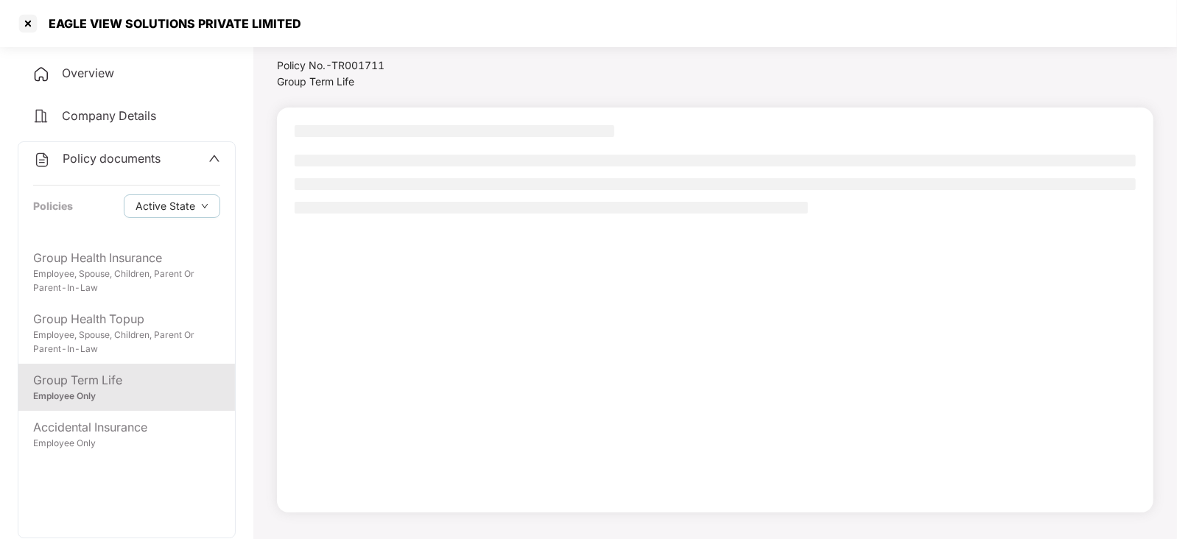
scroll to position [40, 0]
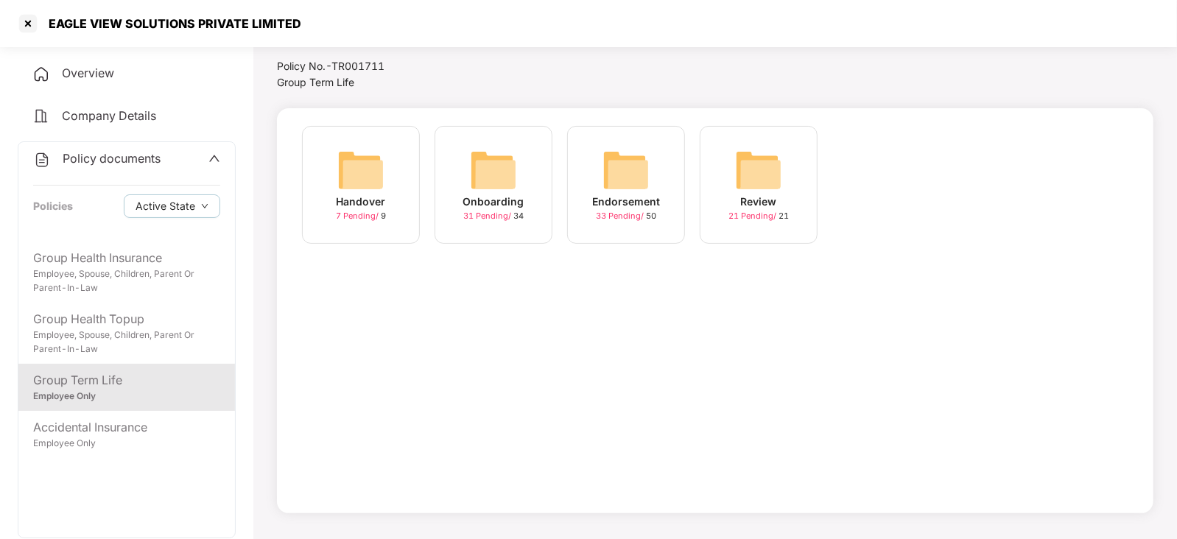
click at [615, 167] on img at bounding box center [625, 170] width 47 height 47
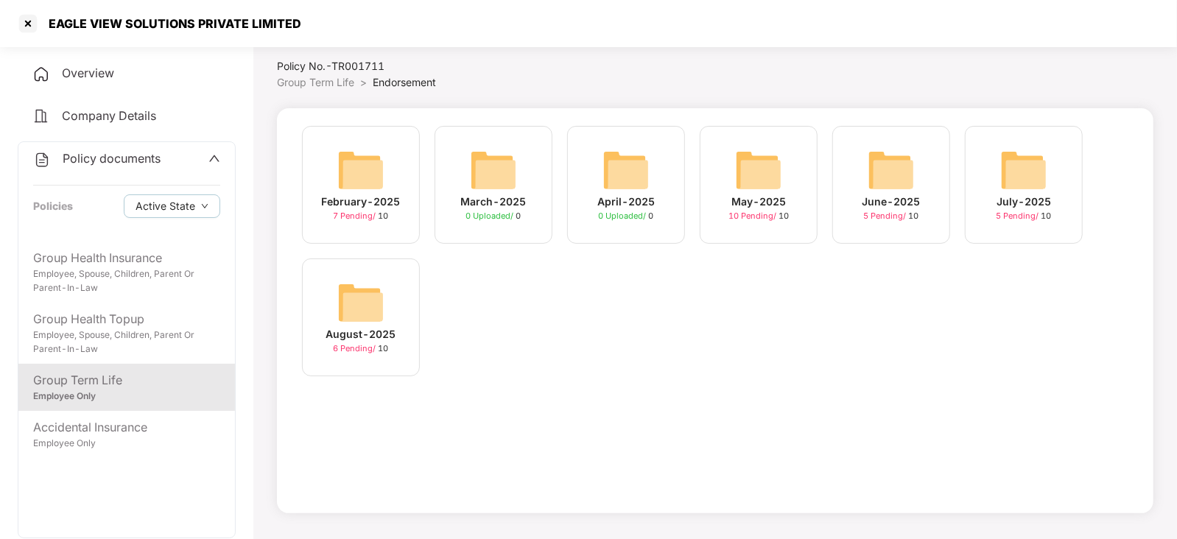
click at [353, 299] on img at bounding box center [360, 302] width 47 height 47
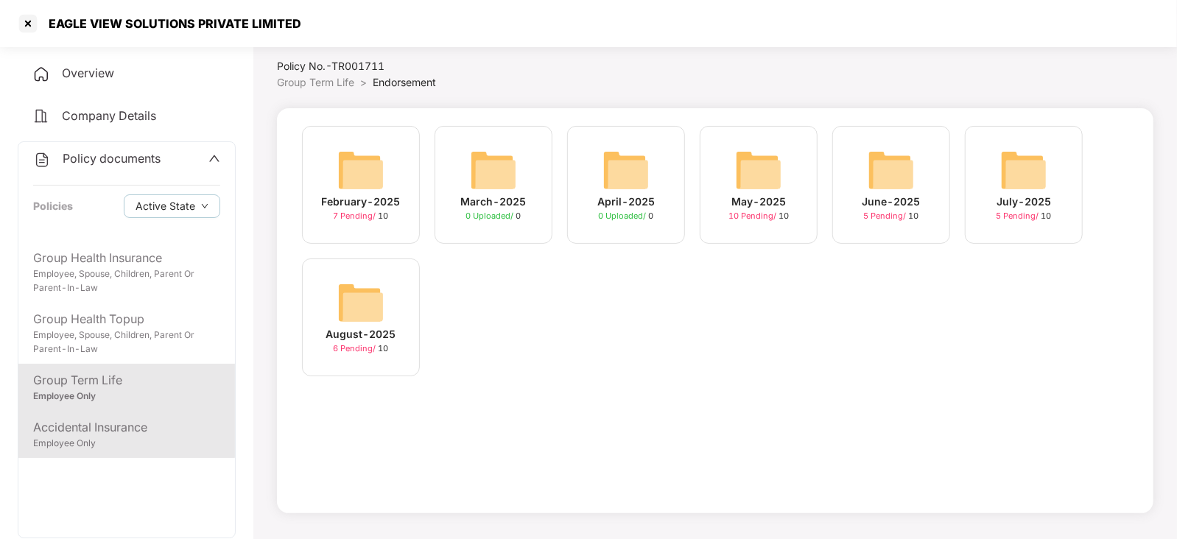
click at [139, 437] on div "Employee Only" at bounding box center [126, 444] width 187 height 14
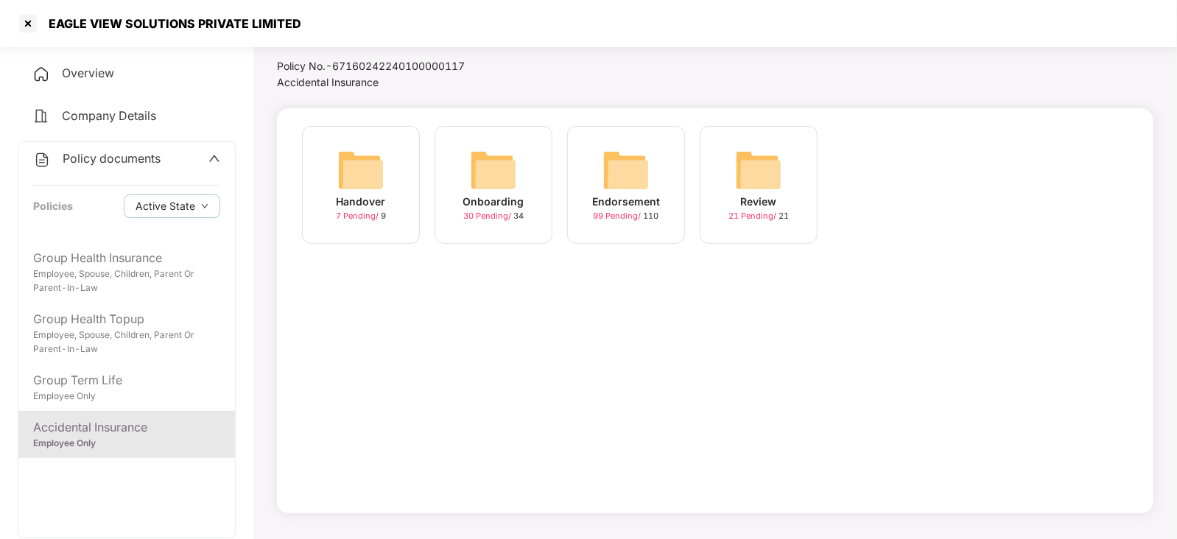
click at [654, 172] on div "Endorsement 99 Pending / 110" at bounding box center [626, 185] width 118 height 118
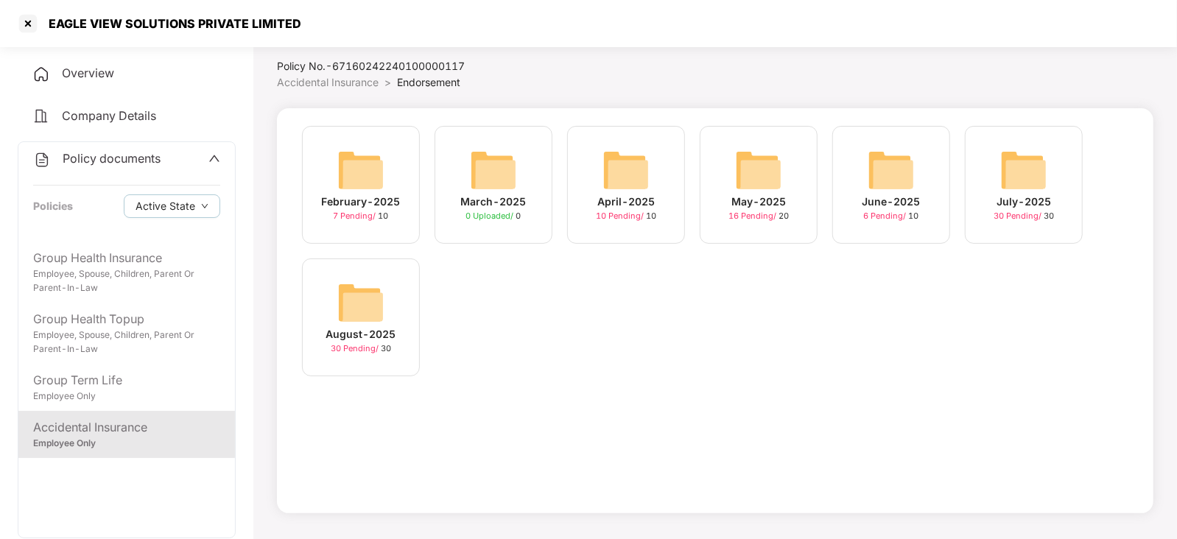
click at [349, 300] on img at bounding box center [360, 302] width 47 height 47
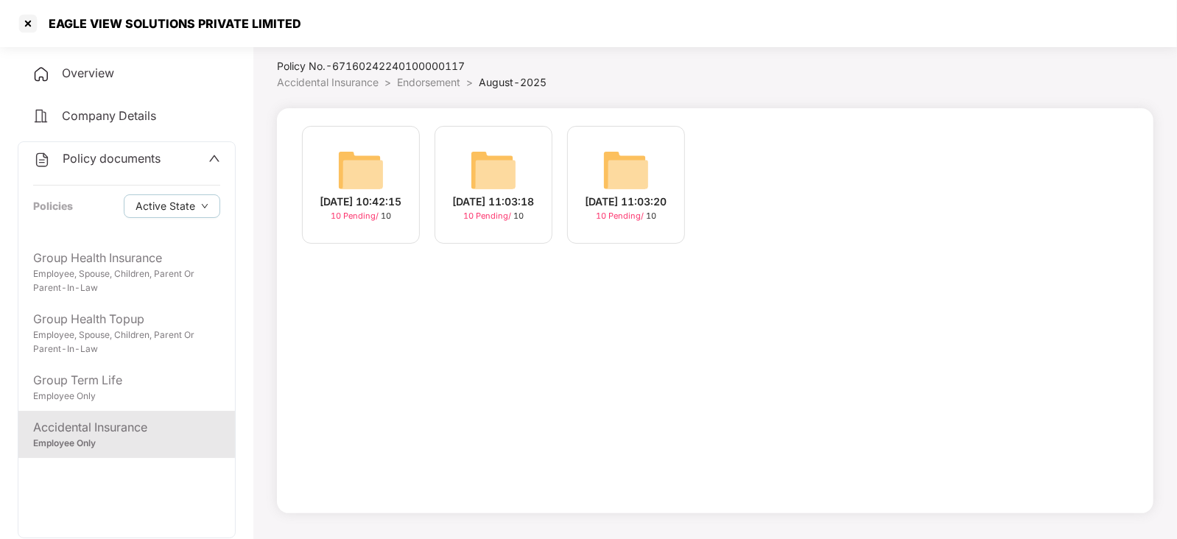
click at [638, 167] on img at bounding box center [625, 170] width 47 height 47
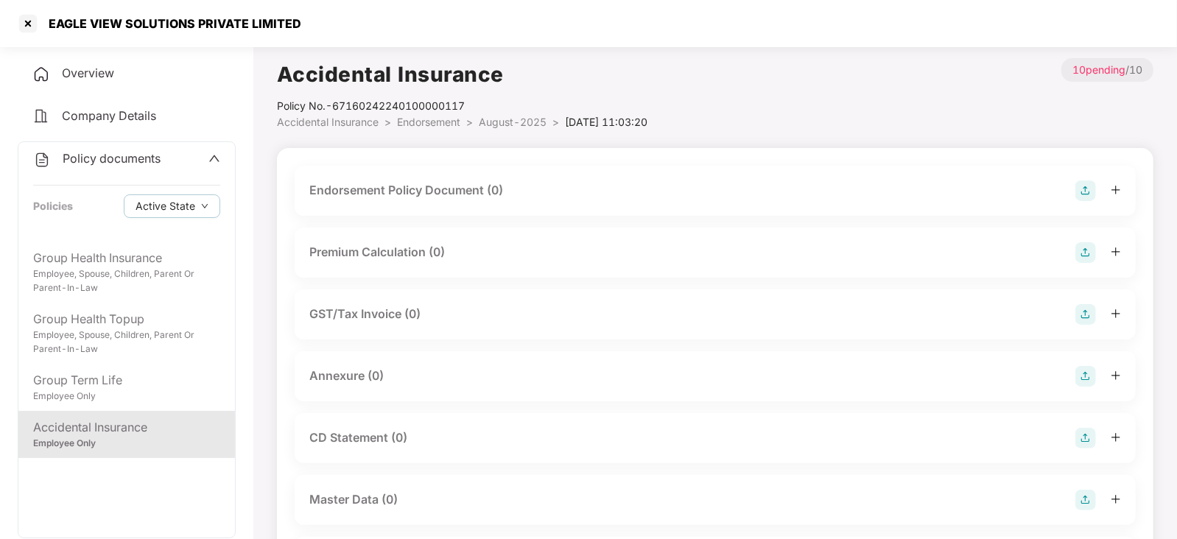
click at [1087, 197] on img at bounding box center [1085, 190] width 21 height 21
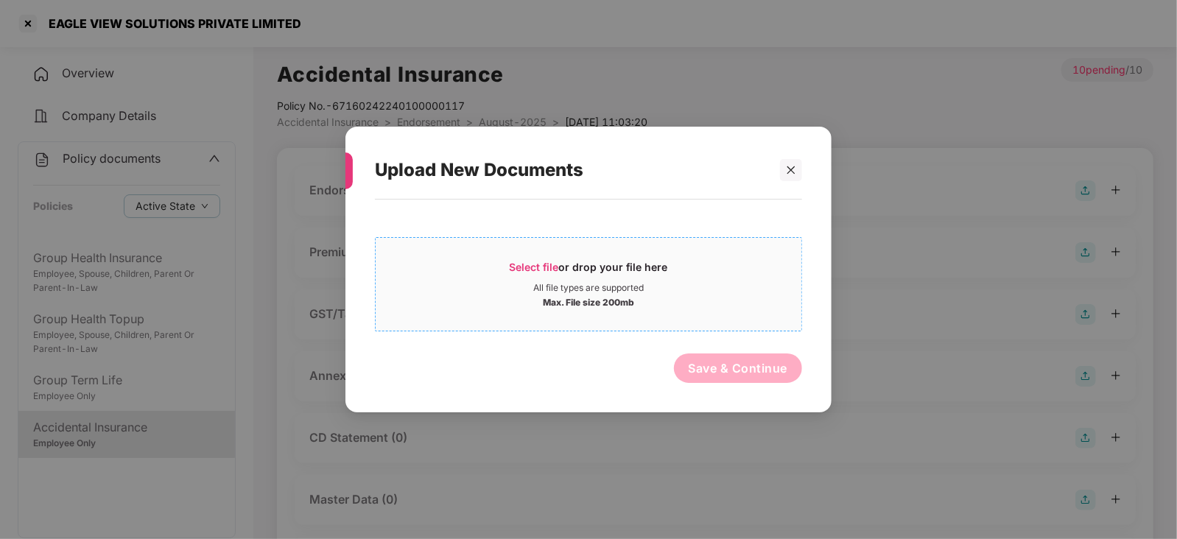
click at [541, 261] on span "Select file" at bounding box center [533, 267] width 49 height 13
click at [530, 270] on span "Select file" at bounding box center [533, 267] width 49 height 13
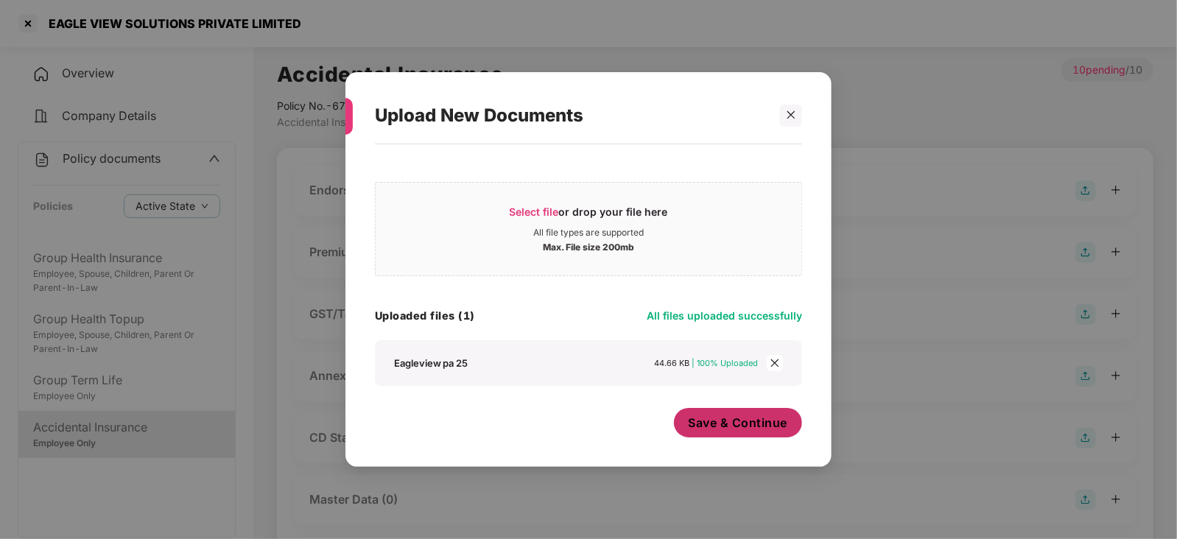
click at [733, 429] on span "Save & Continue" at bounding box center [737, 423] width 99 height 16
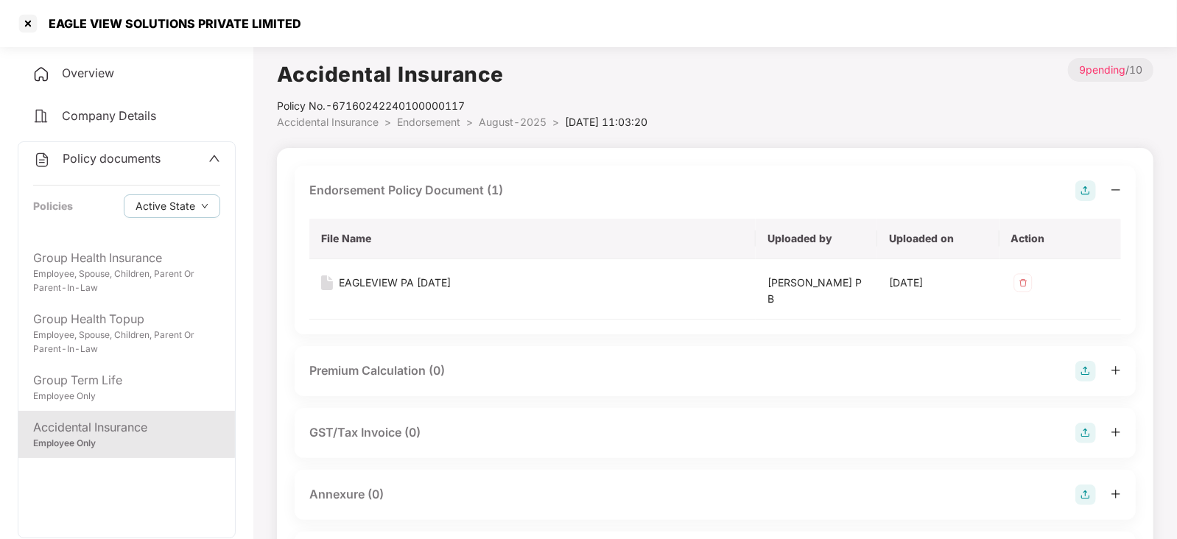
scroll to position [91, 0]
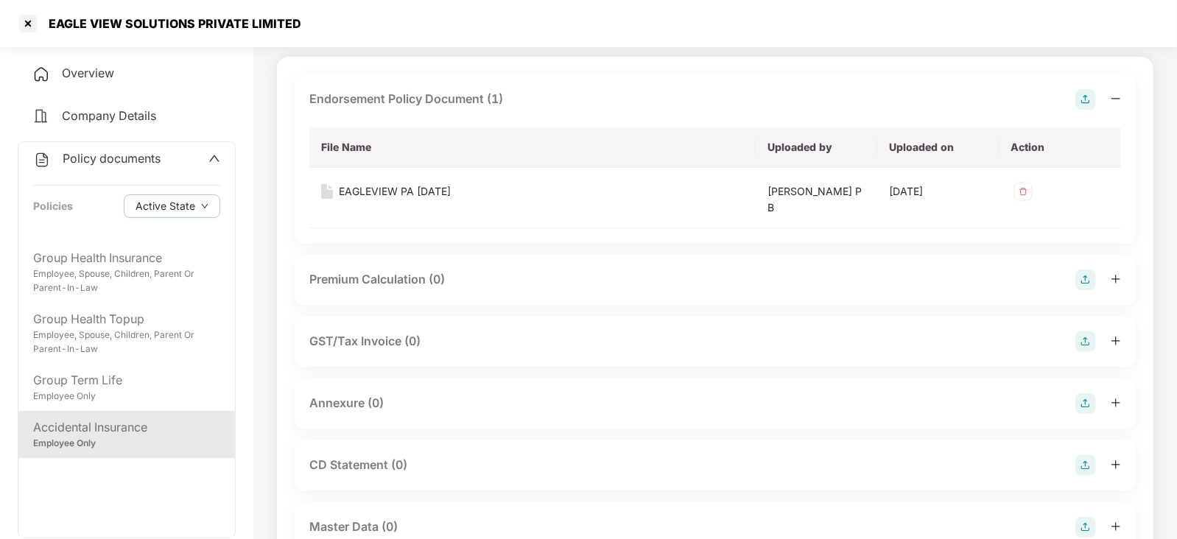
click at [1086, 275] on img at bounding box center [1085, 279] width 21 height 21
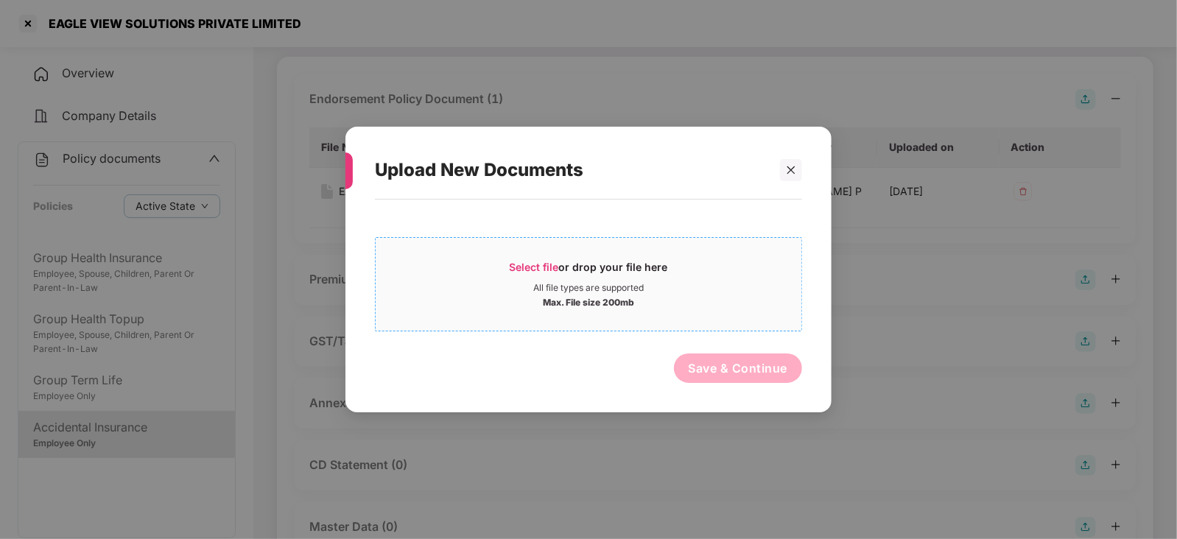
click at [519, 266] on span "Select file" at bounding box center [533, 267] width 49 height 13
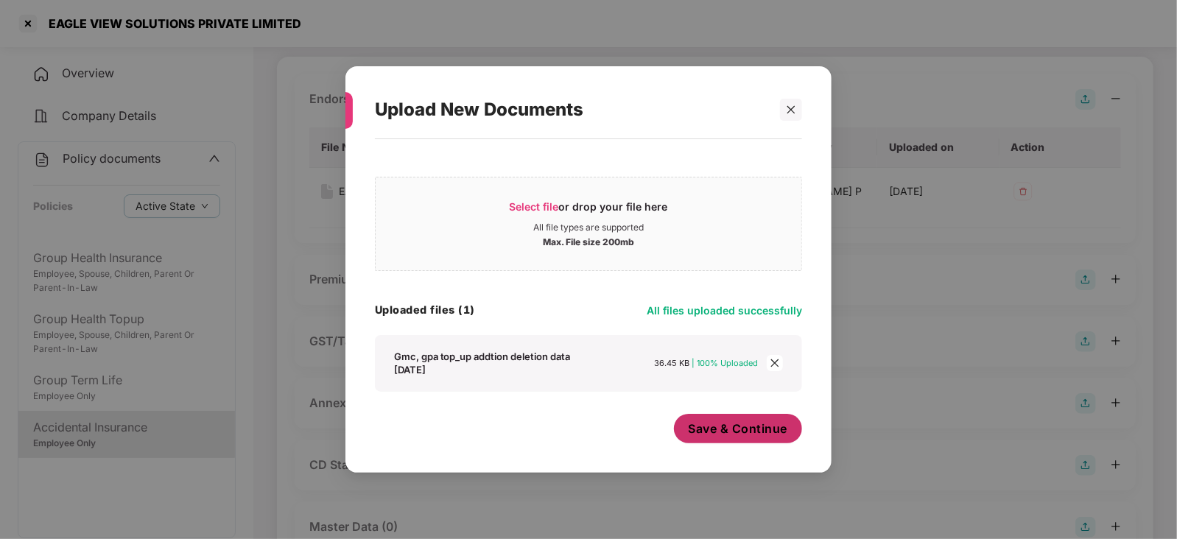
click at [714, 437] on span "Save & Continue" at bounding box center [737, 428] width 99 height 16
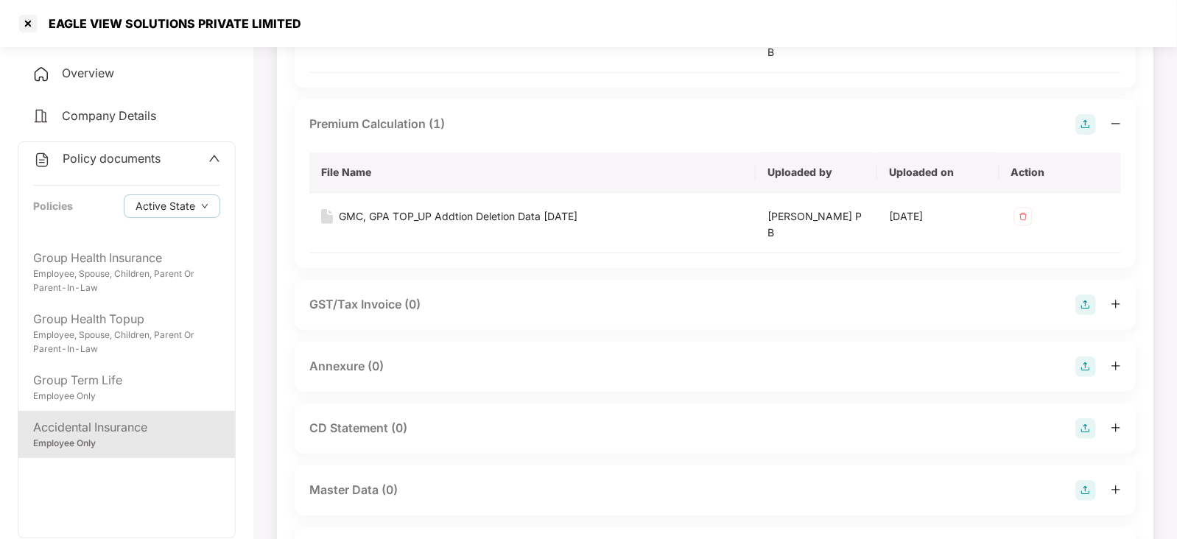
scroll to position [276, 0]
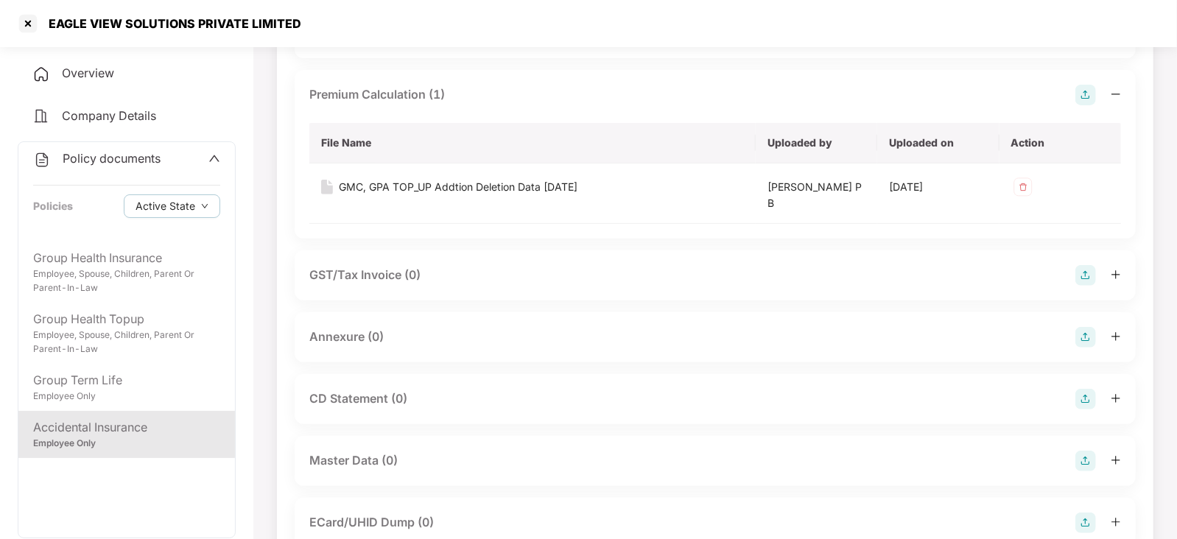
click at [1083, 339] on img at bounding box center [1085, 337] width 21 height 21
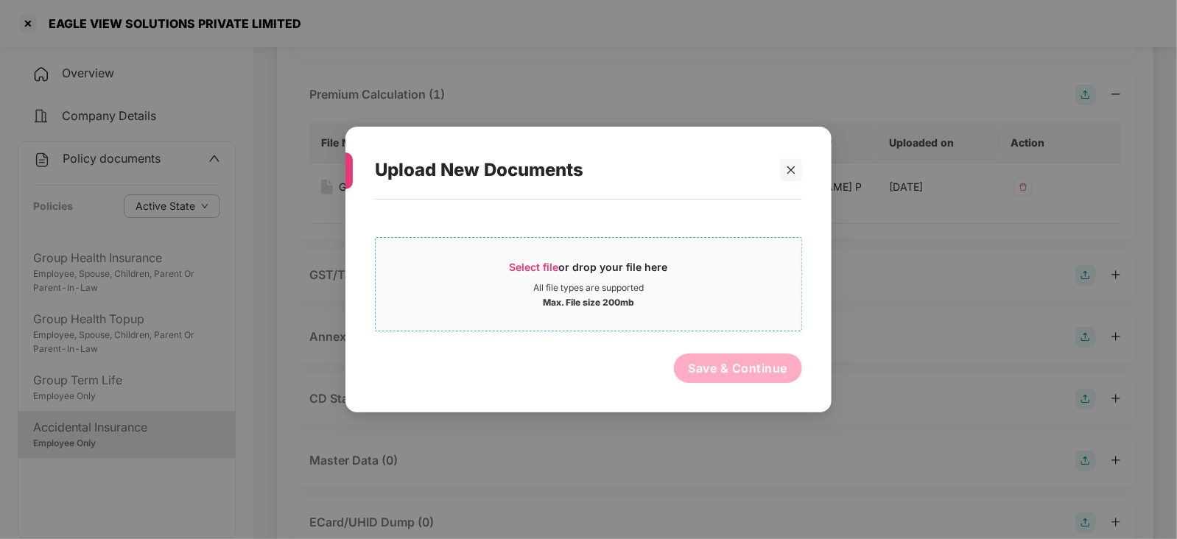
click at [560, 269] on div "Select file or drop your file here" at bounding box center [588, 271] width 158 height 22
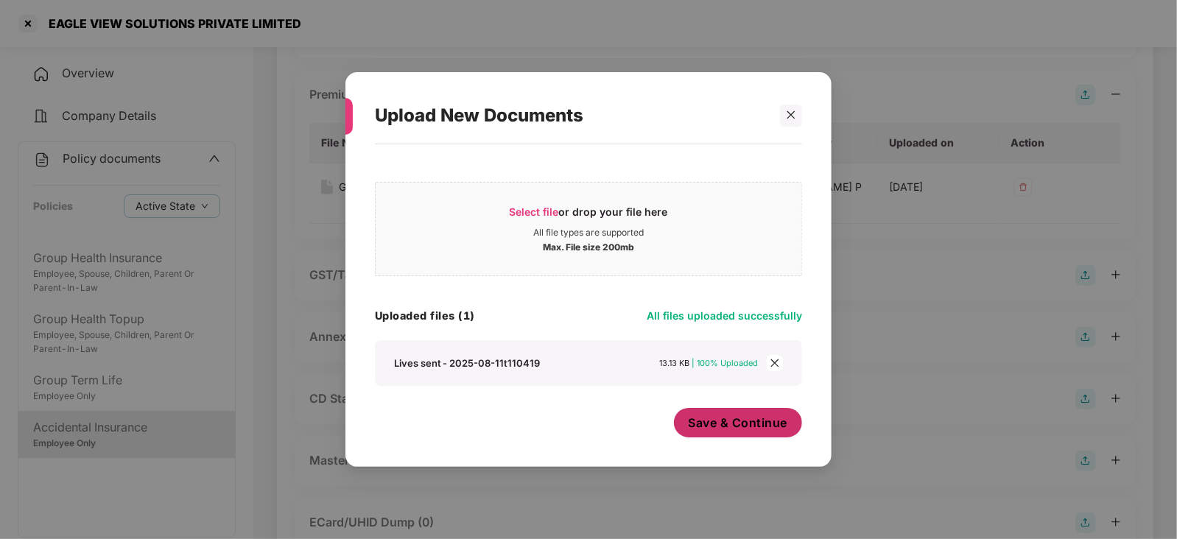
click at [706, 437] on button "Save & Continue" at bounding box center [738, 422] width 129 height 29
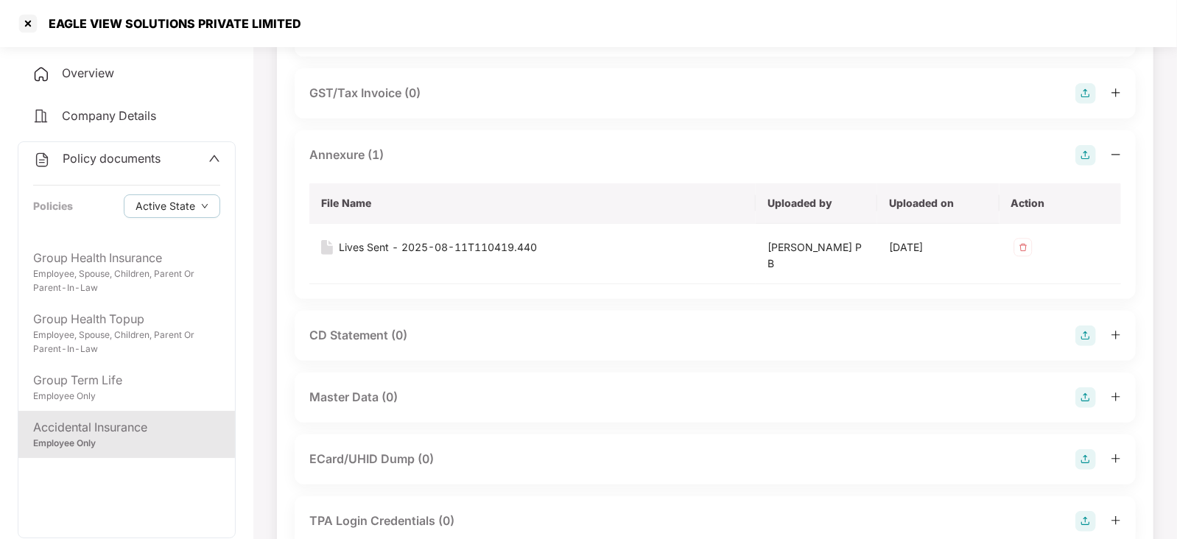
scroll to position [552, 0]
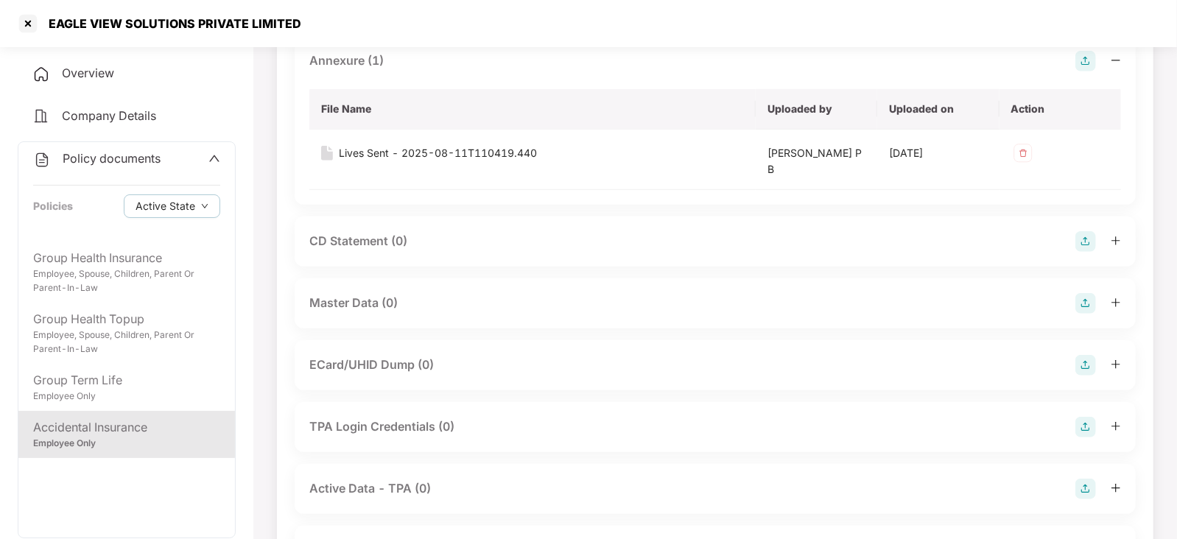
click at [1096, 300] on img at bounding box center [1085, 303] width 21 height 21
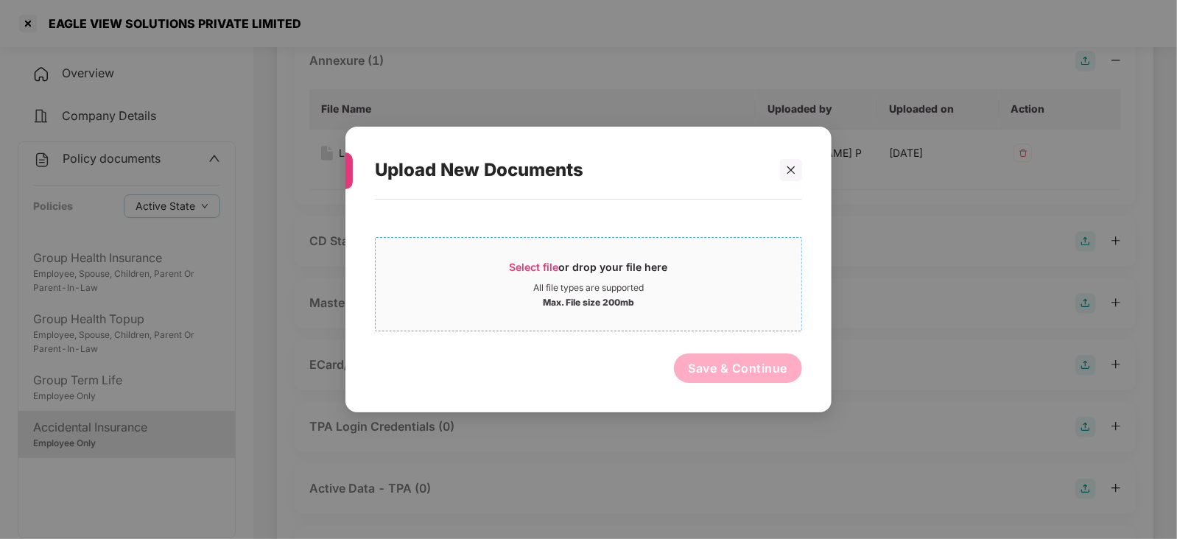
click at [518, 275] on div "Select file or drop your file here" at bounding box center [588, 271] width 158 height 22
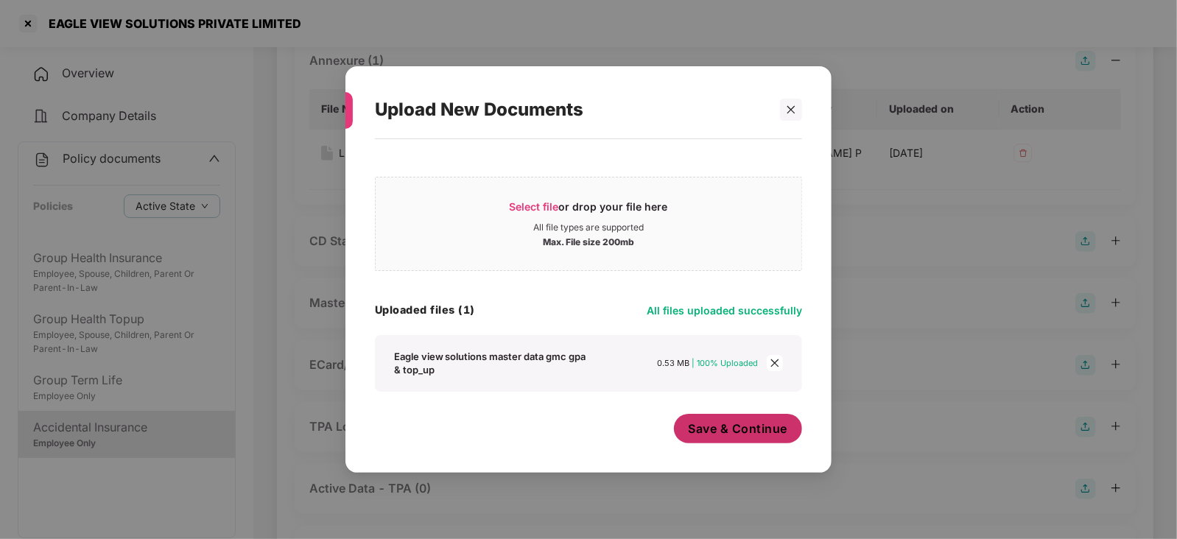
click at [717, 437] on button "Save & Continue" at bounding box center [738, 428] width 129 height 29
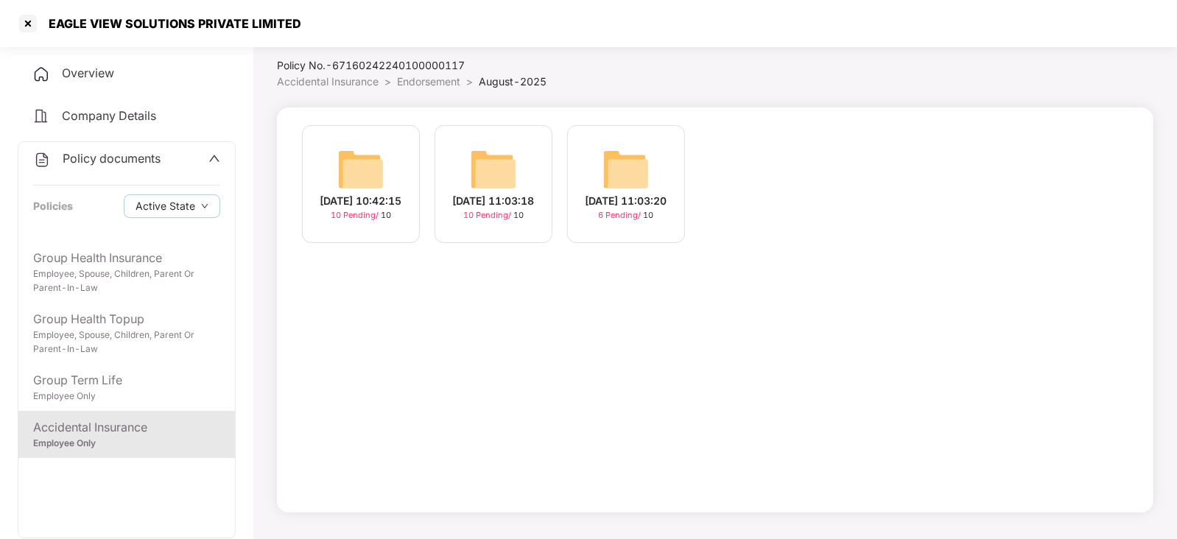
scroll to position [40, 0]
click at [353, 181] on img at bounding box center [360, 170] width 47 height 47
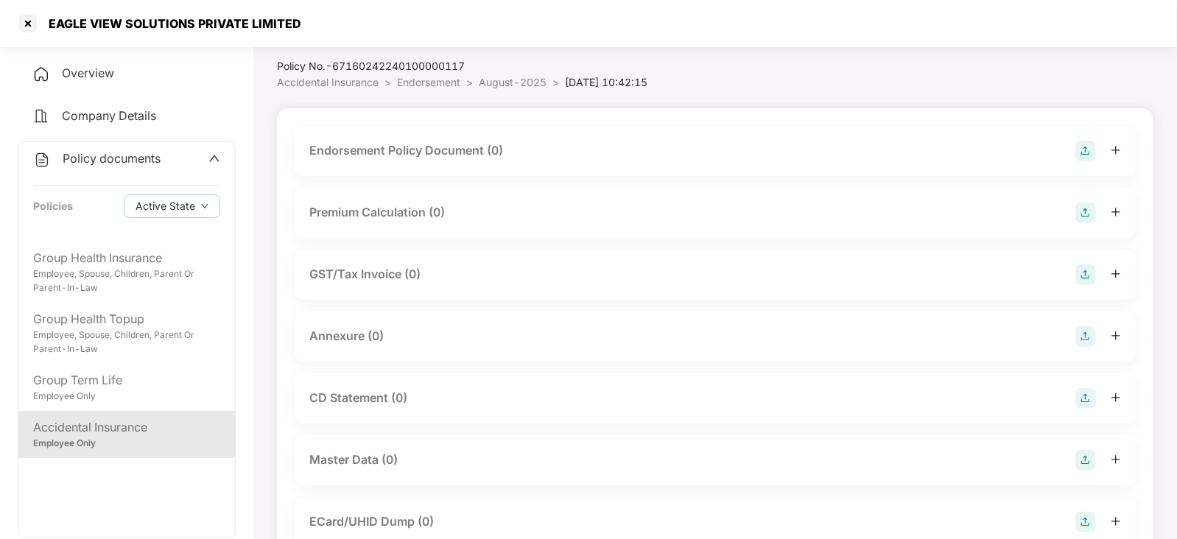
scroll to position [280, 0]
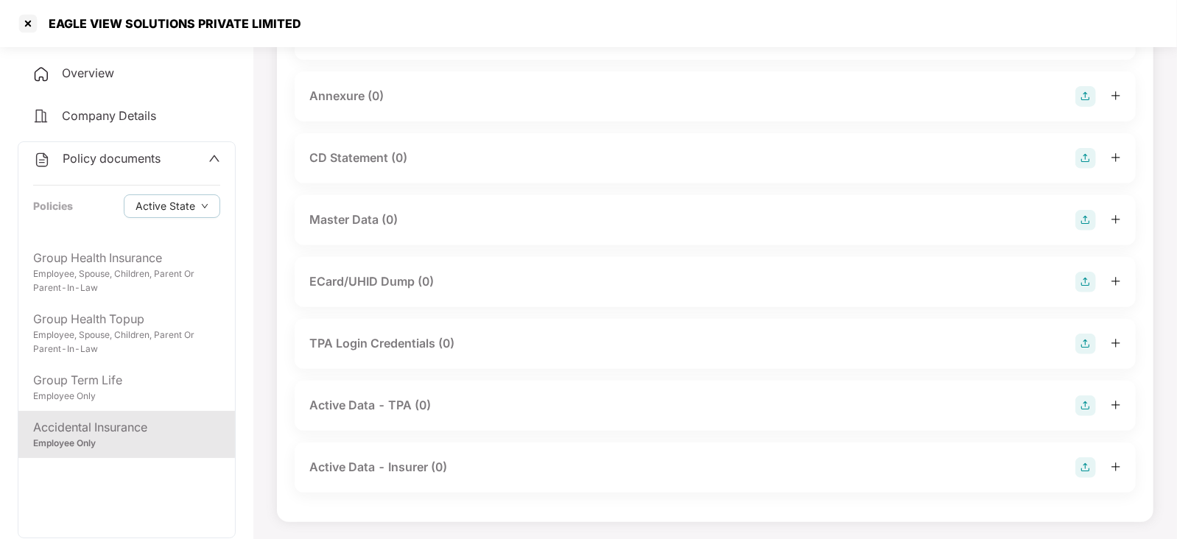
click at [1093, 212] on img at bounding box center [1085, 220] width 21 height 21
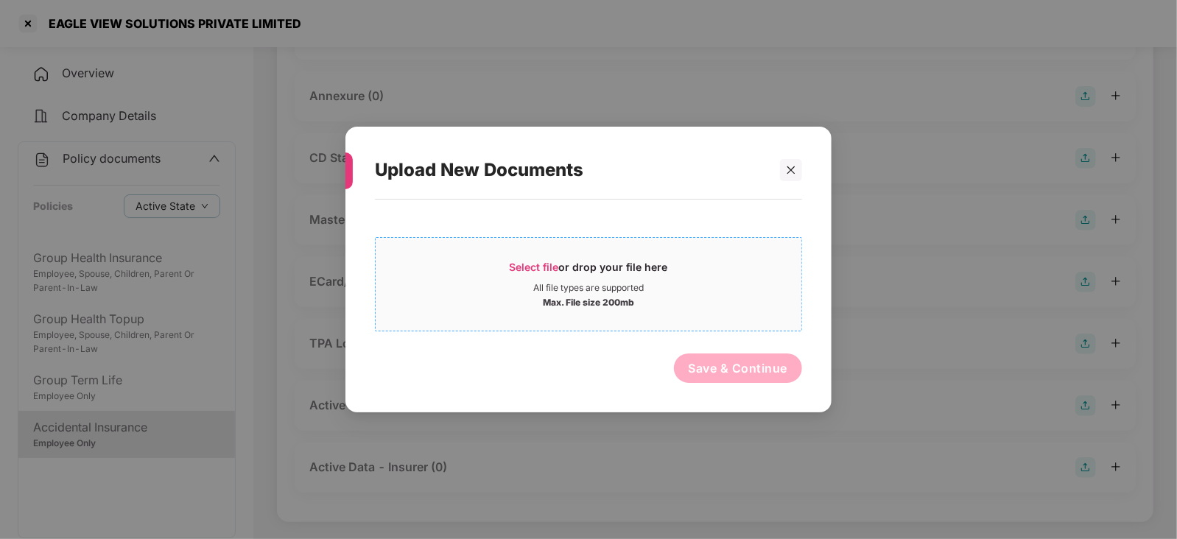
click at [515, 267] on span "Select file" at bounding box center [533, 267] width 49 height 13
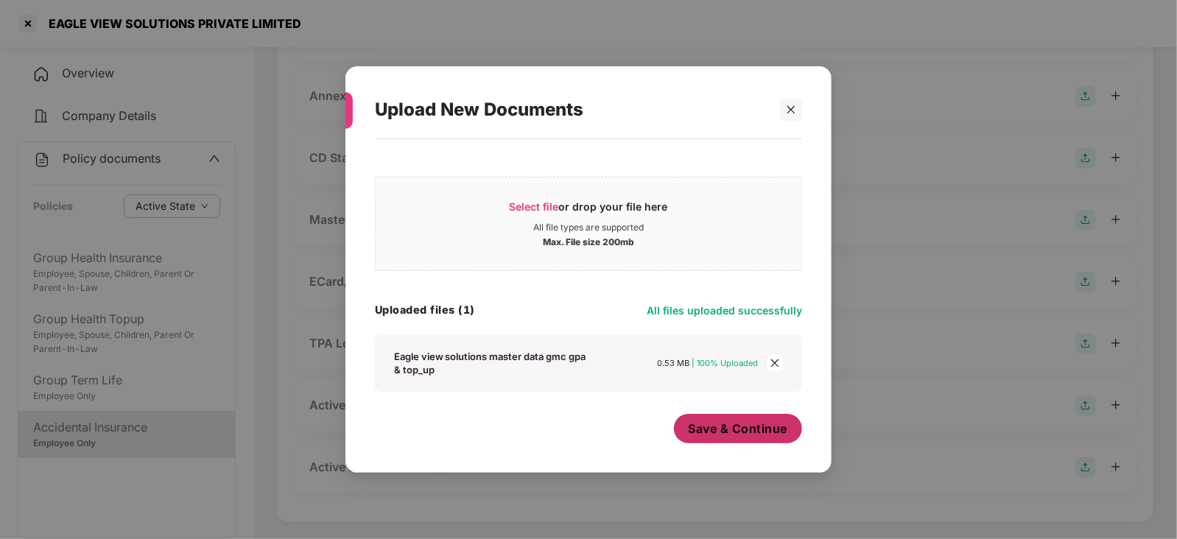
click at [711, 436] on span "Save & Continue" at bounding box center [737, 428] width 99 height 16
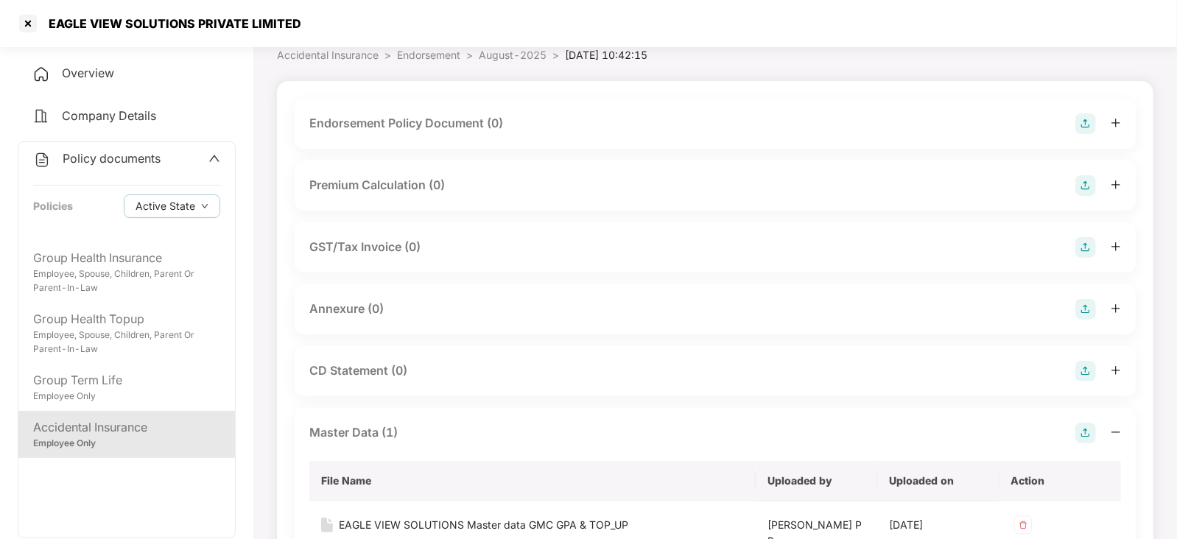
scroll to position [0, 0]
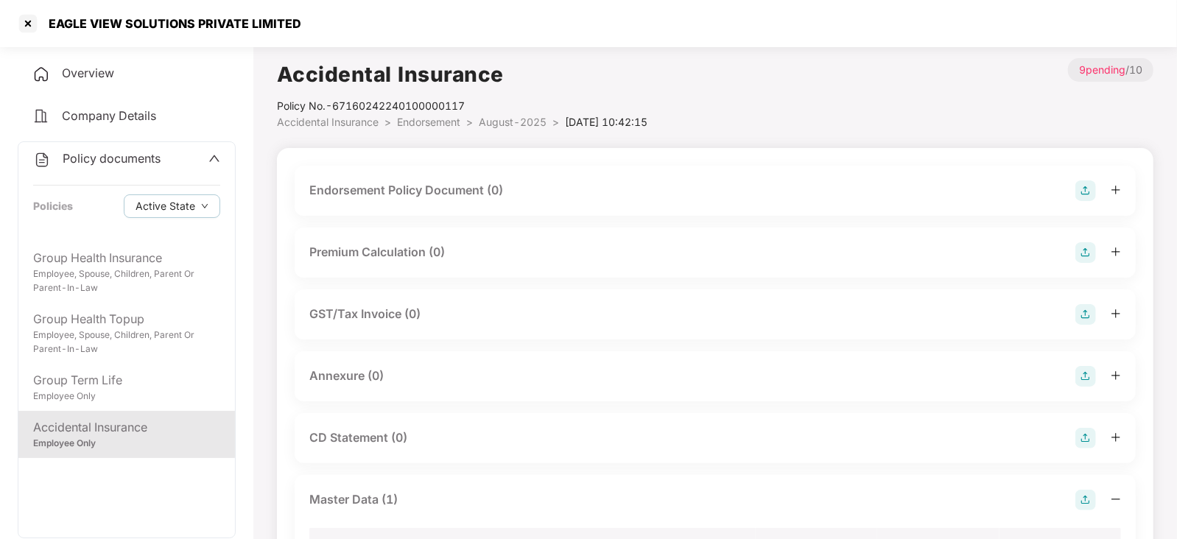
click at [1092, 177] on div "Endorsement Policy Document (0)" at bounding box center [715, 191] width 841 height 50
click at [1086, 197] on img at bounding box center [1085, 190] width 21 height 21
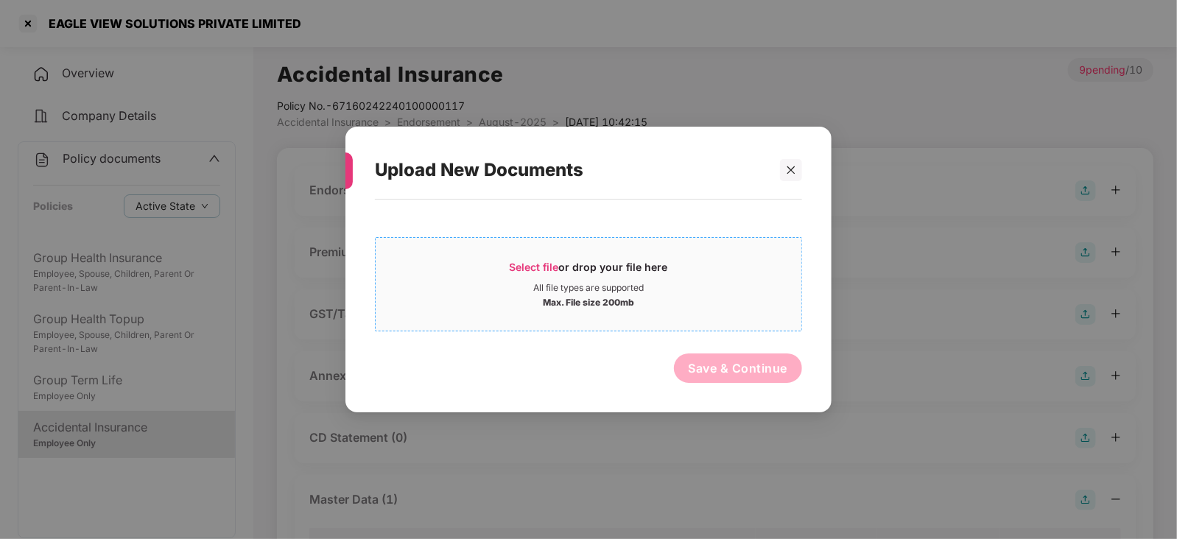
click at [526, 273] on div "Select file or drop your file here" at bounding box center [588, 271] width 158 height 22
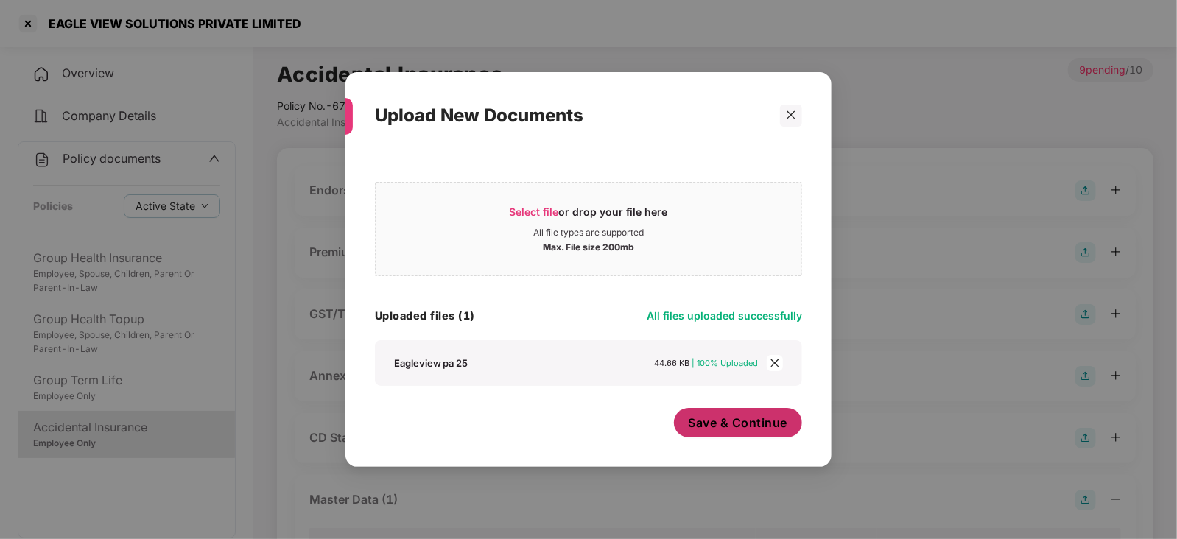
click at [715, 429] on span "Save & Continue" at bounding box center [737, 423] width 99 height 16
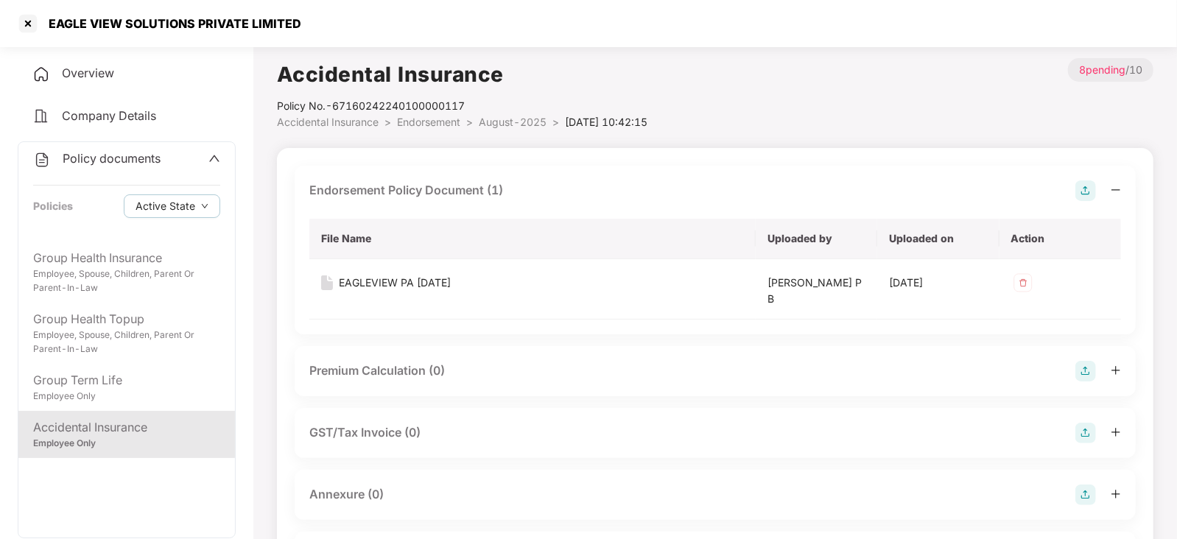
click at [1086, 496] on img at bounding box center [1085, 494] width 21 height 21
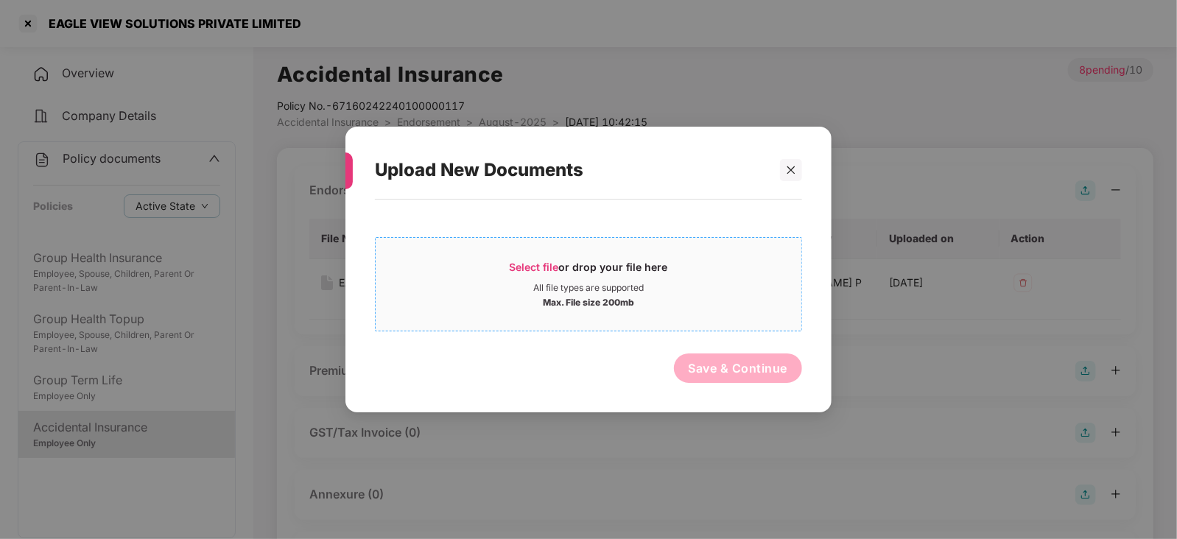
click at [538, 262] on span "Select file" at bounding box center [533, 267] width 49 height 13
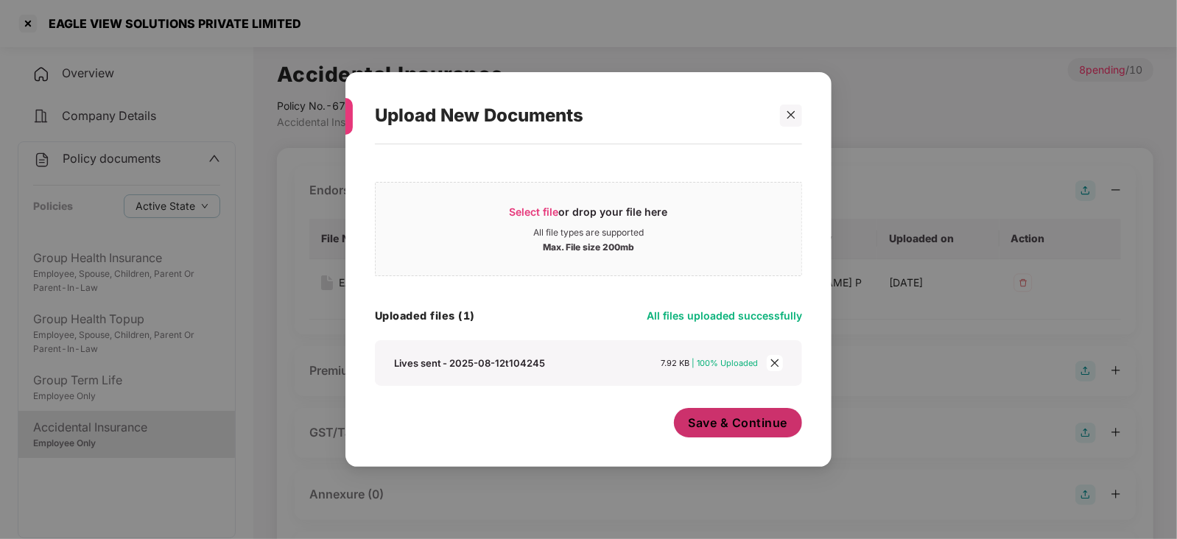
click at [741, 429] on span "Save & Continue" at bounding box center [737, 423] width 99 height 16
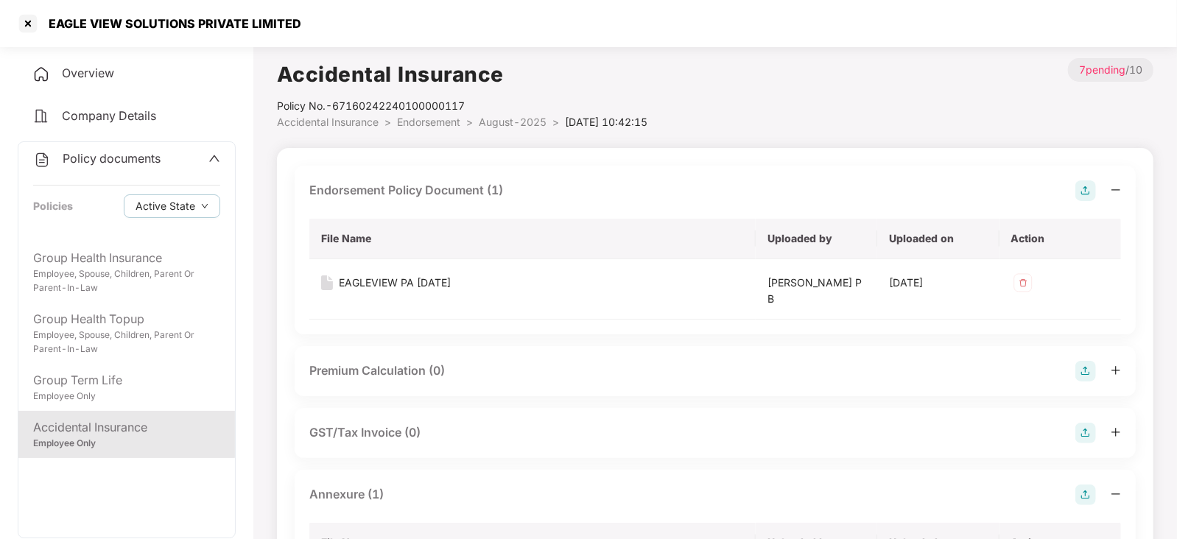
scroll to position [40, 0]
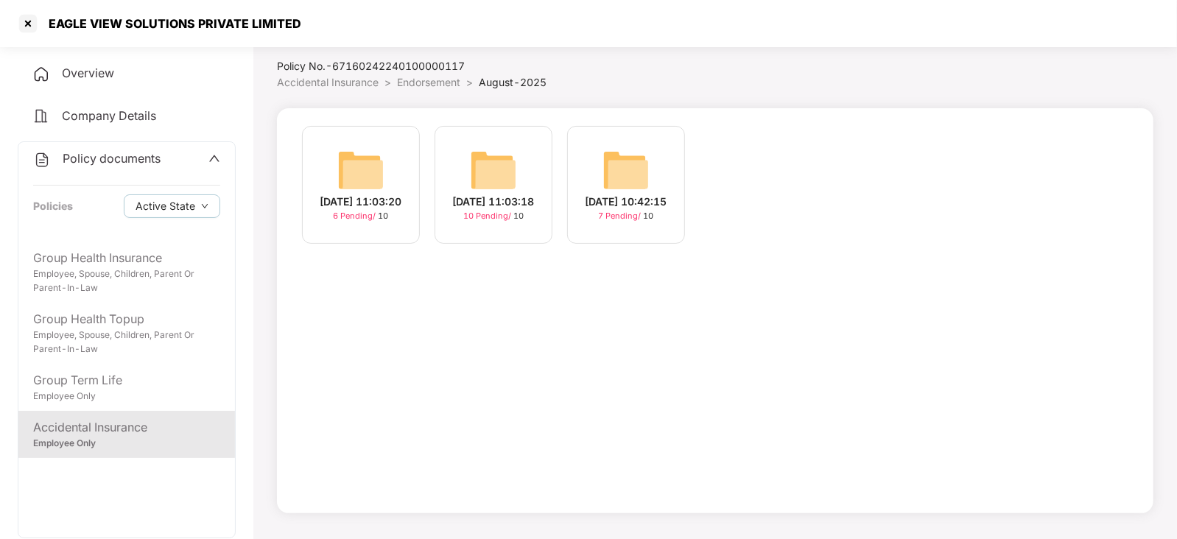
click at [491, 151] on img at bounding box center [493, 170] width 47 height 47
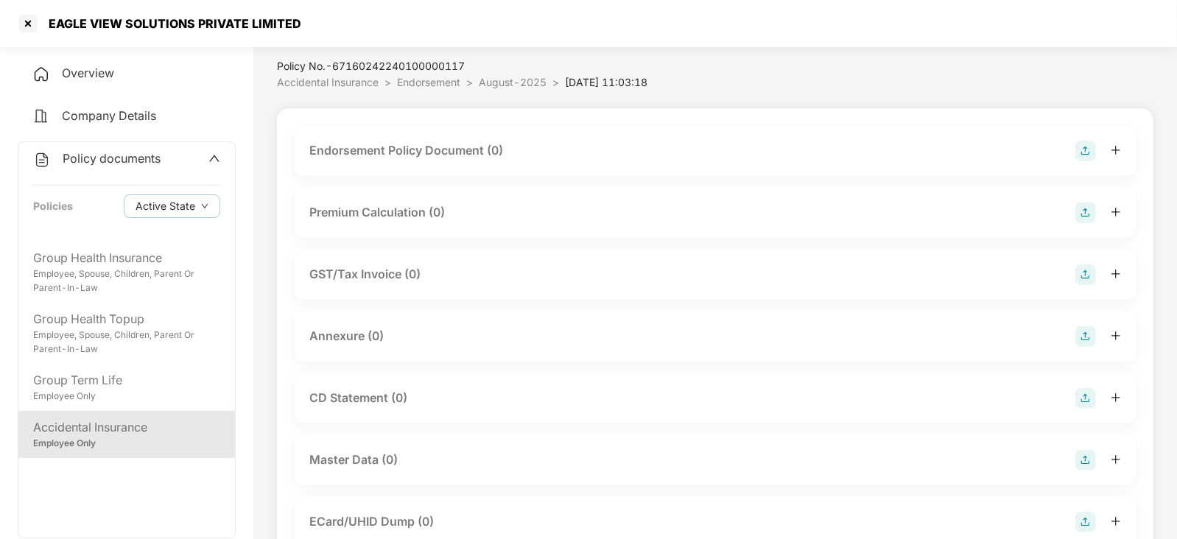
drag, startPoint x: 1069, startPoint y: 149, endPoint x: 1083, endPoint y: 149, distance: 14.0
click at [1075, 152] on div "Endorsement Policy Document (0)" at bounding box center [714, 151] width 811 height 21
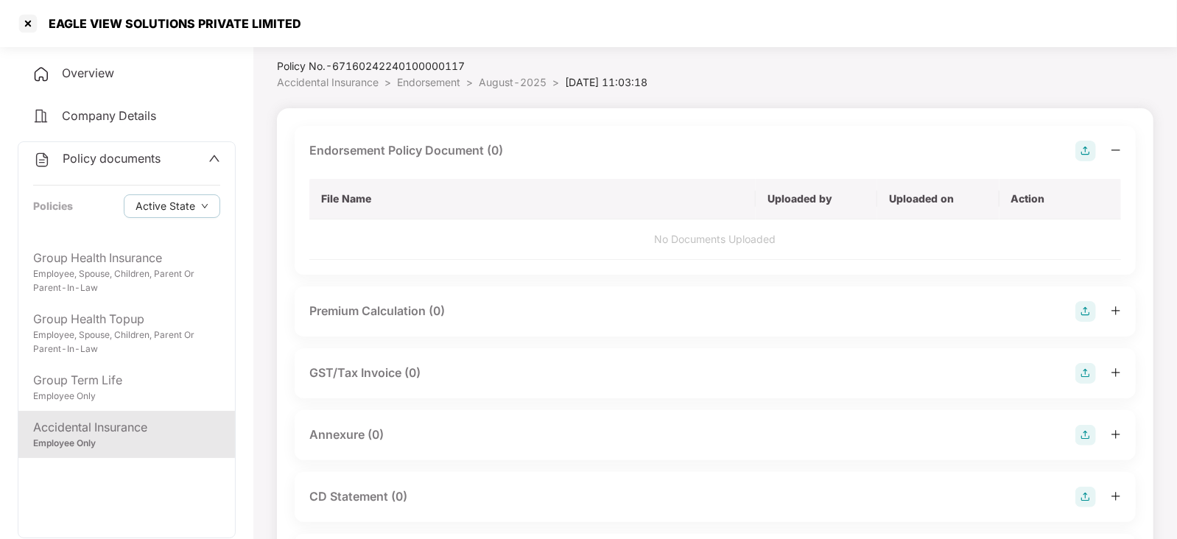
click at [1087, 148] on img at bounding box center [1085, 151] width 21 height 21
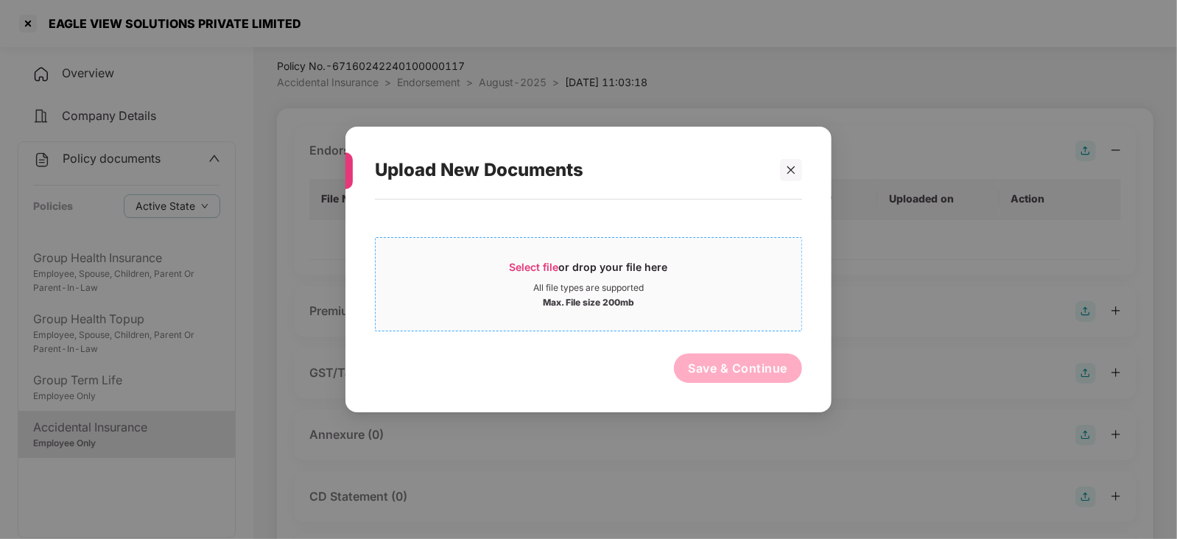
click at [536, 266] on span "Select file" at bounding box center [533, 267] width 49 height 13
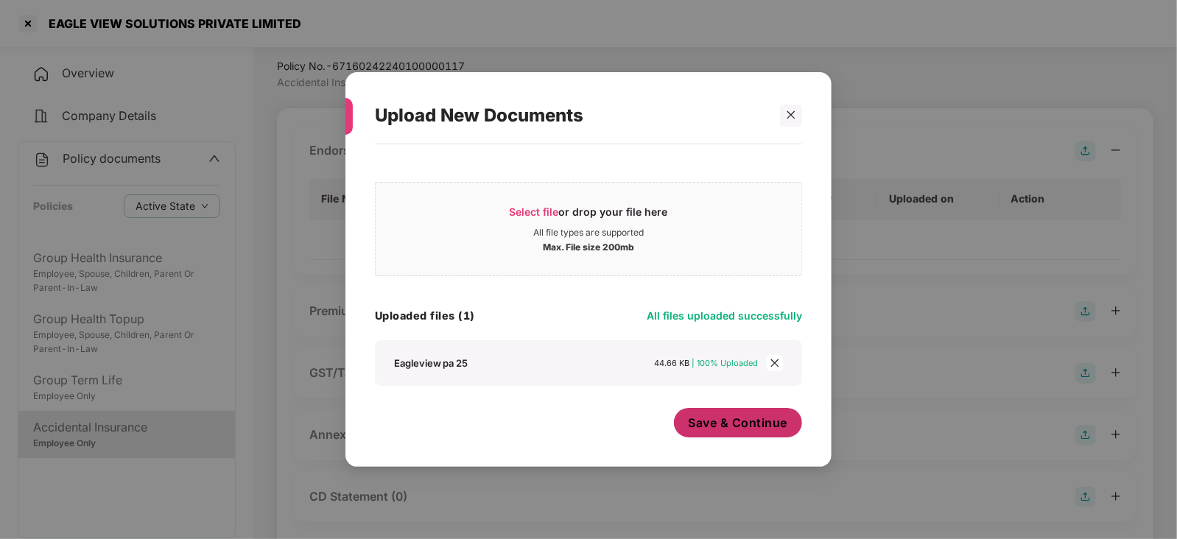
click at [722, 432] on button "Save & Continue" at bounding box center [738, 422] width 129 height 29
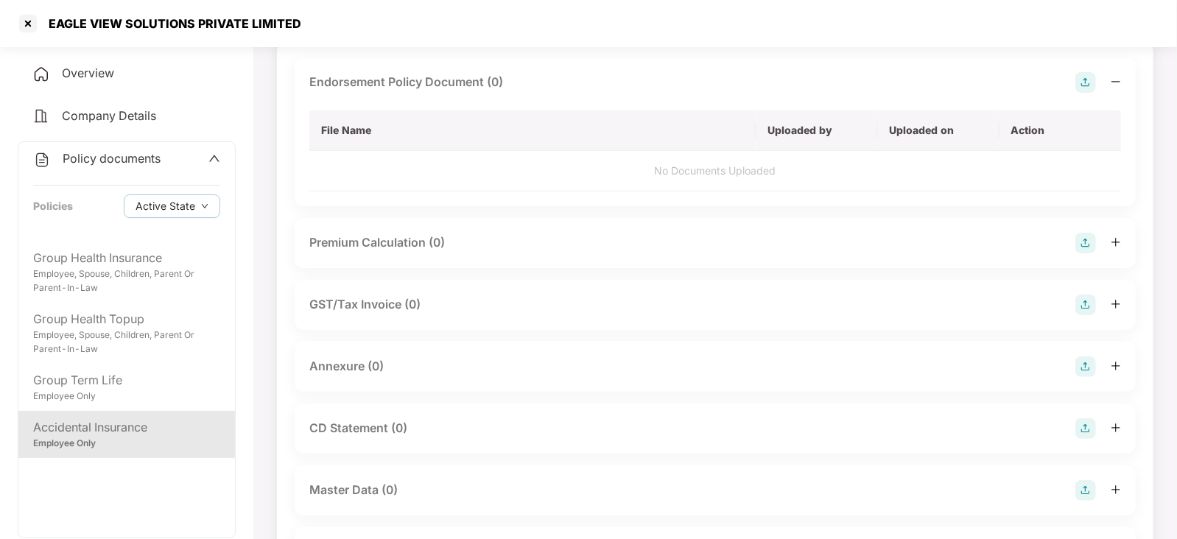
scroll to position [225, 0]
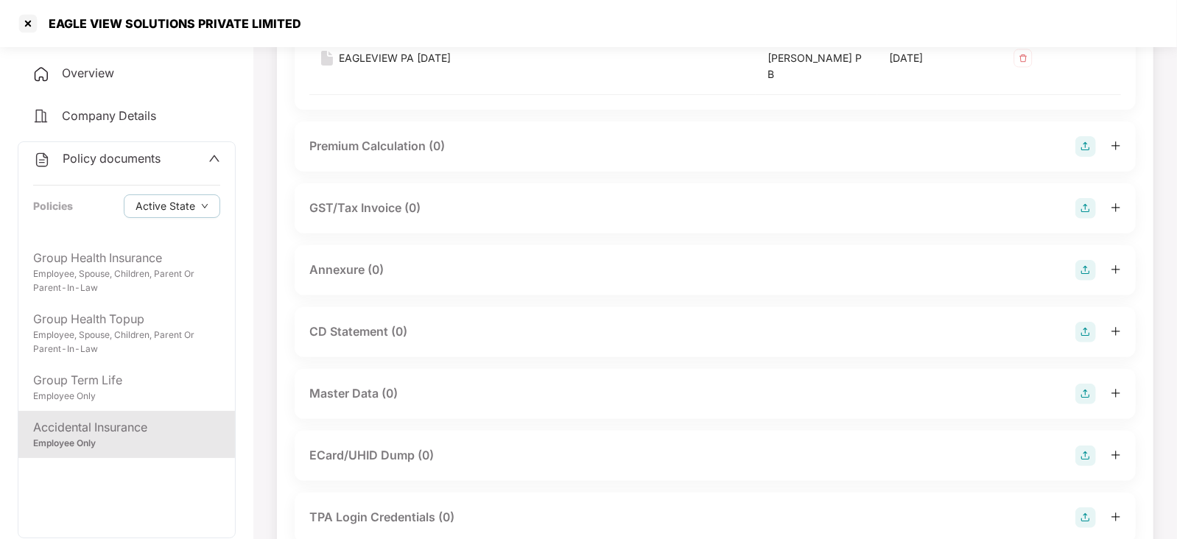
click at [1086, 267] on img at bounding box center [1085, 270] width 21 height 21
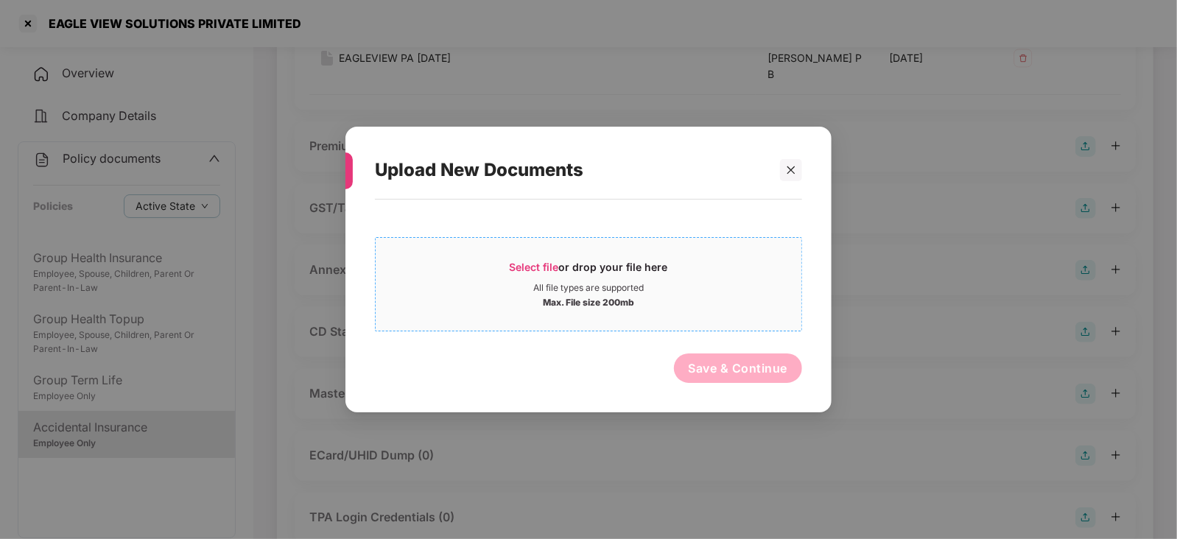
click at [534, 267] on span "Select file" at bounding box center [533, 267] width 49 height 13
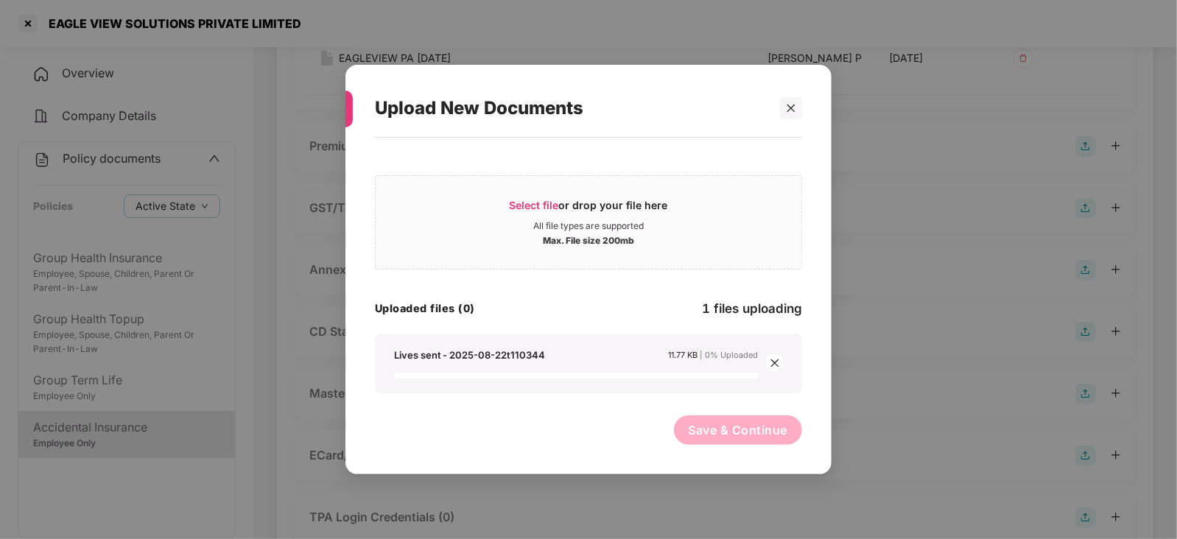
drag, startPoint x: 713, startPoint y: 411, endPoint x: 715, endPoint y: 421, distance: 10.5
click at [714, 413] on div "Select file or drop your file here All file types are supported Max. File size …" at bounding box center [588, 298] width 427 height 307
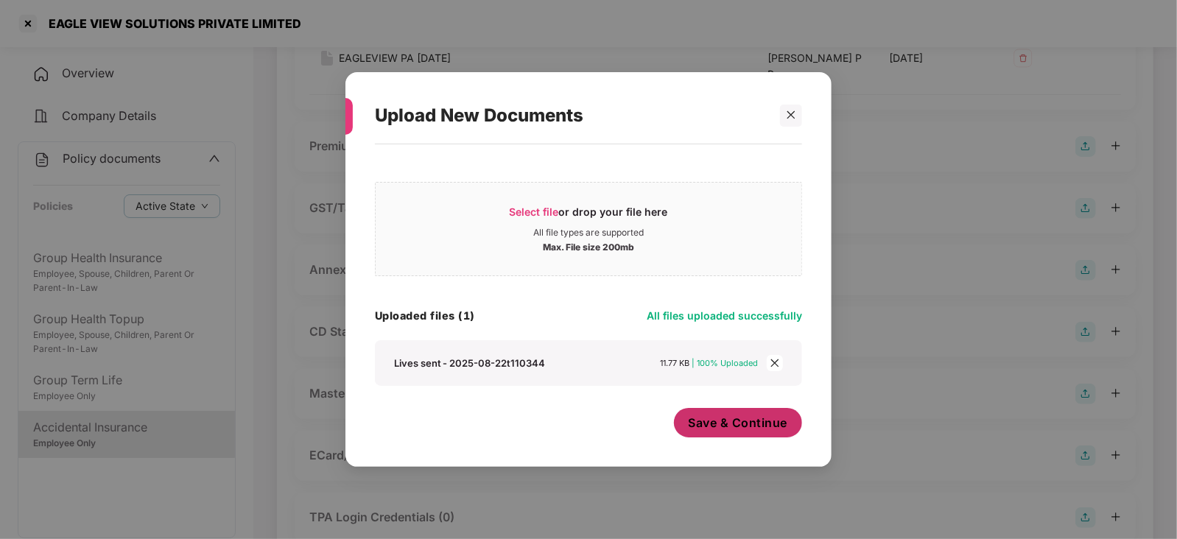
click at [715, 423] on span "Save & Continue" at bounding box center [737, 423] width 99 height 16
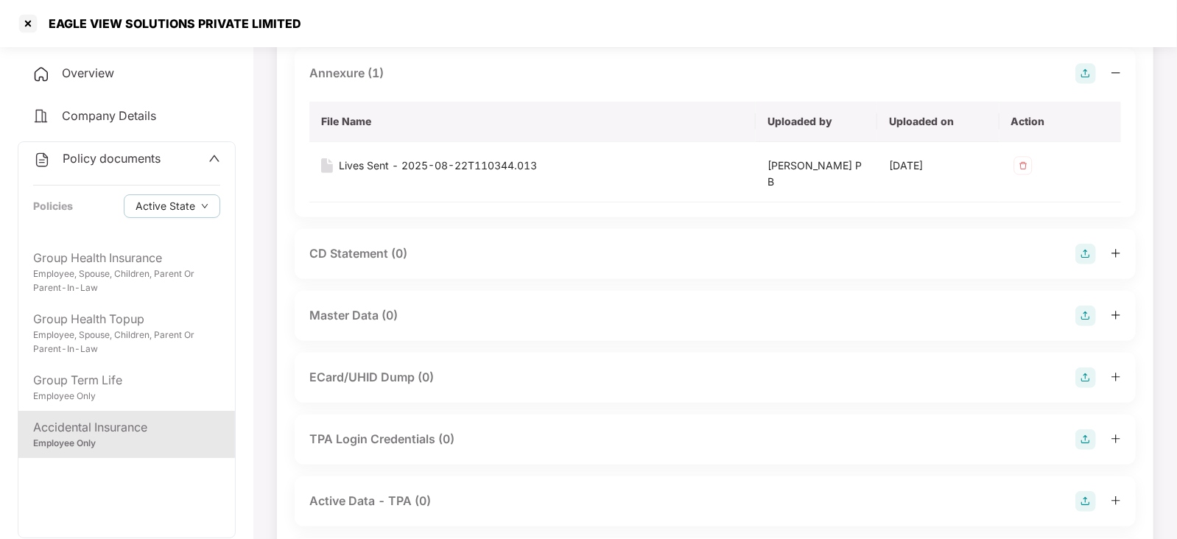
scroll to position [501, 0]
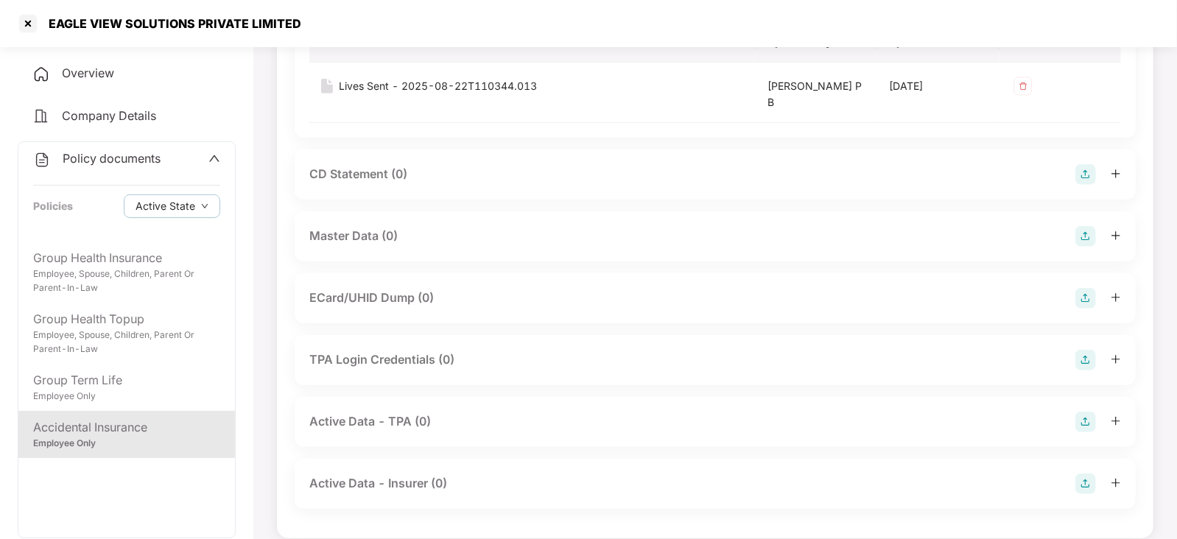
click at [1093, 241] on img at bounding box center [1085, 236] width 21 height 21
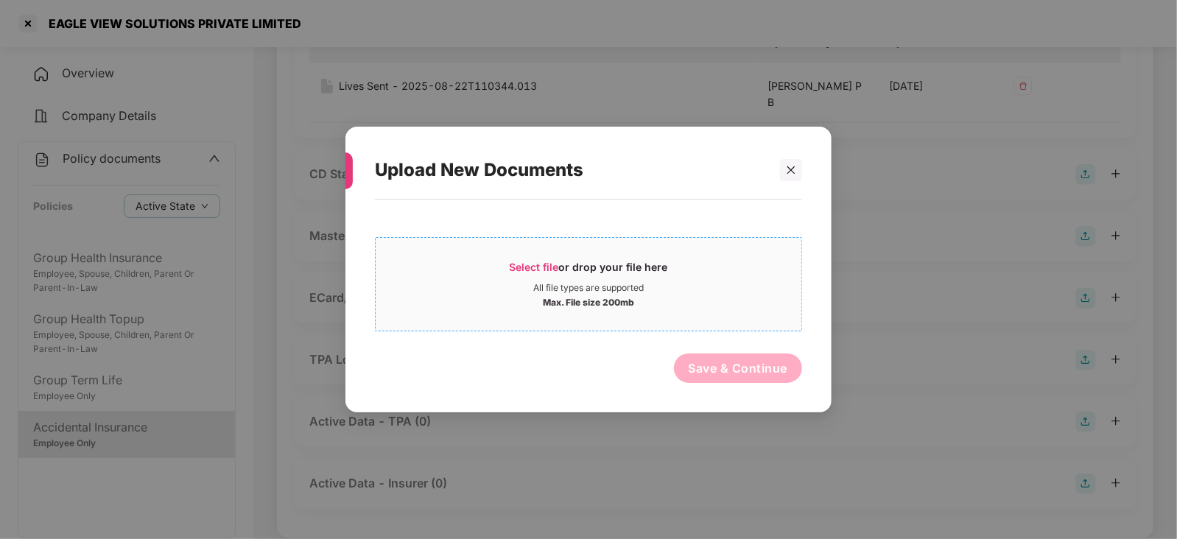
click at [543, 258] on span "Select file or drop your file here All file types are supported Max. File size …" at bounding box center [588, 284] width 426 height 71
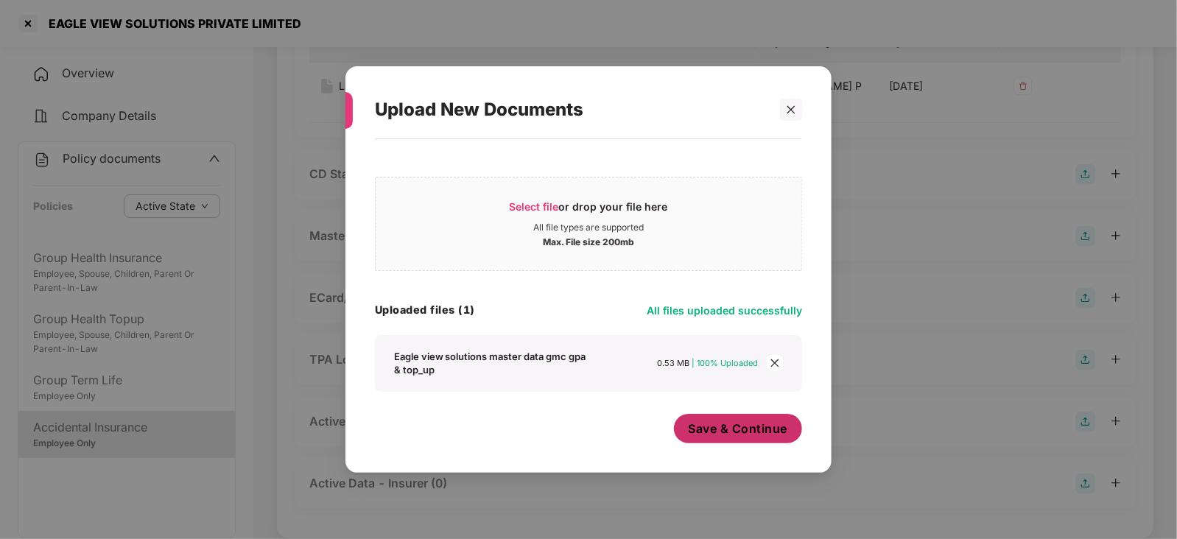
click at [694, 434] on span "Save & Continue" at bounding box center [737, 428] width 99 height 16
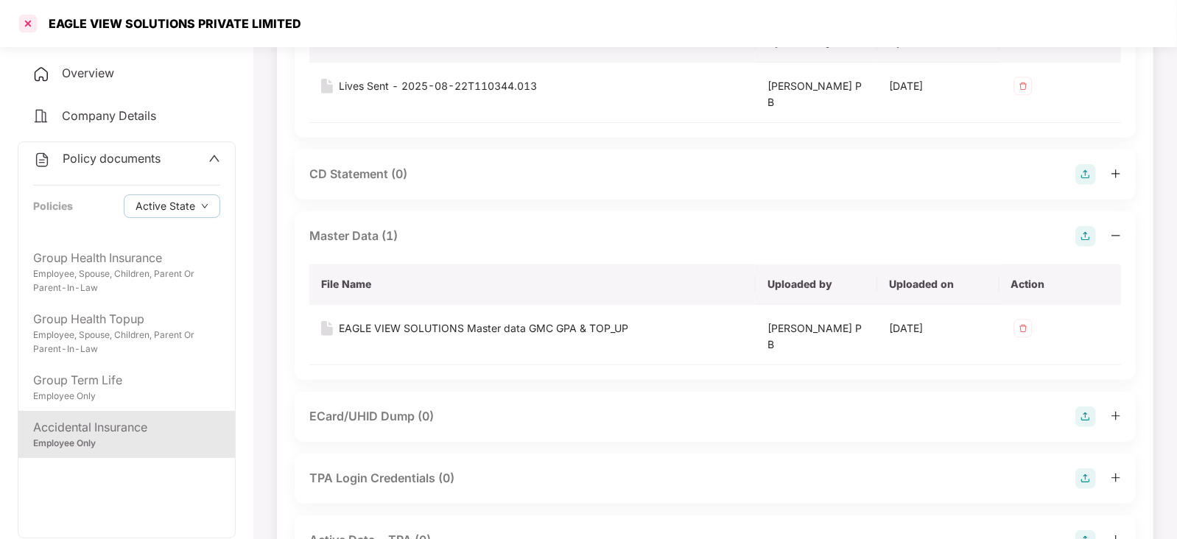
click at [29, 20] on div at bounding box center [28, 24] width 24 height 24
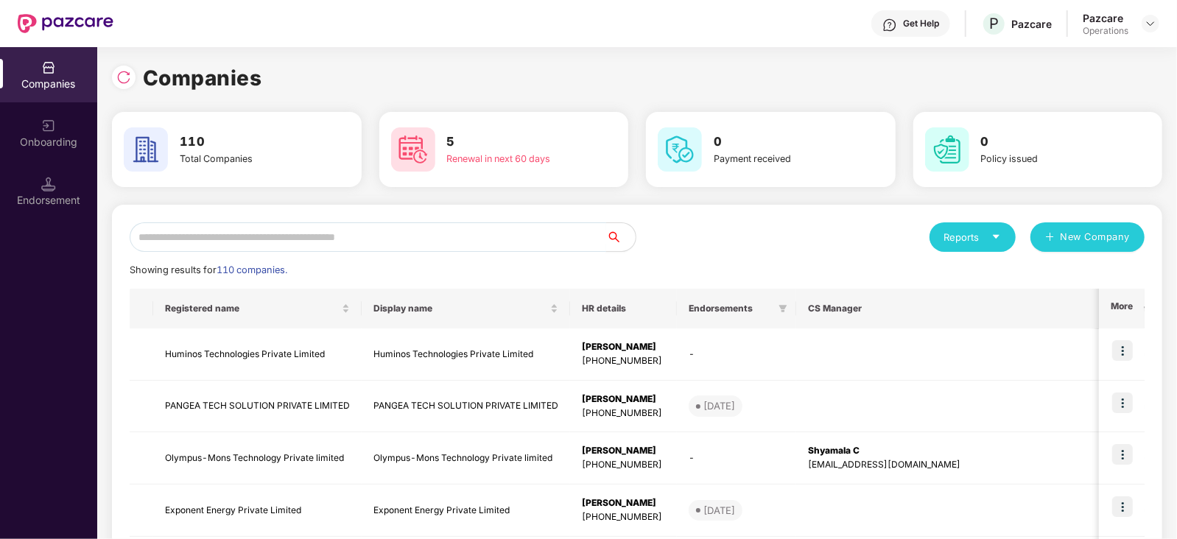
click at [195, 236] on input "text" at bounding box center [368, 236] width 476 height 29
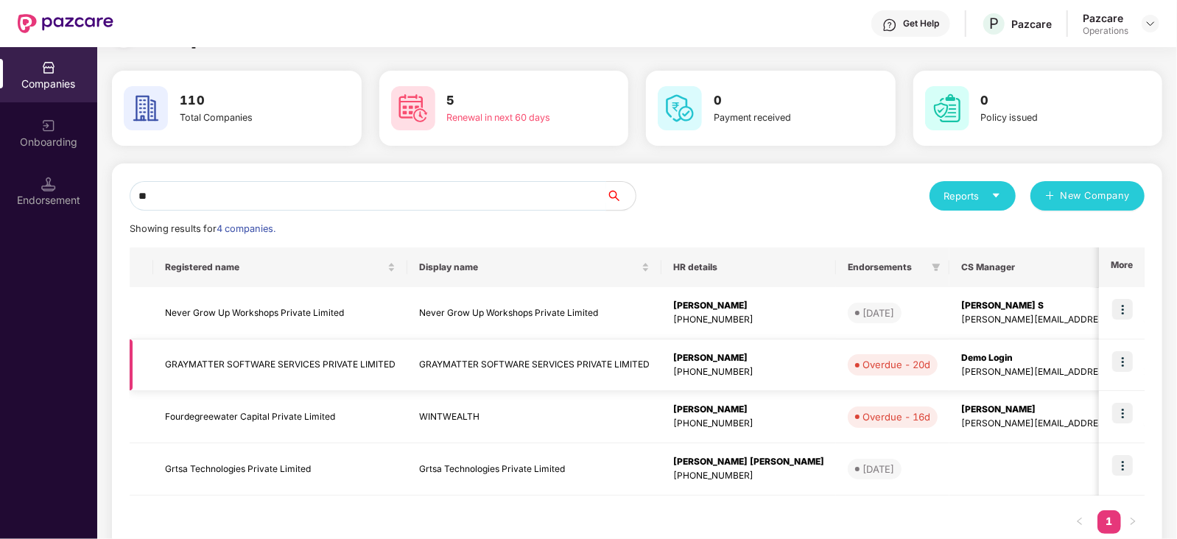
scroll to position [80, 0]
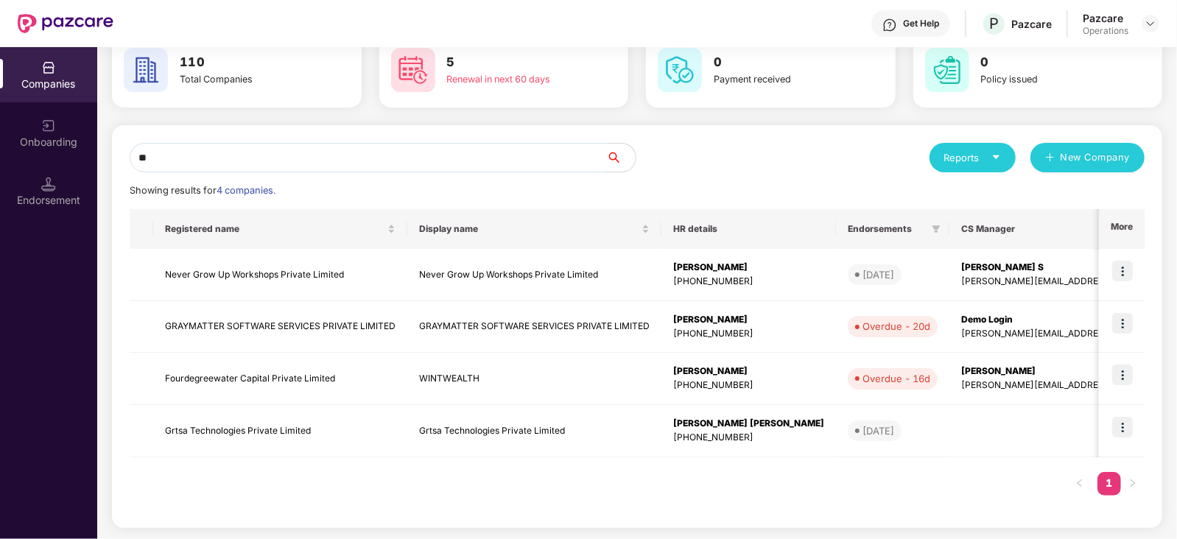
drag, startPoint x: 196, startPoint y: 153, endPoint x: 105, endPoint y: 160, distance: 91.5
click at [71, 160] on div "Companies Onboarding Endorsement Companies 110 Total Companies 5 Renewal in nex…" at bounding box center [588, 293] width 1177 height 492
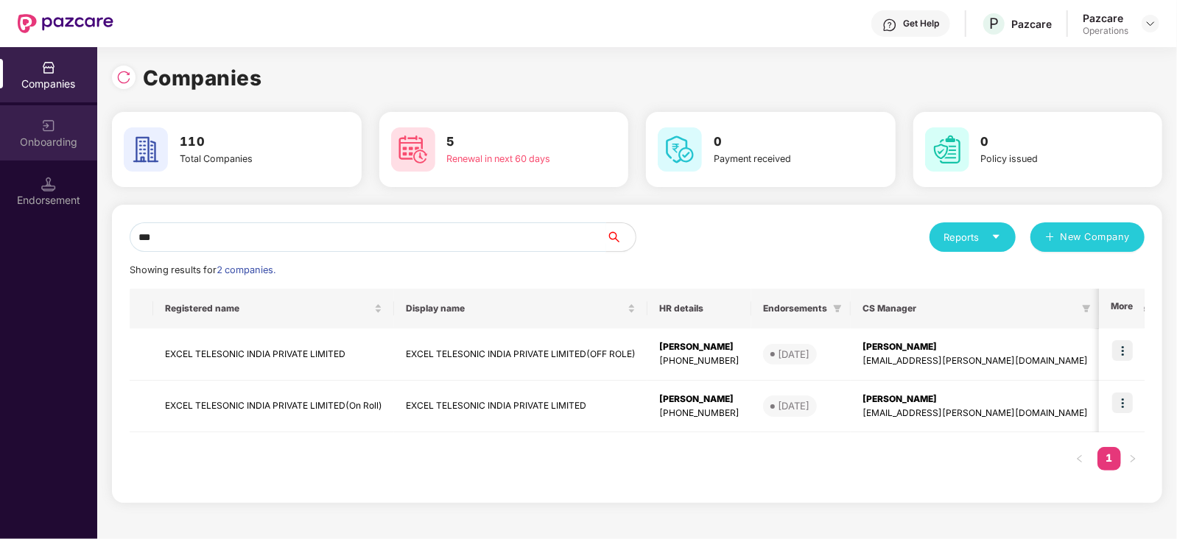
scroll to position [0, 0]
type input "***"
click at [250, 403] on td "EXCEL TELESONIC INDIA PRIVATE LIMITED(On Roll)" at bounding box center [273, 407] width 241 height 52
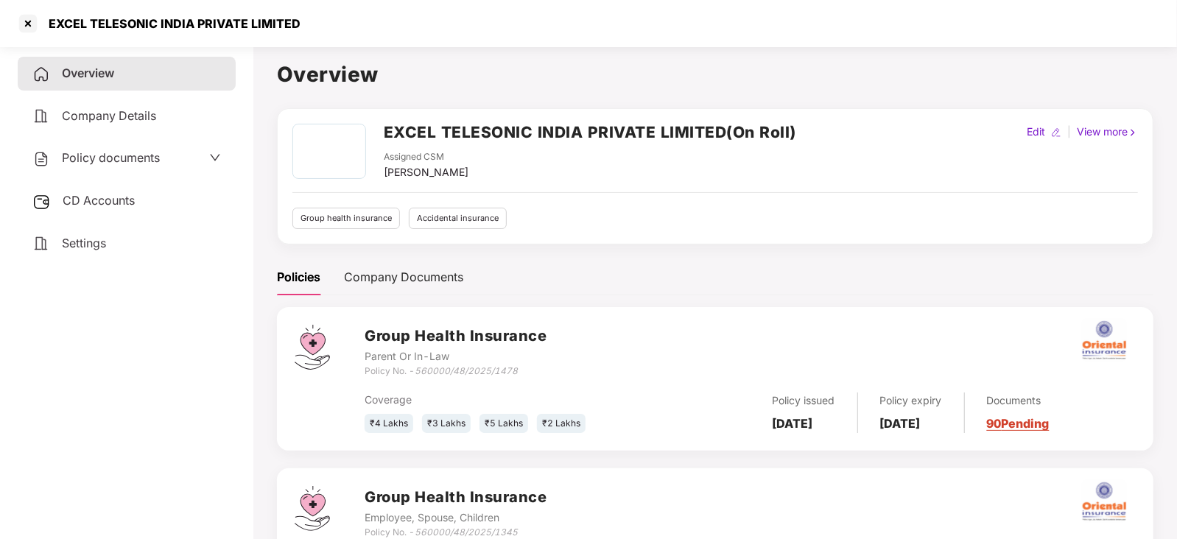
click at [90, 202] on span "CD Accounts" at bounding box center [99, 200] width 72 height 15
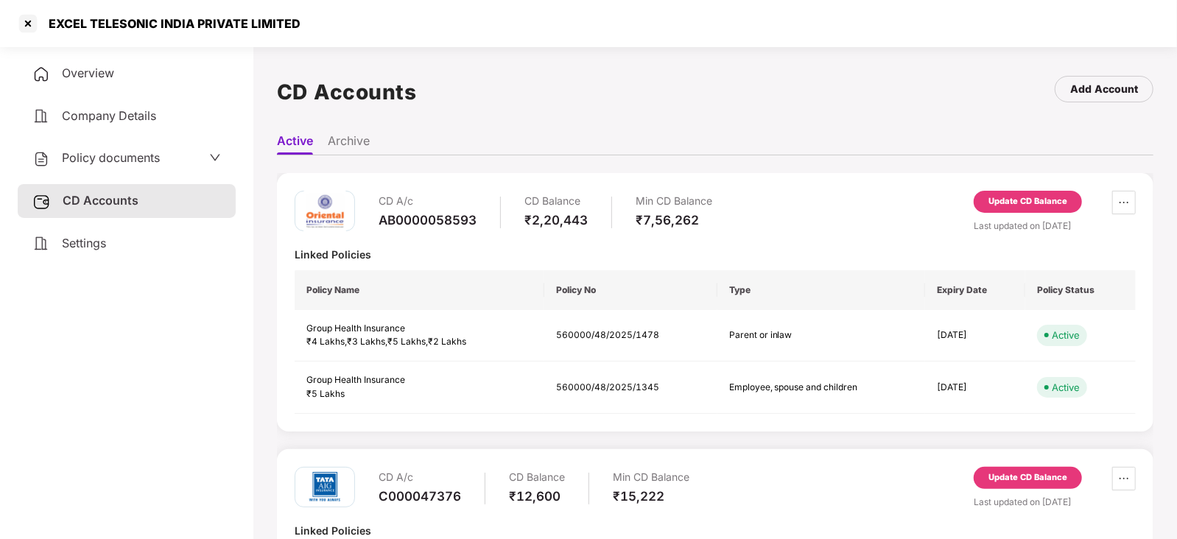
click at [1049, 202] on div "Update CD Balance" at bounding box center [1027, 201] width 79 height 13
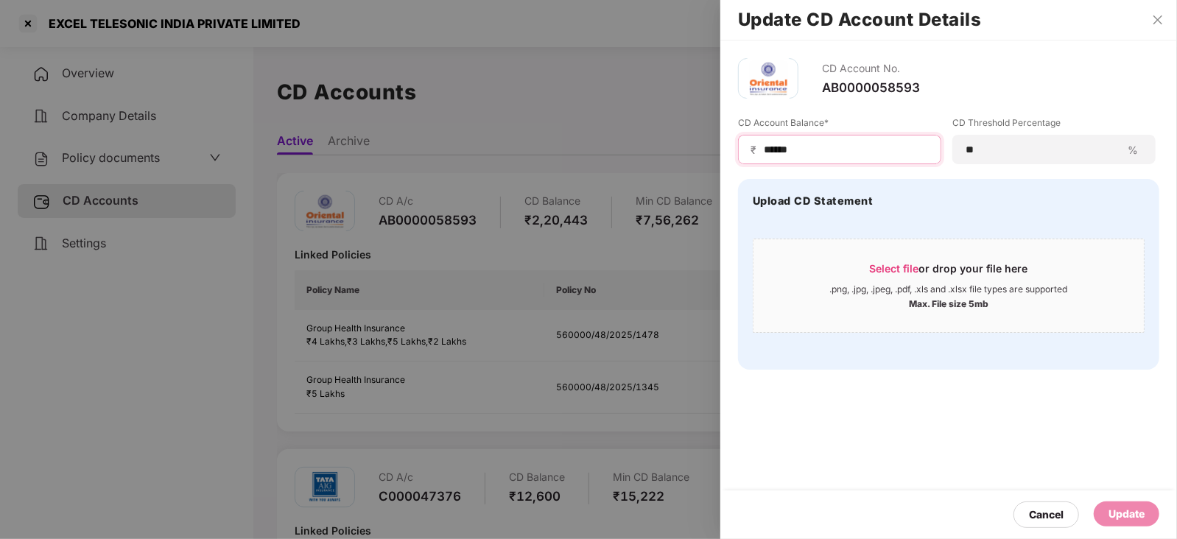
drag, startPoint x: 810, startPoint y: 149, endPoint x: 725, endPoint y: 149, distance: 84.7
click at [725, 149] on div "CD Account No. AB0000058593 CD Account Balance* ₹ ****** CD Threshold Percentag…" at bounding box center [948, 213] width 456 height 347
paste input
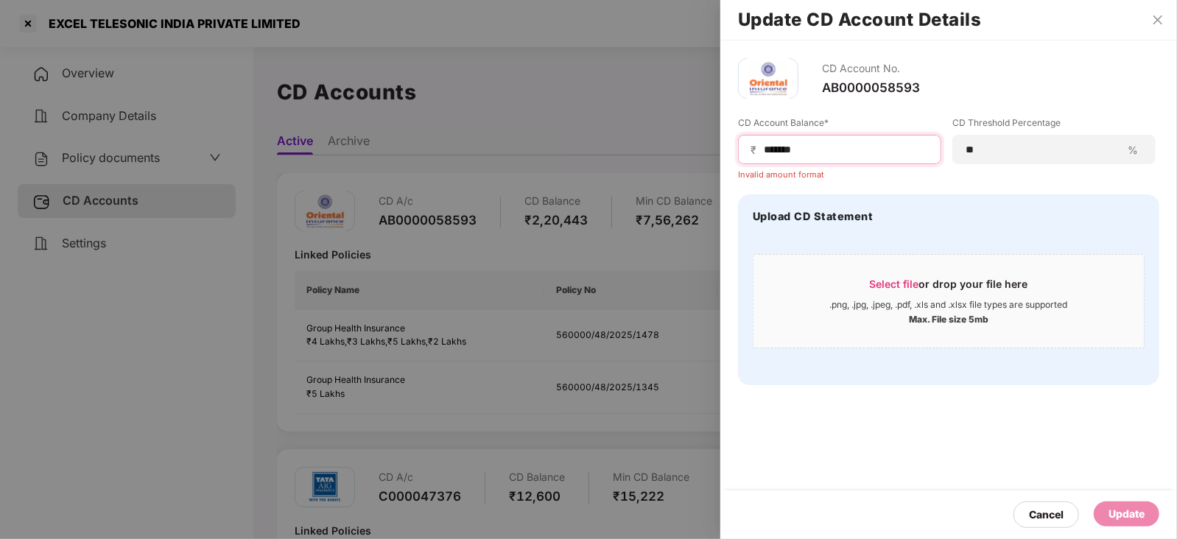
click at [762, 149] on input "******" at bounding box center [845, 149] width 166 height 15
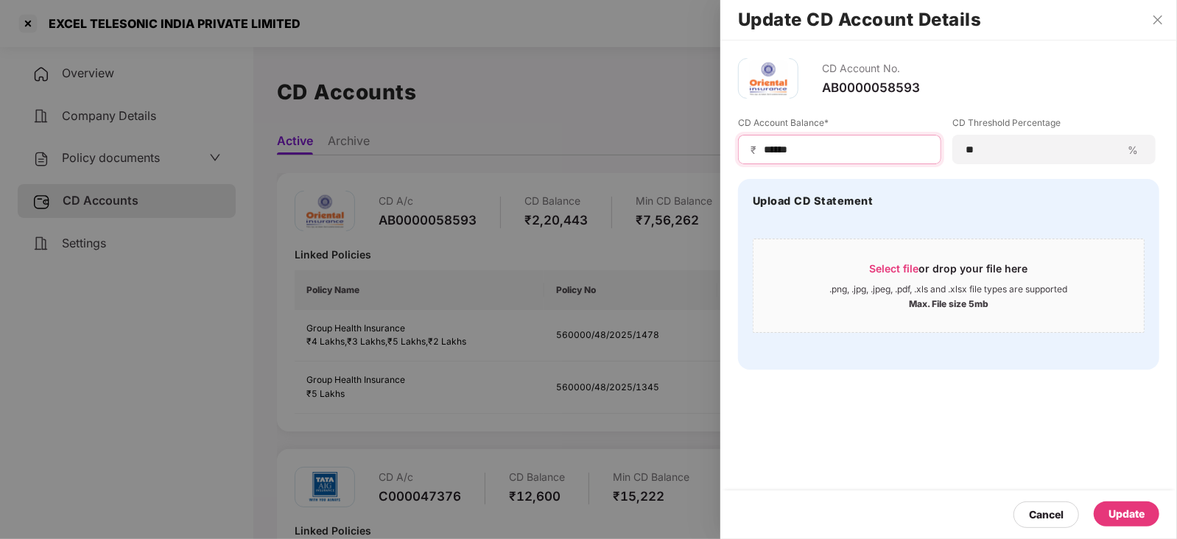
type input "******"
click at [1130, 518] on div "Update" at bounding box center [1126, 514] width 36 height 16
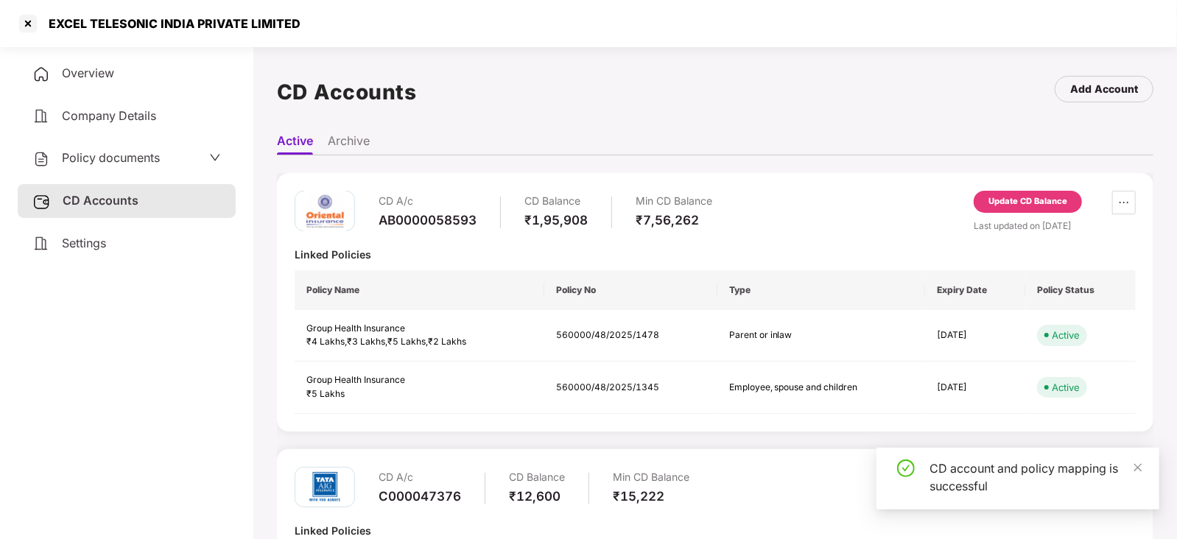
click at [133, 153] on span "Policy documents" at bounding box center [111, 157] width 98 height 15
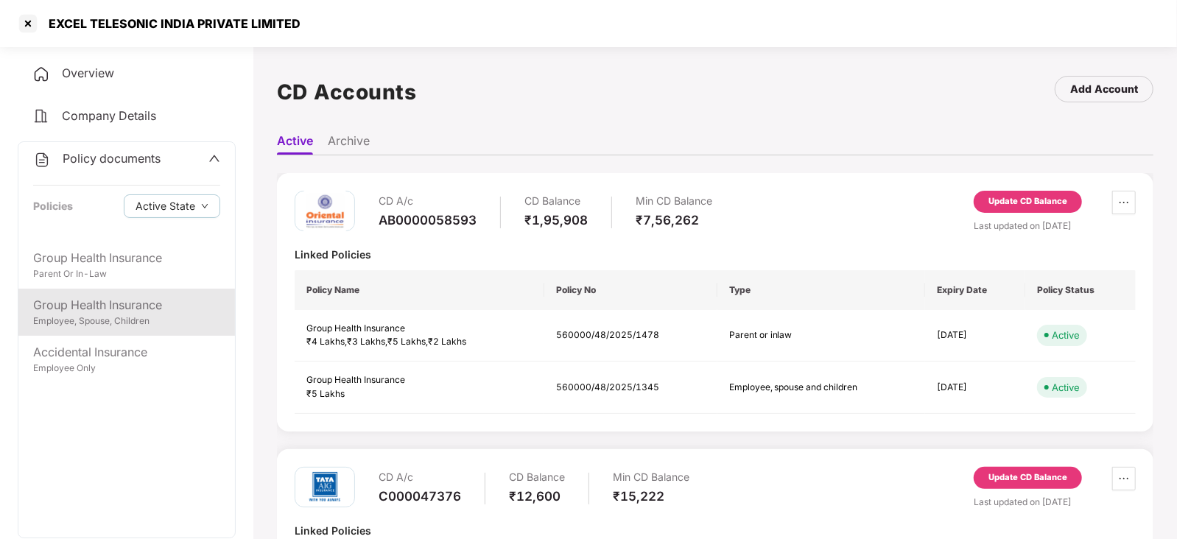
click at [129, 305] on div "Group Health Insurance" at bounding box center [126, 305] width 187 height 18
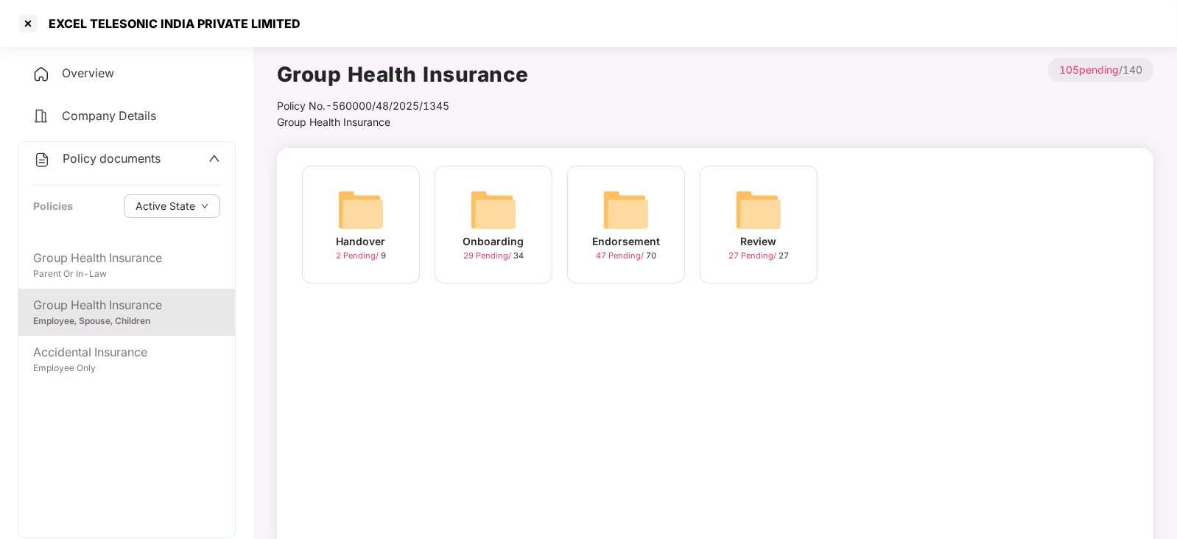
click at [643, 197] on img at bounding box center [625, 209] width 47 height 47
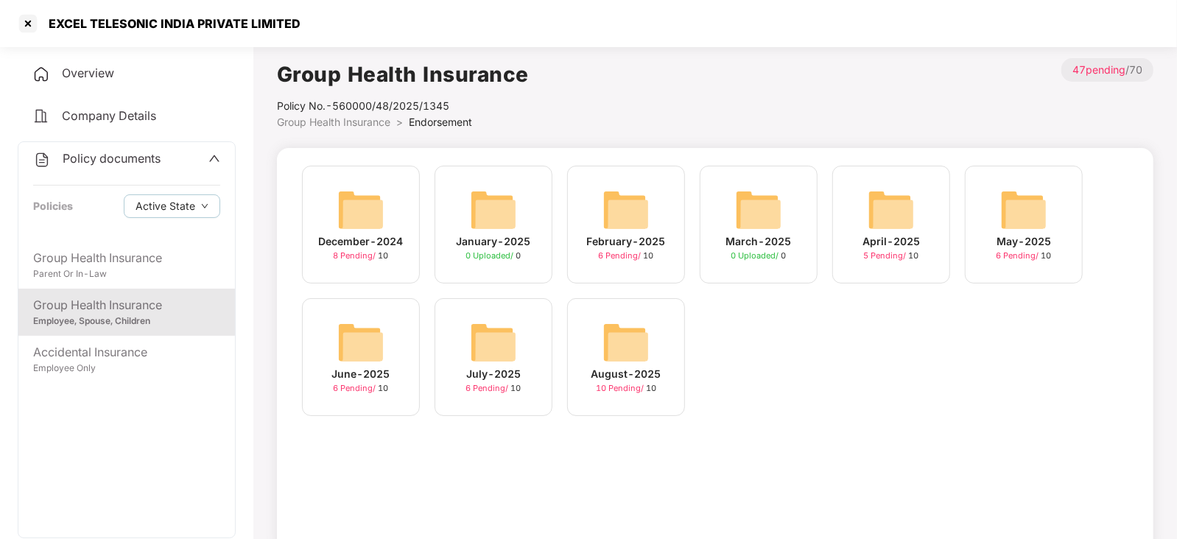
click at [630, 342] on img at bounding box center [625, 342] width 47 height 47
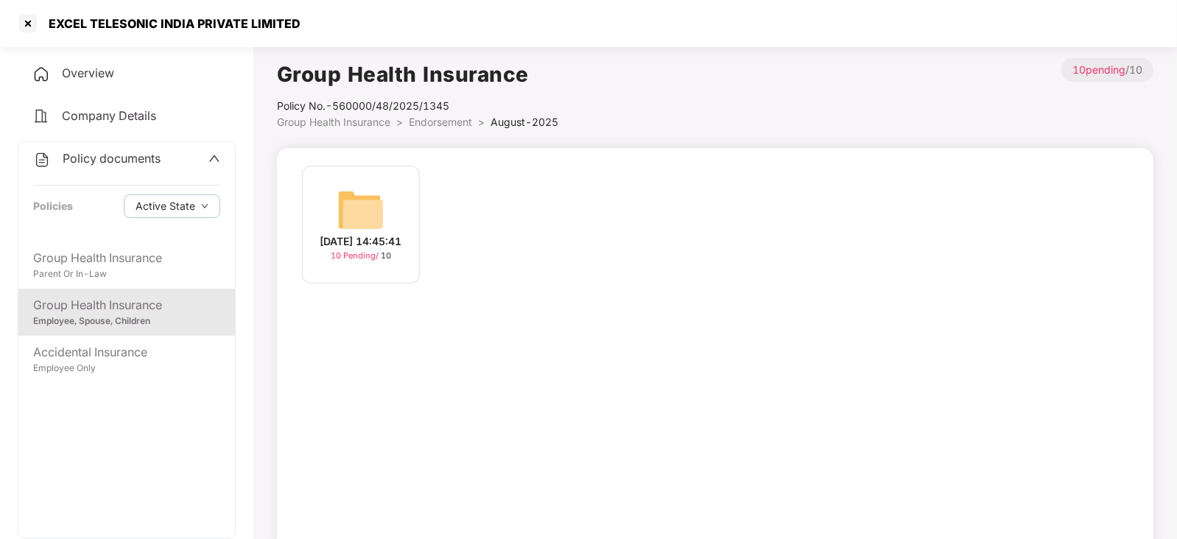
click at [365, 204] on img at bounding box center [360, 209] width 47 height 47
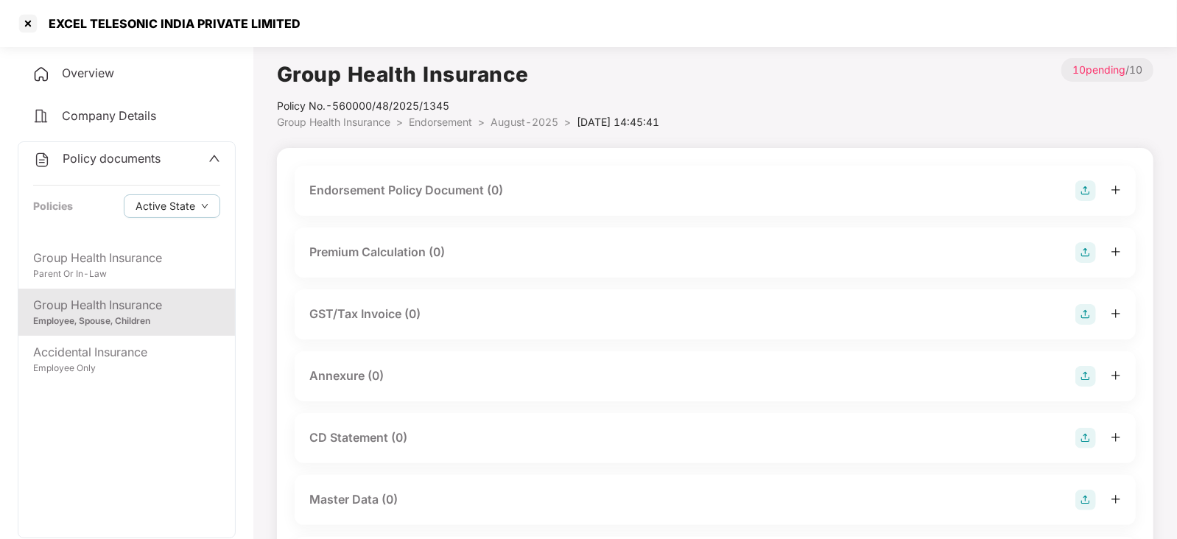
click at [1086, 186] on img at bounding box center [1085, 190] width 21 height 21
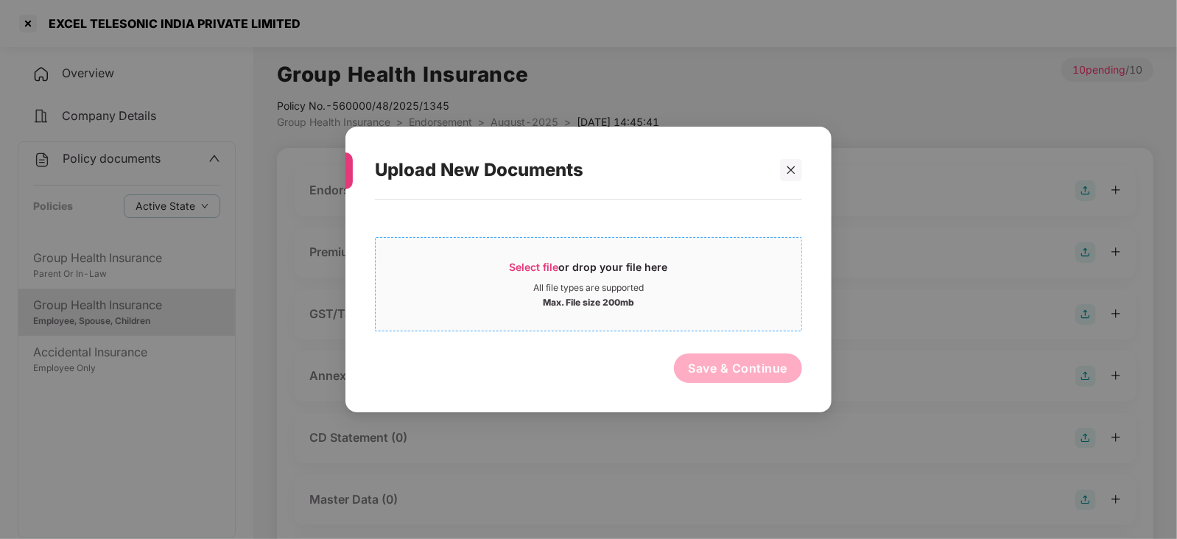
click at [525, 264] on span "Select file" at bounding box center [533, 267] width 49 height 13
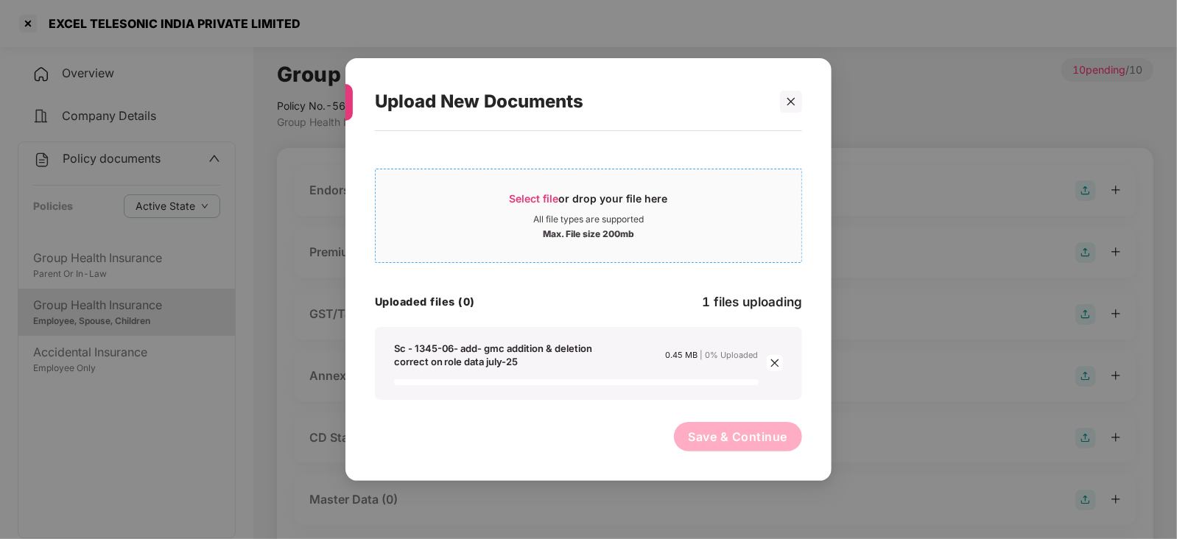
click at [538, 202] on span "Select file" at bounding box center [533, 198] width 49 height 13
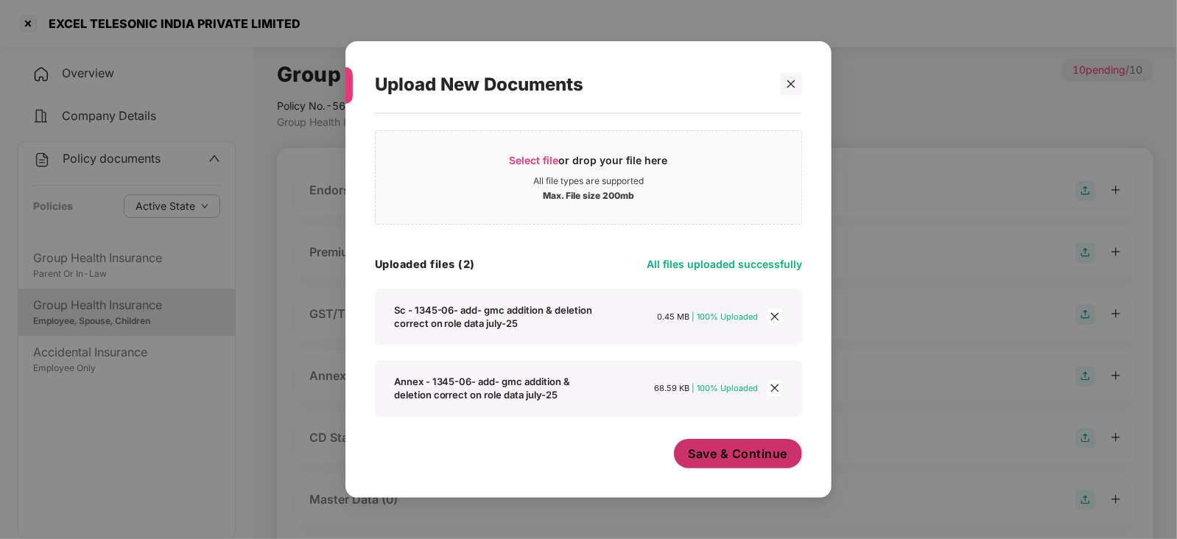
click at [725, 443] on button "Save & Continue" at bounding box center [738, 453] width 129 height 29
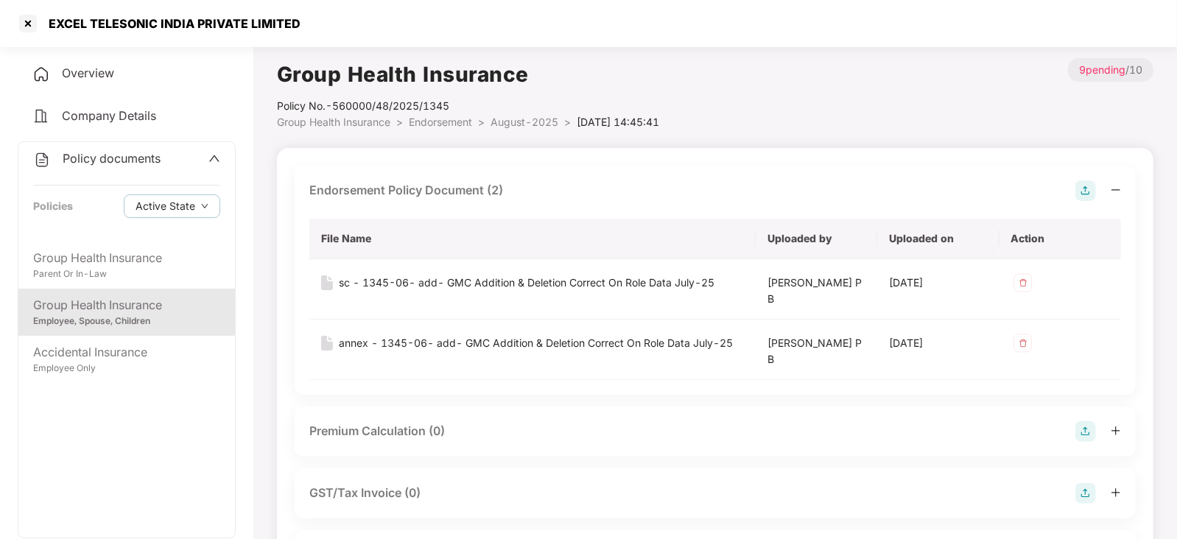
click at [1089, 432] on img at bounding box center [1085, 431] width 21 height 21
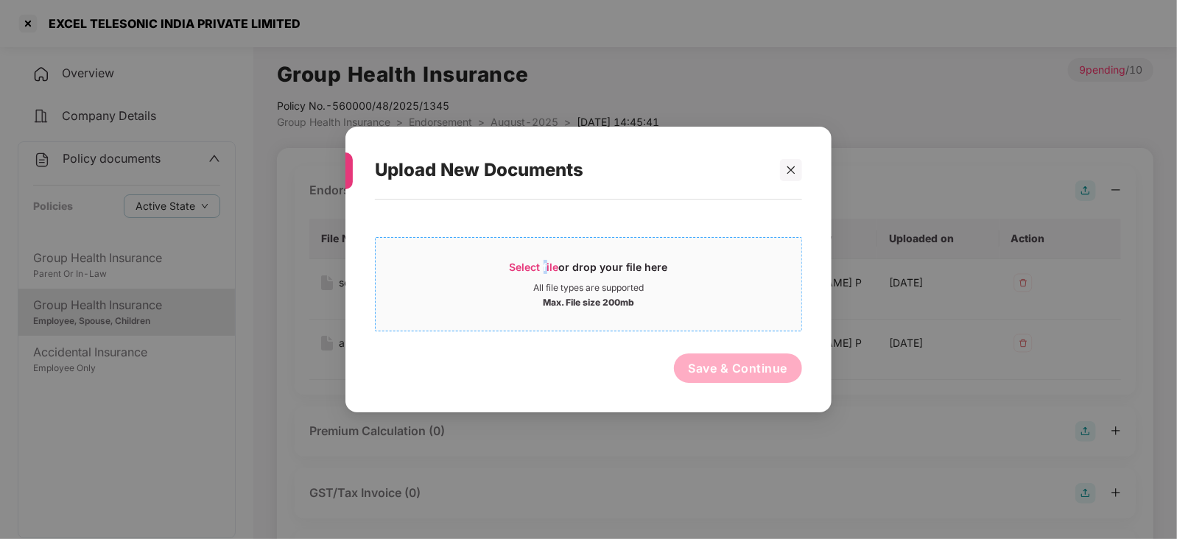
click at [545, 267] on span "Select file" at bounding box center [533, 267] width 49 height 13
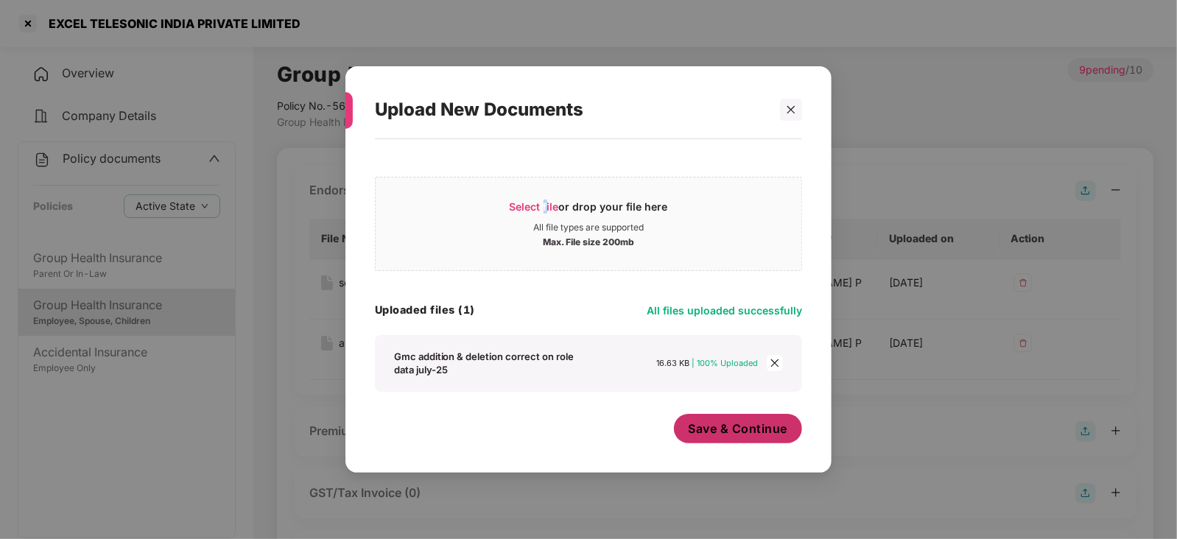
click at [716, 431] on span "Save & Continue" at bounding box center [737, 428] width 99 height 16
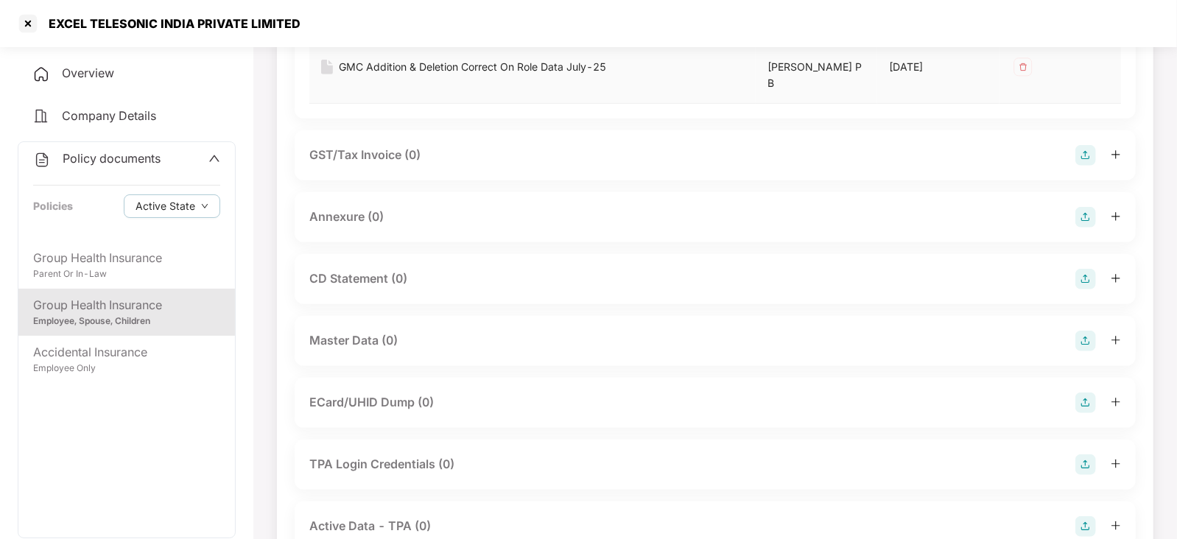
scroll to position [460, 0]
click at [1096, 207] on div at bounding box center [1098, 213] width 46 height 21
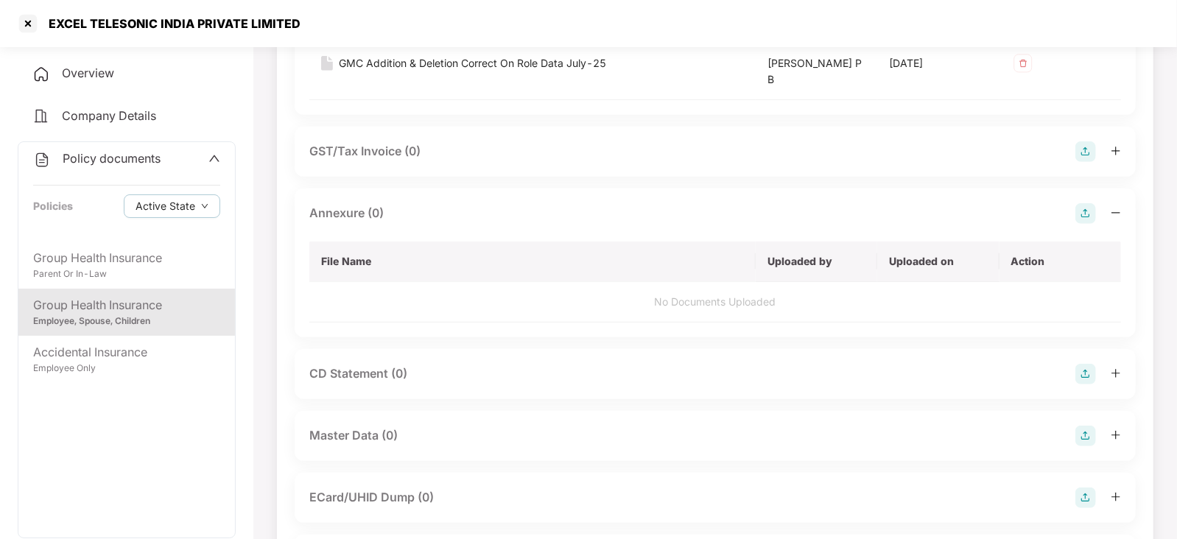
click at [1079, 218] on img at bounding box center [1085, 213] width 21 height 21
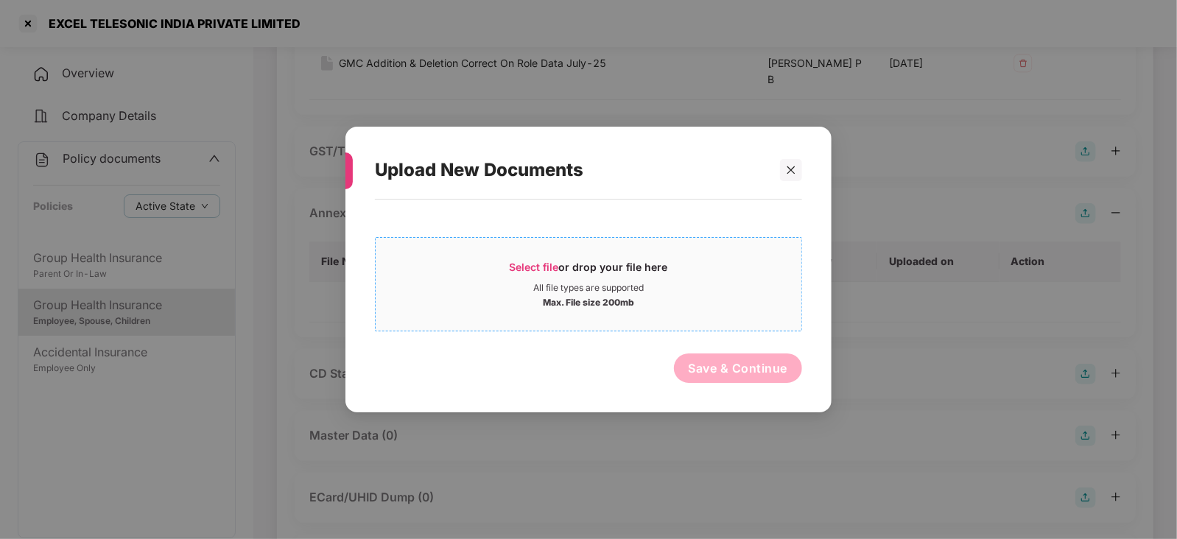
click at [537, 269] on span "Select file" at bounding box center [533, 267] width 49 height 13
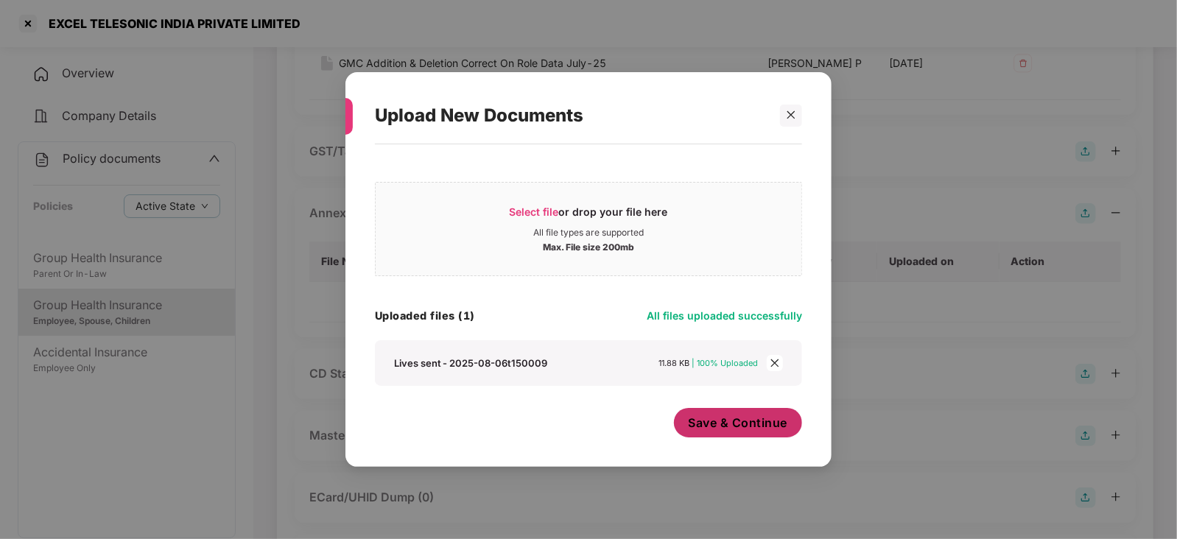
click at [736, 437] on button "Save & Continue" at bounding box center [738, 422] width 129 height 29
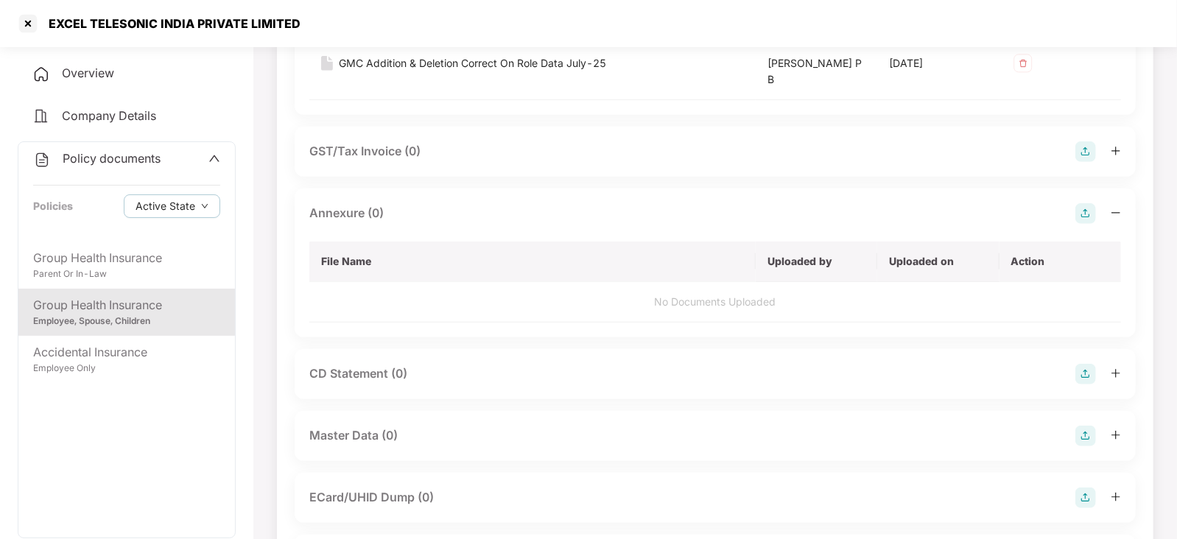
scroll to position [552, 0]
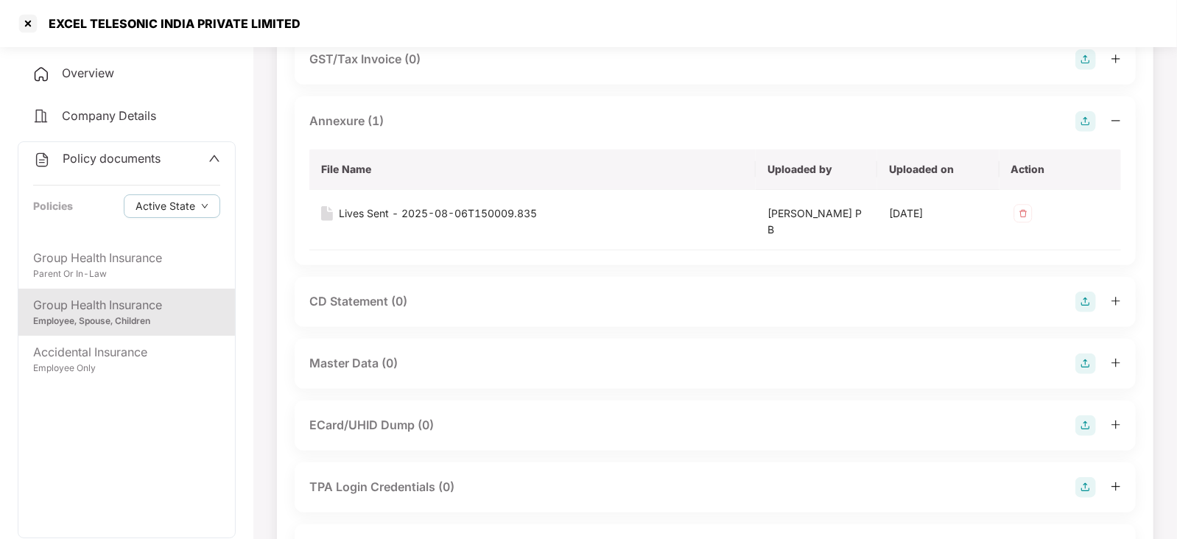
click at [1087, 363] on img at bounding box center [1085, 363] width 21 height 21
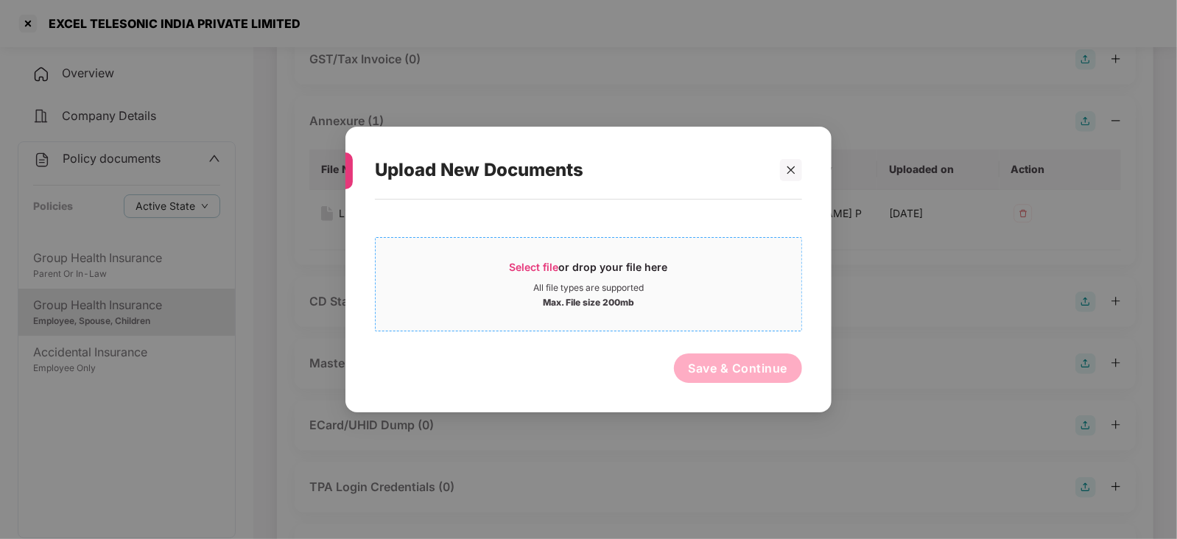
click at [524, 262] on span "Select file" at bounding box center [533, 267] width 49 height 13
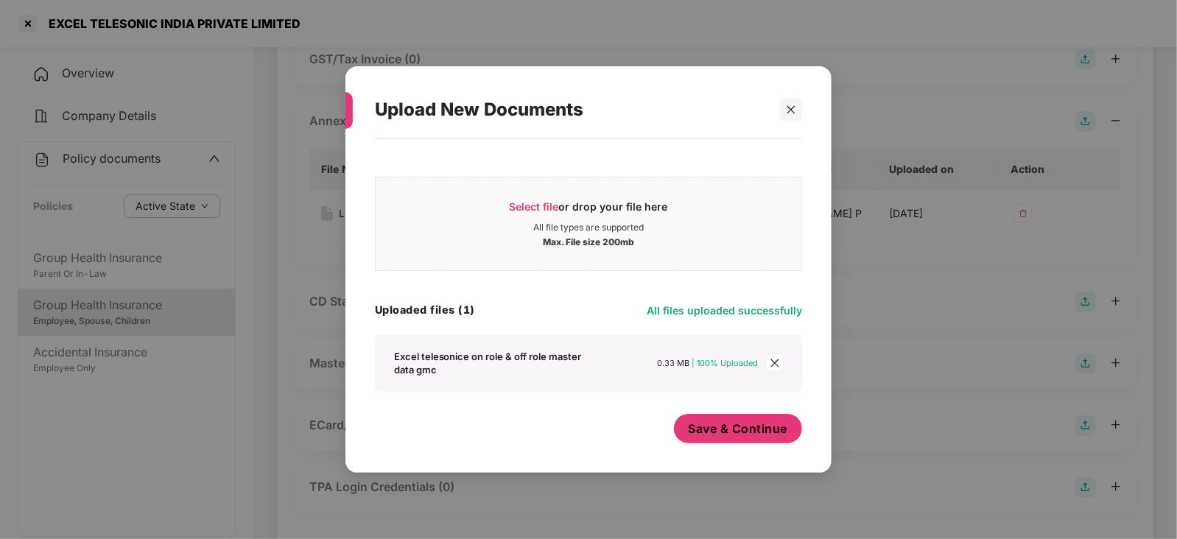
click at [784, 443] on div "Save & Continue" at bounding box center [738, 432] width 129 height 37
click at [776, 429] on span "Save & Continue" at bounding box center [737, 428] width 99 height 16
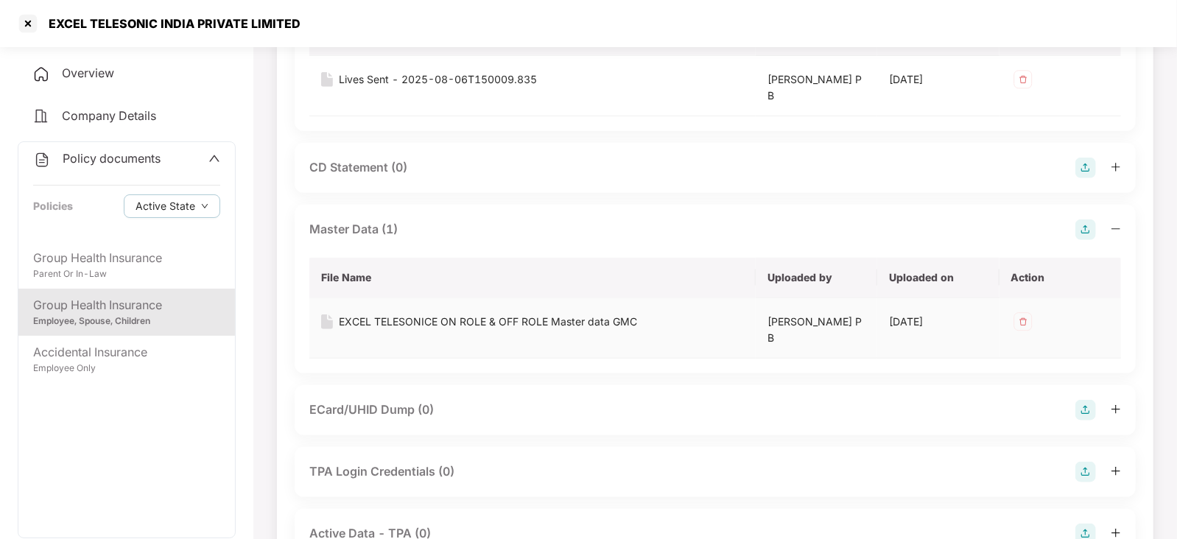
scroll to position [814, 0]
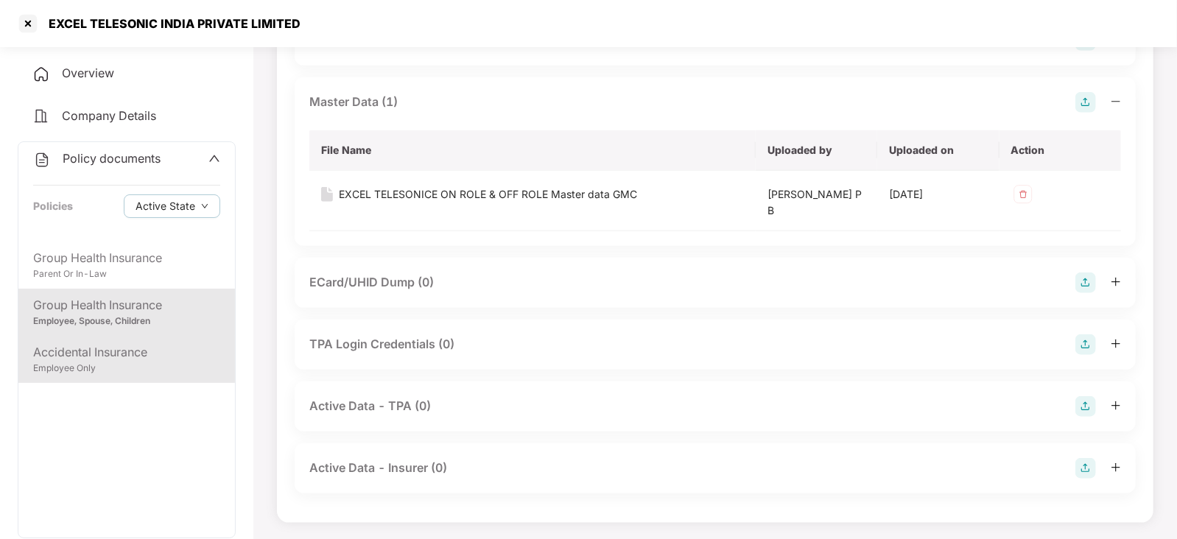
click at [137, 369] on div "Employee Only" at bounding box center [126, 369] width 187 height 14
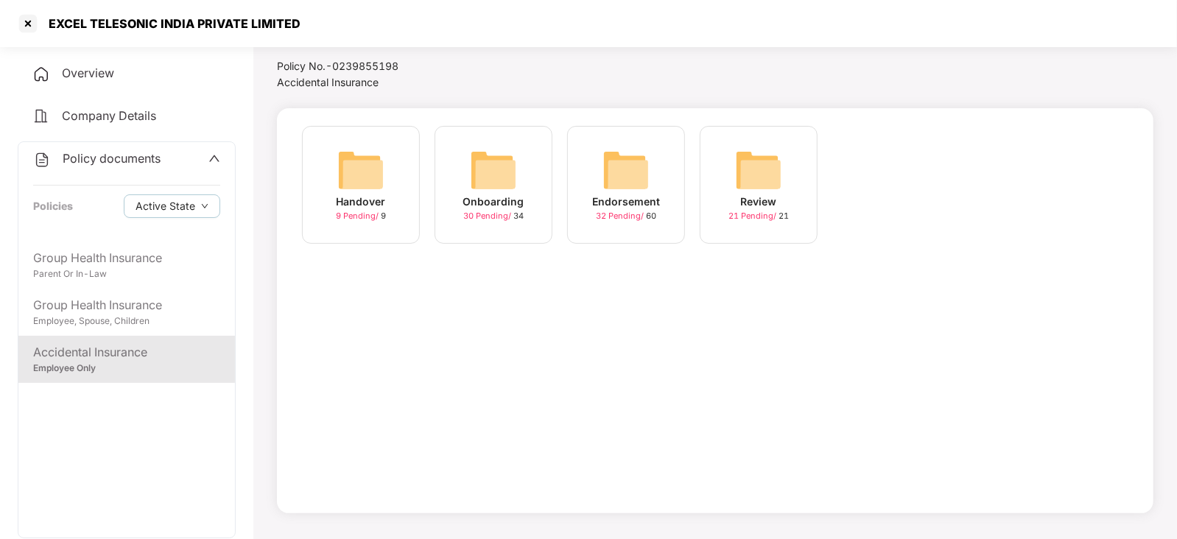
click at [641, 172] on img at bounding box center [625, 170] width 47 height 47
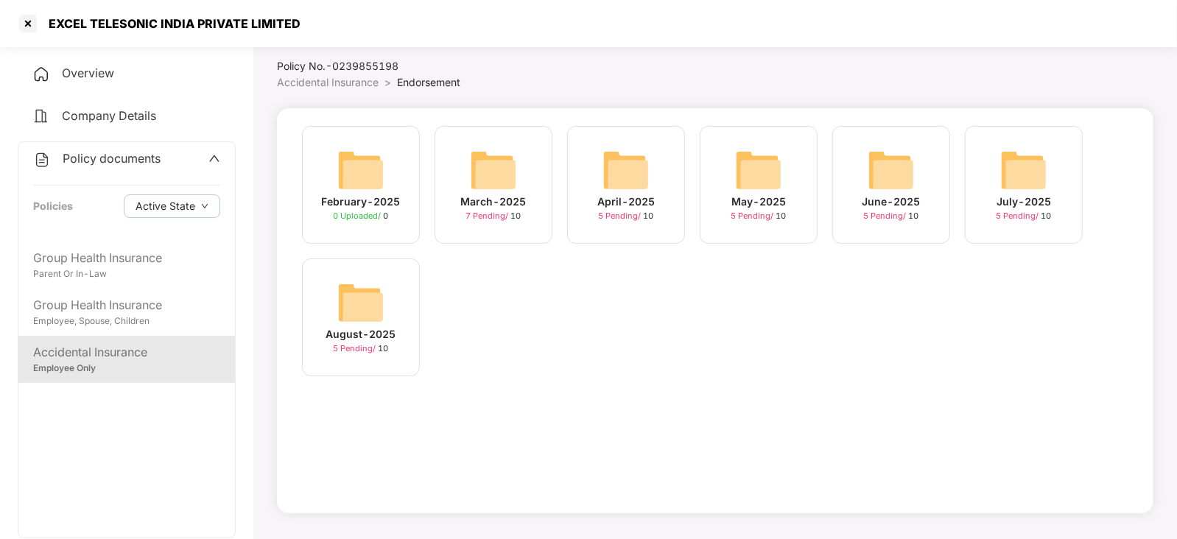
click at [370, 303] on img at bounding box center [360, 302] width 47 height 47
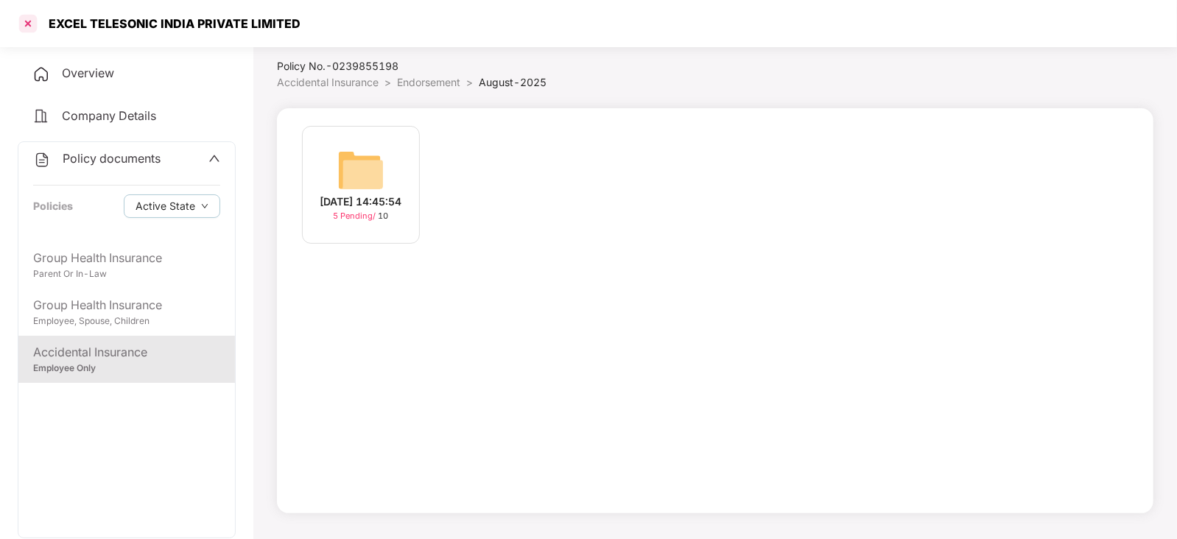
click at [30, 18] on div at bounding box center [28, 24] width 24 height 24
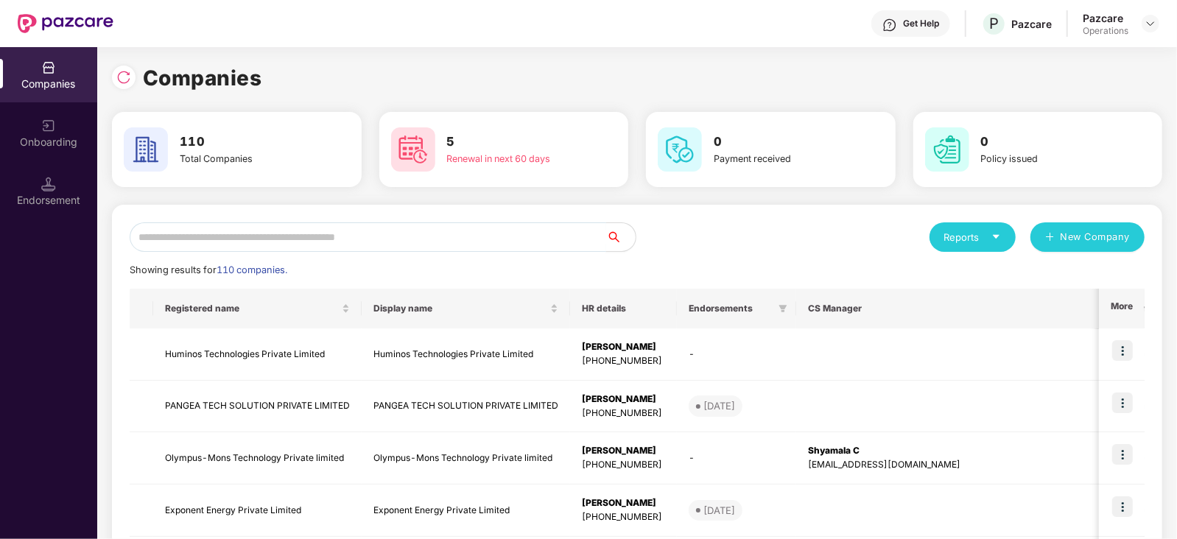
click at [248, 239] on input "text" at bounding box center [368, 236] width 476 height 29
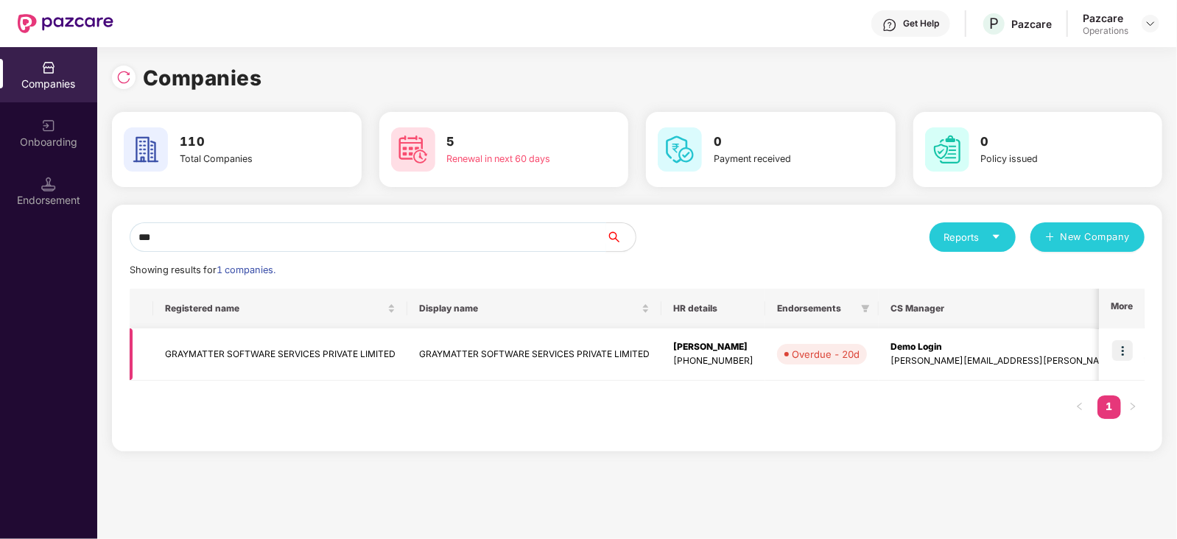
type input "***"
click at [318, 339] on td "GRAYMATTER SOFTWARE SERVICES PRIVATE LIMITED" at bounding box center [280, 354] width 254 height 52
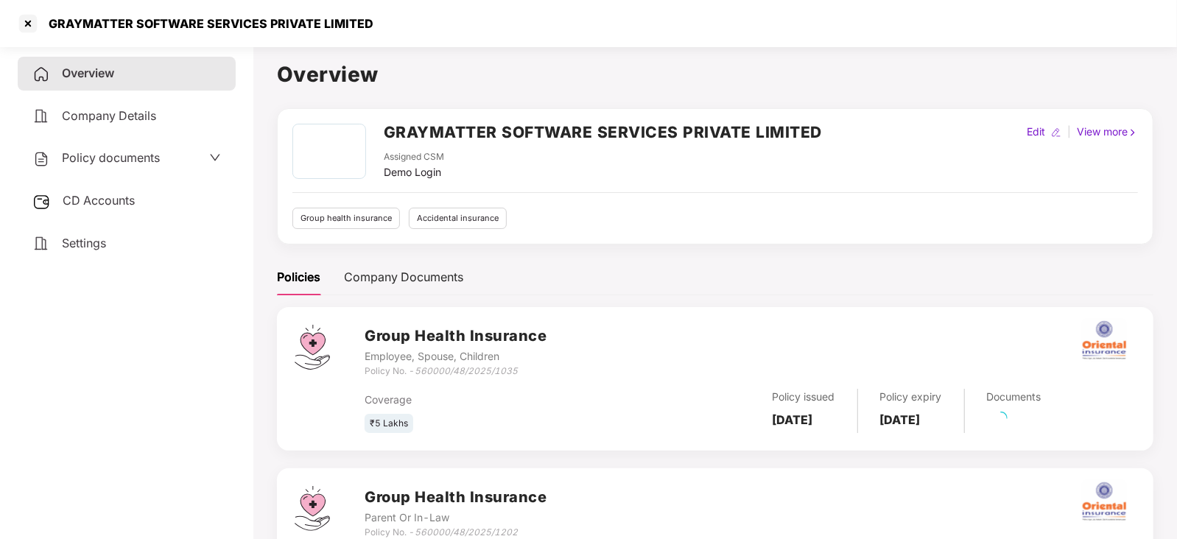
click at [66, 208] on span "CD Accounts" at bounding box center [99, 200] width 72 height 15
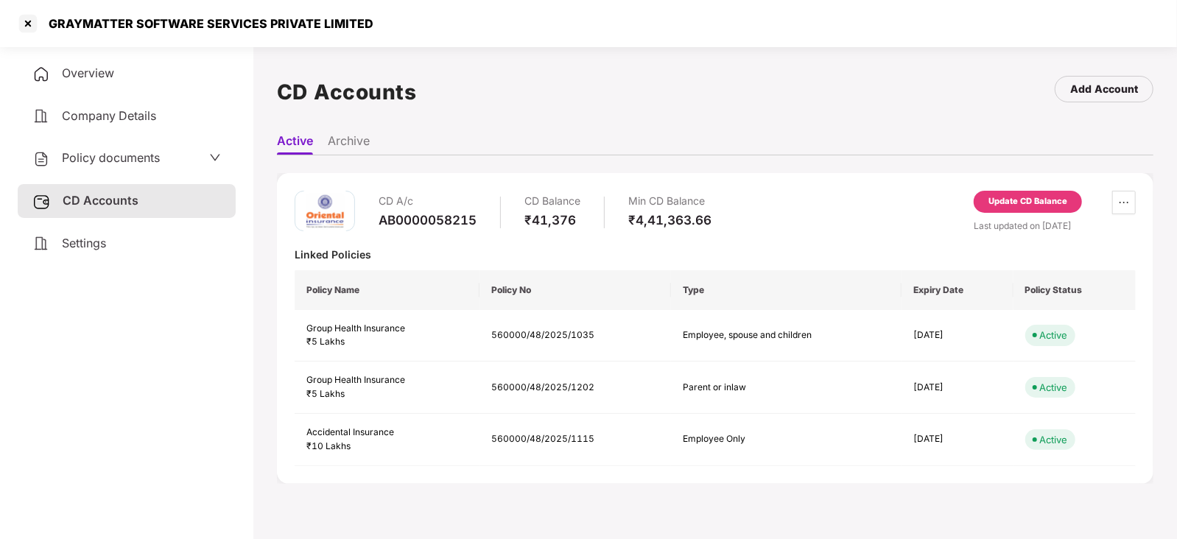
click at [1029, 205] on div "Update CD Balance" at bounding box center [1027, 201] width 79 height 13
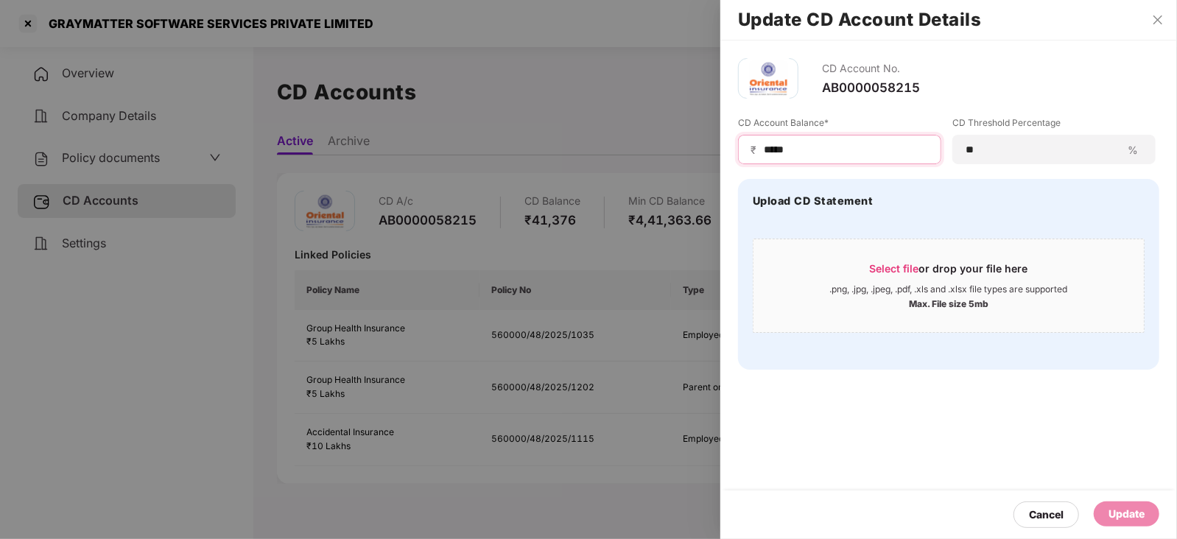
drag, startPoint x: 791, startPoint y: 148, endPoint x: 741, endPoint y: 147, distance: 50.1
click at [741, 147] on div "₹ *****" at bounding box center [839, 149] width 203 height 29
paste input
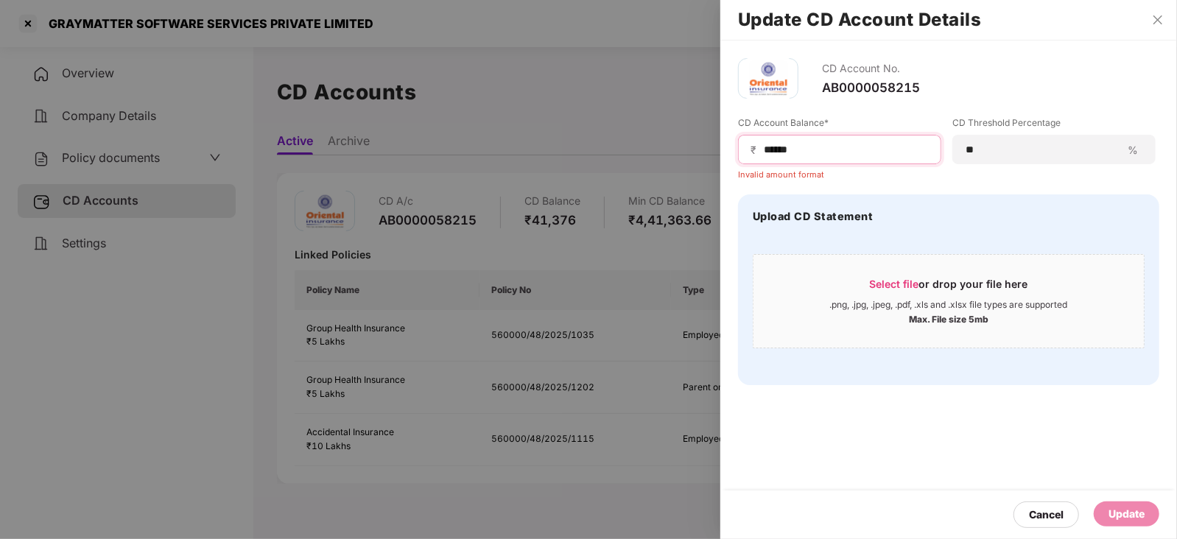
click at [766, 152] on input "*****" at bounding box center [845, 149] width 166 height 15
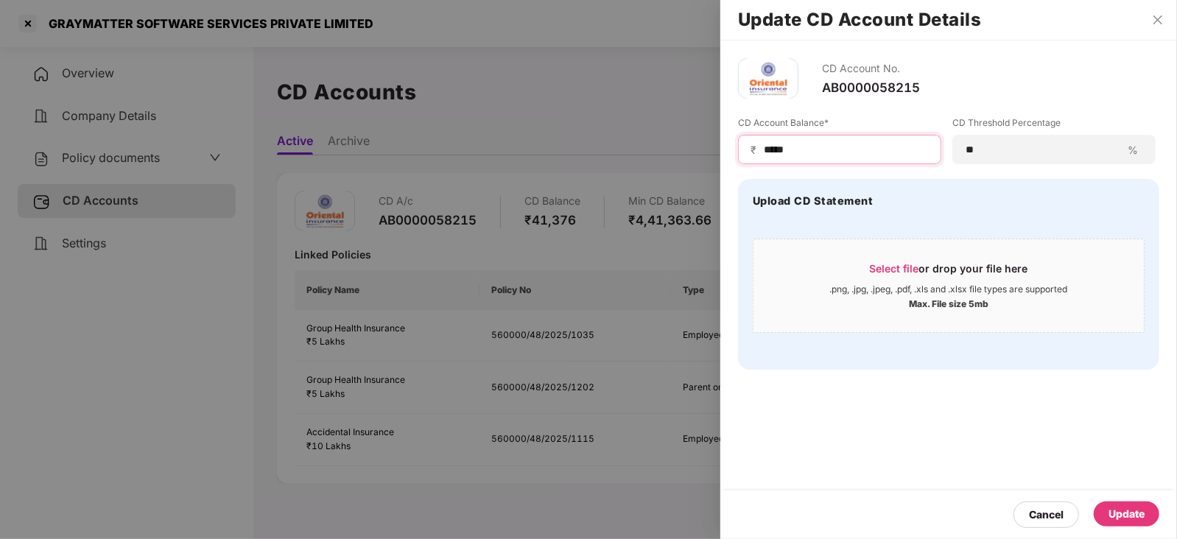
type input "*****"
click at [1133, 509] on div "Update" at bounding box center [1126, 514] width 36 height 16
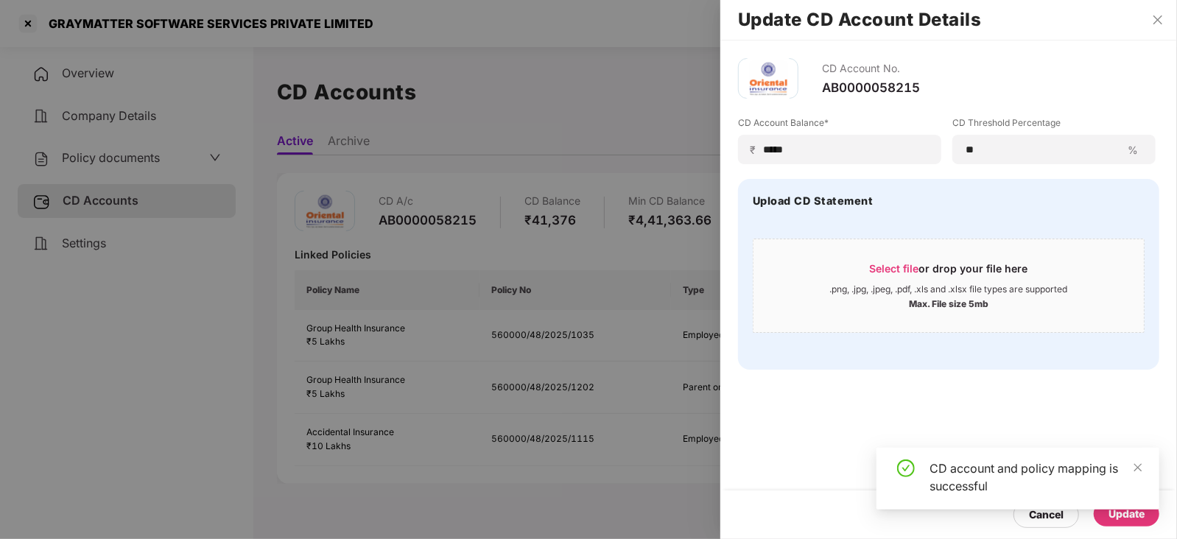
click at [89, 167] on div at bounding box center [588, 269] width 1177 height 539
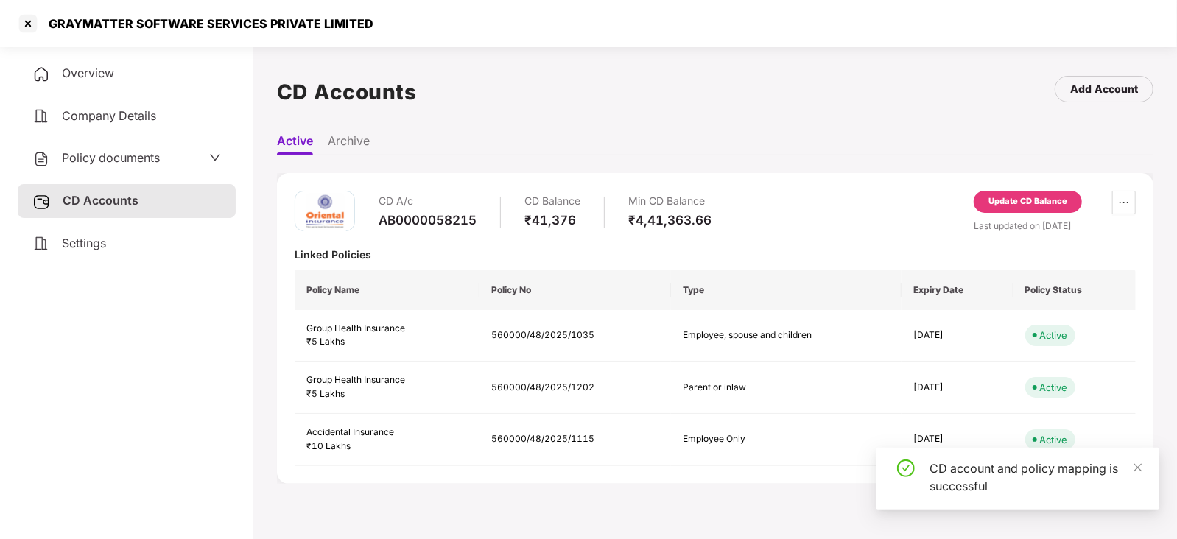
click at [91, 165] on span "Policy documents" at bounding box center [111, 157] width 98 height 15
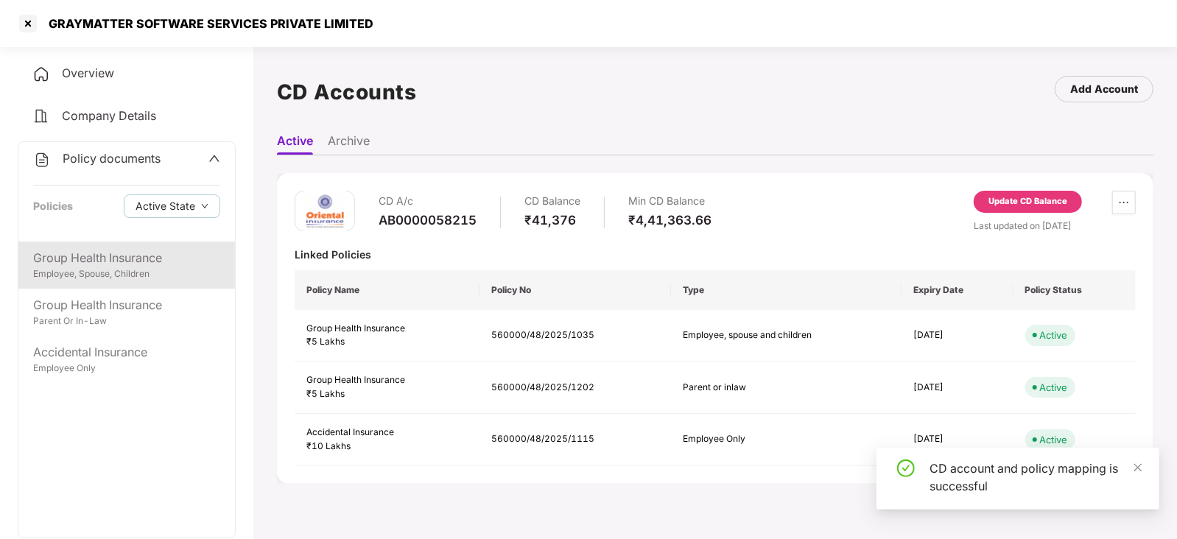
click at [142, 281] on div "Employee, Spouse, Children" at bounding box center [126, 274] width 187 height 14
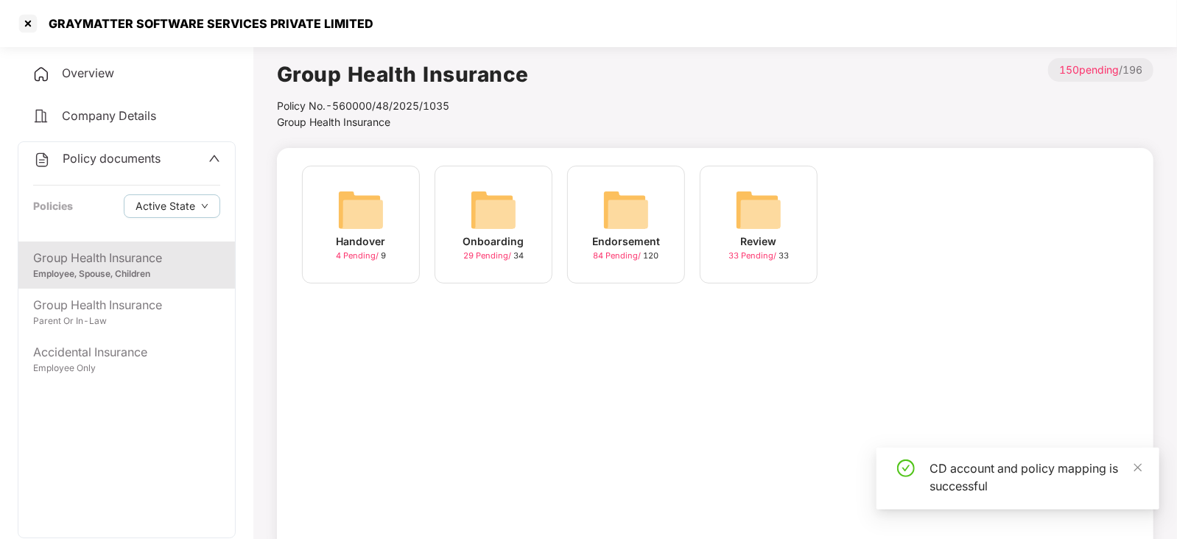
click at [608, 215] on img at bounding box center [625, 209] width 47 height 47
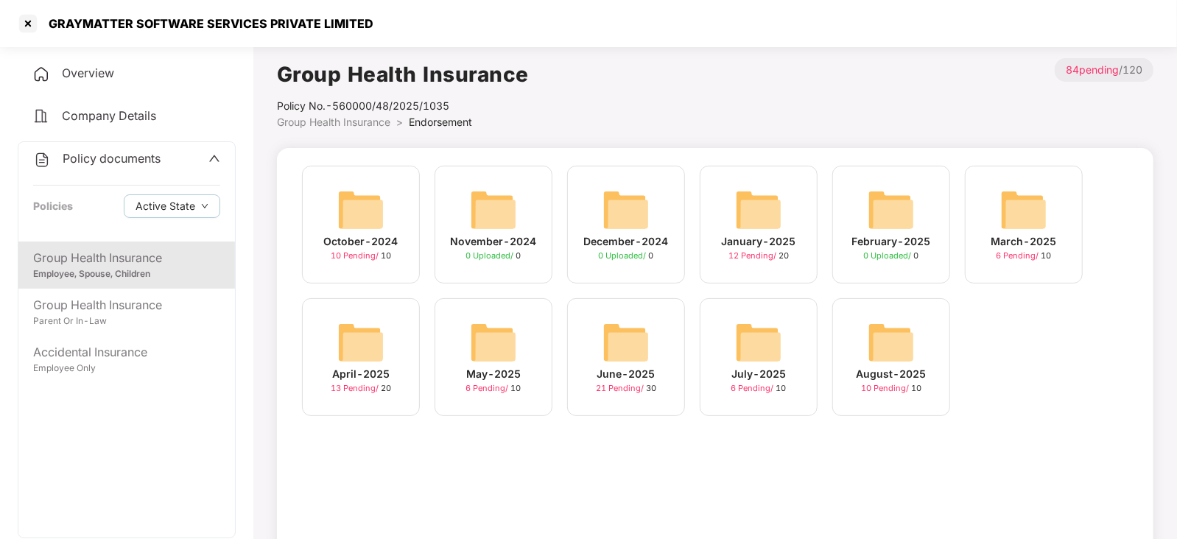
click at [898, 358] on img at bounding box center [890, 342] width 47 height 47
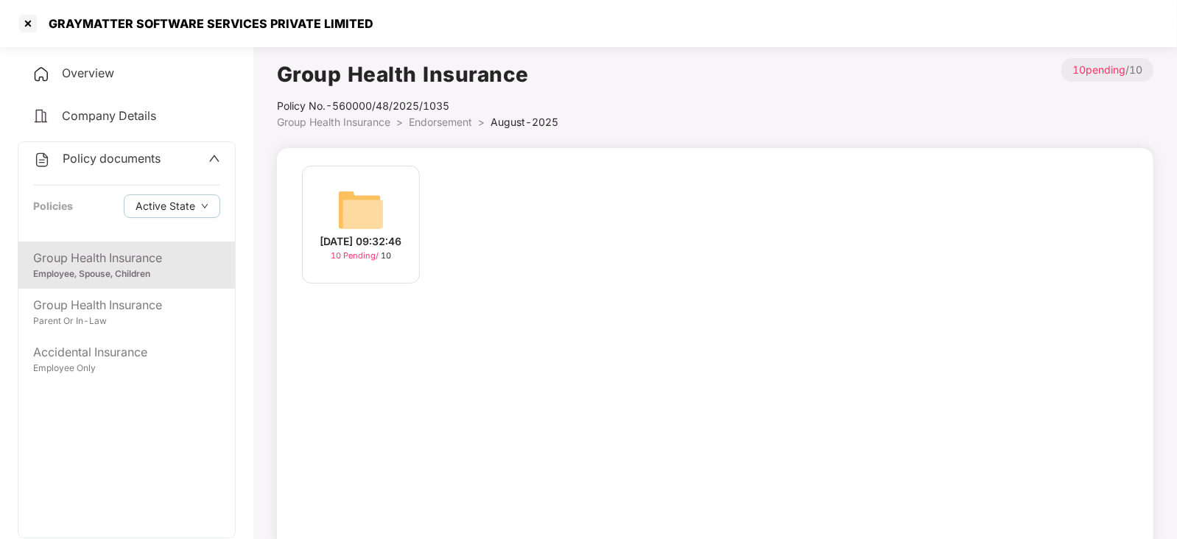
click at [370, 205] on img at bounding box center [360, 209] width 47 height 47
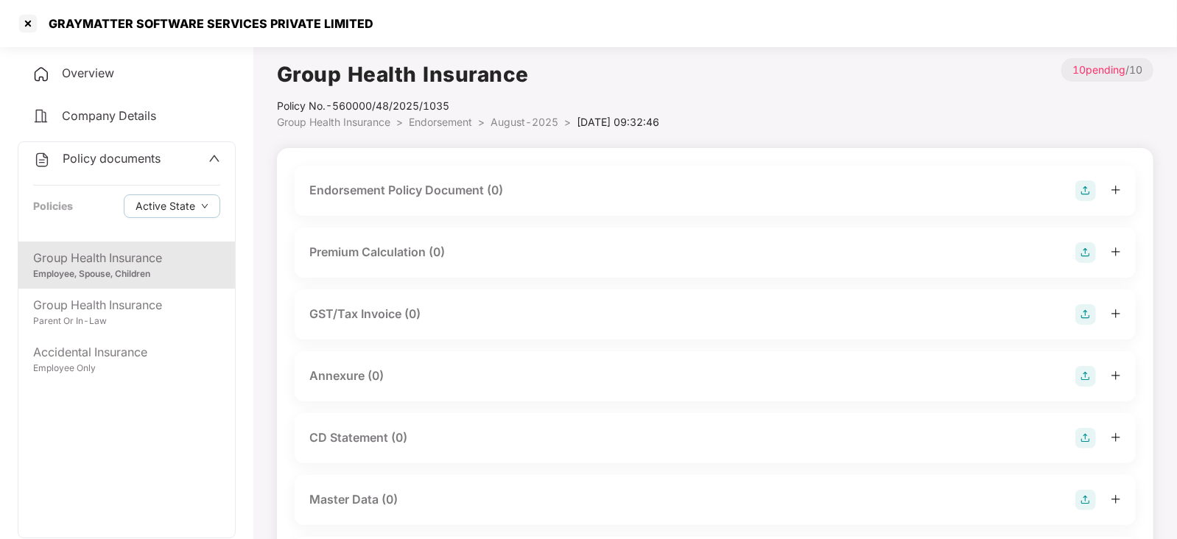
click at [1082, 189] on img at bounding box center [1085, 190] width 21 height 21
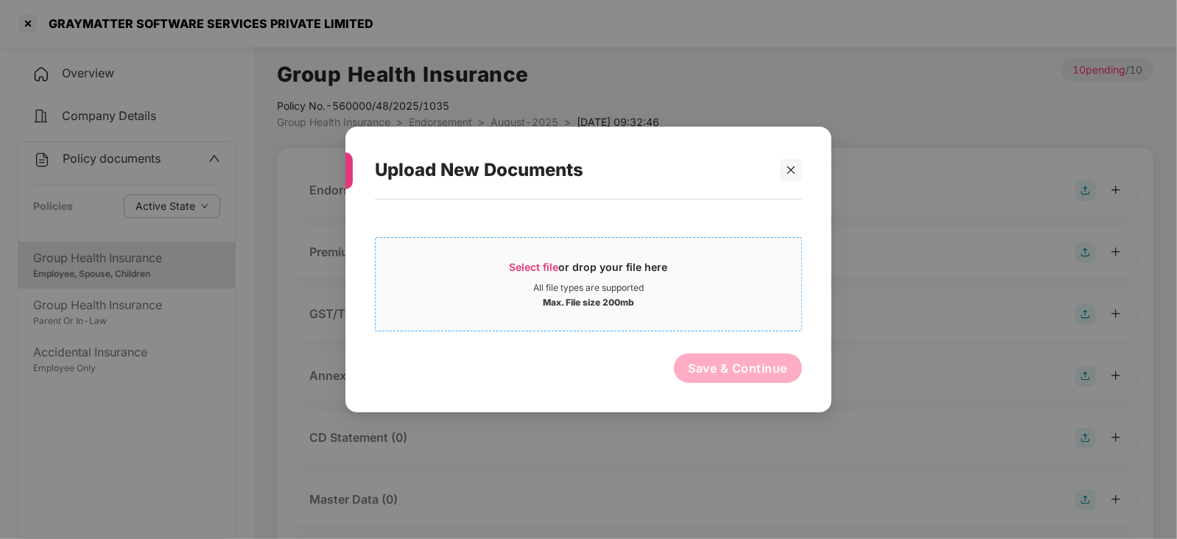
click at [551, 274] on div "Select file or drop your file here" at bounding box center [588, 271] width 158 height 22
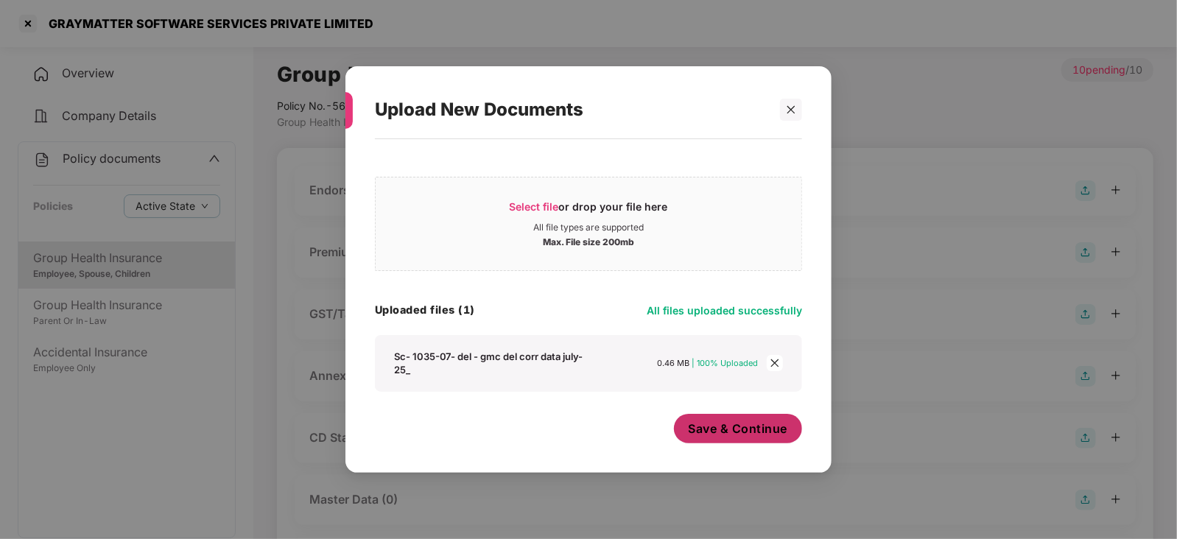
click at [699, 425] on span "Save & Continue" at bounding box center [737, 428] width 99 height 16
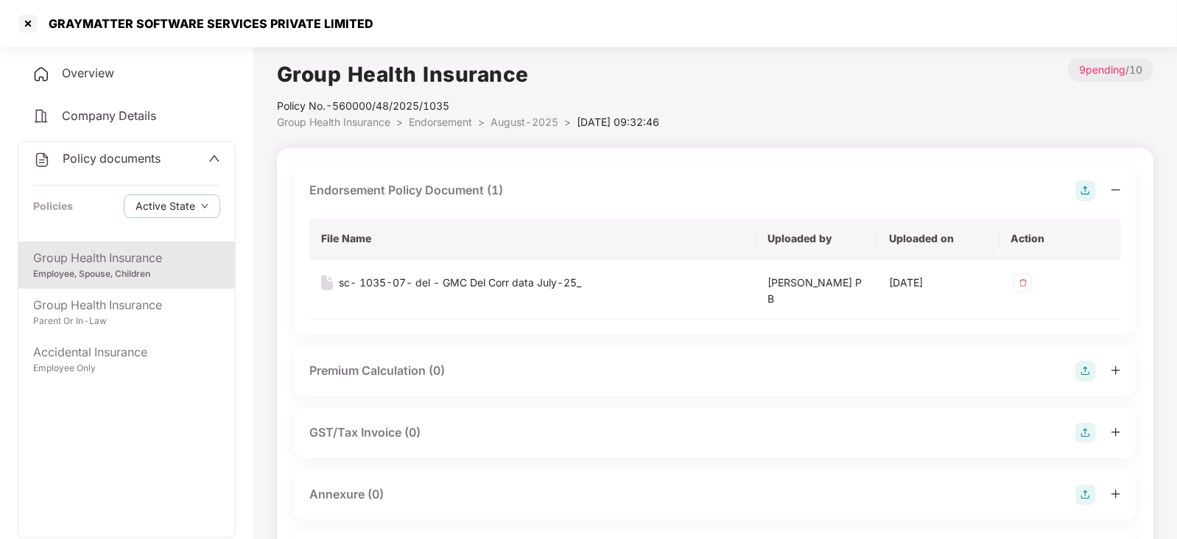
click at [1079, 373] on img at bounding box center [1085, 371] width 21 height 21
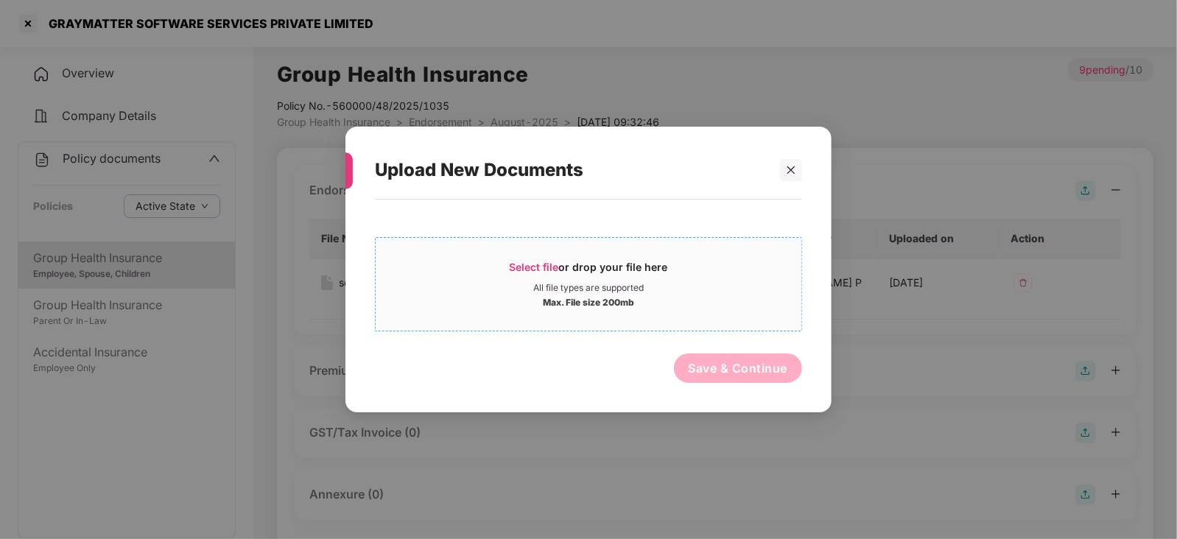
click at [543, 262] on span "Select file" at bounding box center [533, 267] width 49 height 13
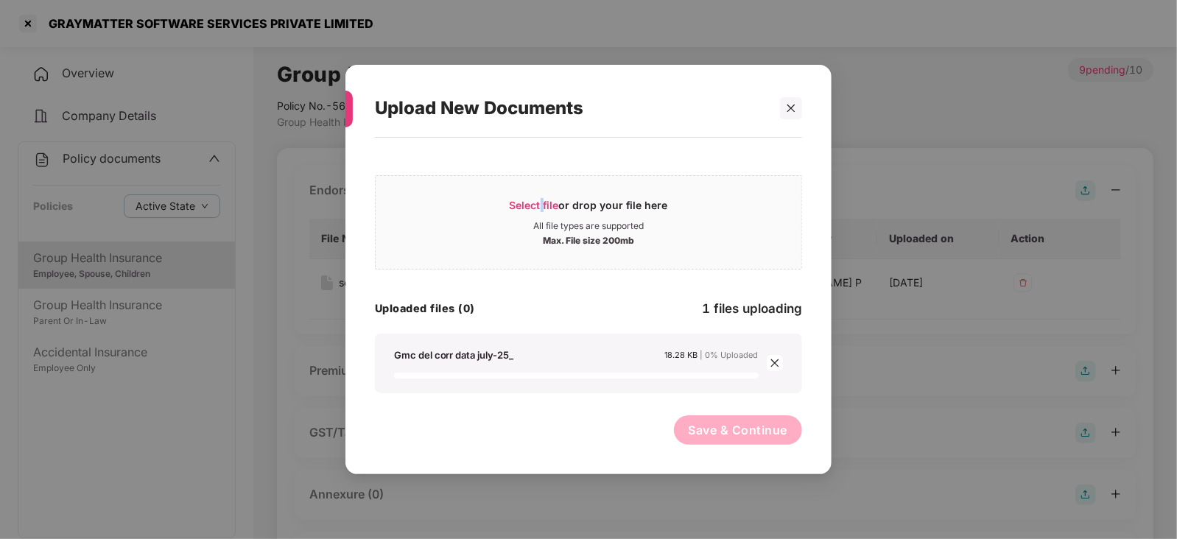
click at [739, 426] on button "Save & Continue" at bounding box center [738, 429] width 129 height 29
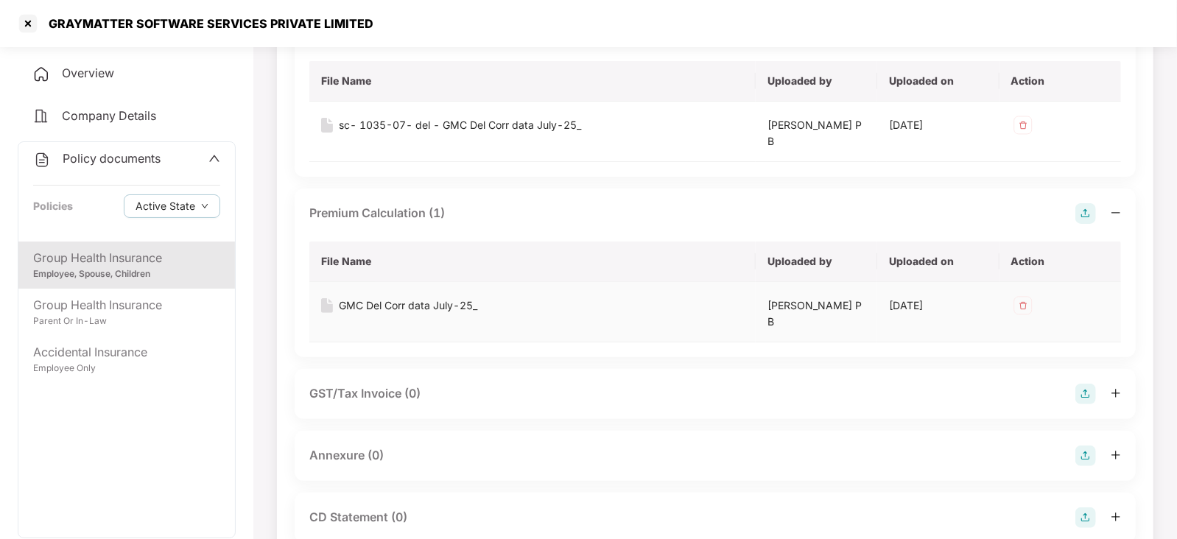
scroll to position [183, 0]
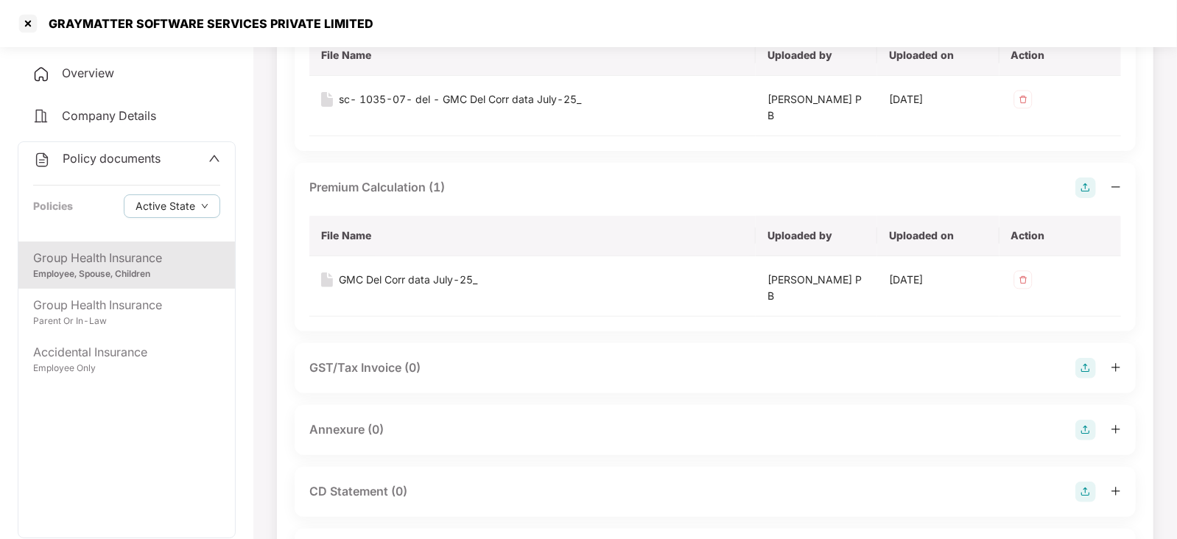
click at [1081, 429] on img at bounding box center [1085, 430] width 21 height 21
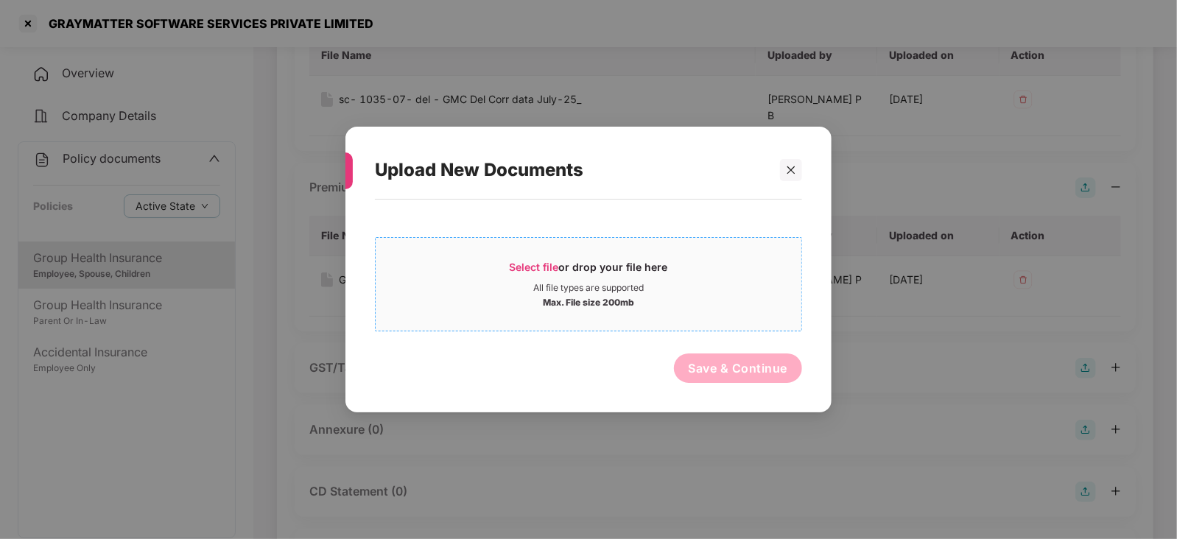
click at [520, 270] on span "Select file" at bounding box center [533, 267] width 49 height 13
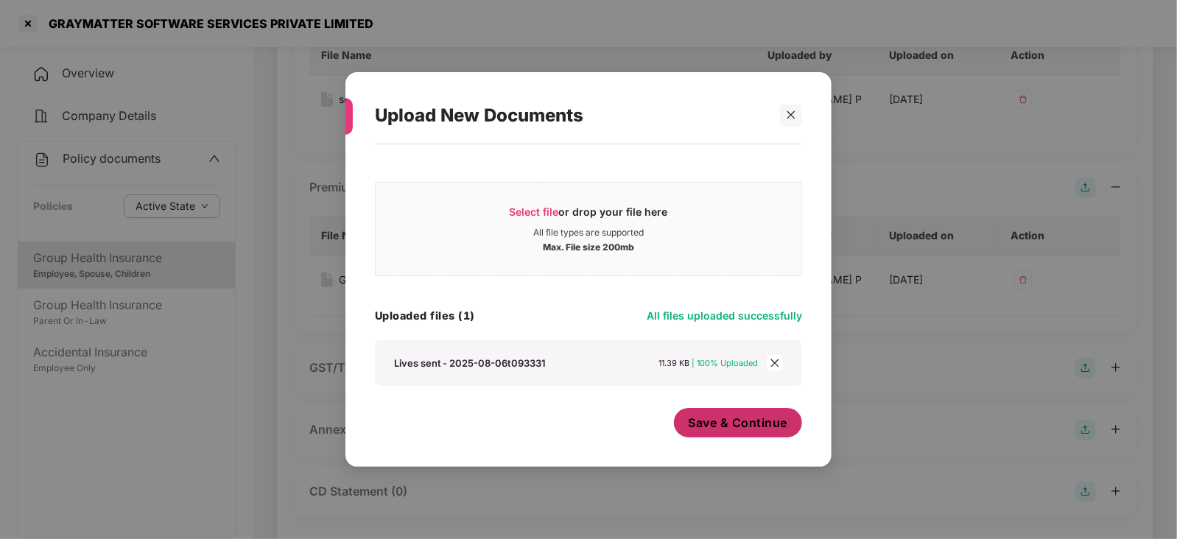
click at [699, 429] on span "Save & Continue" at bounding box center [737, 423] width 99 height 16
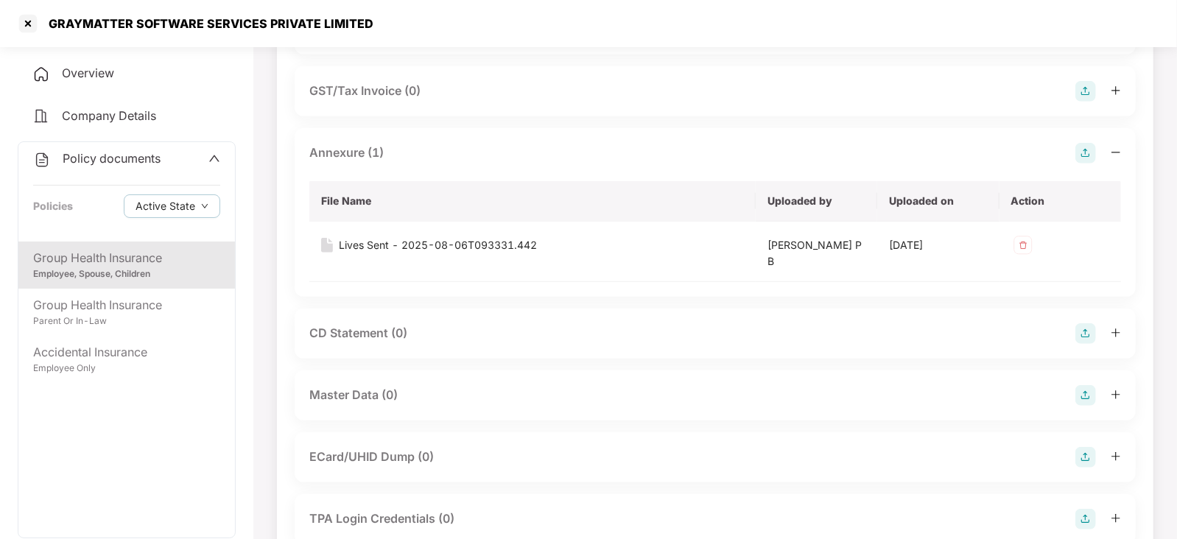
scroll to position [635, 0]
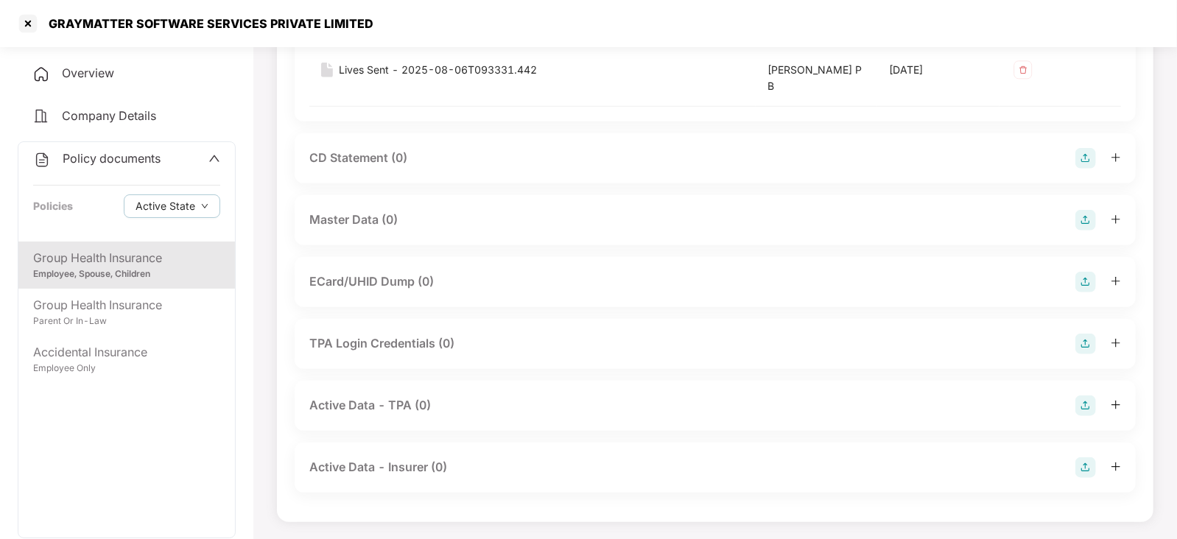
click at [1082, 224] on img at bounding box center [1085, 220] width 21 height 21
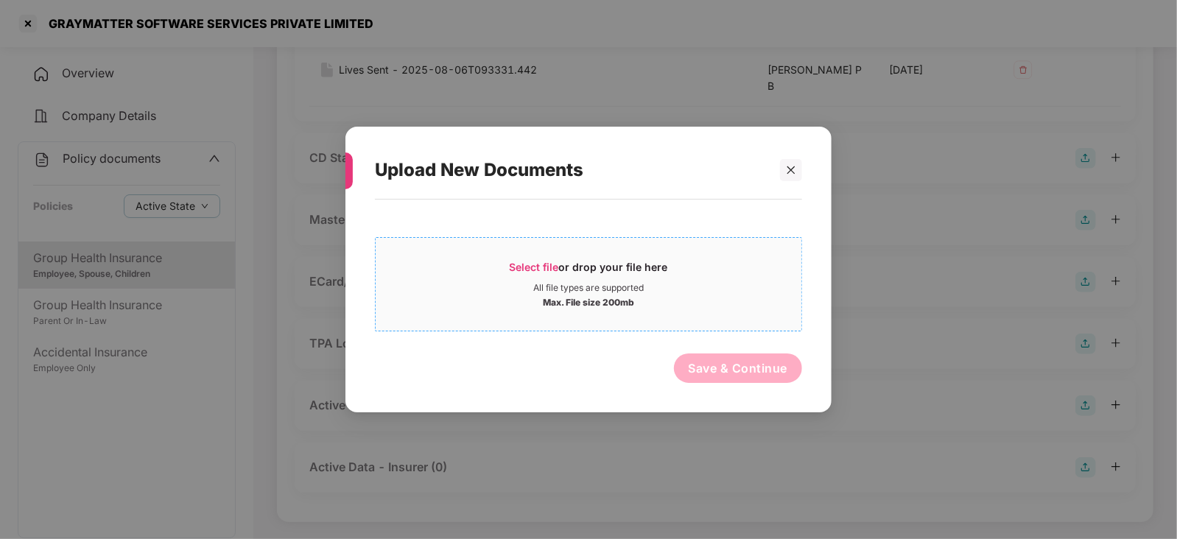
click at [534, 266] on span "Select file" at bounding box center [533, 267] width 49 height 13
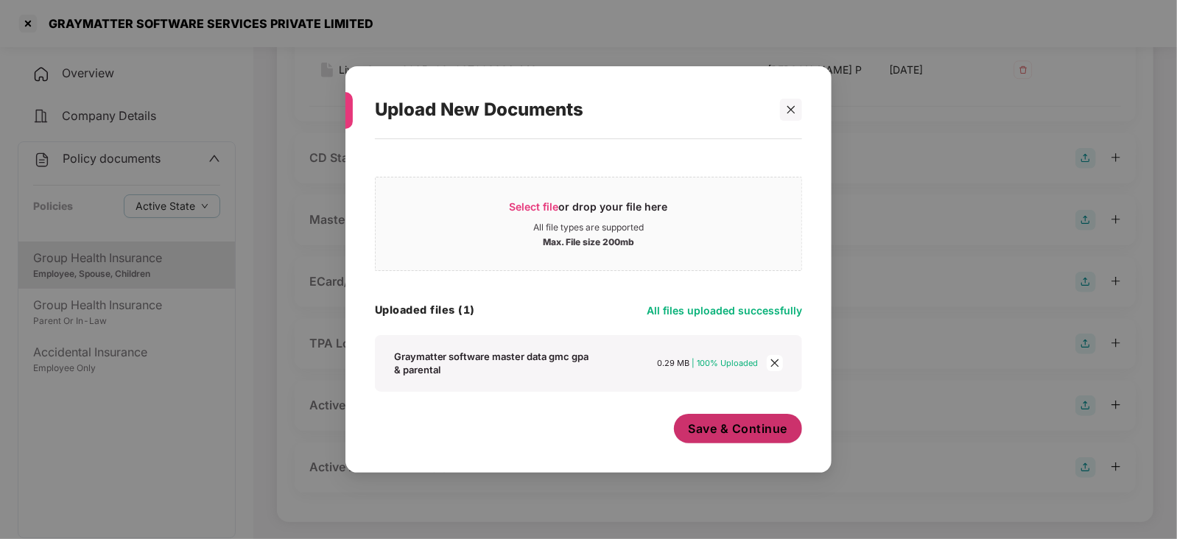
click at [730, 437] on span "Save & Continue" at bounding box center [737, 428] width 99 height 16
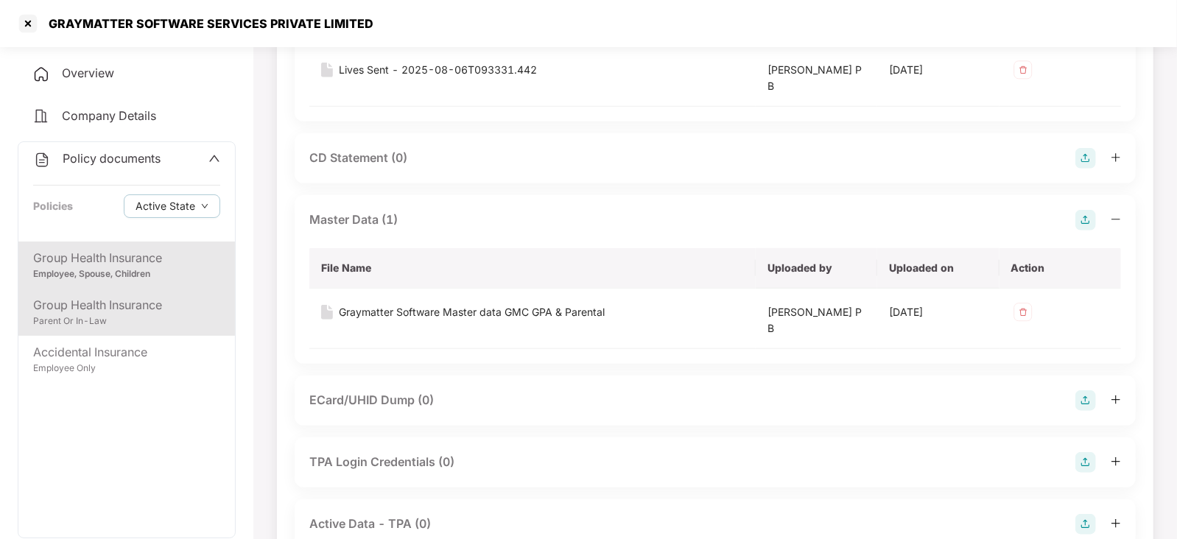
click at [121, 297] on div "Group Health Insurance" at bounding box center [126, 305] width 187 height 18
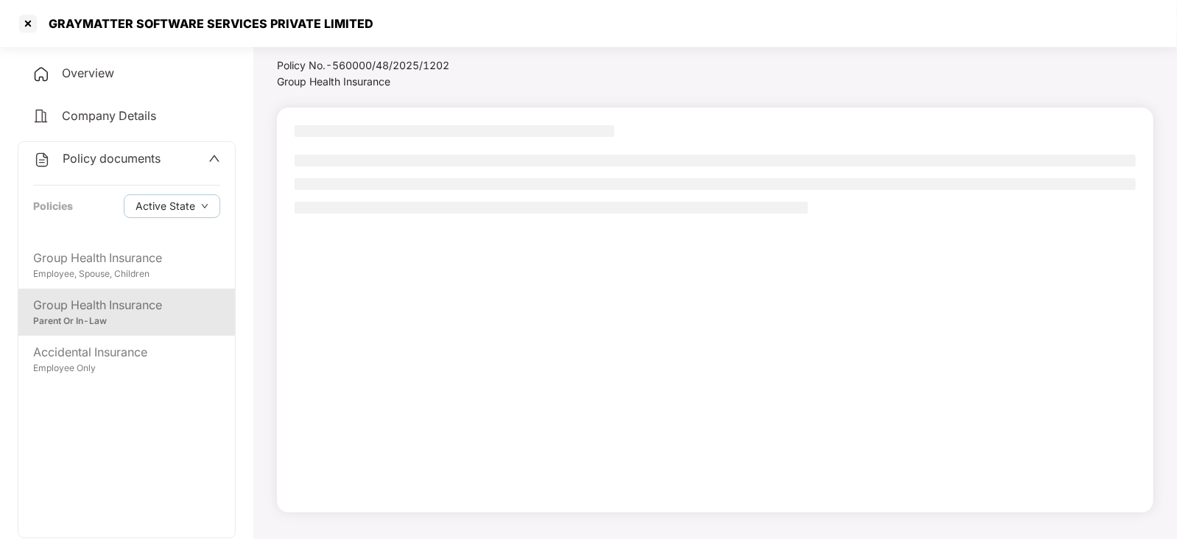
scroll to position [40, 0]
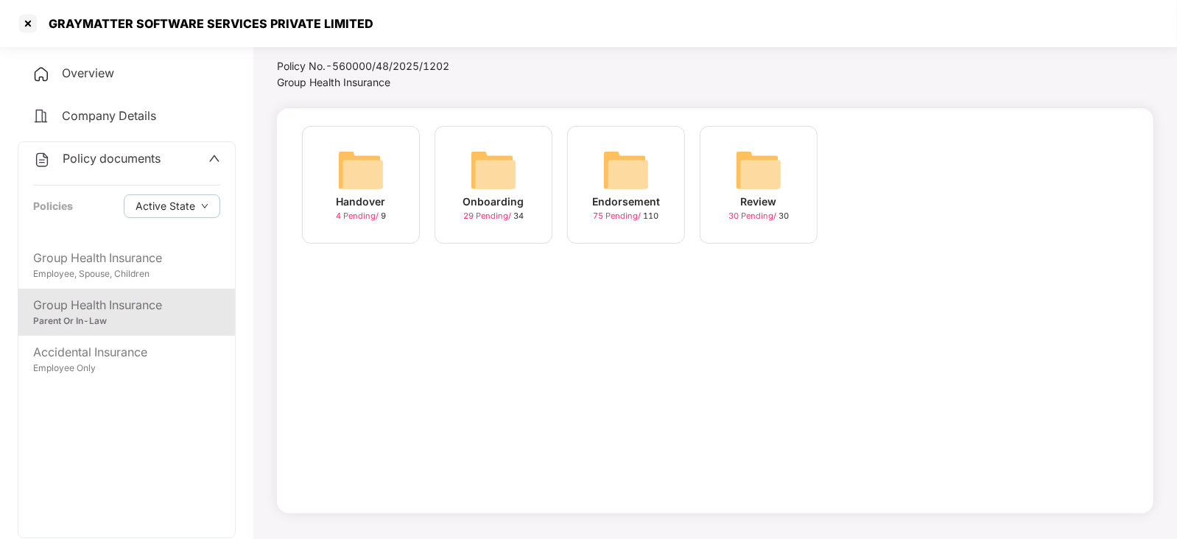
click at [645, 173] on img at bounding box center [625, 170] width 47 height 47
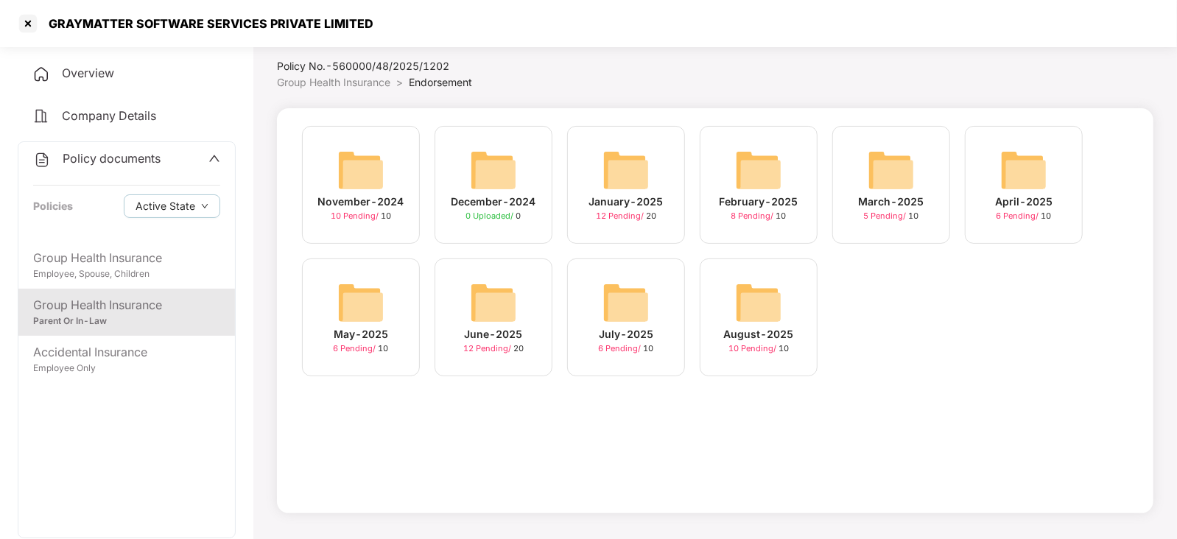
click at [786, 300] on div "August-2025 10 Pending / 10" at bounding box center [758, 317] width 118 height 118
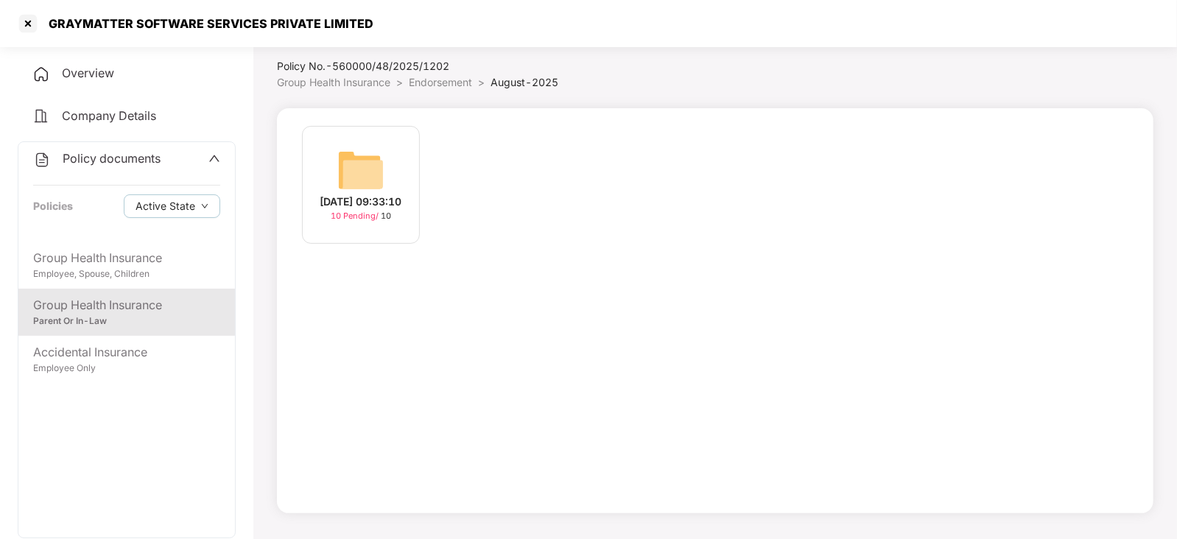
click at [375, 155] on img at bounding box center [360, 170] width 47 height 47
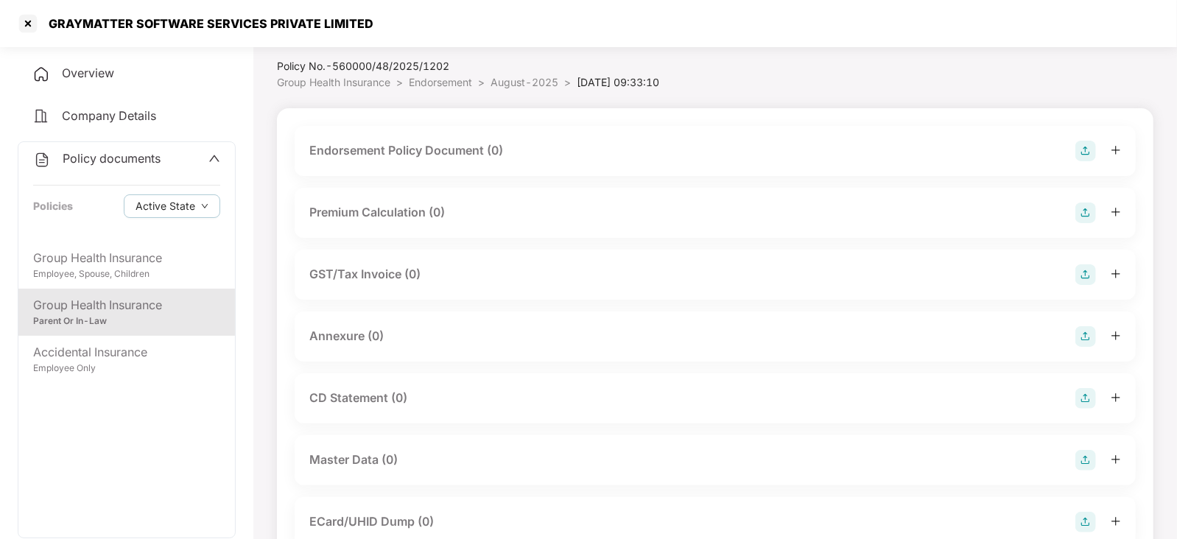
scroll to position [280, 0]
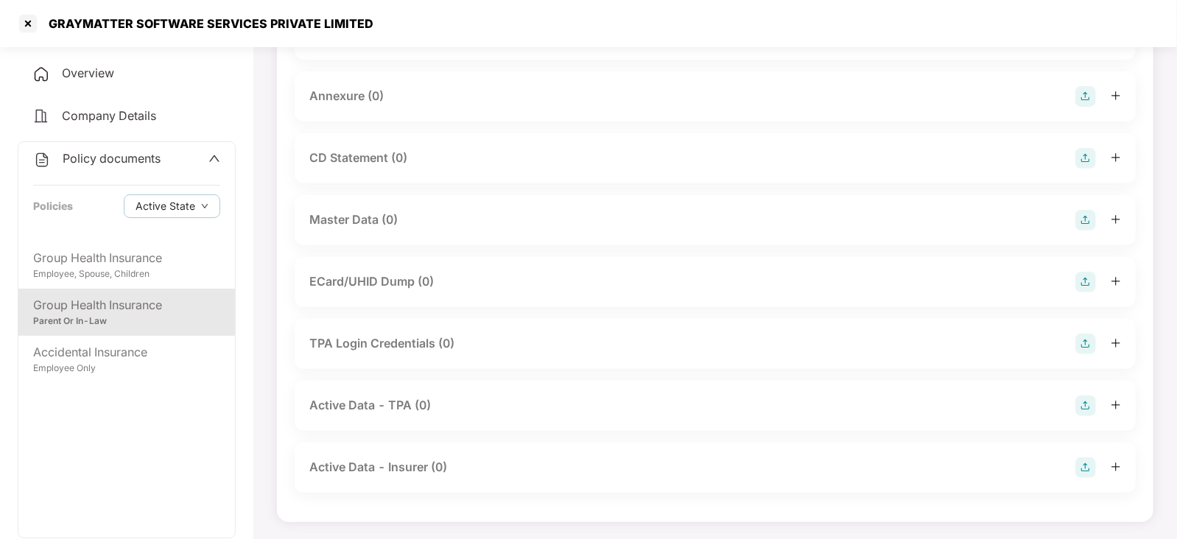
click at [1096, 208] on div "Master Data (0)" at bounding box center [715, 220] width 841 height 50
click at [1087, 220] on img at bounding box center [1085, 220] width 21 height 21
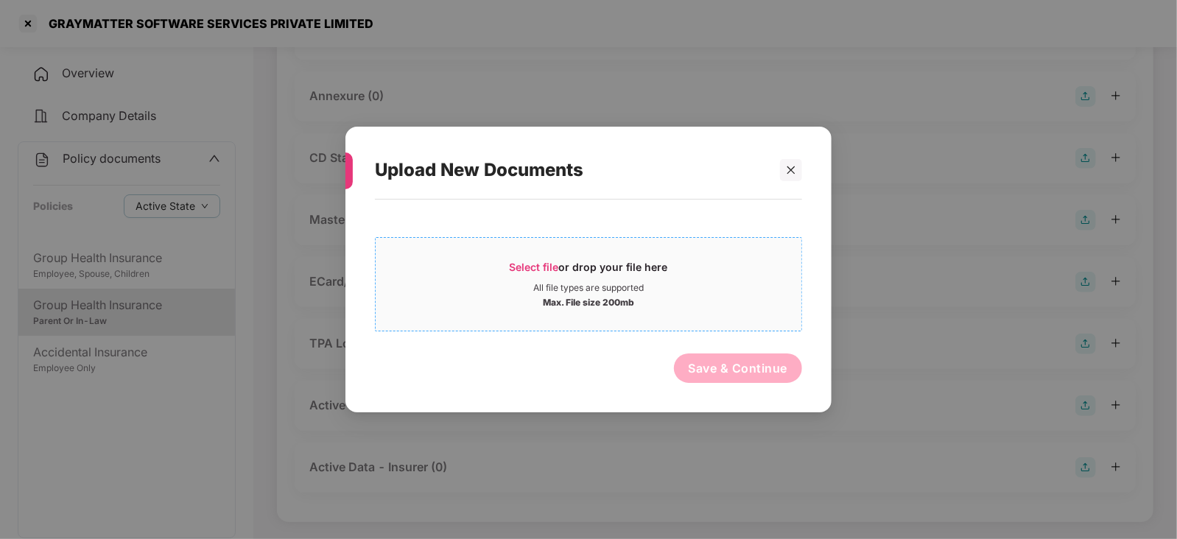
click at [539, 261] on span "Select file" at bounding box center [533, 267] width 49 height 13
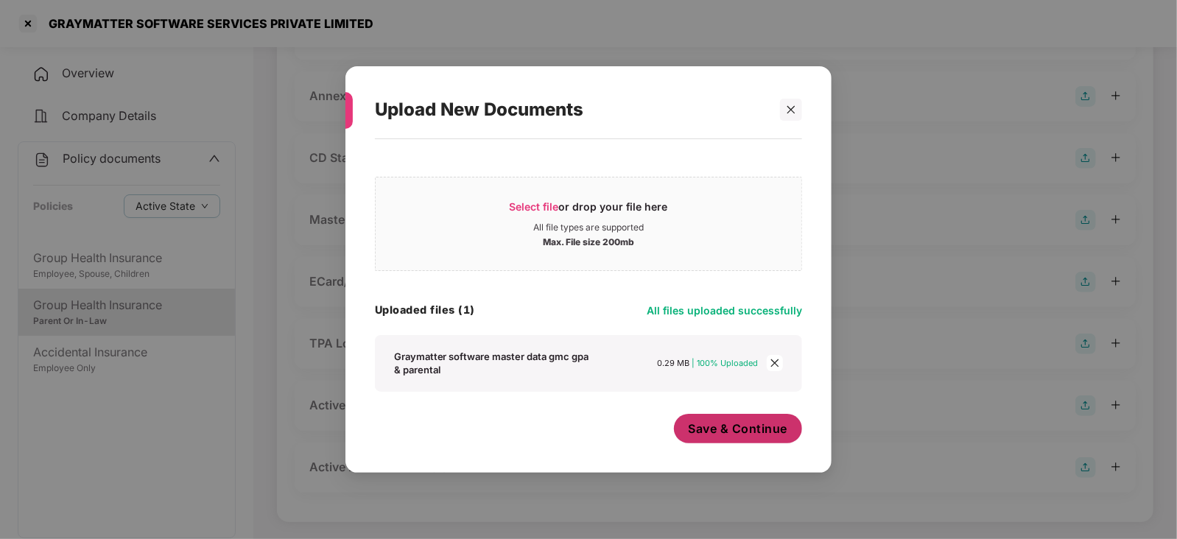
click at [738, 437] on span "Save & Continue" at bounding box center [737, 428] width 99 height 16
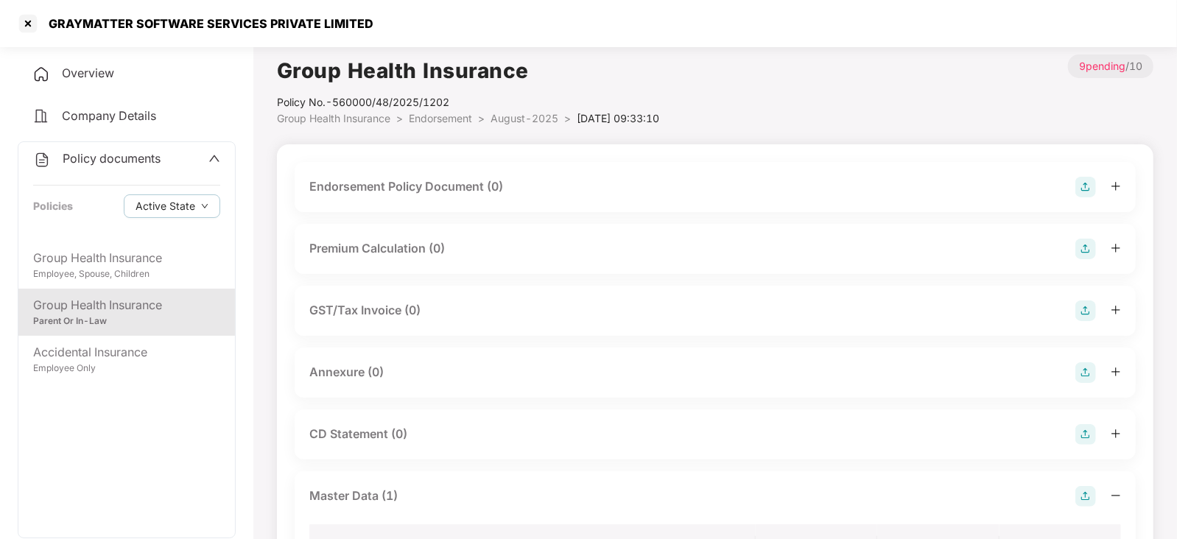
scroll to position [0, 0]
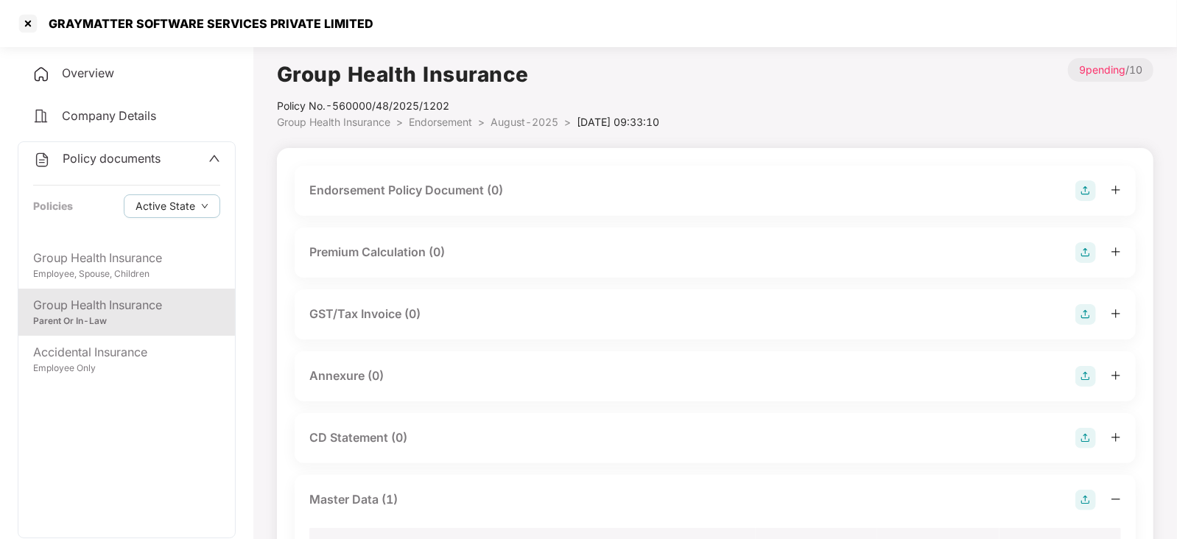
click at [1086, 186] on img at bounding box center [1085, 190] width 21 height 21
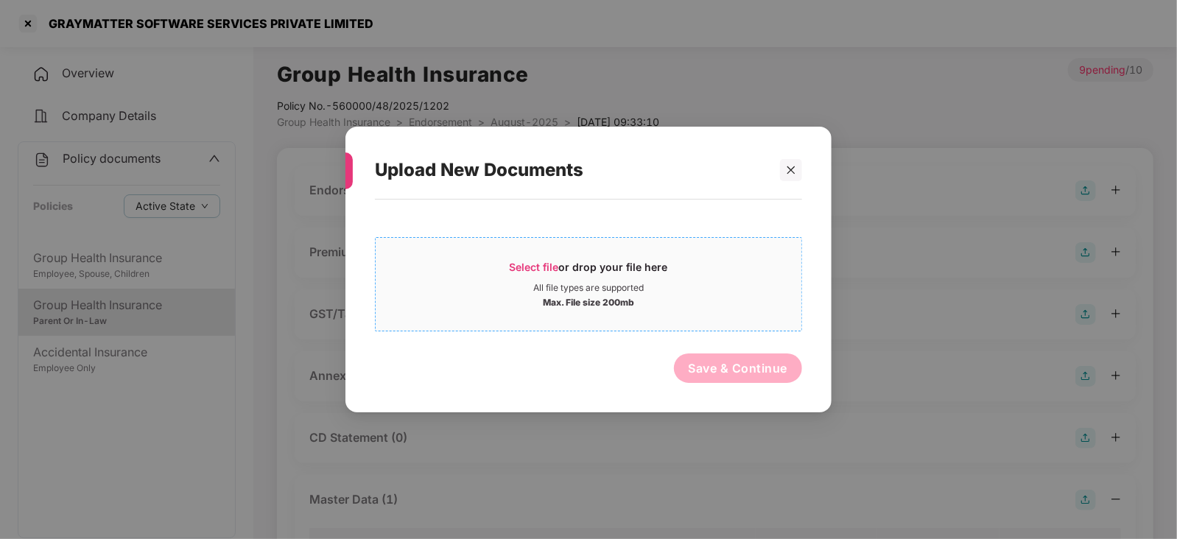
click at [542, 264] on span "Select file" at bounding box center [533, 267] width 49 height 13
click at [535, 261] on span "Select file" at bounding box center [533, 267] width 49 height 13
click at [552, 267] on span "Select file" at bounding box center [533, 267] width 49 height 13
click at [795, 169] on icon "close" at bounding box center [791, 170] width 10 height 10
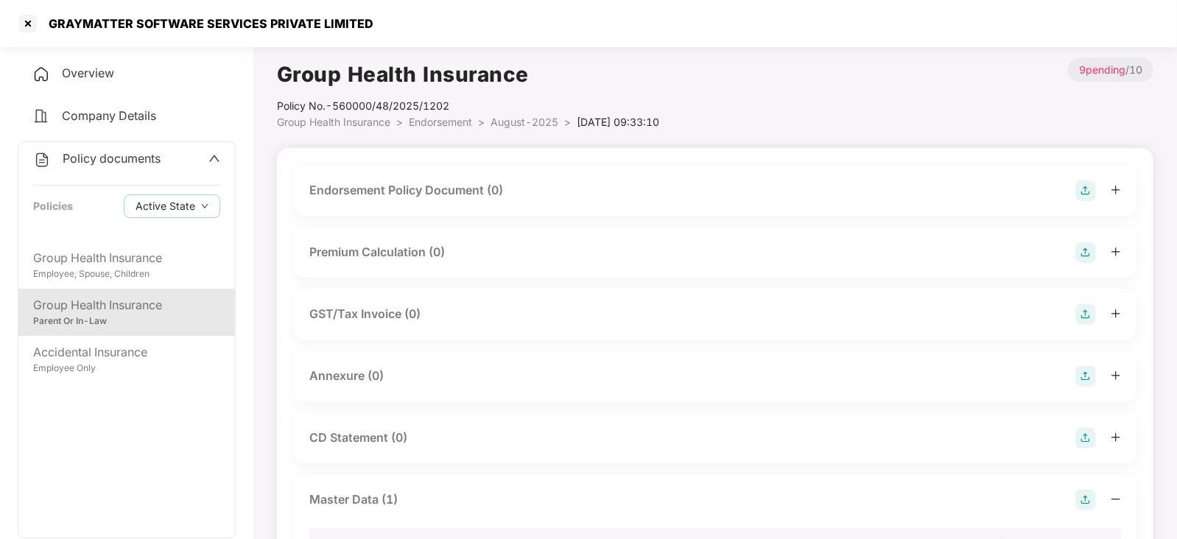
click at [1092, 183] on img at bounding box center [1085, 190] width 21 height 21
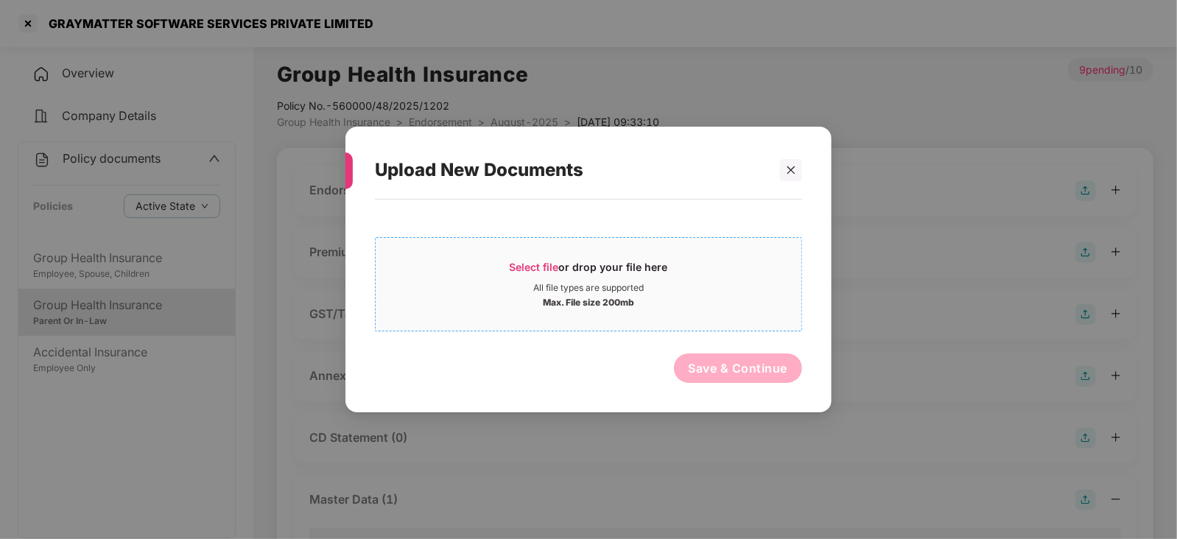
click at [545, 267] on span "Select file" at bounding box center [533, 267] width 49 height 13
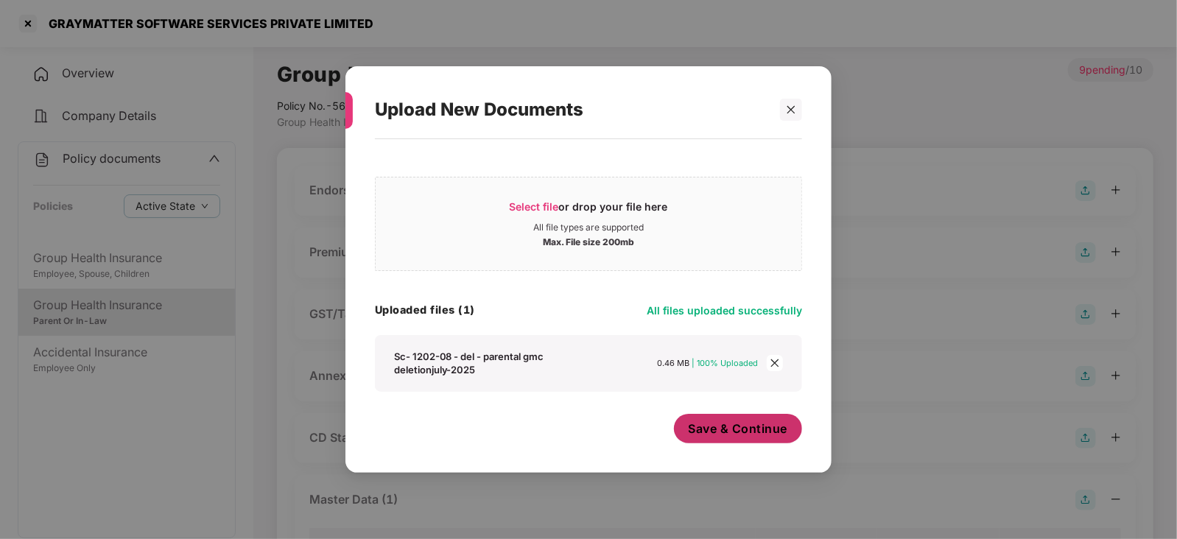
click at [730, 440] on button "Save & Continue" at bounding box center [738, 428] width 129 height 29
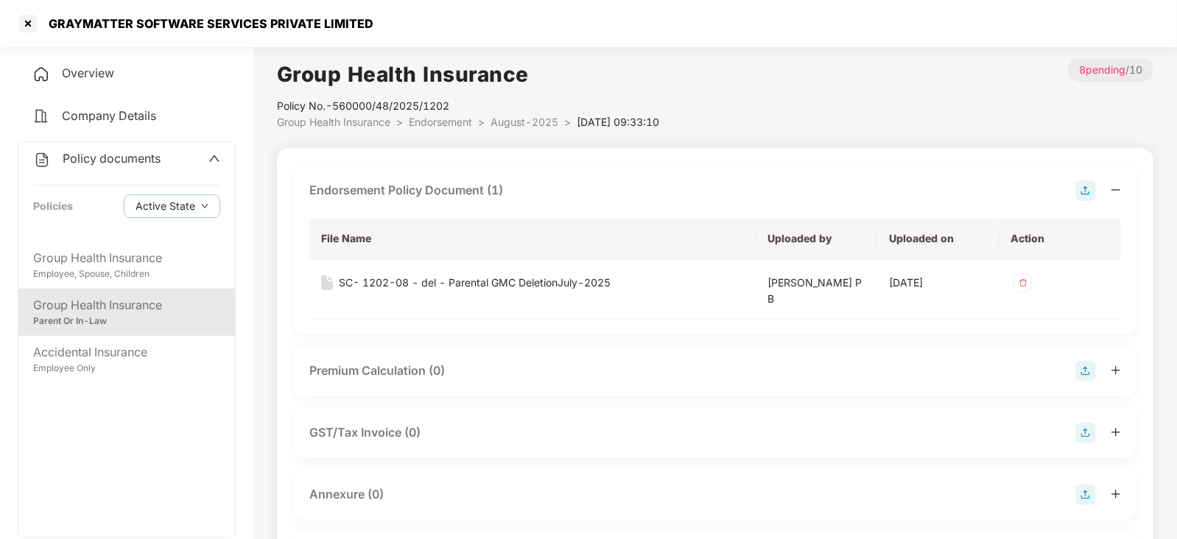
scroll to position [183, 0]
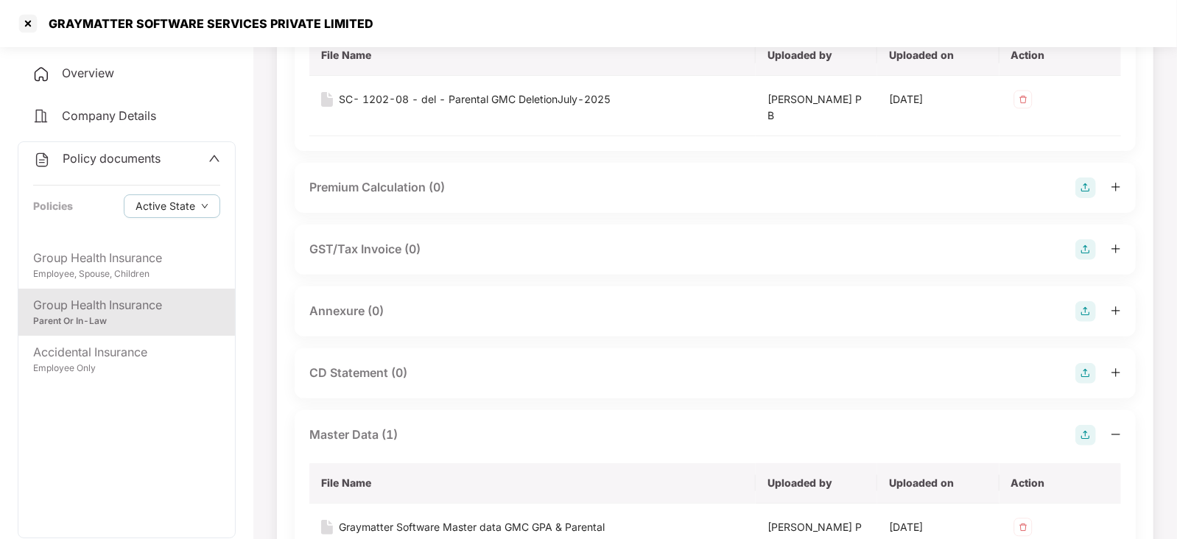
click at [1082, 182] on img at bounding box center [1085, 187] width 21 height 21
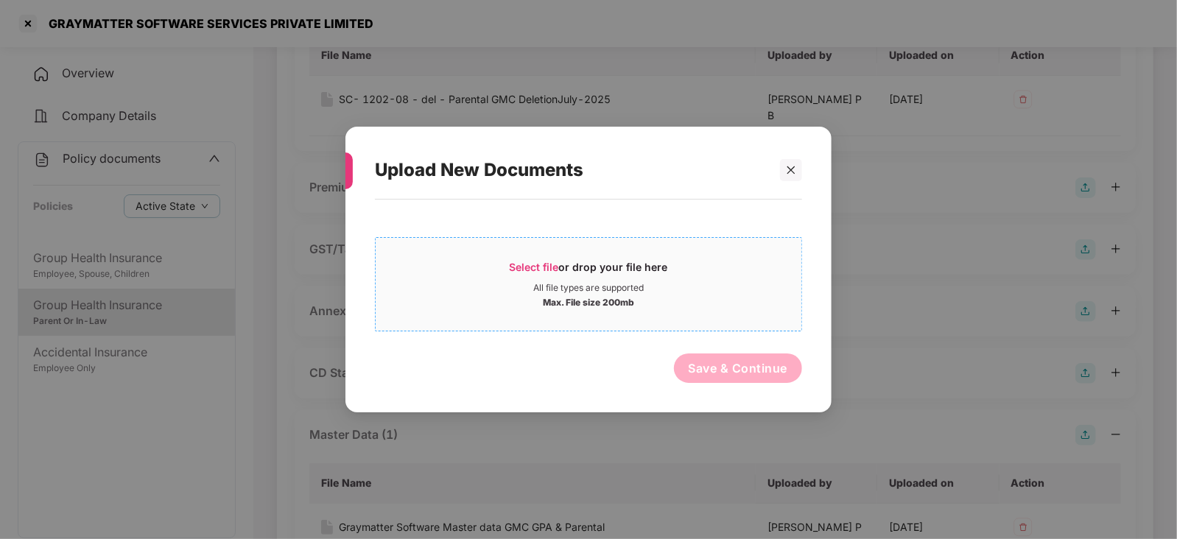
click at [554, 263] on span "Select file" at bounding box center [533, 267] width 49 height 13
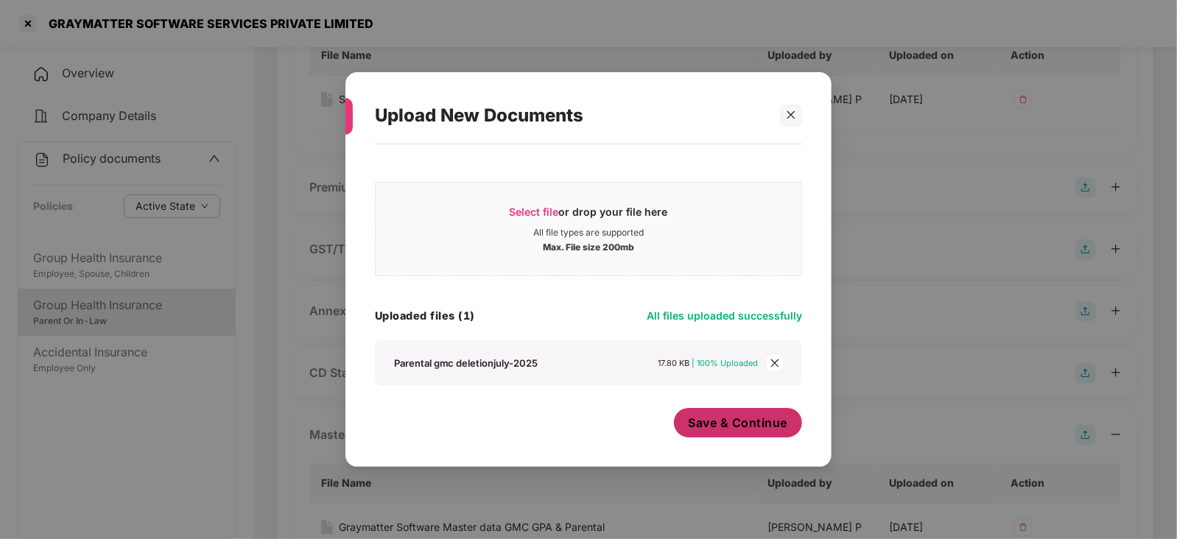
click at [691, 425] on button "Save & Continue" at bounding box center [738, 422] width 129 height 29
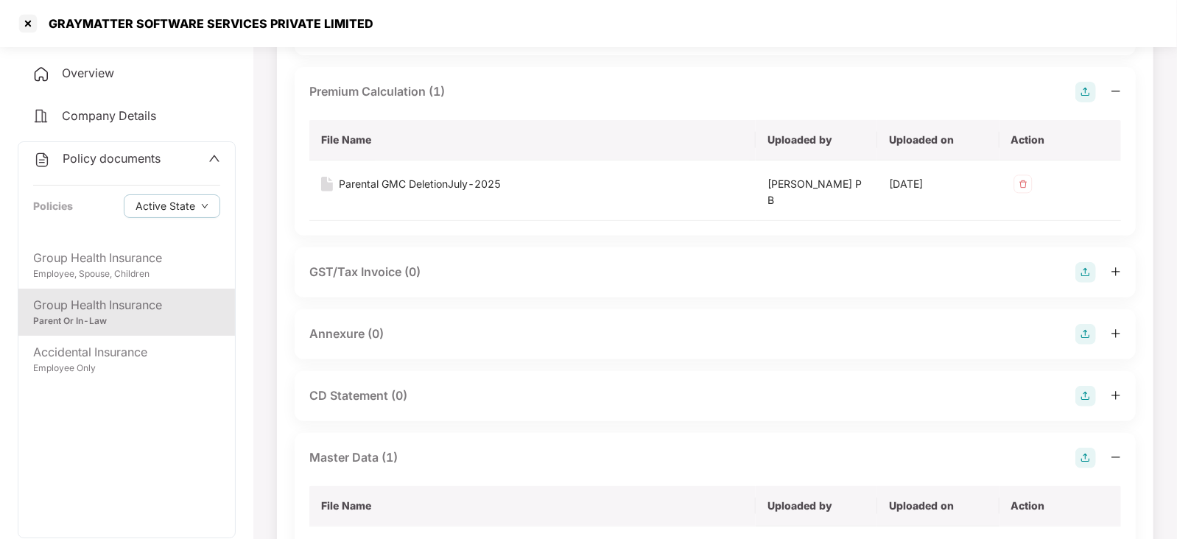
scroll to position [367, 0]
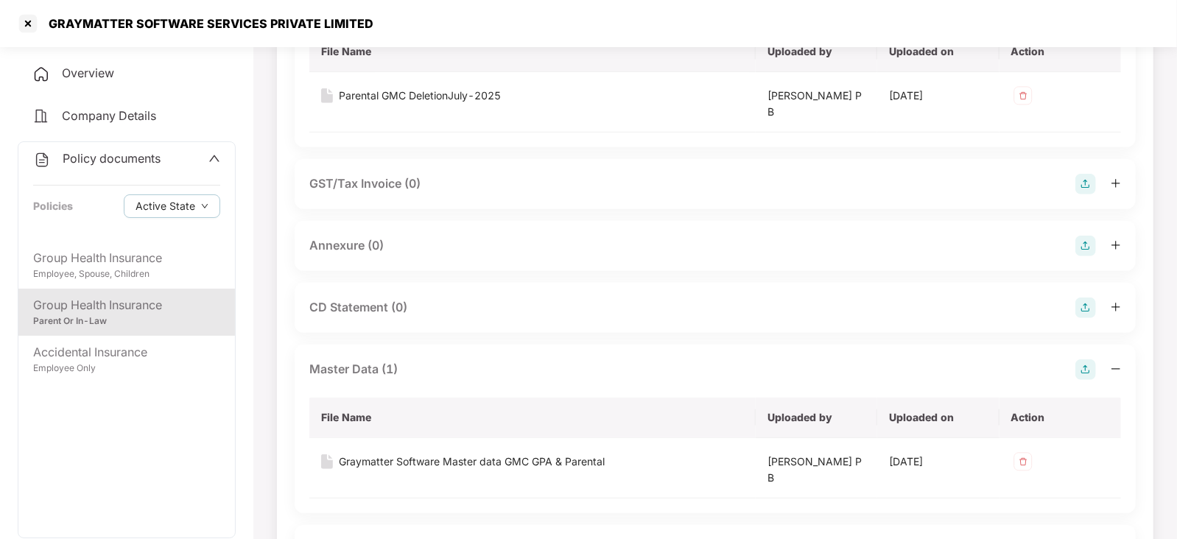
click at [1087, 245] on img at bounding box center [1085, 246] width 21 height 21
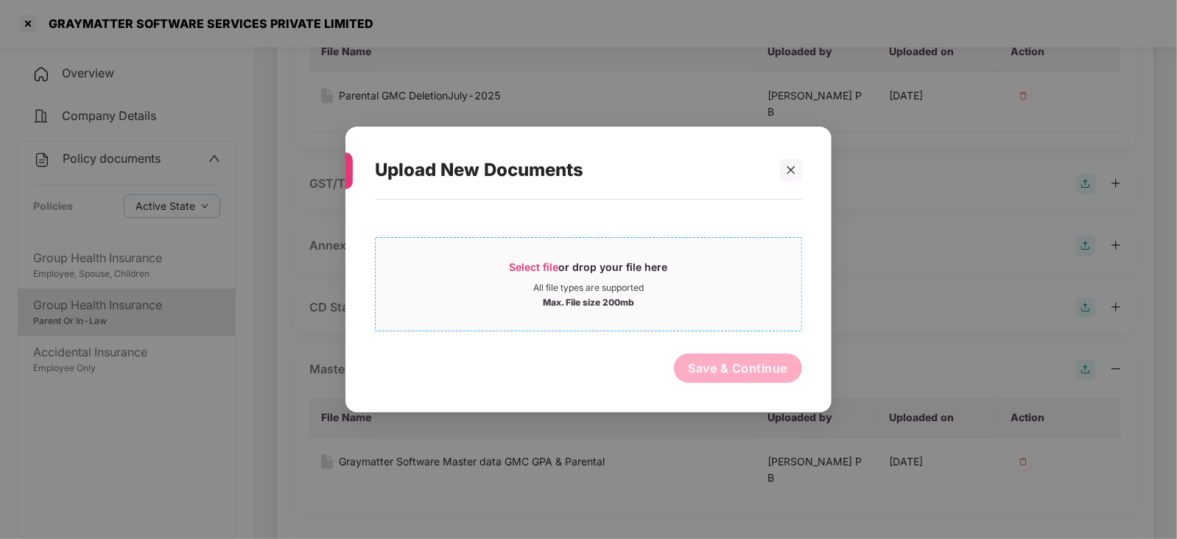
click at [539, 264] on span "Select file" at bounding box center [533, 267] width 49 height 13
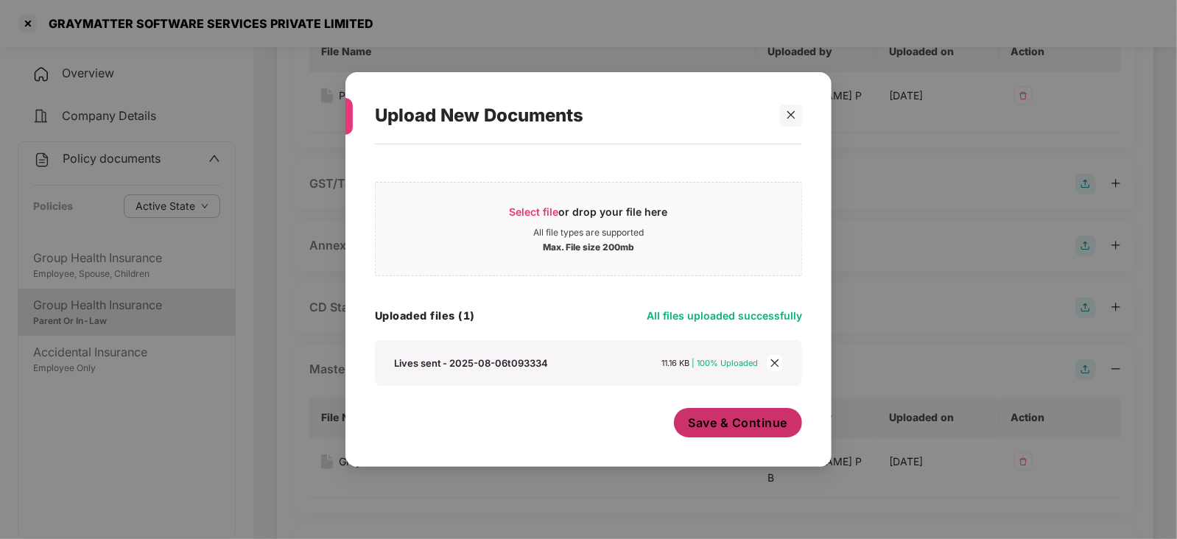
click at [724, 429] on span "Save & Continue" at bounding box center [737, 423] width 99 height 16
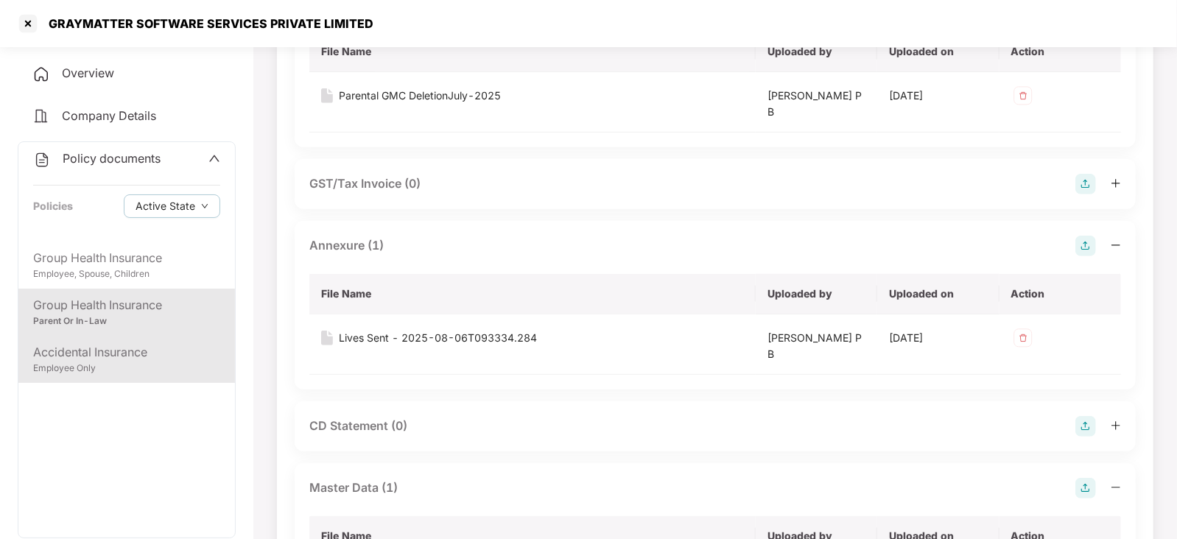
click at [144, 356] on div "Accidental Insurance" at bounding box center [126, 352] width 187 height 18
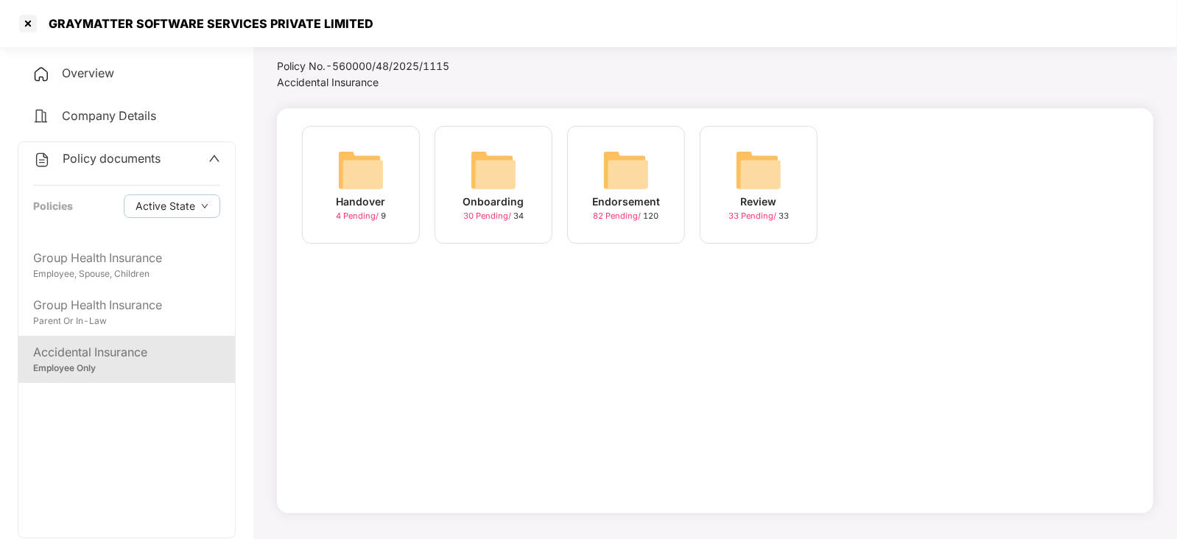
click at [644, 171] on img at bounding box center [625, 170] width 47 height 47
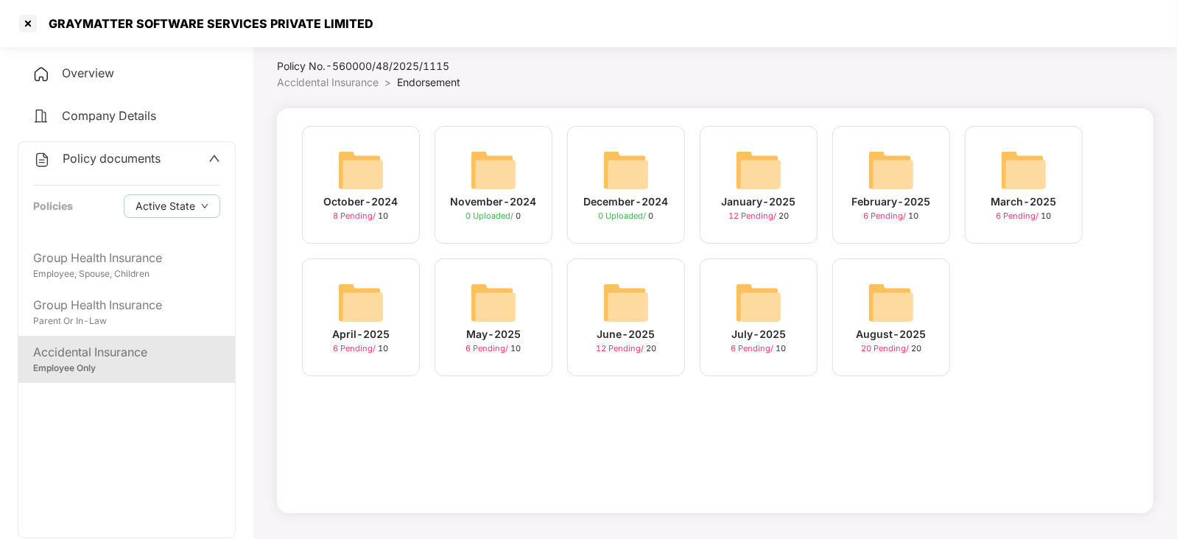
click at [896, 307] on img at bounding box center [890, 302] width 47 height 47
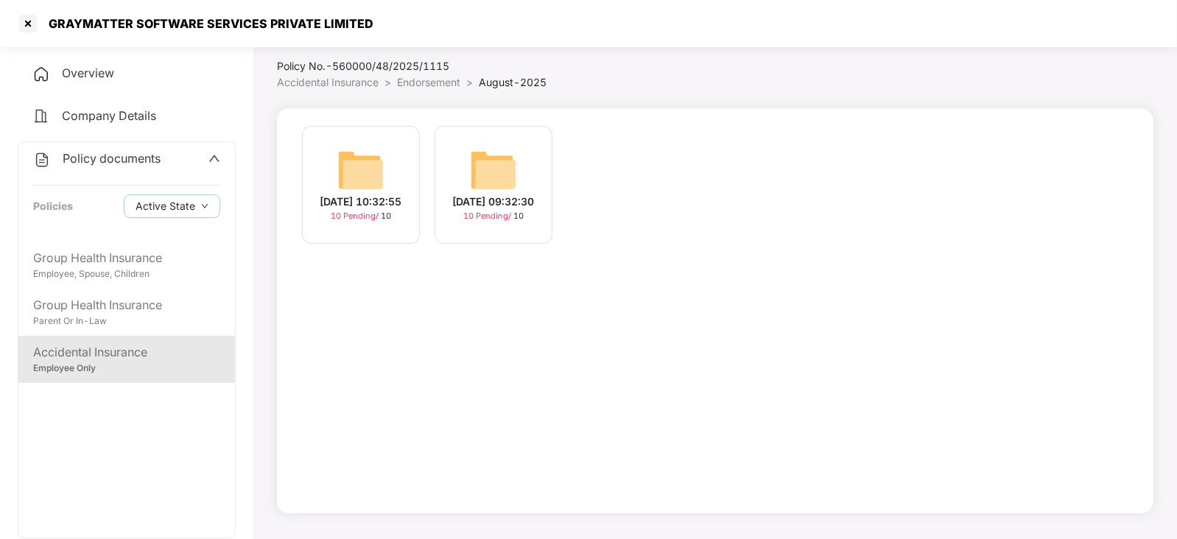
click at [481, 177] on img at bounding box center [493, 170] width 47 height 47
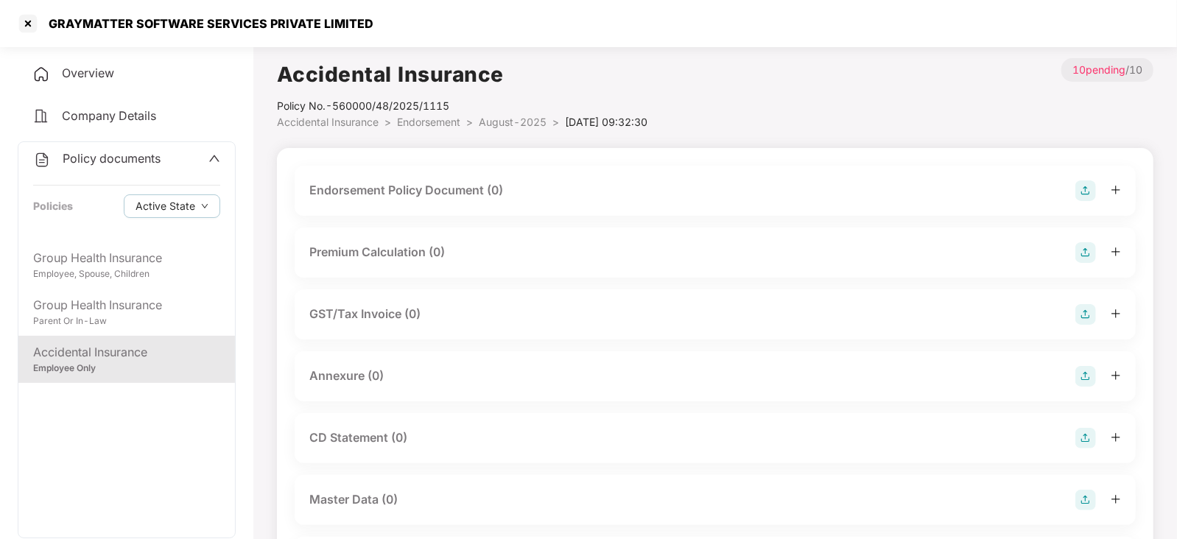
click at [1086, 174] on div "Endorsement Policy Document (0)" at bounding box center [715, 191] width 841 height 50
click at [1082, 180] on img at bounding box center [1085, 190] width 21 height 21
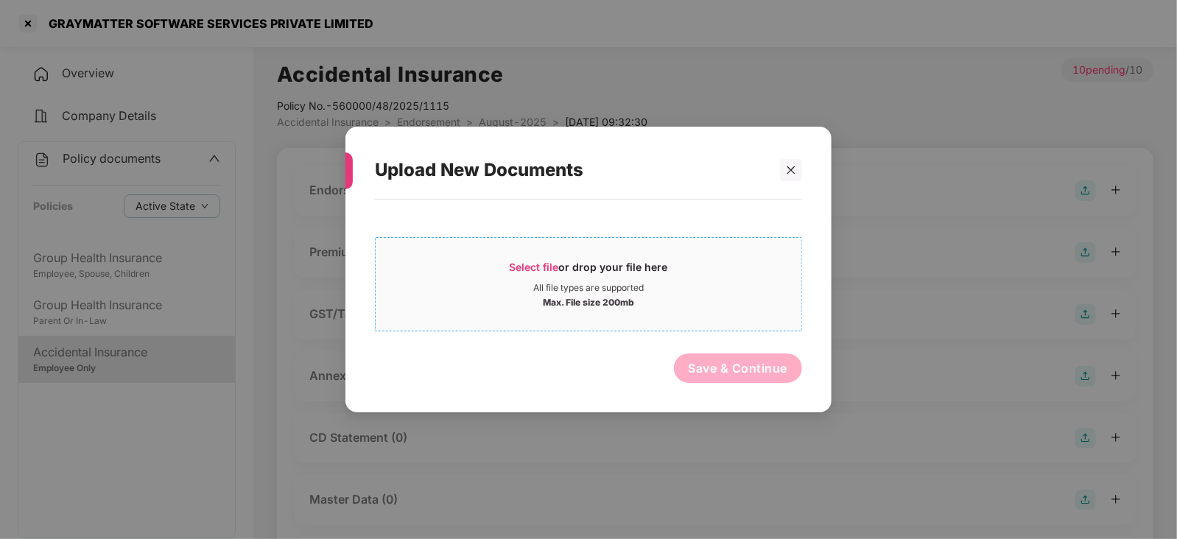
click at [540, 271] on span "Select file" at bounding box center [533, 267] width 49 height 13
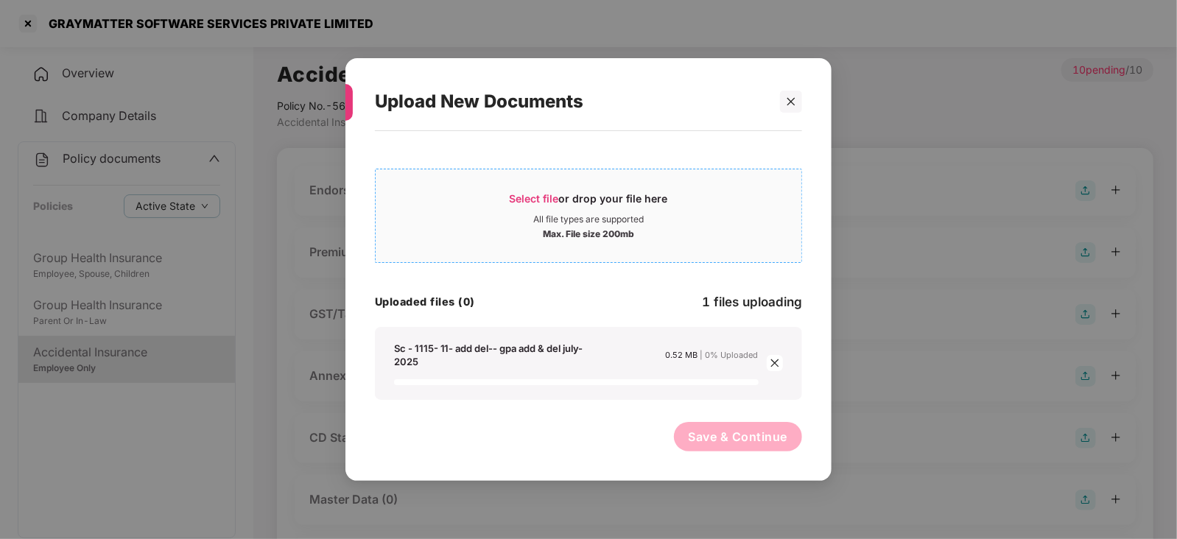
click at [534, 202] on span "Select file" at bounding box center [533, 198] width 49 height 13
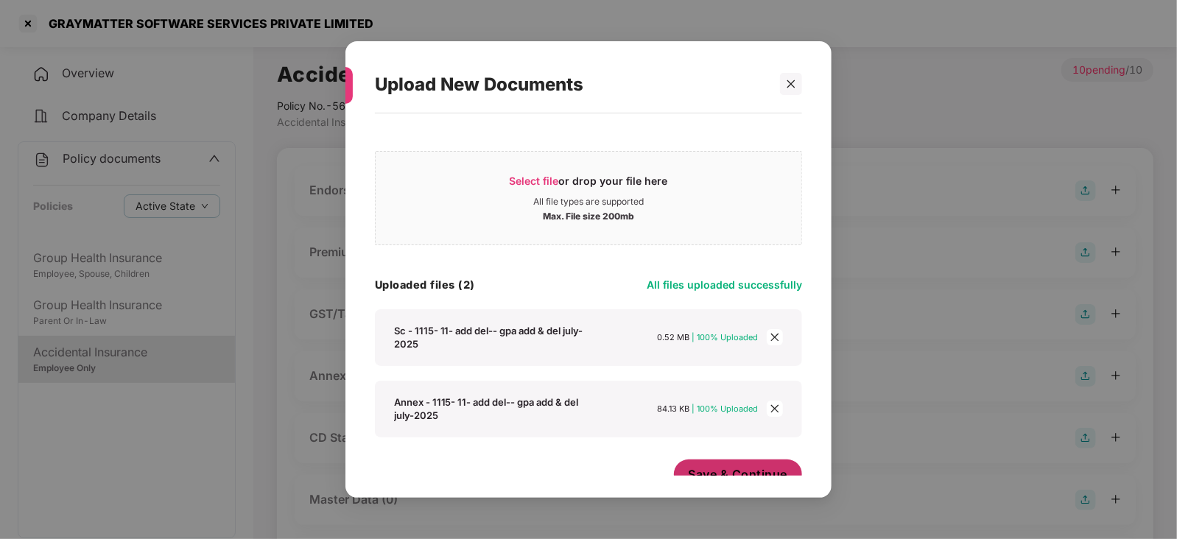
click at [722, 475] on span "Save & Continue" at bounding box center [737, 474] width 99 height 16
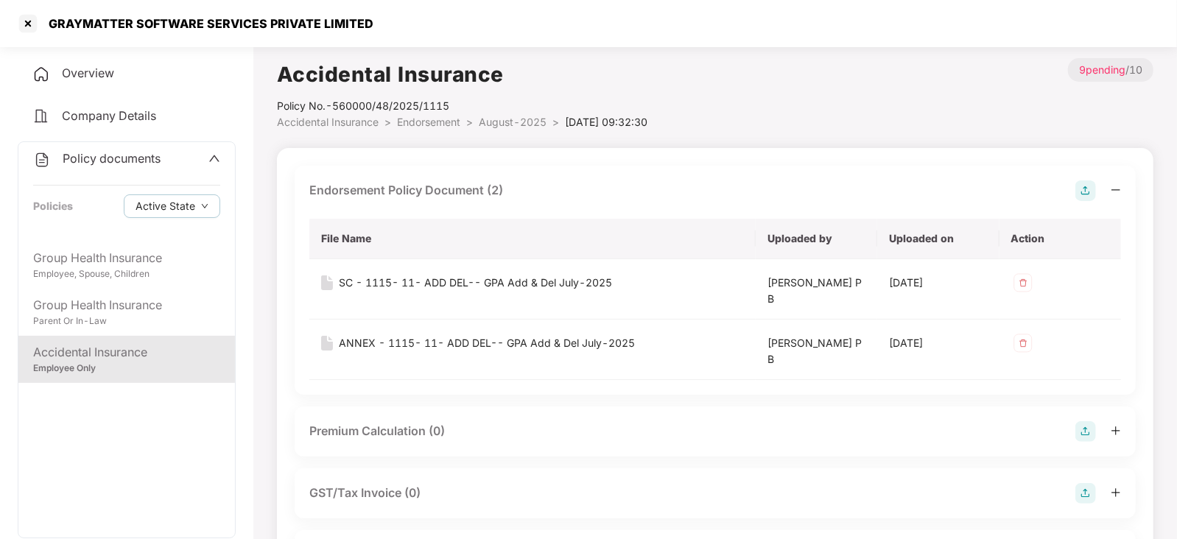
click at [1087, 436] on img at bounding box center [1085, 431] width 21 height 21
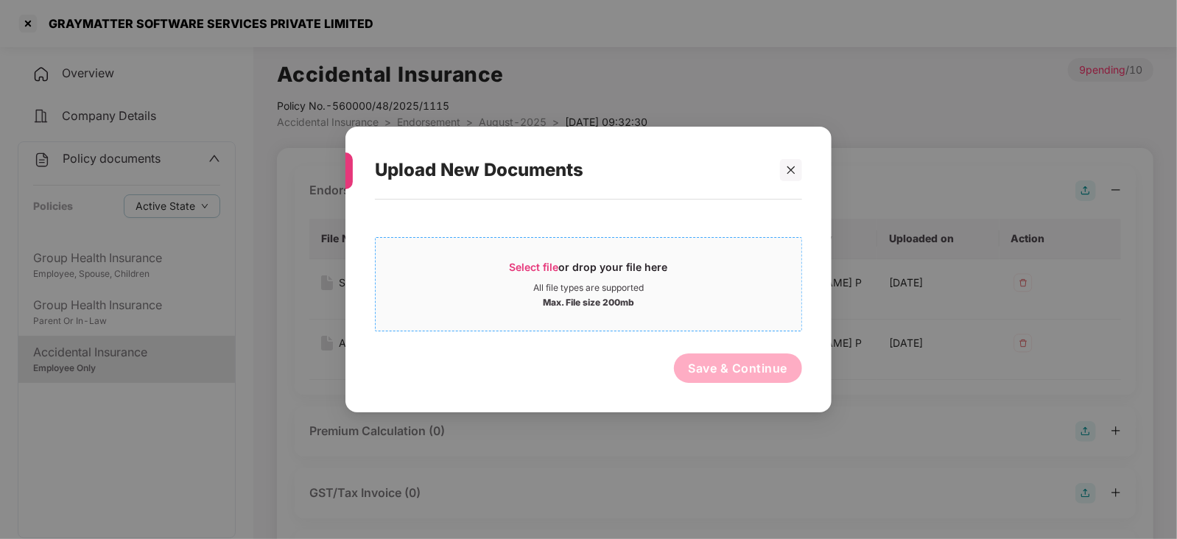
click at [517, 271] on span "Select file" at bounding box center [533, 267] width 49 height 13
click at [537, 264] on span "Select file" at bounding box center [533, 267] width 49 height 13
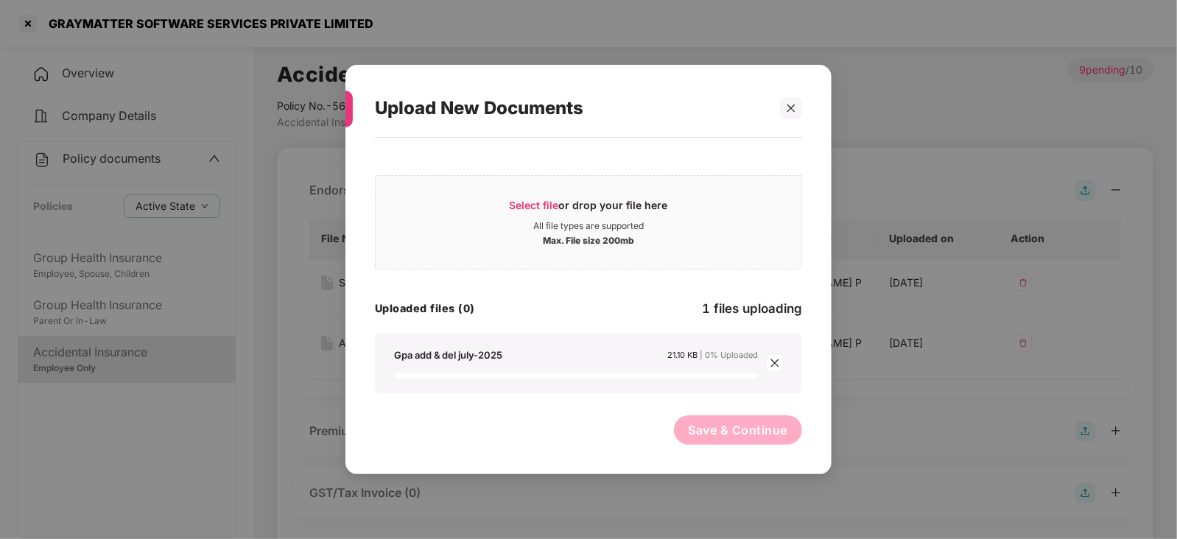
click at [733, 412] on div "Select file or drop your file here All file types are supported Max. File size …" at bounding box center [588, 298] width 427 height 307
click at [735, 421] on button "Save & Continue" at bounding box center [738, 429] width 129 height 29
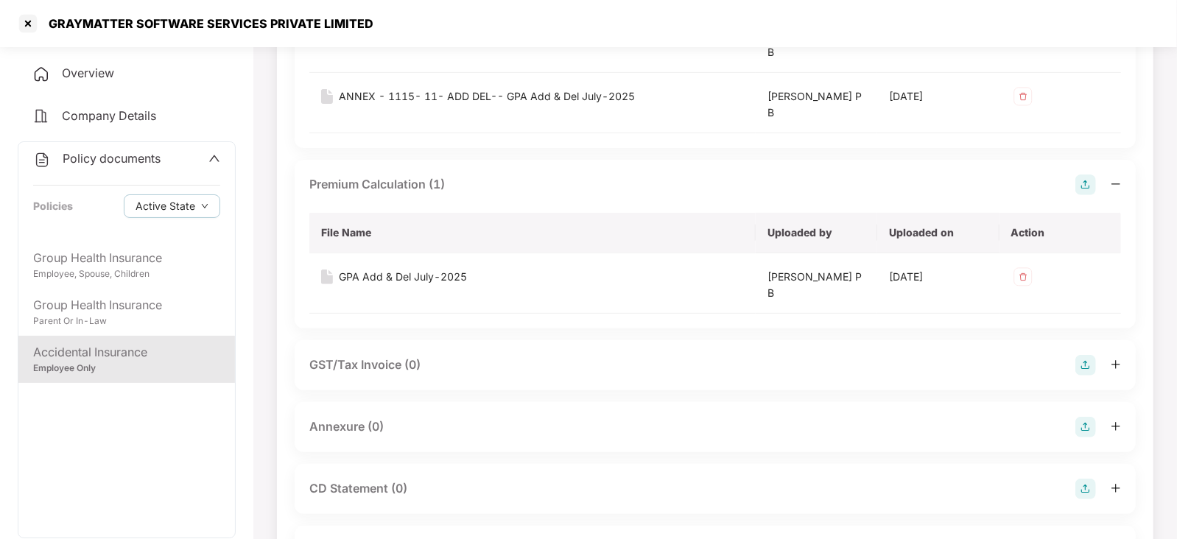
scroll to position [276, 0]
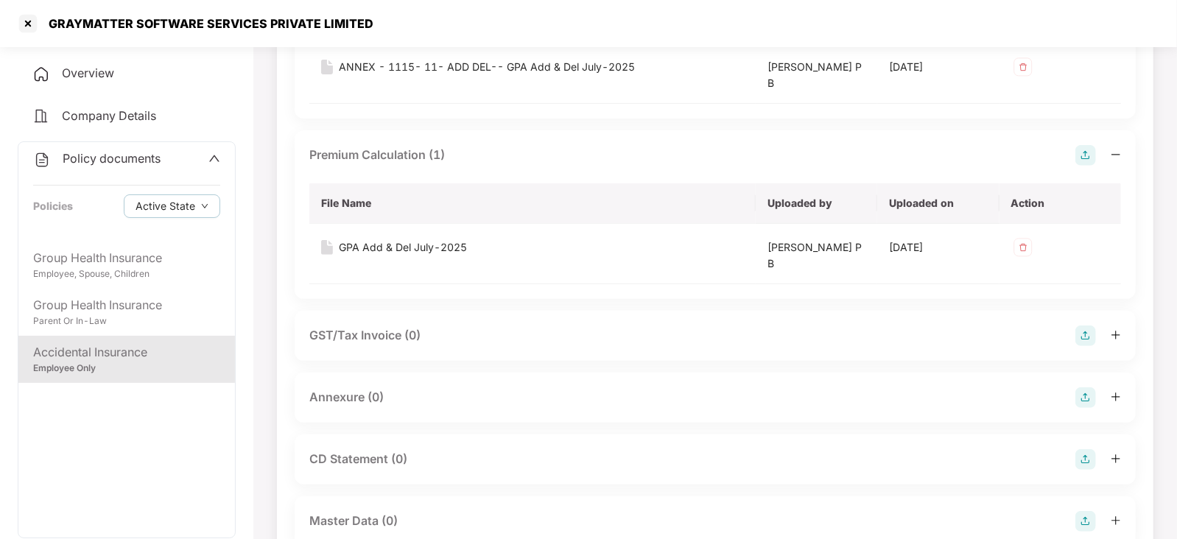
click at [1087, 394] on img at bounding box center [1085, 397] width 21 height 21
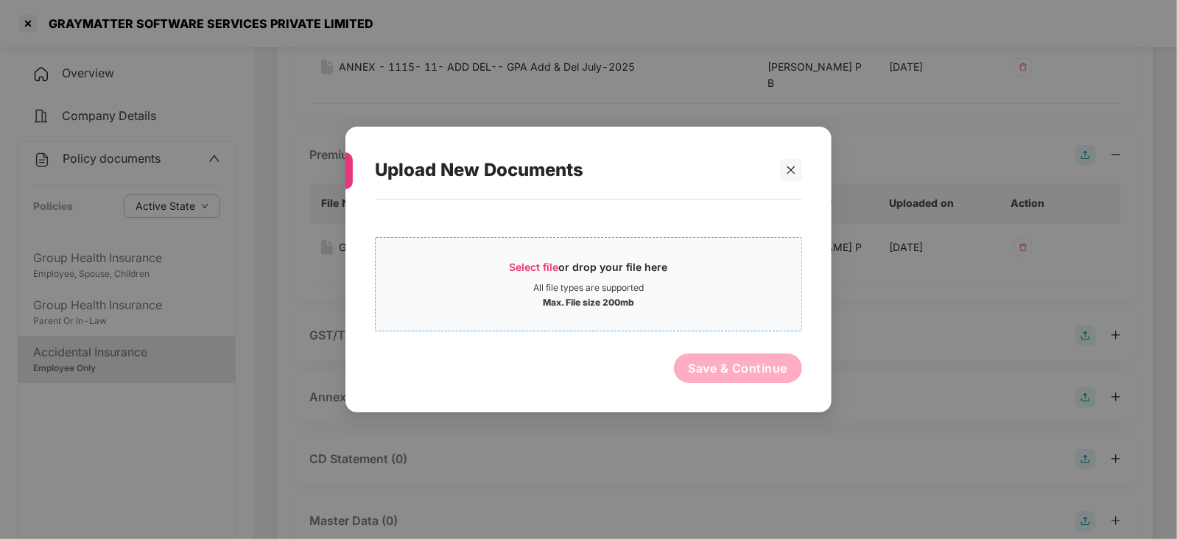
click at [535, 253] on span "Select file or drop your file here All file types are supported Max. File size …" at bounding box center [588, 284] width 426 height 71
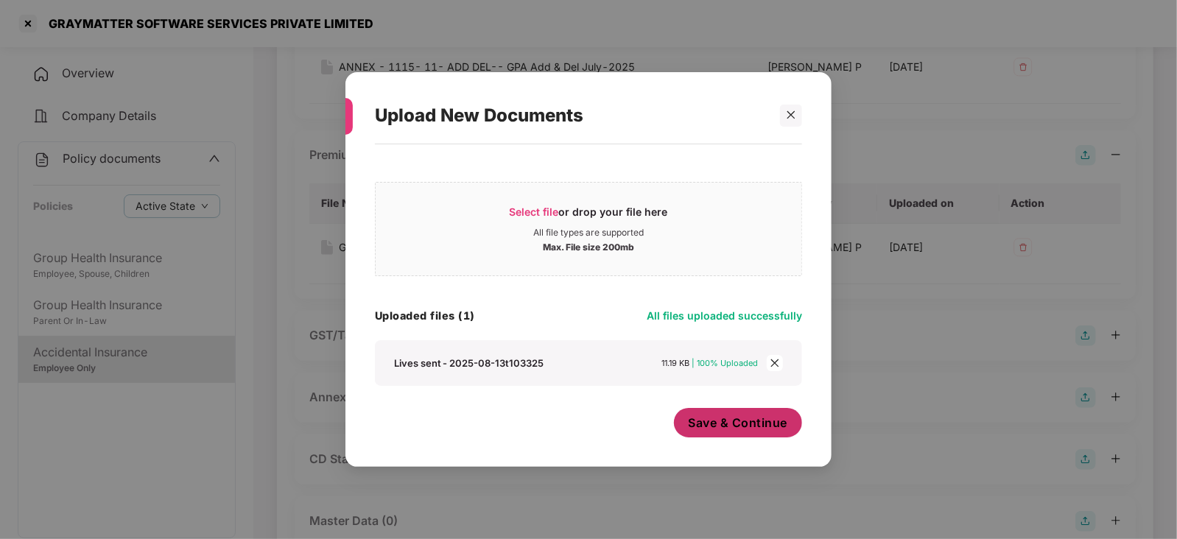
click at [745, 429] on span "Save & Continue" at bounding box center [737, 423] width 99 height 16
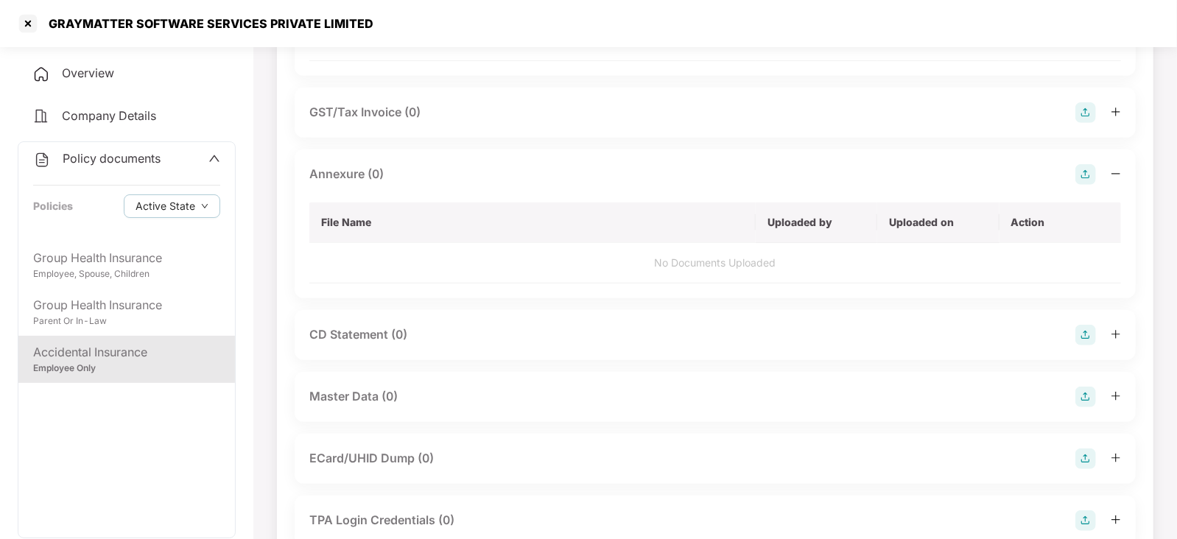
scroll to position [675, 0]
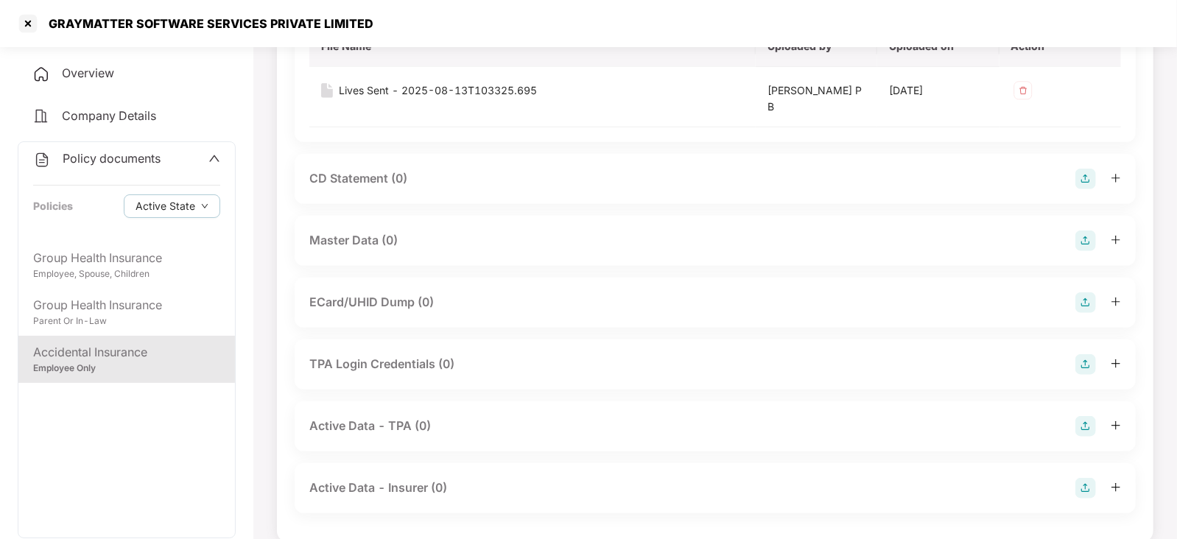
click at [1087, 239] on img at bounding box center [1085, 240] width 21 height 21
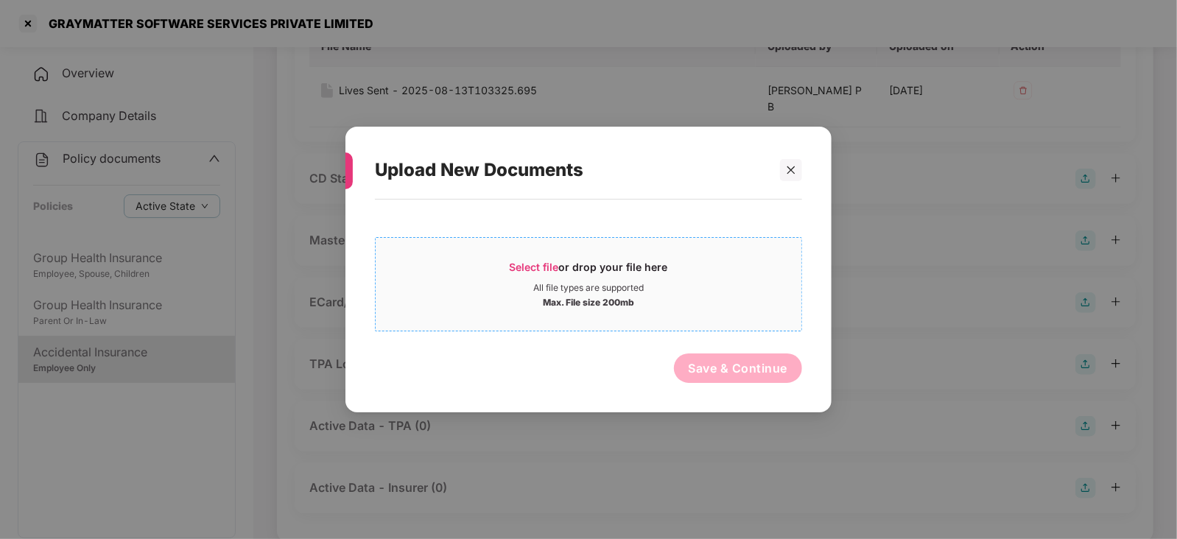
click at [551, 261] on span "Select file" at bounding box center [533, 267] width 49 height 13
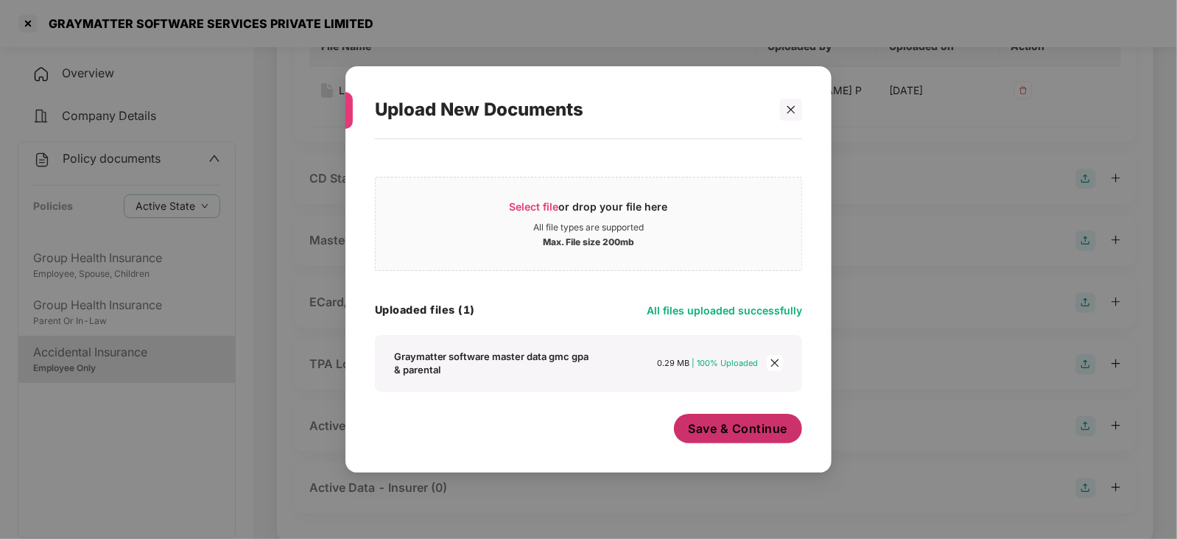
click at [747, 440] on button "Save & Continue" at bounding box center [738, 428] width 129 height 29
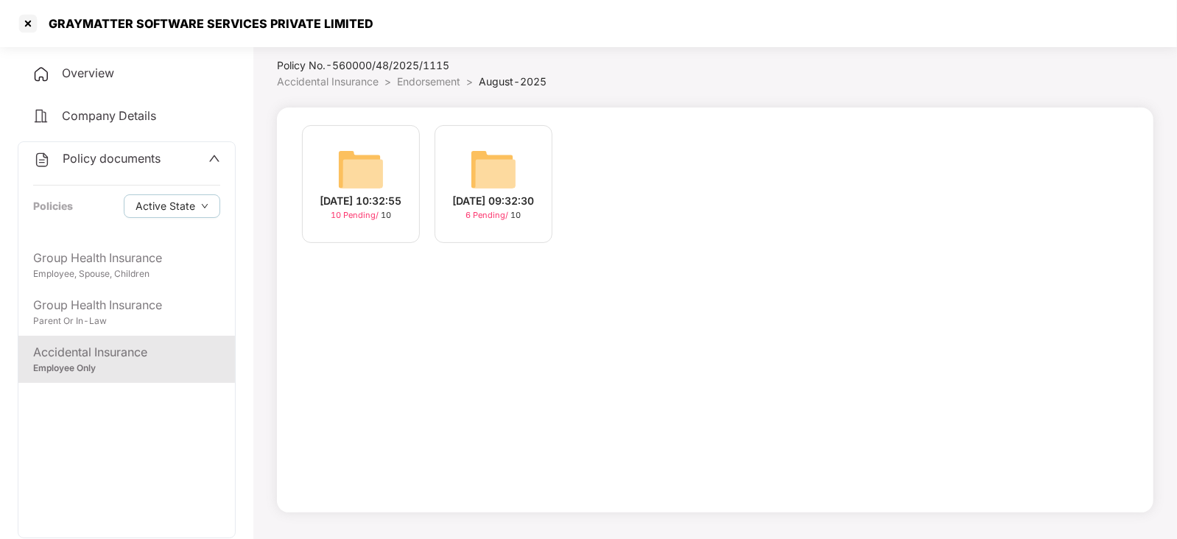
scroll to position [40, 0]
click at [357, 158] on img at bounding box center [360, 170] width 47 height 47
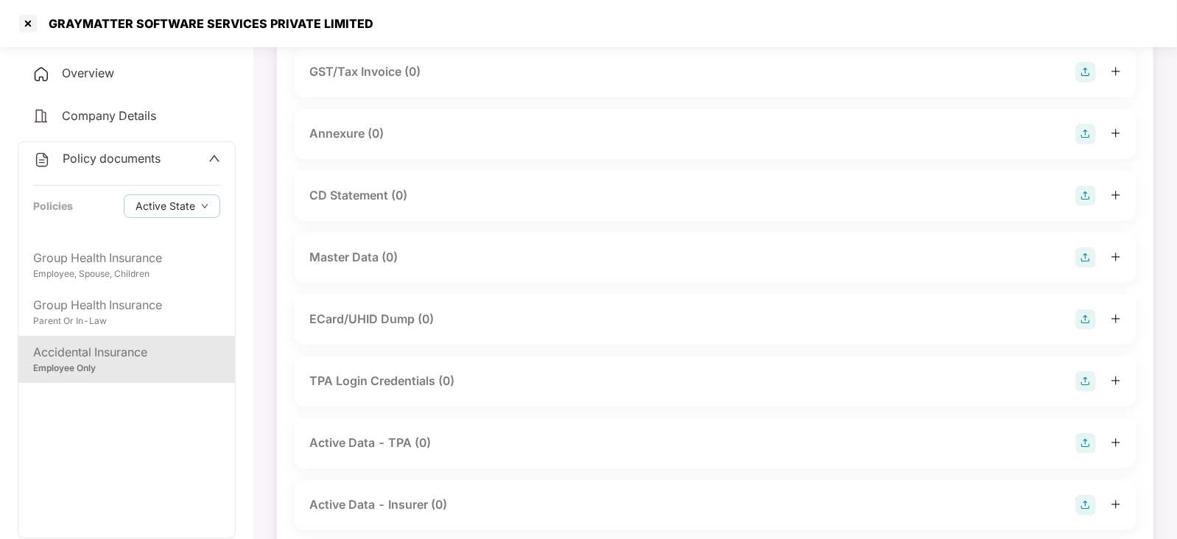
scroll to position [280, 0]
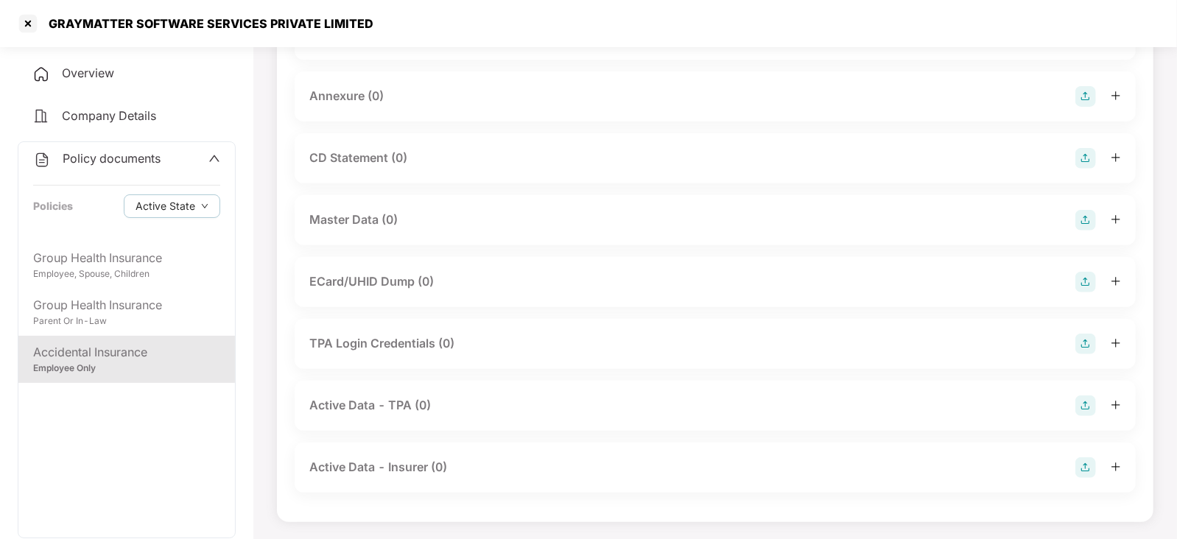
click at [1094, 214] on img at bounding box center [1085, 220] width 21 height 21
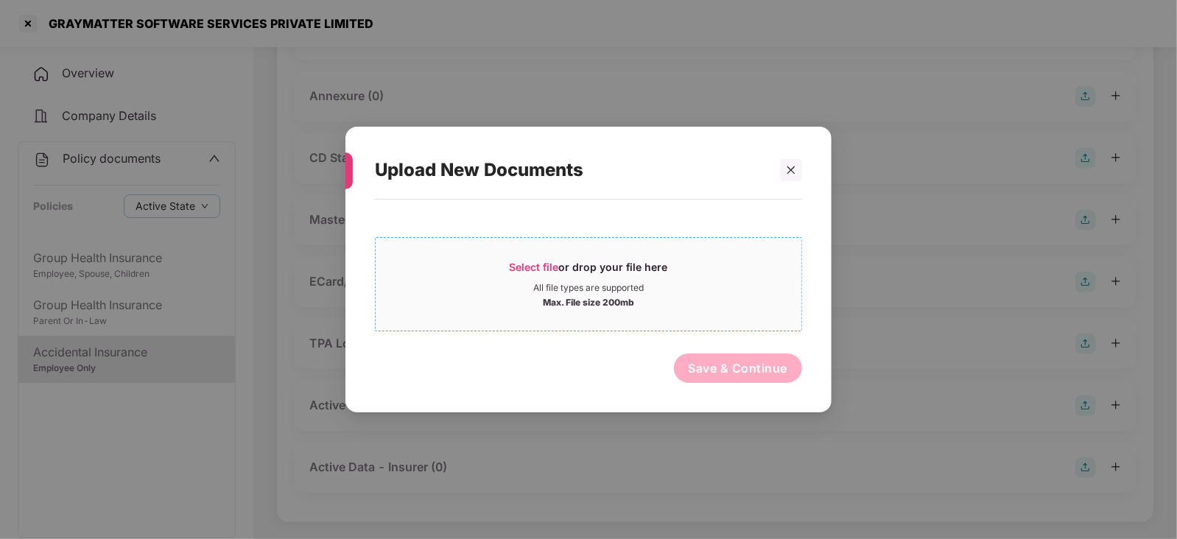
click at [535, 258] on span "Select file or drop your file here All file types are supported Max. File size …" at bounding box center [588, 284] width 426 height 71
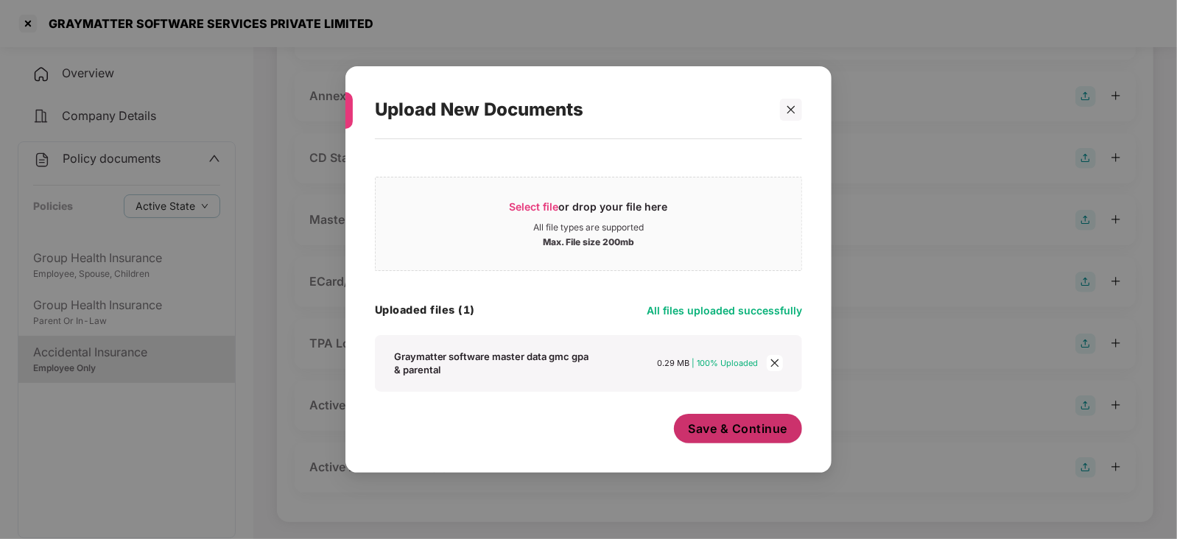
click at [764, 432] on span "Save & Continue" at bounding box center [737, 428] width 99 height 16
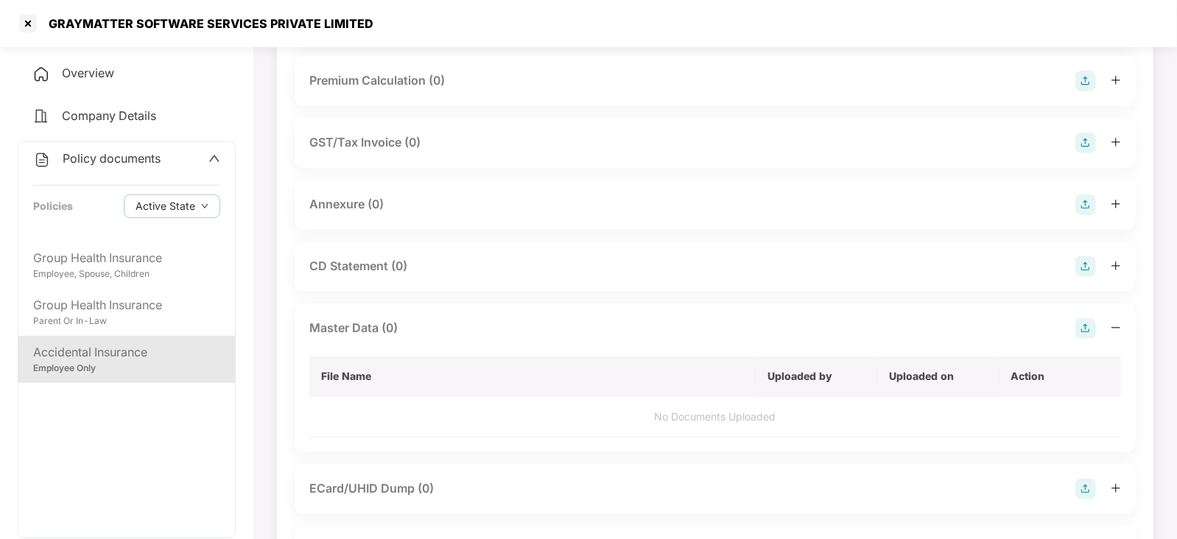
scroll to position [96, 0]
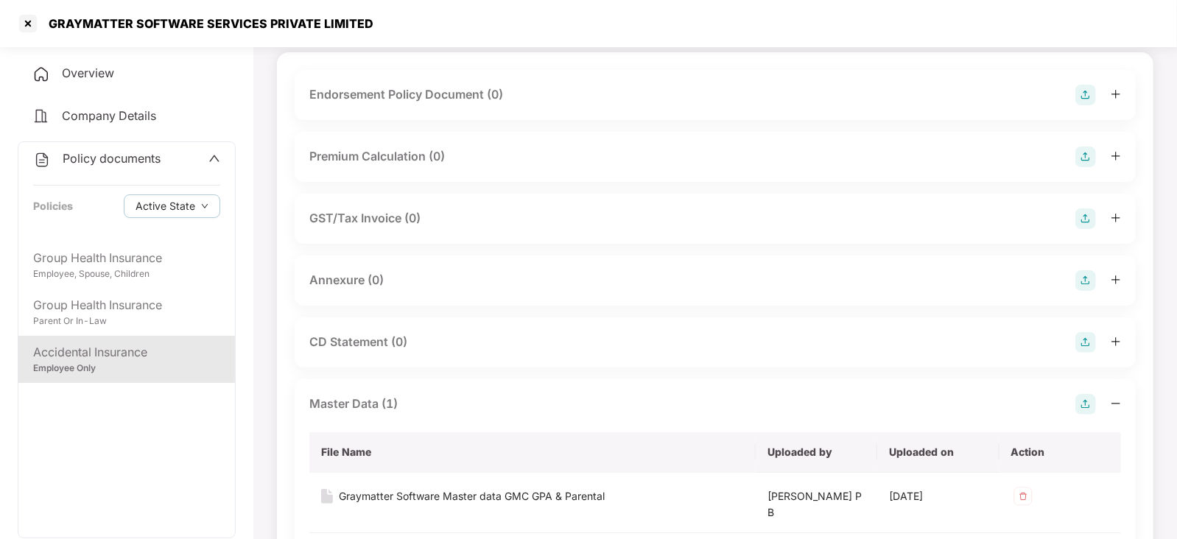
click at [1078, 269] on div "Annexure (0)" at bounding box center [715, 280] width 841 height 50
click at [1079, 289] on img at bounding box center [1085, 280] width 21 height 21
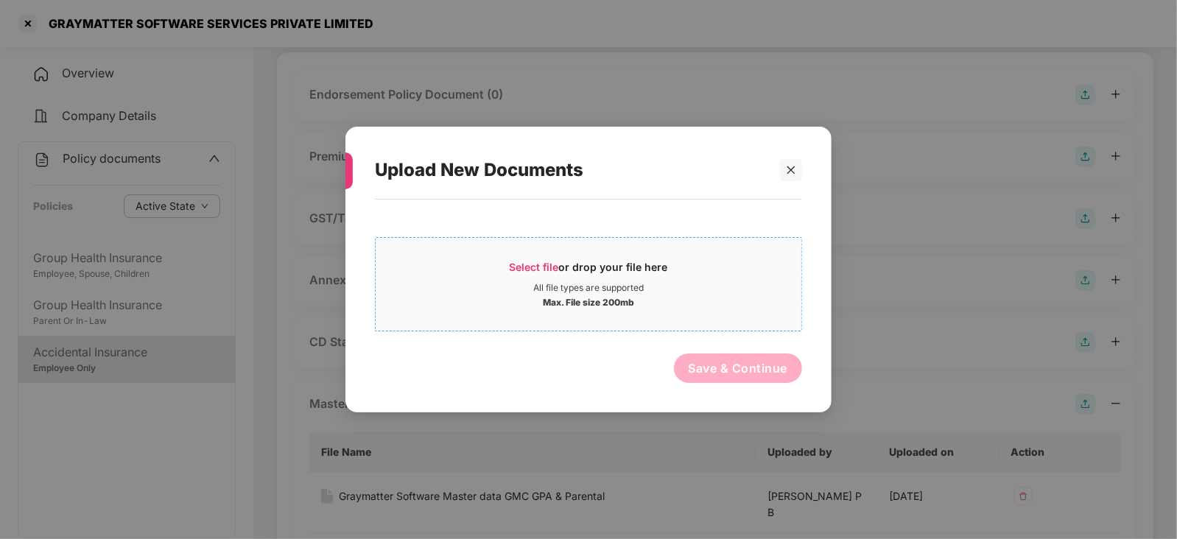
click at [541, 262] on span "Select file" at bounding box center [533, 267] width 49 height 13
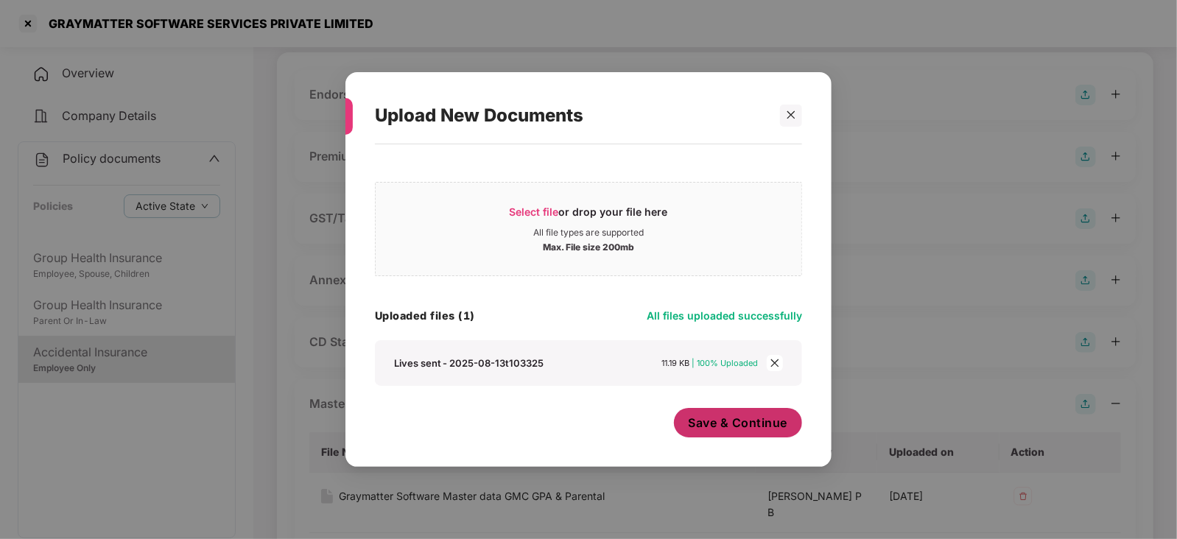
click at [728, 429] on span "Save & Continue" at bounding box center [737, 423] width 99 height 16
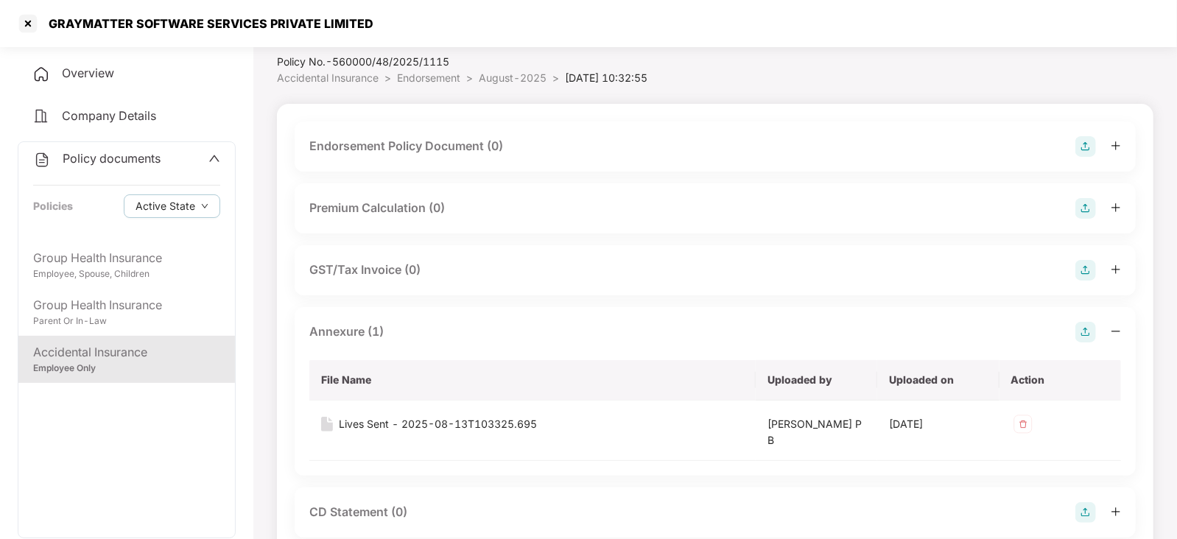
scroll to position [4, 0]
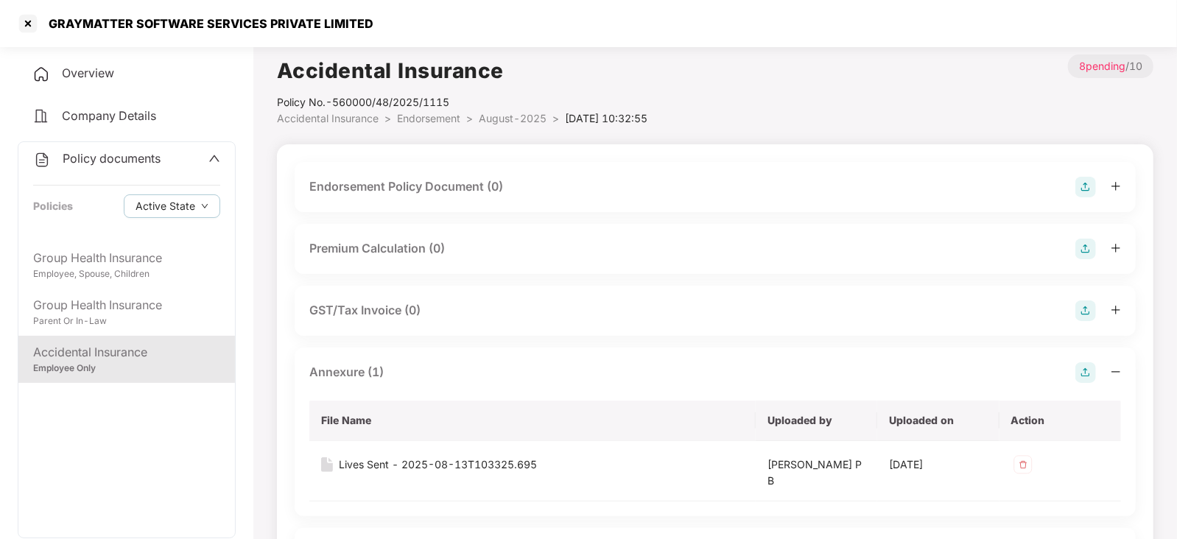
click at [1085, 242] on img at bounding box center [1085, 249] width 21 height 21
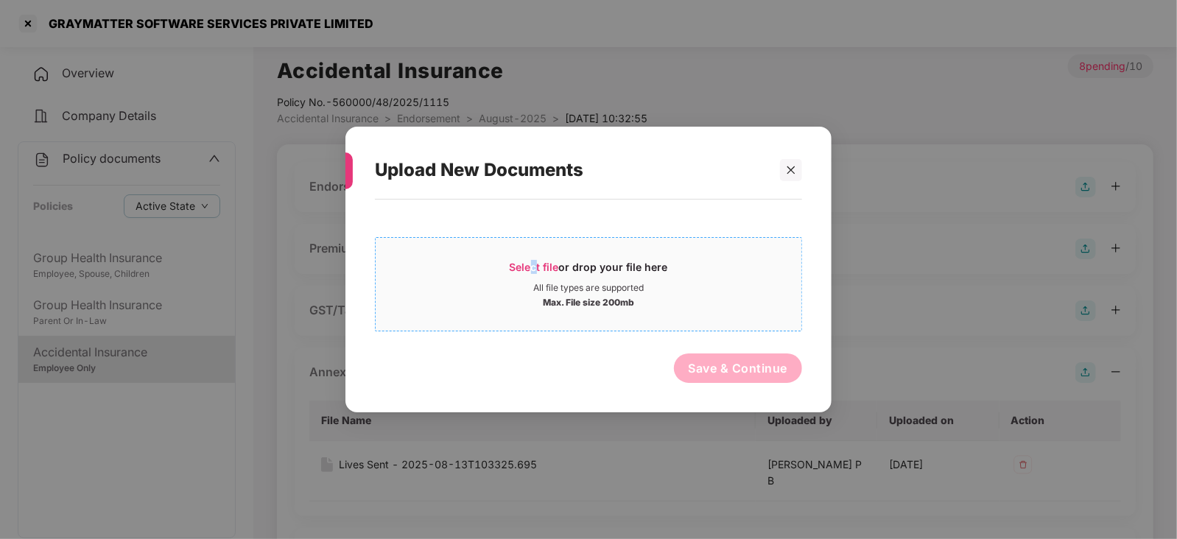
click at [534, 261] on span "Select file" at bounding box center [533, 267] width 49 height 13
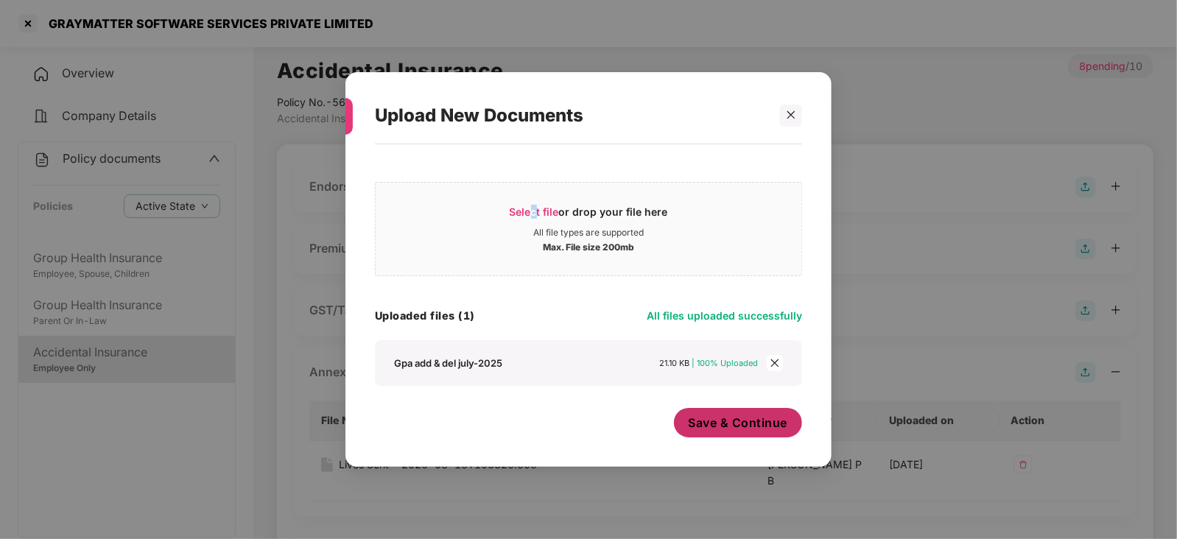
click at [730, 429] on span "Save & Continue" at bounding box center [737, 423] width 99 height 16
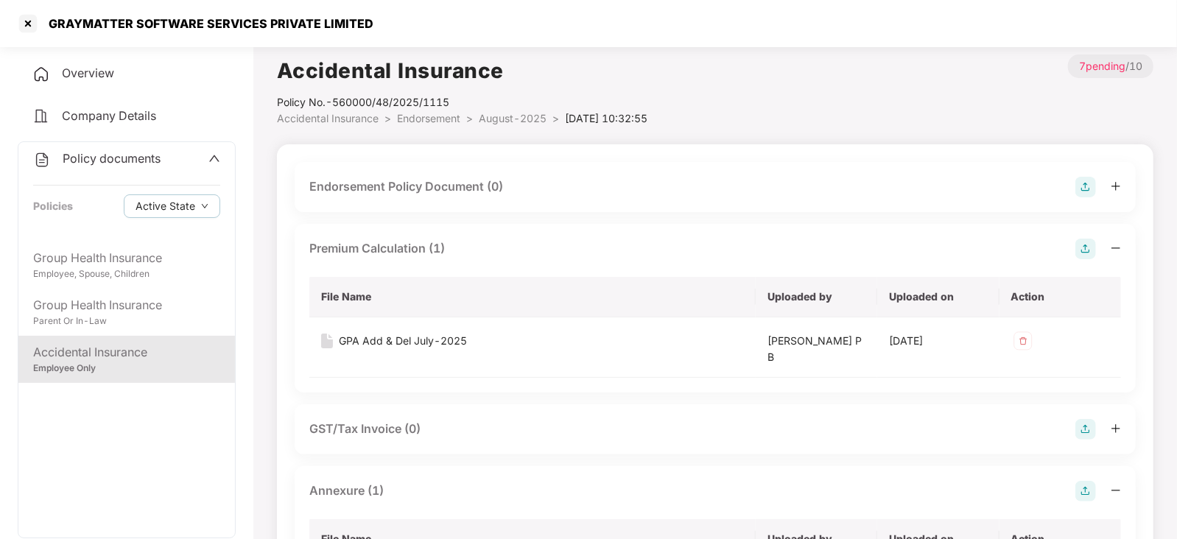
click at [1091, 181] on img at bounding box center [1085, 187] width 21 height 21
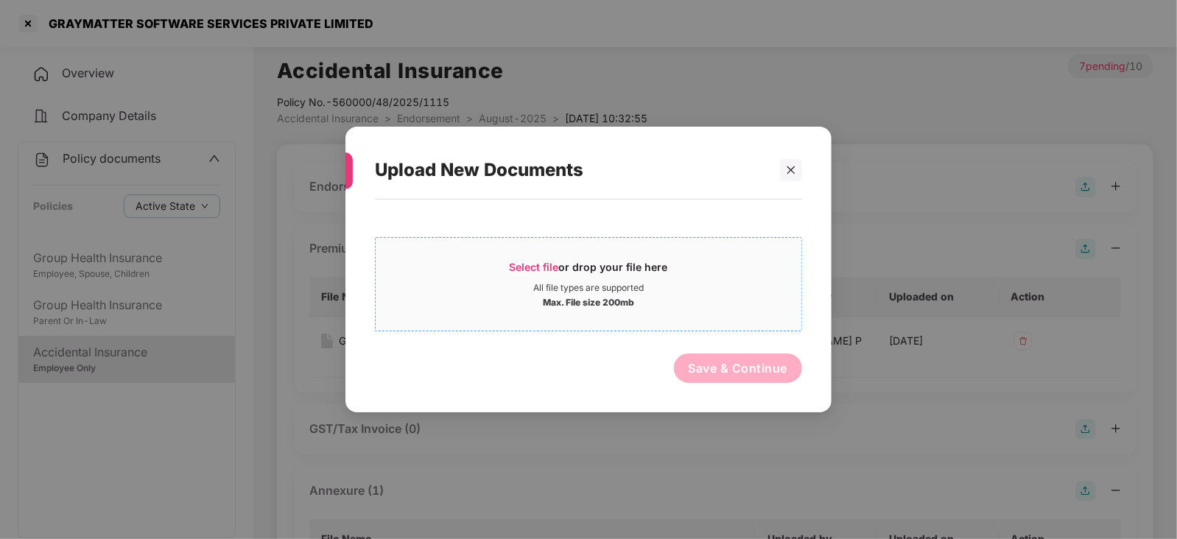
click at [543, 266] on span "Select file" at bounding box center [533, 267] width 49 height 13
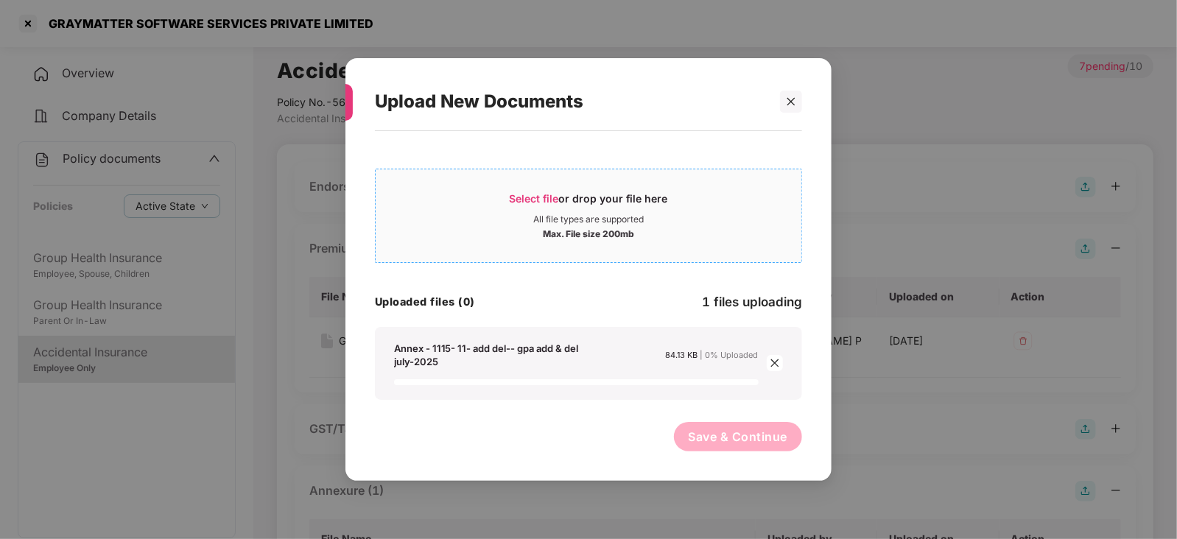
click at [524, 200] on span "Select file" at bounding box center [533, 198] width 49 height 13
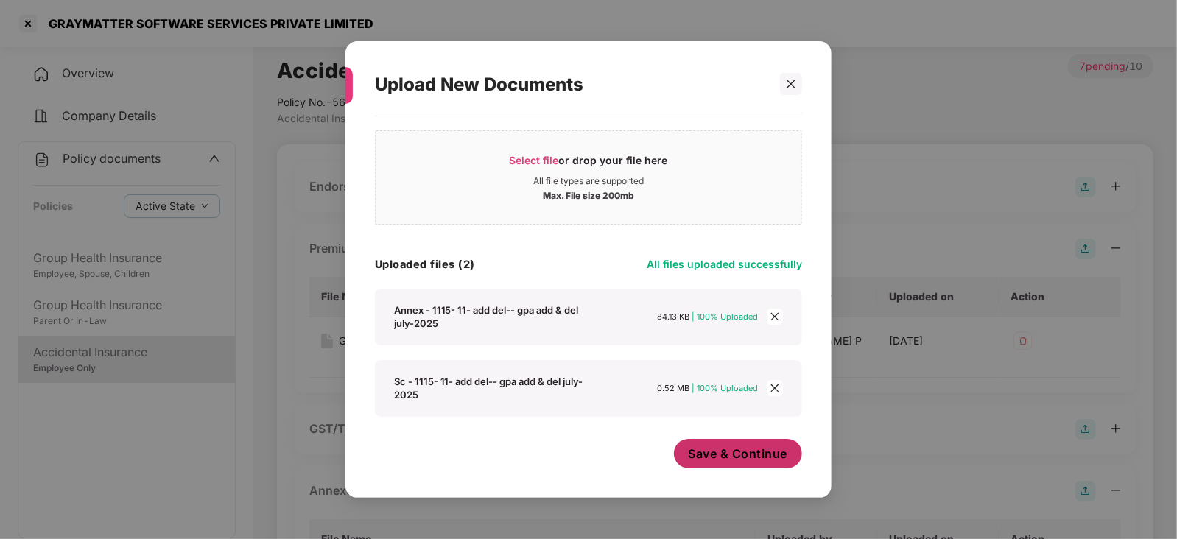
click at [710, 440] on button "Save & Continue" at bounding box center [738, 453] width 129 height 29
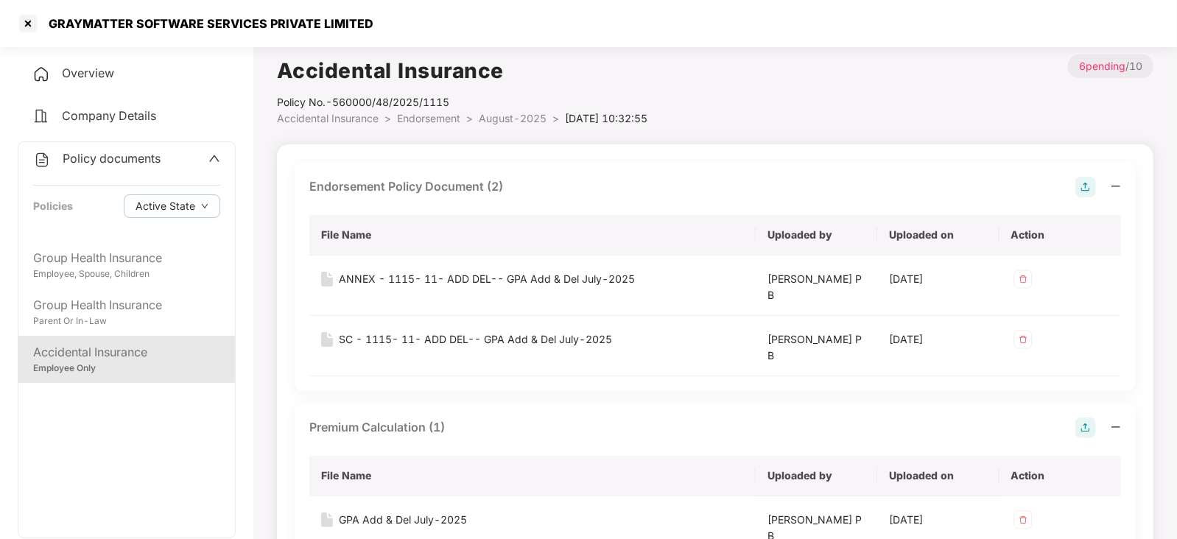
click at [27, 41] on div "GRAYMATTER SOFTWARE SERVICES PRIVATE LIMITED" at bounding box center [588, 23] width 1177 height 47
click at [25, 29] on div at bounding box center [28, 24] width 24 height 24
